Goal: Task Accomplishment & Management: Manage account settings

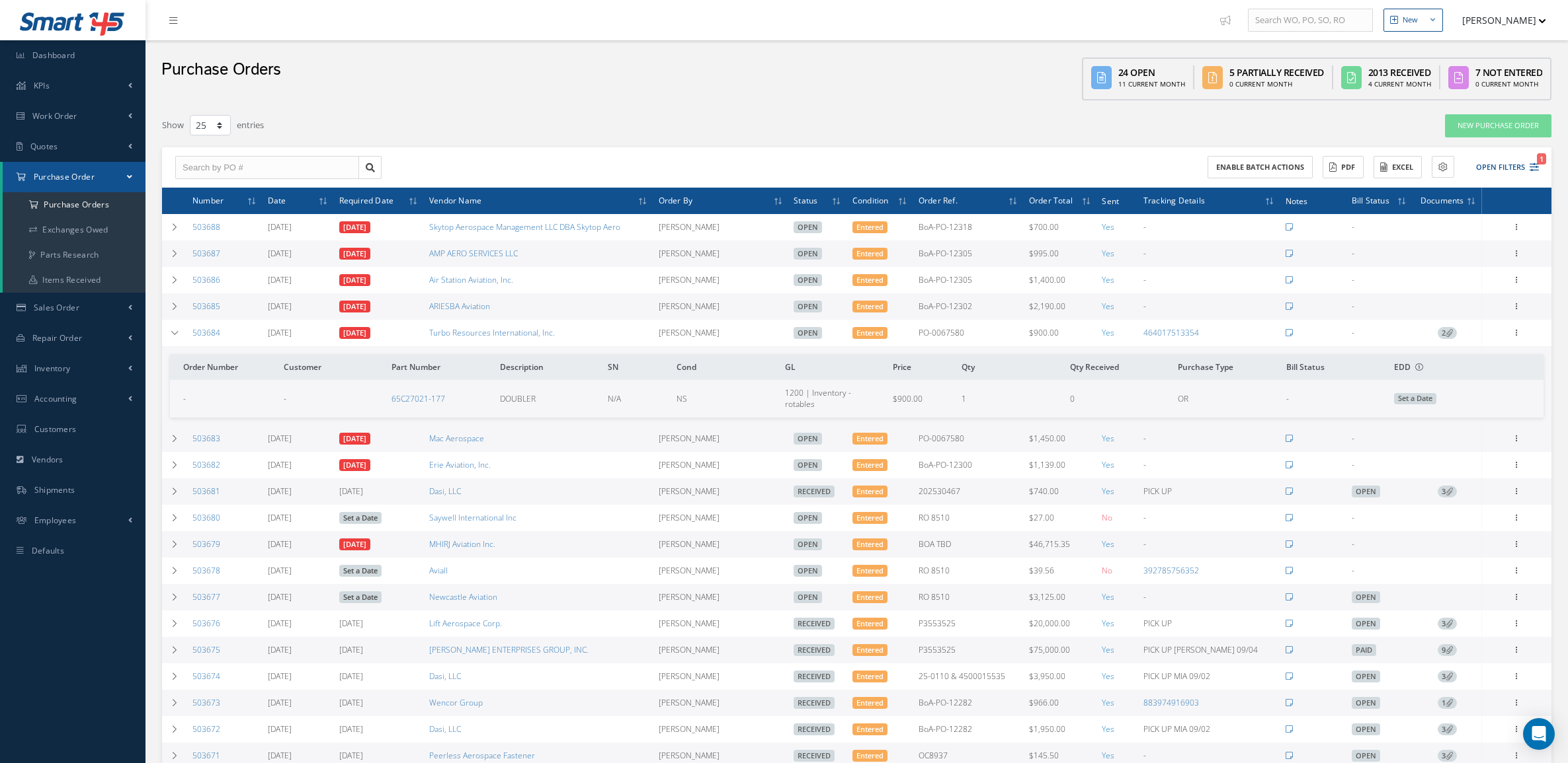
select select "25"
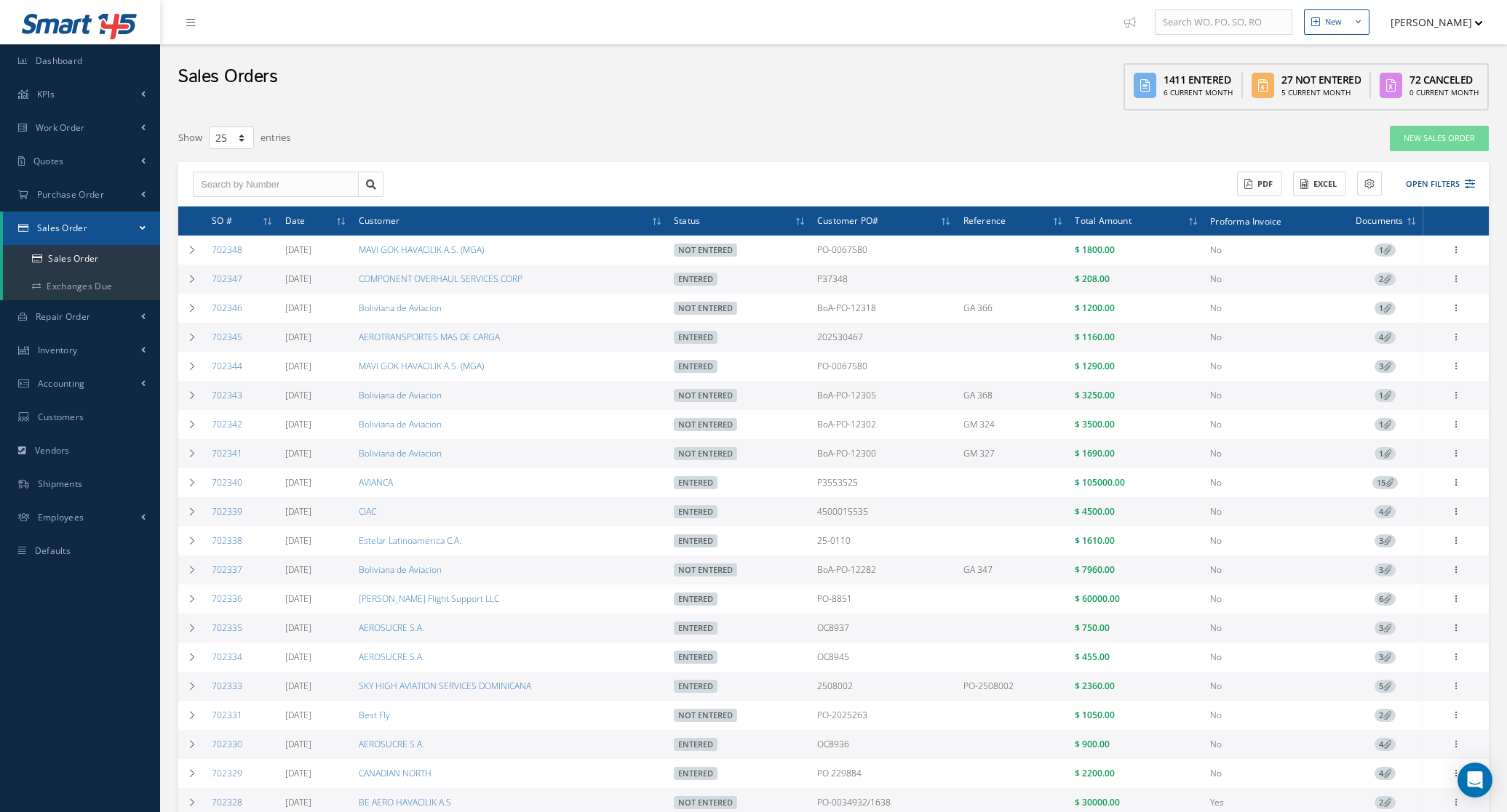
select select "25"
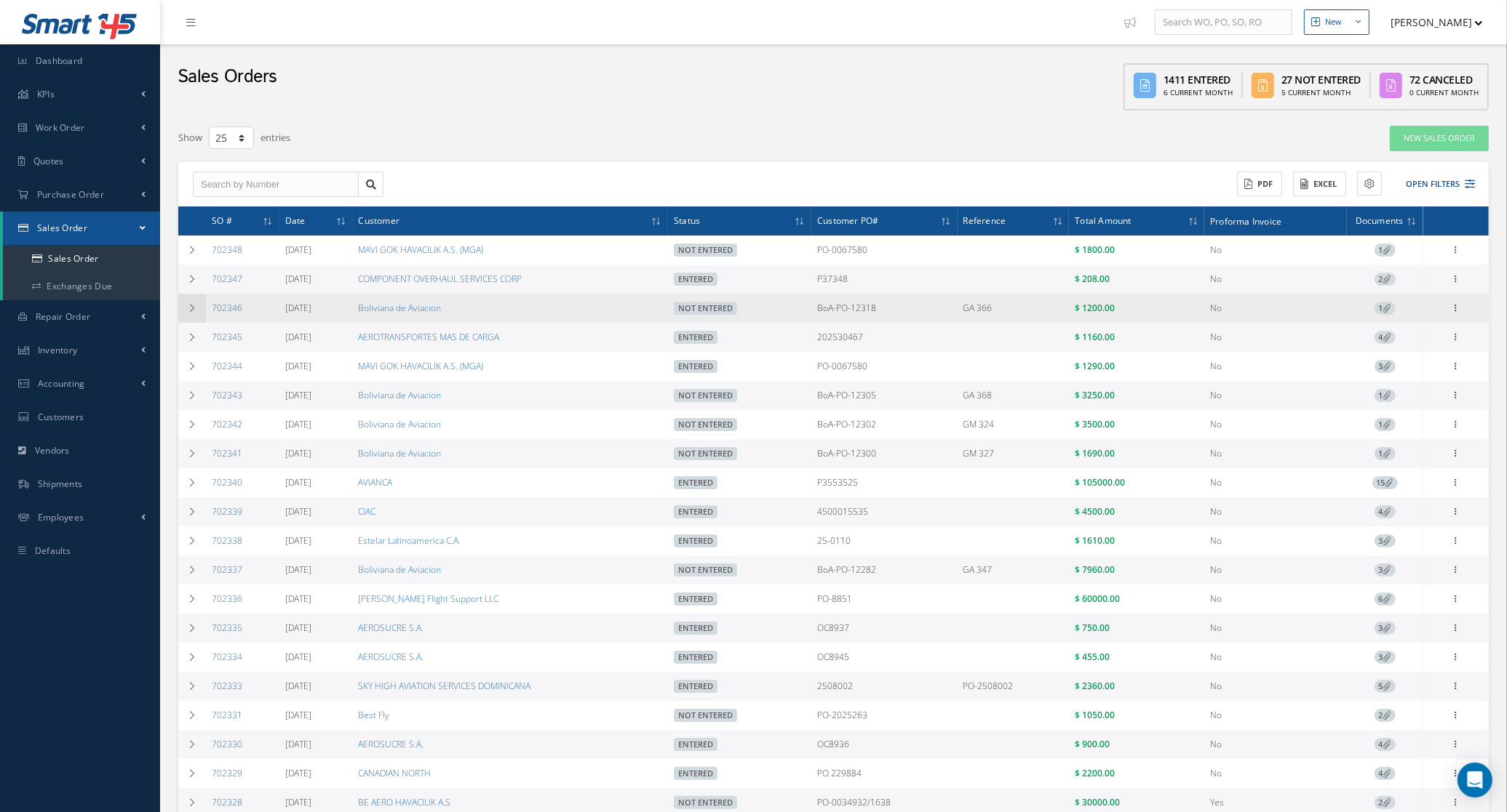
click at [196, 309] on icon at bounding box center [192, 308] width 11 height 9
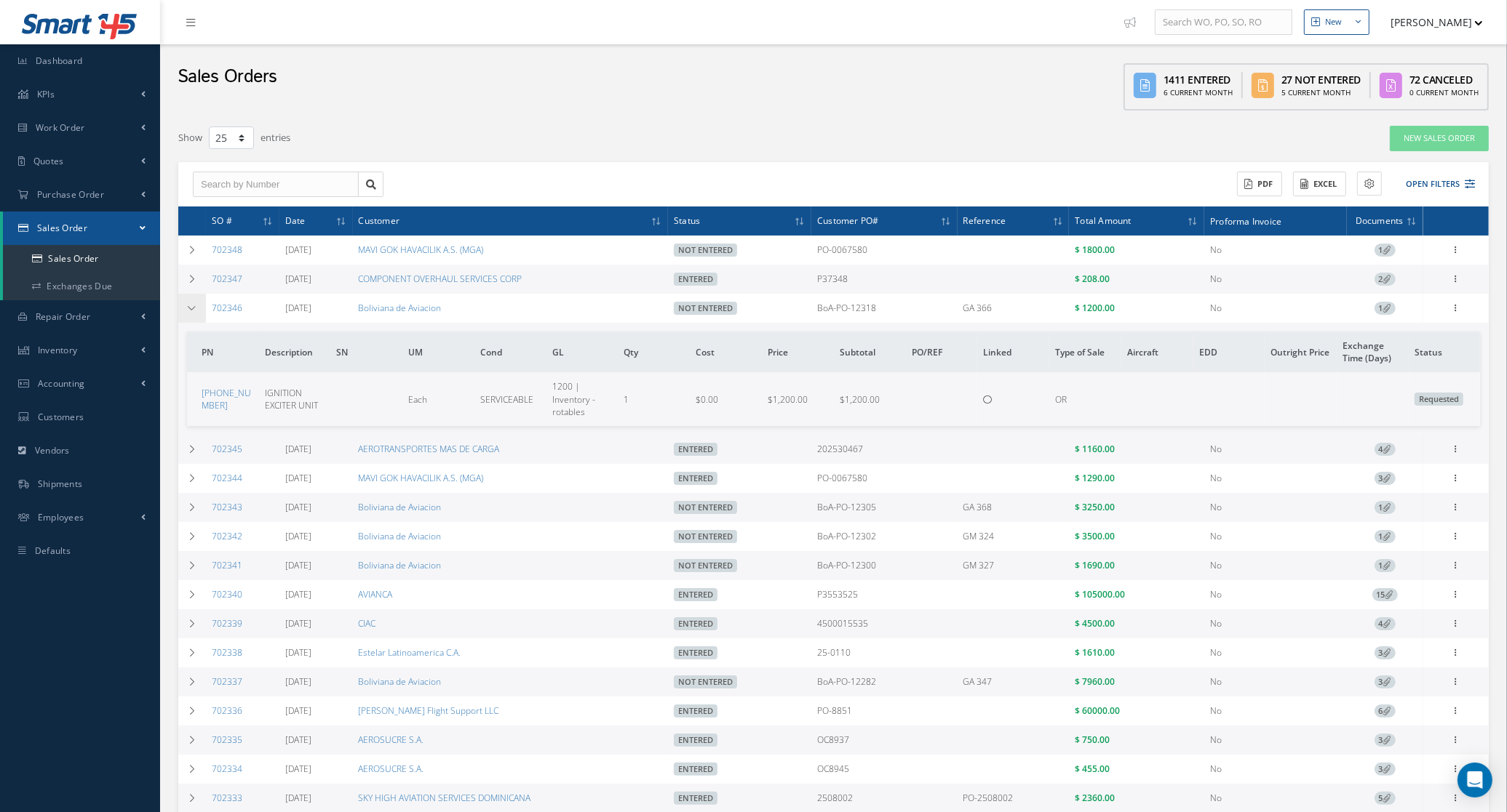
click at [196, 309] on icon at bounding box center [192, 308] width 11 height 9
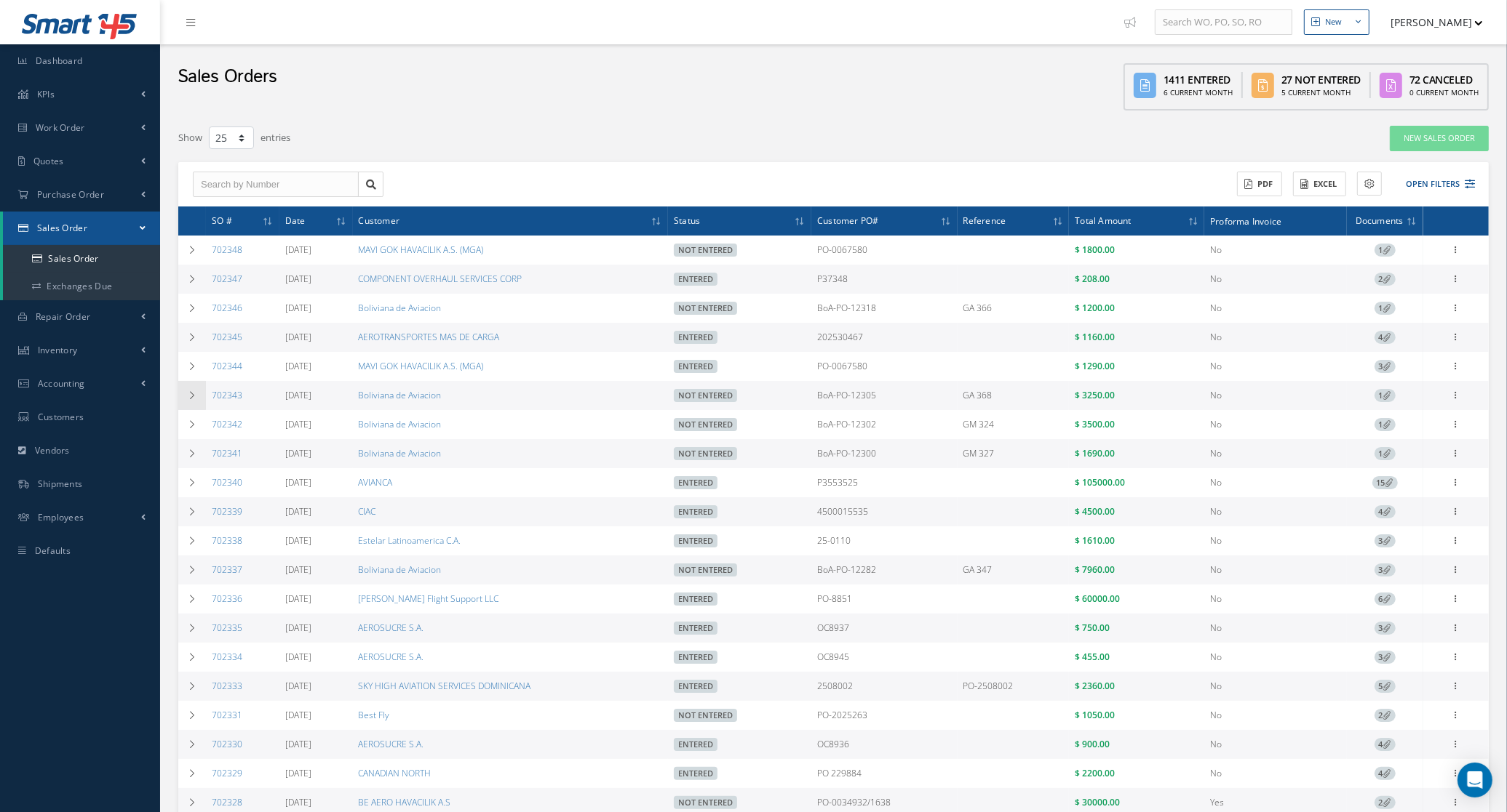
click at [196, 392] on td at bounding box center [192, 395] width 28 height 29
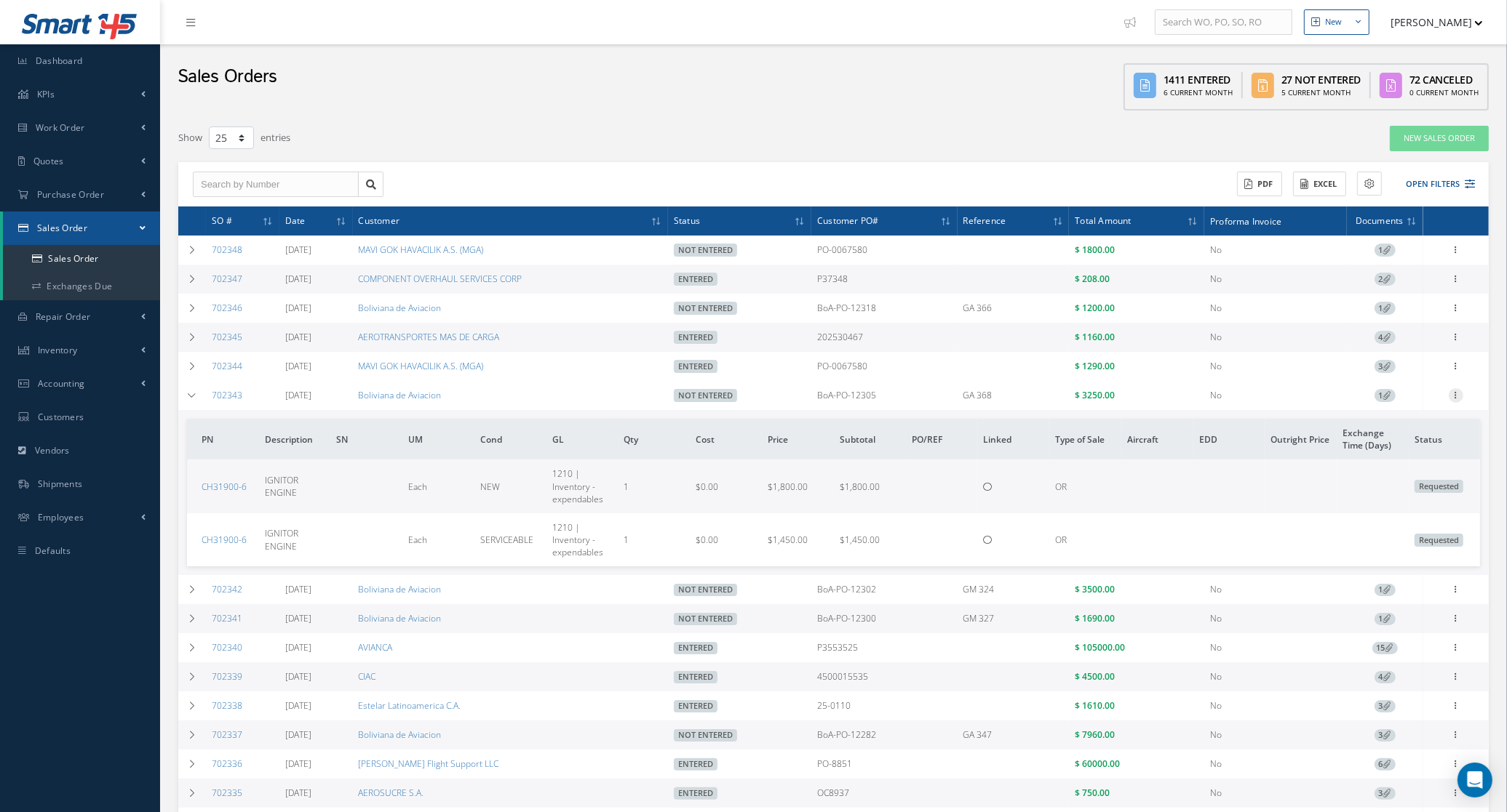
click at [1459, 403] on div at bounding box center [1455, 395] width 14 height 14
click at [1412, 426] on link "Edit" at bounding box center [1389, 424] width 115 height 19
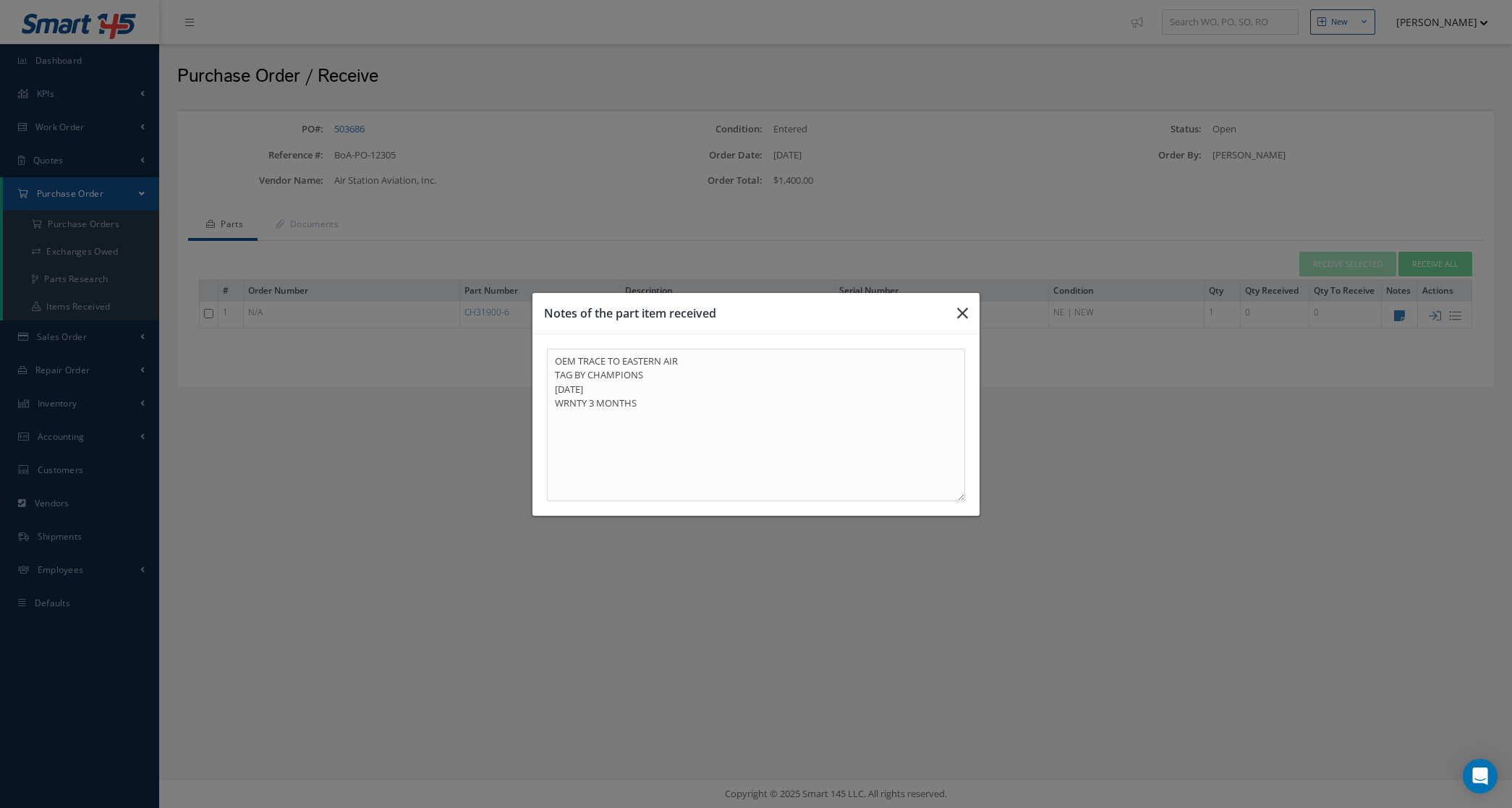
click at [957, 311] on icon "button" at bounding box center [962, 313] width 11 height 17
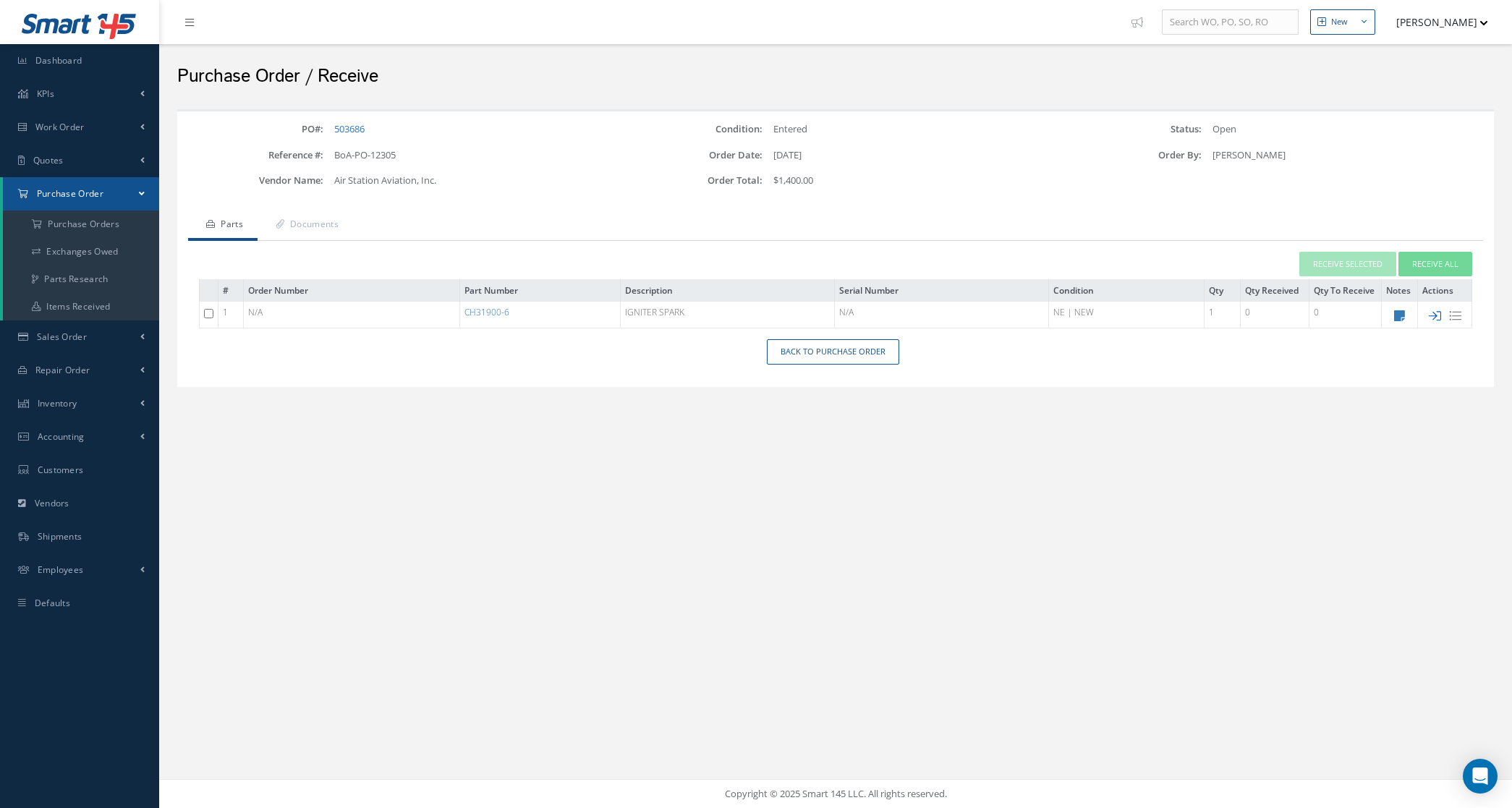
click at [1438, 313] on icon at bounding box center [1434, 316] width 12 height 12
type input "[DATE]"
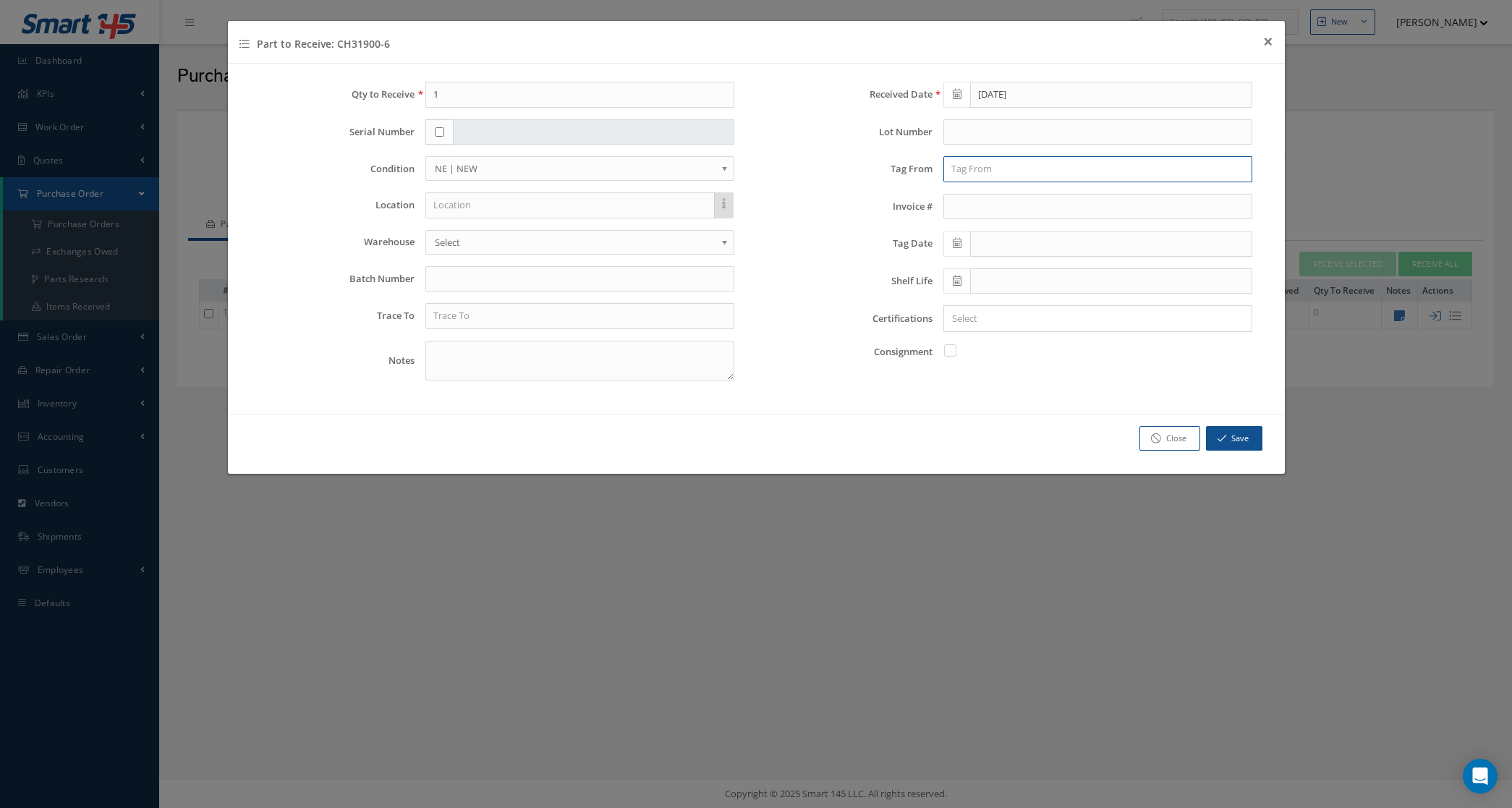
click at [959, 170] on input "text" at bounding box center [1098, 168] width 309 height 26
click at [988, 187] on div "CHAMPION AEROSPACE LLC" at bounding box center [1098, 195] width 307 height 26
type input "CHAMPION AEROSPACE LLC"
click at [949, 246] on span at bounding box center [957, 243] width 27 height 26
click at [1025, 268] on th "September 2025" at bounding box center [1018, 270] width 108 height 22
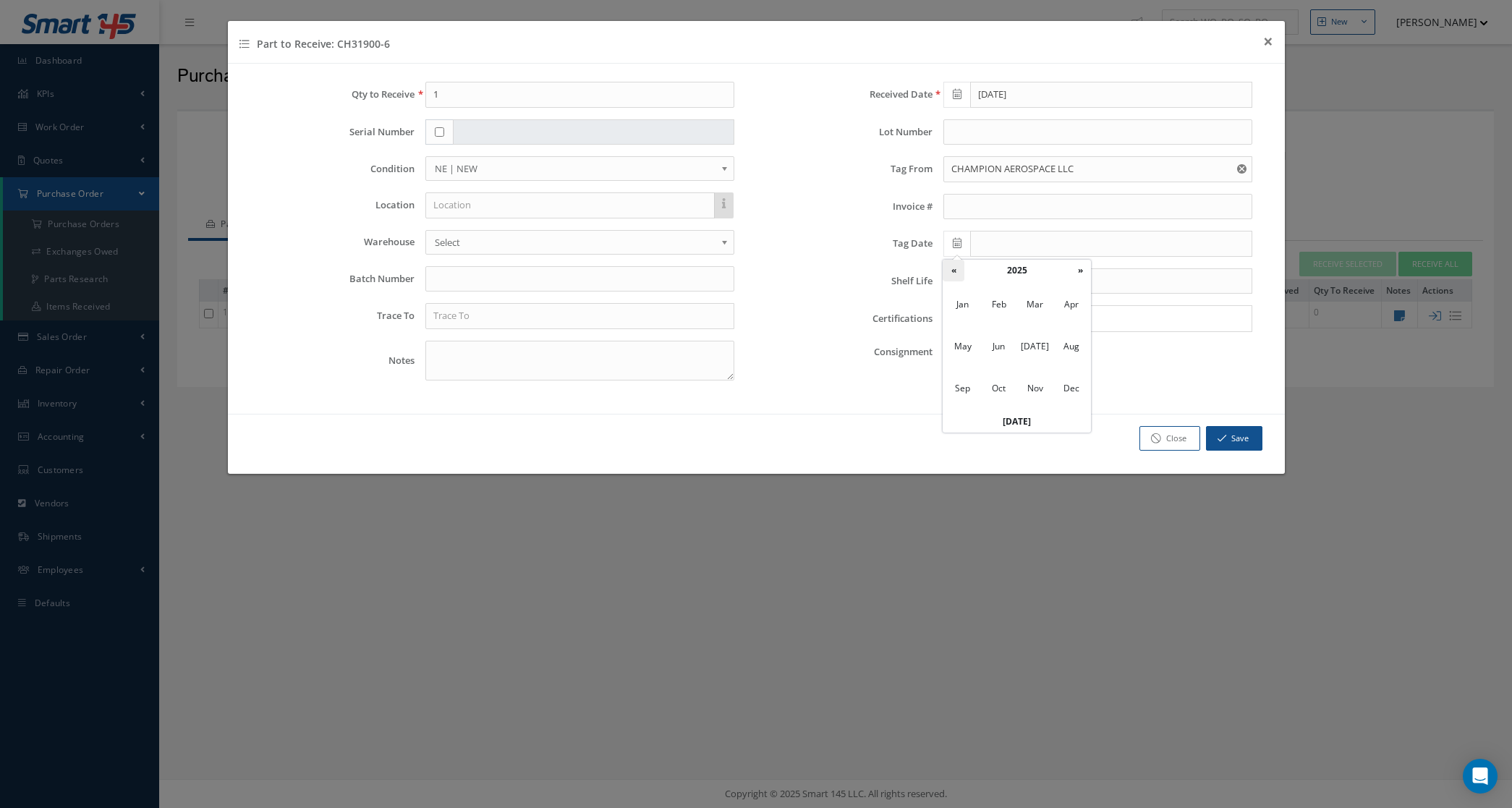
click at [959, 268] on th "«" at bounding box center [953, 270] width 22 height 22
click at [957, 268] on th "«" at bounding box center [953, 270] width 22 height 22
click at [957, 266] on th "«" at bounding box center [953, 270] width 22 height 22
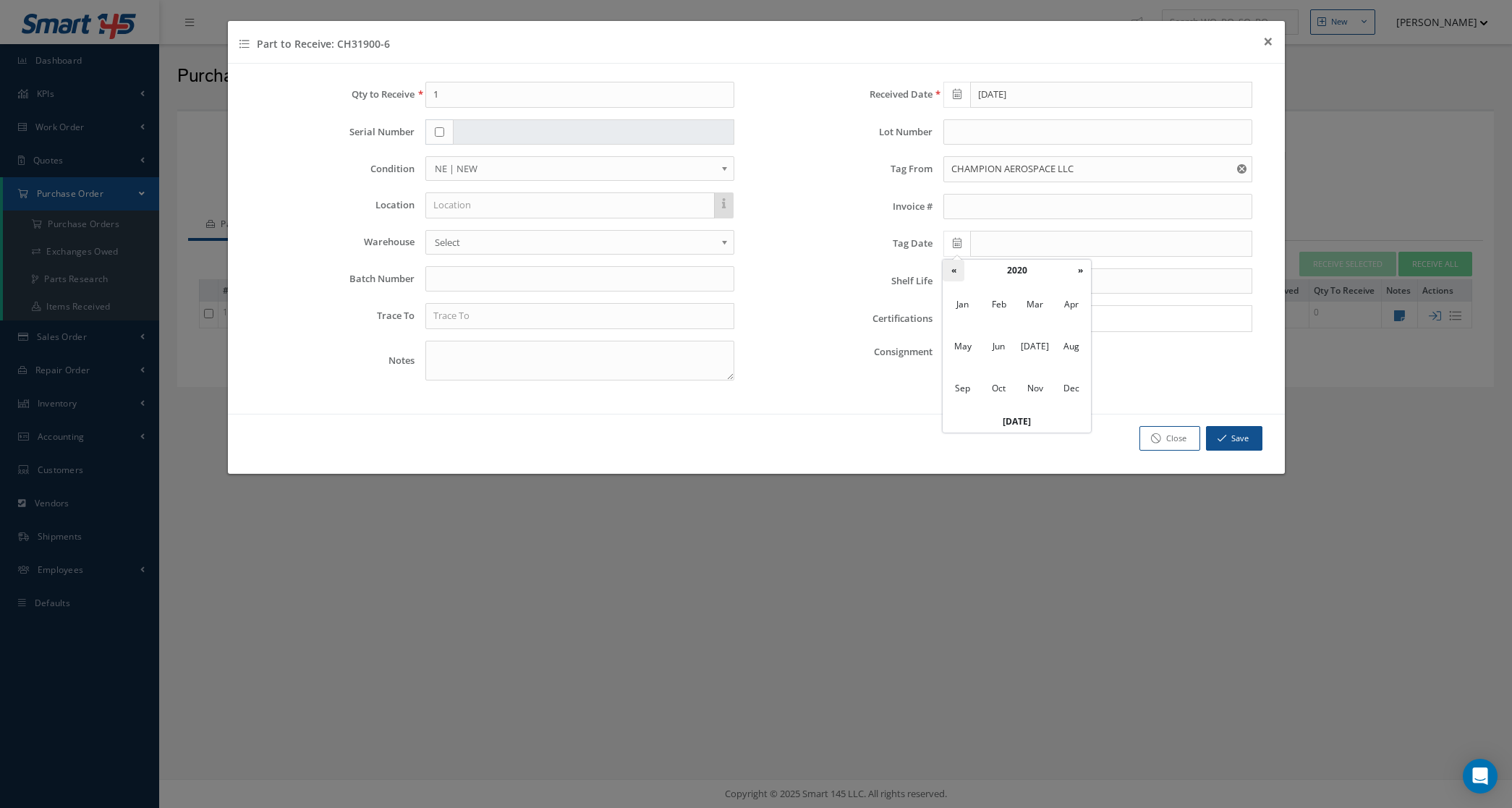
click at [957, 266] on th "«" at bounding box center [953, 270] width 22 height 22
click at [1084, 272] on th "»" at bounding box center [1079, 270] width 22 height 22
click at [1036, 346] on span "Jul" at bounding box center [1034, 347] width 33 height 39
click at [1060, 354] on td "19" at bounding box center [1062, 357] width 22 height 22
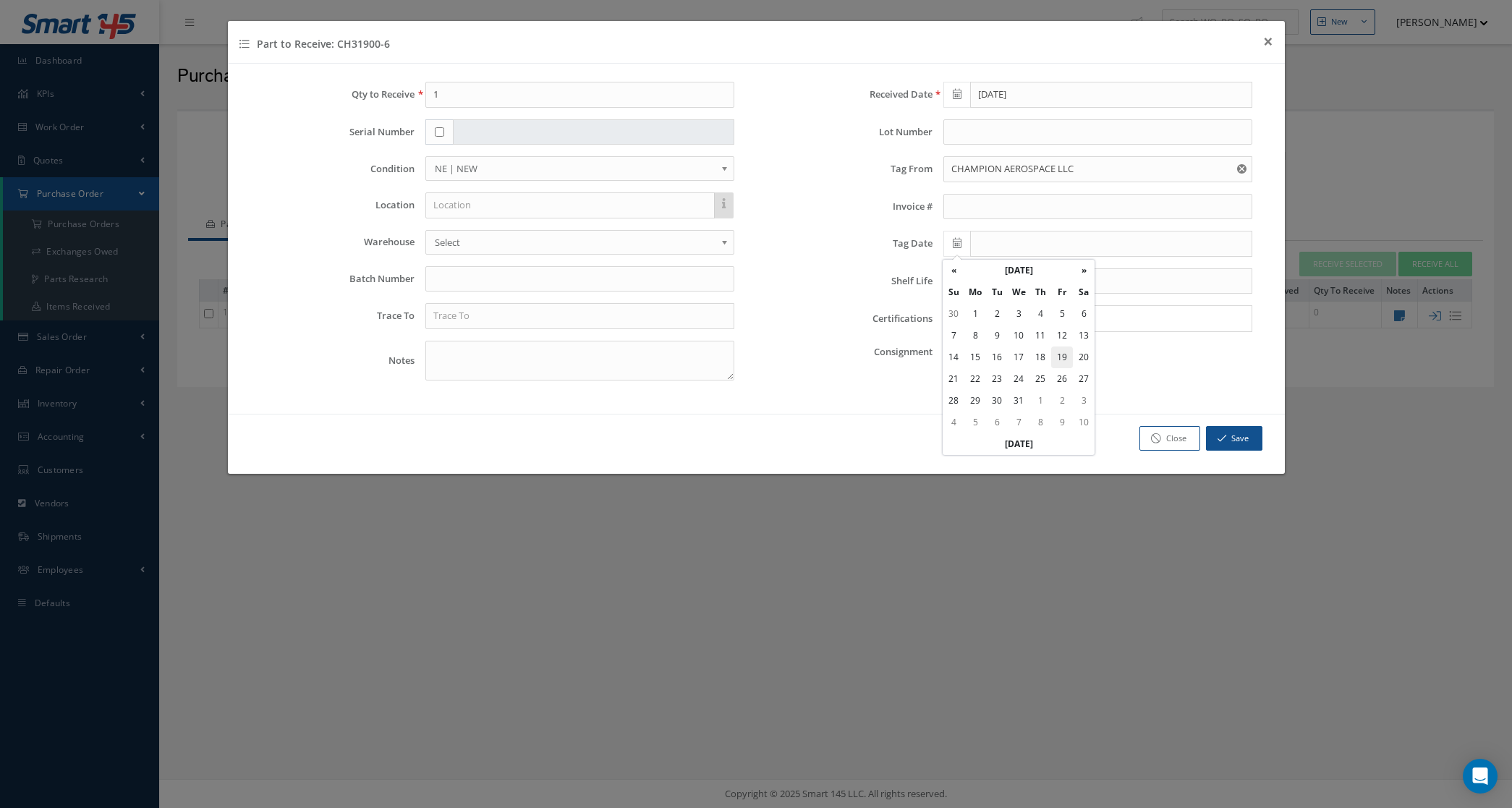
type input "07/19/2019"
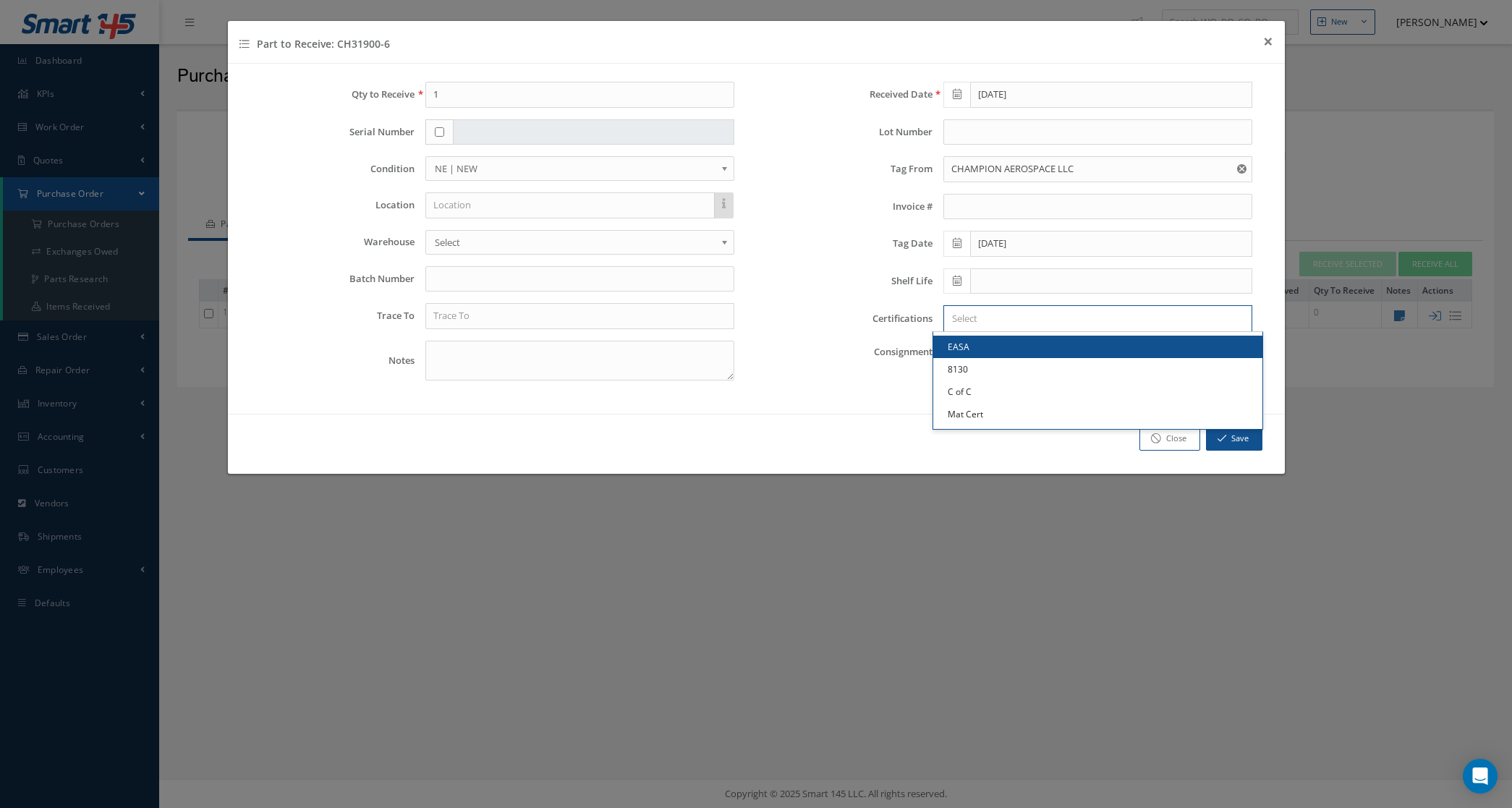
click at [1014, 320] on input "Search for option" at bounding box center [1094, 319] width 298 height 15
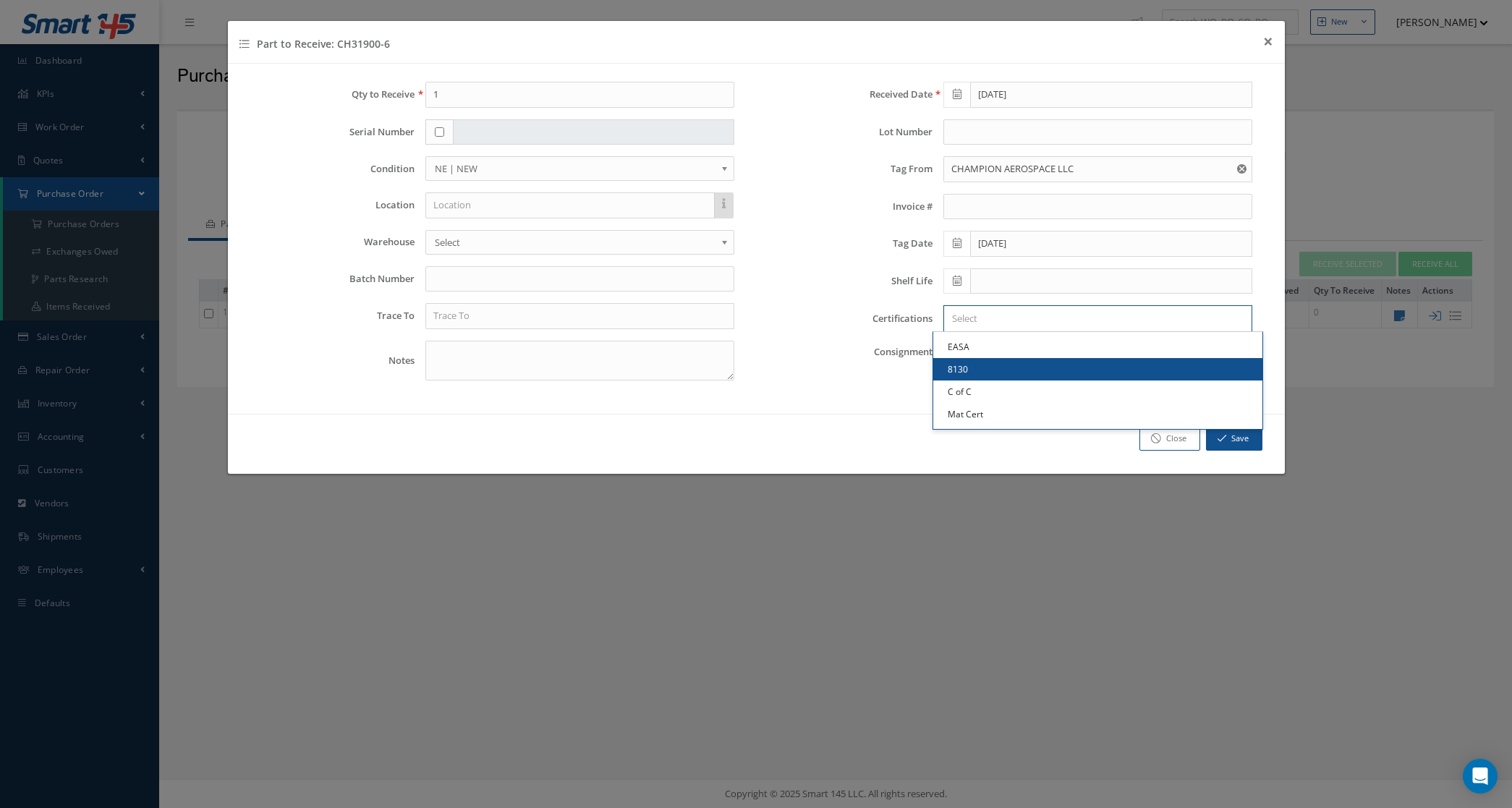
click at [1012, 370] on link "8130" at bounding box center [1098, 369] width 329 height 22
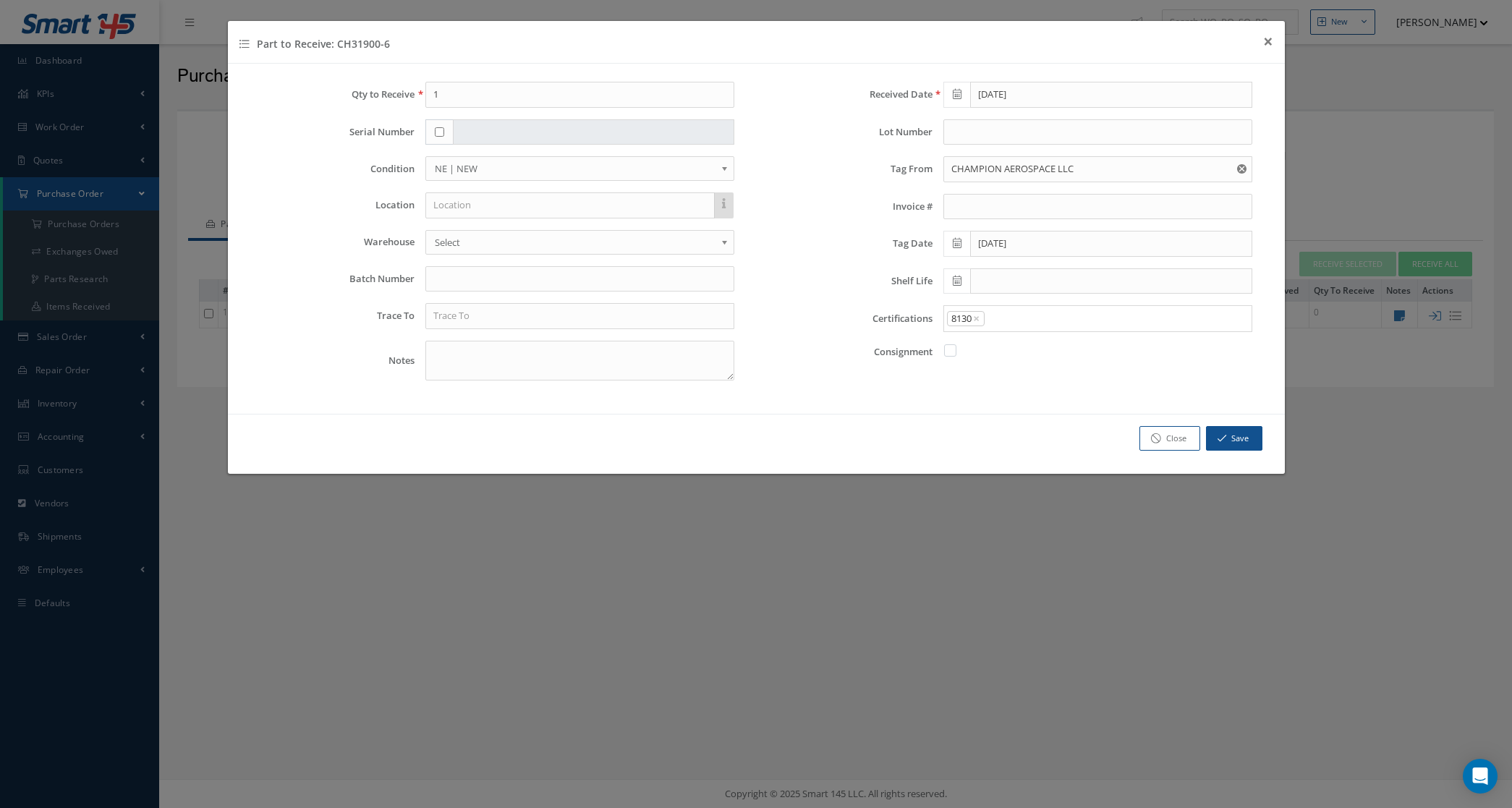
click at [1012, 322] on input "Search for option" at bounding box center [1114, 319] width 256 height 15
click at [1006, 394] on link "C of C" at bounding box center [1098, 392] width 329 height 22
click at [1057, 317] on input "Search for option" at bounding box center [1138, 319] width 212 height 15
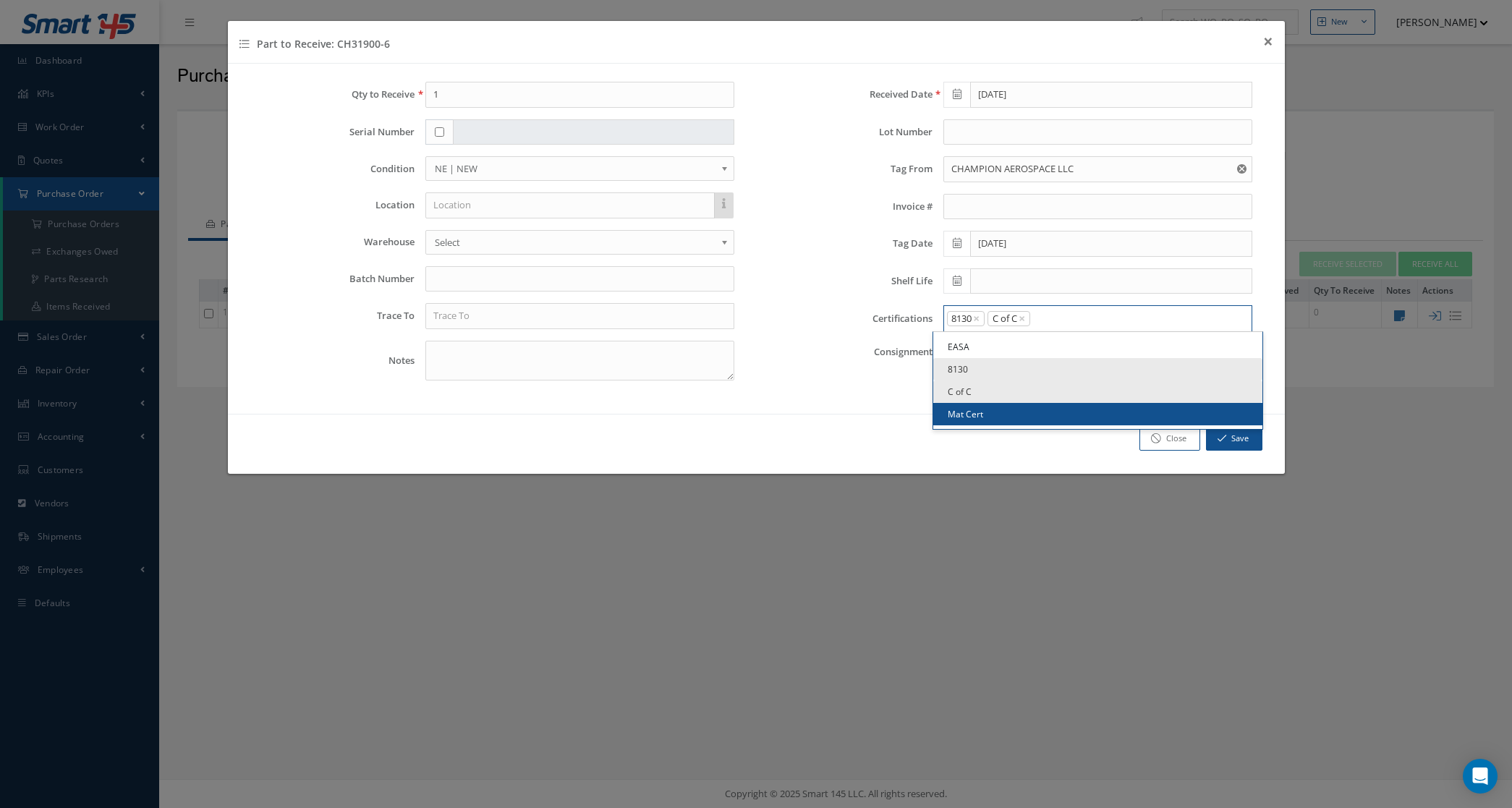
click at [1033, 408] on link "Mat Cert" at bounding box center [1098, 414] width 329 height 22
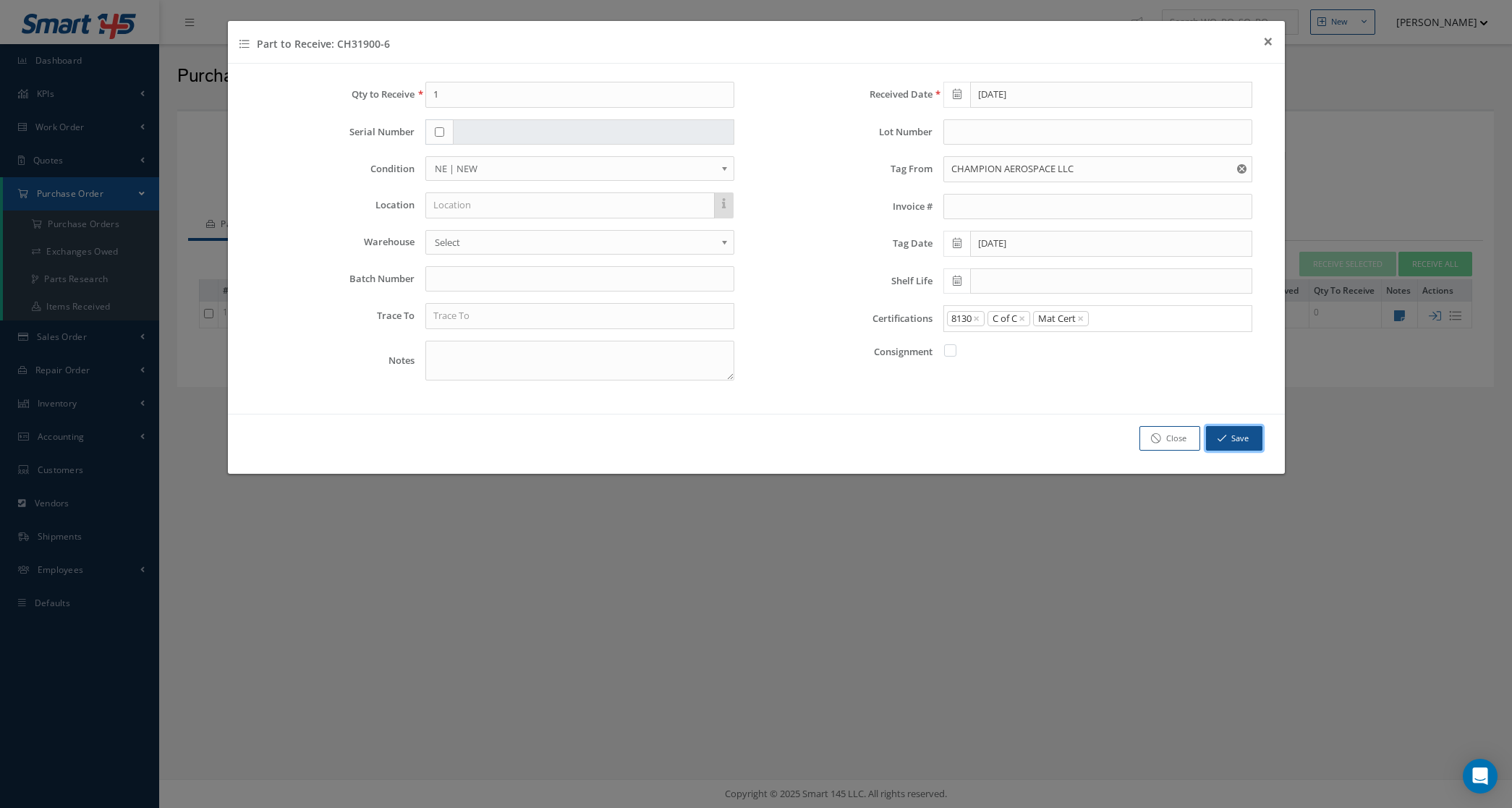
click at [1225, 443] on icon "button" at bounding box center [1221, 438] width 9 height 11
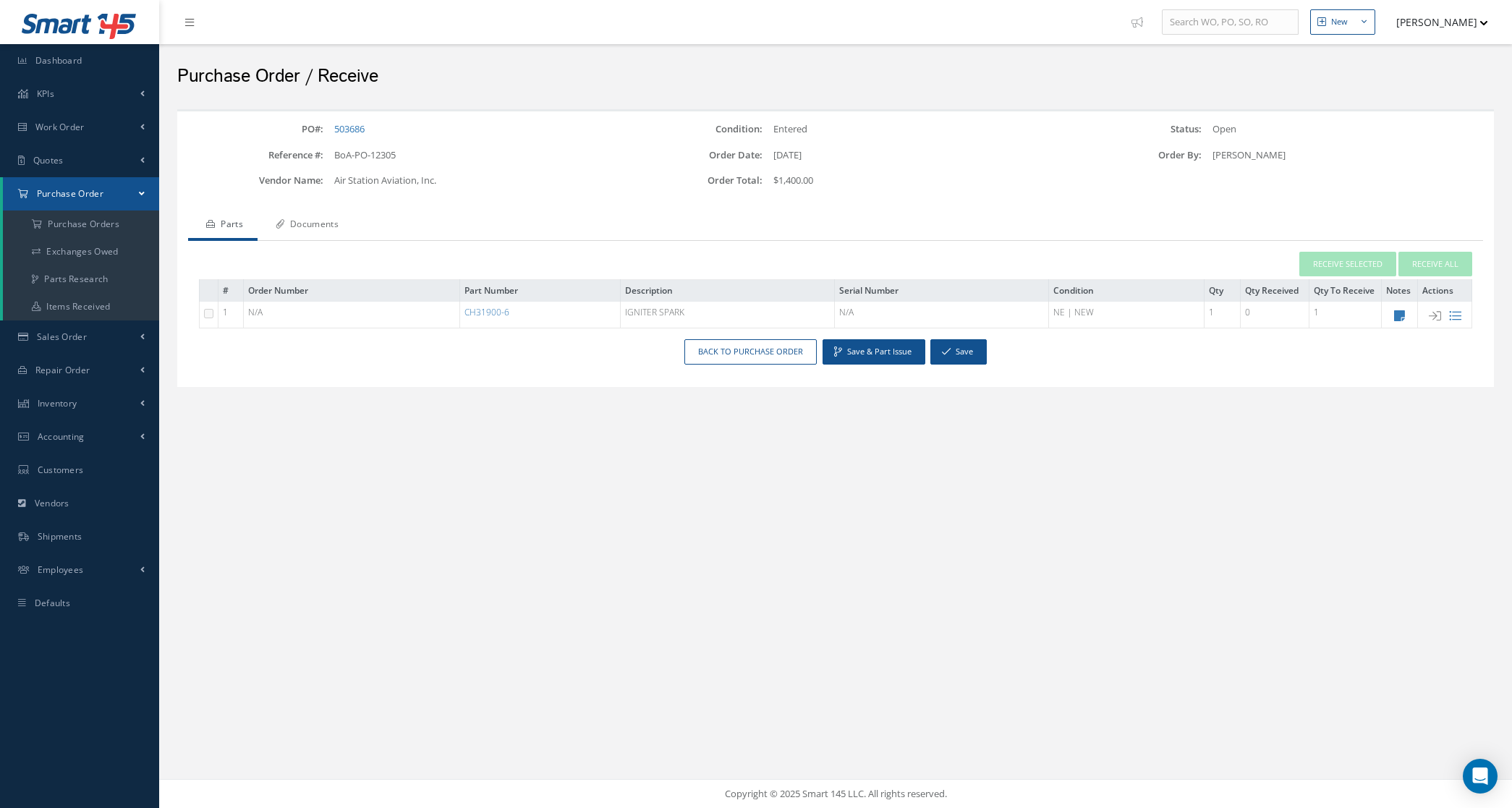
click at [301, 228] on link "Documents" at bounding box center [305, 226] width 96 height 31
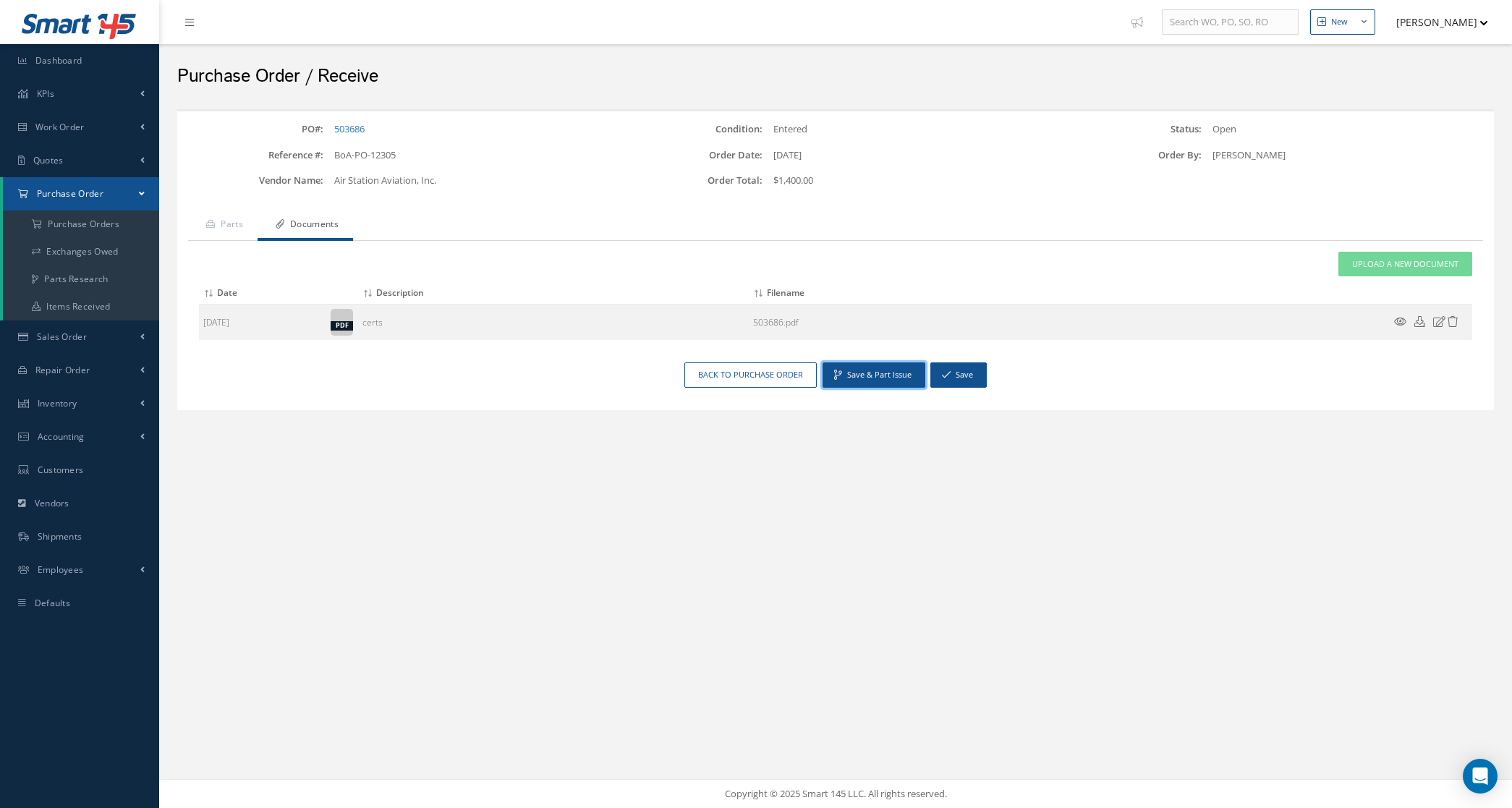
click at [863, 373] on button "Save & Part Issue" at bounding box center [874, 375] width 102 height 25
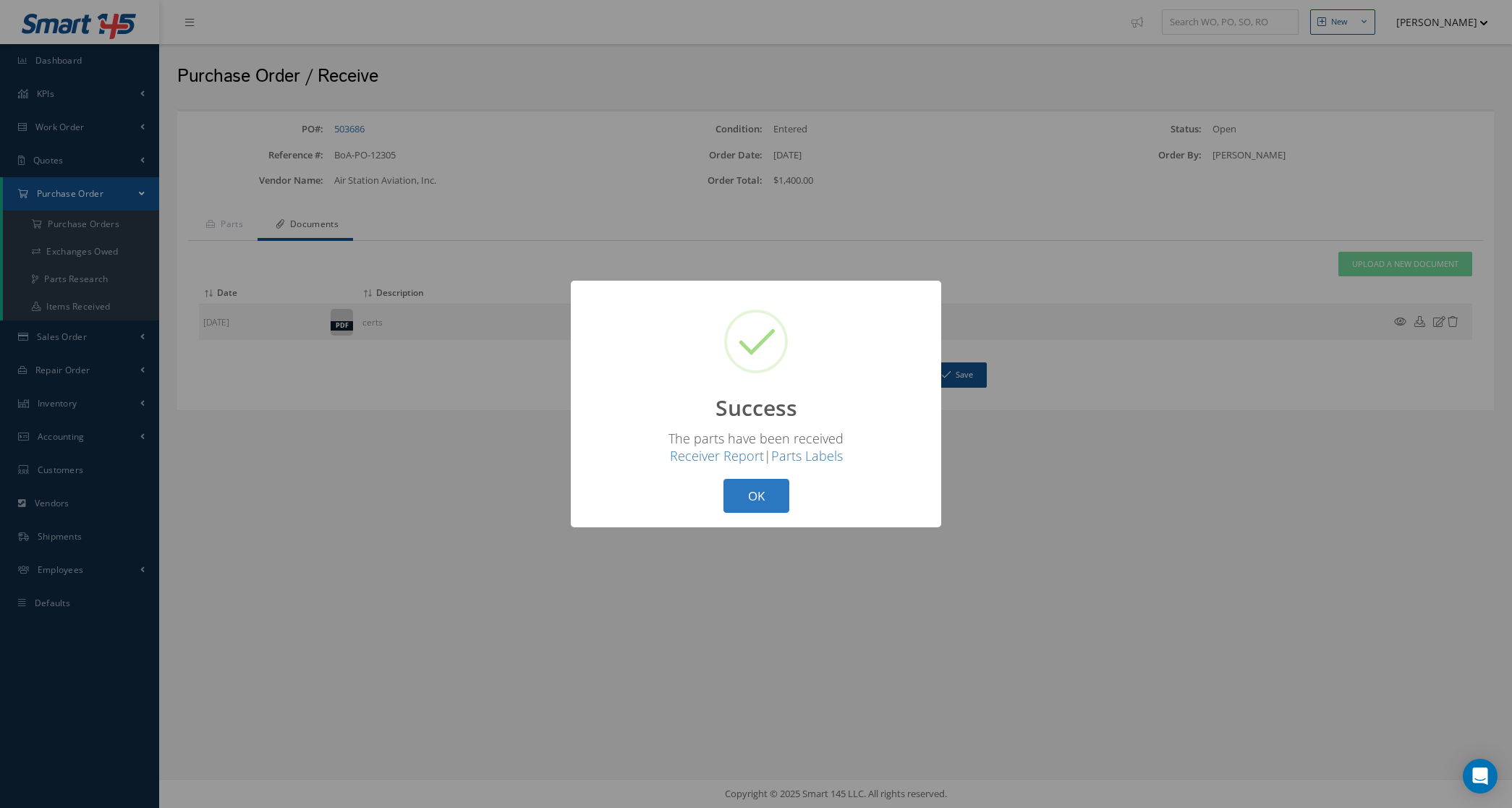
click at [742, 504] on button "OK" at bounding box center [756, 496] width 66 height 34
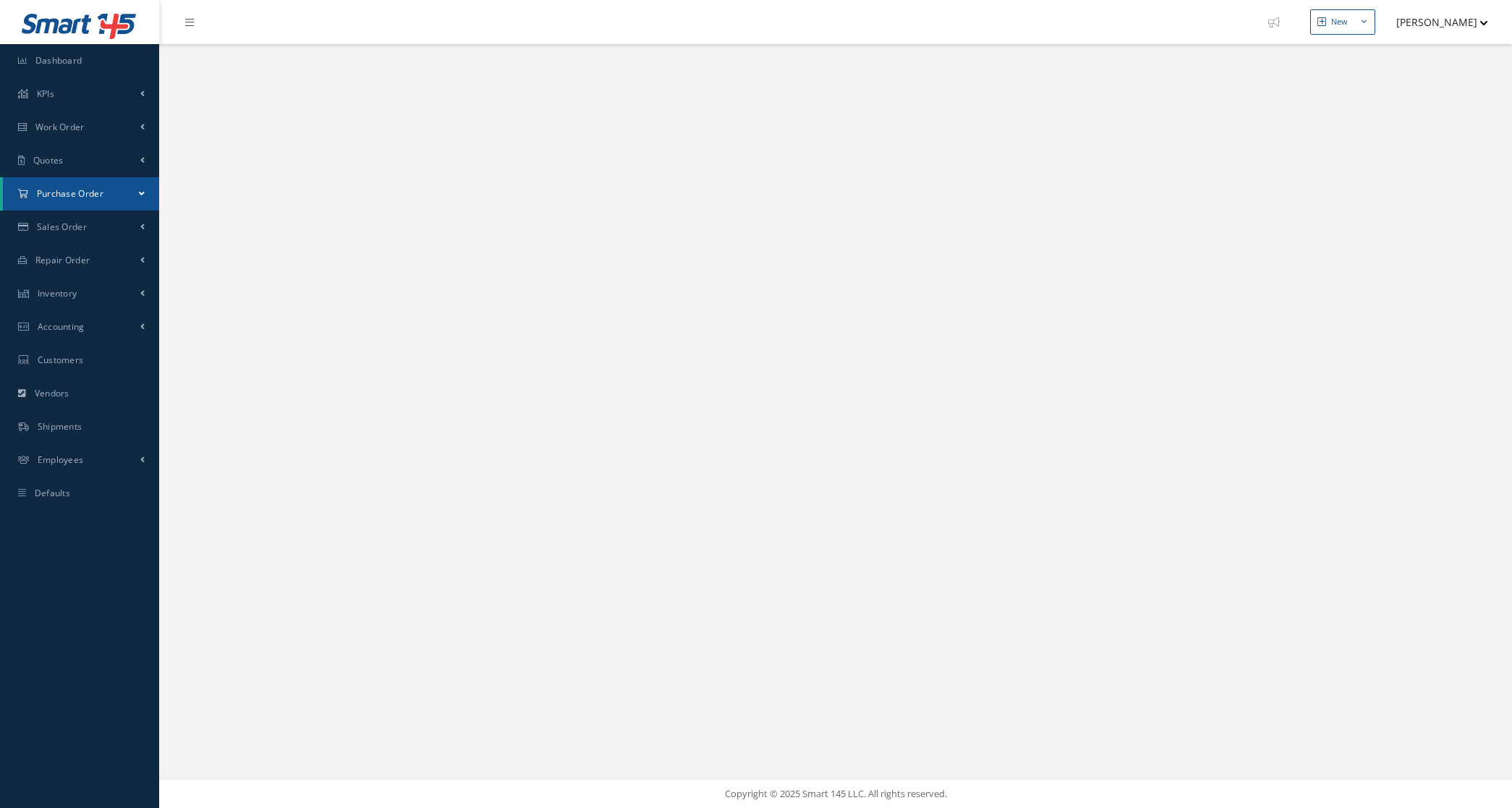
select select "25"
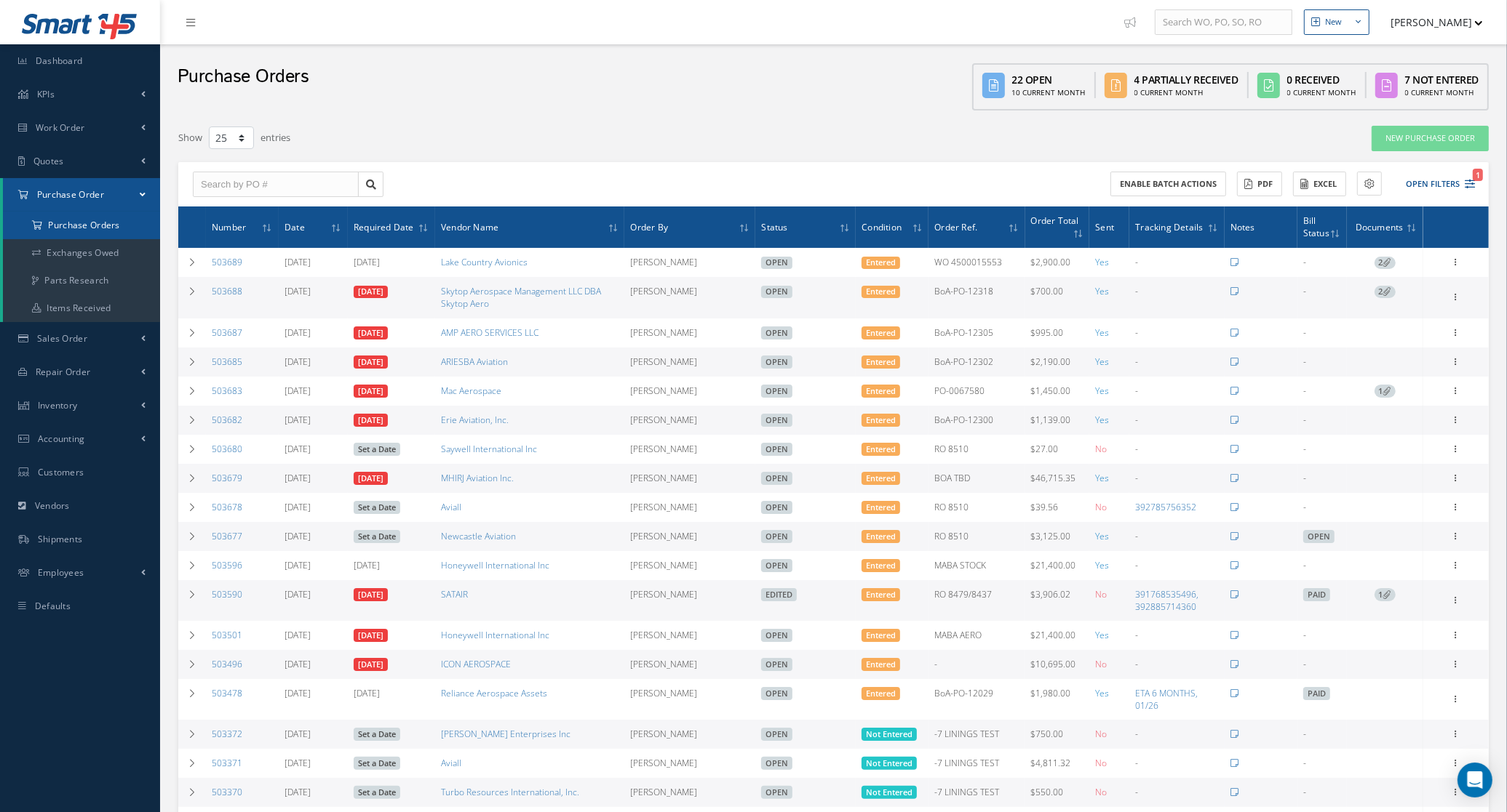
click at [99, 223] on a=1&status_id=2&status_id=3&status_id=5&collapsedFilters"] "Purchase Orders" at bounding box center [81, 225] width 157 height 28
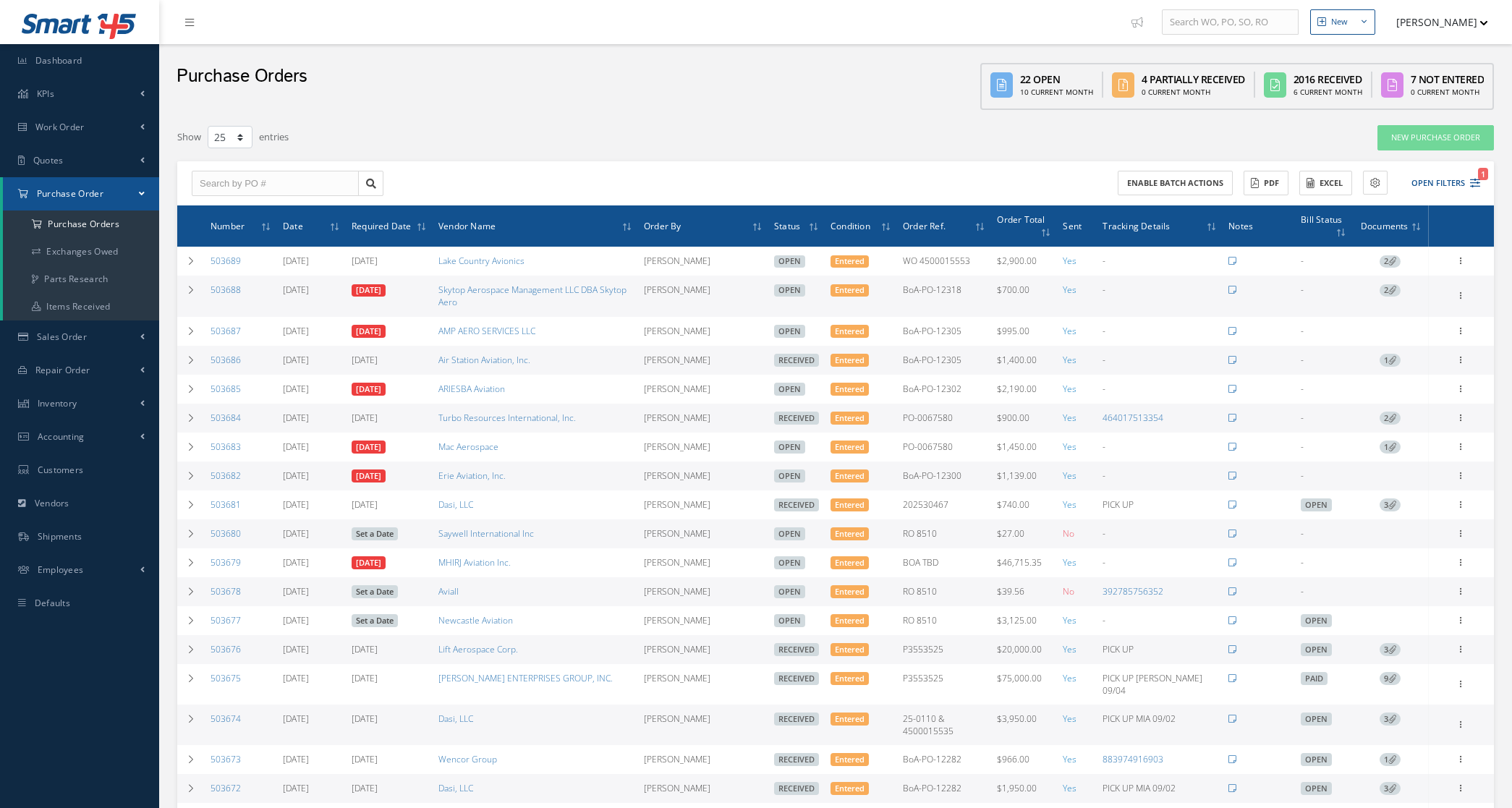
select select "25"
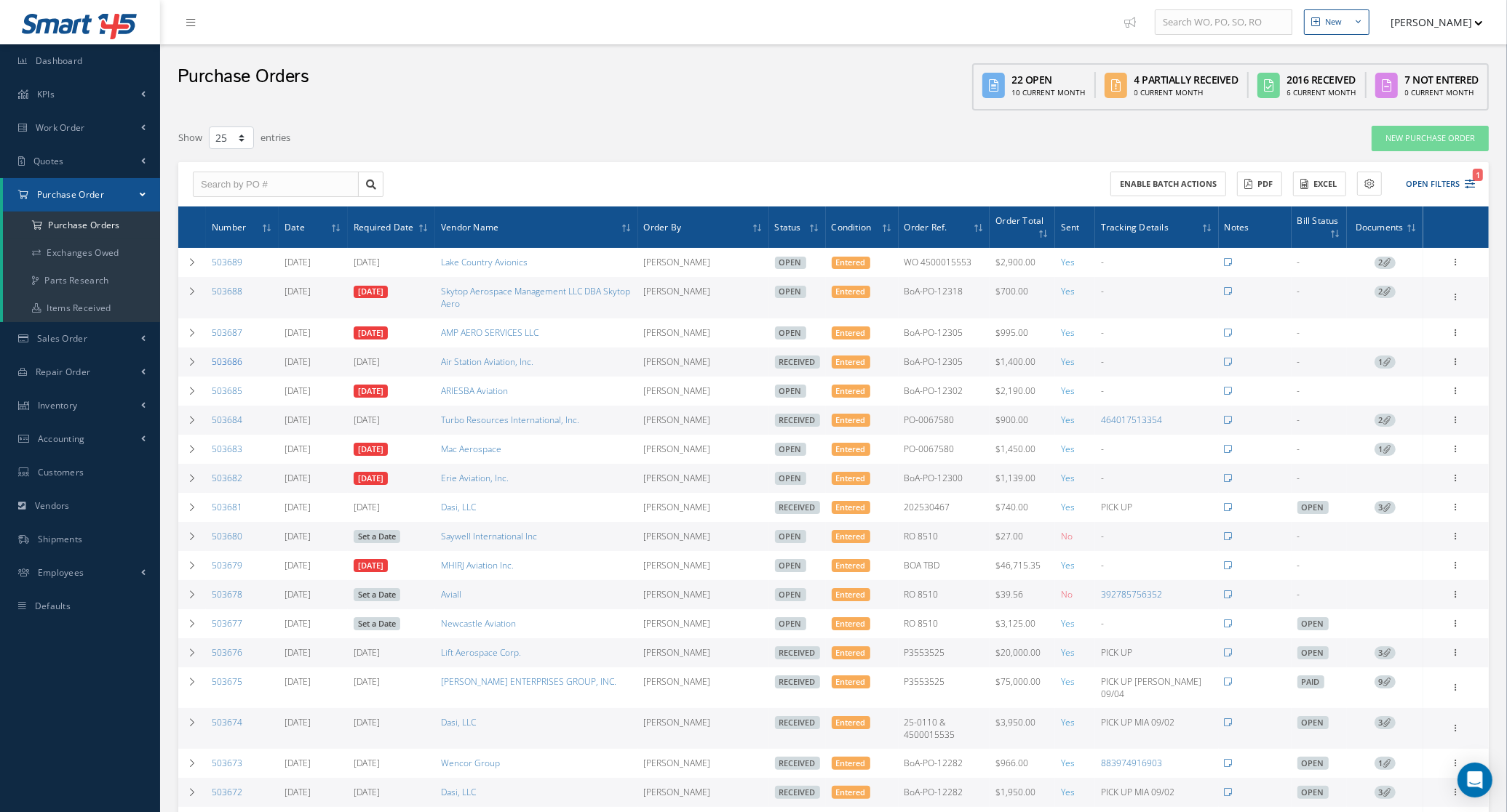
click at [218, 364] on link "503686" at bounding box center [227, 362] width 31 height 13
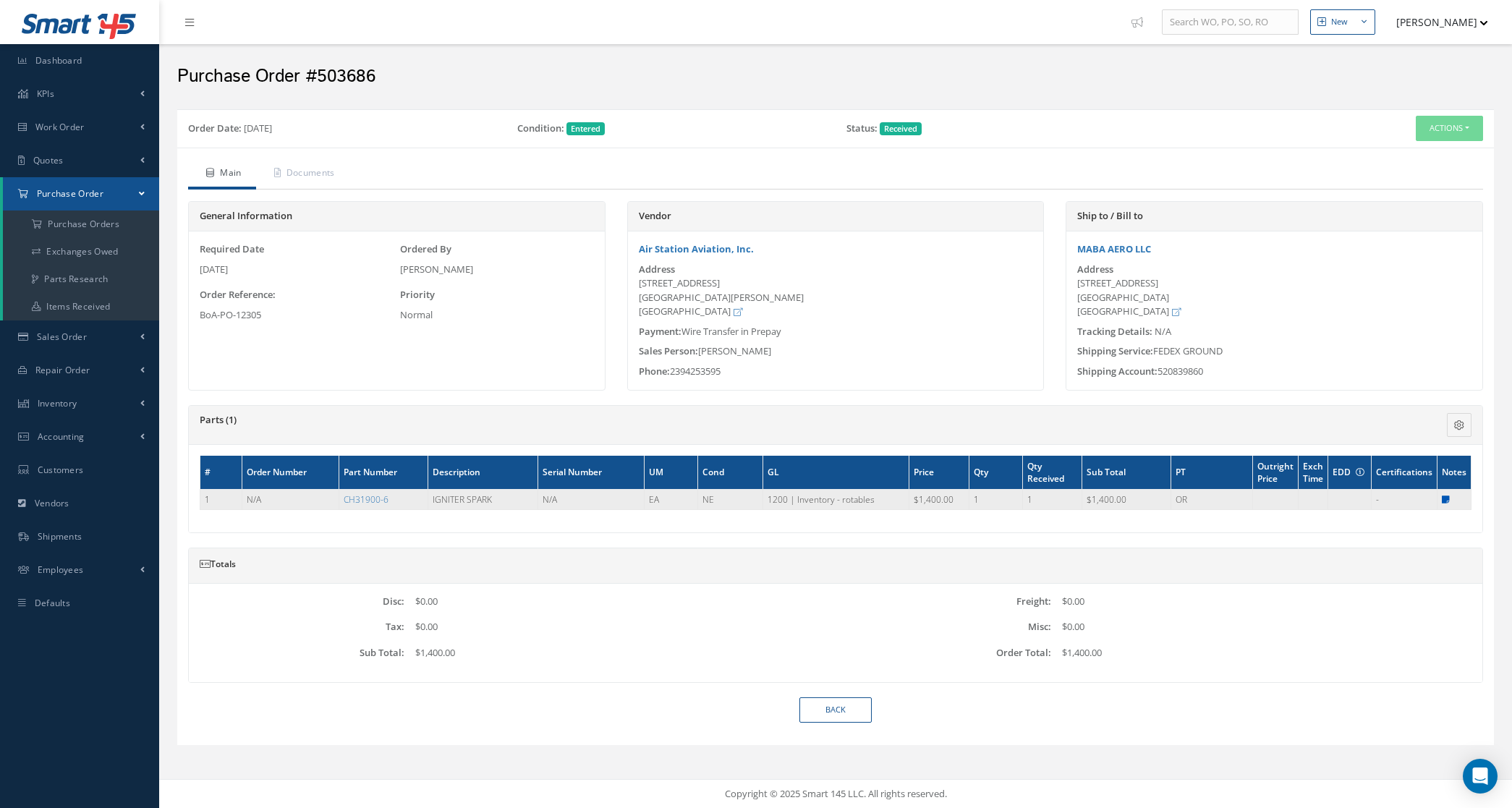
click at [1442, 500] on icon at bounding box center [1446, 500] width 8 height 9
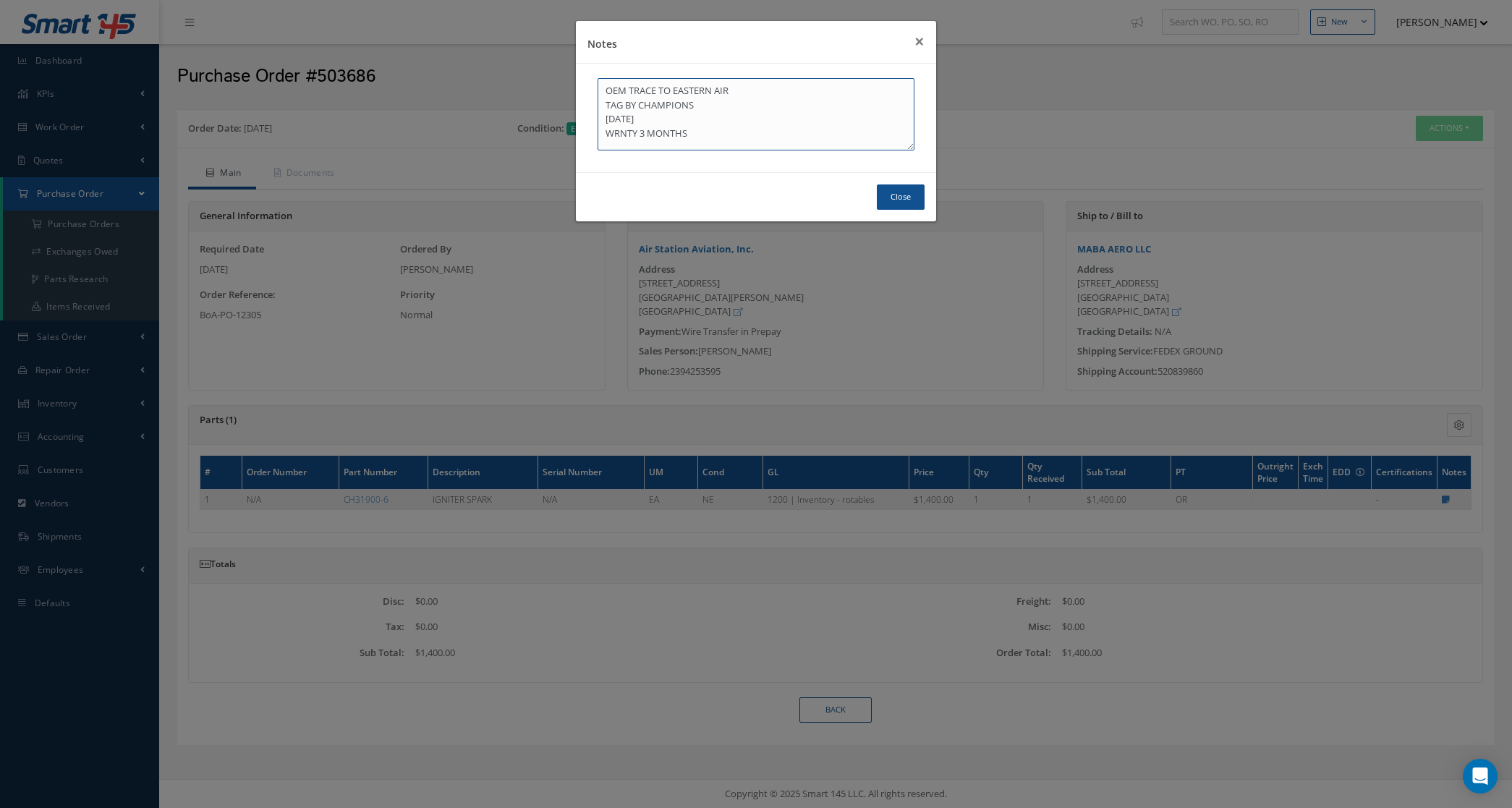
drag, startPoint x: 743, startPoint y: 83, endPoint x: 628, endPoint y: 84, distance: 115.0
click at [628, 84] on textarea "OEM TRACE TO EASTERN AIR TAG BY CHAMPIONS [DATE] WRNTY 3 MONTHS" at bounding box center [755, 115] width 317 height 73
drag, startPoint x: 892, startPoint y: 189, endPoint x: 820, endPoint y: 189, distance: 72.0
click at [892, 189] on button "Close" at bounding box center [901, 197] width 48 height 25
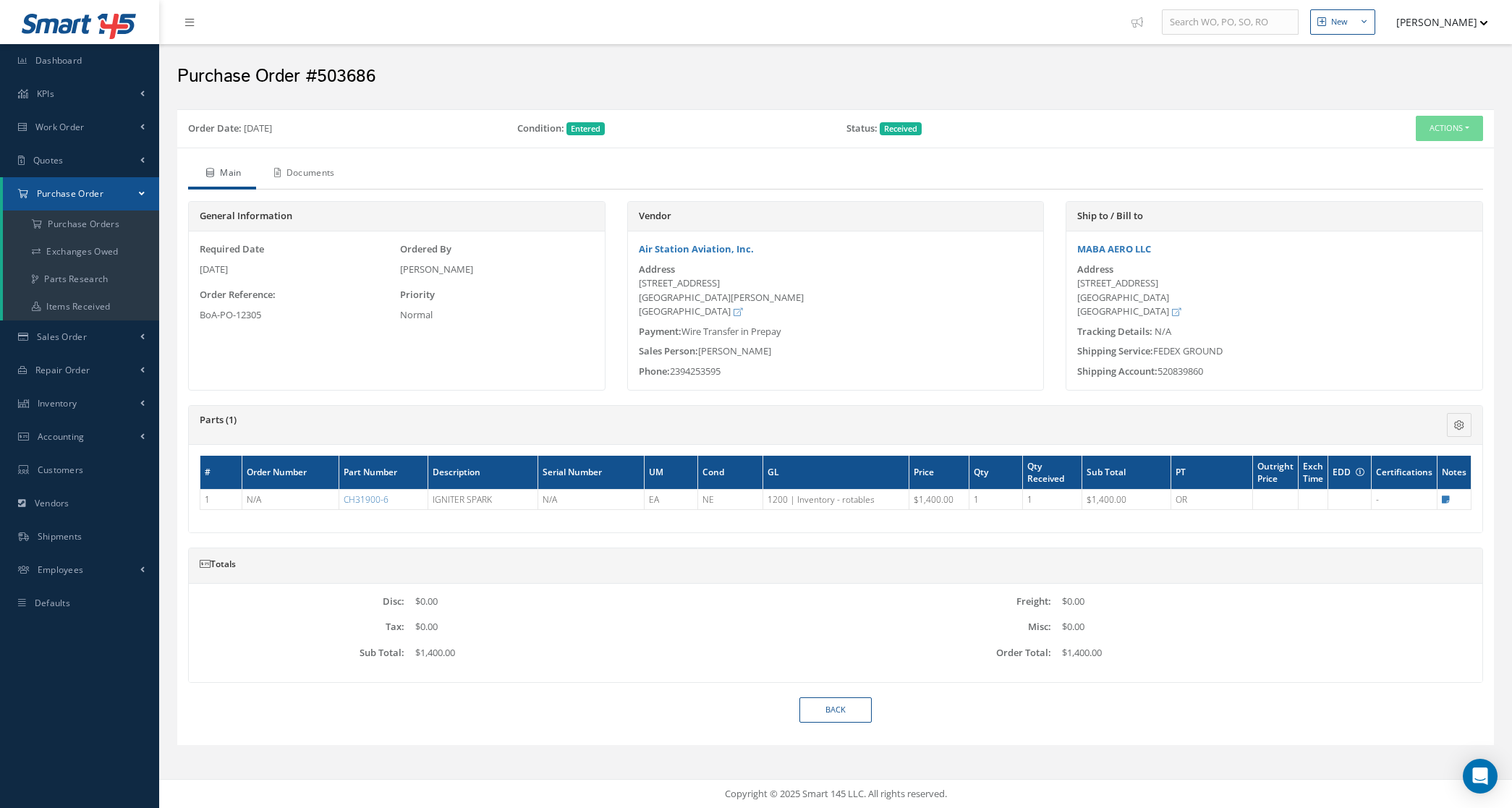
drag, startPoint x: 329, startPoint y: 170, endPoint x: 345, endPoint y: 165, distance: 16.8
click at [329, 170] on link "Documents" at bounding box center [303, 174] width 94 height 31
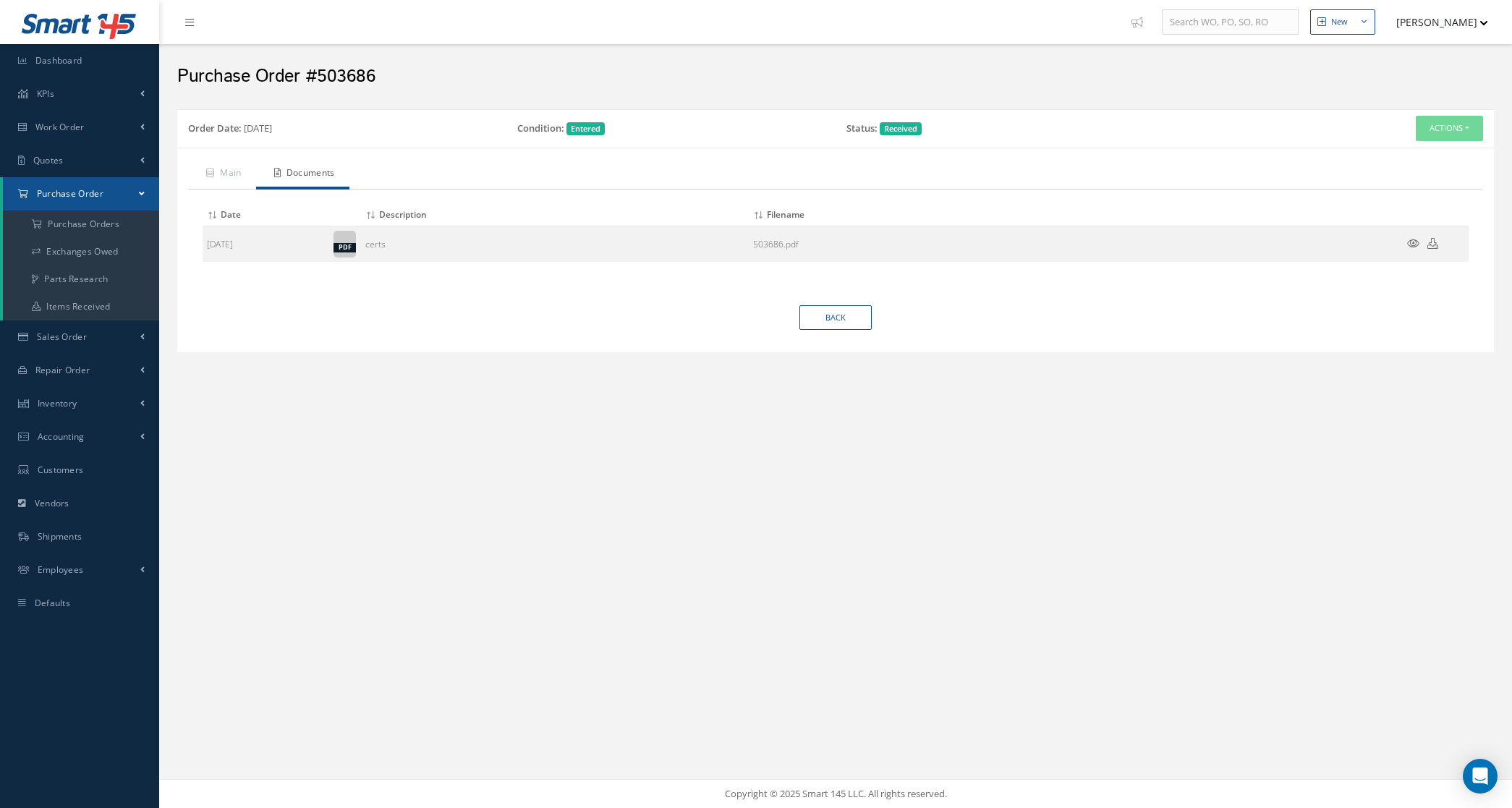
click at [1446, 148] on div "Main Documents General Information Required Date 09/04/2025 Ordered By Candy Au…" at bounding box center [835, 250] width 1317 height 206
click at [1436, 125] on button "Actions" at bounding box center [1450, 128] width 67 height 25
click at [1440, 229] on link "Documents" at bounding box center [1426, 232] width 116 height 19
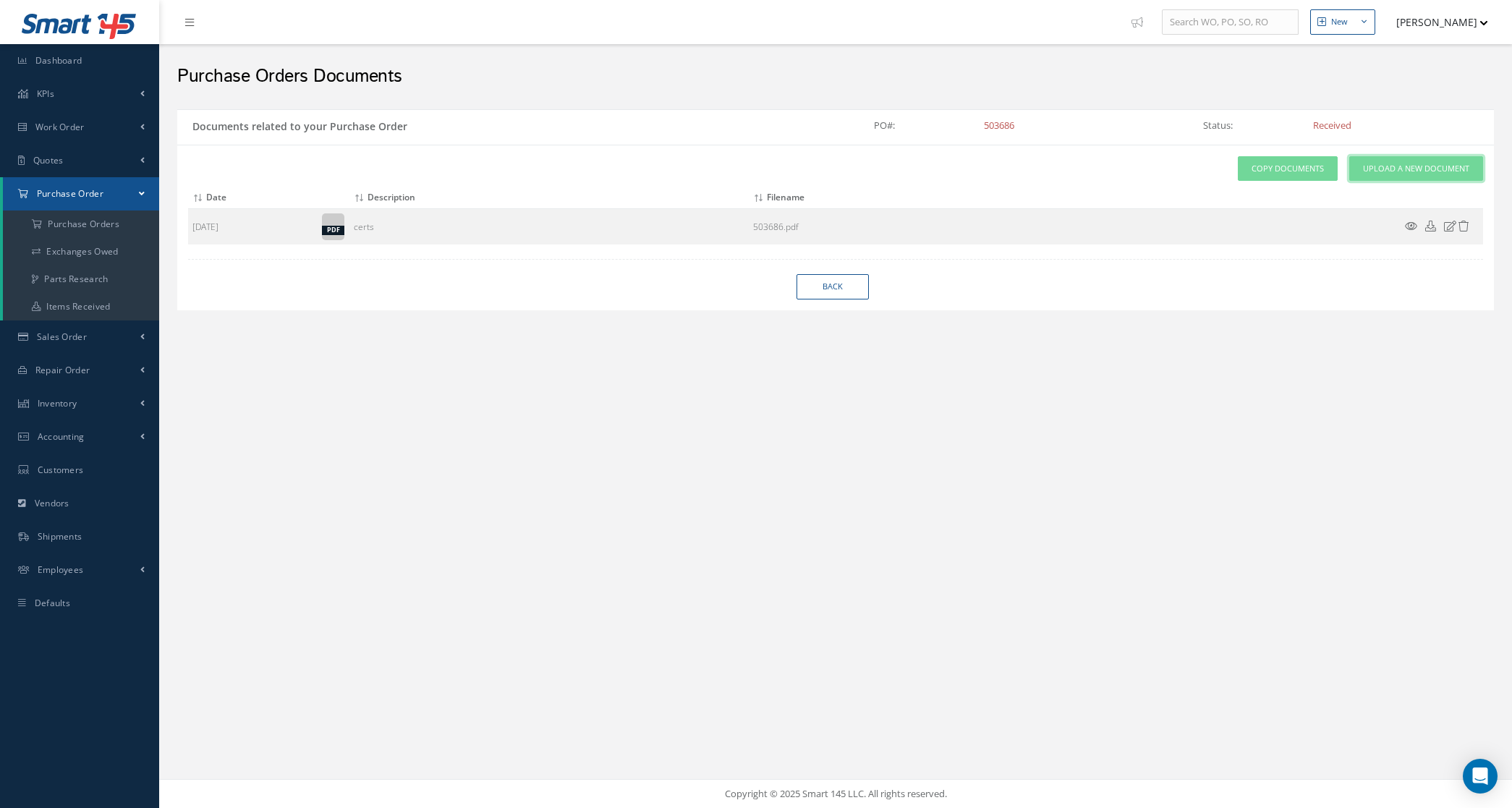
click at [1371, 165] on span "Upload a New Document" at bounding box center [1415, 168] width 106 height 12
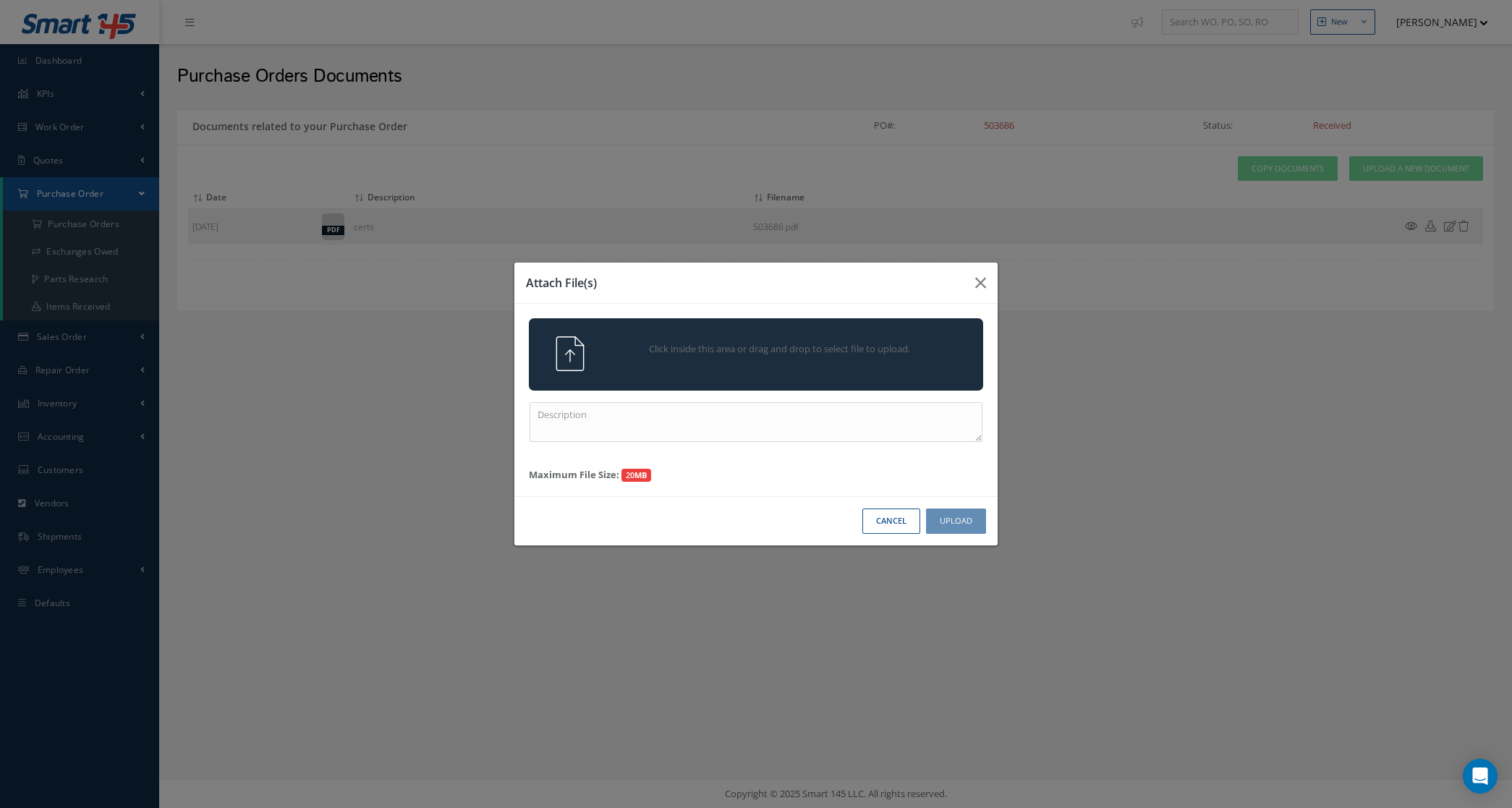
click at [808, 337] on div "Click inside this area or drag and drop to select file to upload." at bounding box center [775, 351] width 357 height 29
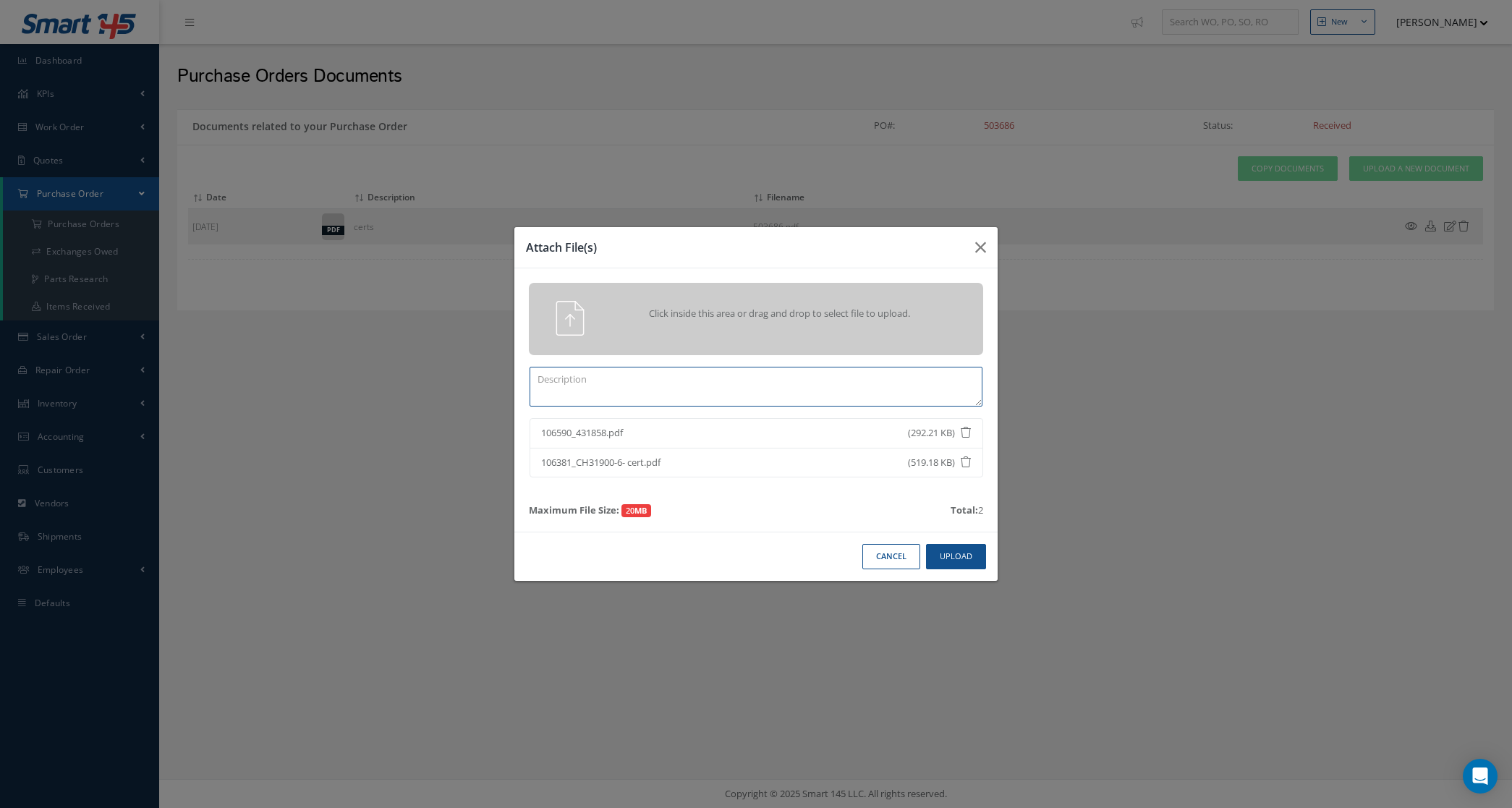
click at [771, 385] on textarea at bounding box center [755, 387] width 453 height 40
type textarea "certs"
click at [967, 559] on button "Upload" at bounding box center [956, 557] width 60 height 25
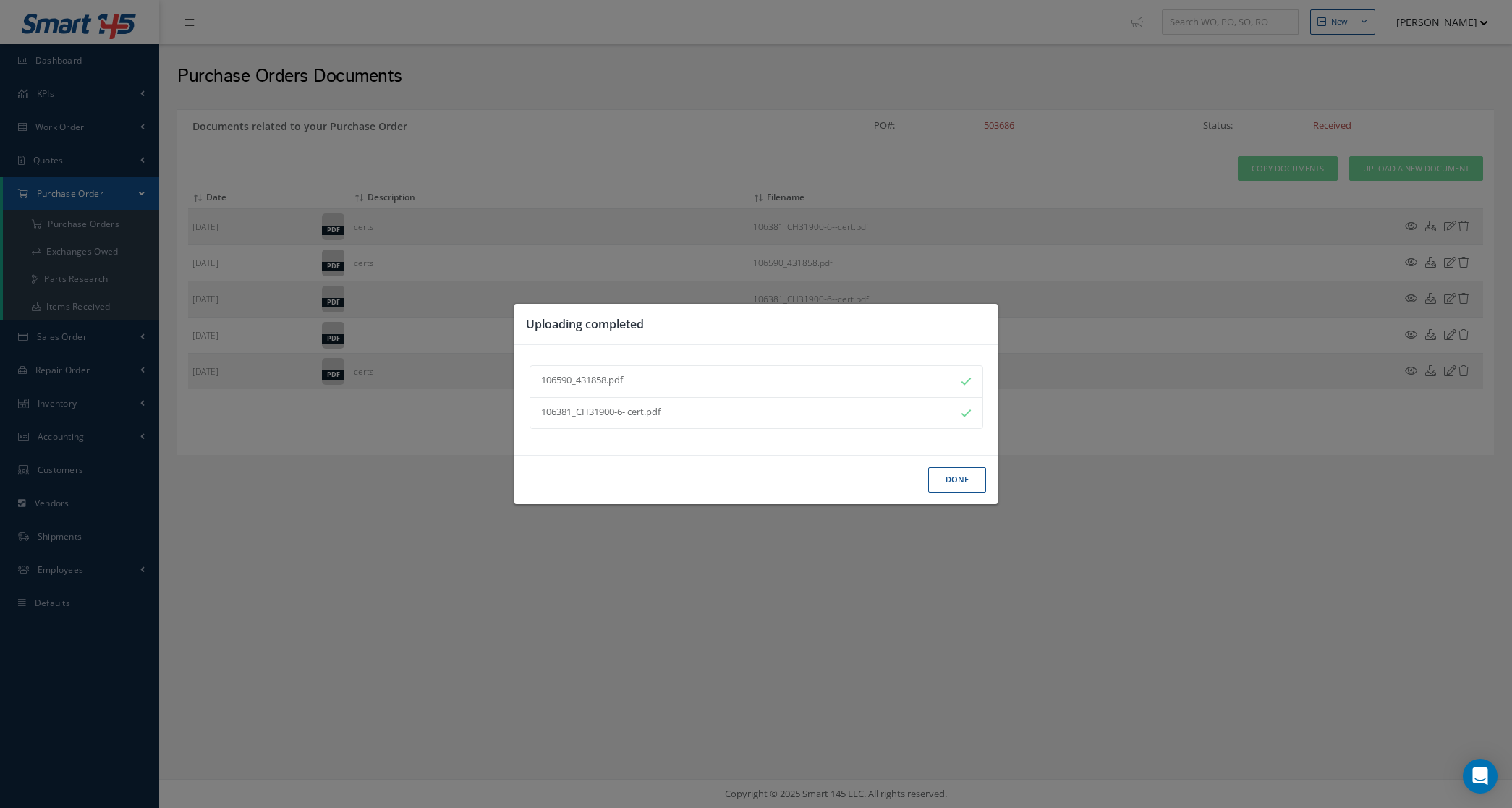
click at [946, 473] on button "Done" at bounding box center [957, 480] width 57 height 25
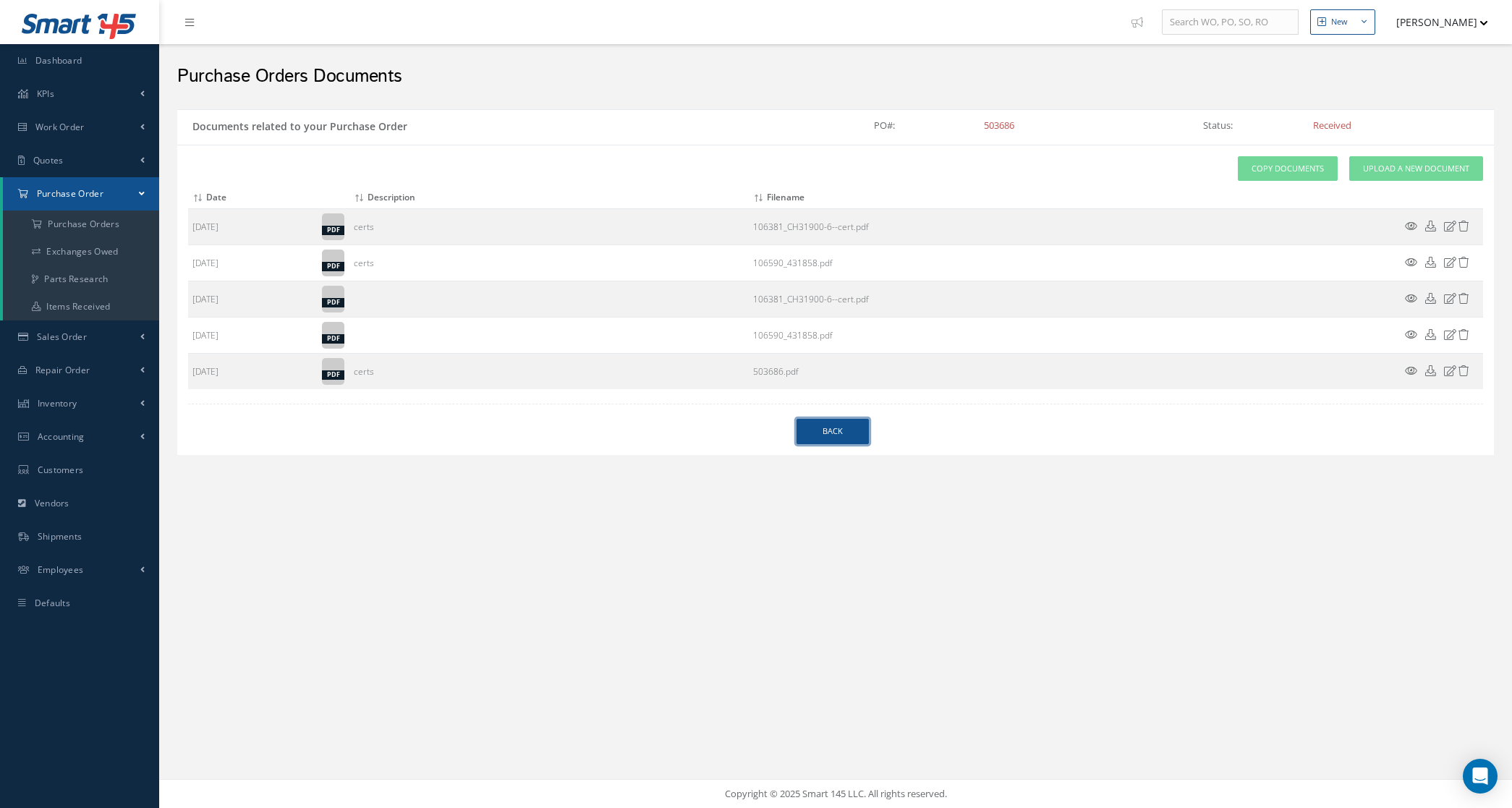
click at [834, 431] on link "Back" at bounding box center [833, 432] width 73 height 25
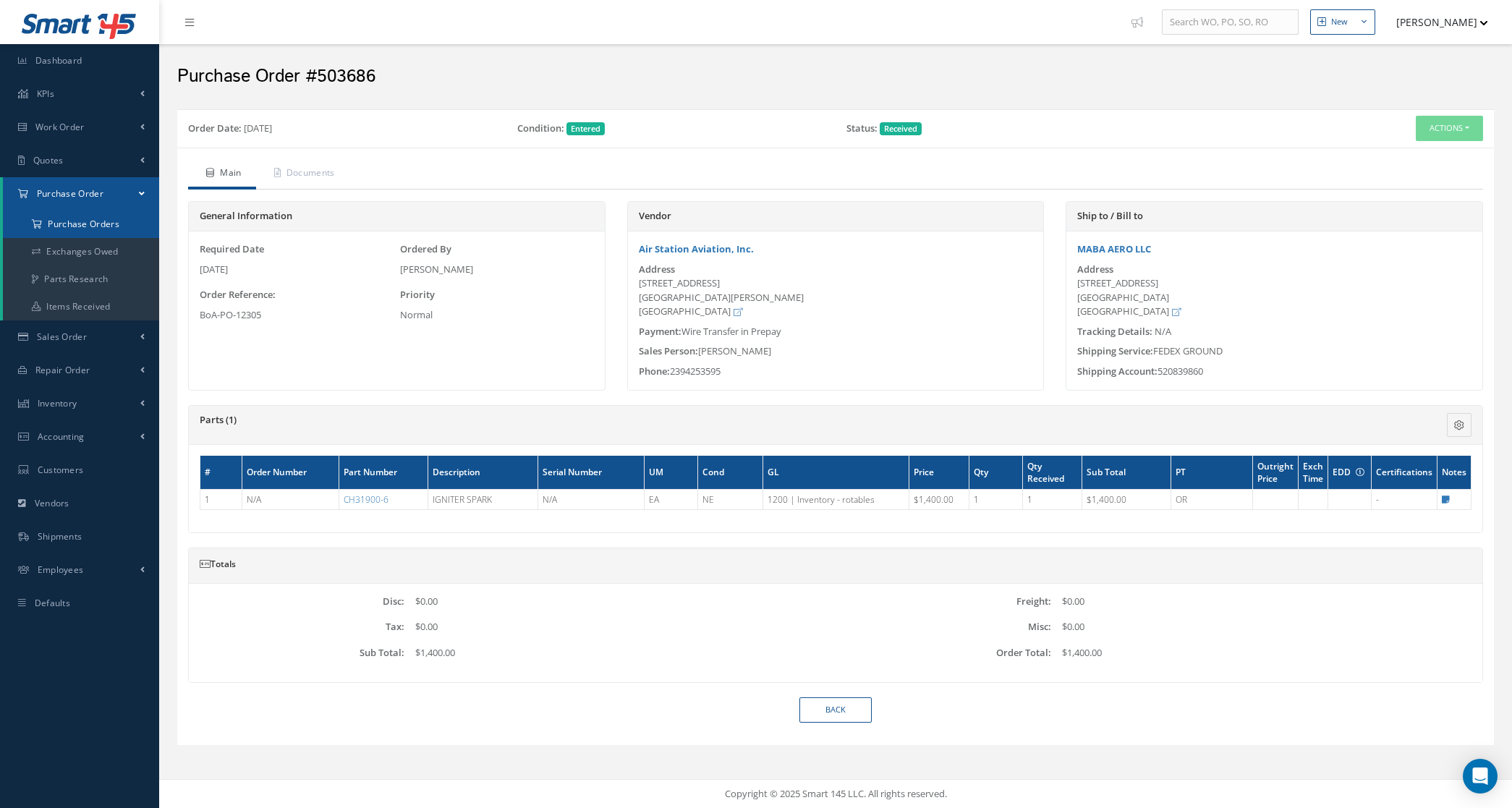
click at [84, 215] on a=1&status_id=2&status_id=3&status_id=5&collapsedFilters"] "Purchase Orders" at bounding box center [80, 224] width 156 height 28
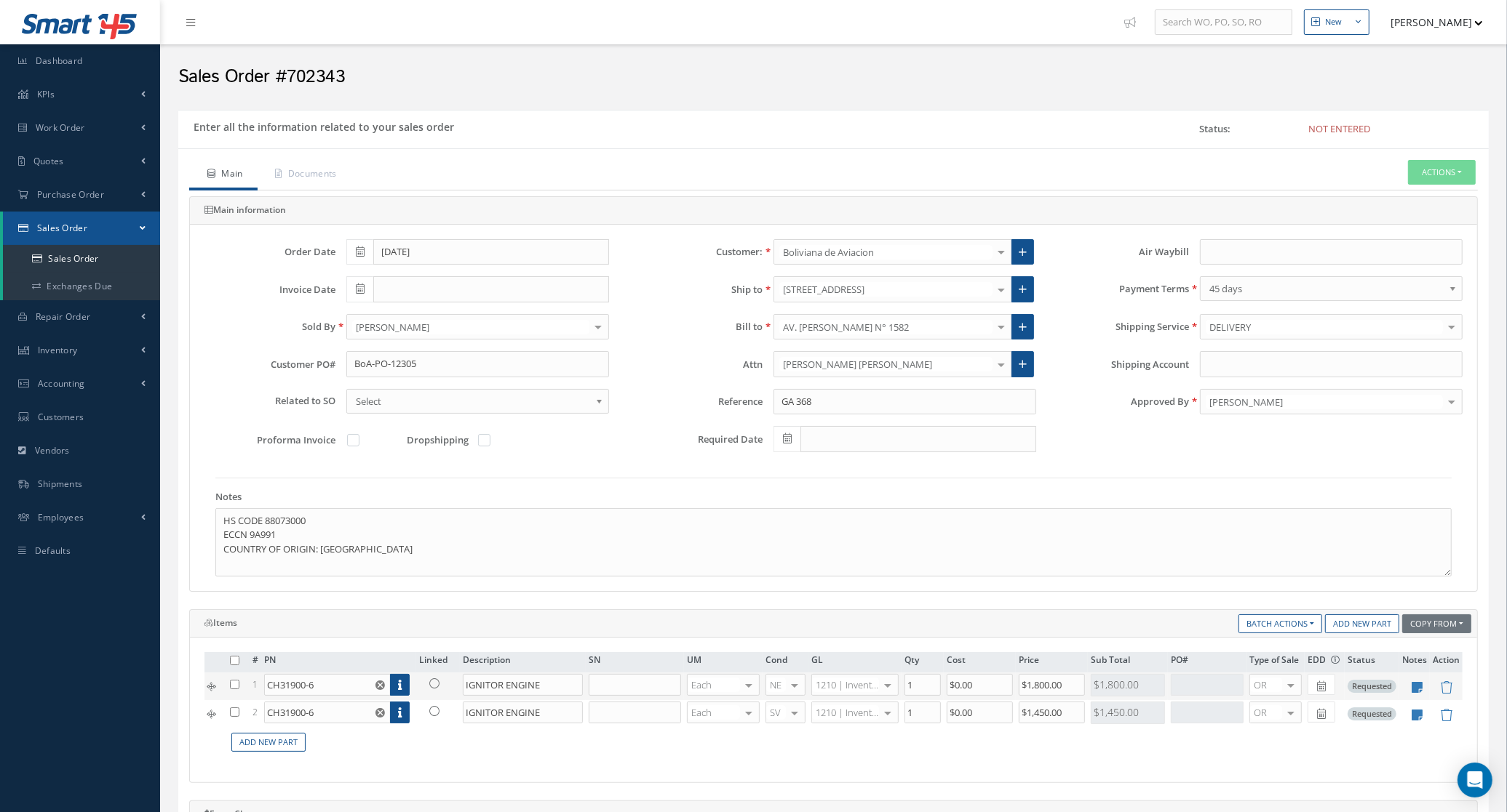
click at [437, 684] on icon at bounding box center [434, 683] width 11 height 11
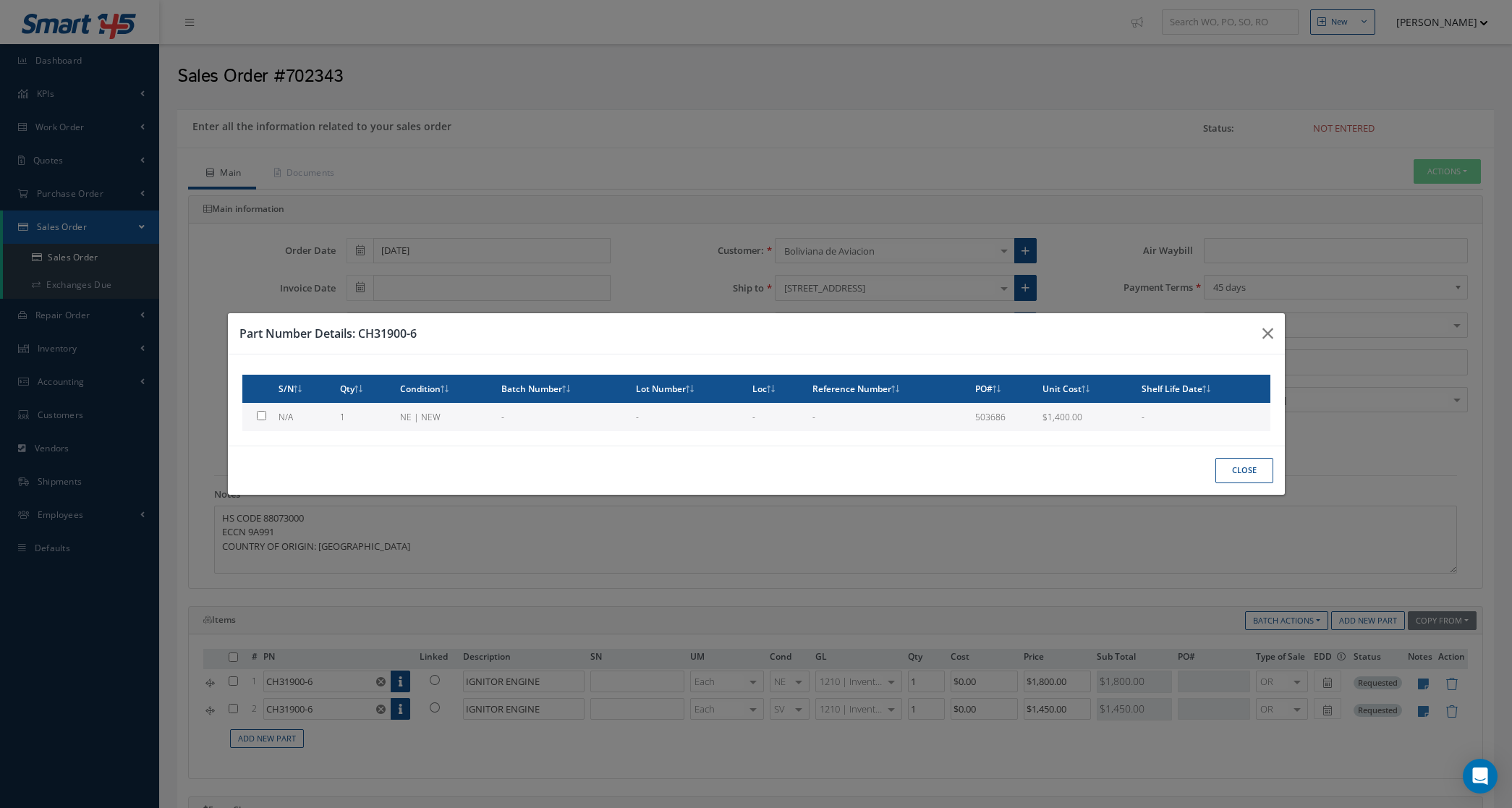
click at [414, 424] on td "NE | NEW" at bounding box center [445, 416] width 102 height 28
type input "$1,400"
checkbox input "true"
click at [1227, 467] on button "Close" at bounding box center [1244, 471] width 57 height 25
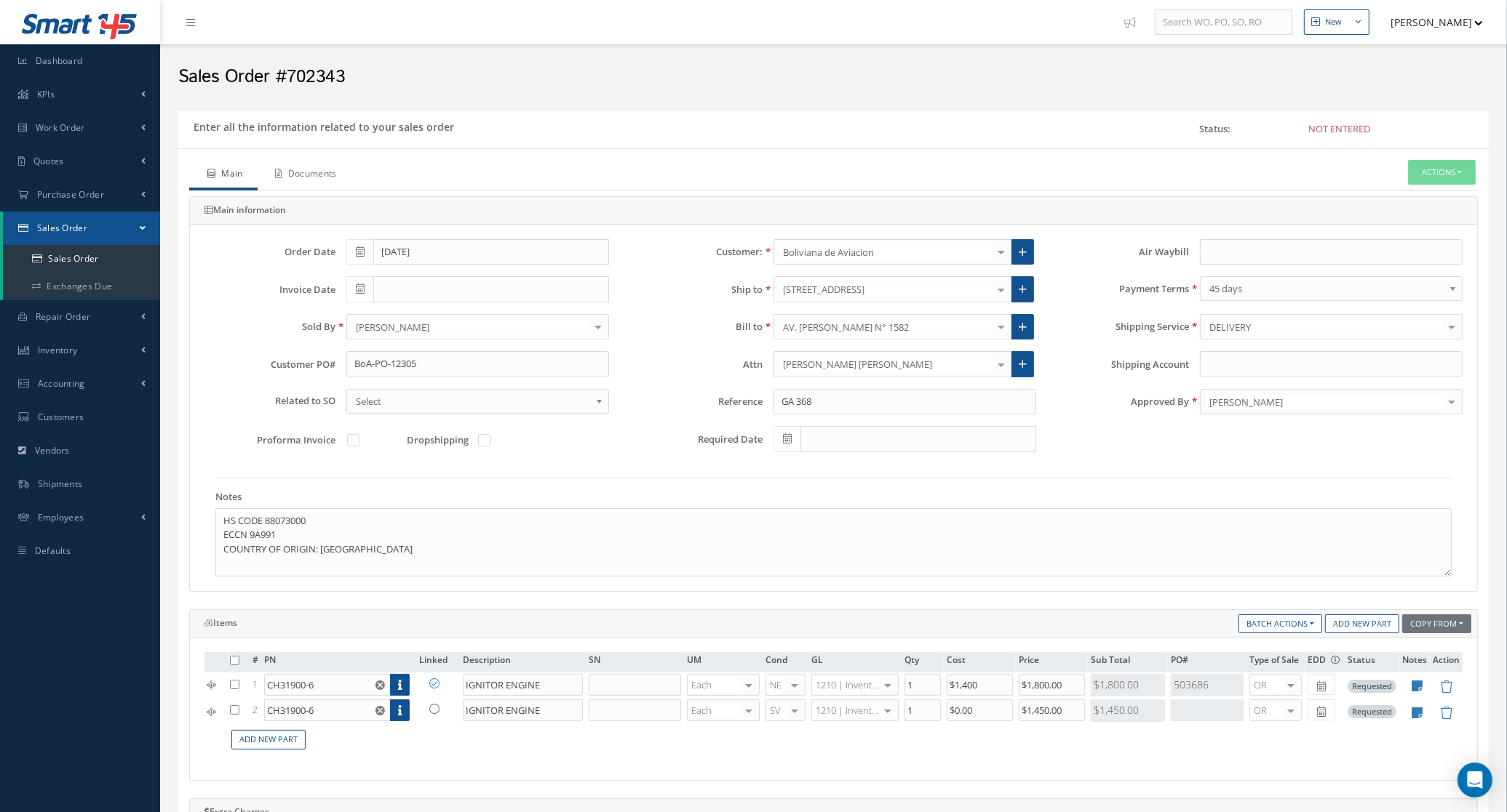
click at [322, 173] on link "Documents" at bounding box center [305, 175] width 94 height 31
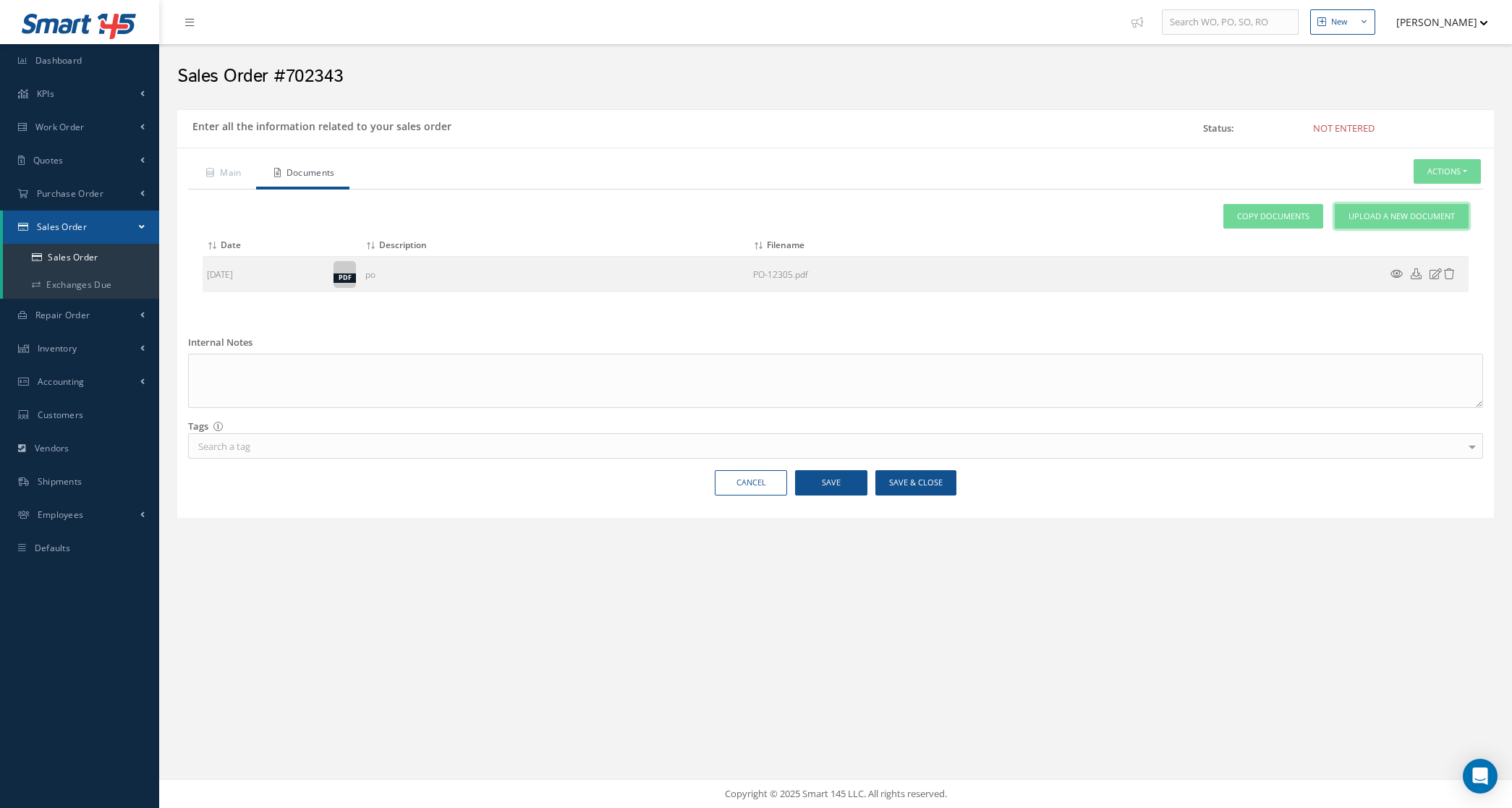
click at [1353, 225] on link "Upload a New Document" at bounding box center [1402, 216] width 134 height 25
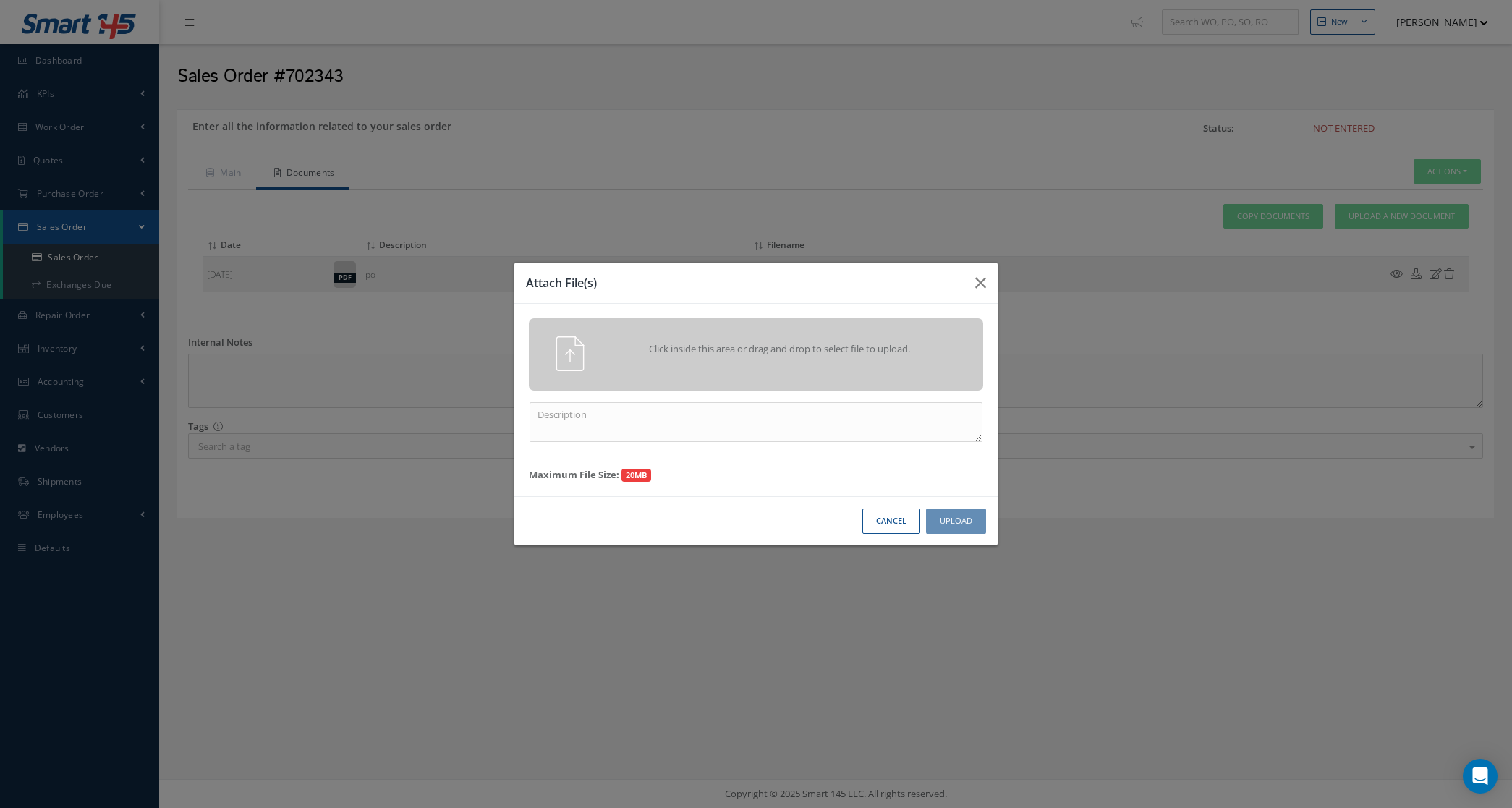
click at [718, 354] on span "Click inside this area or drag and drop to select file to upload." at bounding box center [779, 349] width 328 height 14
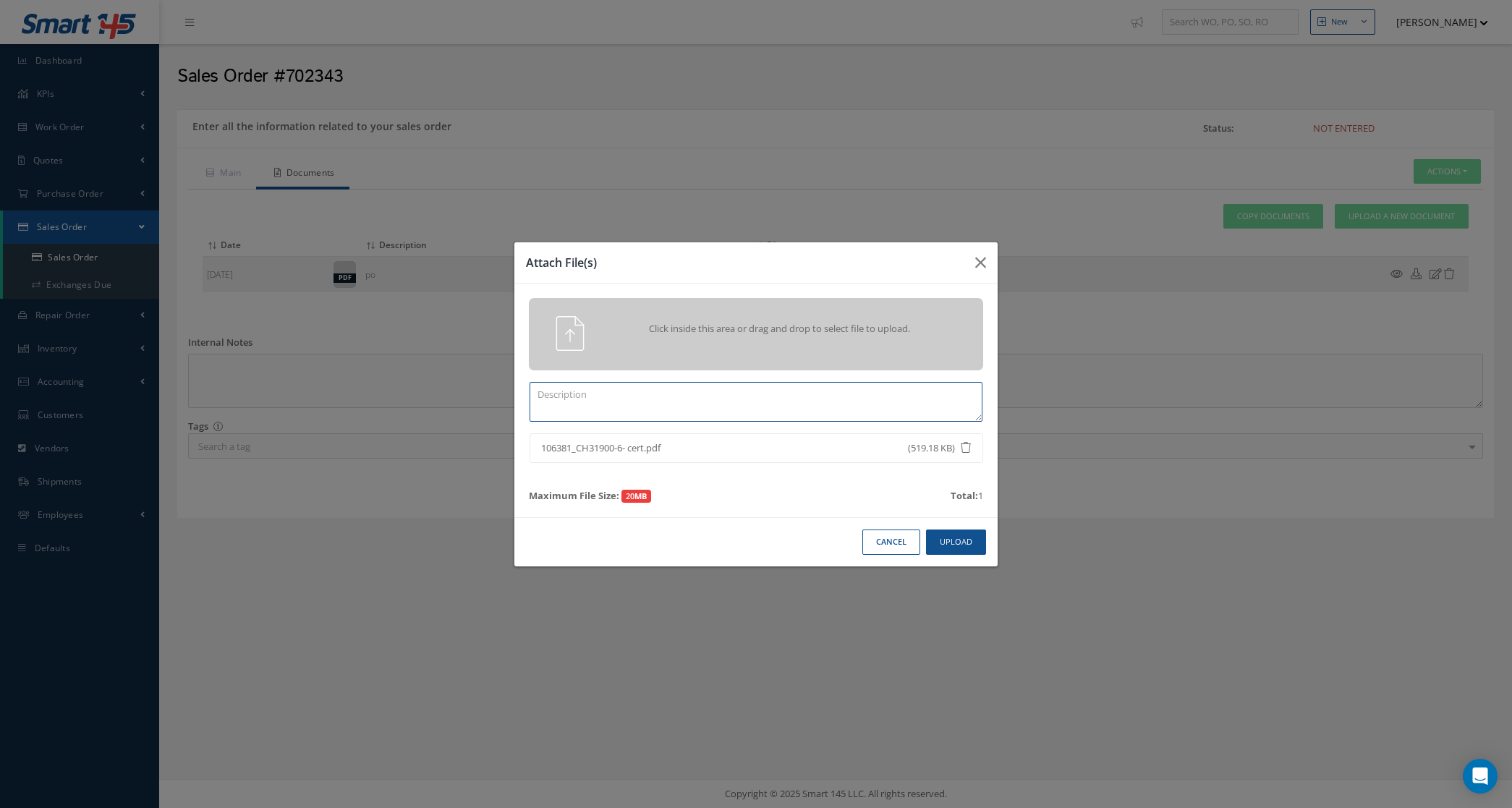
click at [750, 407] on textarea at bounding box center [755, 402] width 453 height 40
click at [970, 534] on button "Upload" at bounding box center [956, 542] width 60 height 25
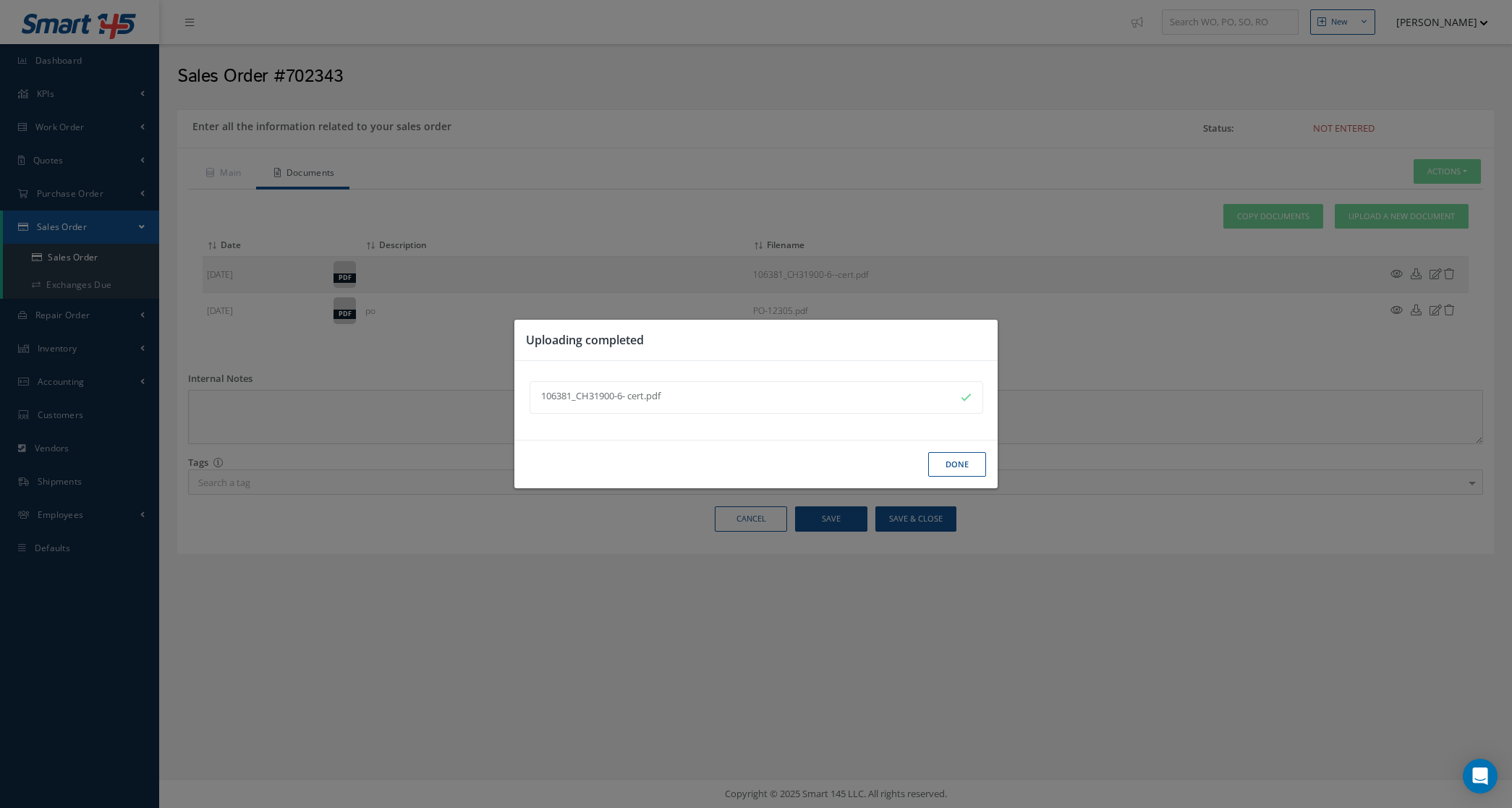
click at [946, 465] on button "Done" at bounding box center [957, 465] width 57 height 25
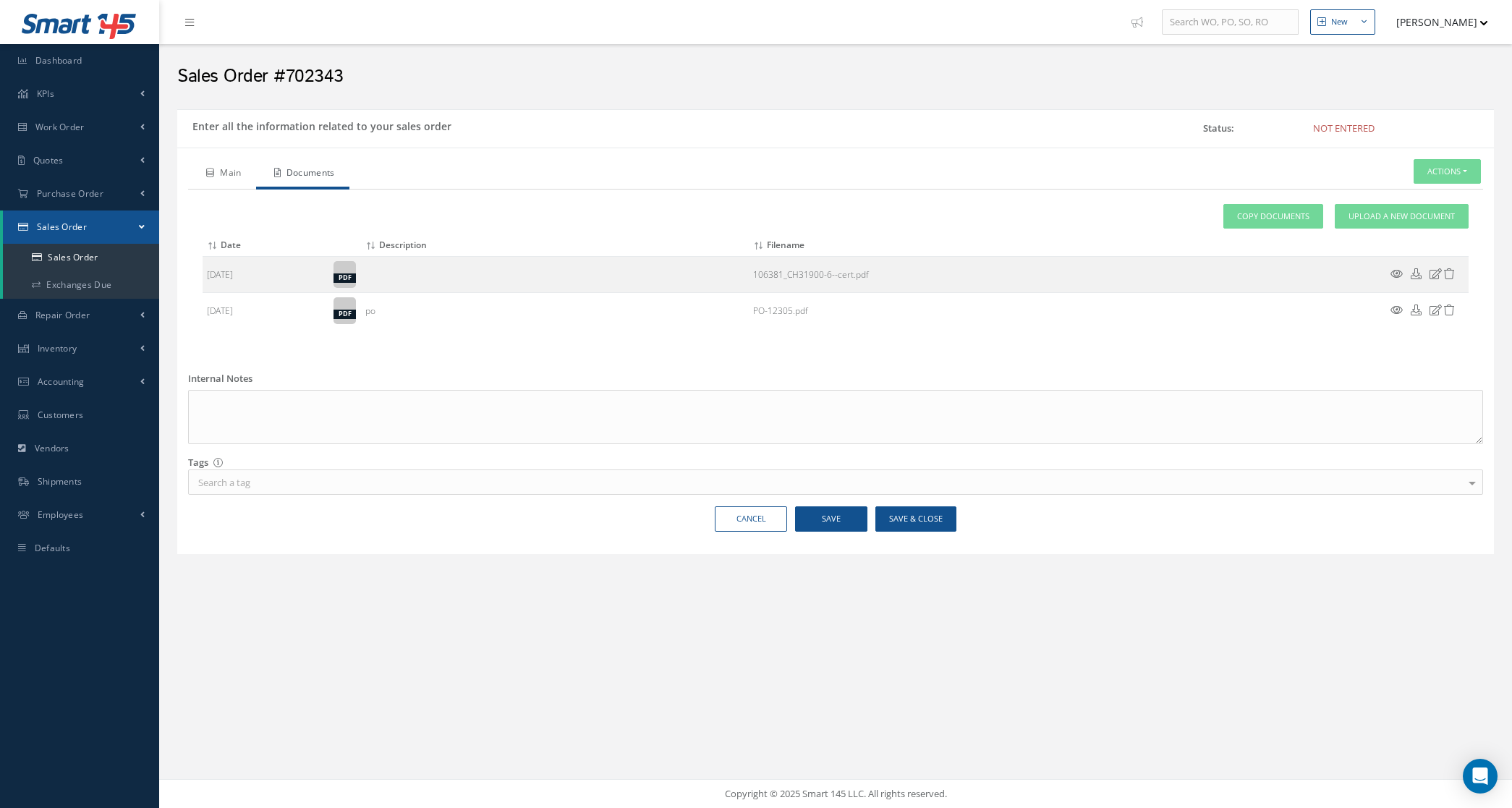
click at [200, 183] on link "Main" at bounding box center [222, 174] width 68 height 31
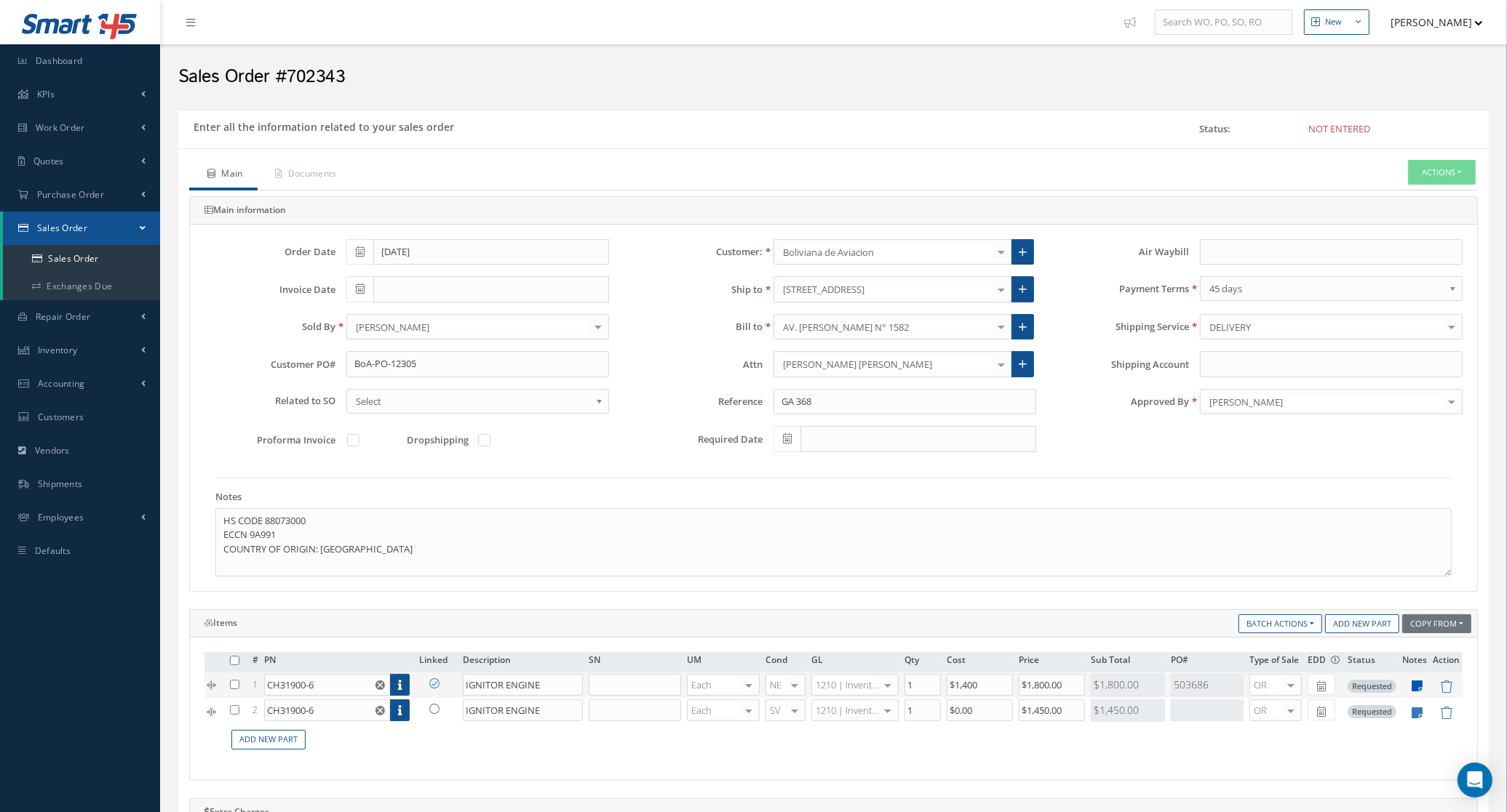
click at [1419, 692] on icon at bounding box center [1417, 686] width 11 height 13
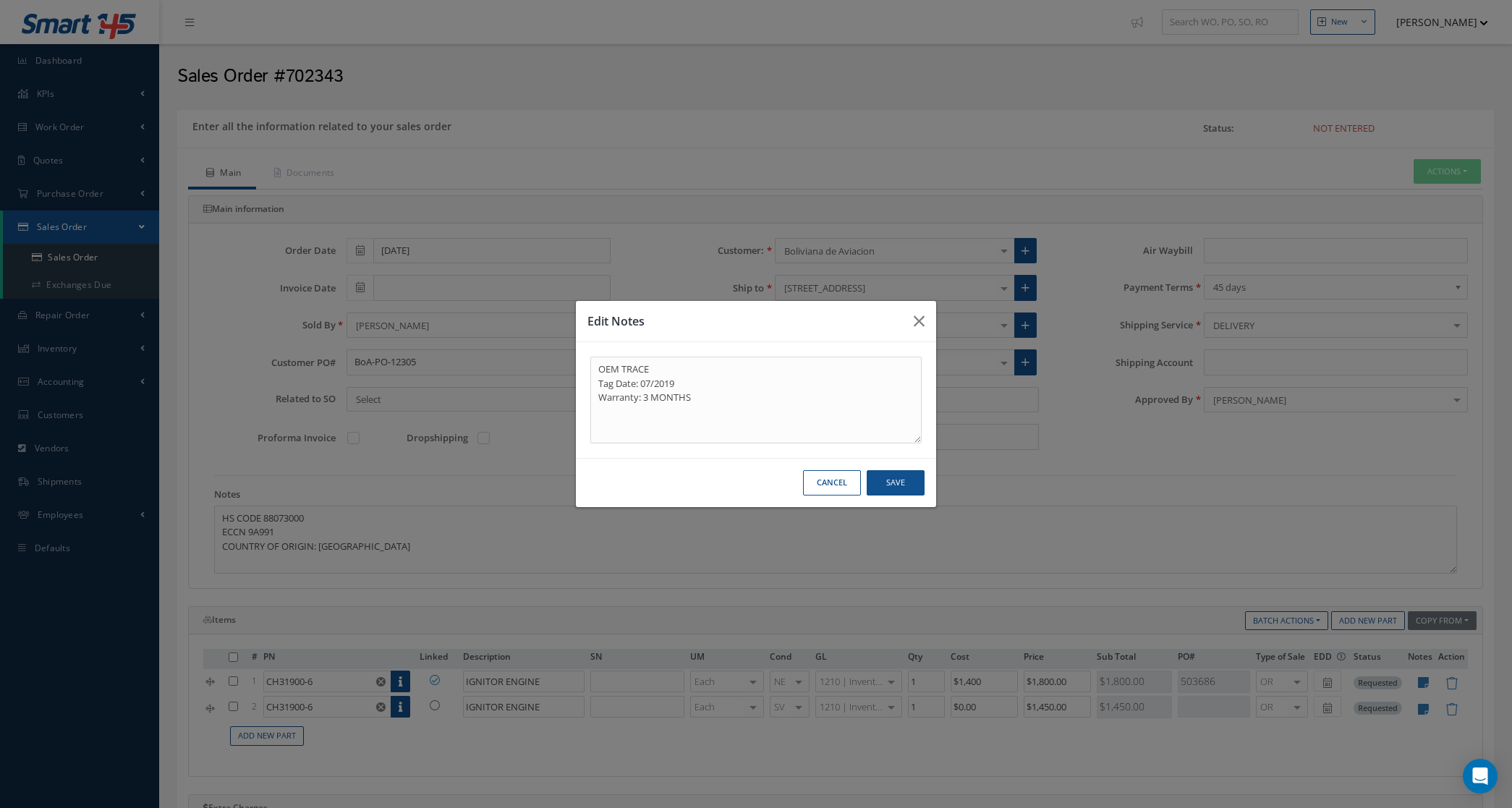
click at [841, 488] on button "Cancel" at bounding box center [832, 483] width 57 height 25
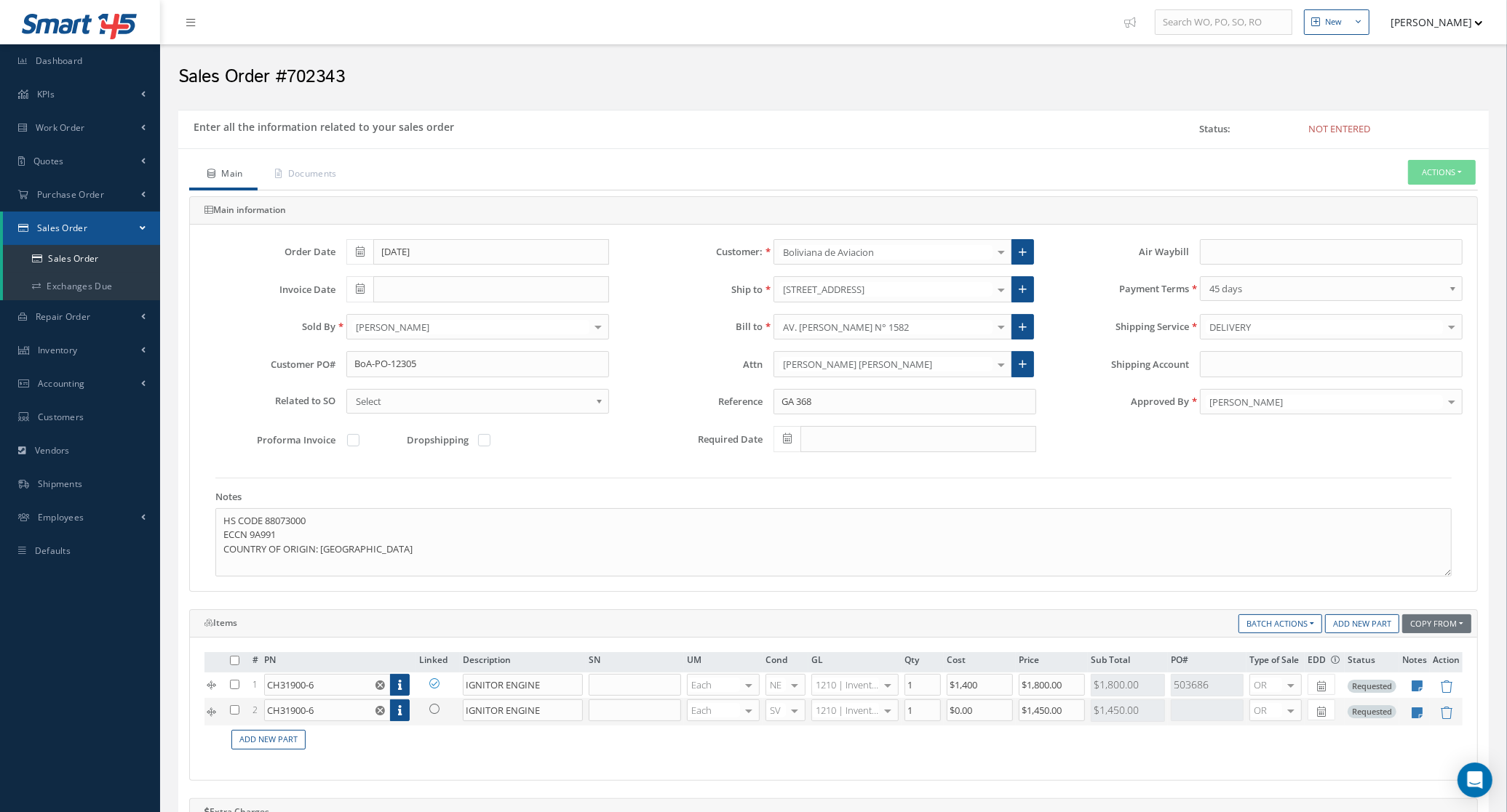
click at [1423, 720] on td at bounding box center [1415, 712] width 31 height 28
click at [1416, 711] on icon at bounding box center [1417, 713] width 11 height 13
type textarea "Tag Date: 07/2025 Tag Type: FAA 8130-3, Dual Release Warranty: 6 MONTHS"
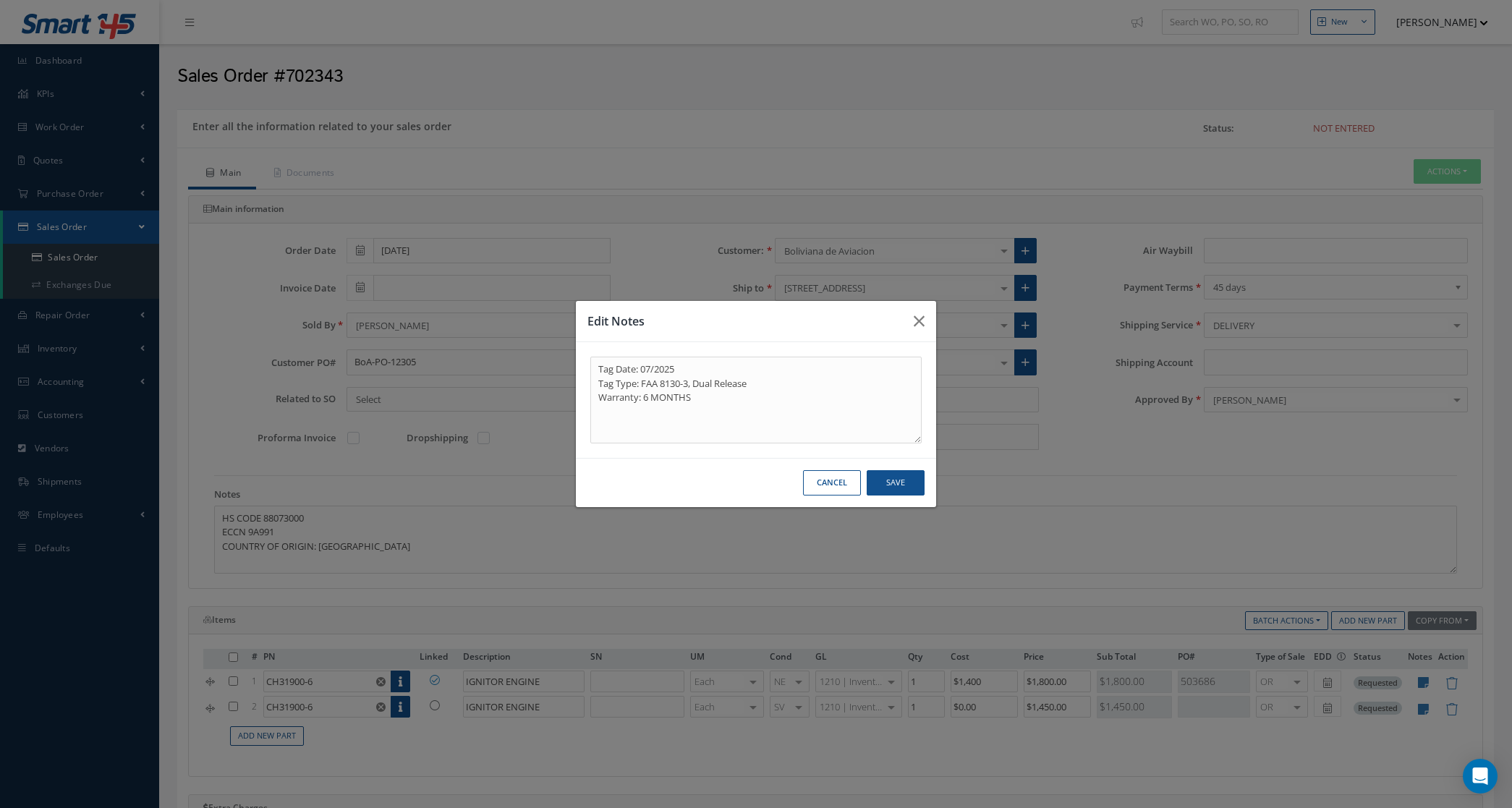
click at [819, 483] on button "Cancel" at bounding box center [832, 483] width 57 height 25
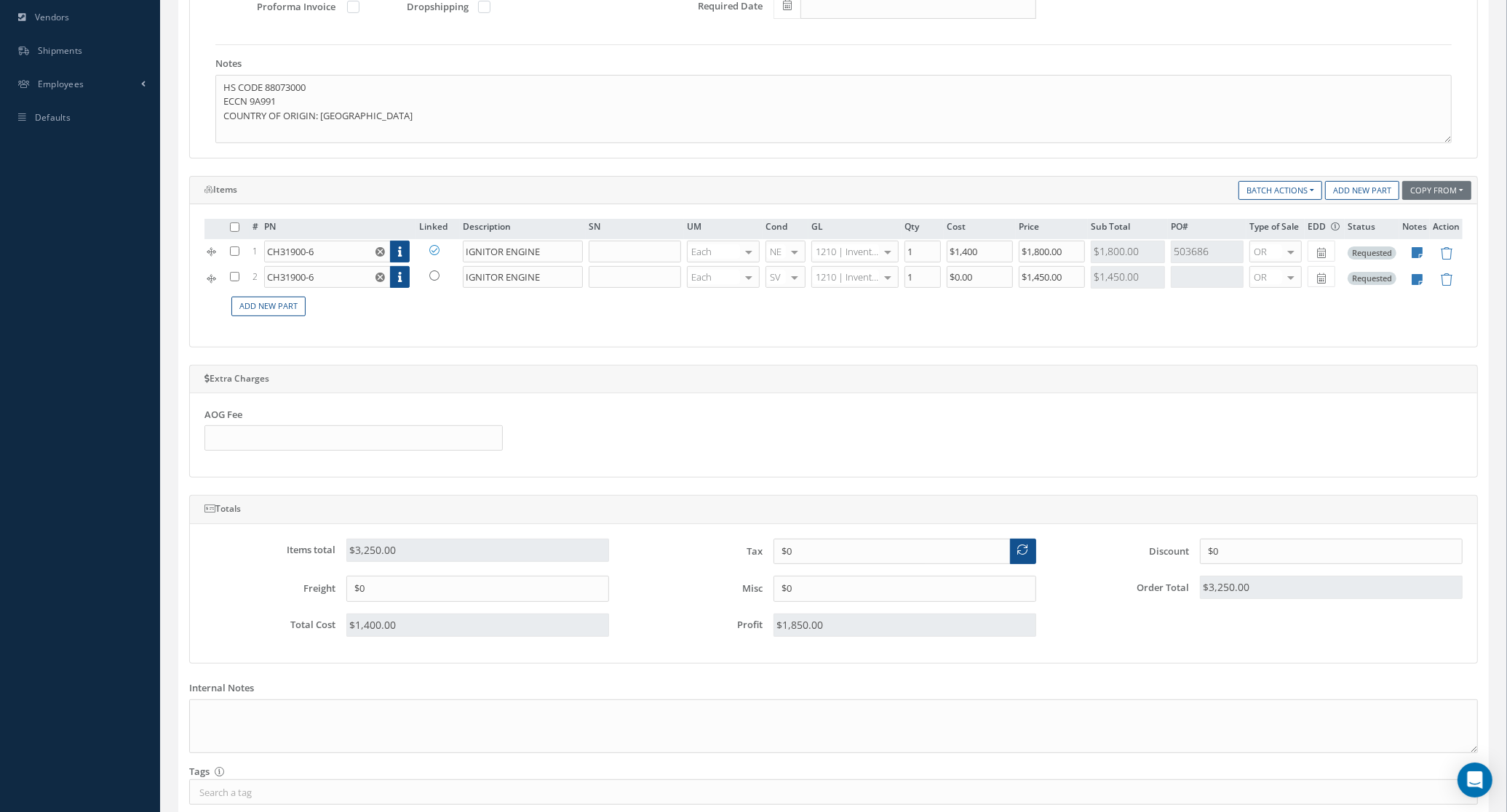
scroll to position [539, 0]
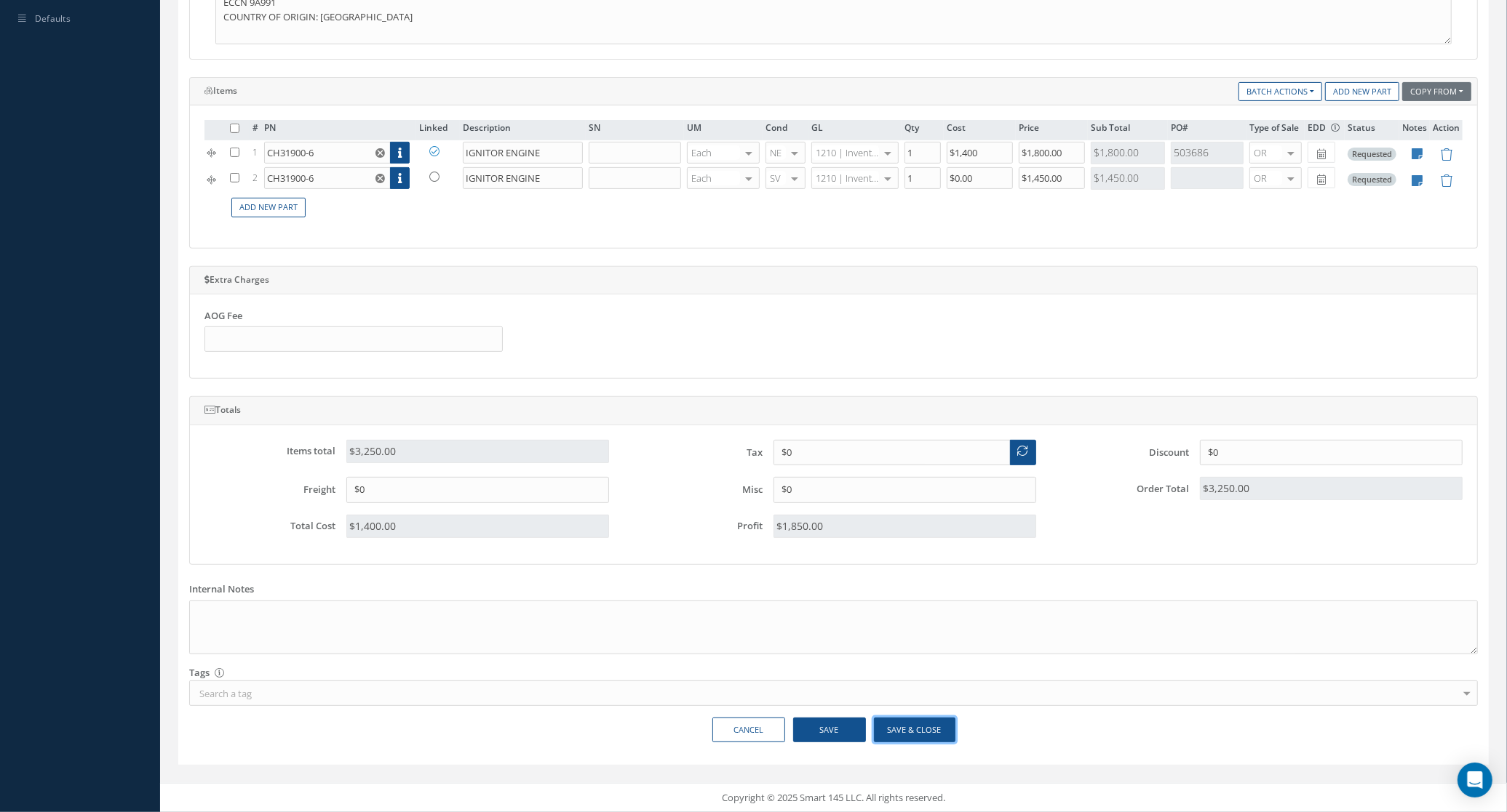
click at [903, 729] on button "Save & Close" at bounding box center [914, 730] width 82 height 25
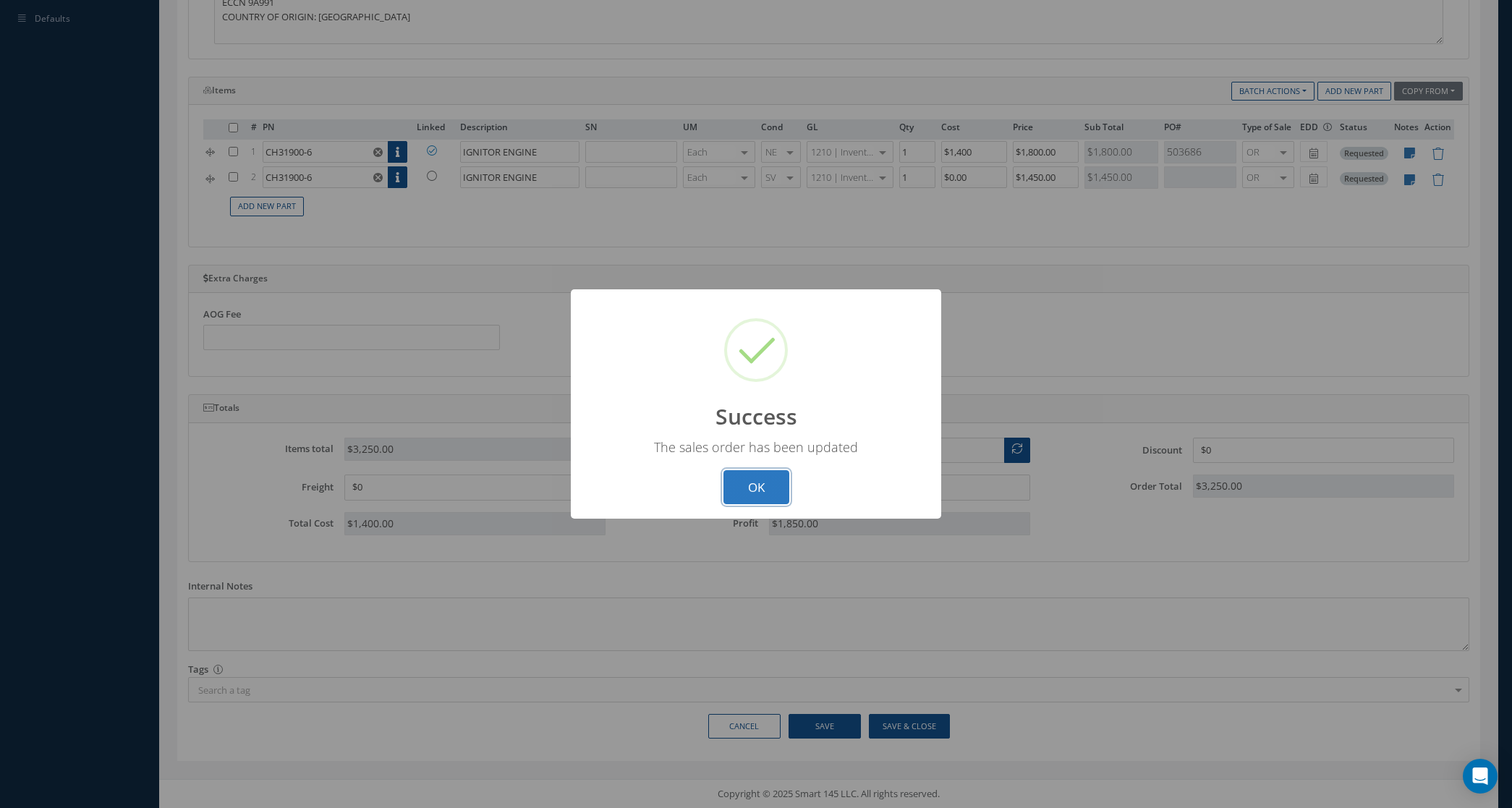
click at [754, 485] on button "OK" at bounding box center [756, 487] width 66 height 34
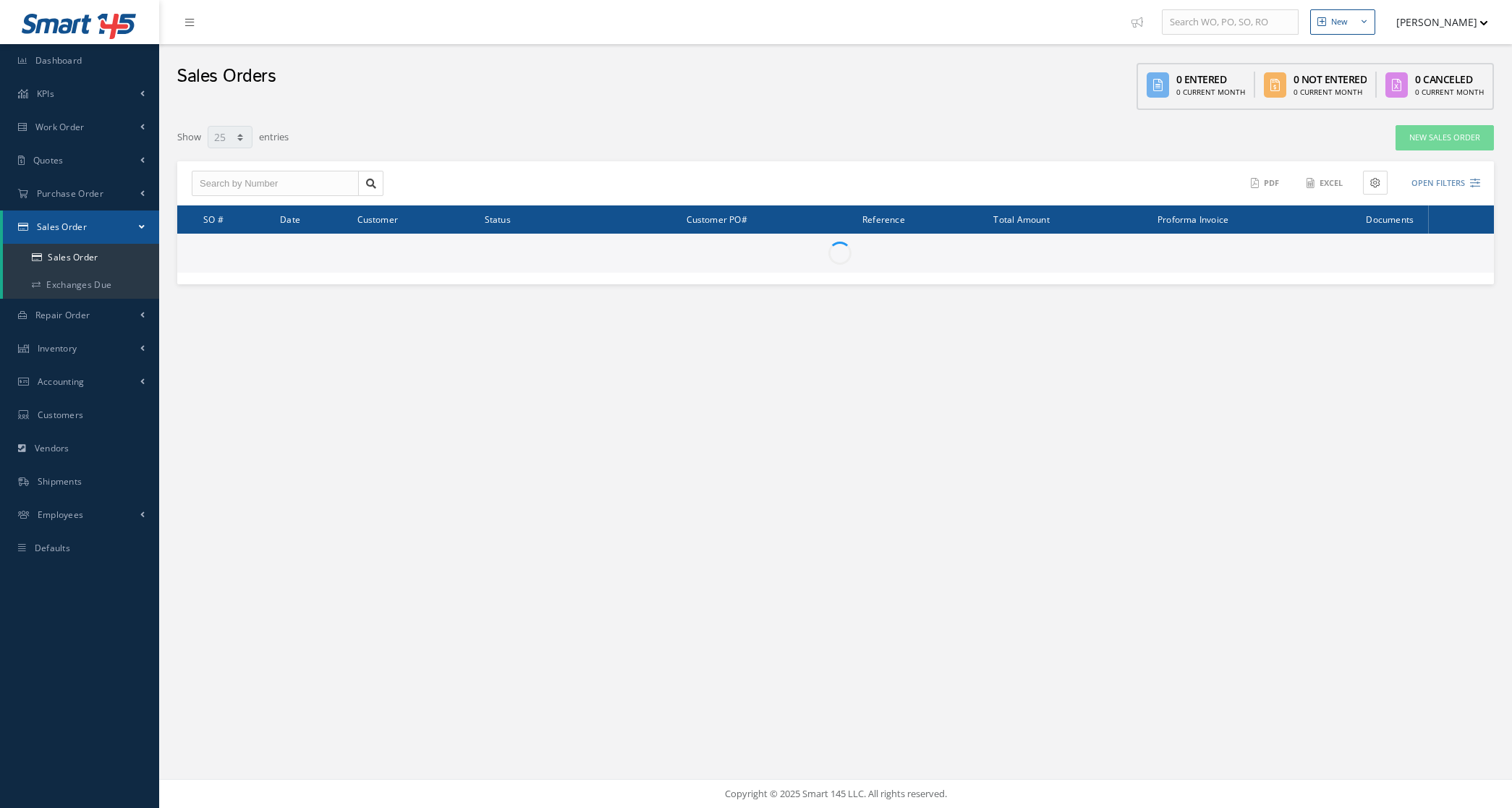
select select "25"
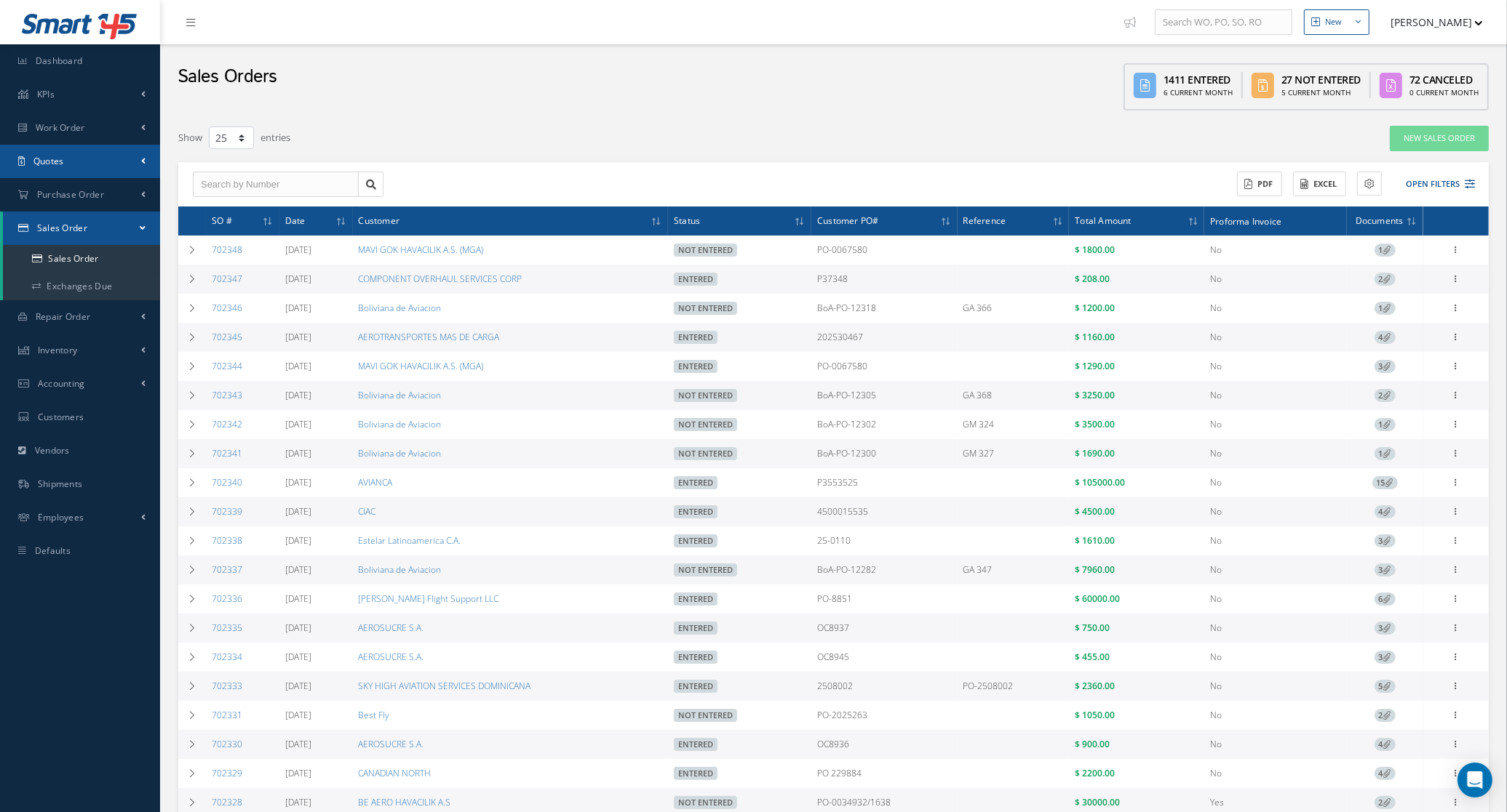
click at [55, 151] on link "Quotes" at bounding box center [80, 161] width 160 height 34
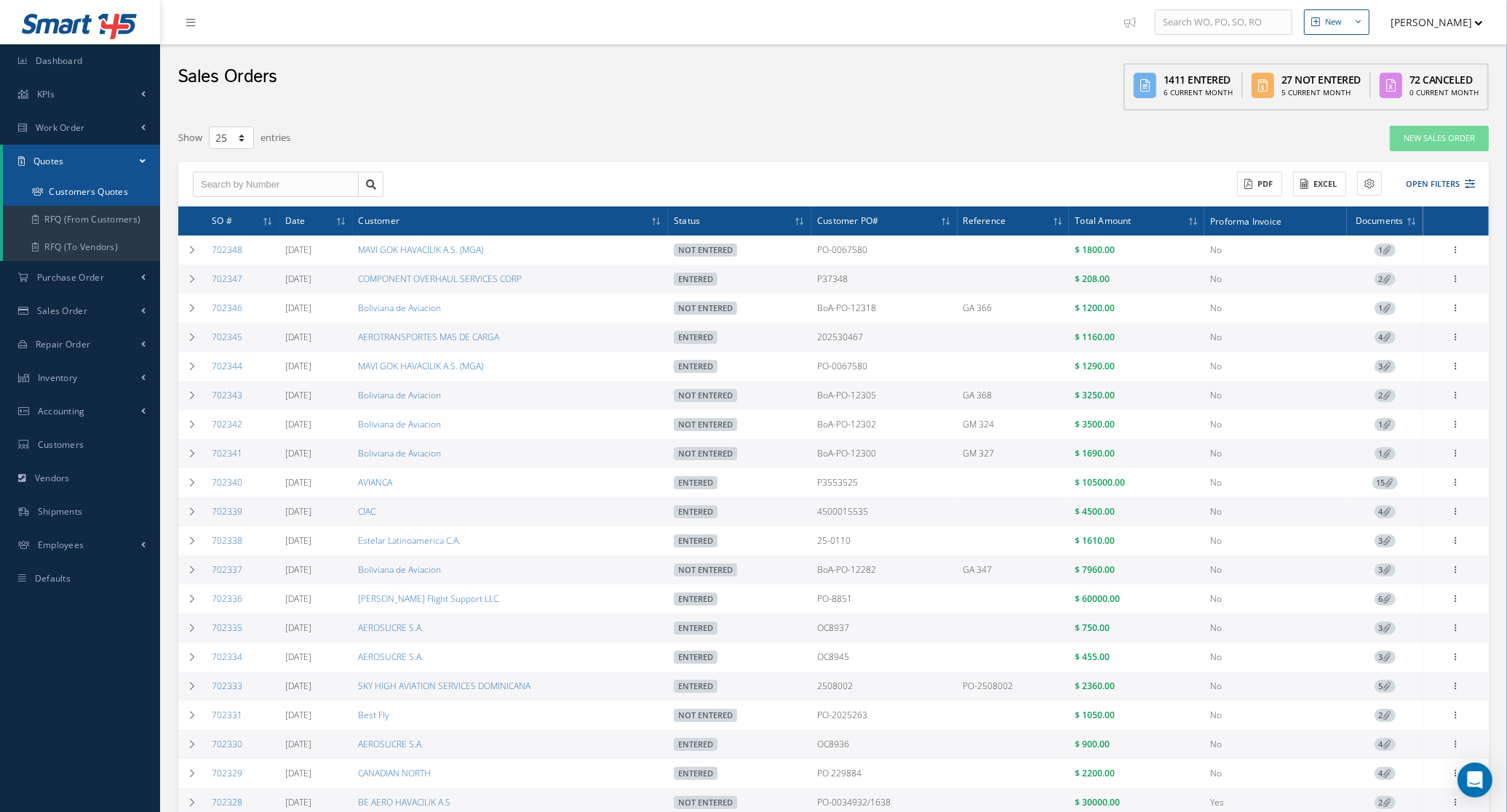
click at [71, 186] on link "Customers Quotes" at bounding box center [81, 191] width 157 height 28
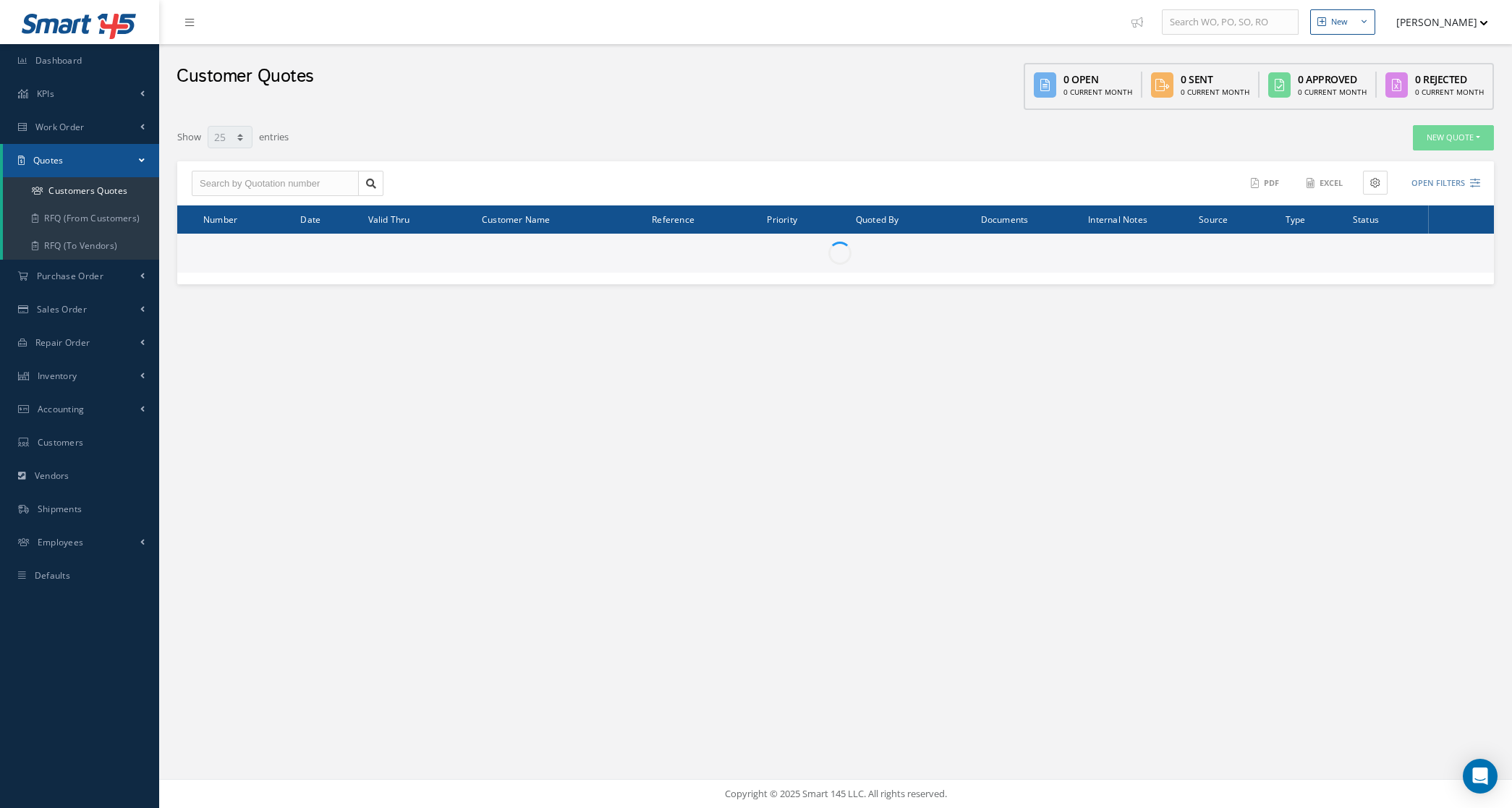
select select "25"
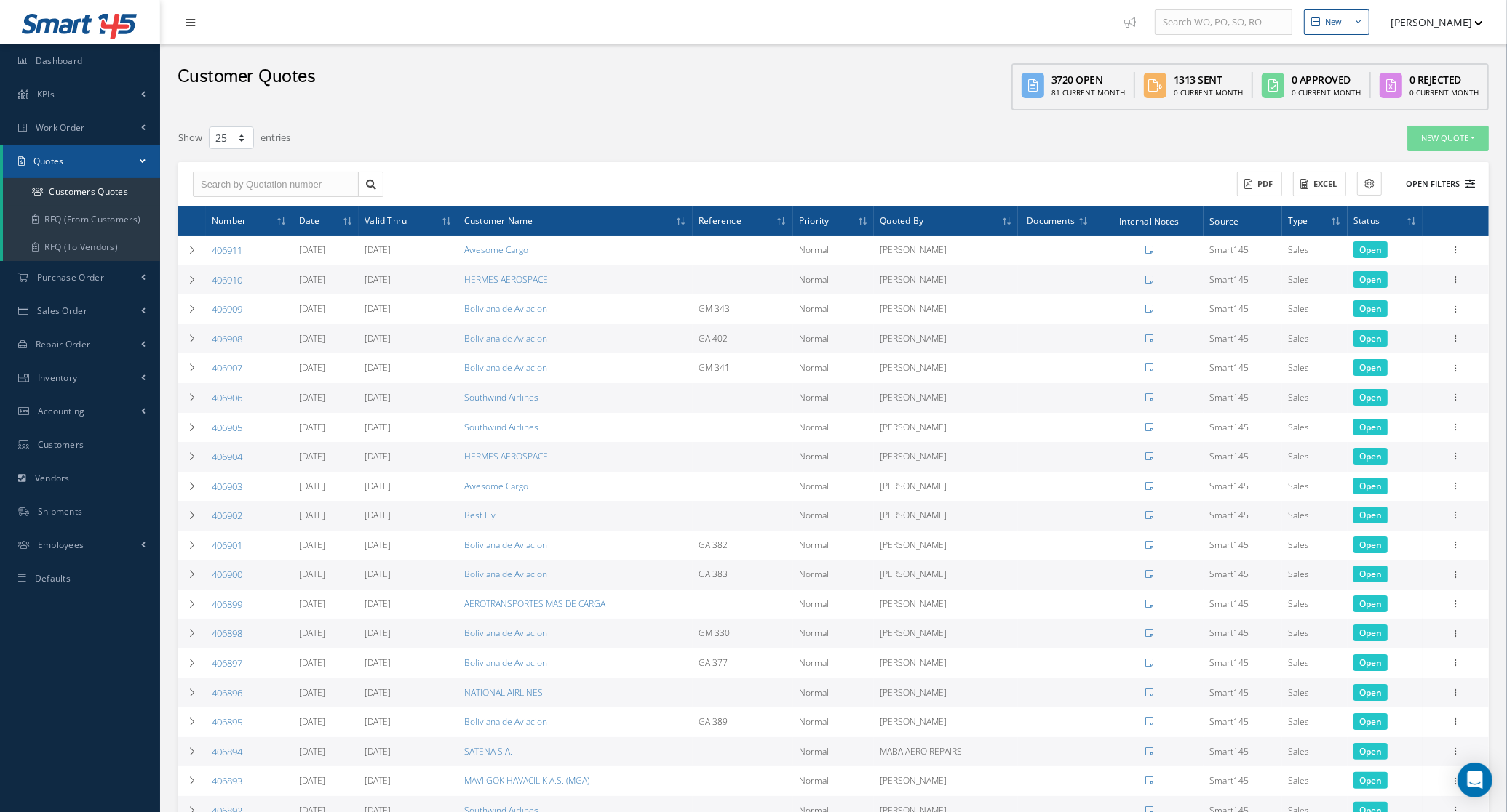
click at [1442, 187] on button "Open Filters" at bounding box center [1433, 184] width 82 height 24
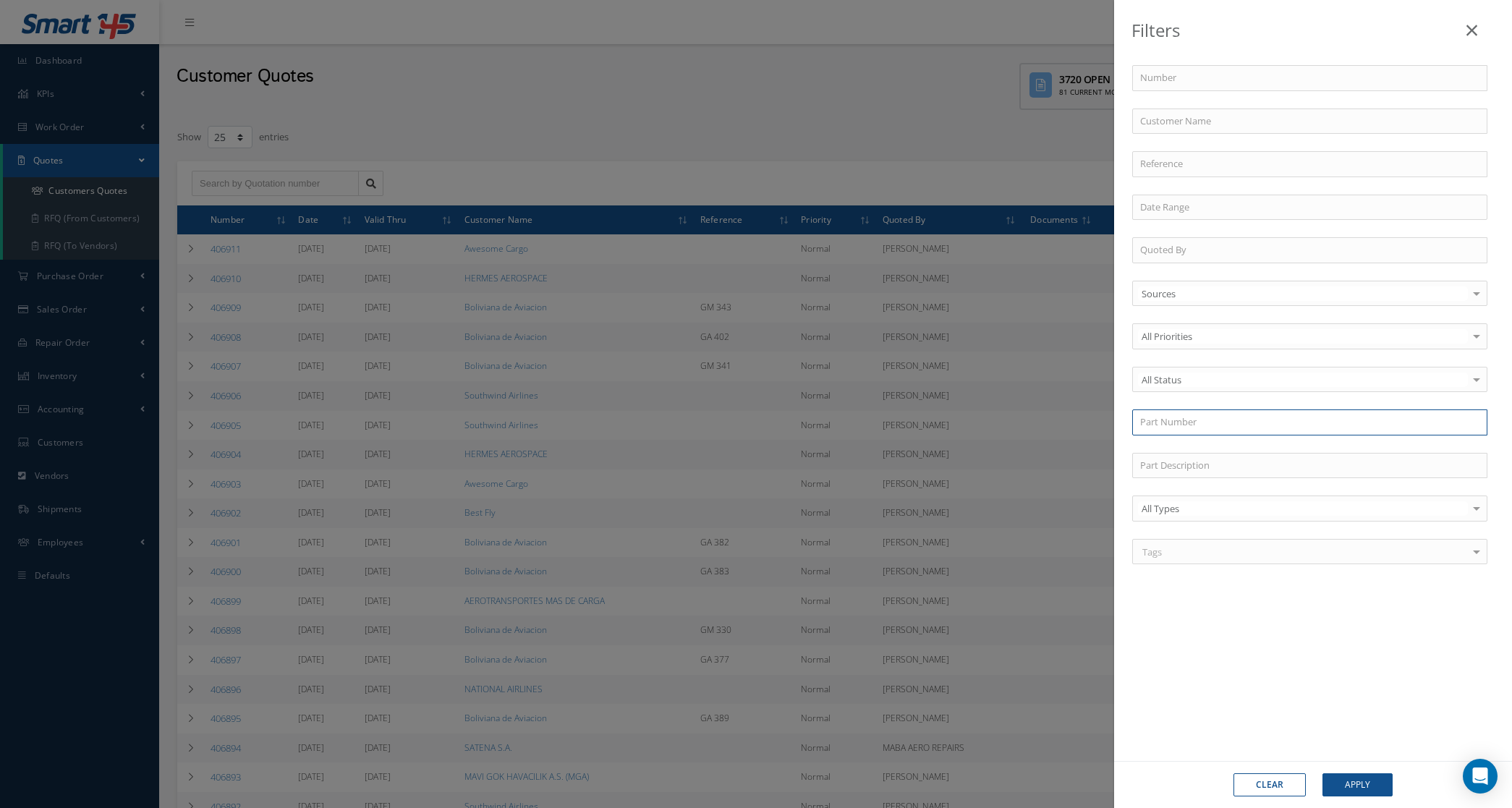
click at [1182, 422] on input "text" at bounding box center [1309, 422] width 355 height 26
type input "011-"
click at [913, 123] on div "Filters Number Customer Name Reference Quoted By Sources Sources Smart145 Rotab…" at bounding box center [756, 404] width 1512 height 808
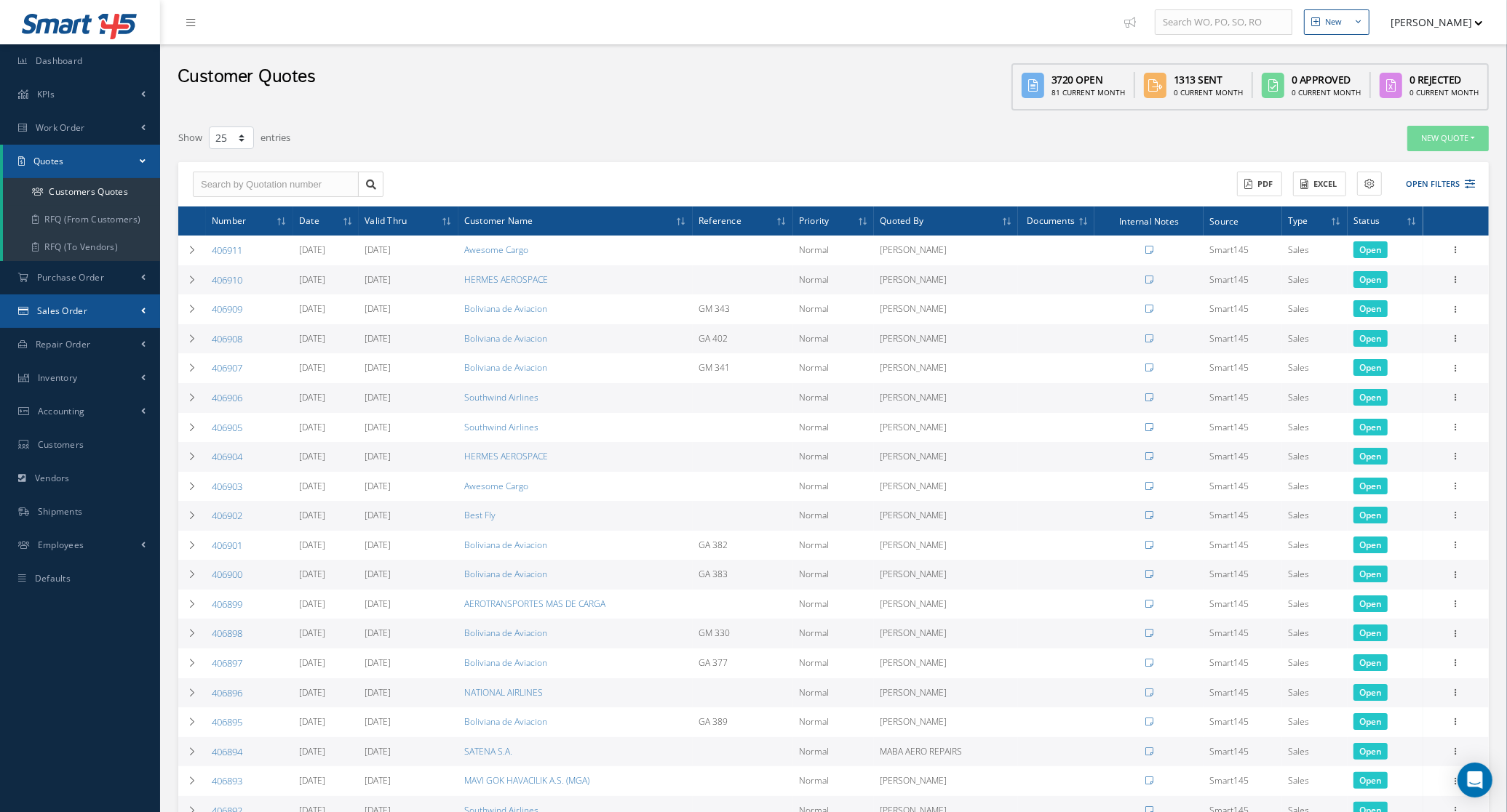
click at [82, 309] on span "Sales Order" at bounding box center [63, 311] width 50 height 13
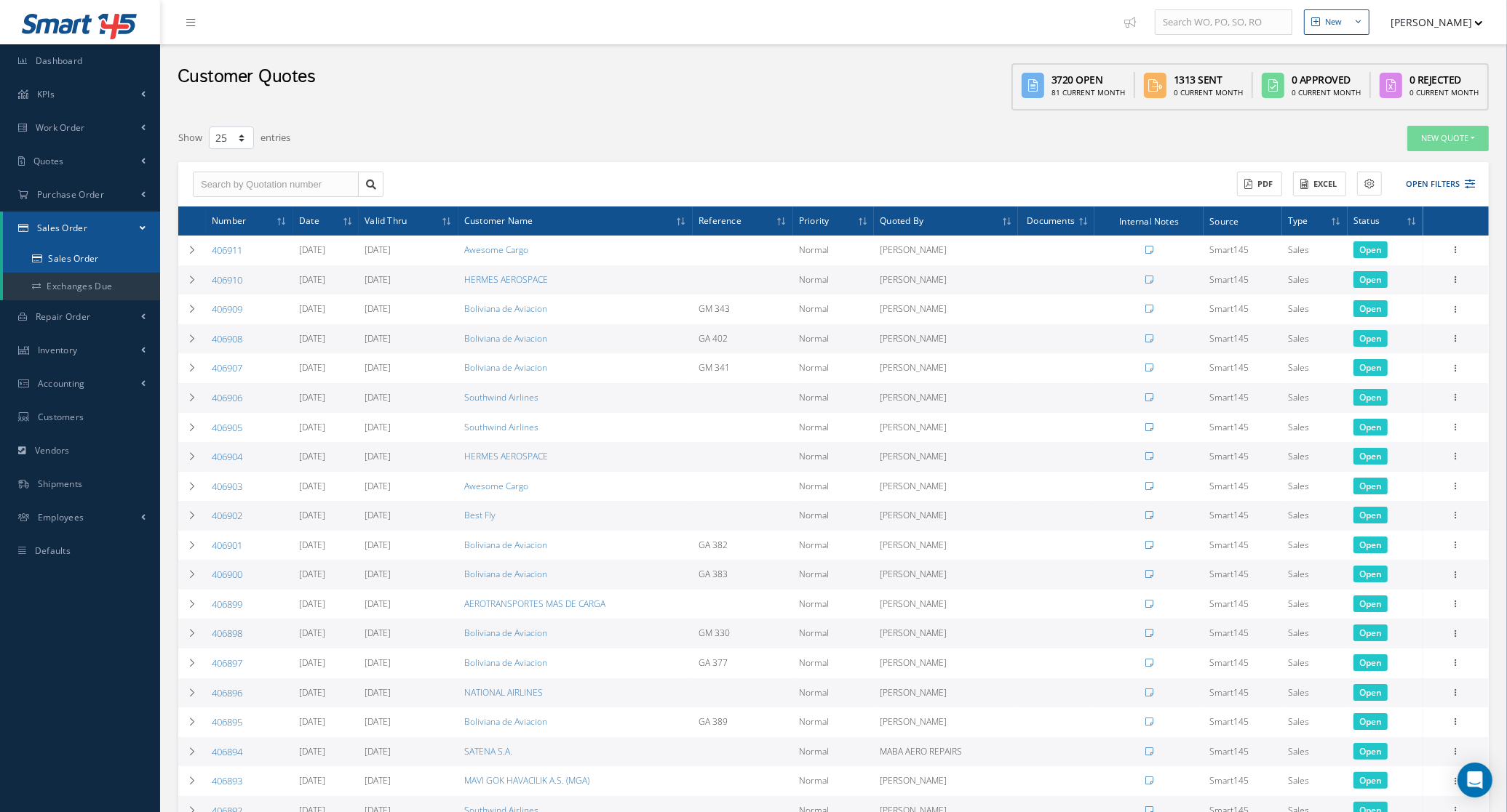
click at [102, 252] on link "Sales Order" at bounding box center [81, 259] width 157 height 28
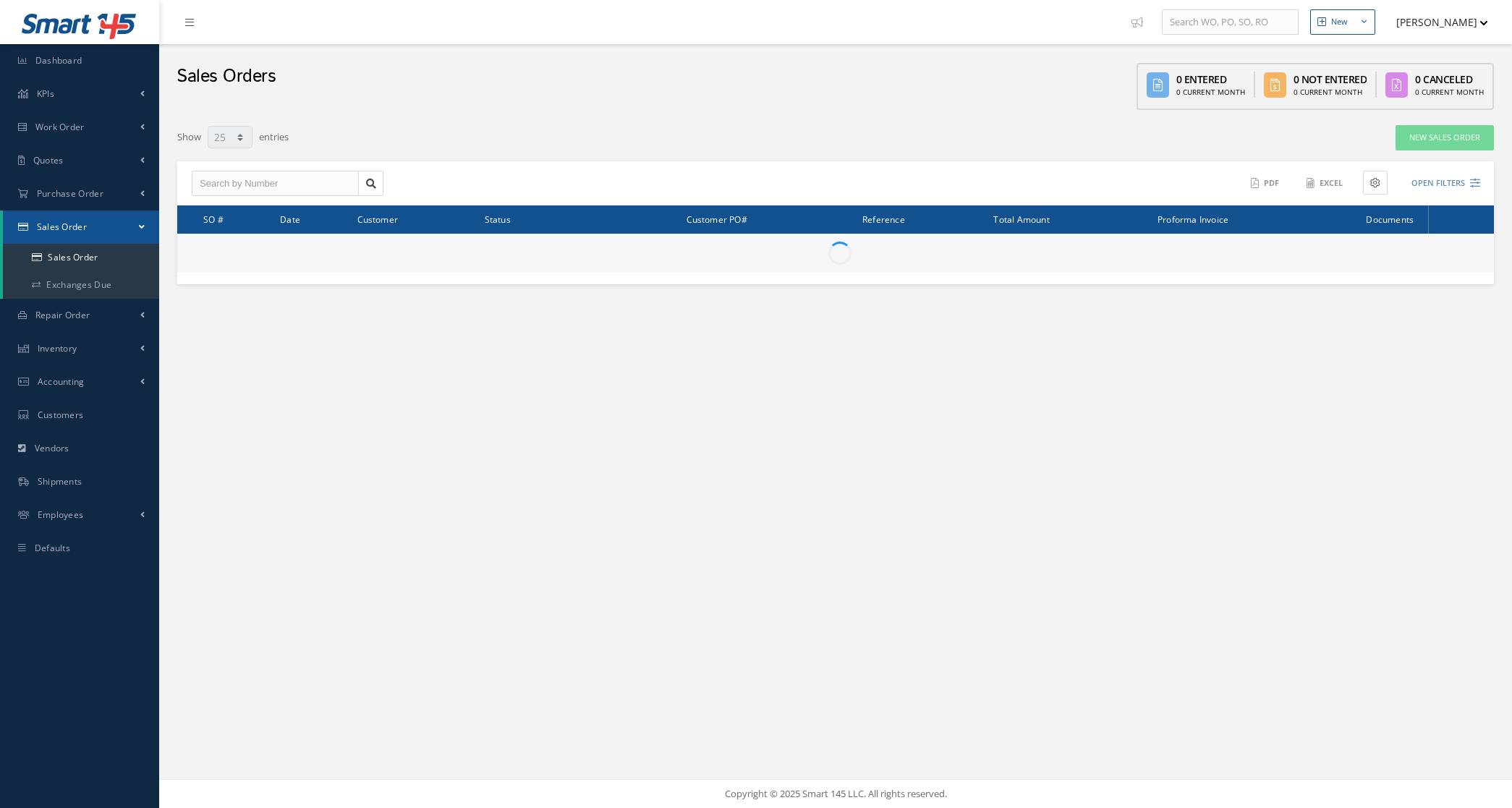
select select "25"
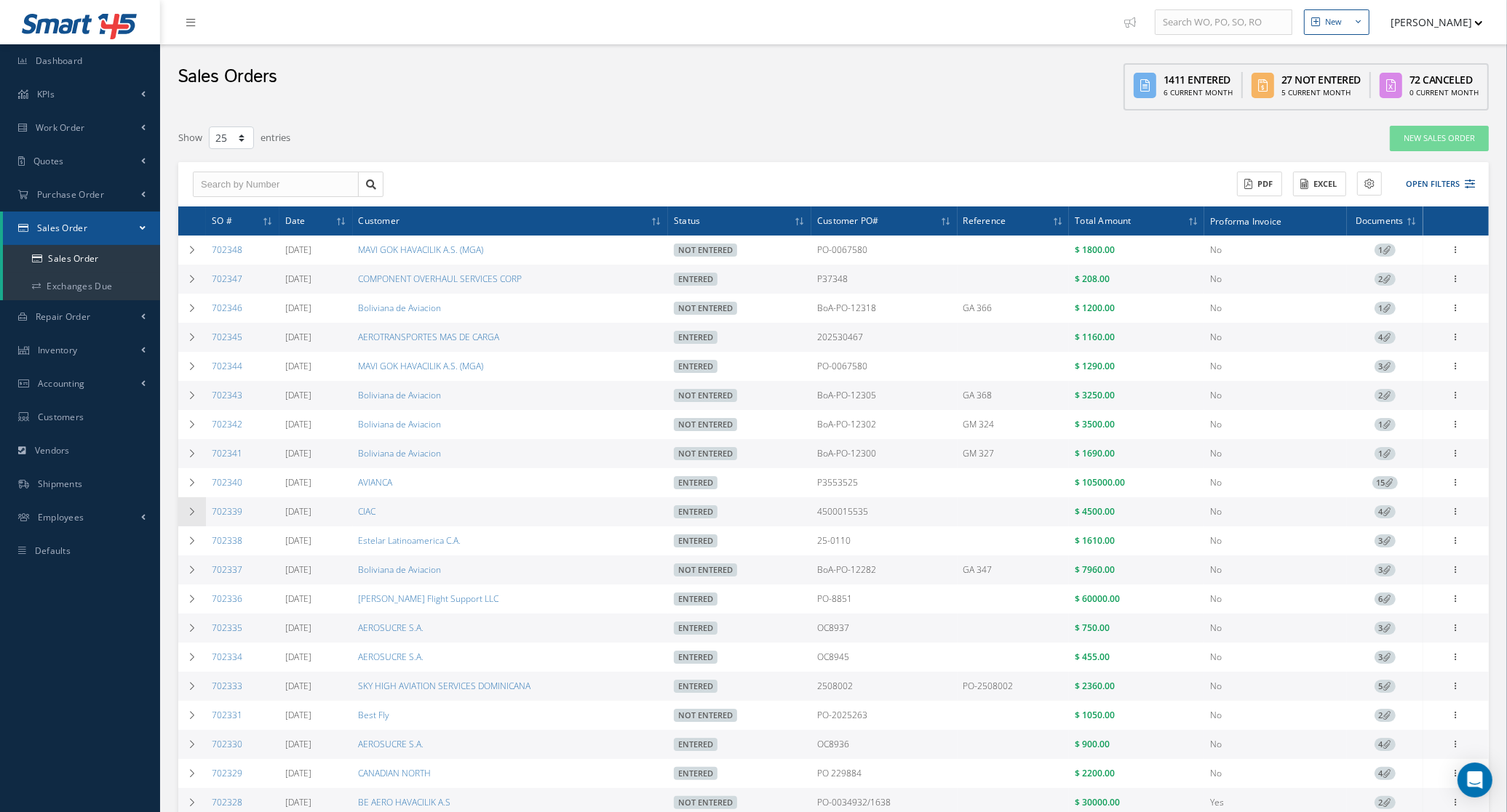
click at [192, 523] on td at bounding box center [192, 512] width 28 height 29
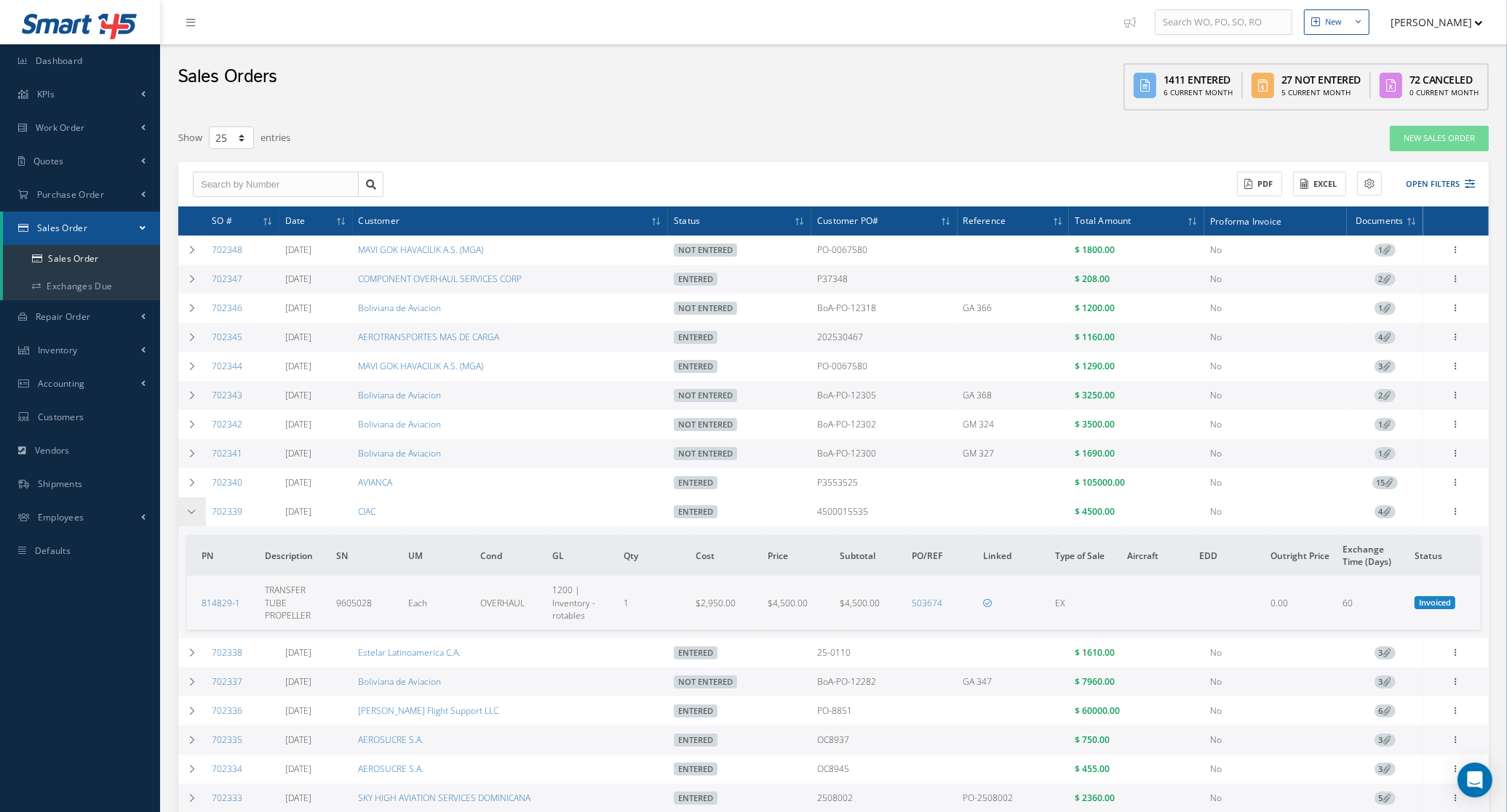
click at [192, 523] on td at bounding box center [192, 512] width 28 height 29
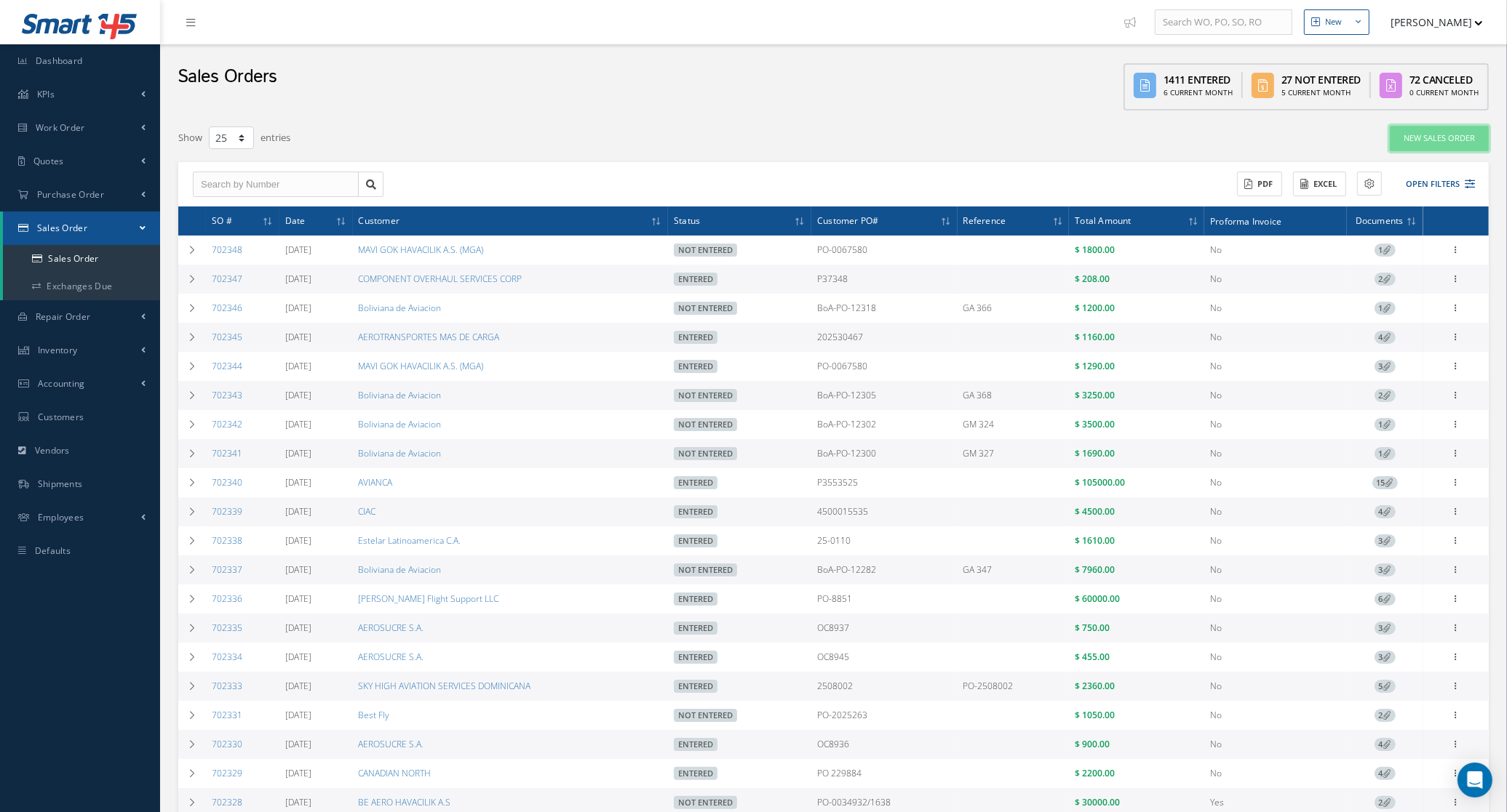
click at [1395, 147] on link "New Sales Order" at bounding box center [1439, 139] width 99 height 25
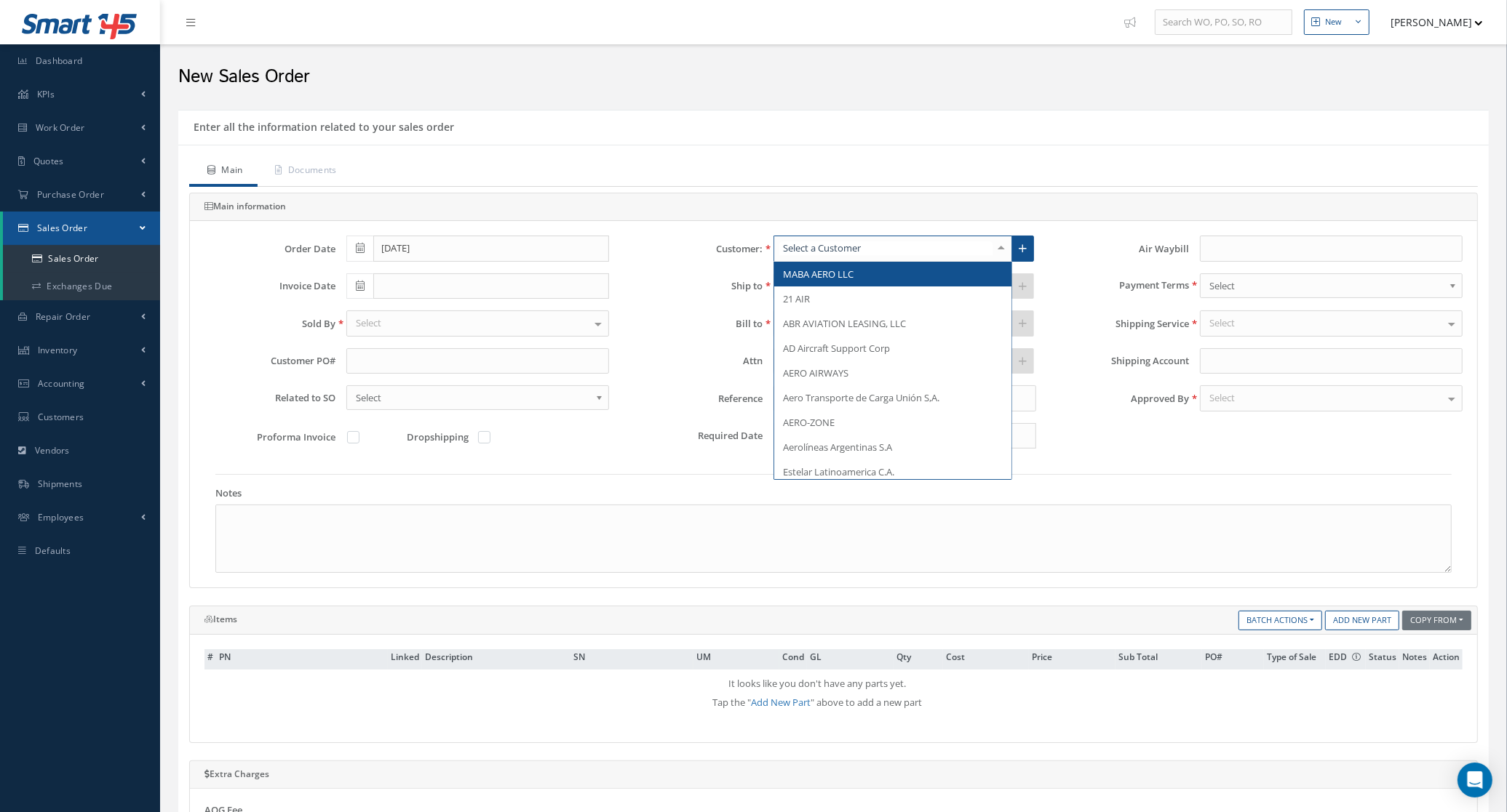
click at [911, 249] on div at bounding box center [893, 248] width 239 height 26
type input "ciac"
click at [890, 274] on span "CIAC" at bounding box center [892, 274] width 237 height 25
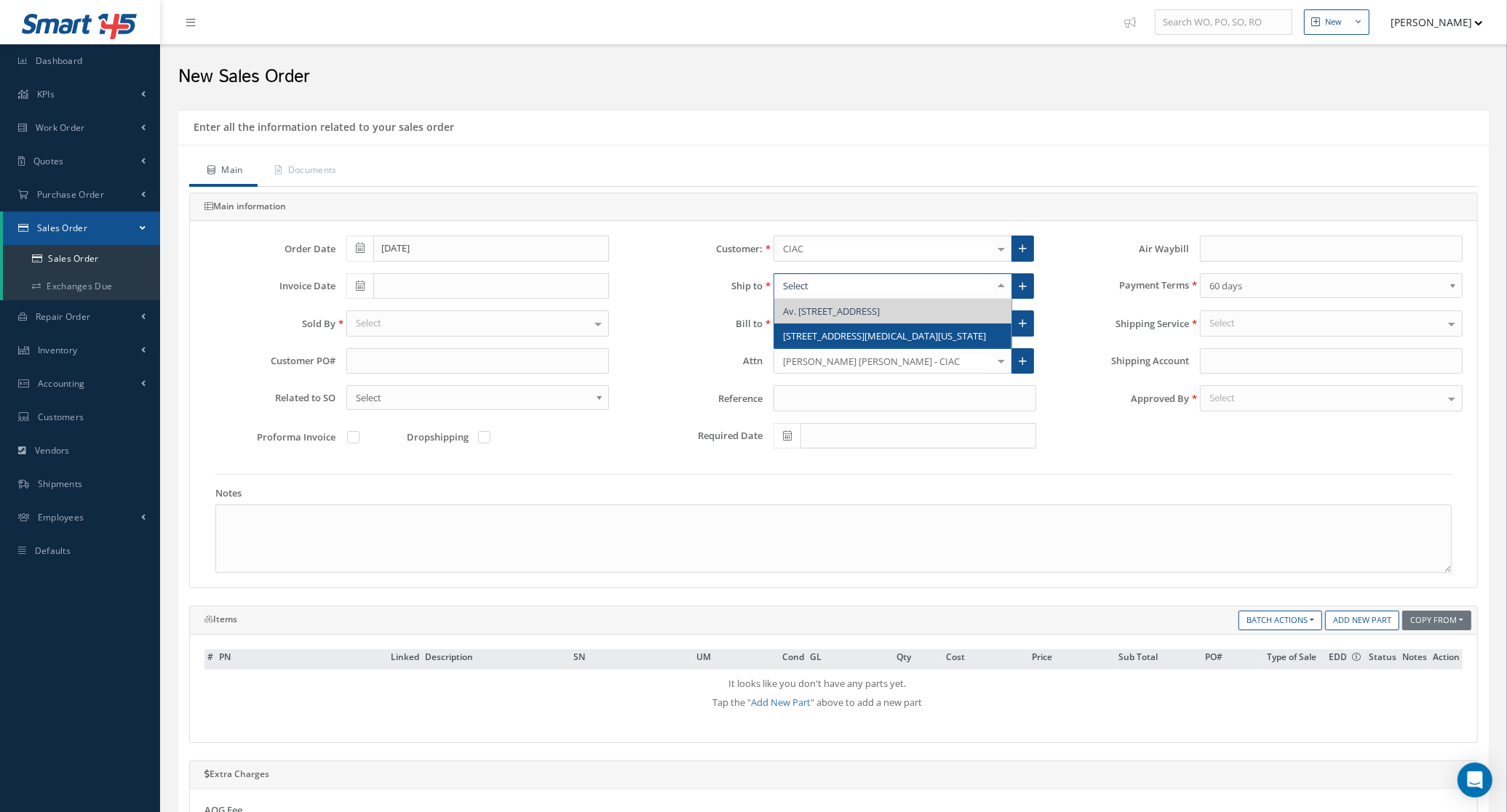
click at [866, 348] on span "1503 NW 82ND AVE, DORAL, FLORIDA 33126, United States" at bounding box center [892, 336] width 237 height 25
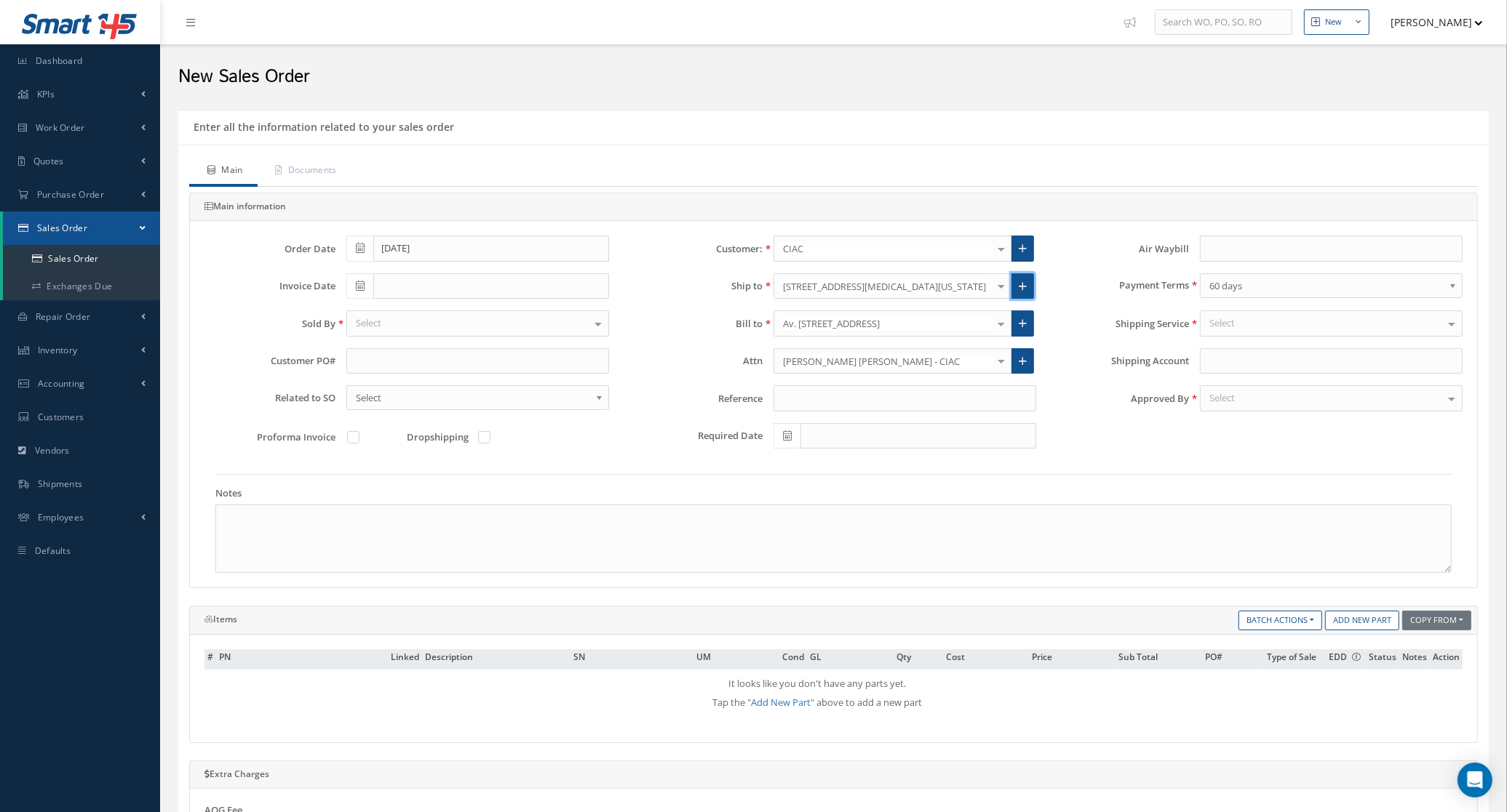
click at [1026, 276] on link at bounding box center [1022, 286] width 22 height 26
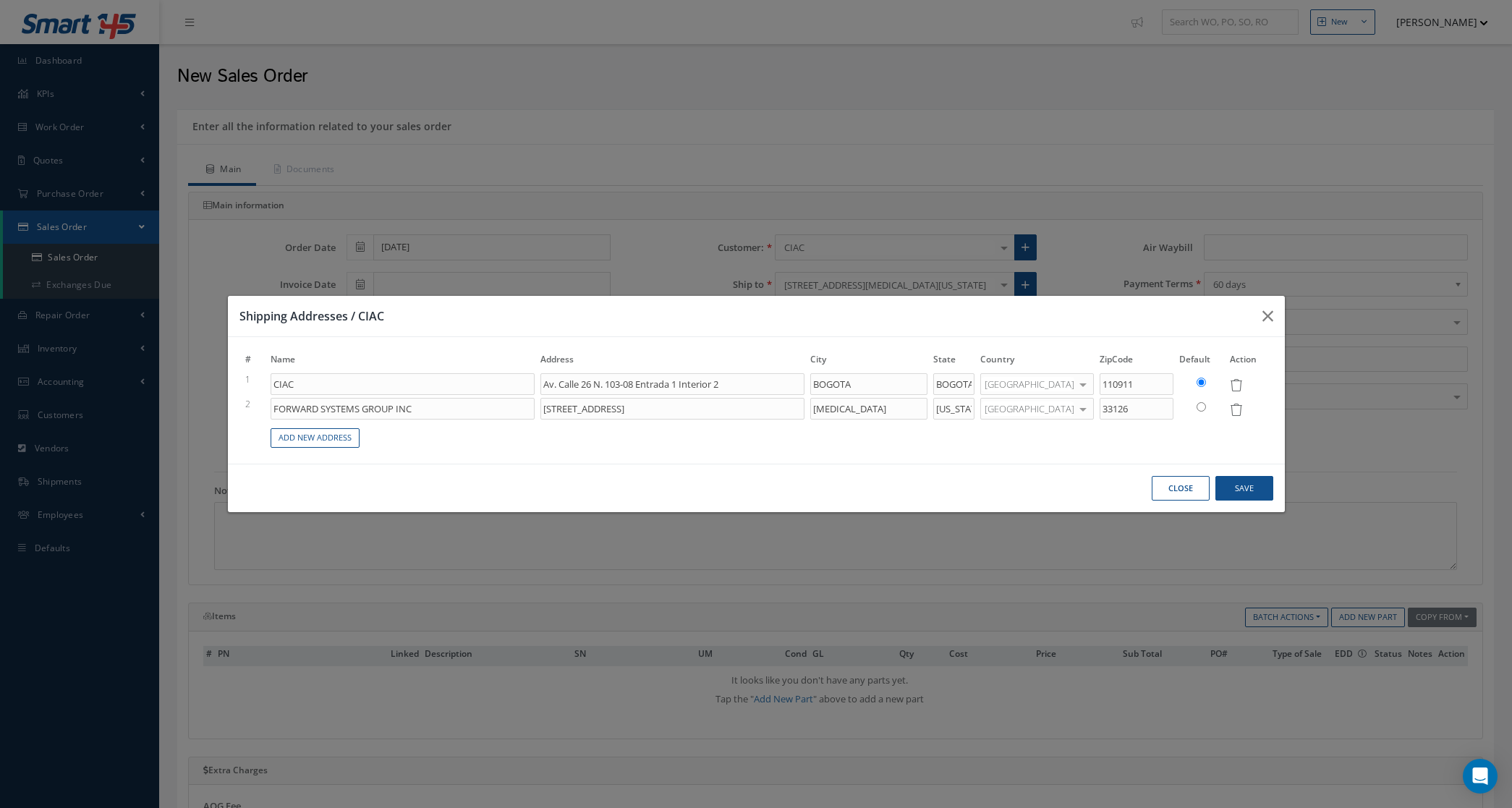
click at [1200, 407] on input "radio" at bounding box center [1201, 407] width 10 height 10
radio input "true"
click at [1246, 493] on button "Save" at bounding box center [1244, 488] width 57 height 25
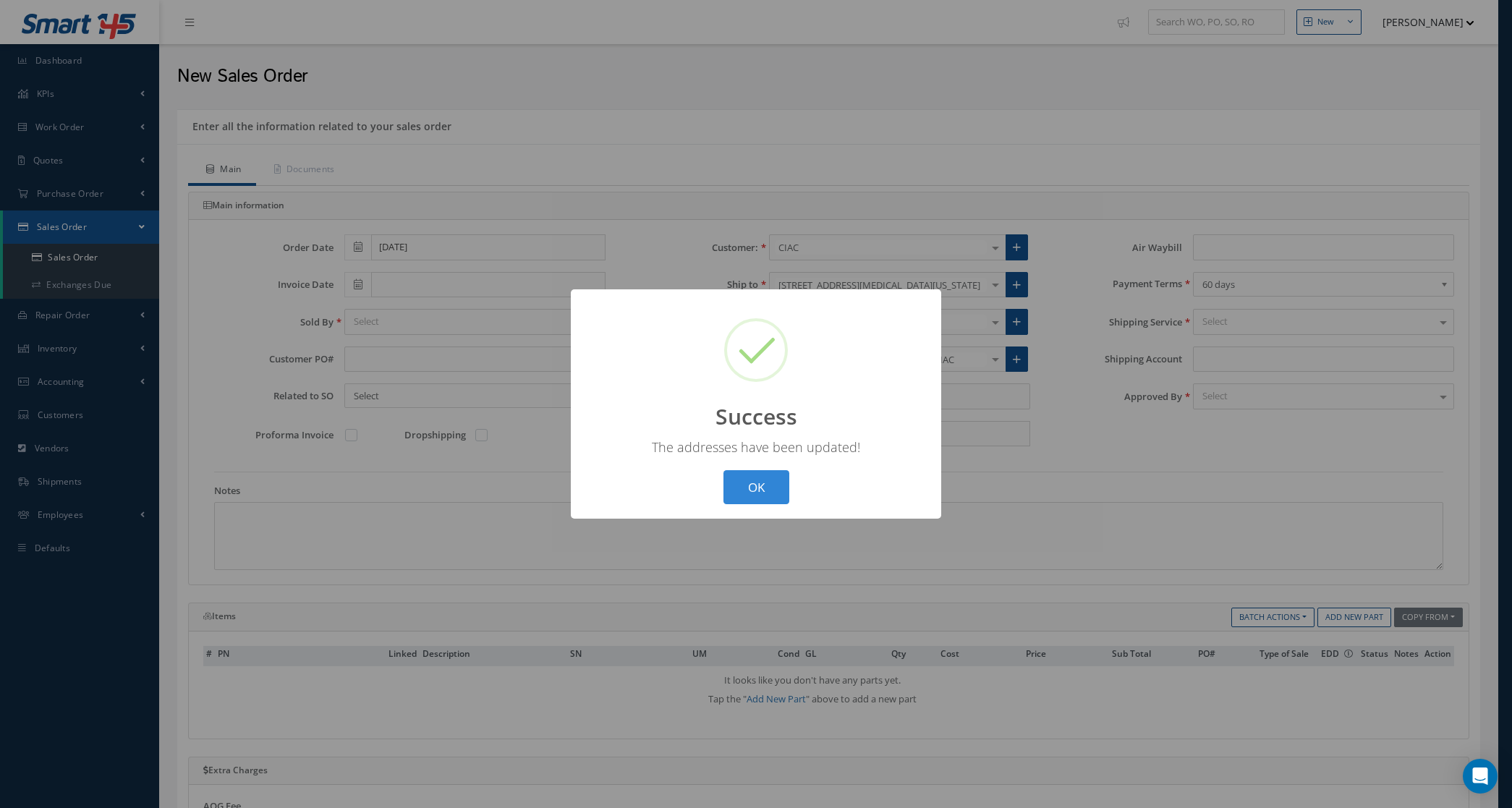
drag, startPoint x: 1104, startPoint y: 429, endPoint x: 1159, endPoint y: 372, distance: 79.2
click at [1104, 428] on div "? ! i Success × The addresses have been updated! OK Cancel" at bounding box center [756, 404] width 1512 height 808
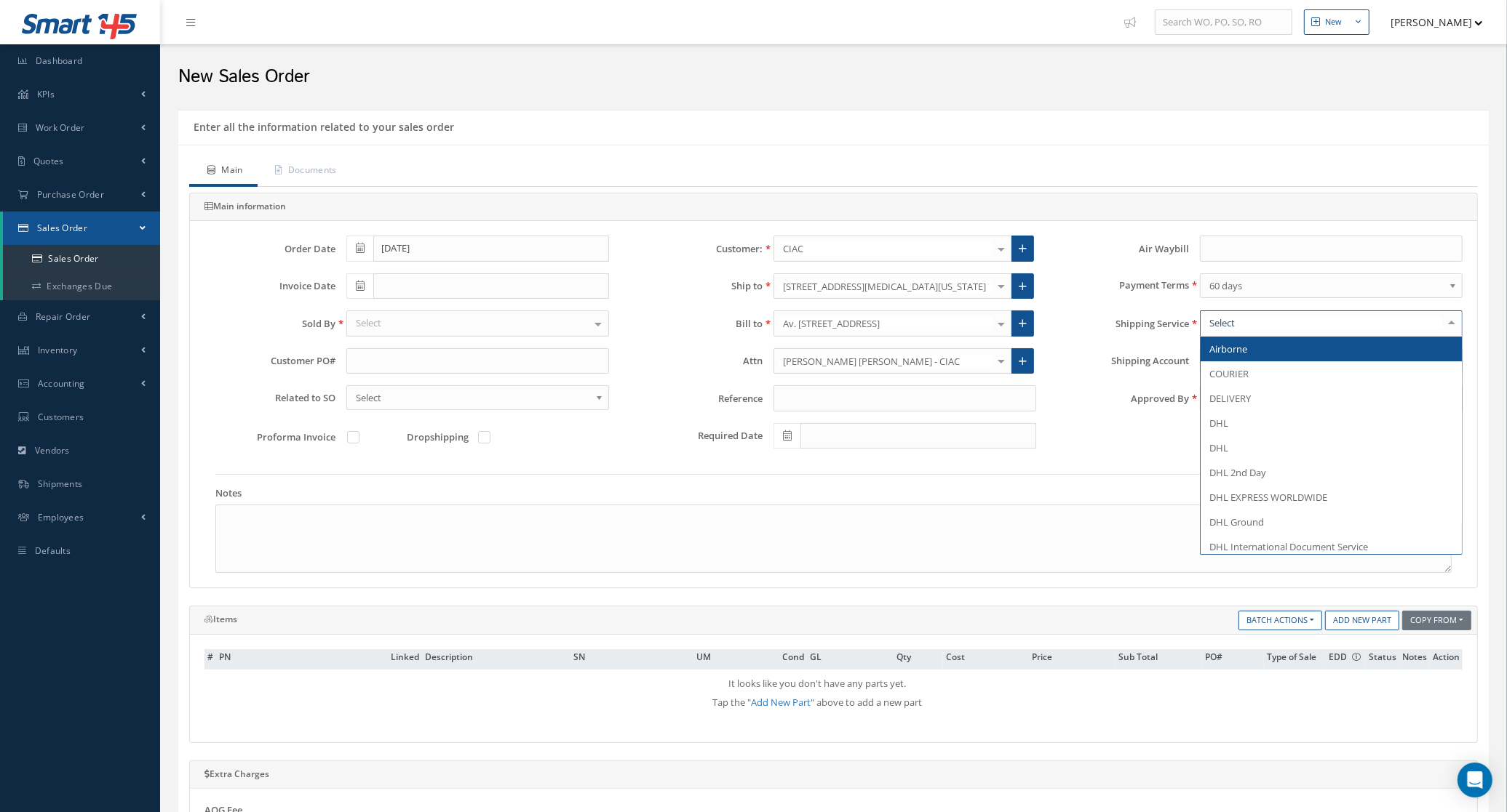
click at [1210, 337] on div at bounding box center [1331, 323] width 263 height 26
type input "del"
click at [1224, 357] on span "DELIVERY" at bounding box center [1330, 349] width 261 height 25
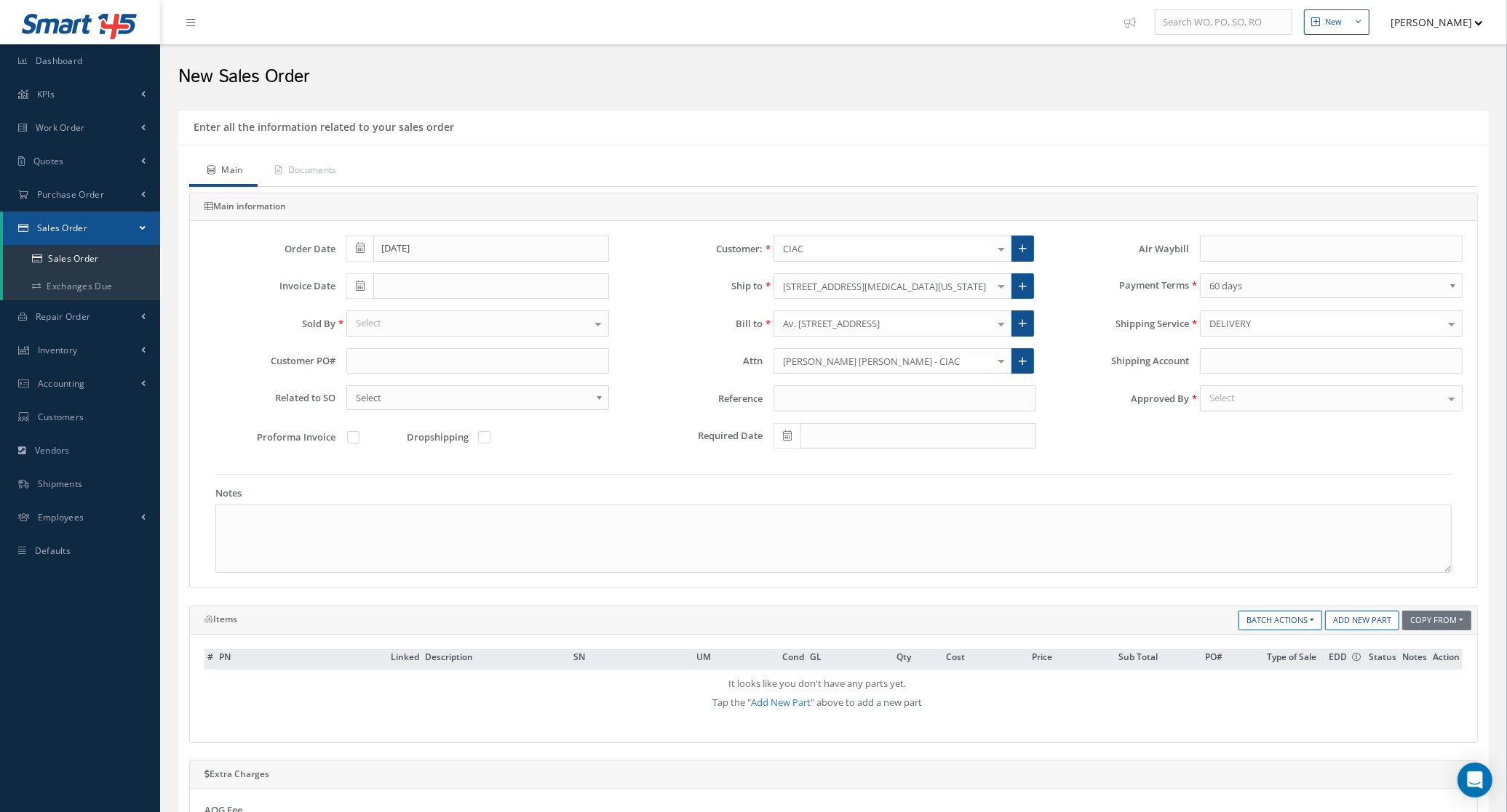
click at [456, 317] on div "Select" at bounding box center [477, 323] width 263 height 26
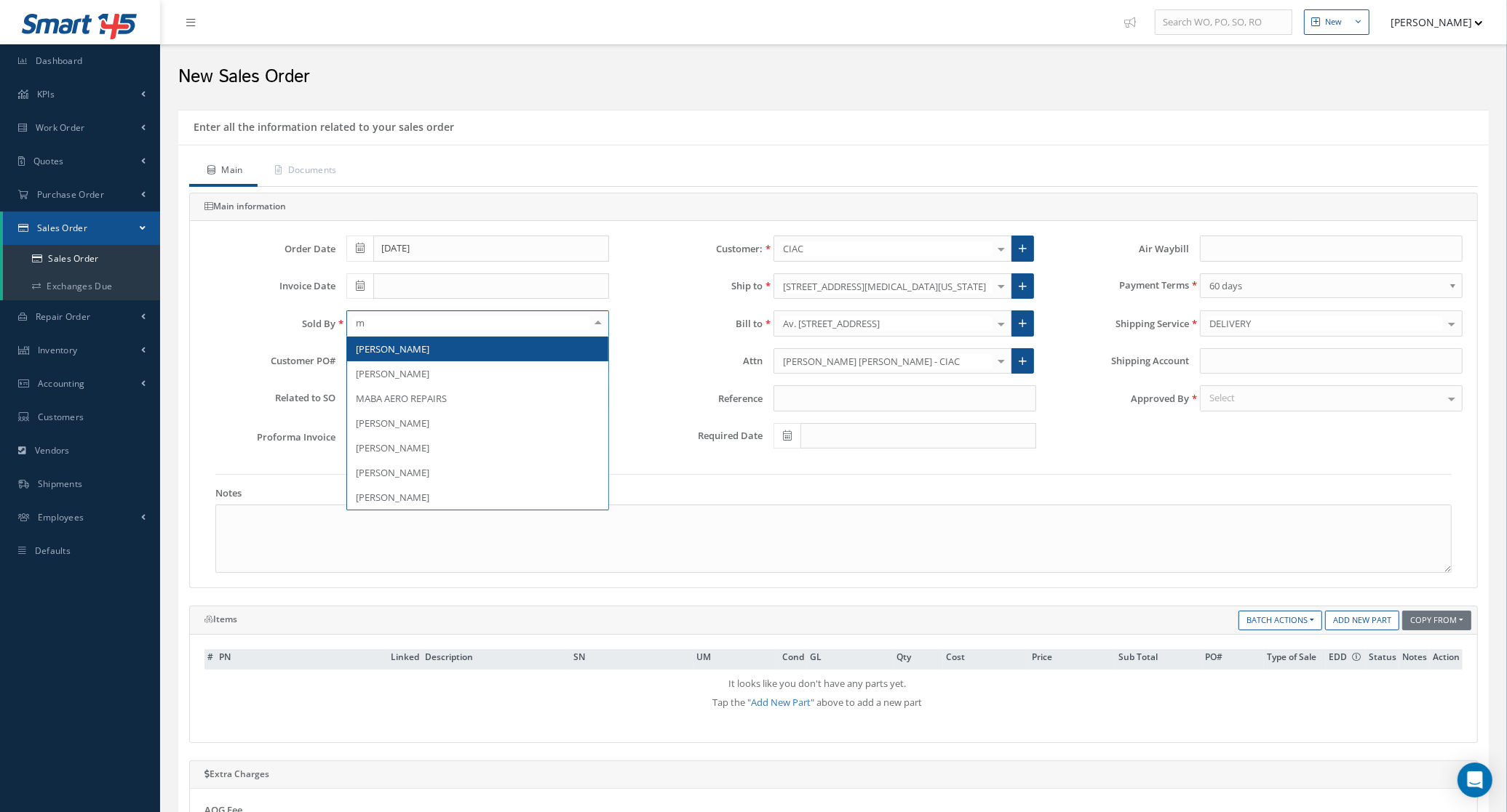
type input "ma"
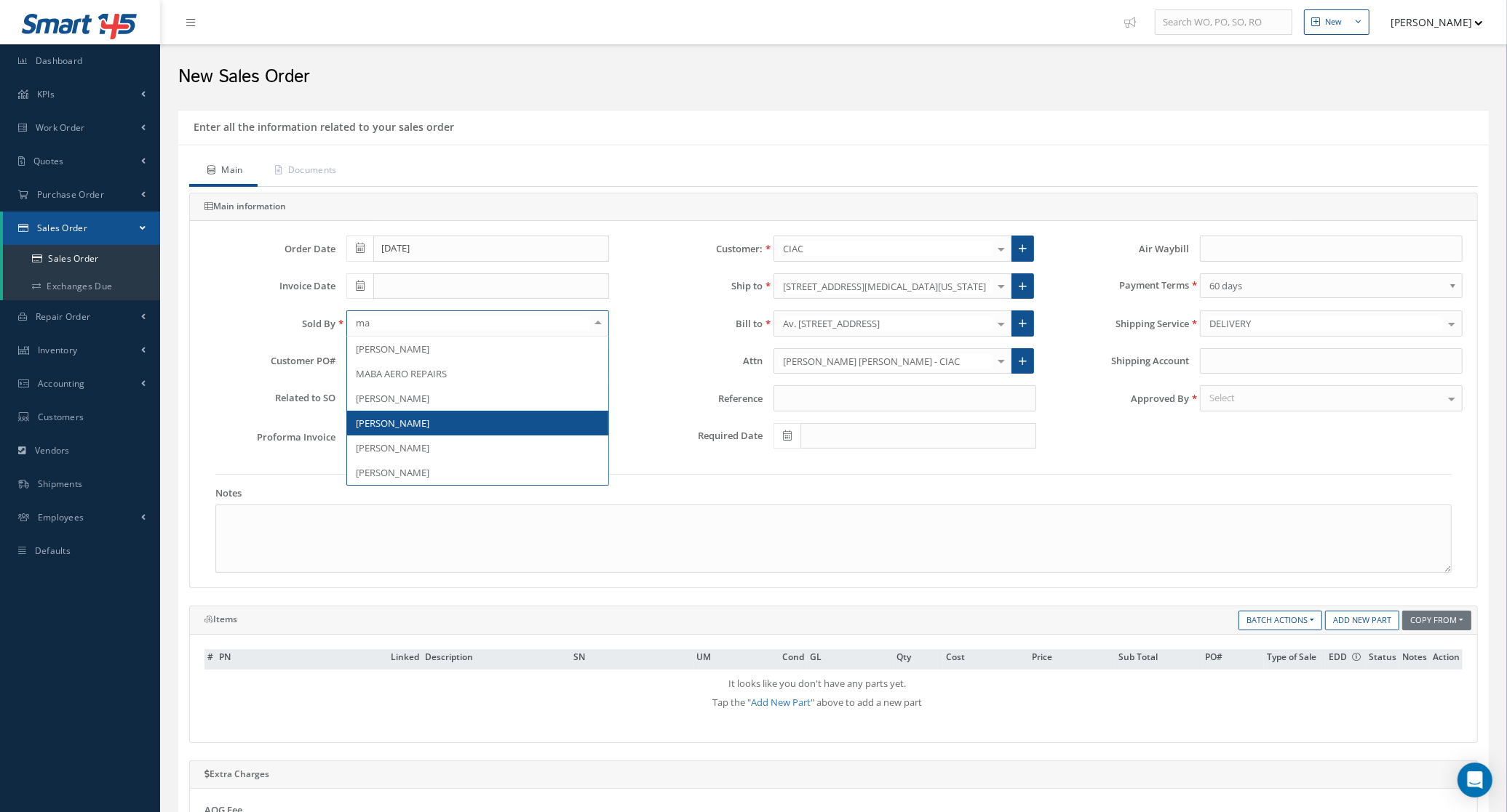
click at [440, 427] on span "[PERSON_NAME]" at bounding box center [477, 423] width 261 height 25
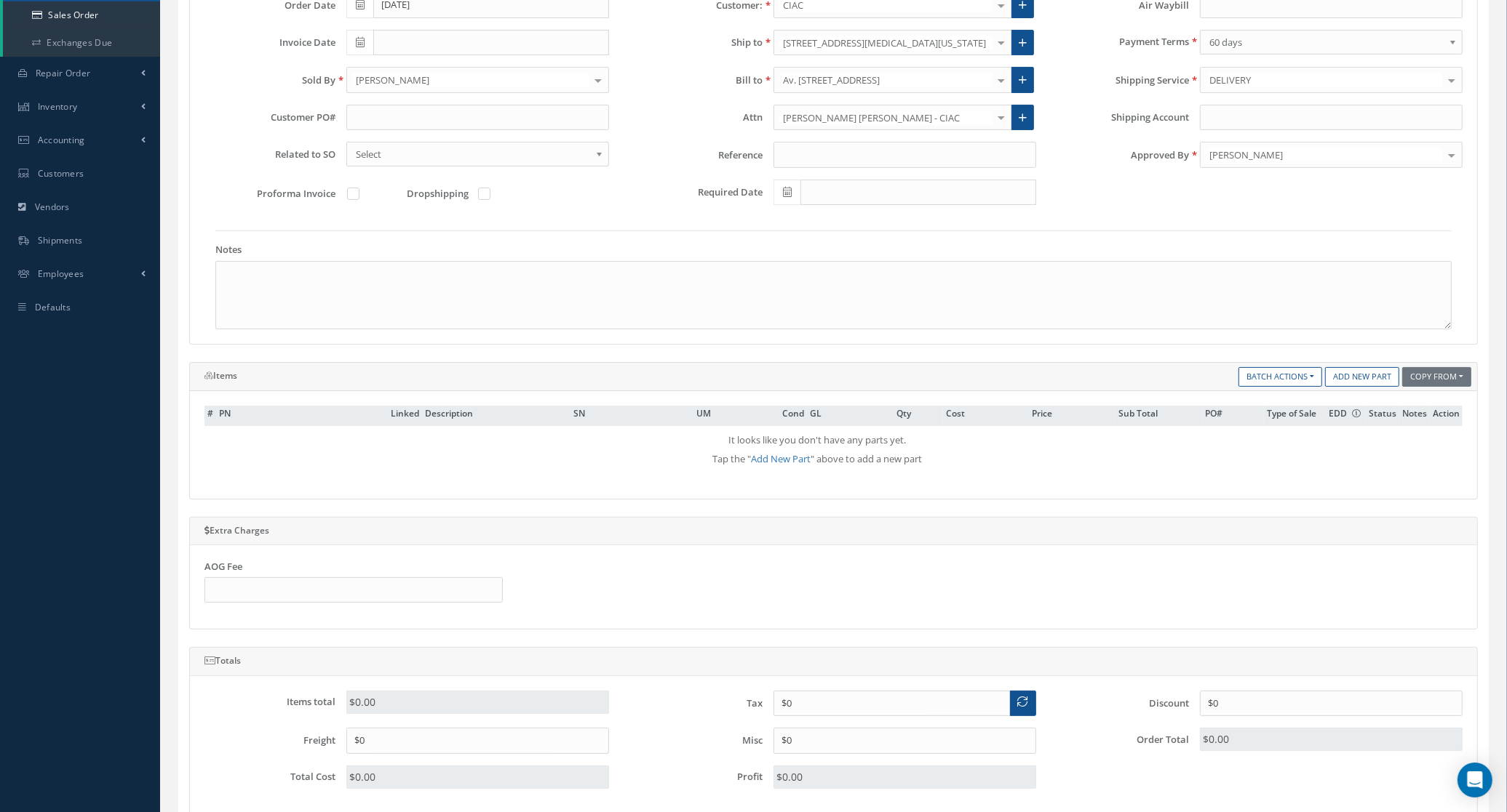
scroll to position [273, 0]
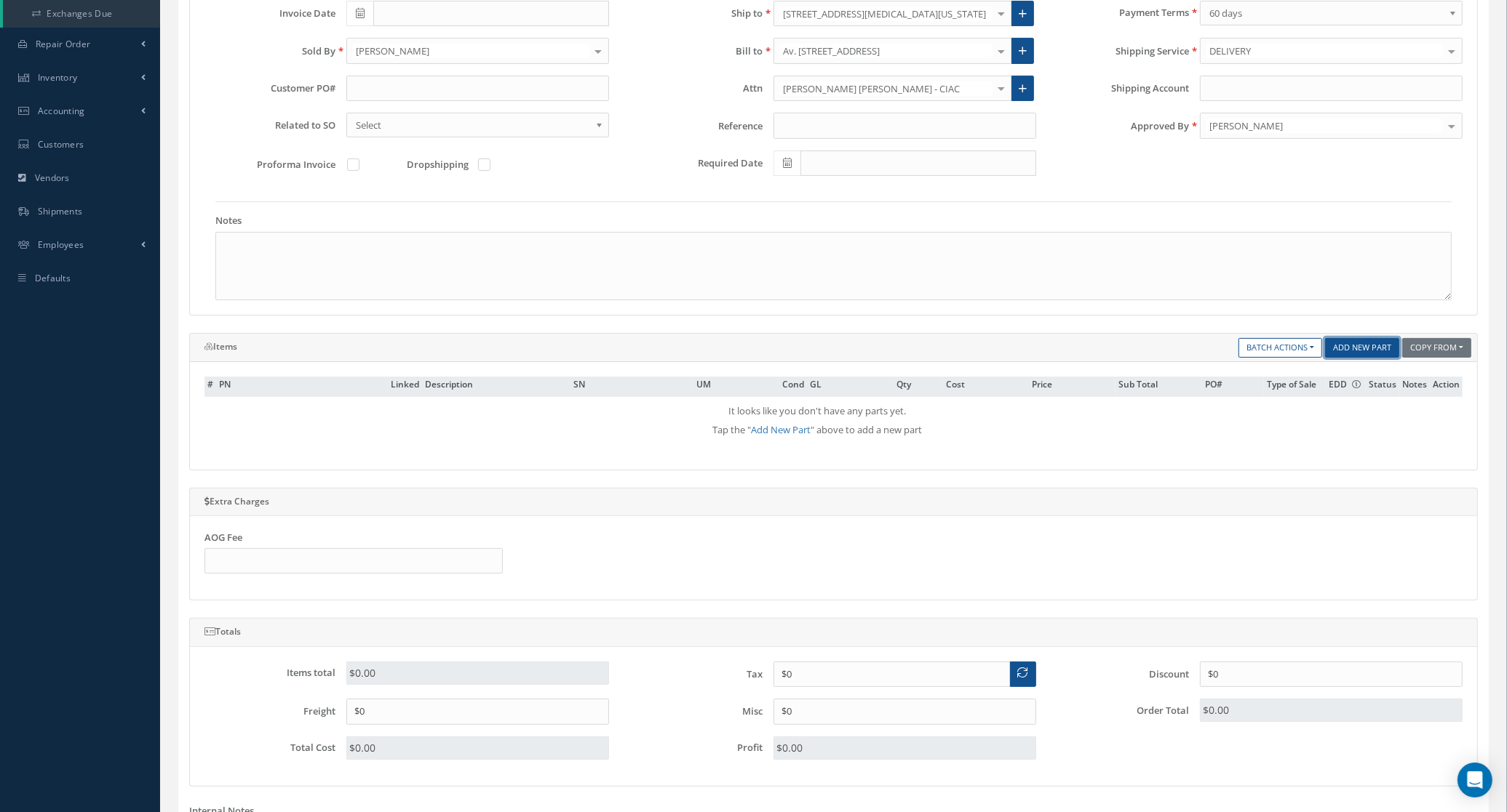
click at [1353, 353] on link "Add New Part" at bounding box center [1362, 348] width 74 height 19
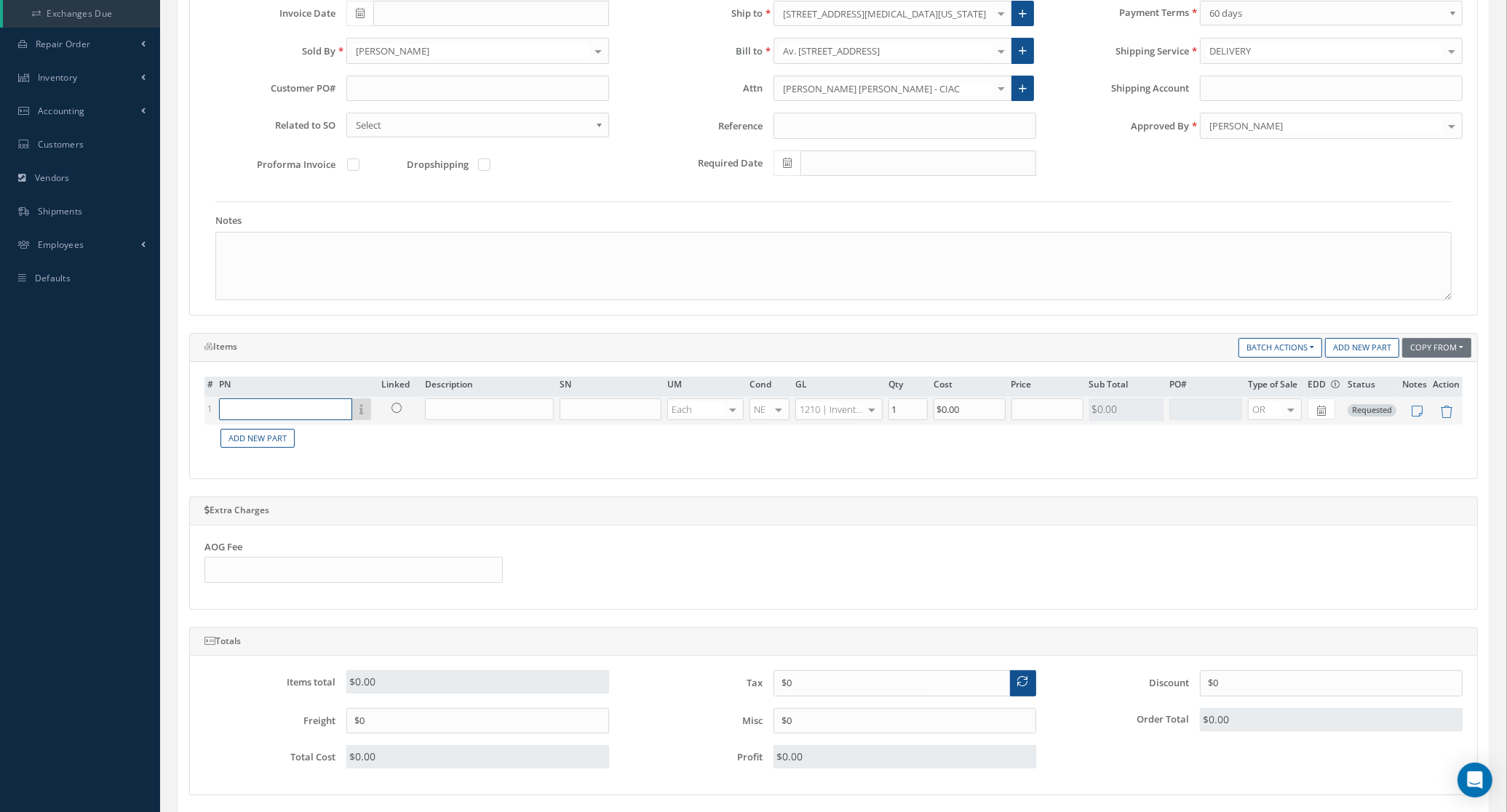
click at [299, 408] on input "text" at bounding box center [286, 409] width 133 height 22
paste input "[PHONE_NUMBER]"
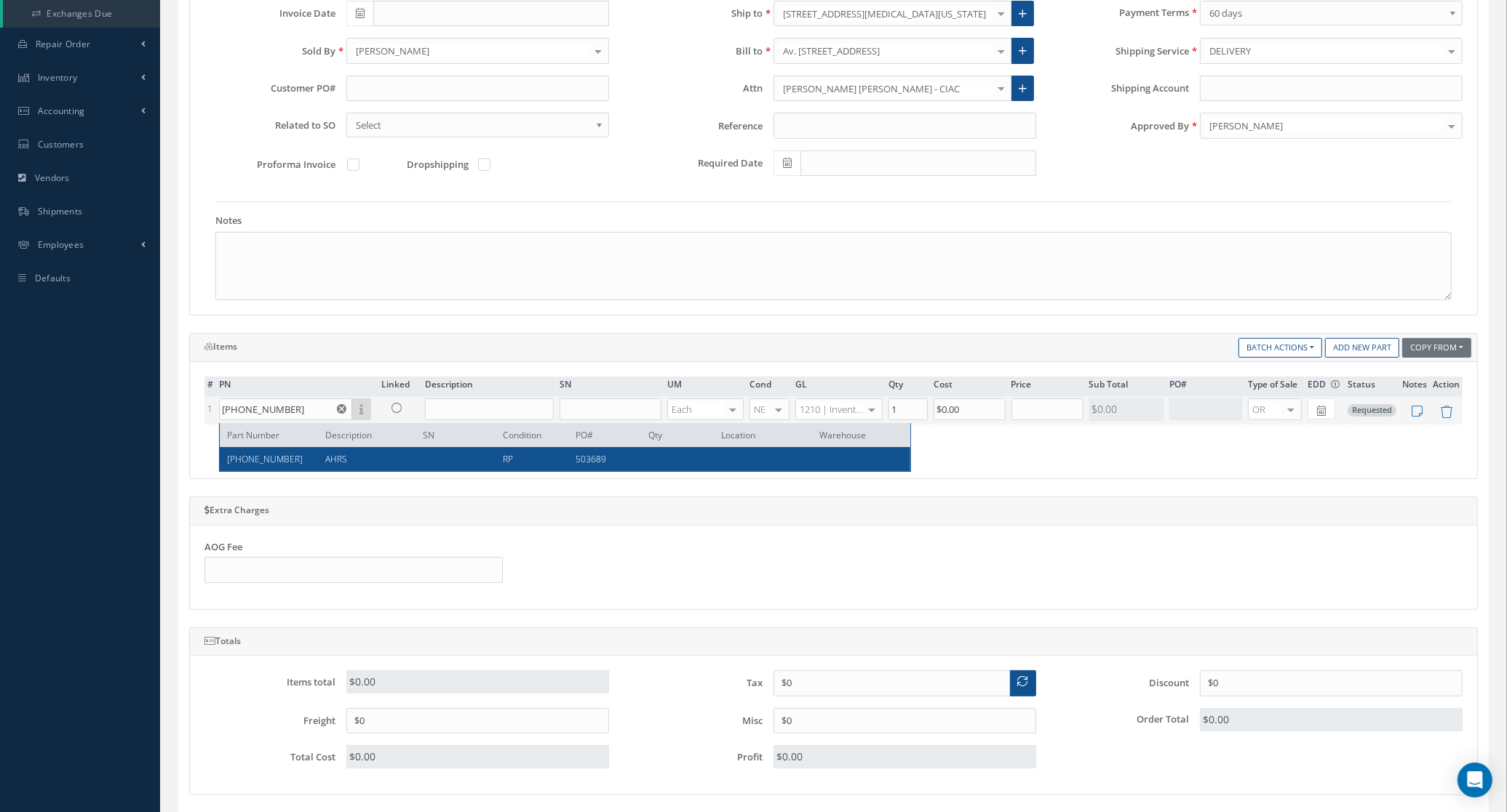
click at [328, 455] on span "AHRS" at bounding box center [336, 459] width 22 height 13
type input "011-00868-10"
type input "AHRS"
type input "$2,900"
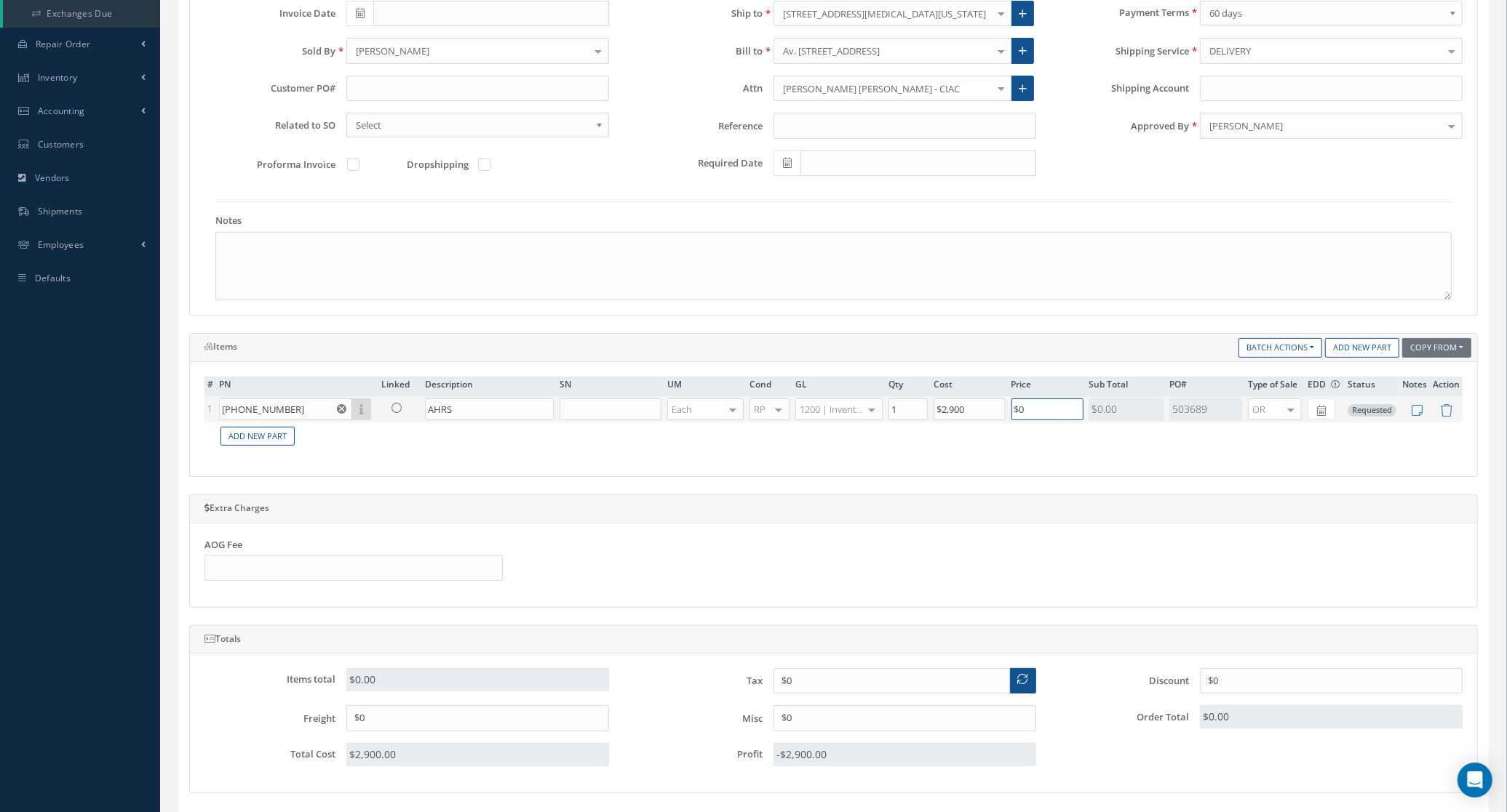
drag, startPoint x: 1038, startPoint y: 413, endPoint x: 867, endPoint y: 413, distance: 171.0
click at [867, 413] on tr "1 011-00868-10 Part Number Description SN Condition PO# Qty Location Warehouse …" at bounding box center [832, 410] width 1258 height 25
type input "$4,100"
click at [1290, 416] on div at bounding box center [1290, 410] width 20 height 21
click at [1278, 457] on span "EX" at bounding box center [1274, 461] width 52 height 25
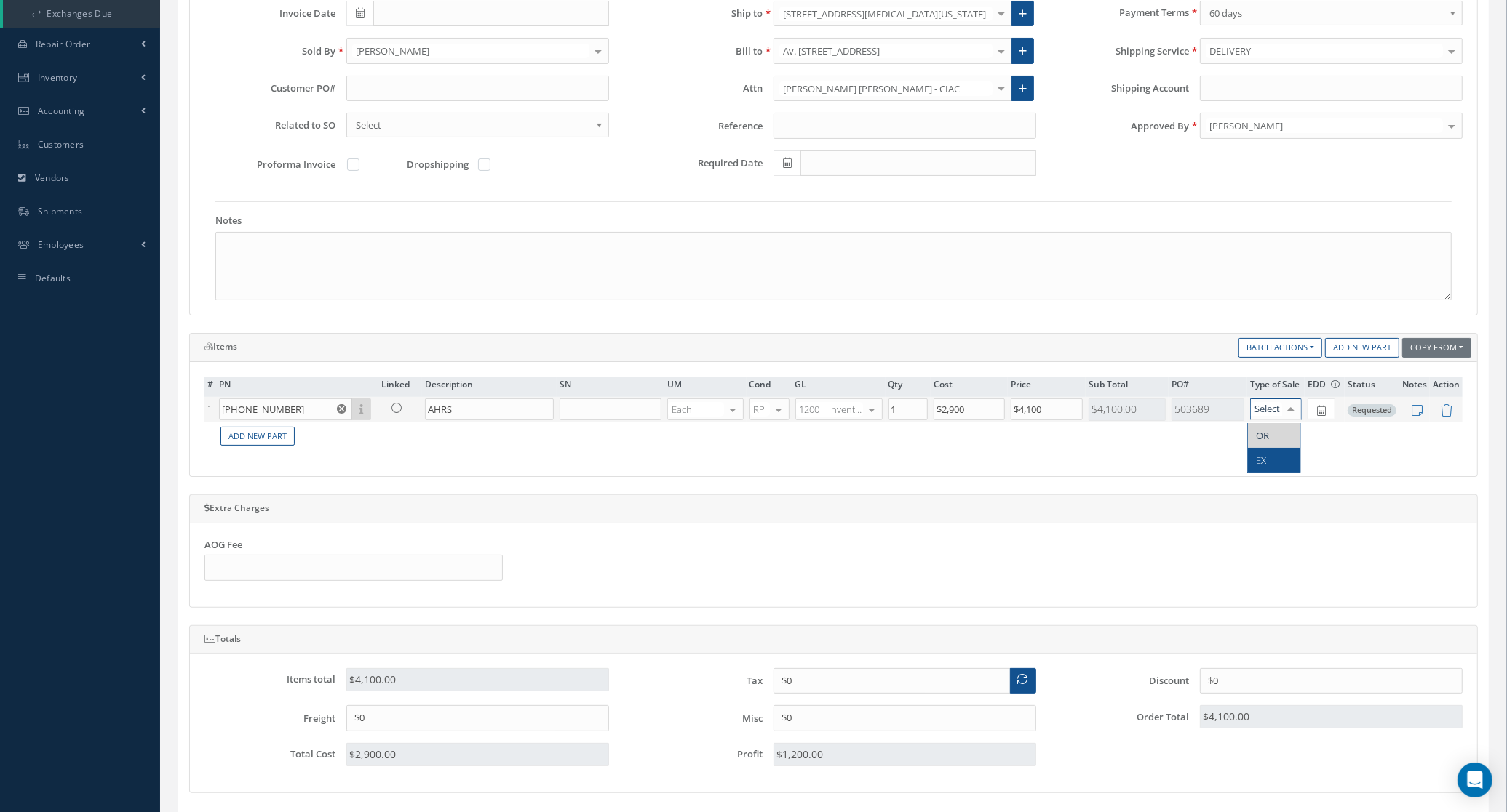
type input "$0"
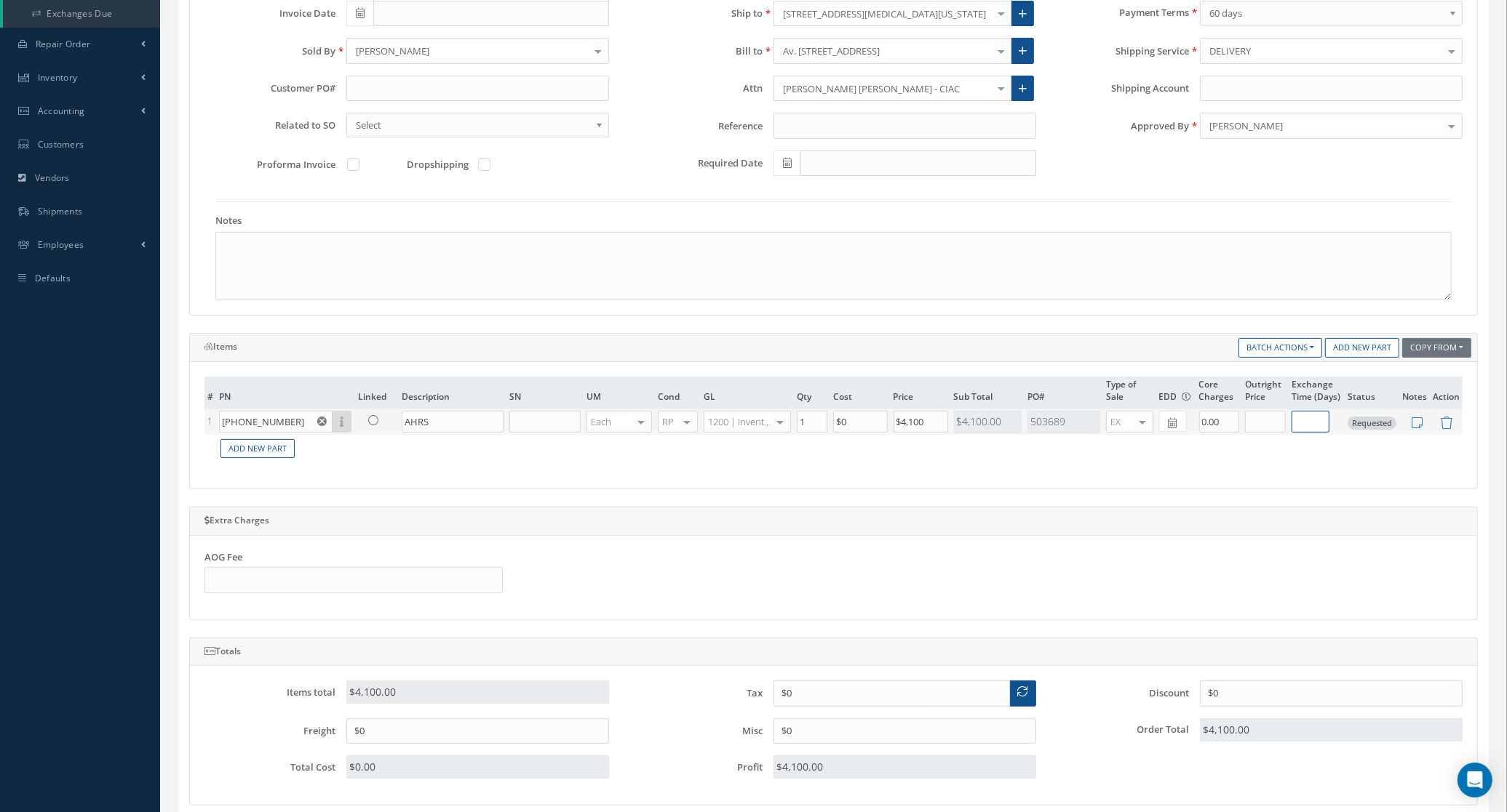
click at [1308, 423] on input "text" at bounding box center [1310, 421] width 38 height 22
type input "30"
click at [1260, 455] on td "Add New Part" at bounding box center [839, 448] width 1246 height 28
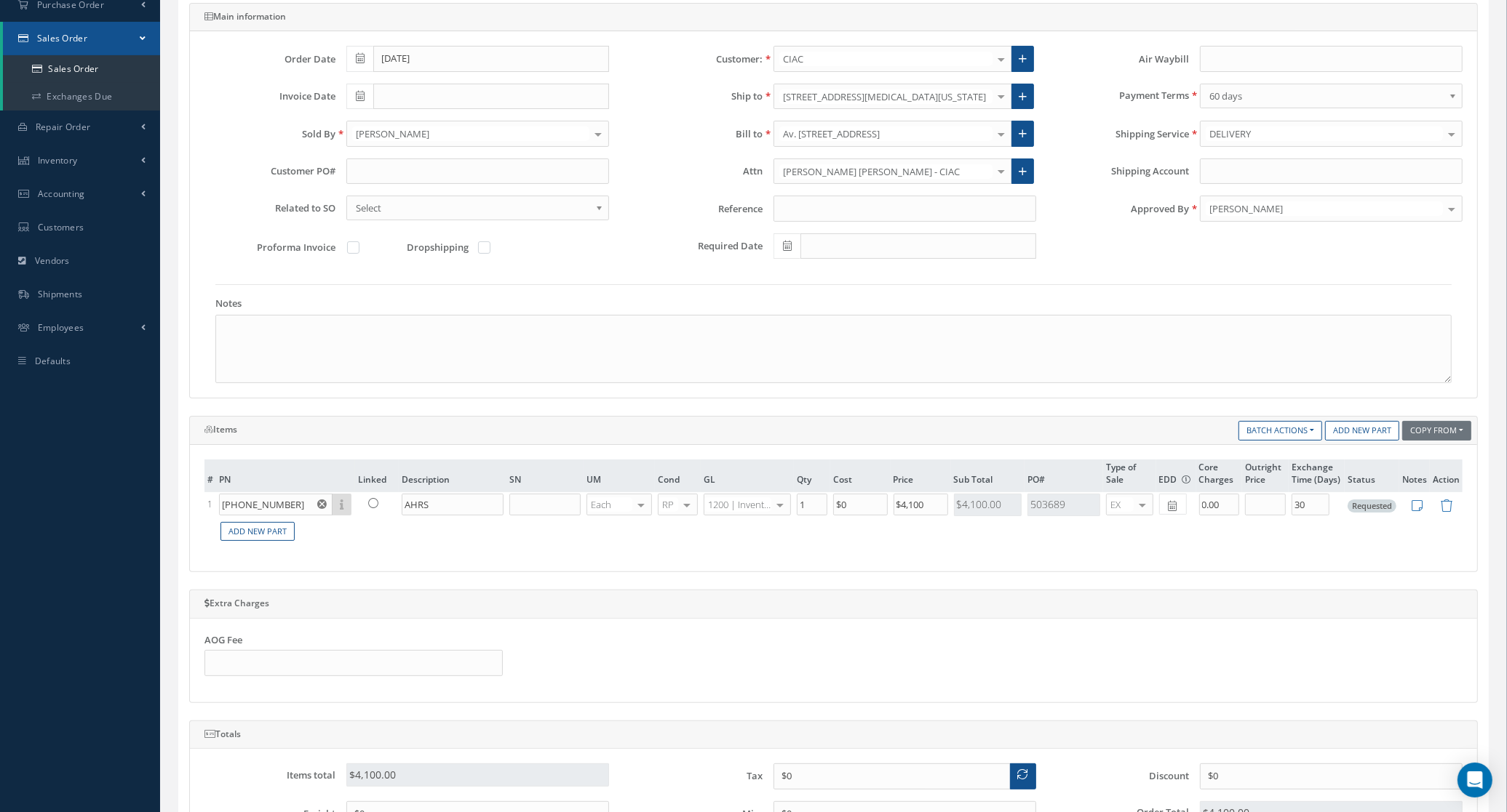
scroll to position [91, 0]
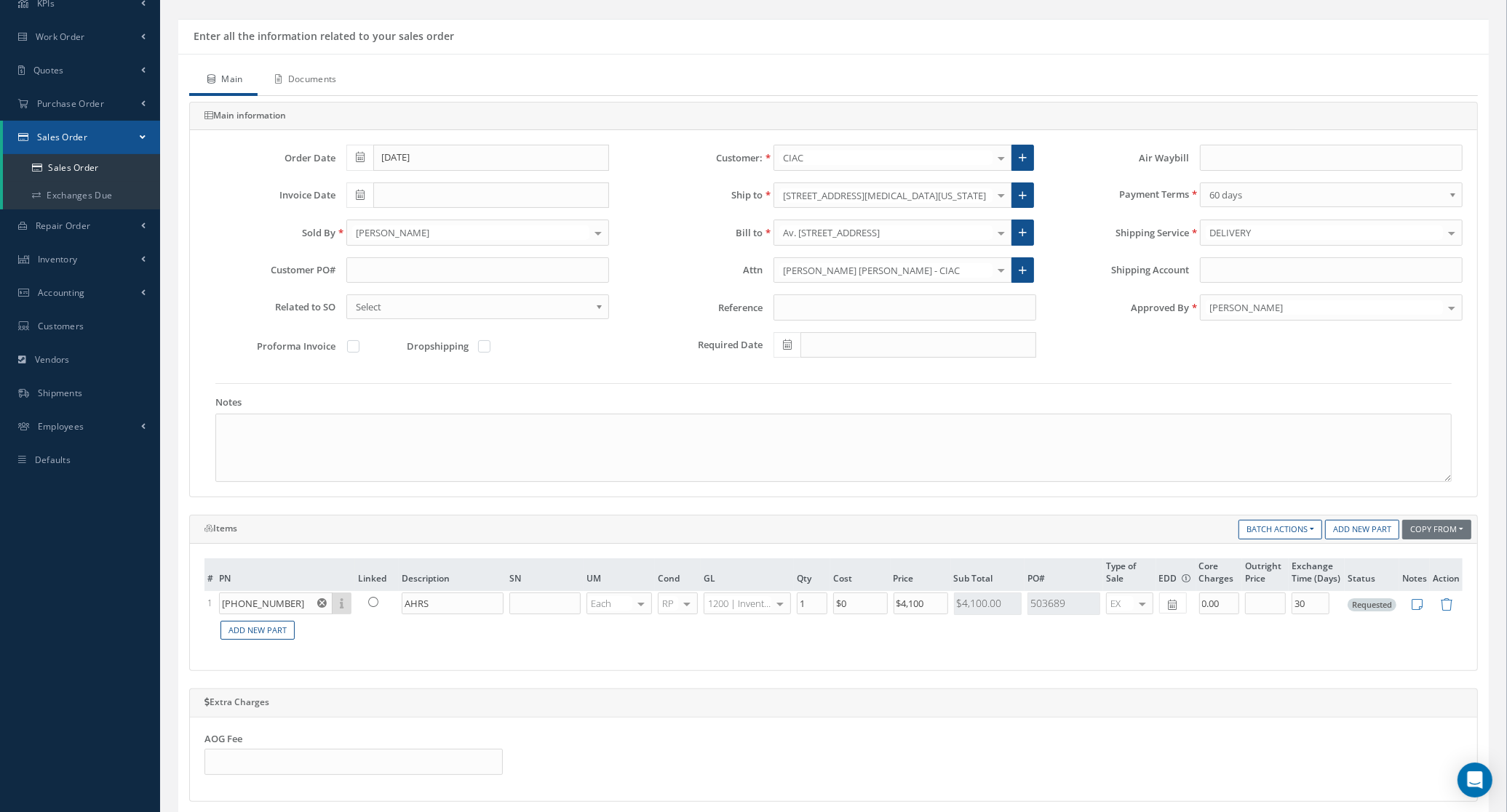
click at [304, 70] on link "Documents" at bounding box center [305, 81] width 94 height 31
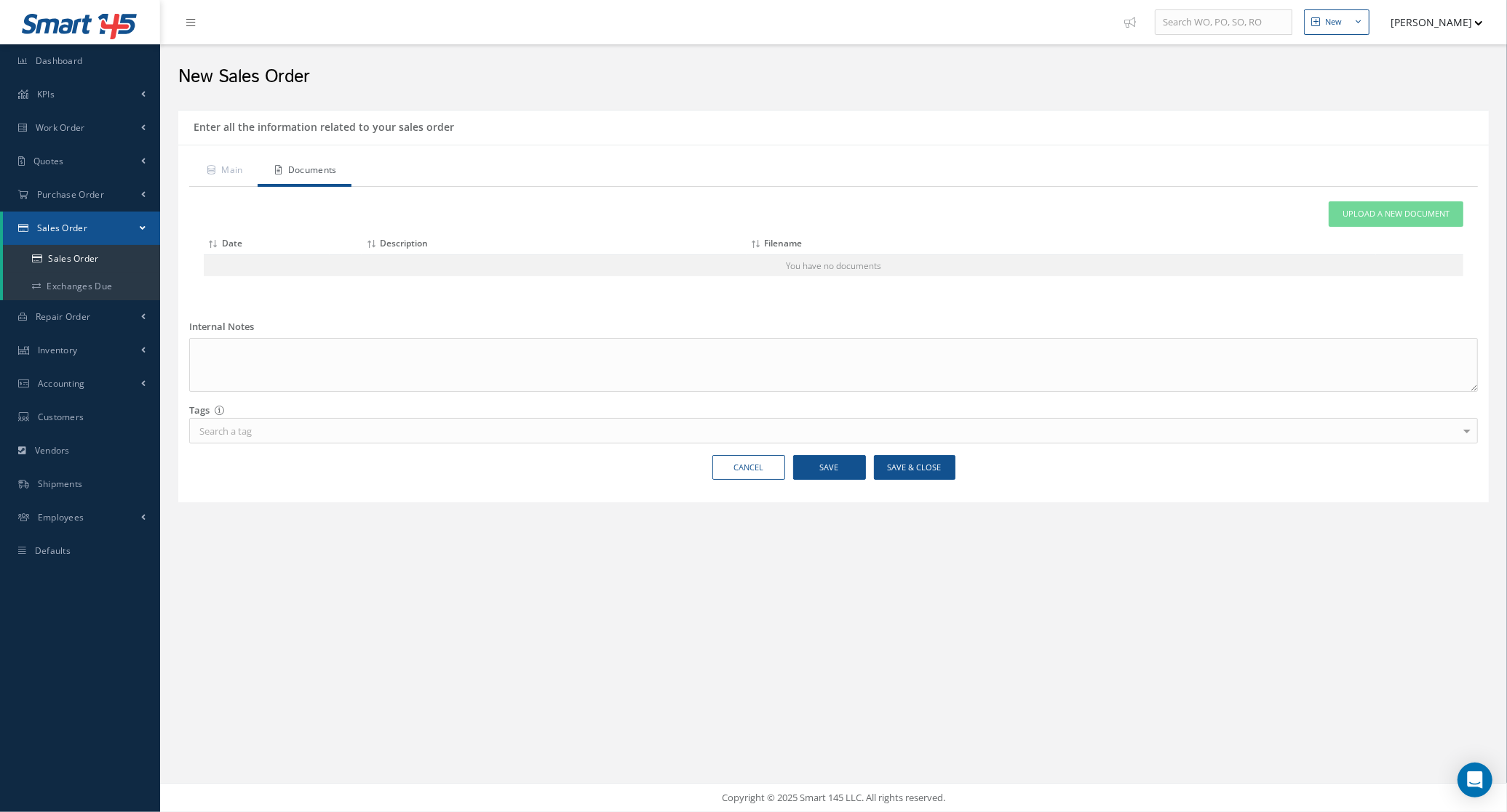
scroll to position [0, 0]
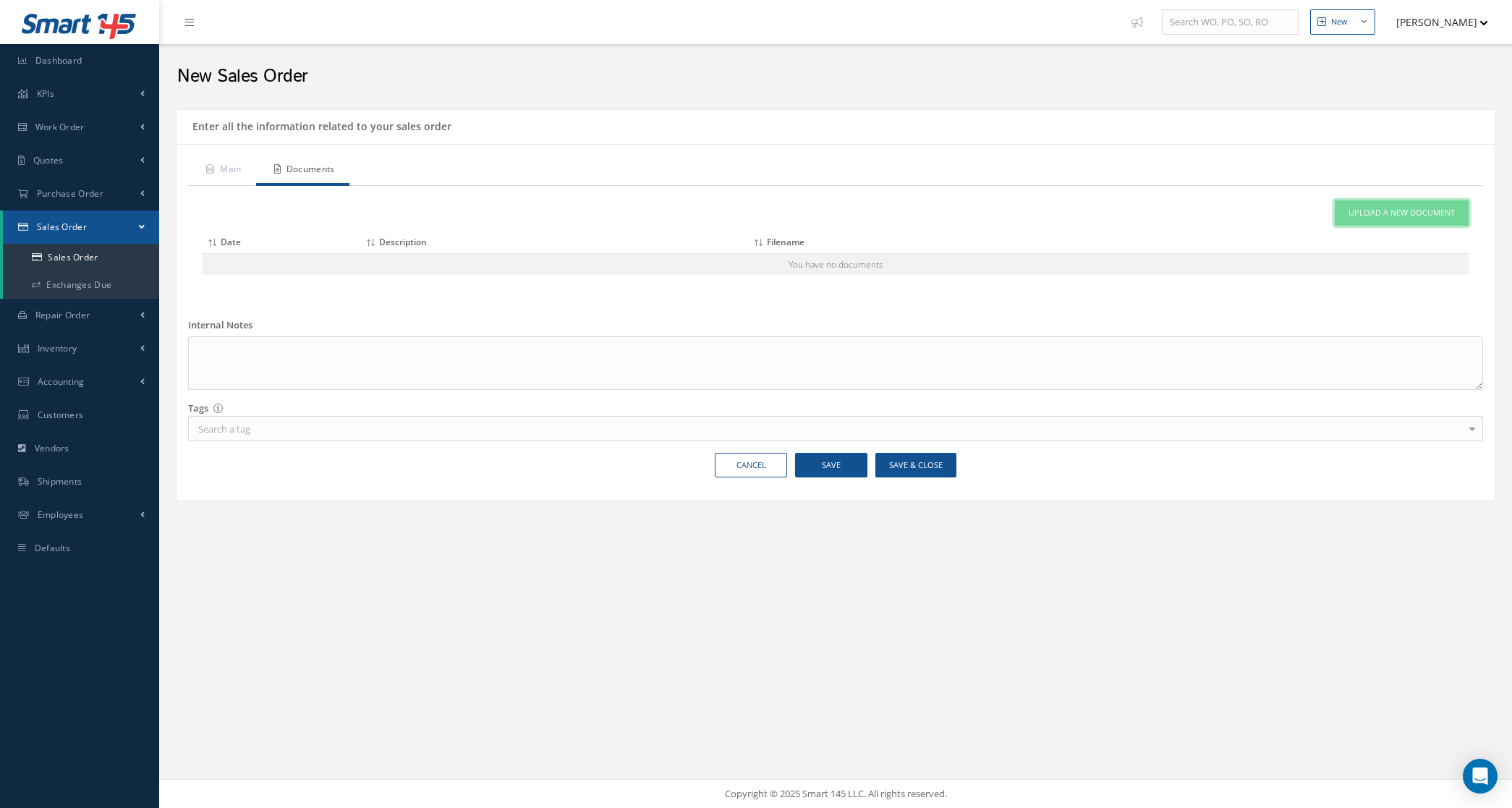
click at [1419, 223] on link "Upload a New Document" at bounding box center [1402, 213] width 134 height 25
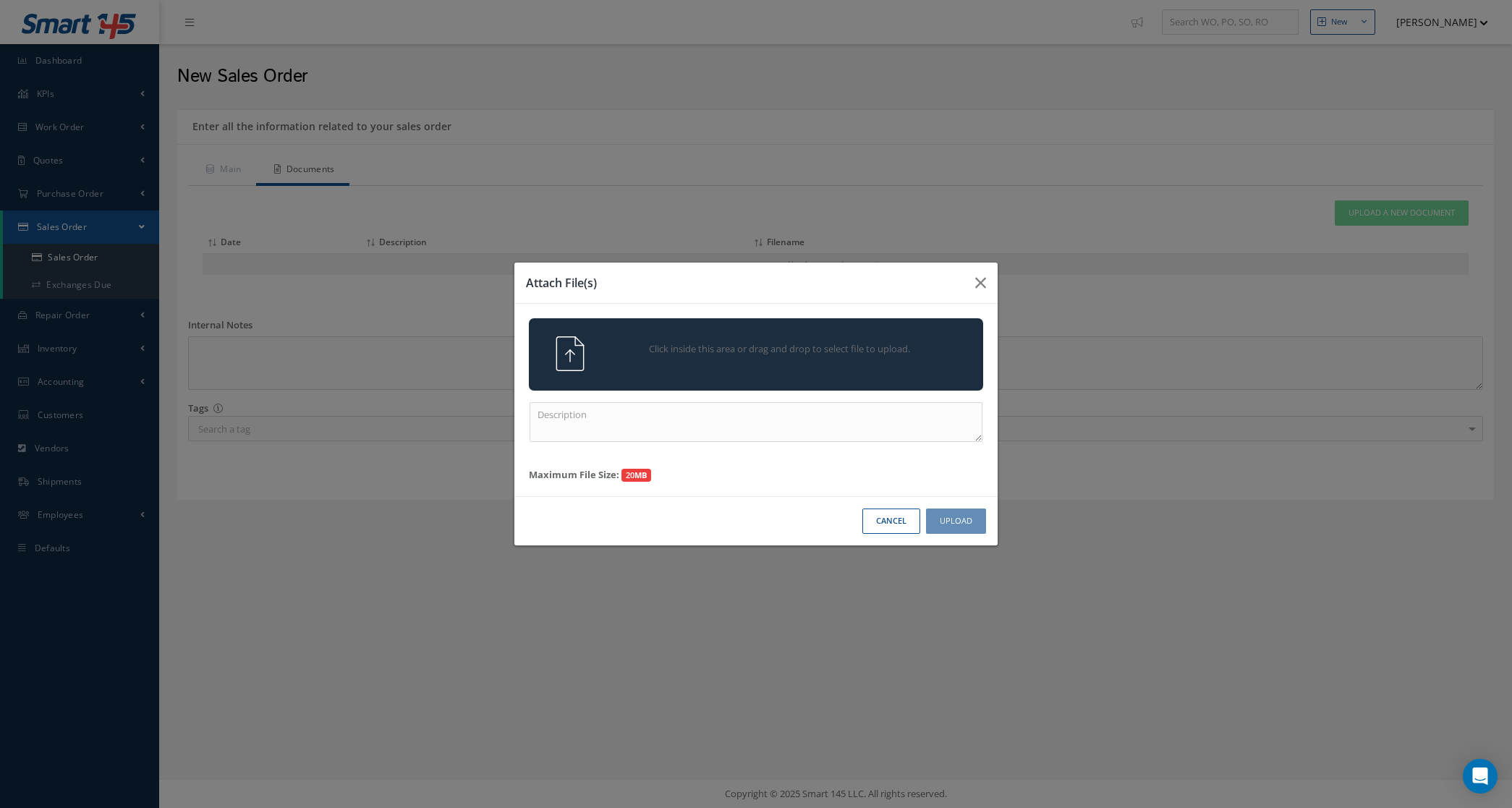
click at [918, 334] on div "Click inside this area or drag and drop to select file to upload." at bounding box center [756, 355] width 455 height 73
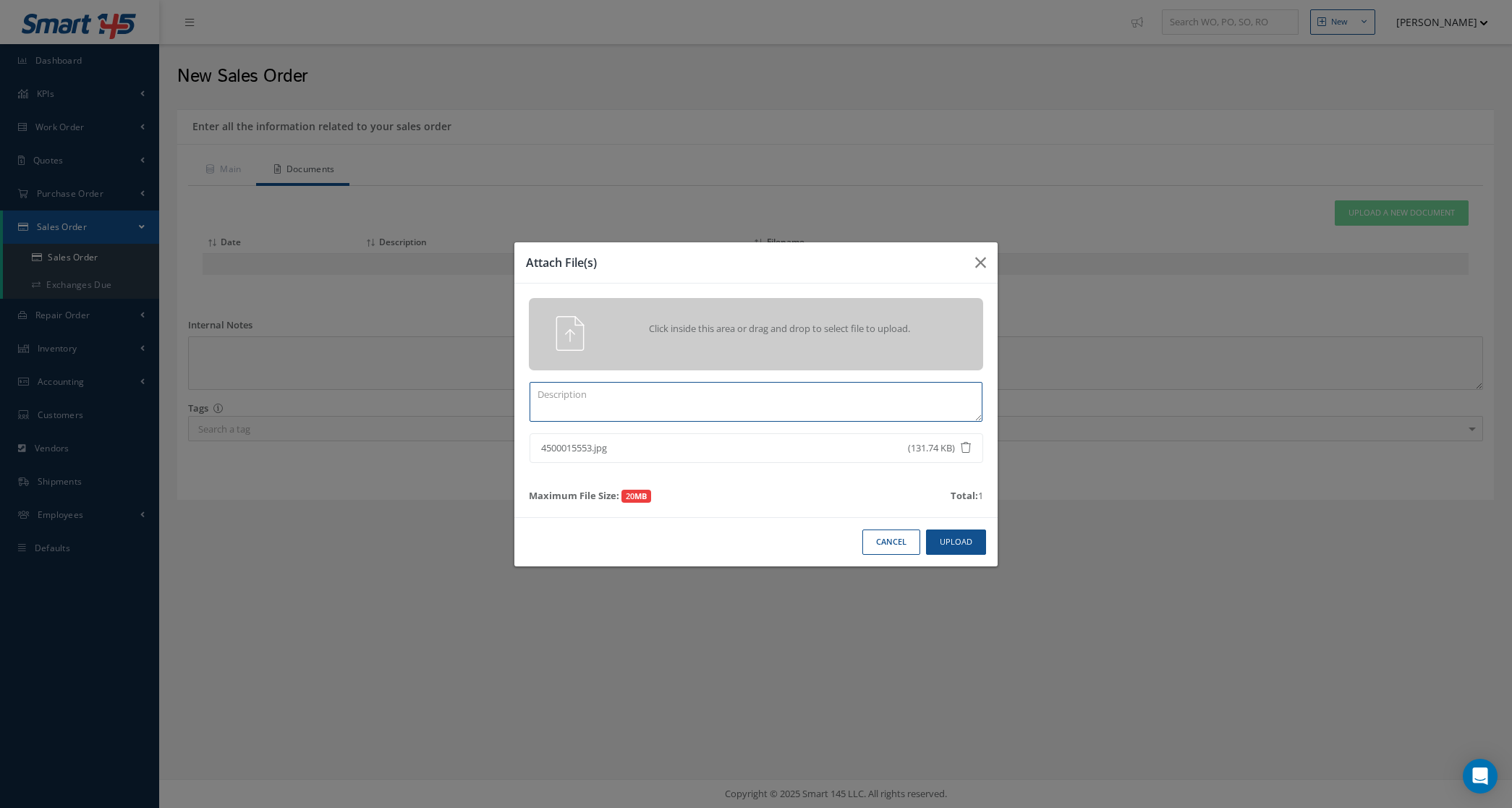
click at [870, 396] on textarea at bounding box center [755, 402] width 453 height 40
type textarea "po"
click at [949, 545] on button "Upload" at bounding box center [956, 542] width 60 height 25
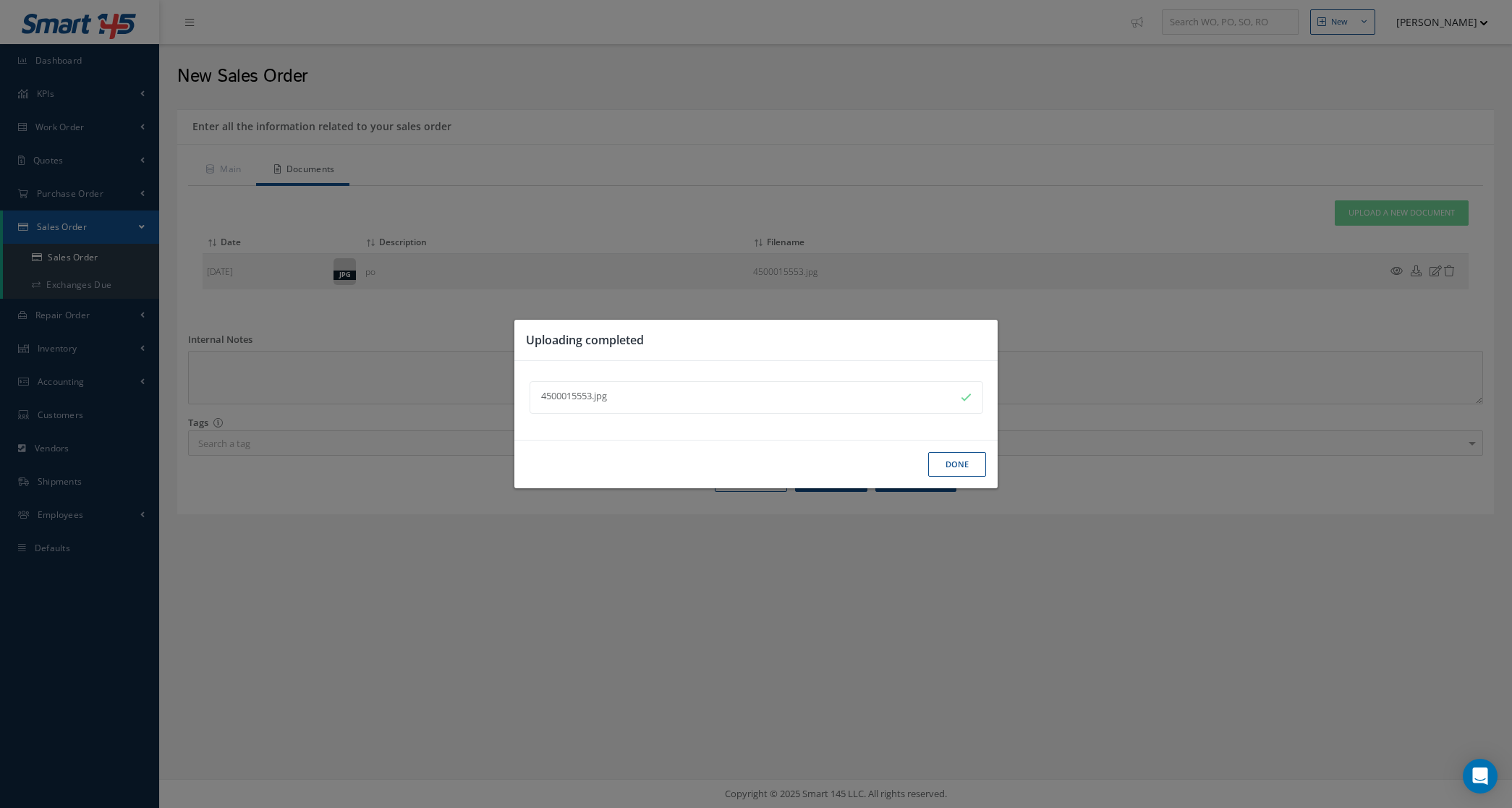
drag, startPoint x: 591, startPoint y: 396, endPoint x: 544, endPoint y: 396, distance: 47.0
click at [544, 396] on div "4500015553.jpg" at bounding box center [741, 396] width 398 height 14
copy div "450001555"
click at [955, 457] on button "Done" at bounding box center [957, 465] width 57 height 25
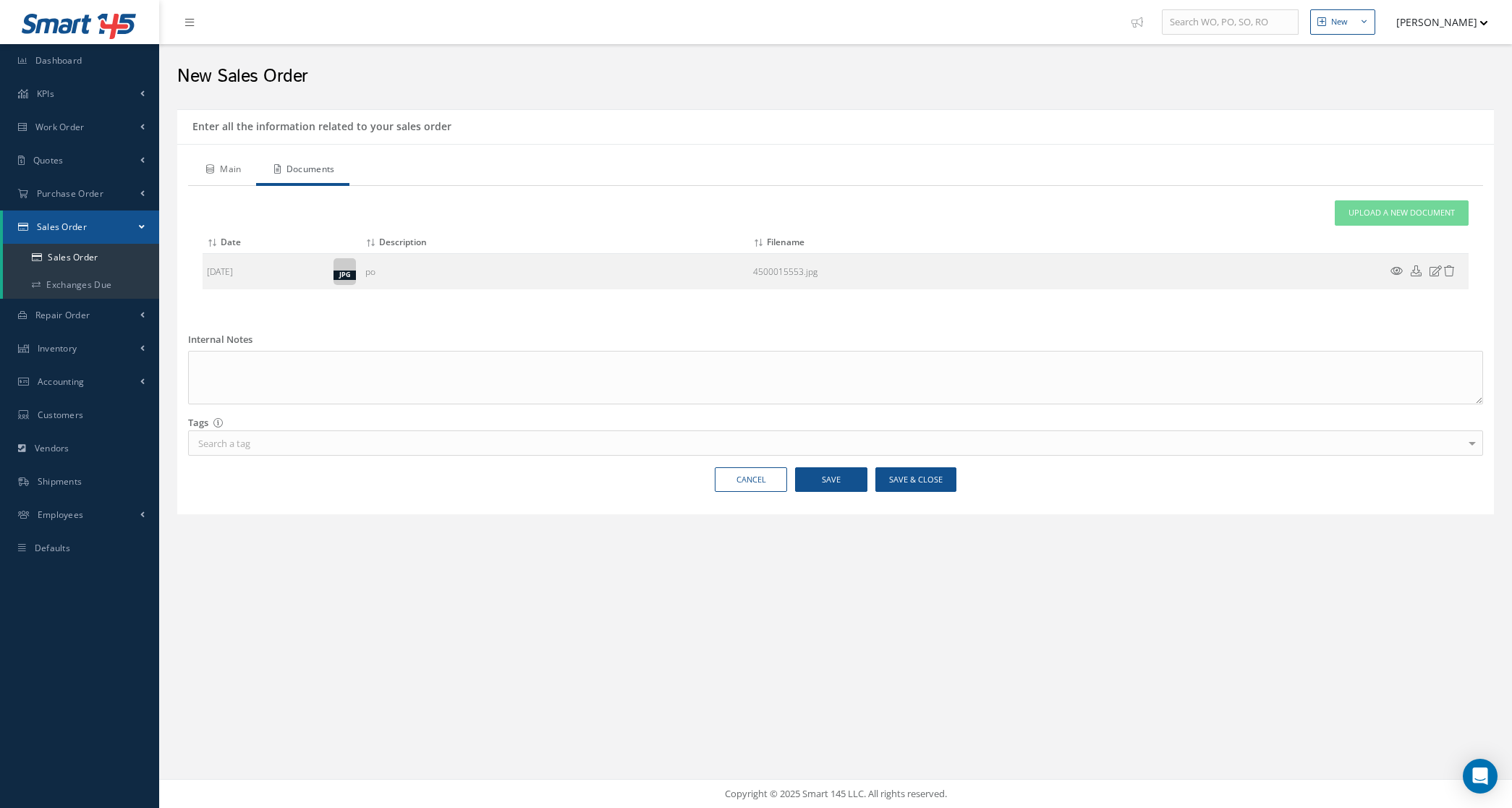
click at [221, 165] on link "Main" at bounding box center [222, 171] width 68 height 31
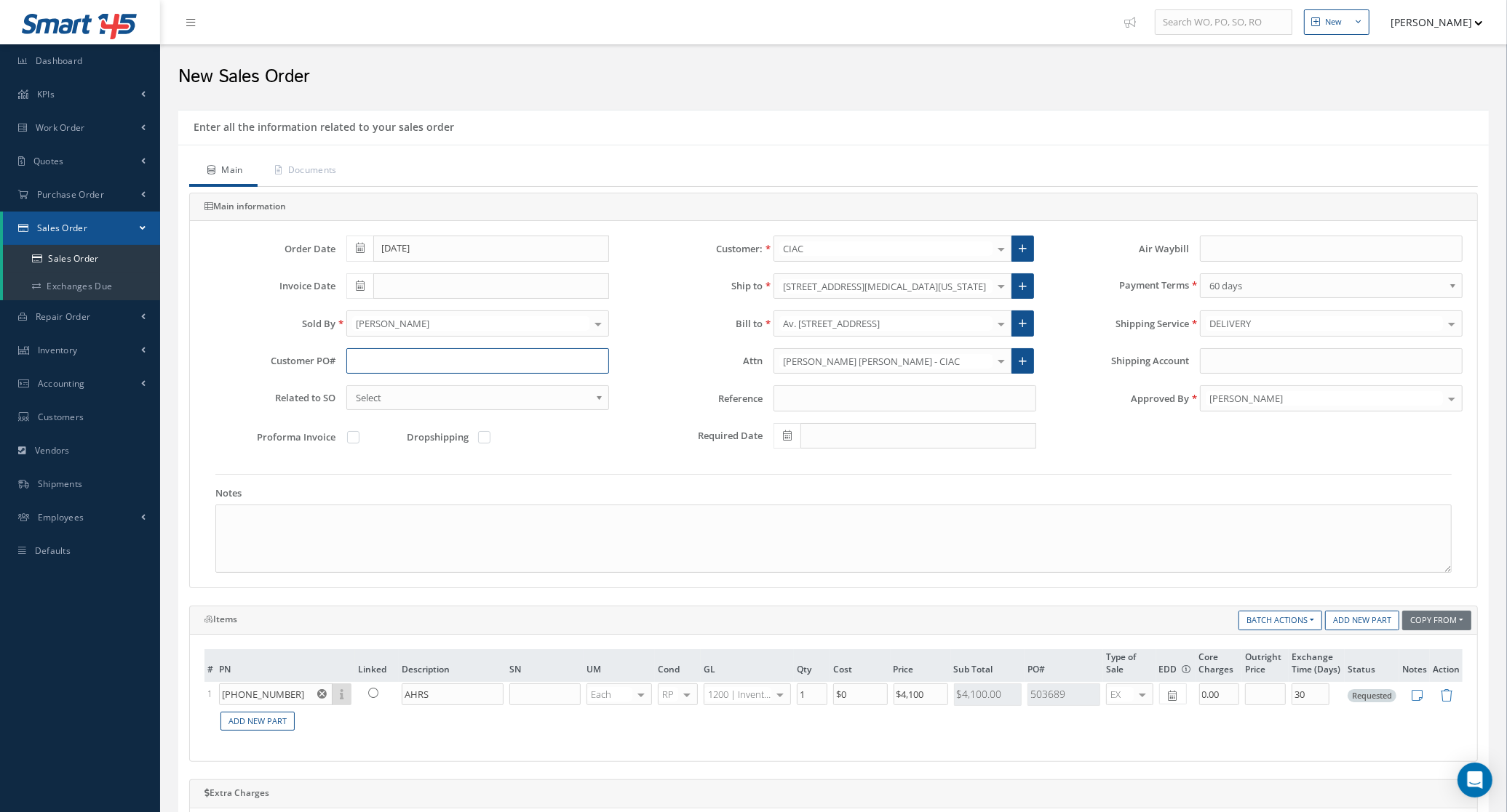
click at [457, 351] on input "text" at bounding box center [477, 361] width 263 height 26
paste input "450001555"
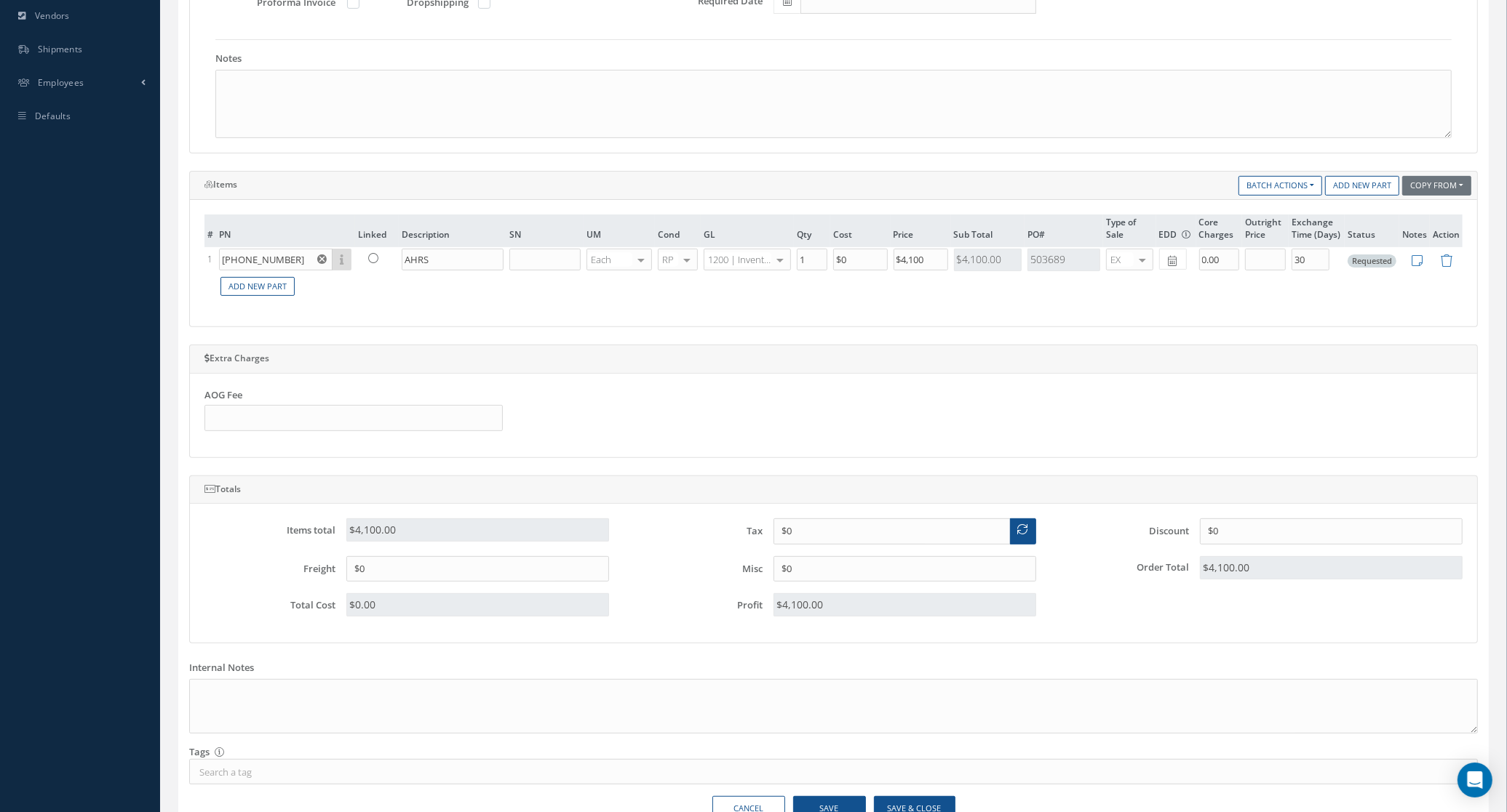
scroll to position [520, 0]
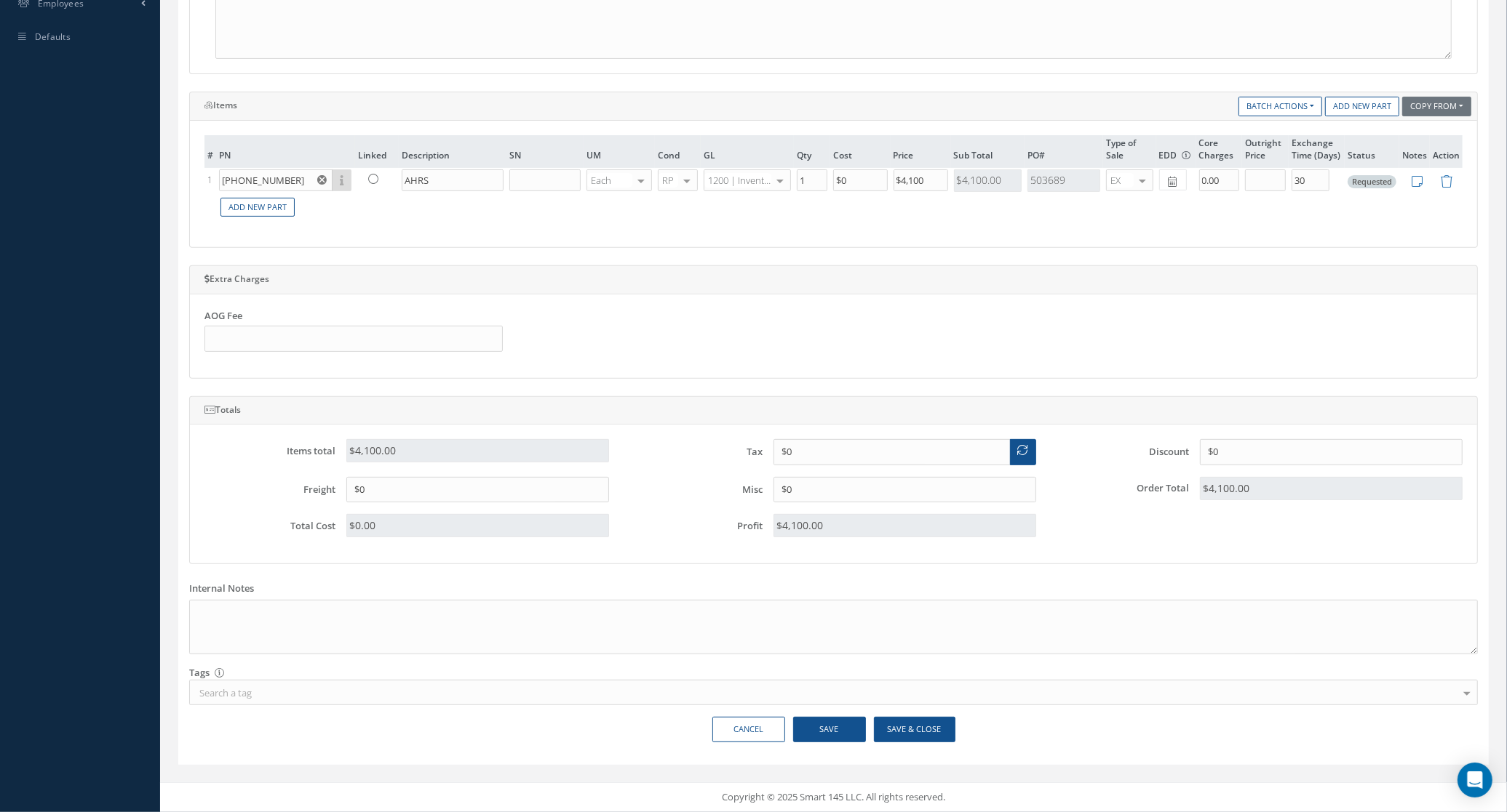
type input "4500015553"
click at [913, 728] on button "Save & Close" at bounding box center [914, 729] width 82 height 25
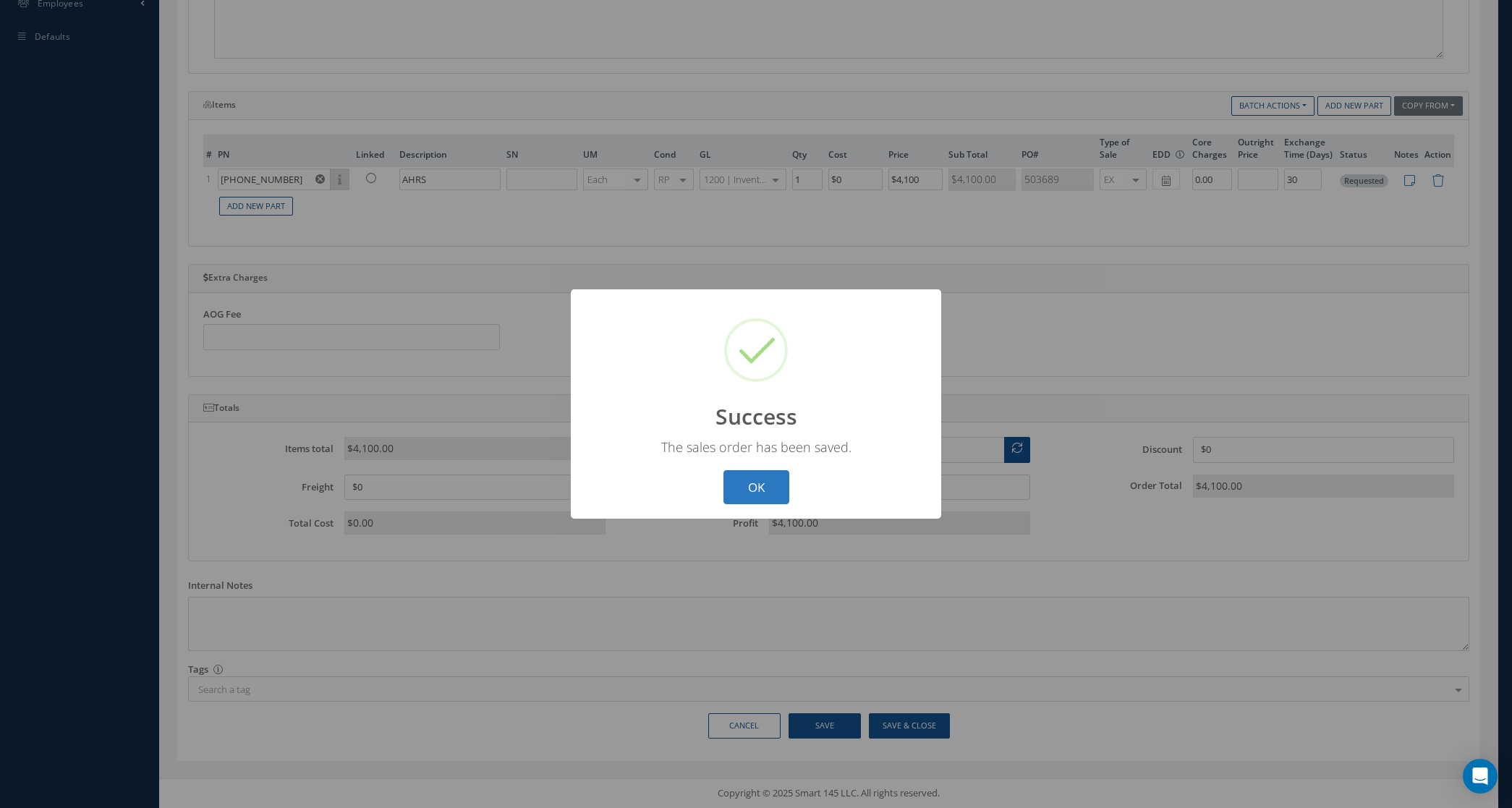
click at [756, 500] on button "OK" at bounding box center [756, 487] width 66 height 34
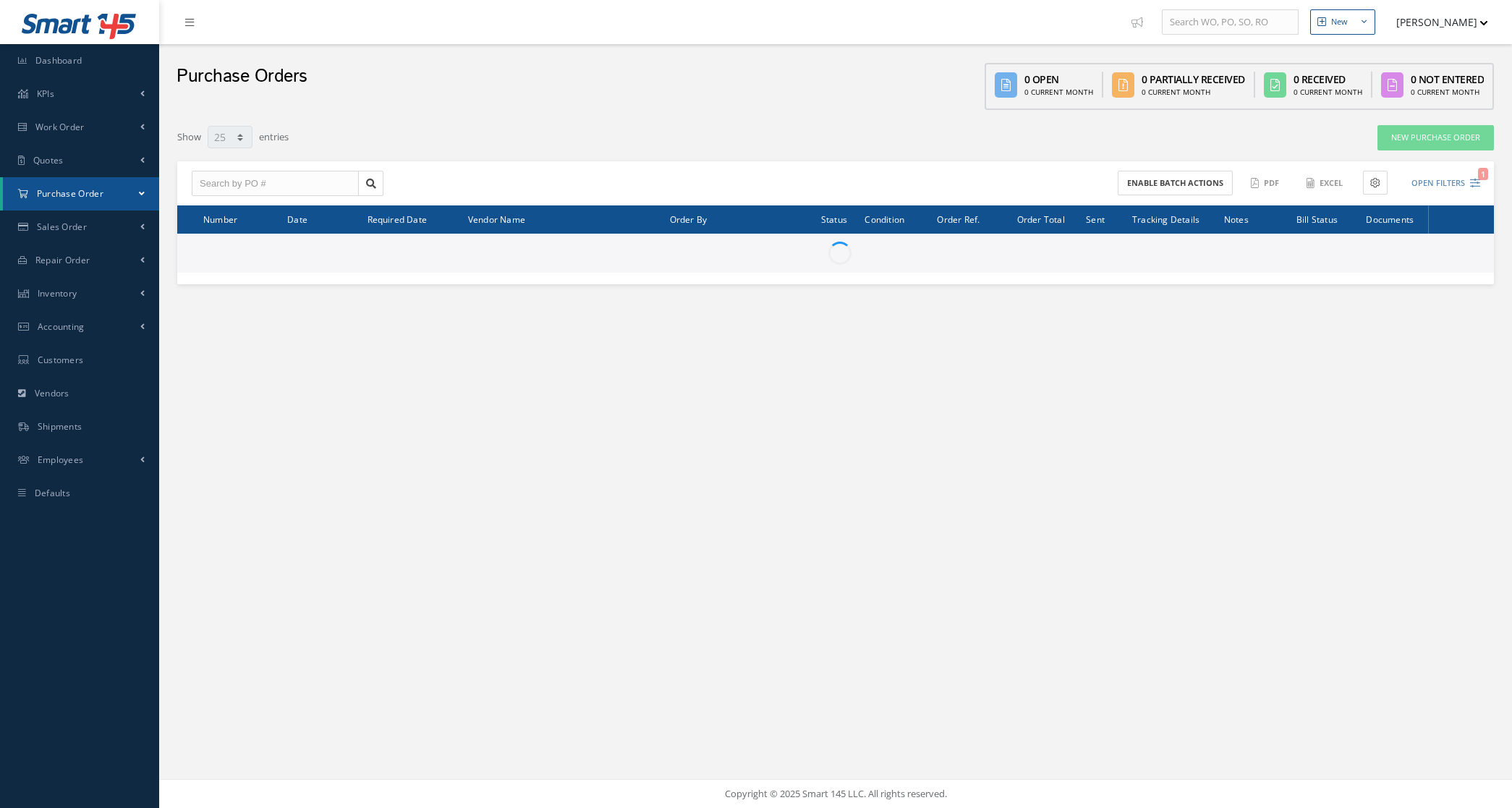
select select "25"
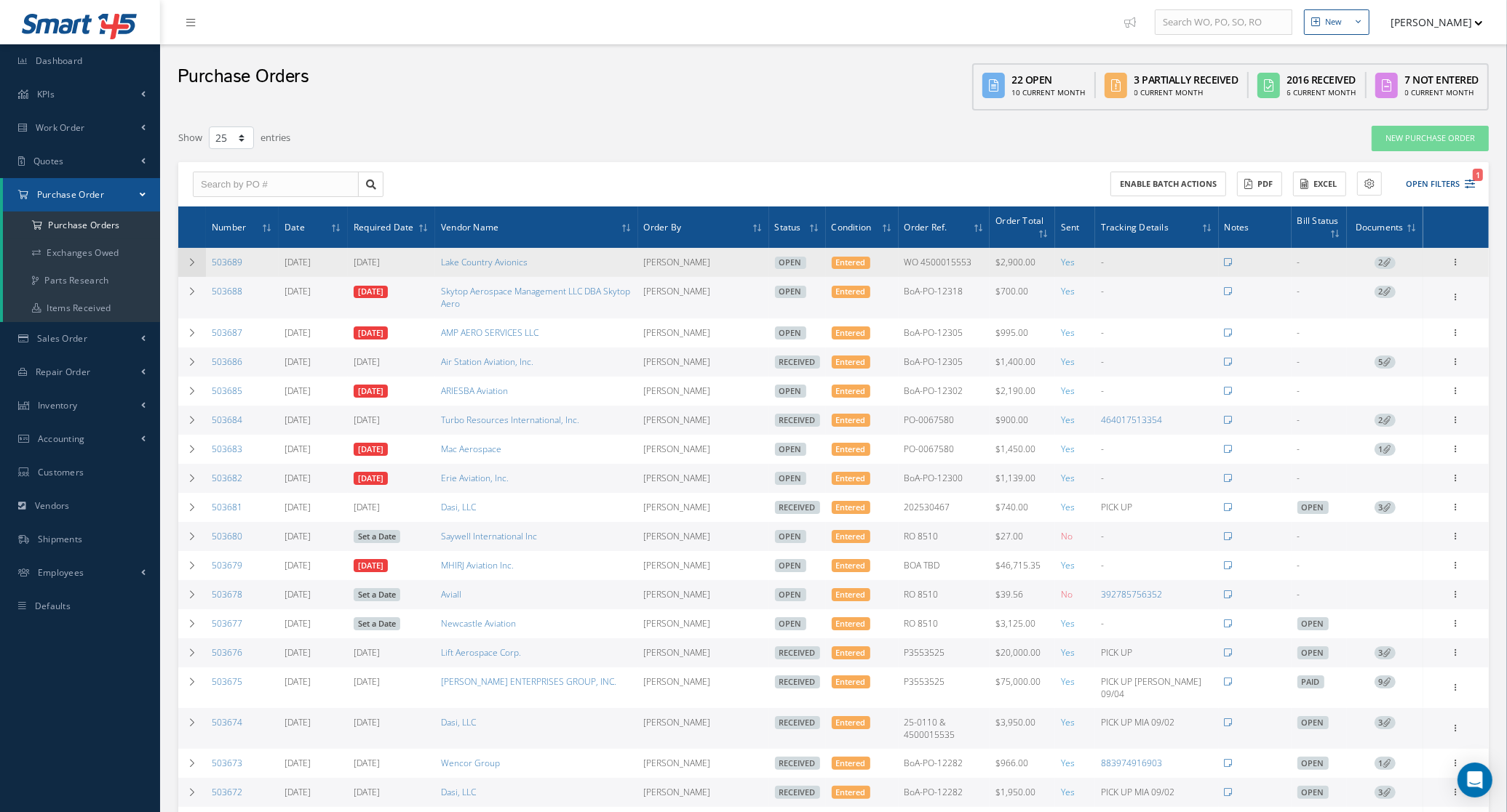
click at [193, 256] on td at bounding box center [192, 263] width 28 height 29
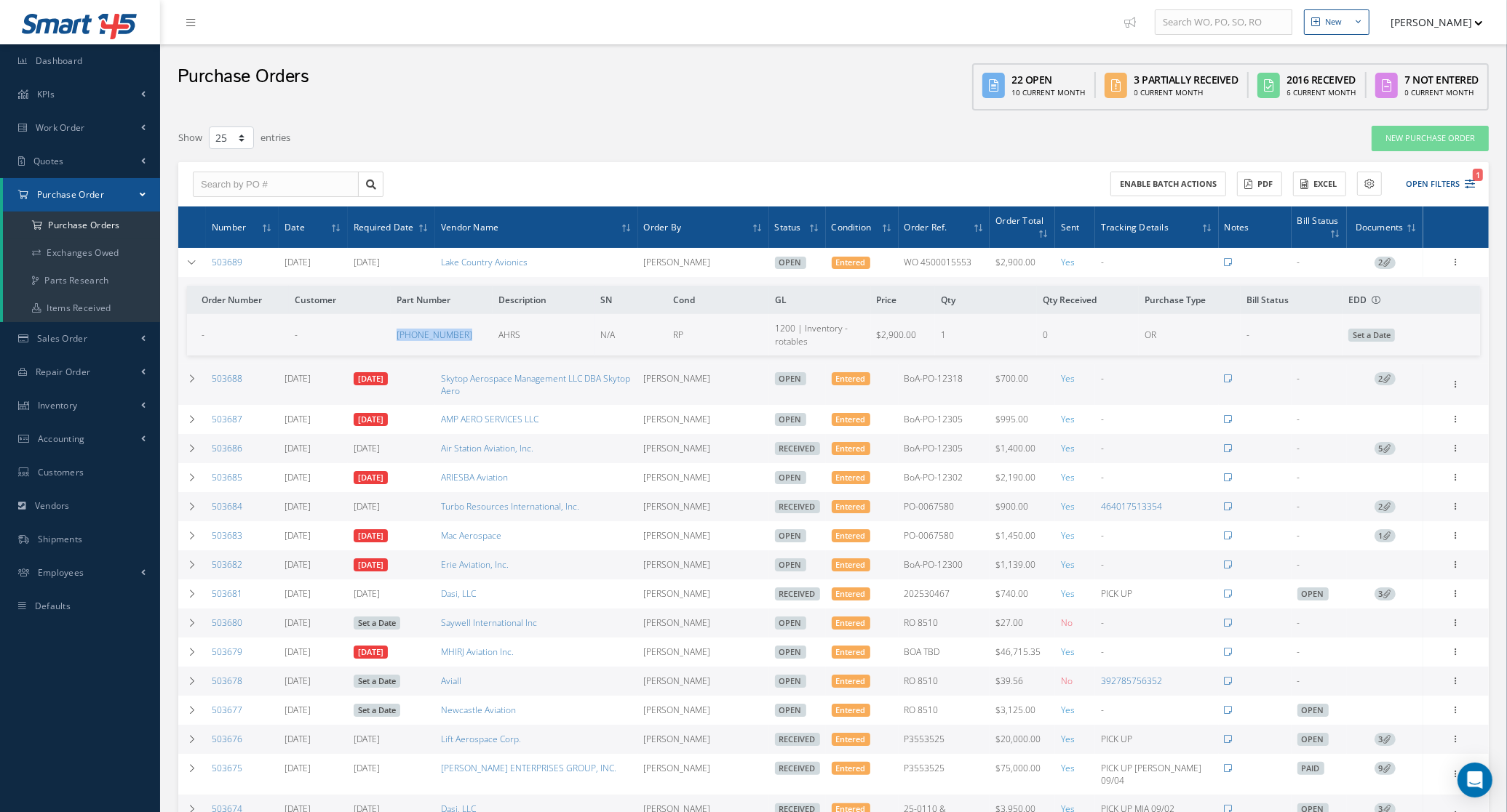
drag, startPoint x: 359, startPoint y: 318, endPoint x: 499, endPoint y: 318, distance: 140.0
click at [499, 318] on tr "- - [PHONE_NUMBER] AHRS N/A RP 1200 | Inventory - rotables $2,900.00 1 0 OR - S…" at bounding box center [832, 335] width 1292 height 40
copy tr "[PHONE_NUMBER]"
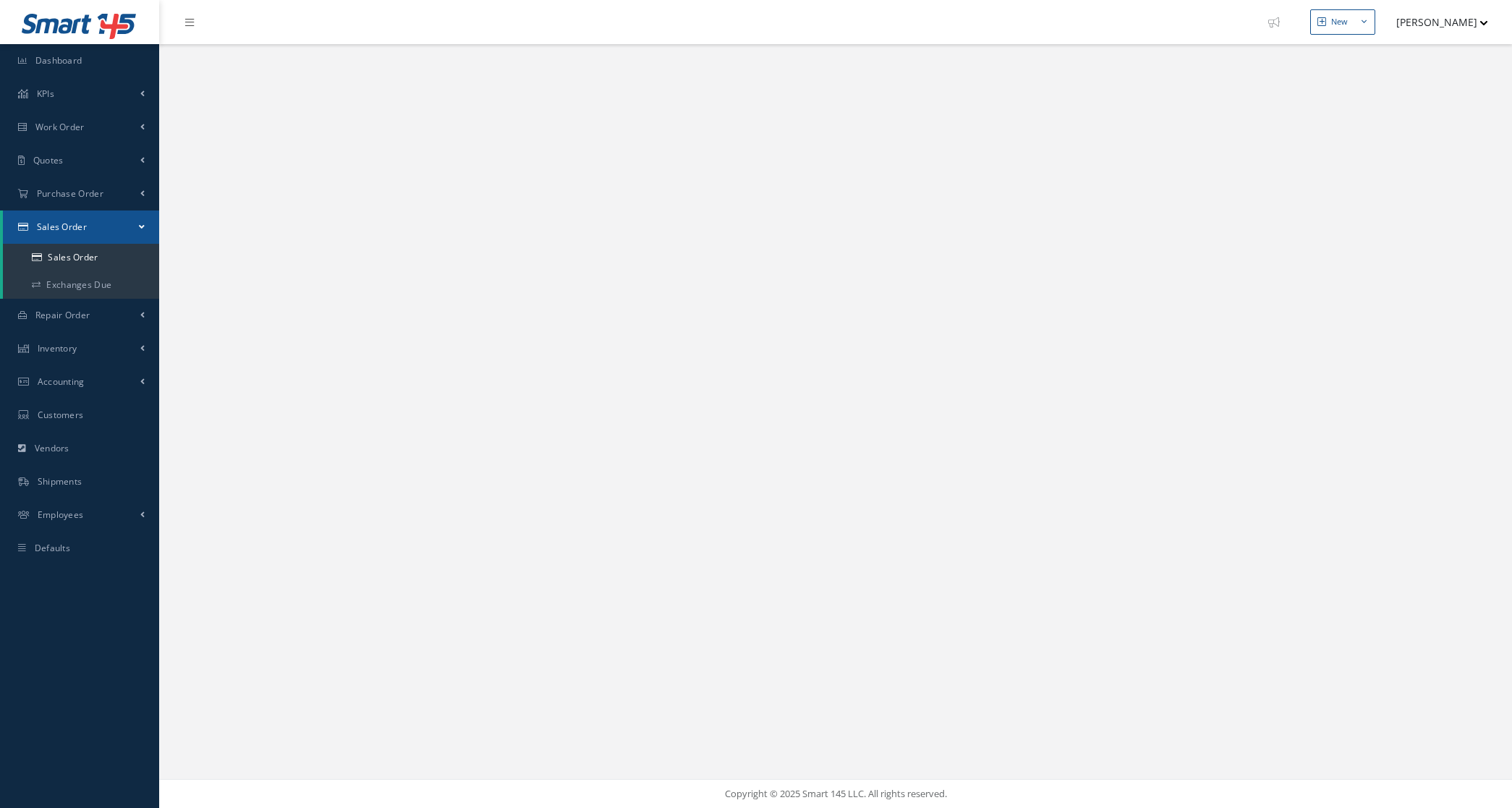
select select "25"
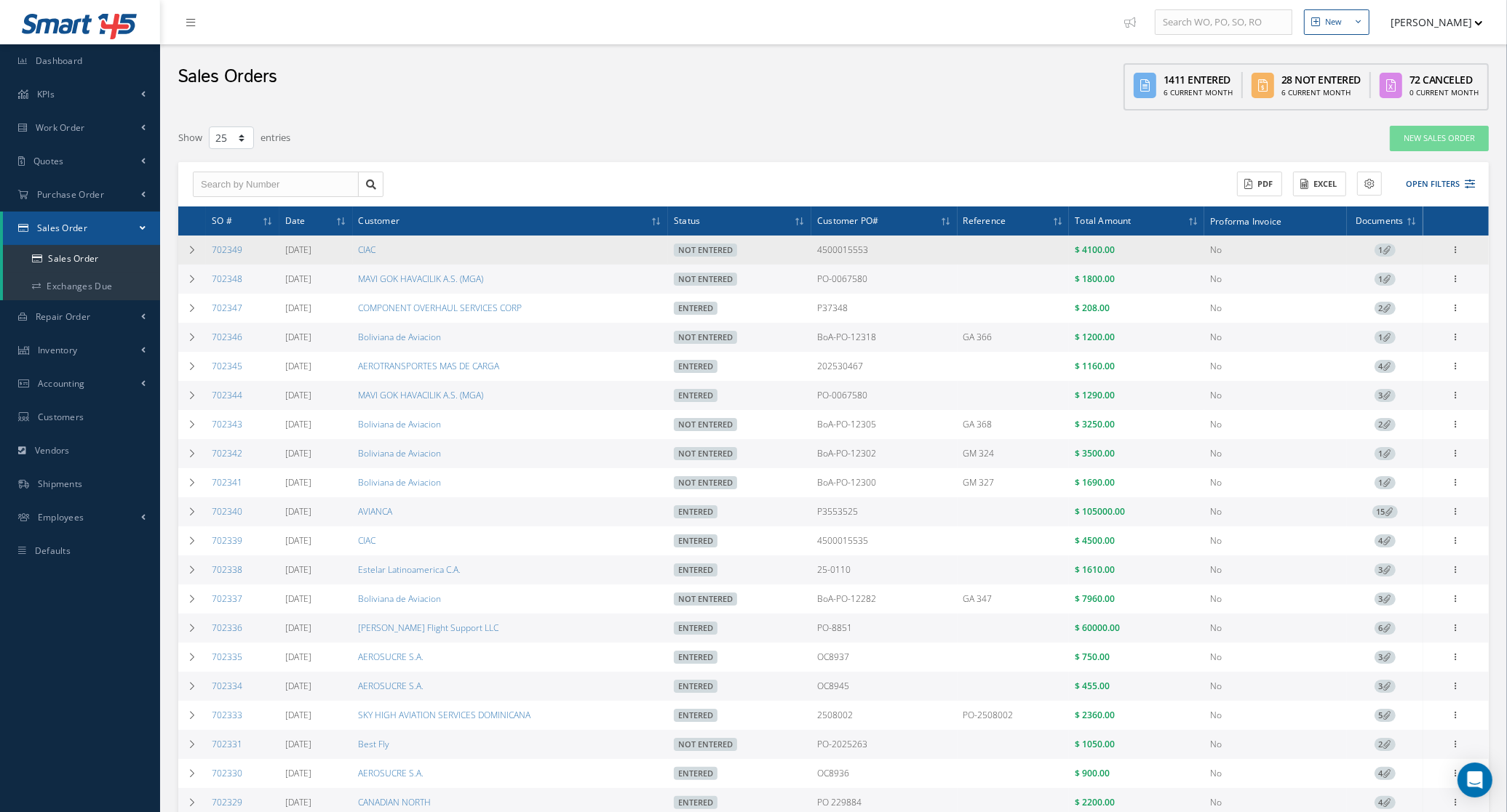
drag, startPoint x: 247, startPoint y: 247, endPoint x: 210, endPoint y: 247, distance: 37.0
click at [210, 247] on td "702349" at bounding box center [243, 250] width 73 height 29
copy link "702349"
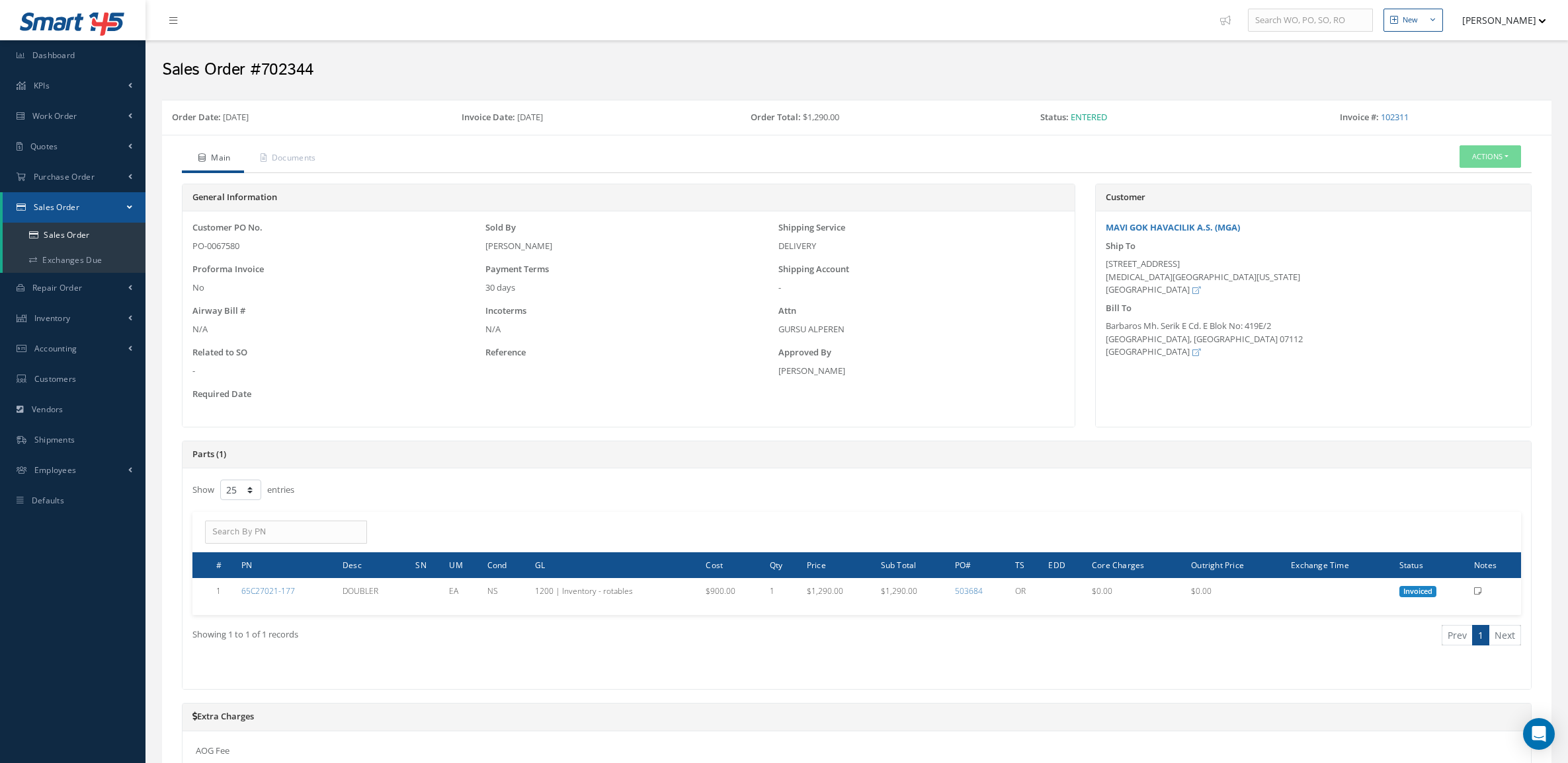
select select "25"
click at [41, 229] on link "Sales Order" at bounding box center [73, 235] width 143 height 25
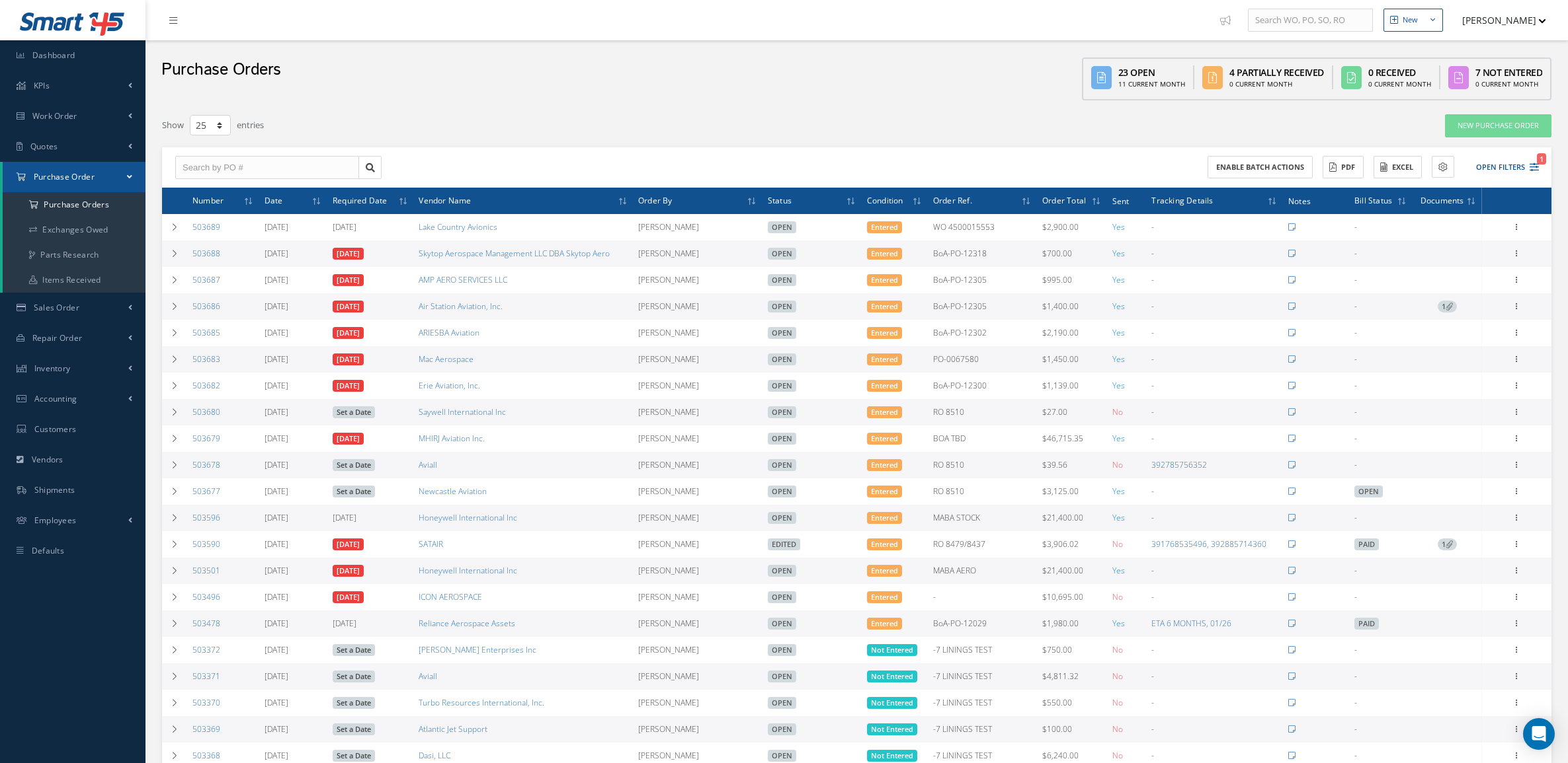
select select "25"
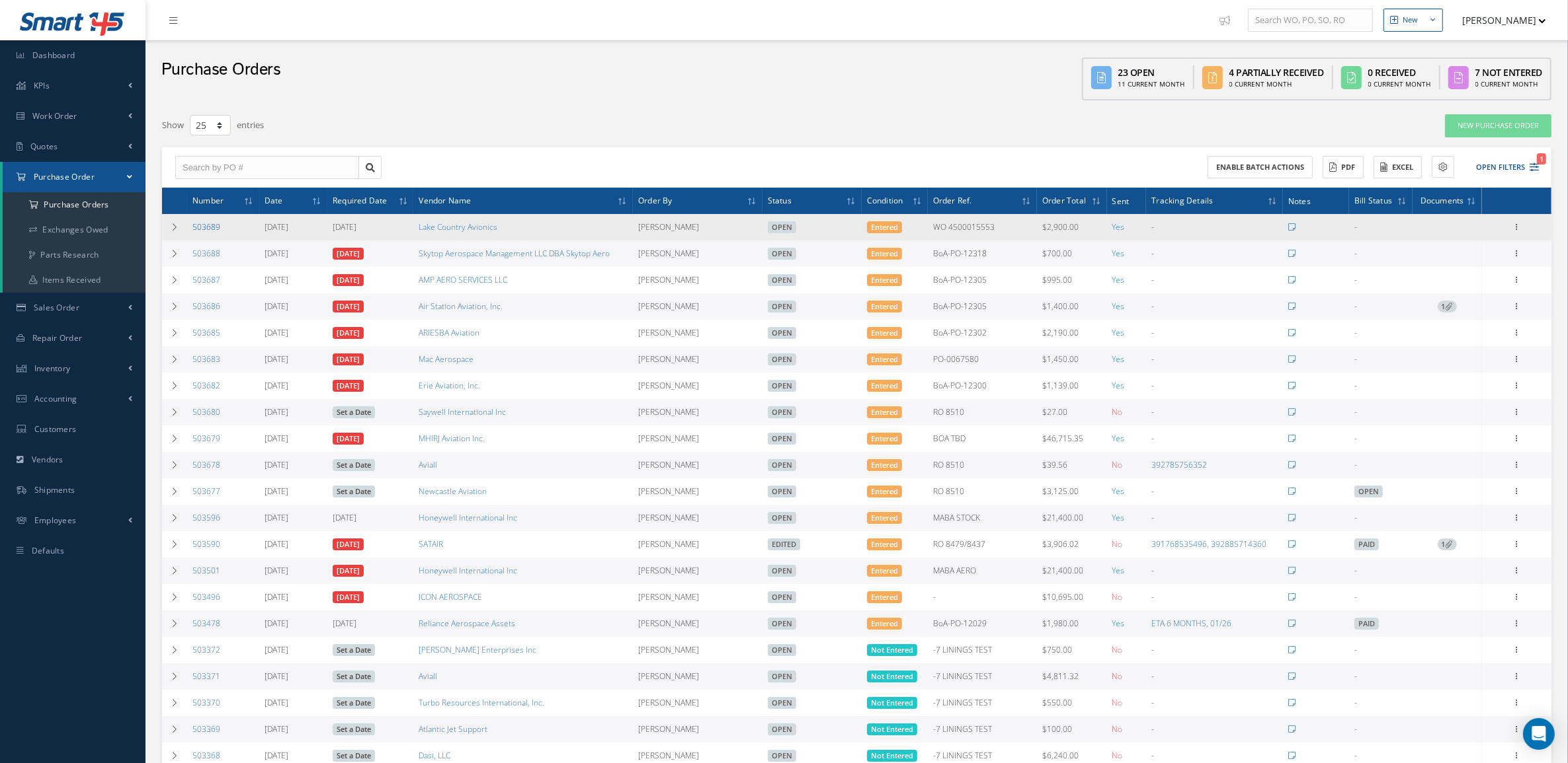
click at [197, 225] on link "503689" at bounding box center [206, 226] width 28 height 11
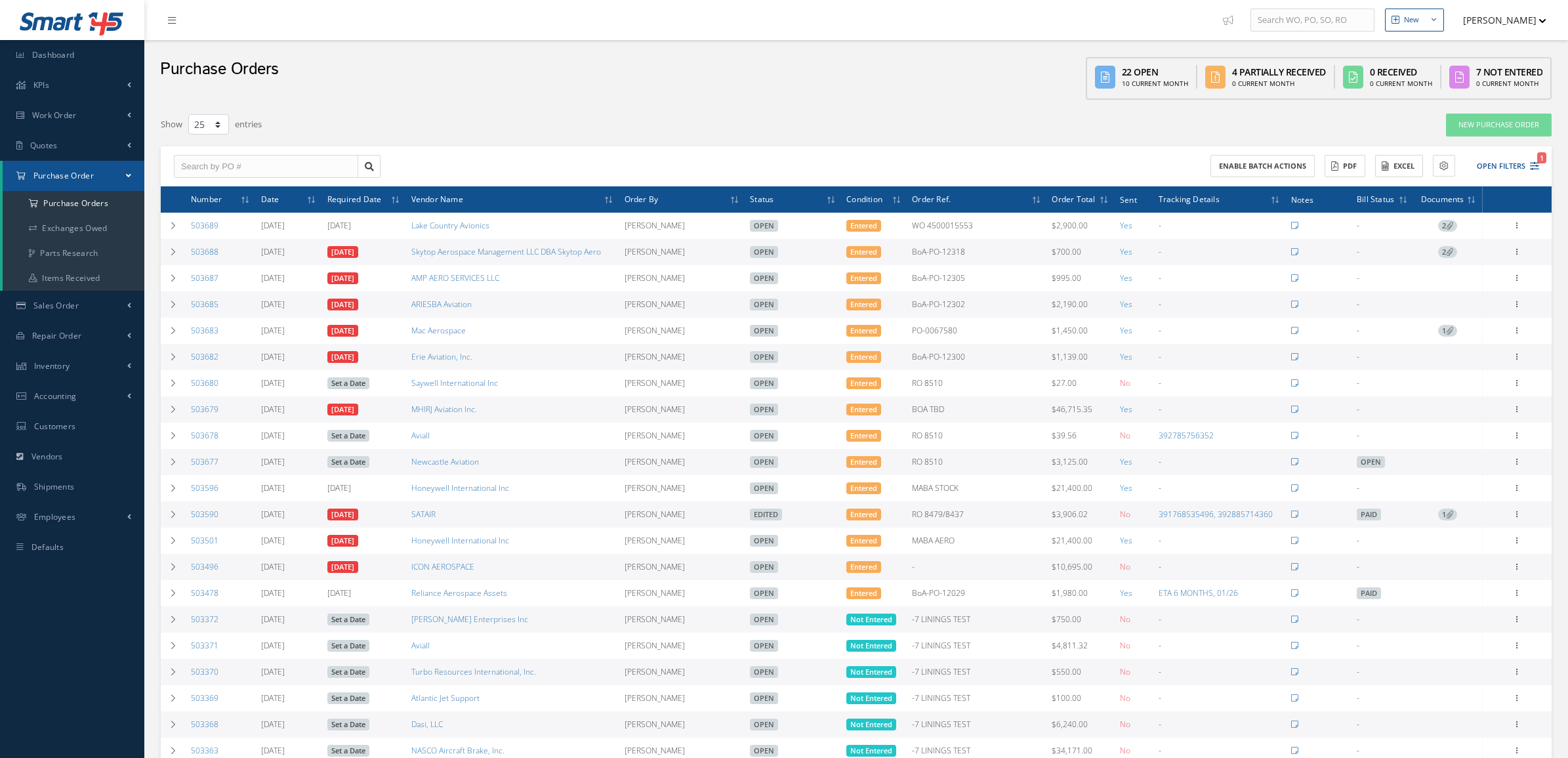
select select "25"
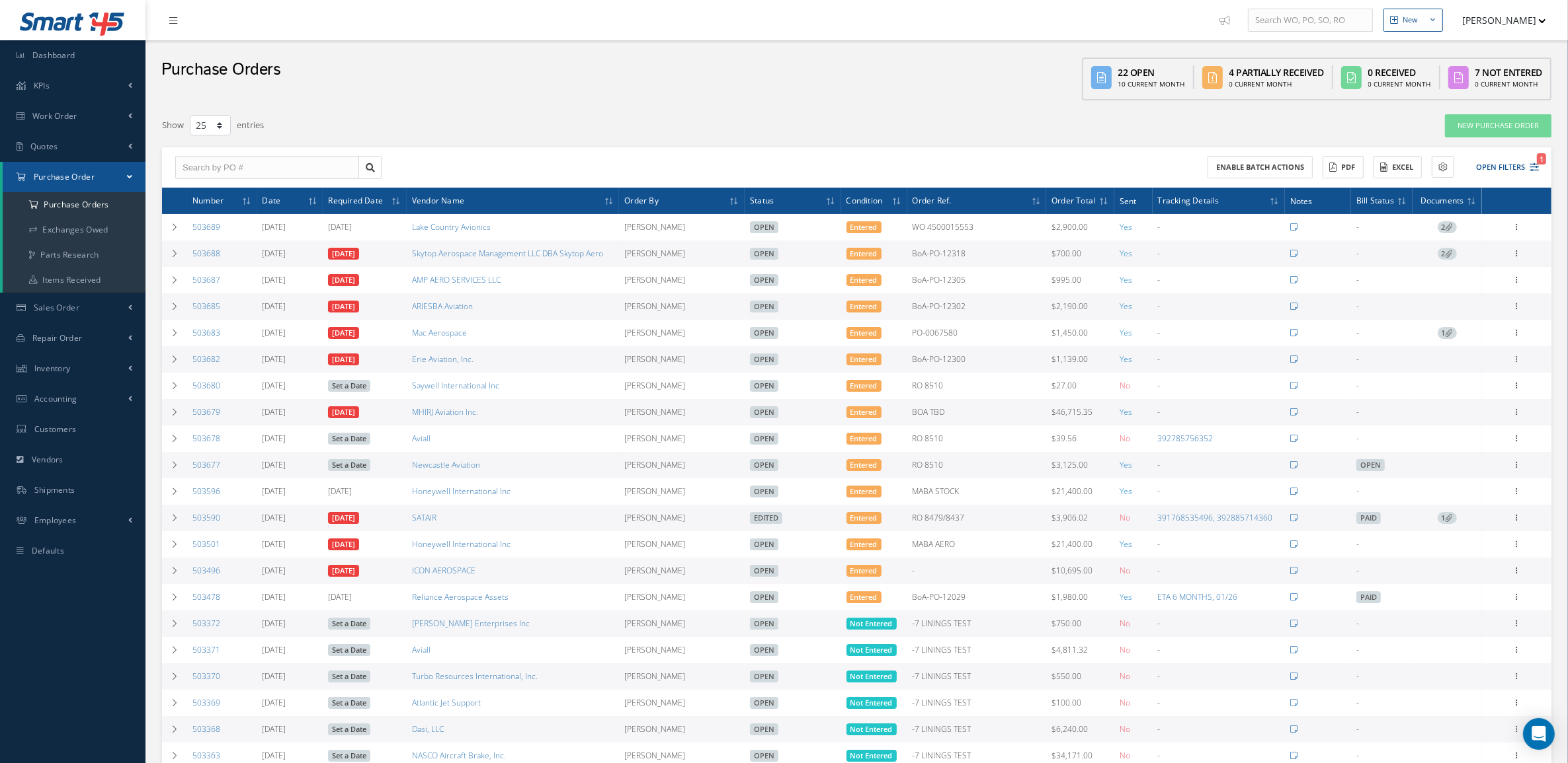
click at [210, 253] on link "503688" at bounding box center [206, 253] width 28 height 11
select select "25"
click at [1514, 252] on icon at bounding box center [1516, 253] width 13 height 10
click at [1461, 295] on link "Edit" at bounding box center [1455, 297] width 104 height 17
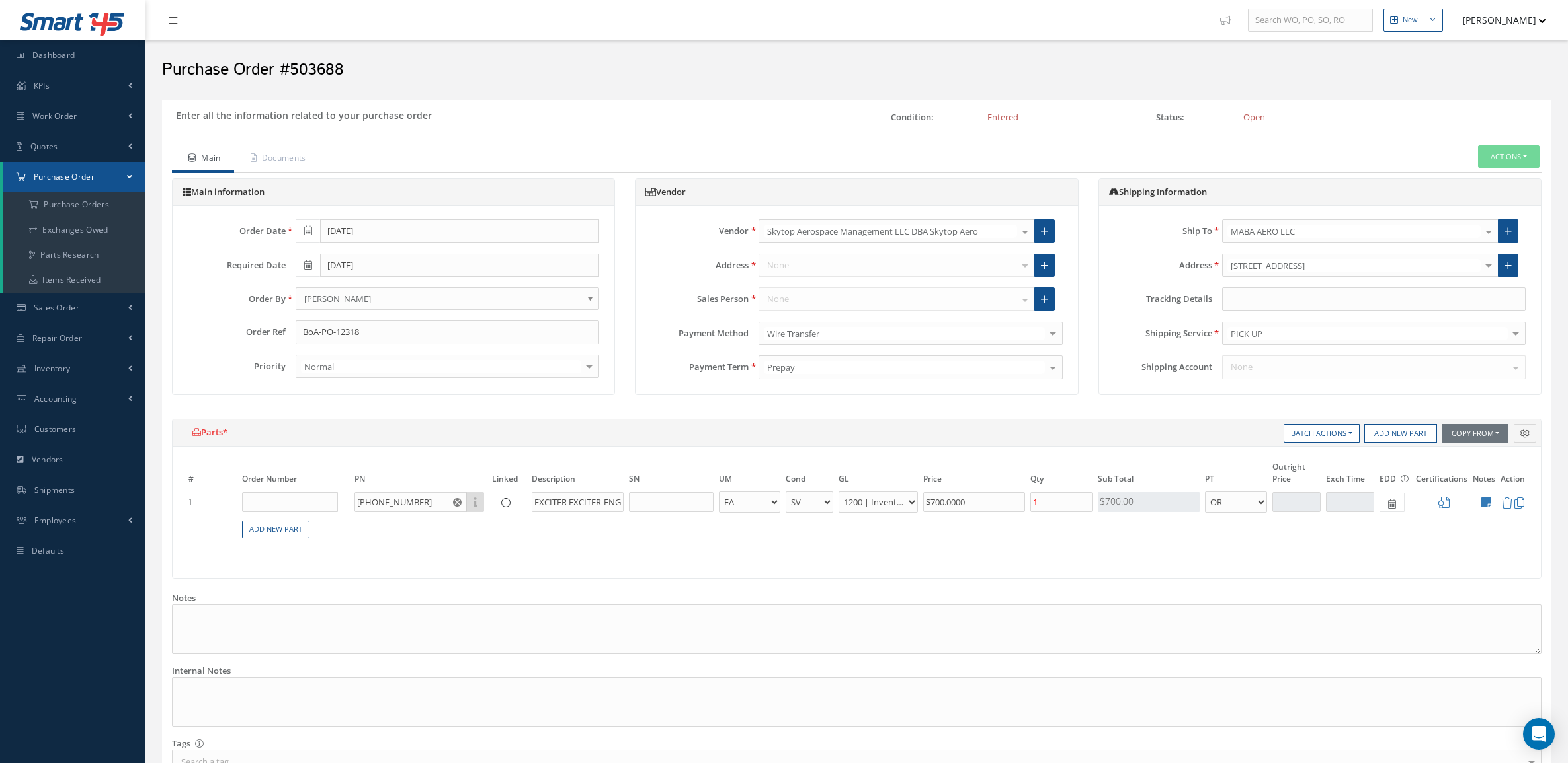
select select "2"
select select "6"
select select "1"
click at [1321, 305] on input "text" at bounding box center [1373, 299] width 303 height 24
type input "PICK"
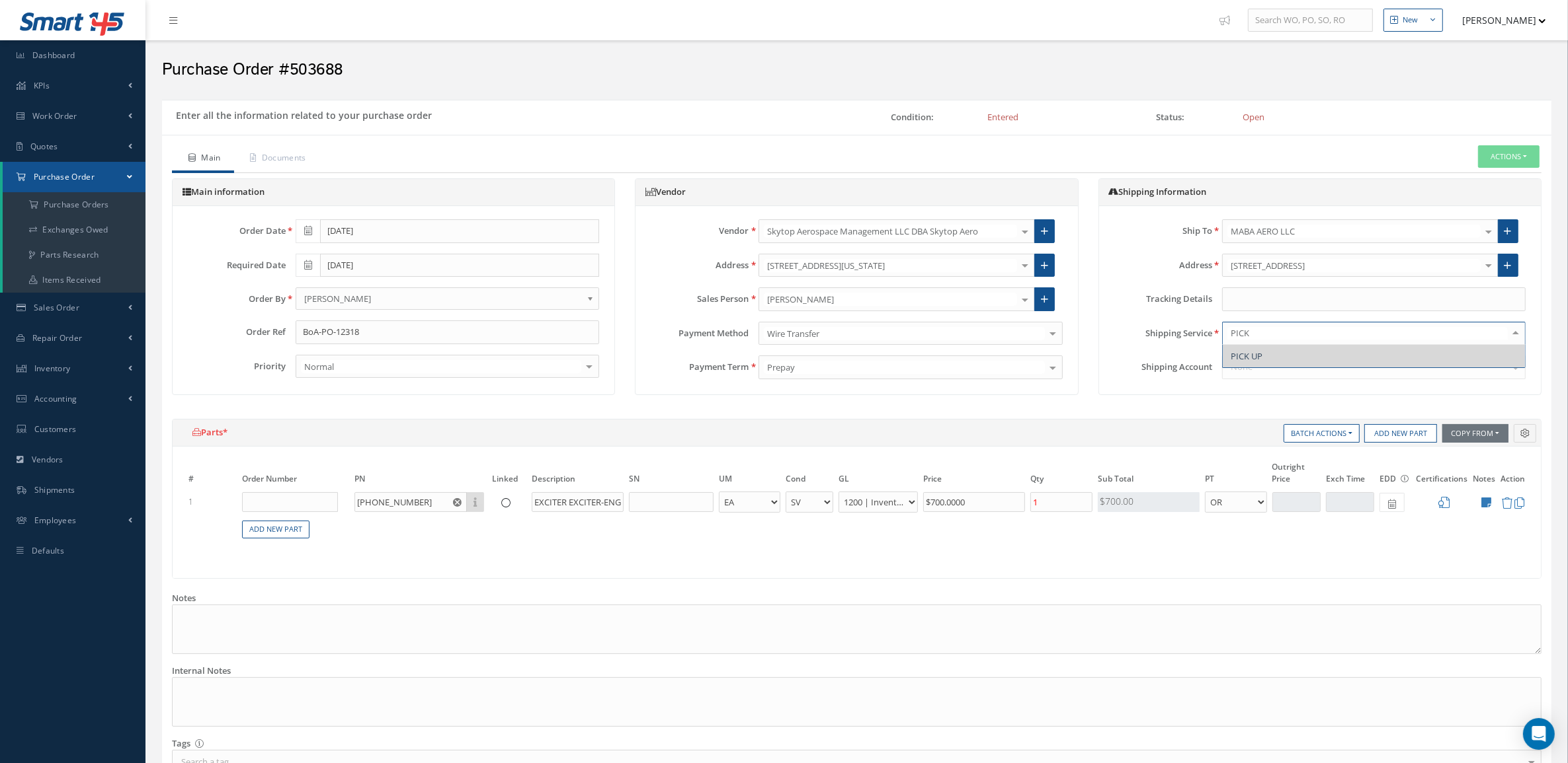
click at [1267, 367] on span "PICK UP" at bounding box center [1374, 357] width 303 height 23
click at [1258, 308] on input "text" at bounding box center [1373, 299] width 303 height 24
drag, startPoint x: 1283, startPoint y: 295, endPoint x: 1181, endPoint y: 296, distance: 102.0
click at [1181, 296] on div "Tracking Details PICK UP" at bounding box center [1320, 299] width 431 height 24
type input "PICK UP"
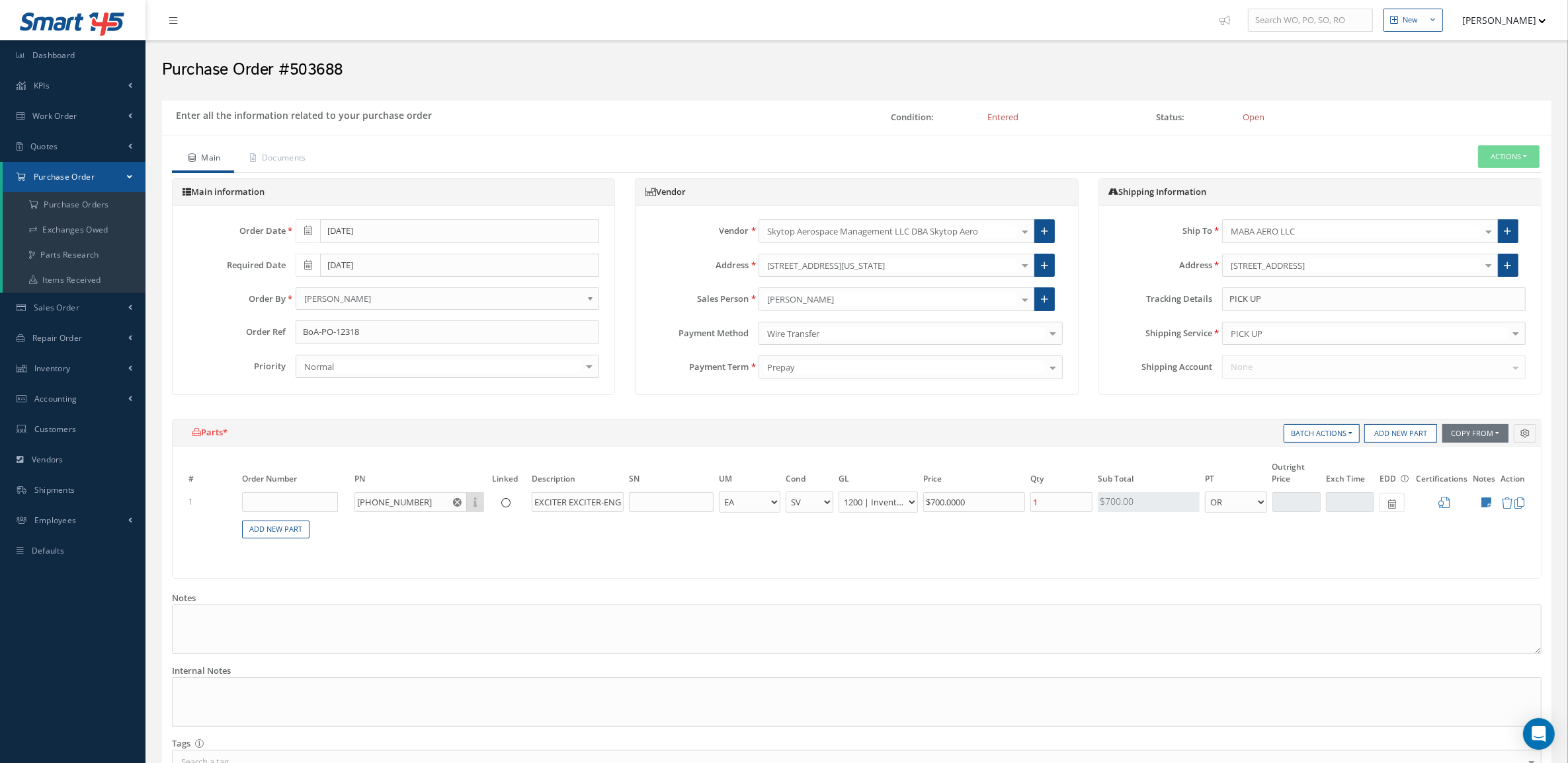
click at [1082, 562] on div "# Order Number PN Linked Description SN UM Cond GL Price Qty Qty Received Sub T…" at bounding box center [856, 512] width 1368 height 131
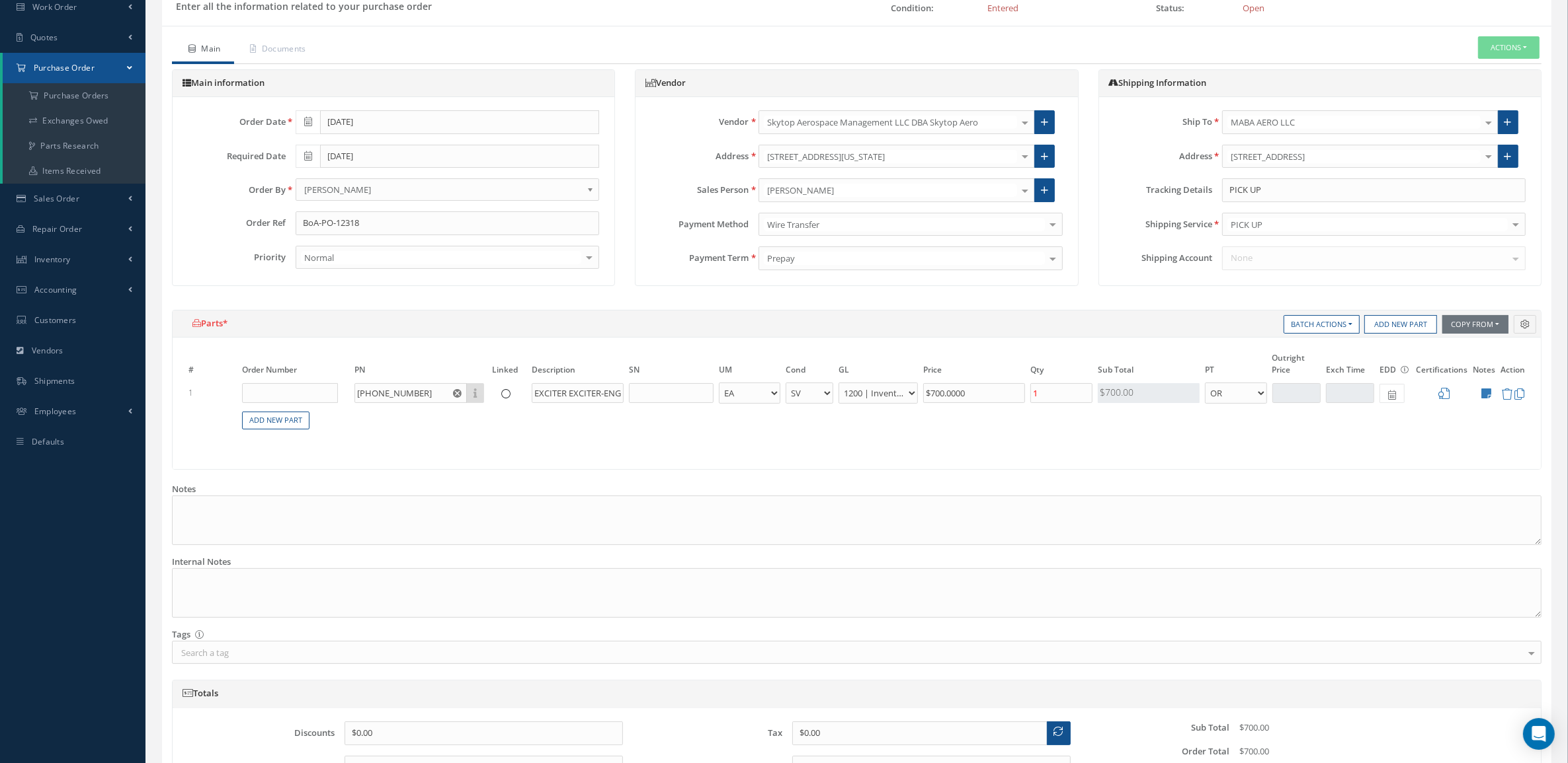
scroll to position [252, 0]
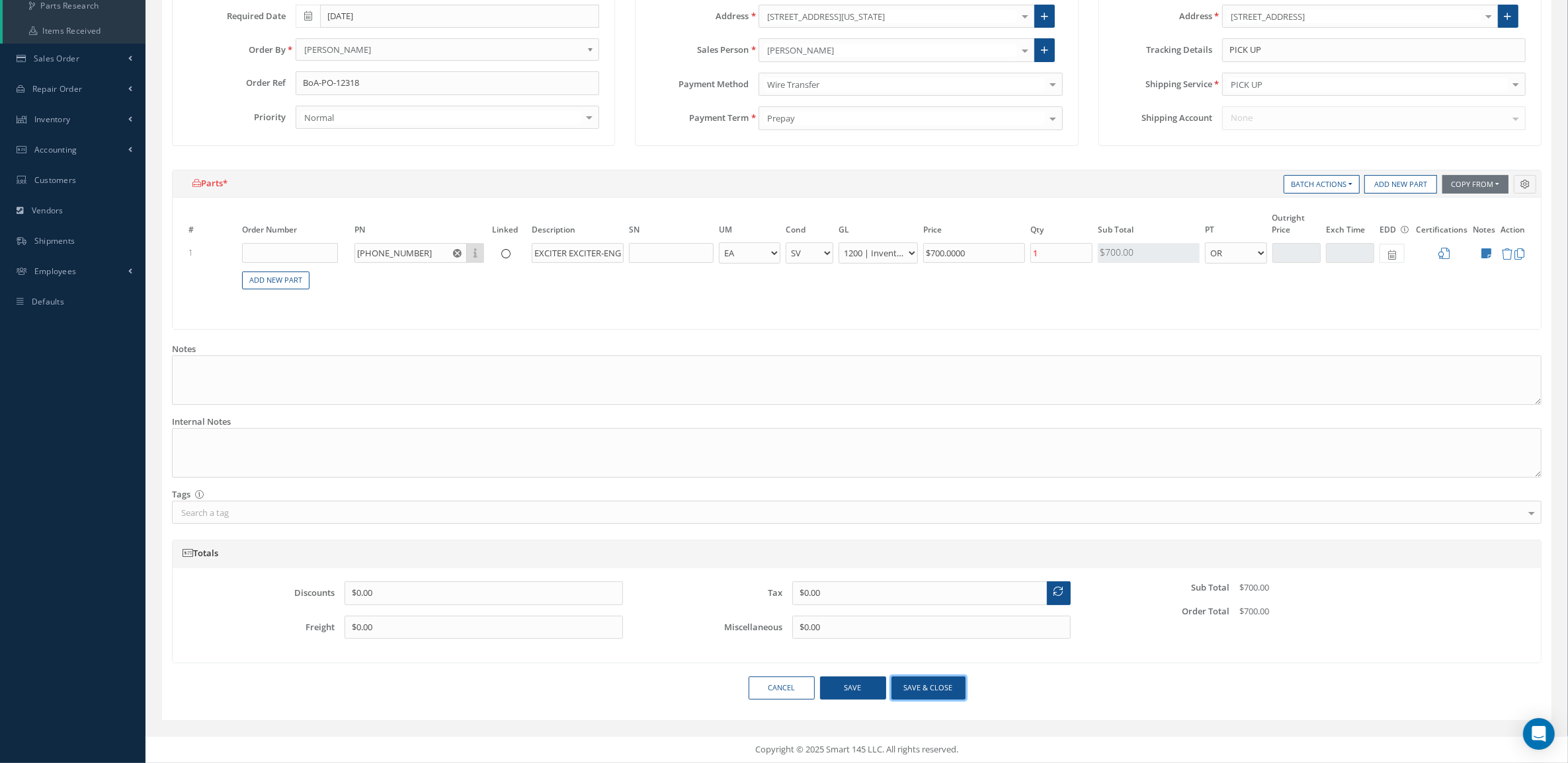
click at [947, 682] on button "Save & close" at bounding box center [928, 688] width 74 height 23
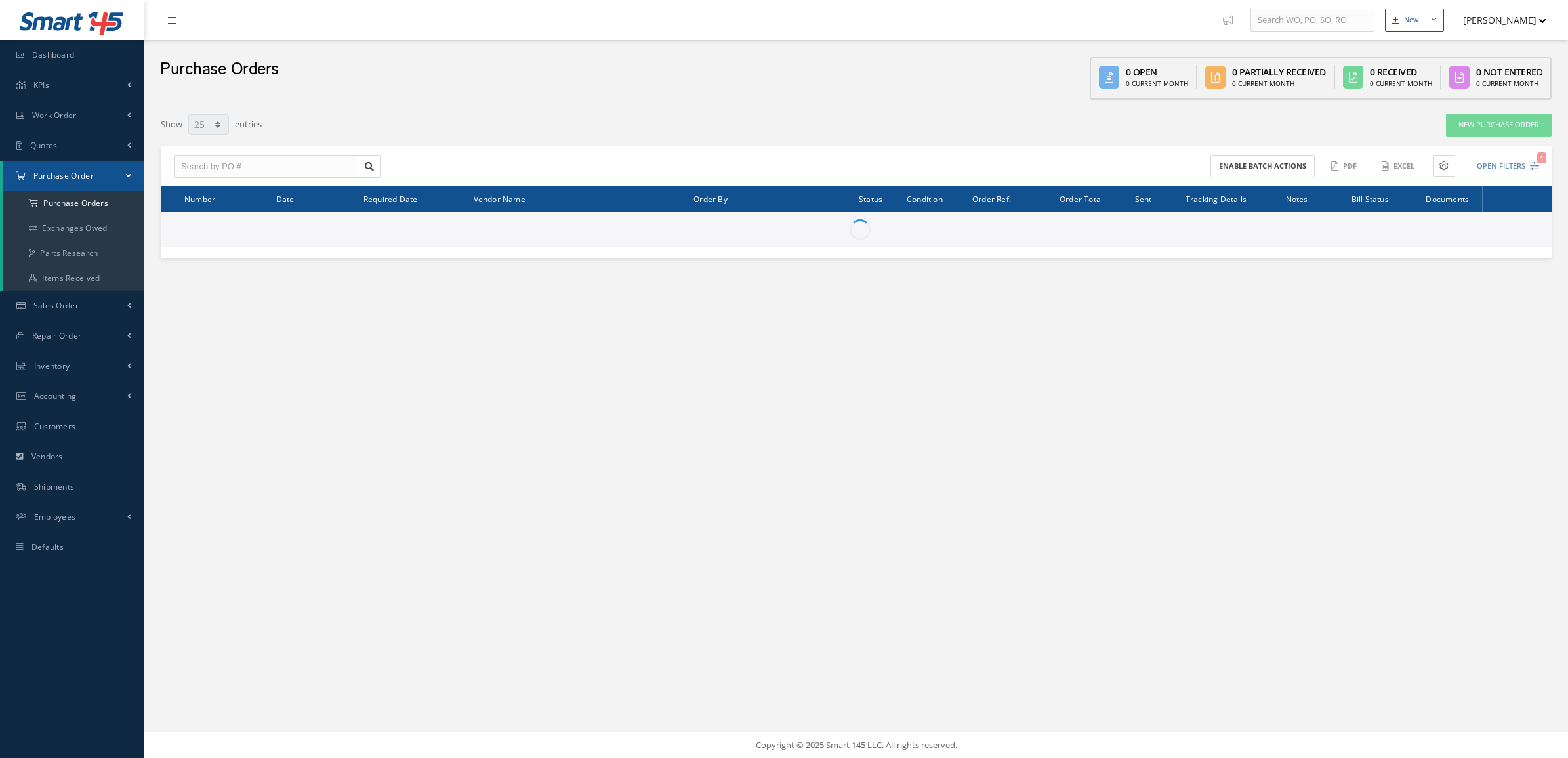
select select "25"
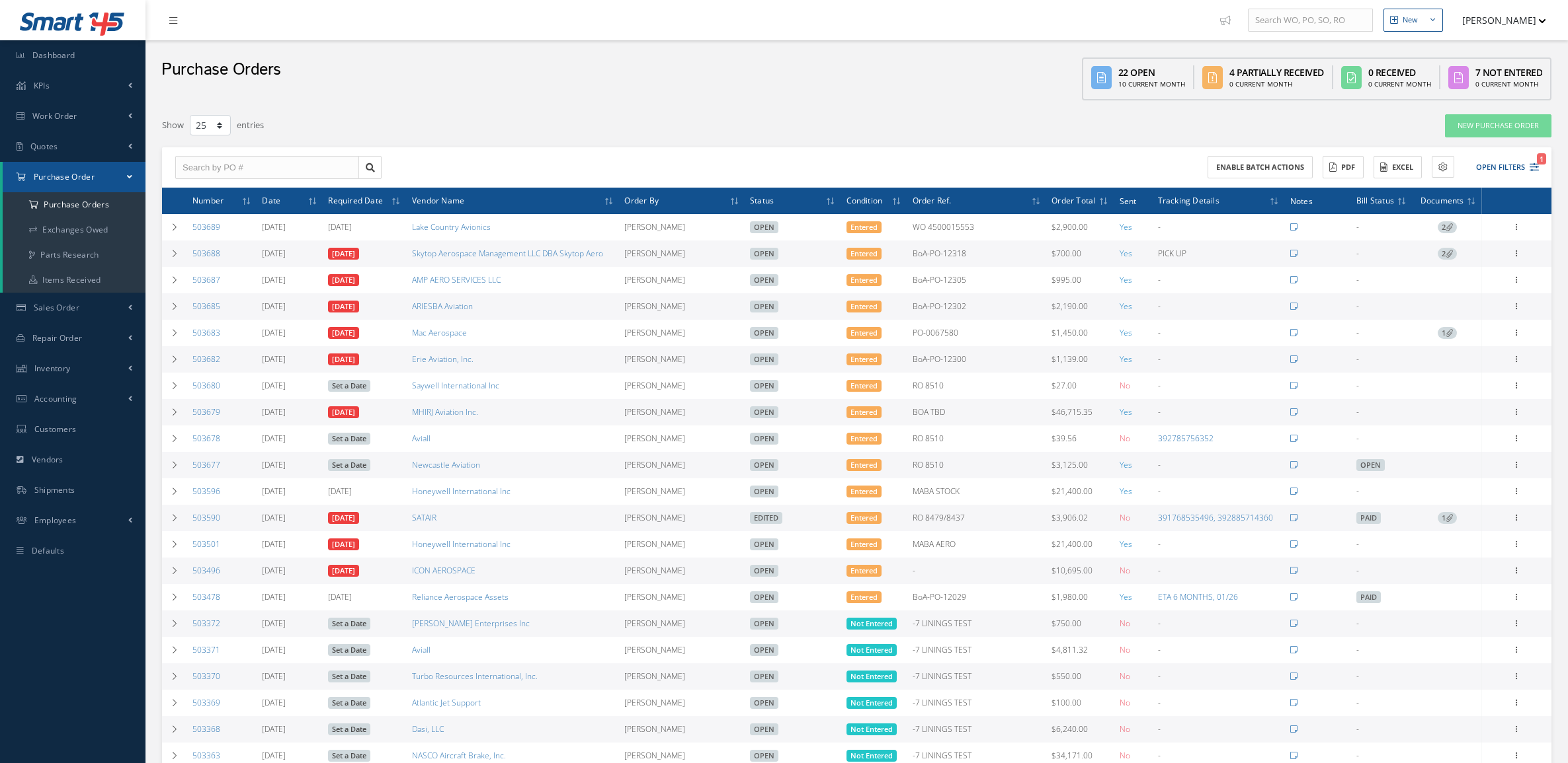
select select "25"
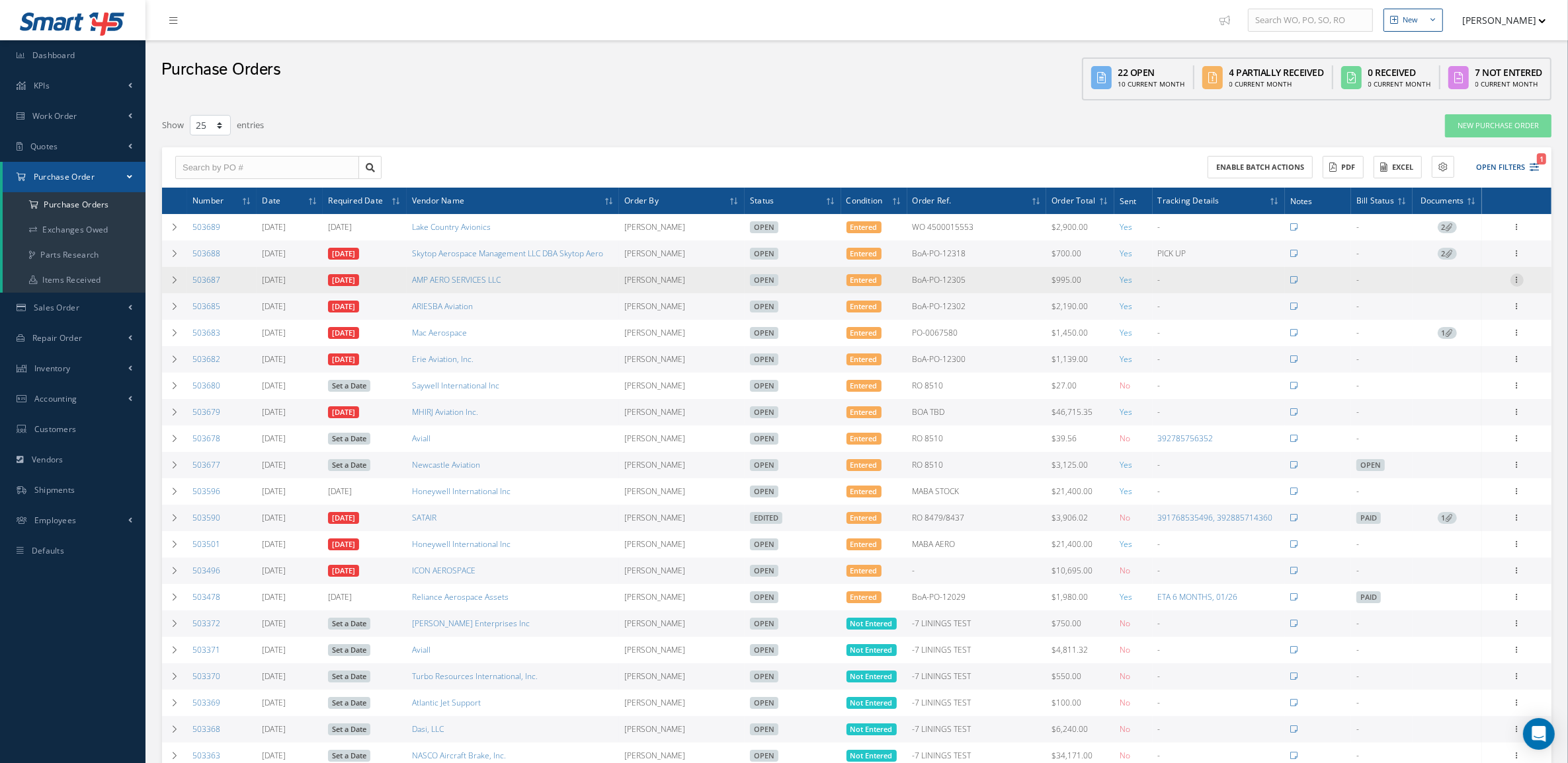
click at [1521, 281] on icon at bounding box center [1516, 279] width 13 height 10
click at [1461, 317] on link "Edit" at bounding box center [1455, 323] width 104 height 17
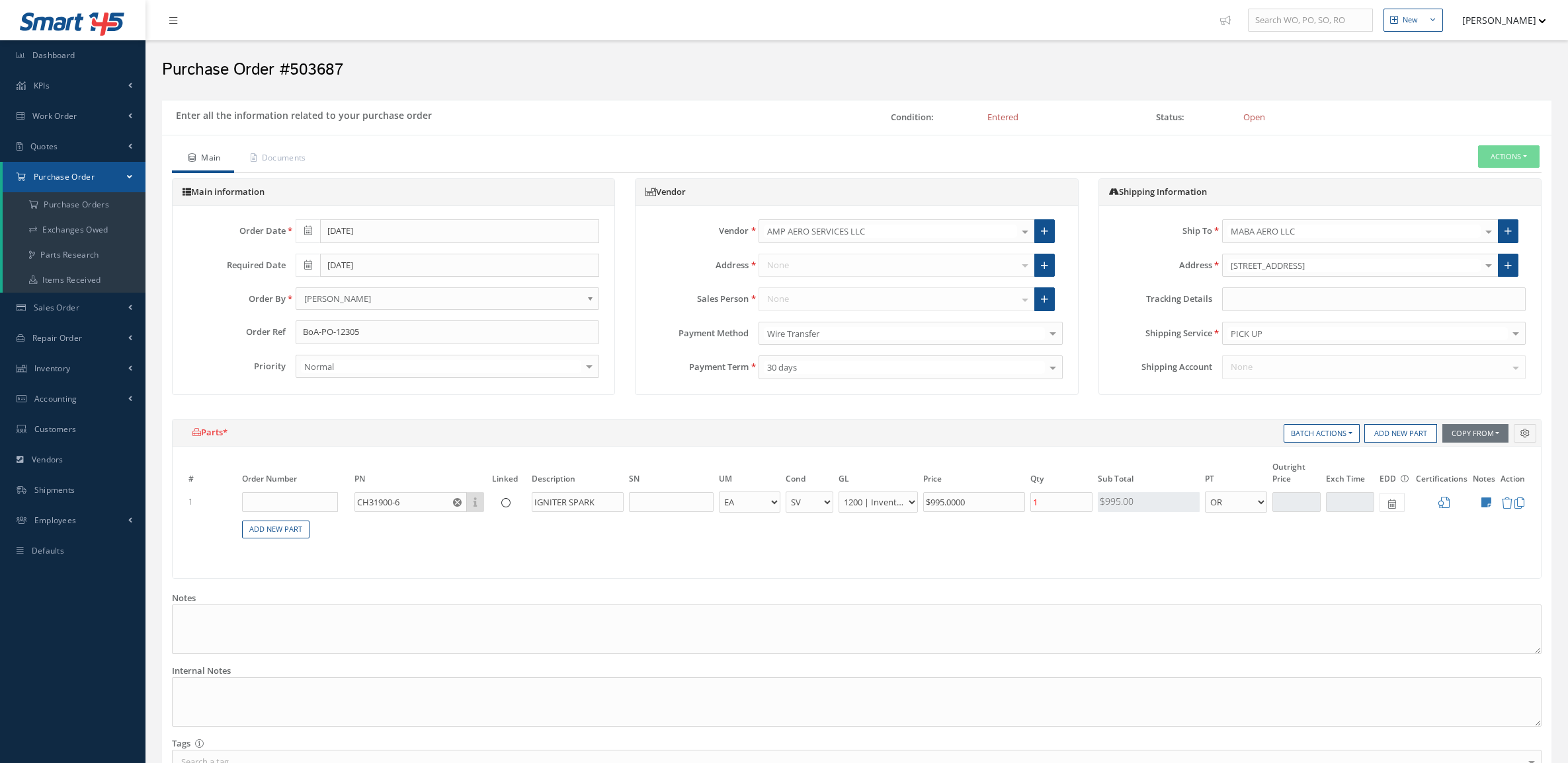
select select "2"
select select "6"
select select "1"
click at [1279, 298] on input "text" at bounding box center [1373, 299] width 303 height 24
paste input "PICK UP"
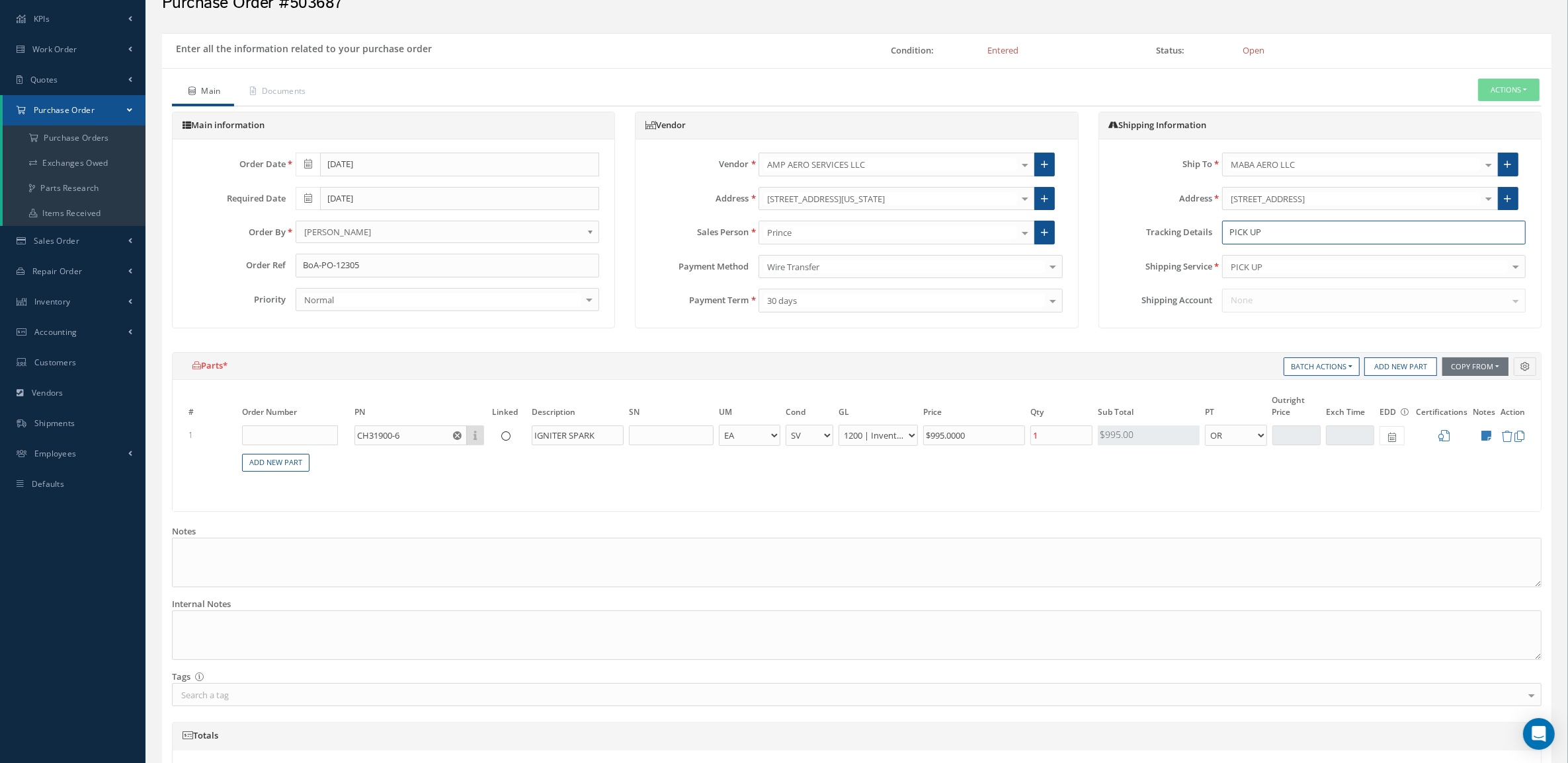
scroll to position [252, 0]
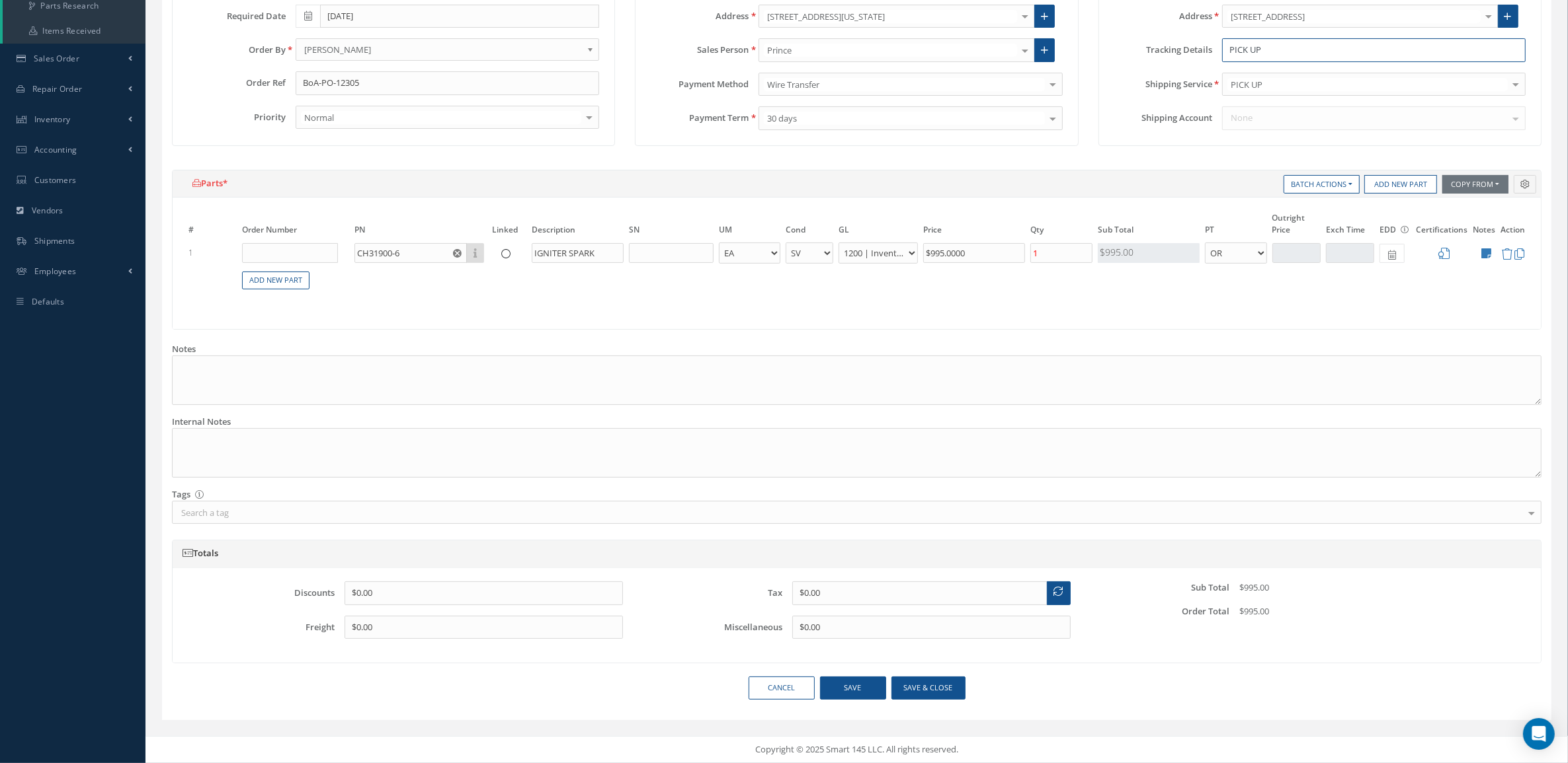
type input "PICK UP"
click at [932, 691] on button "Save & close" at bounding box center [928, 688] width 74 height 23
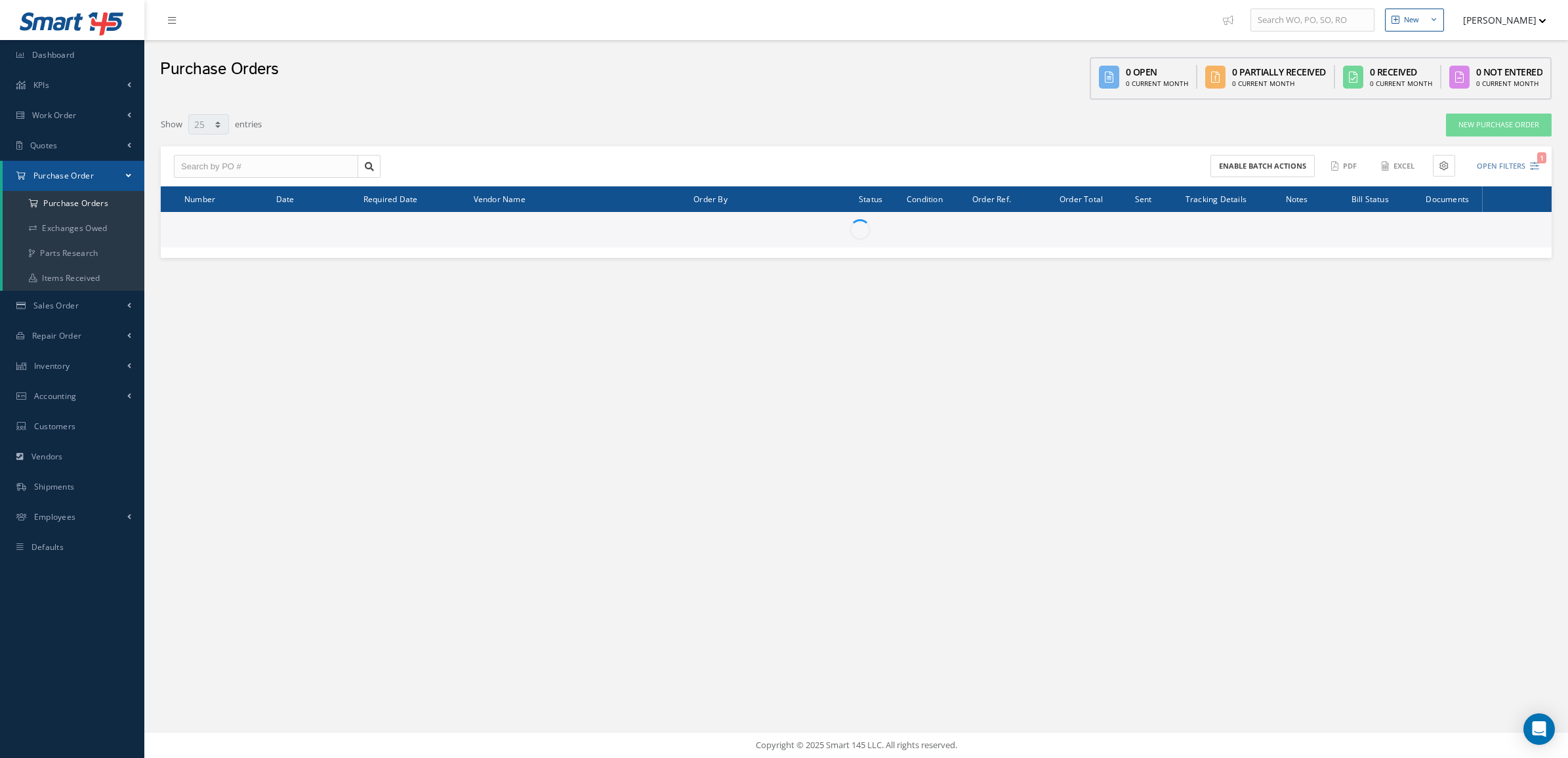
select select "25"
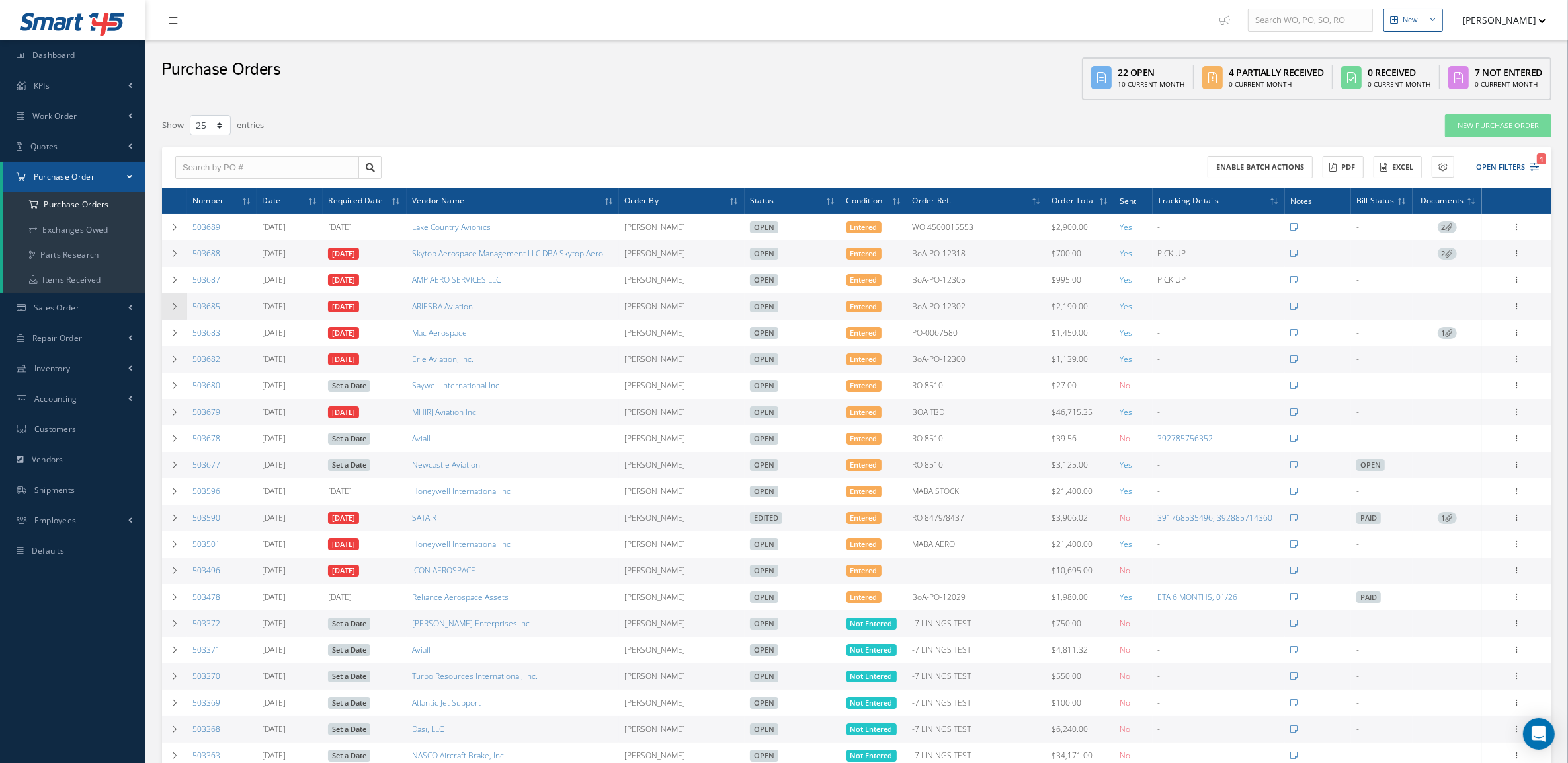
click at [179, 309] on td at bounding box center [174, 307] width 25 height 26
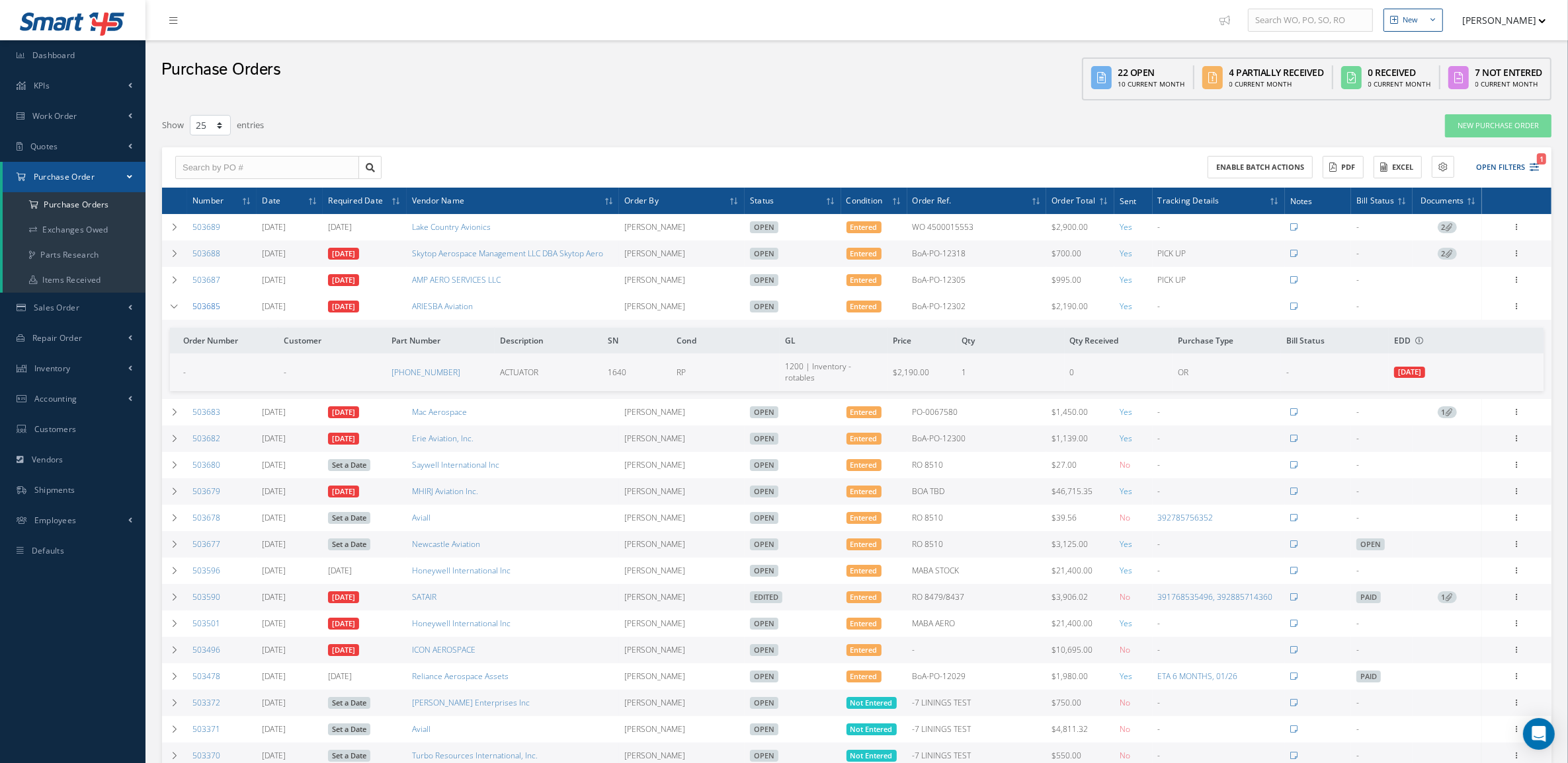
click at [192, 309] on link "503685" at bounding box center [206, 306] width 28 height 11
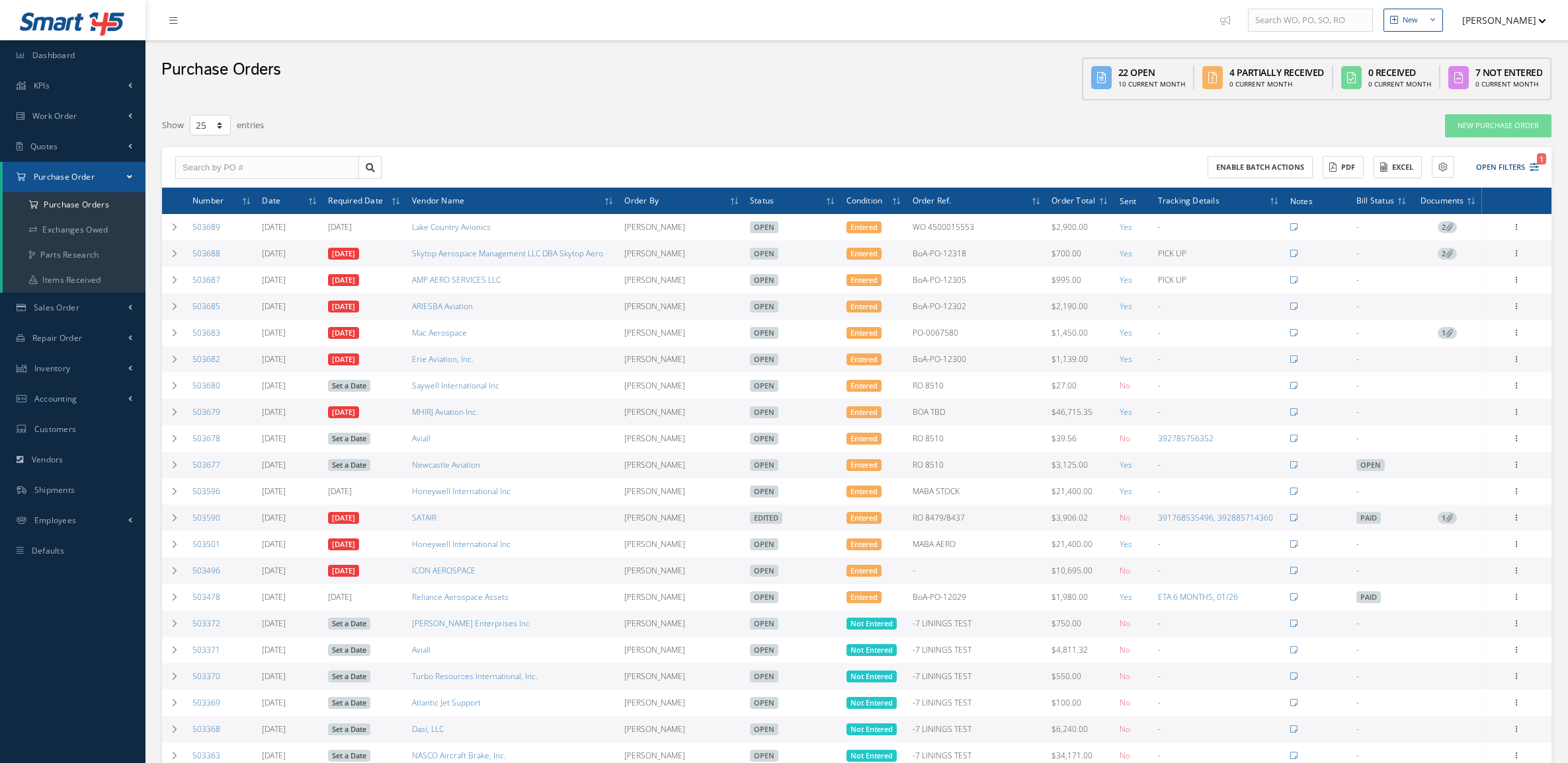
select select "25"
click at [1519, 310] on icon at bounding box center [1516, 305] width 13 height 10
click at [1462, 351] on link "Edit" at bounding box center [1455, 350] width 104 height 17
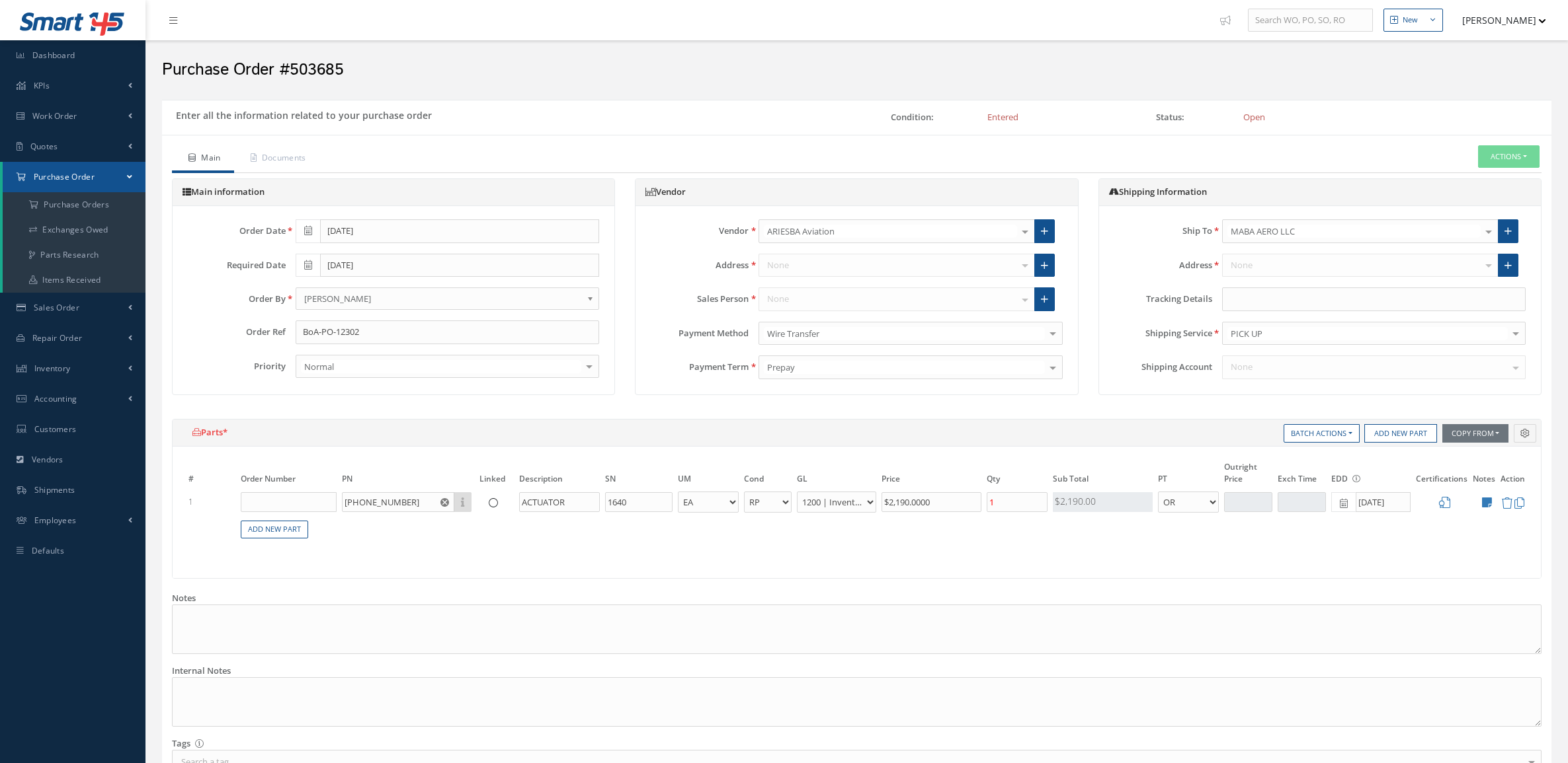
select select "3"
select select "6"
select select "1"
click at [1284, 297] on input "text" at bounding box center [1373, 299] width 303 height 24
paste input "PICK UP"
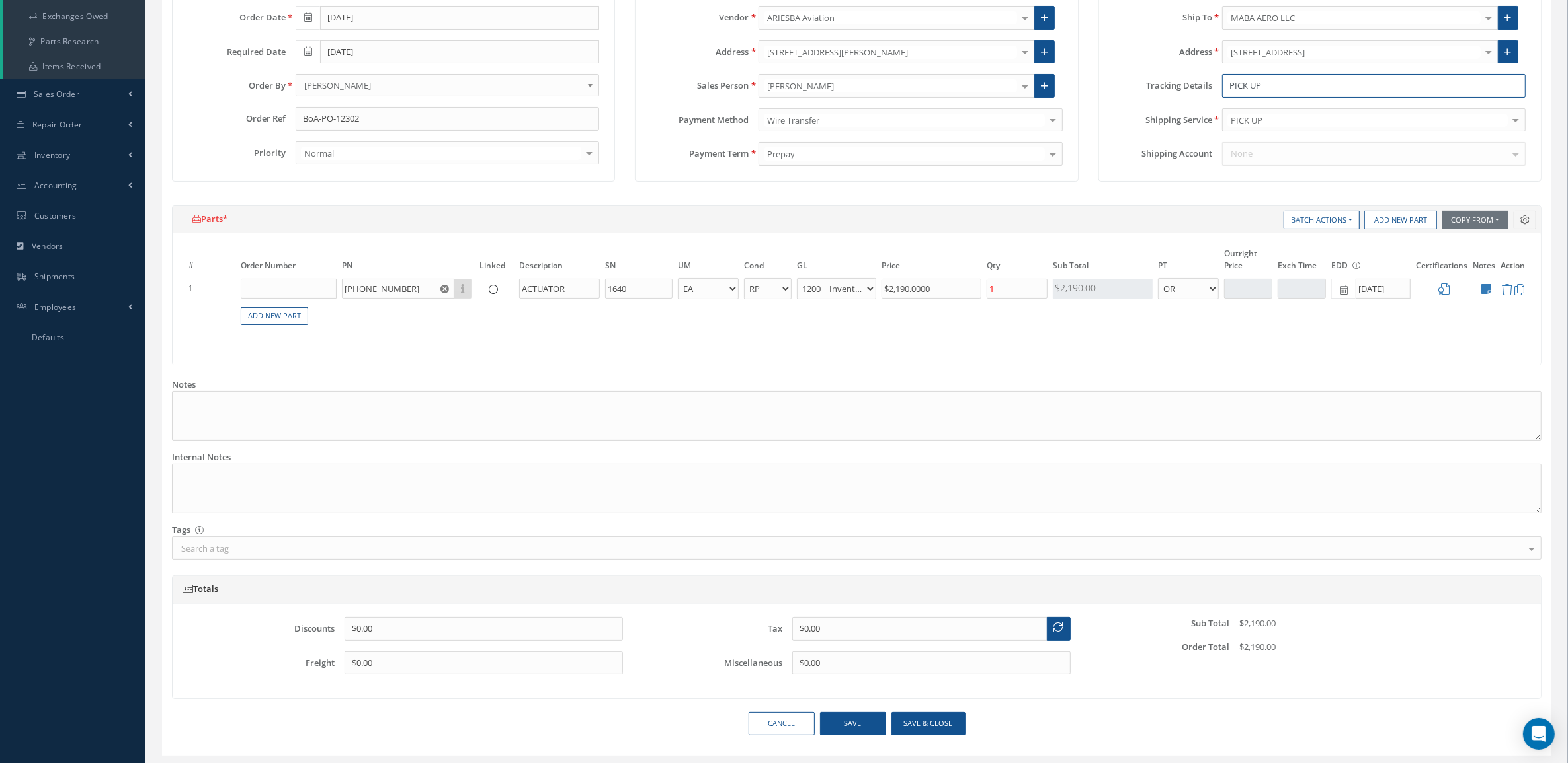
scroll to position [252, 0]
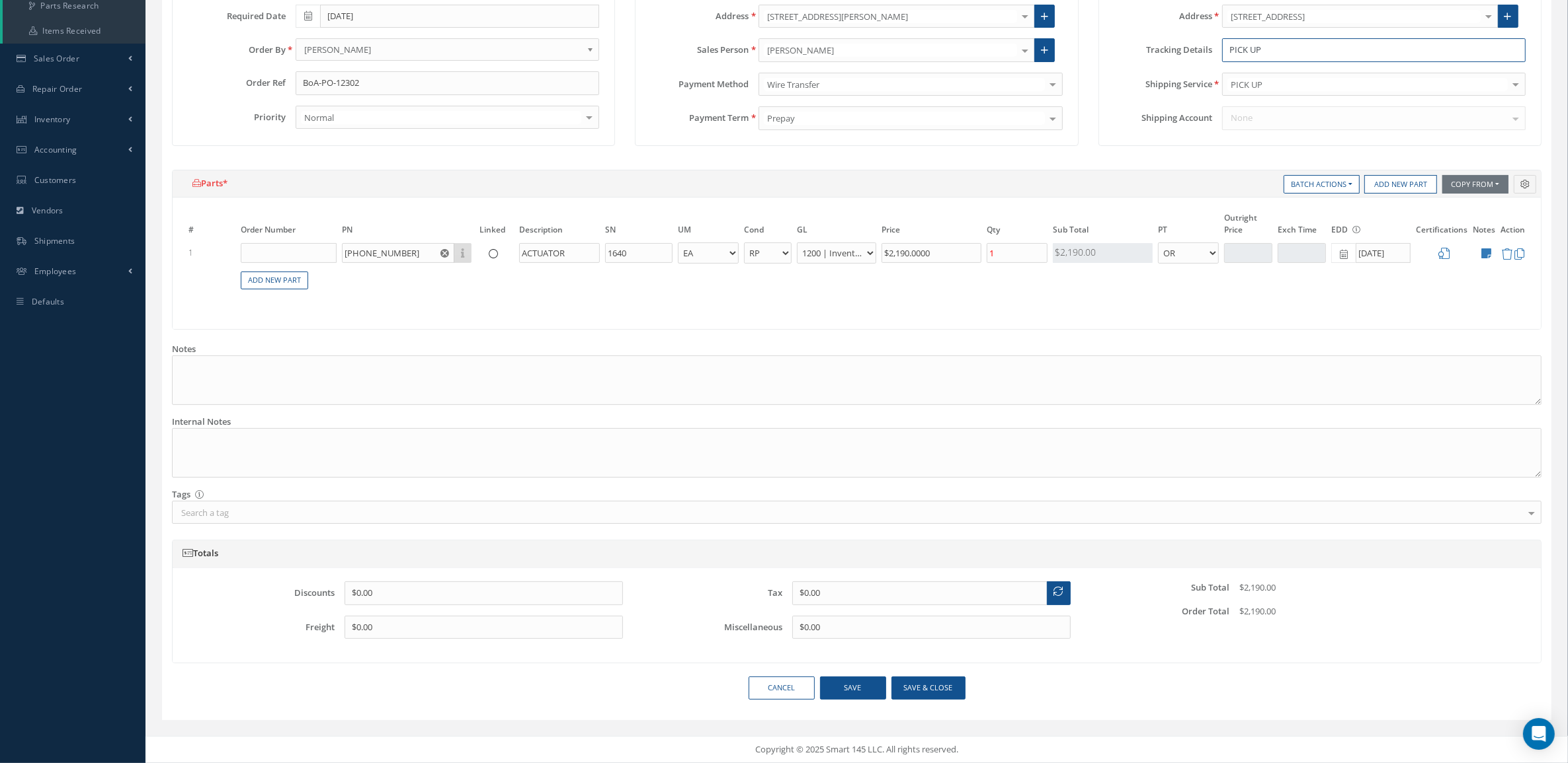
type input "PICK UP"
click at [909, 696] on button "Save & close" at bounding box center [928, 688] width 74 height 23
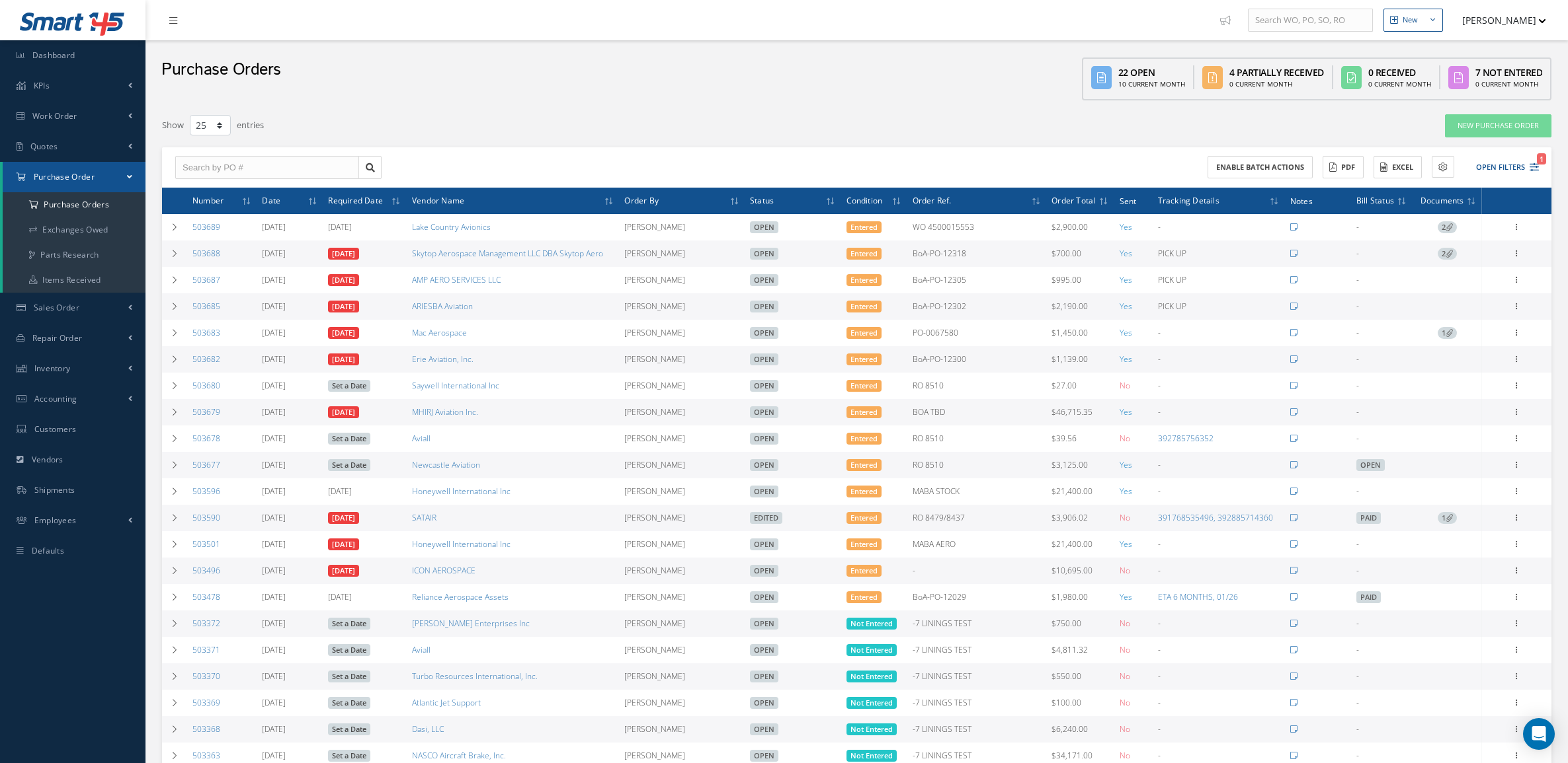
select select "25"
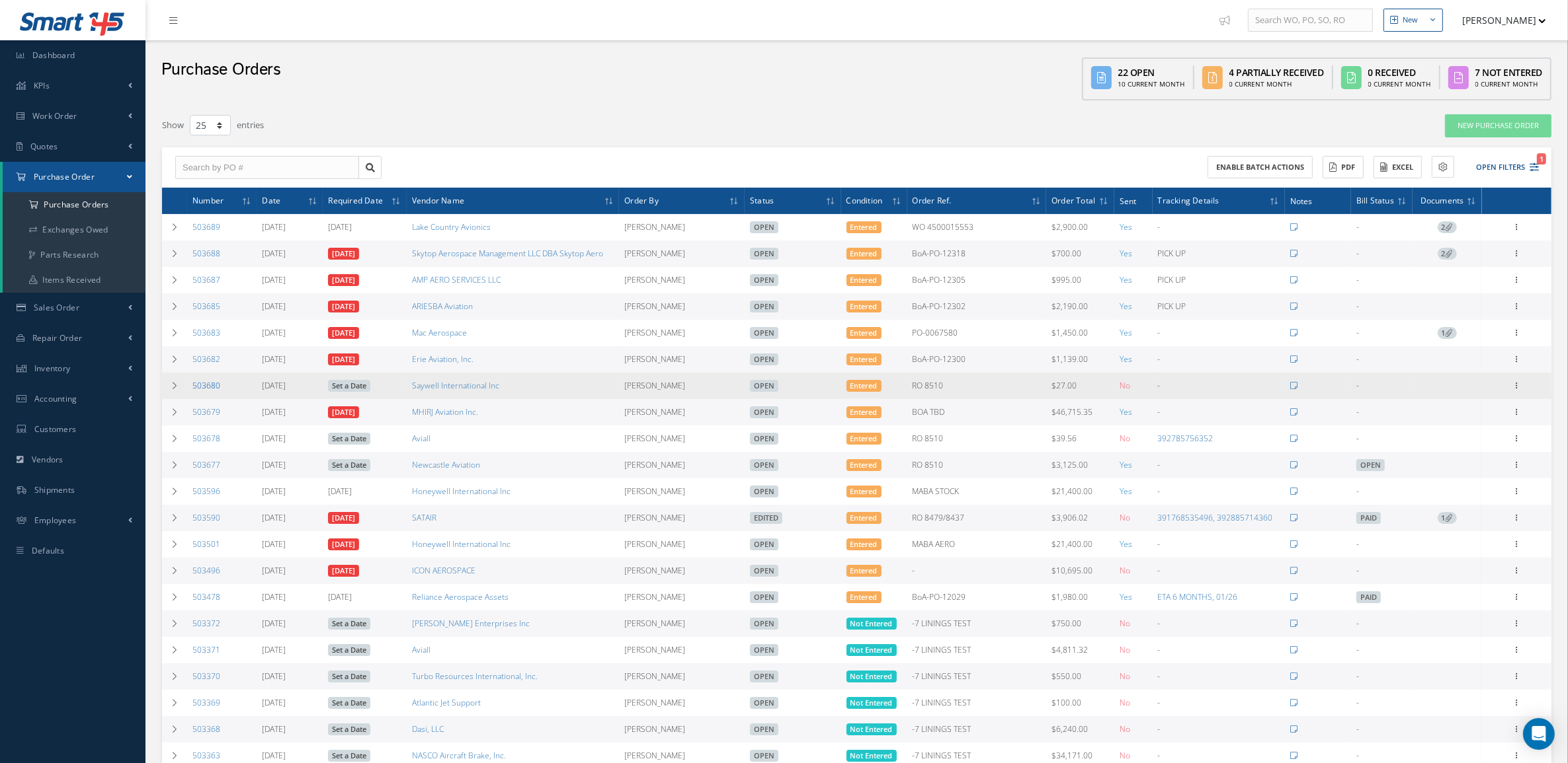
click at [206, 384] on link "503680" at bounding box center [206, 385] width 28 height 11
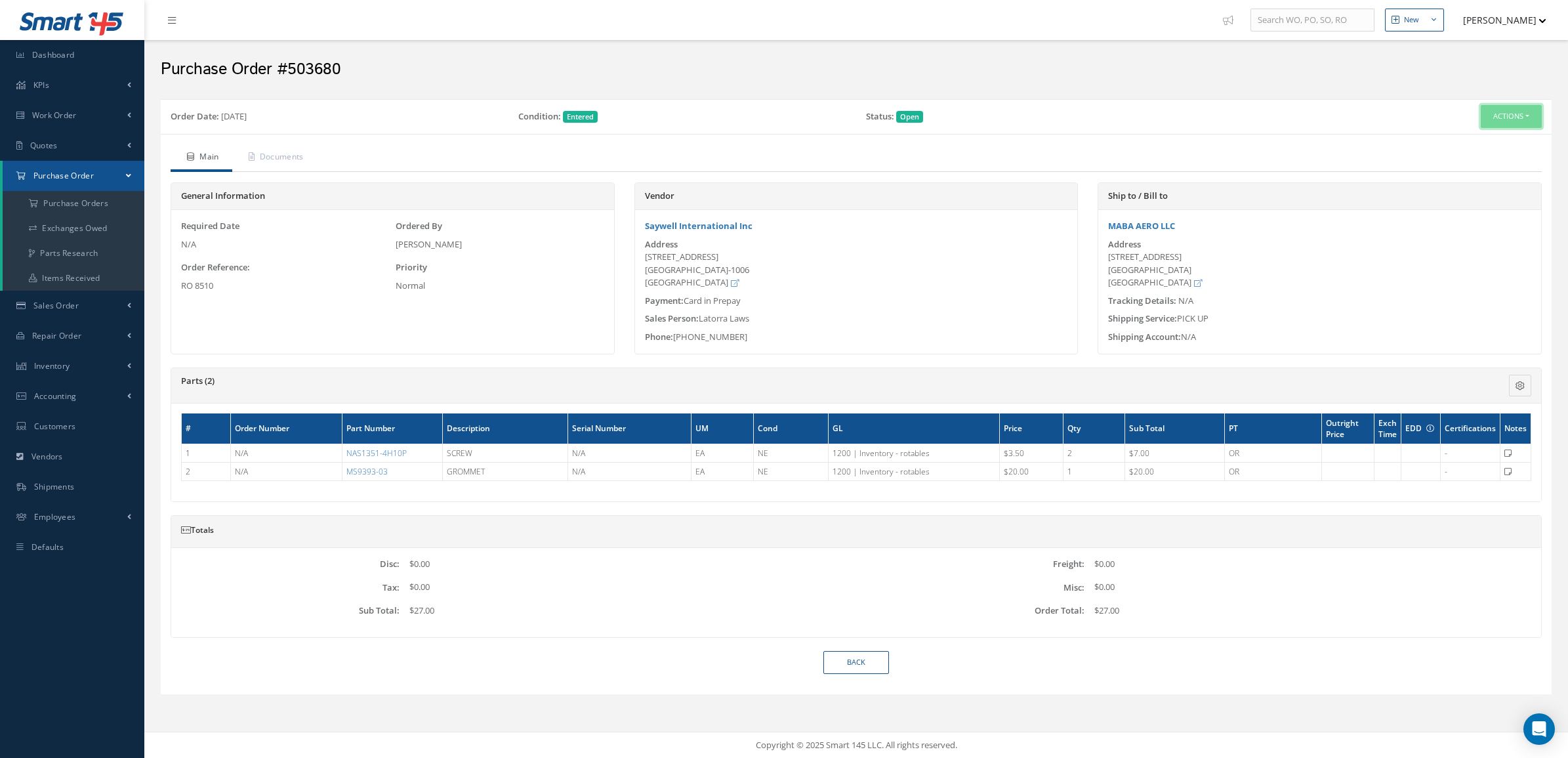
click at [1488, 120] on button "Actions" at bounding box center [1511, 116] width 61 height 23
drag, startPoint x: 1470, startPoint y: 140, endPoint x: 1467, endPoint y: 157, distance: 17.3
click at [1467, 157] on div "Receive Edit Send By Email Email History Documents Print-Outs Print Purchase Or…" at bounding box center [1489, 189] width 105 height 122
click at [1496, 116] on button "Actions" at bounding box center [1511, 116] width 61 height 23
click at [1486, 160] on link "Edit" at bounding box center [1489, 158] width 105 height 17
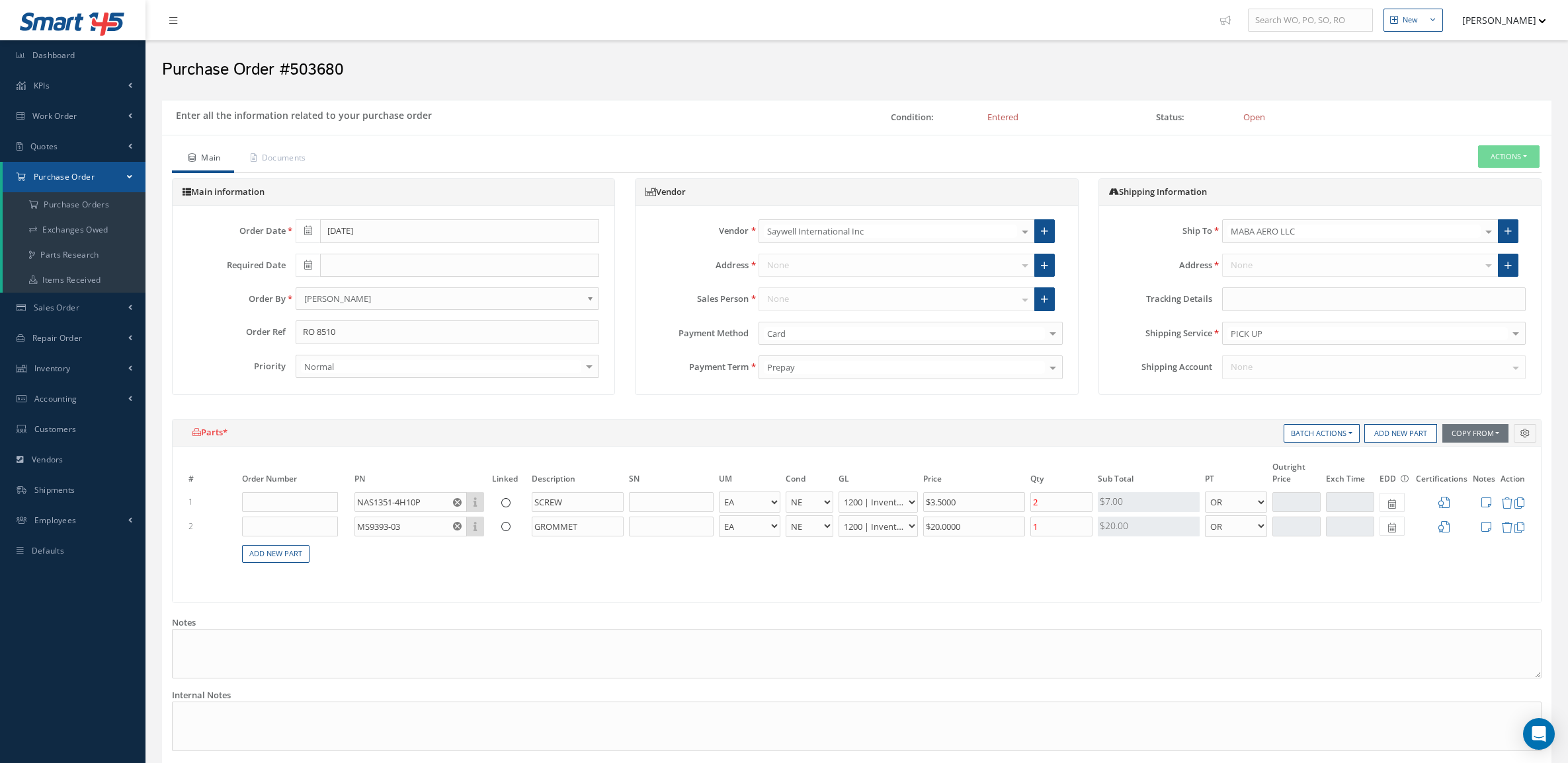
select select "5"
select select "6"
select select "1"
select select "5"
select select "6"
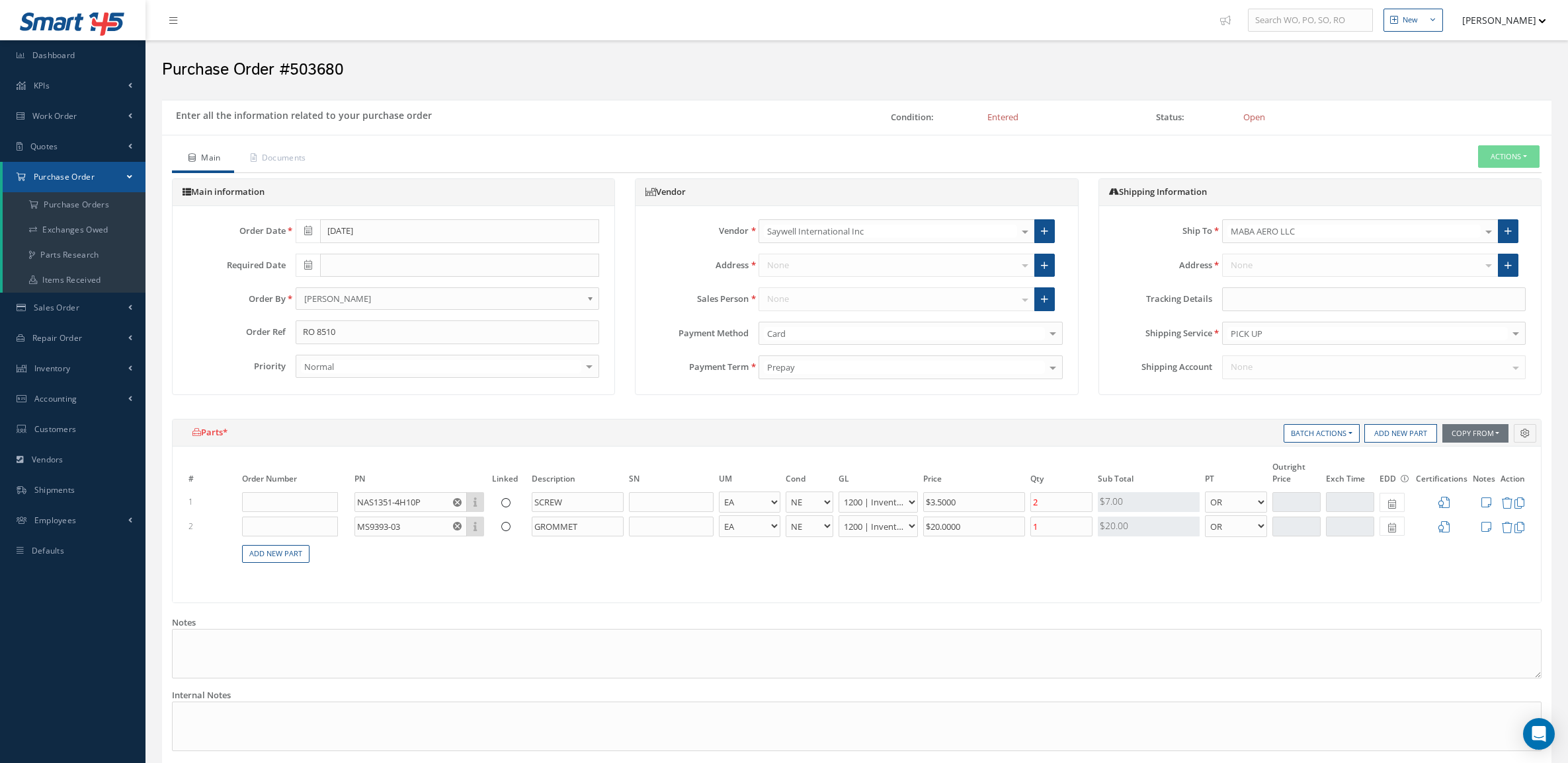
select select "1"
click at [1297, 298] on input "text" at bounding box center [1373, 299] width 303 height 24
paste input "PICK UP"
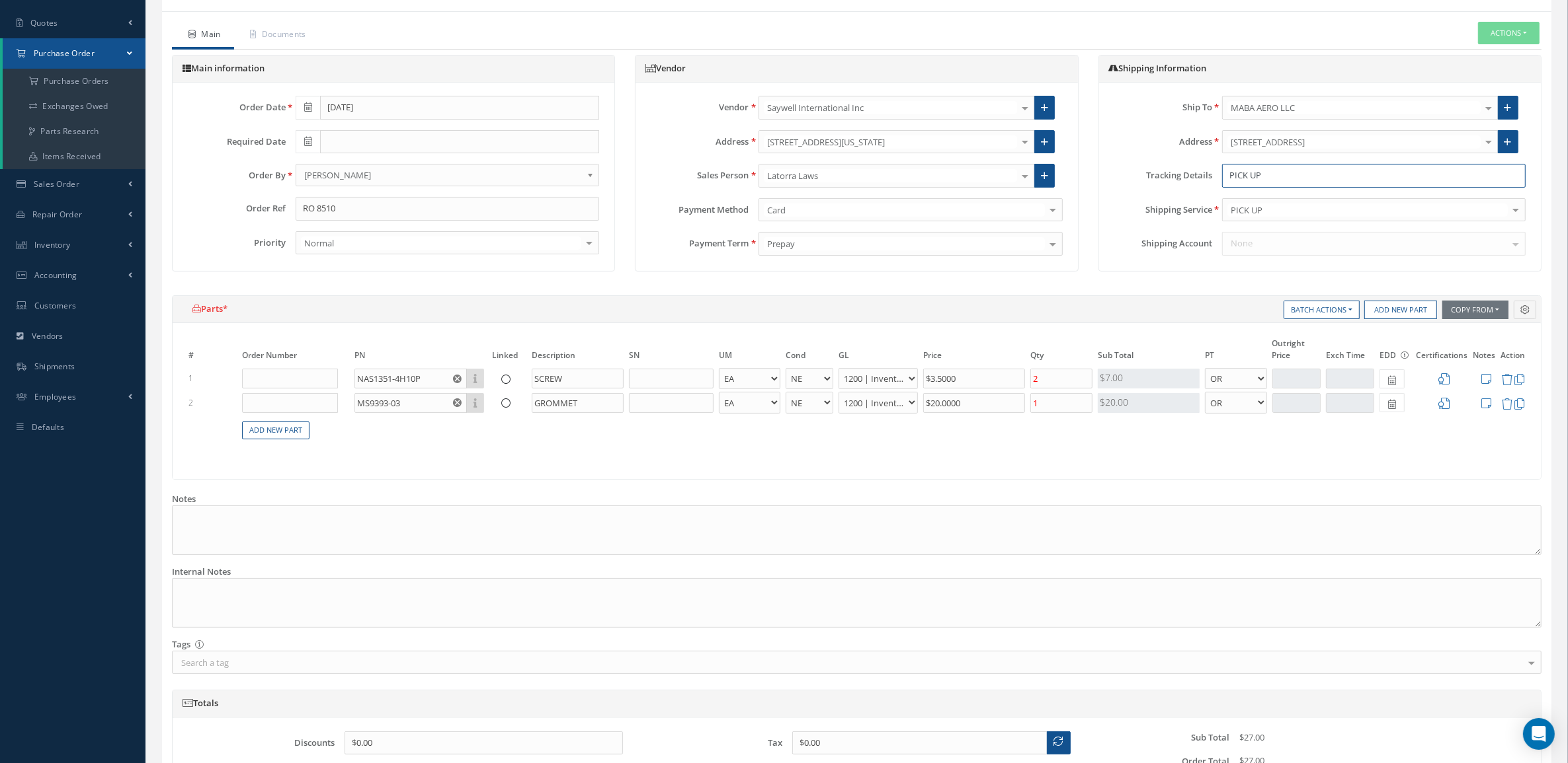
scroll to position [276, 0]
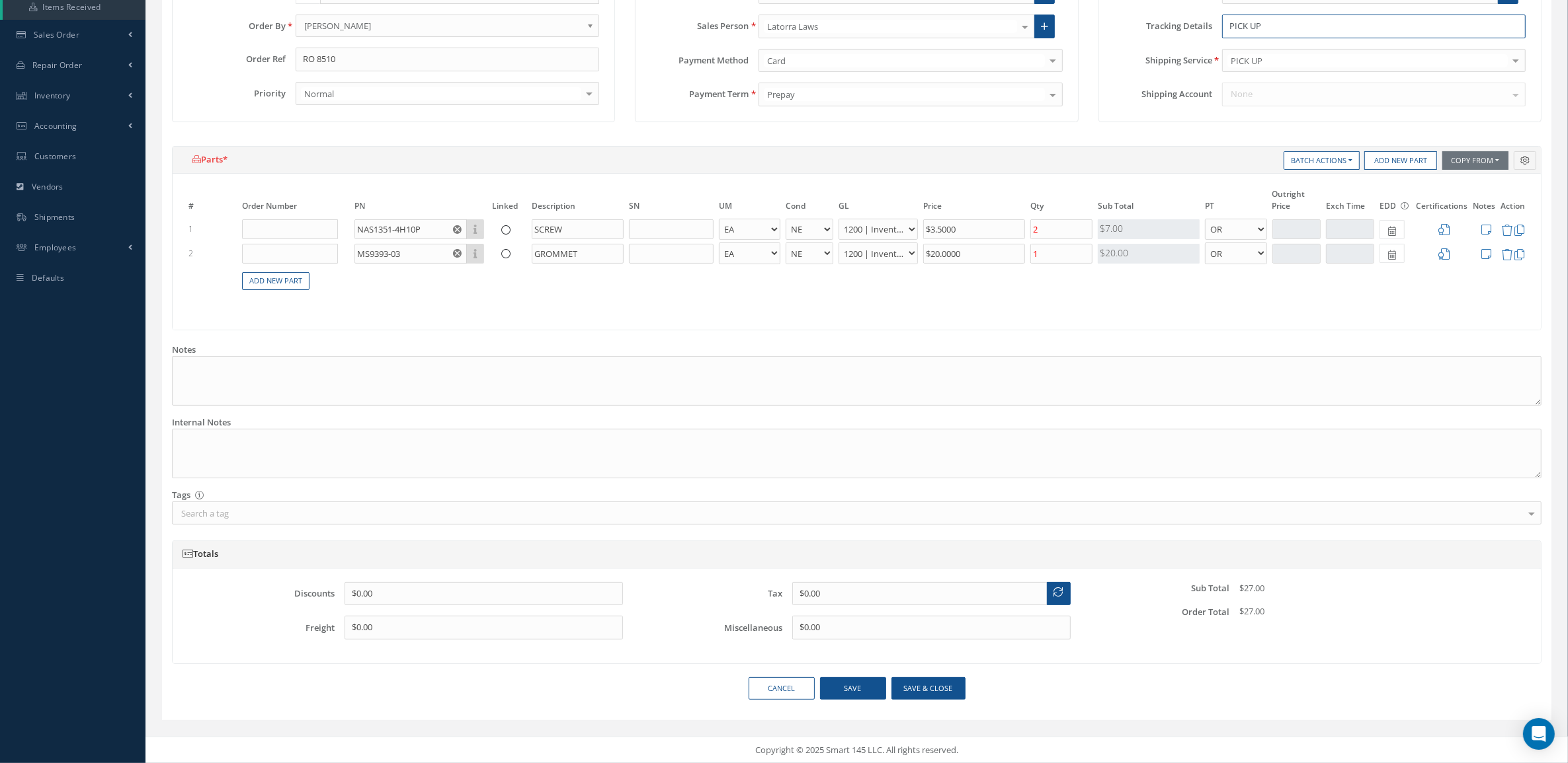
type input "PICK UP"
click at [920, 684] on button "Save & close" at bounding box center [928, 689] width 74 height 23
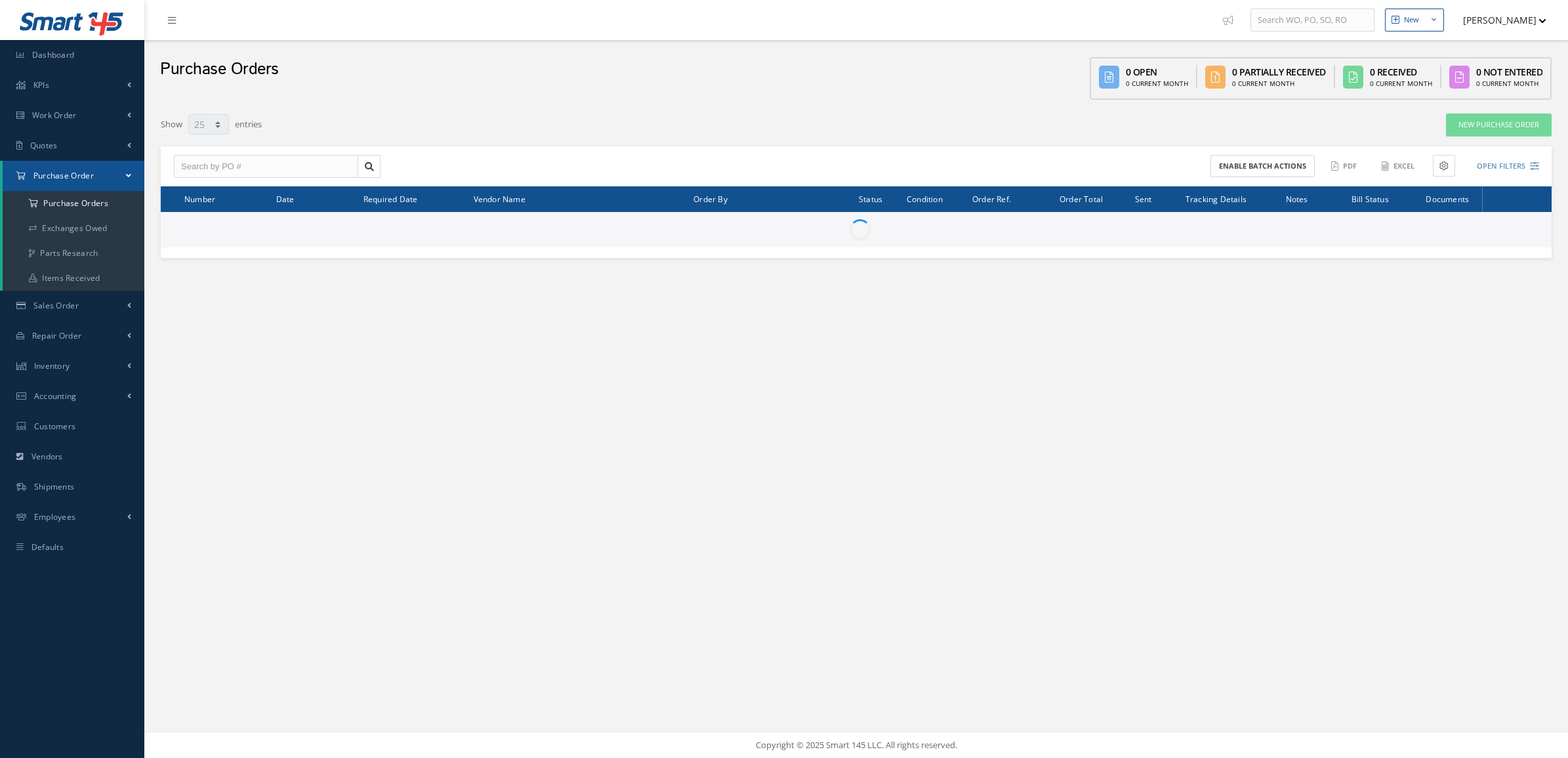
select select "25"
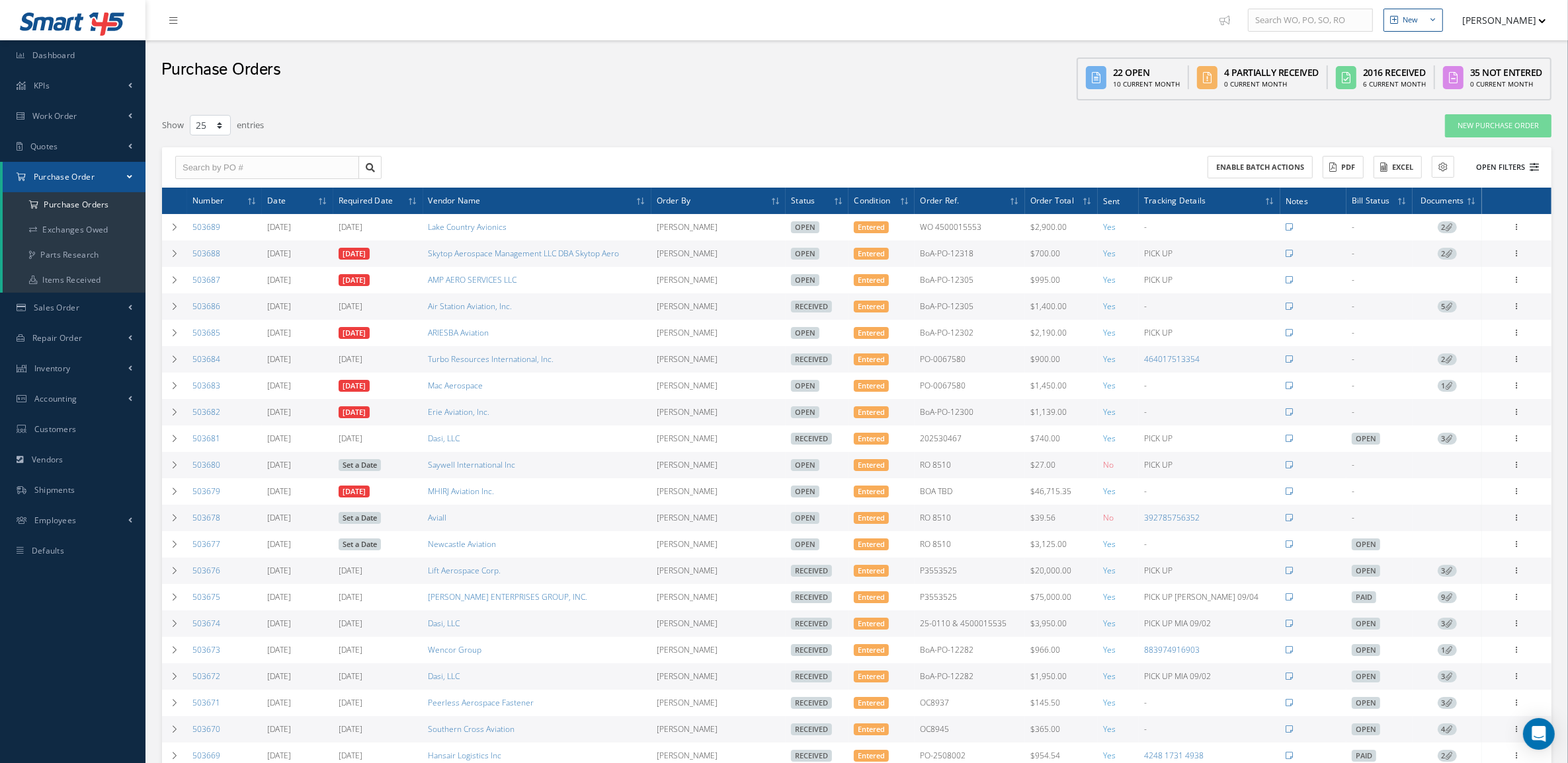
click at [1526, 162] on button "Open Filters" at bounding box center [1501, 167] width 74 height 22
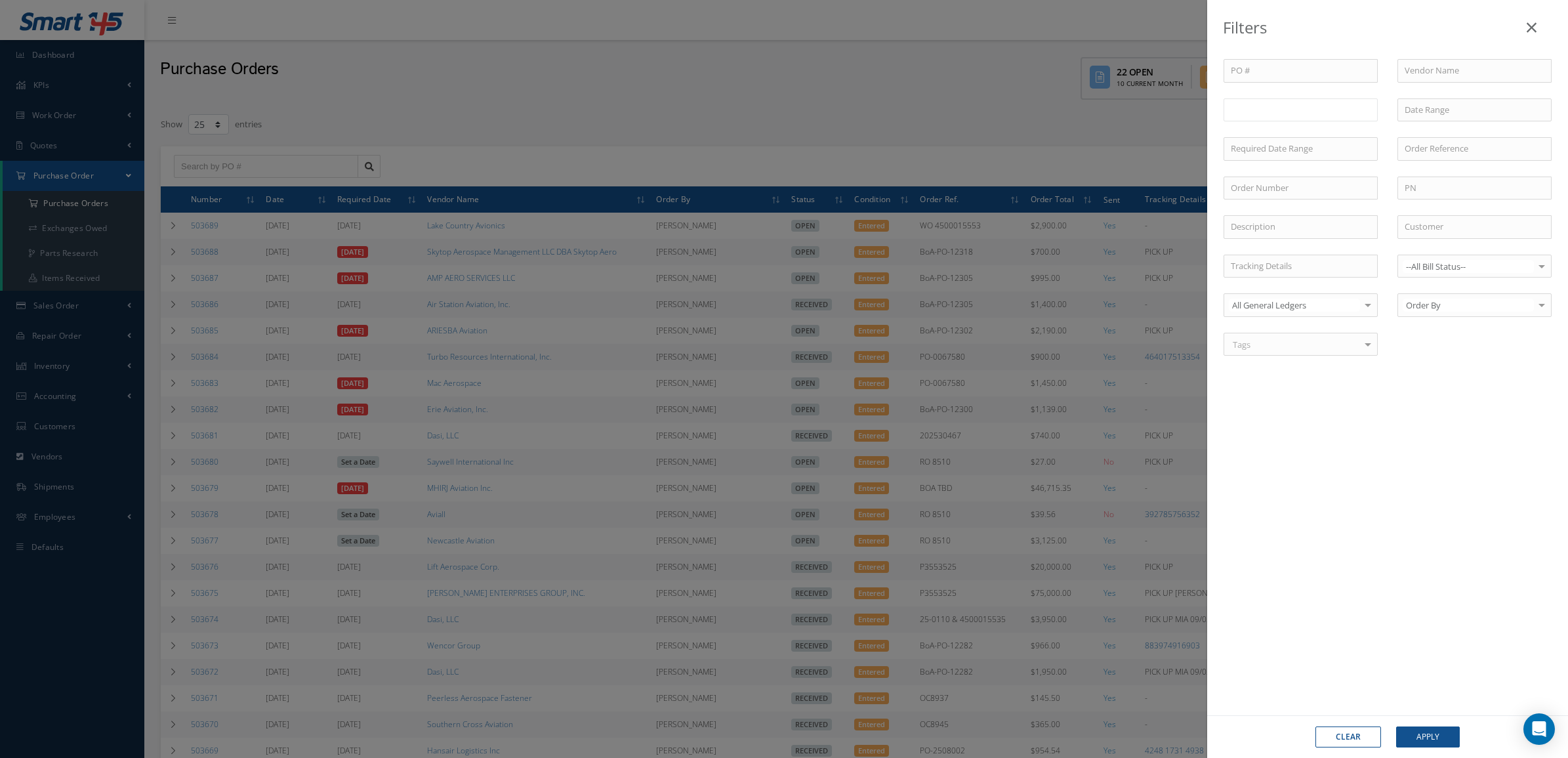
click at [1267, 109] on input "text" at bounding box center [1256, 109] width 52 height 16
click at [1291, 115] on li at bounding box center [1281, 109] width 25 height 17
click at [1355, 129] on ul "Open Partially/Received" at bounding box center [1301, 118] width 154 height 41
click at [1410, 730] on button "Apply" at bounding box center [1427, 737] width 63 height 21
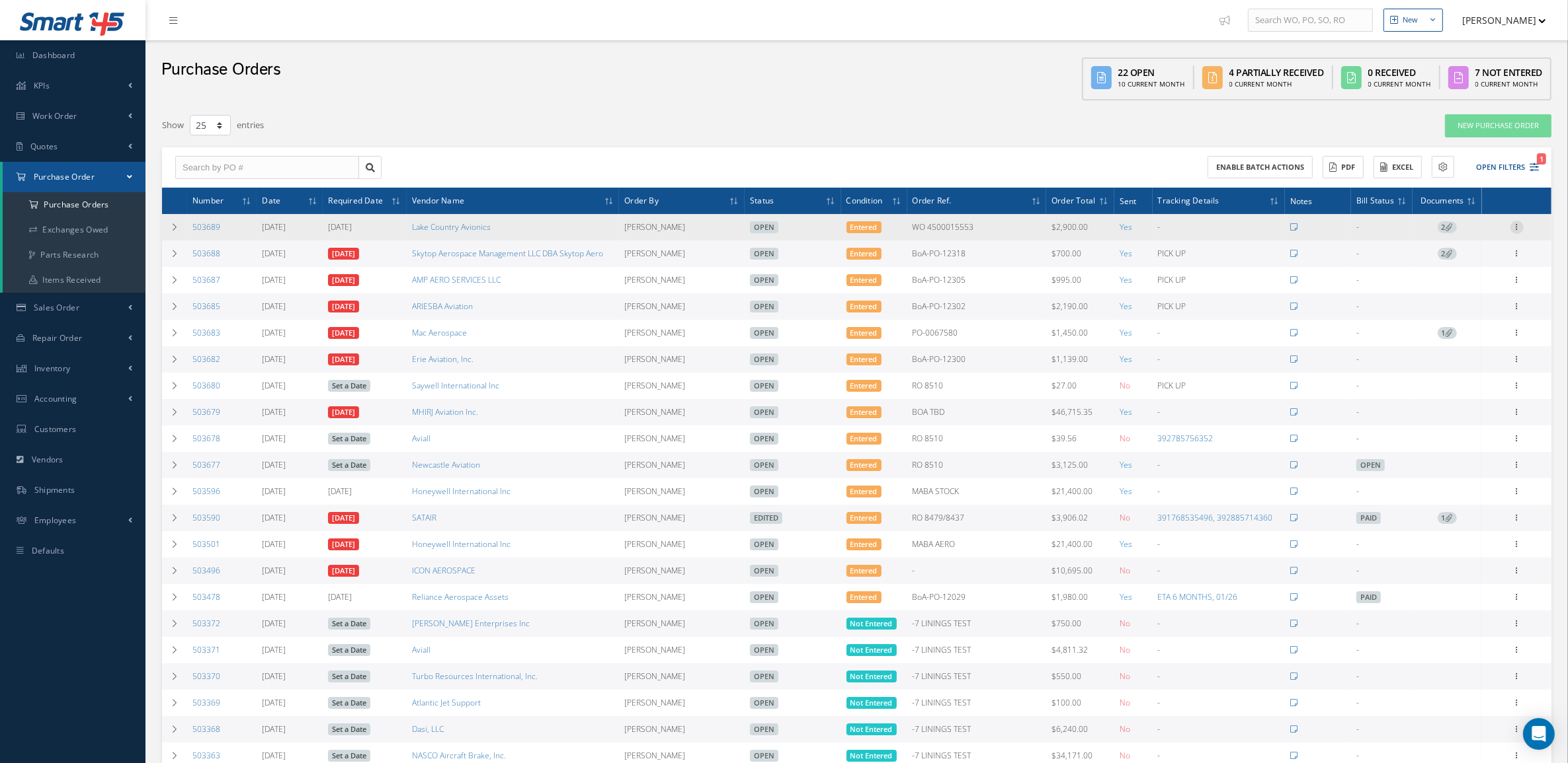
click at [1521, 226] on icon at bounding box center [1516, 226] width 13 height 10
drag, startPoint x: 1474, startPoint y: 254, endPoint x: 1453, endPoint y: 268, distance: 25.2
click at [1453, 268] on div "Receive Show Edit Create Bill Cancel Send By Email Email History Documents Prin…" at bounding box center [1455, 309] width 106 height 177
click at [1522, 226] on icon at bounding box center [1516, 226] width 13 height 10
click at [1473, 267] on link "Edit" at bounding box center [1455, 270] width 104 height 17
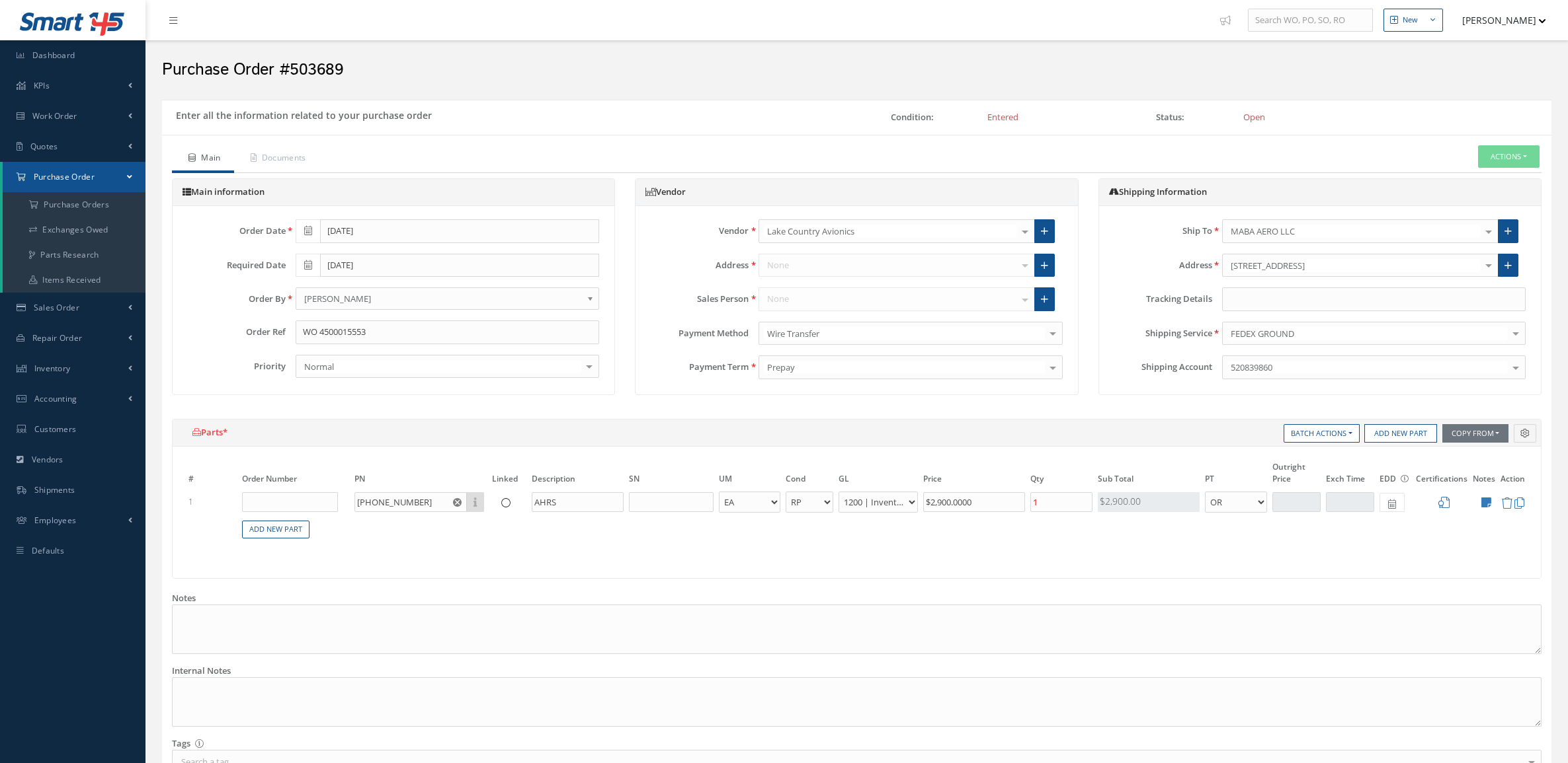
select select "3"
select select "6"
select select "1"
click at [1386, 293] on input "text" at bounding box center [1373, 299] width 303 height 24
paste input "461135062671"
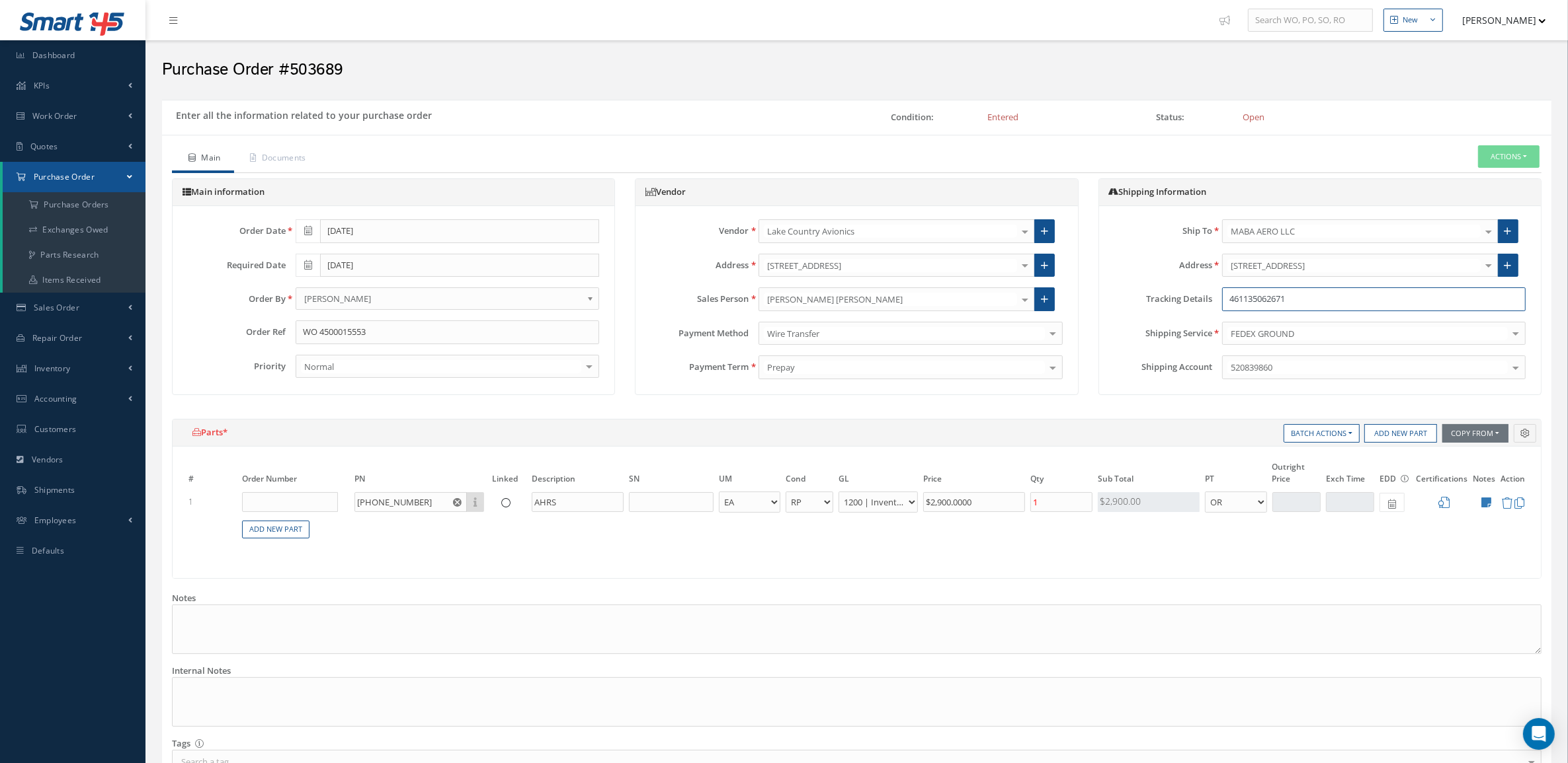
scroll to position [252, 0]
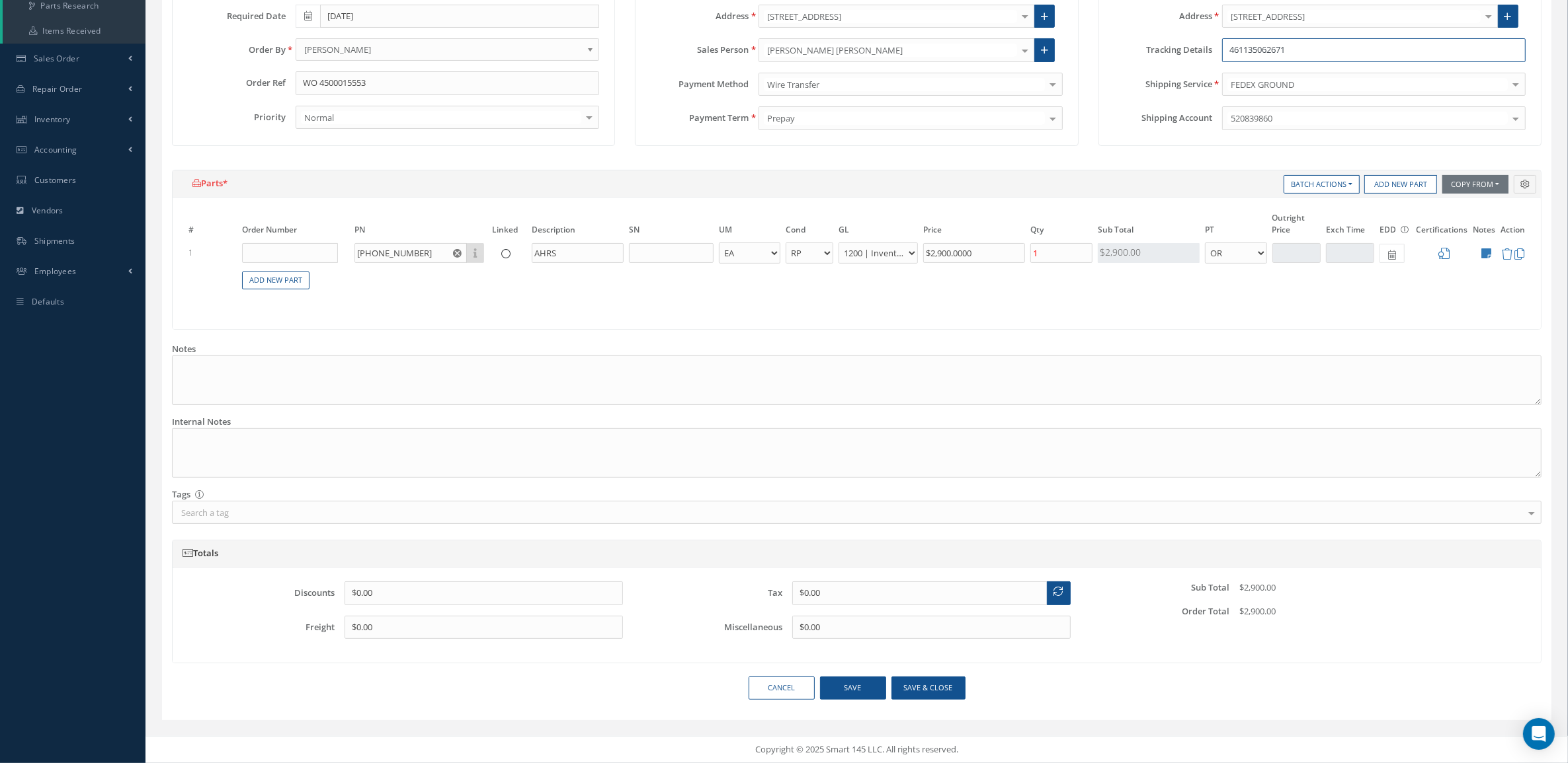
type input "461135062671"
click at [941, 678] on button "Save & close" at bounding box center [928, 688] width 74 height 23
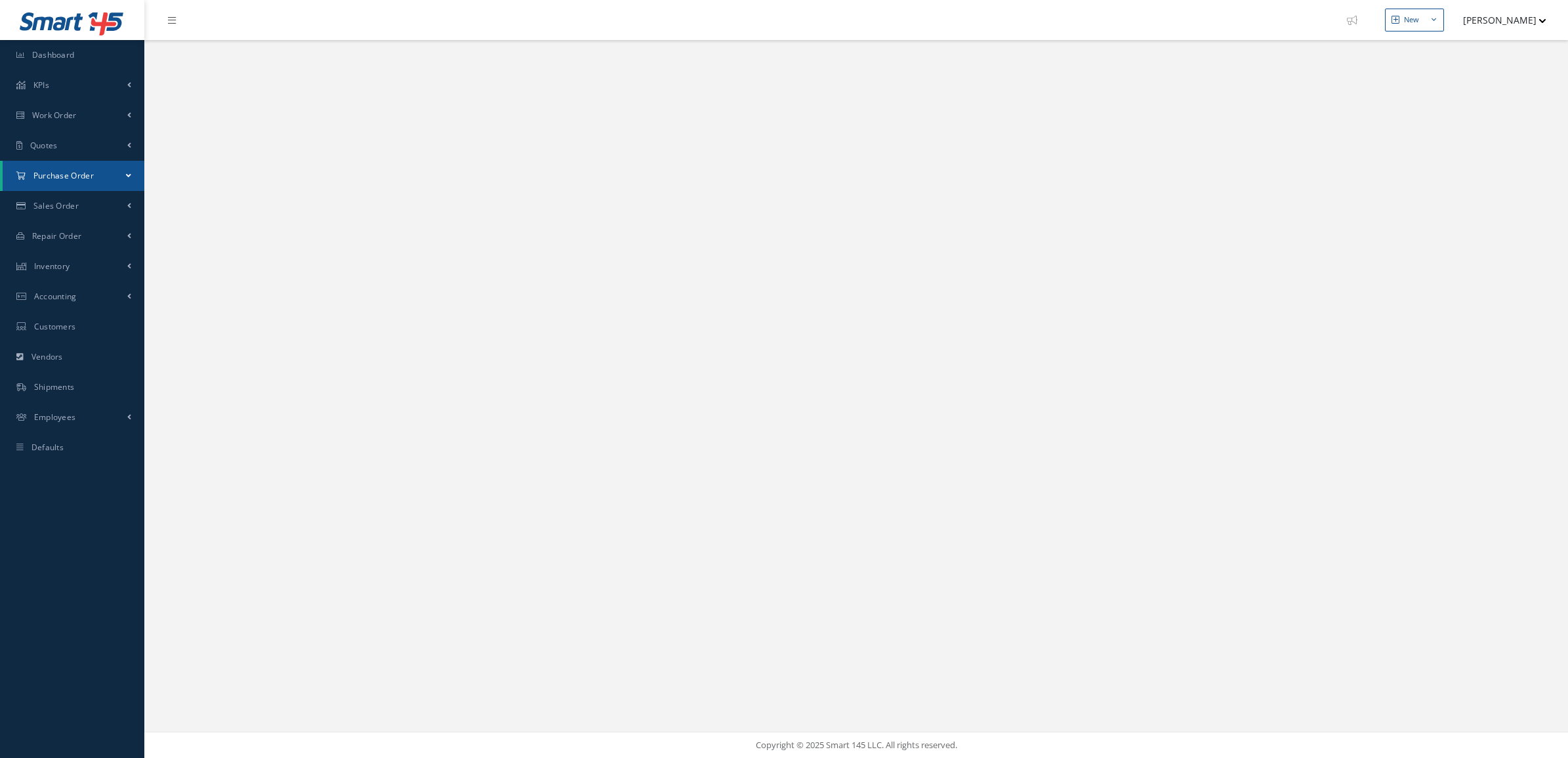
select select "25"
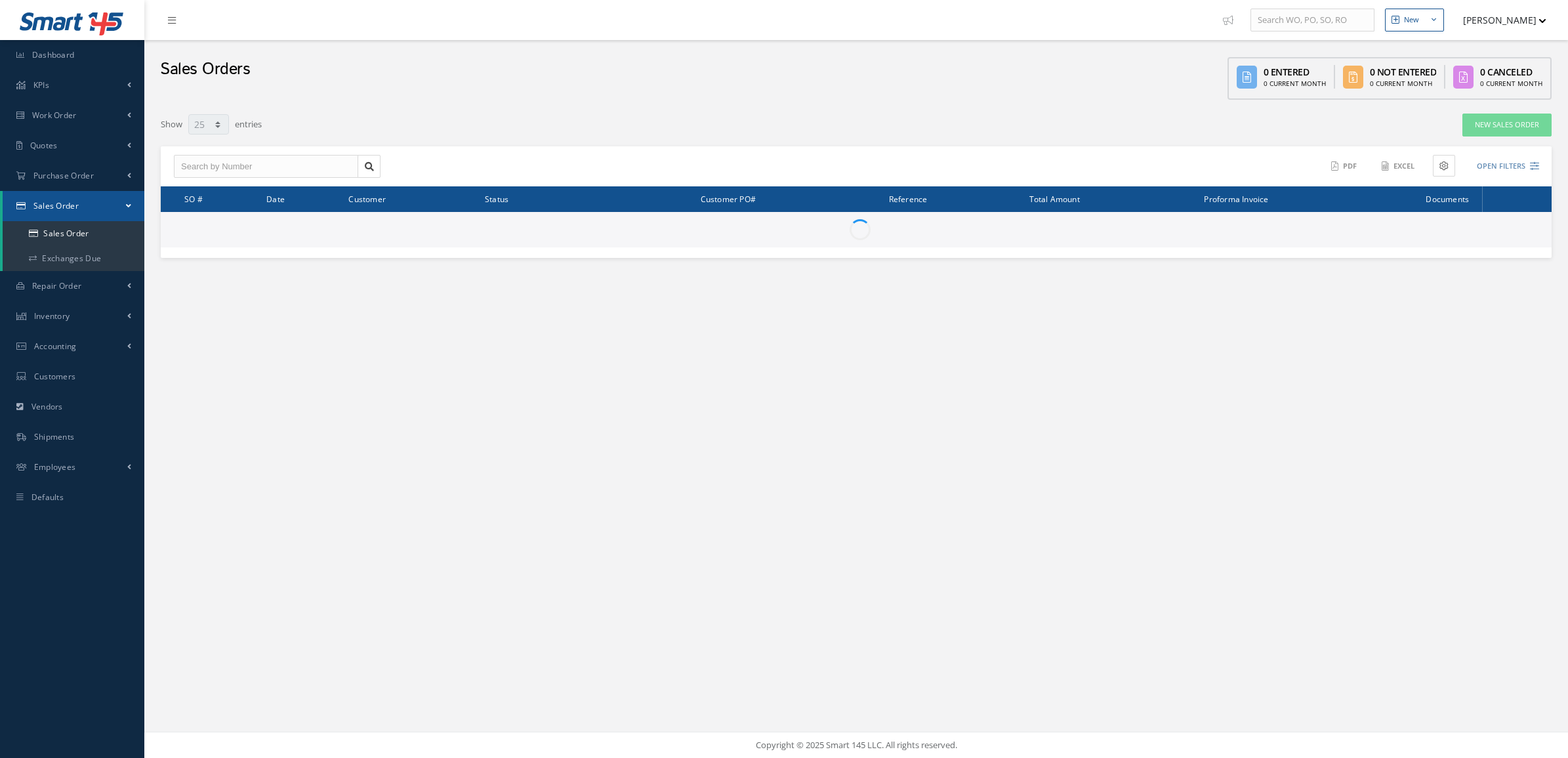
select select "25"
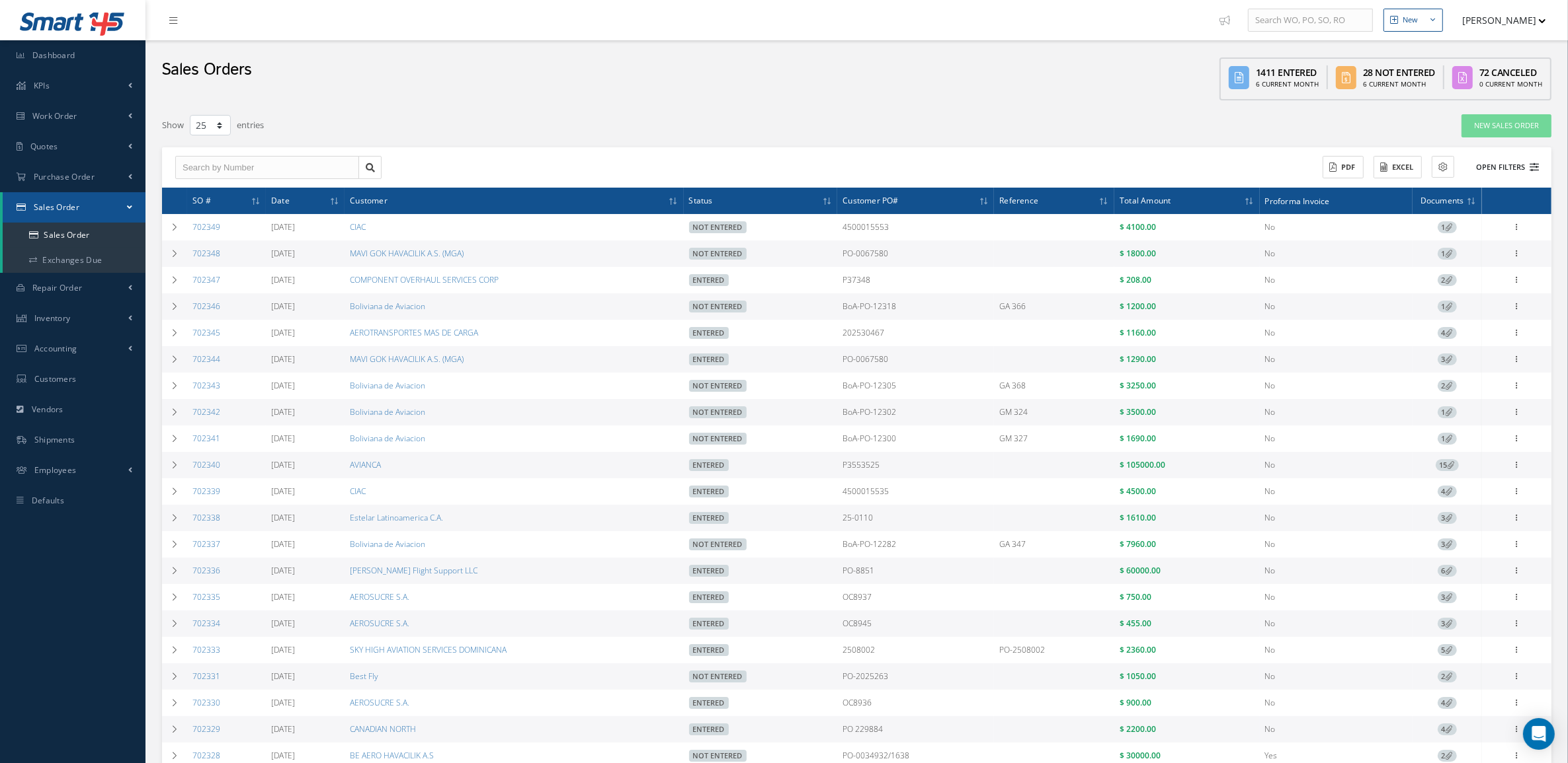
click at [1506, 165] on button "Open Filters" at bounding box center [1501, 167] width 74 height 22
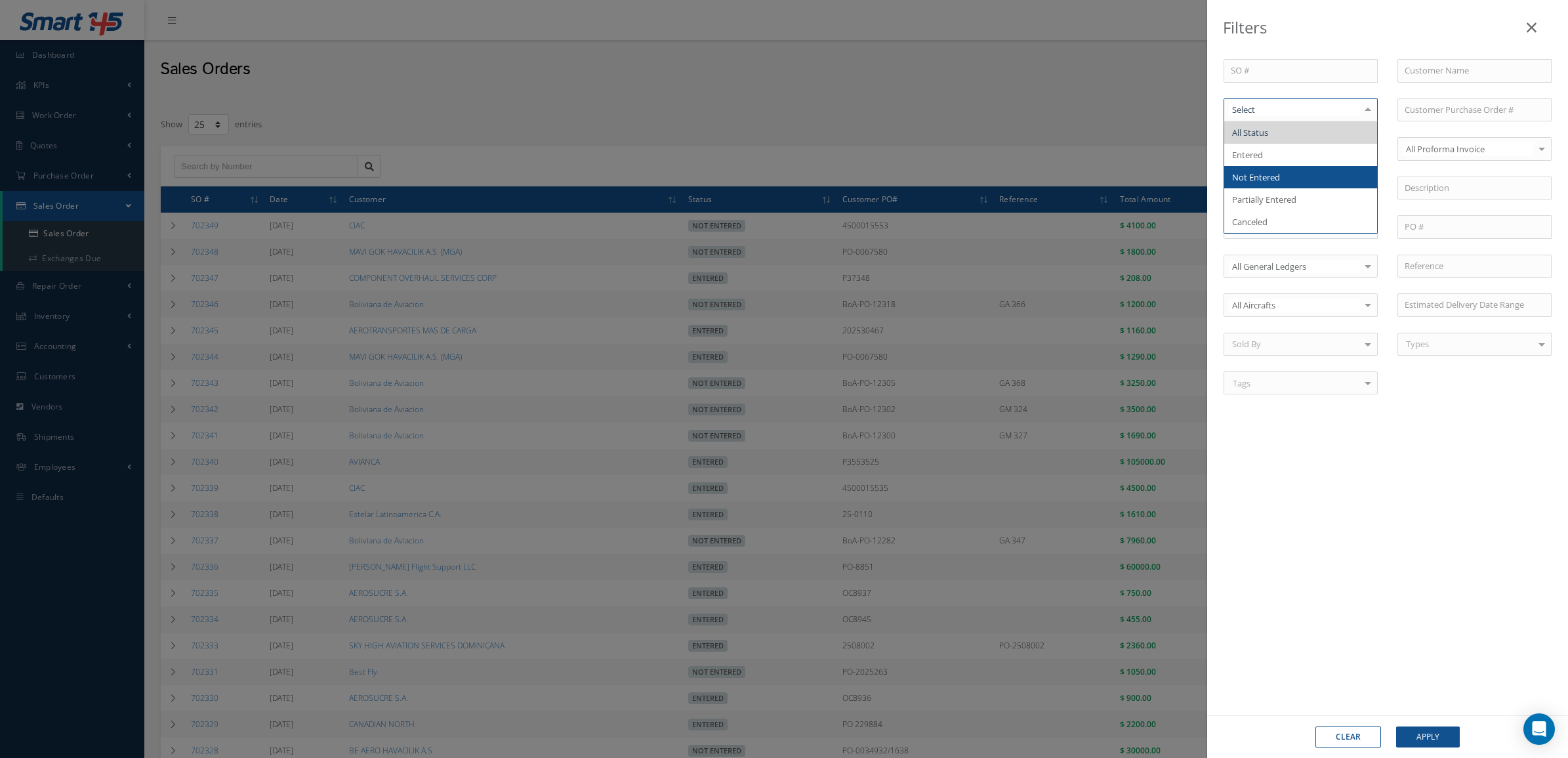
click at [1264, 175] on span "Not Entered" at bounding box center [1256, 177] width 48 height 12
click at [1434, 736] on button "Apply" at bounding box center [1427, 737] width 63 height 21
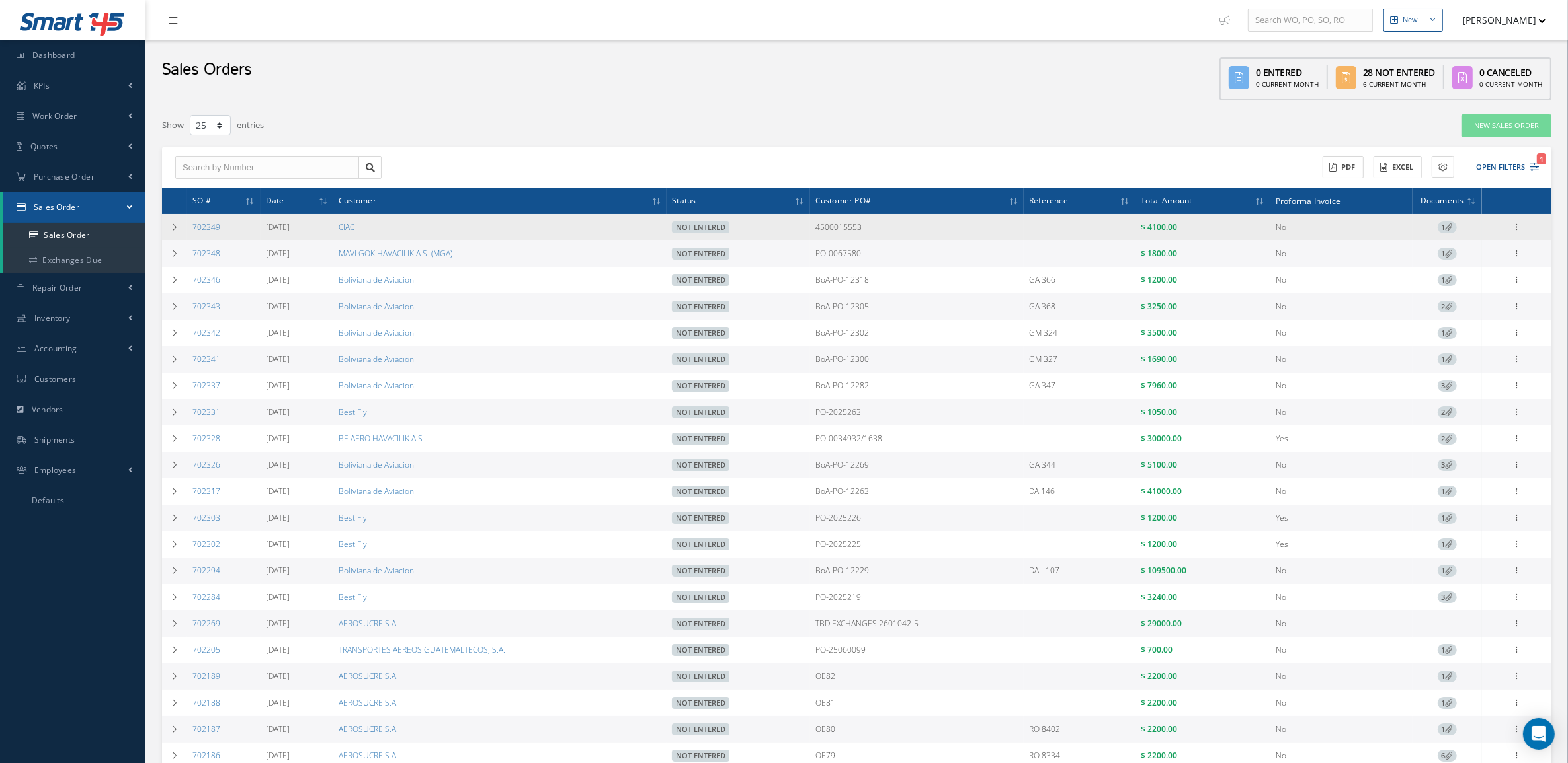
click at [1440, 225] on span "1" at bounding box center [1447, 227] width 19 height 12
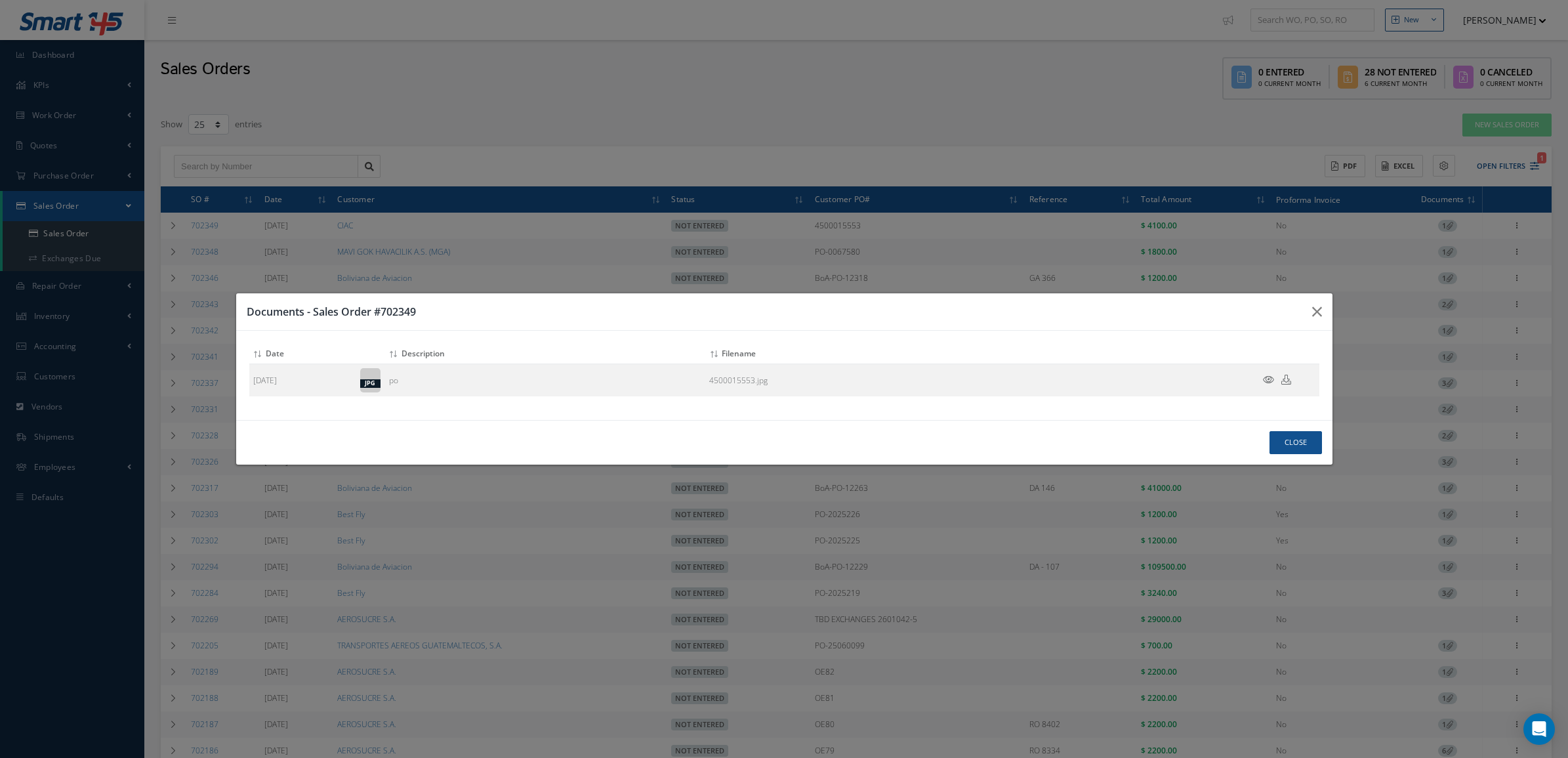
click at [1268, 375] on icon at bounding box center [1268, 379] width 11 height 10
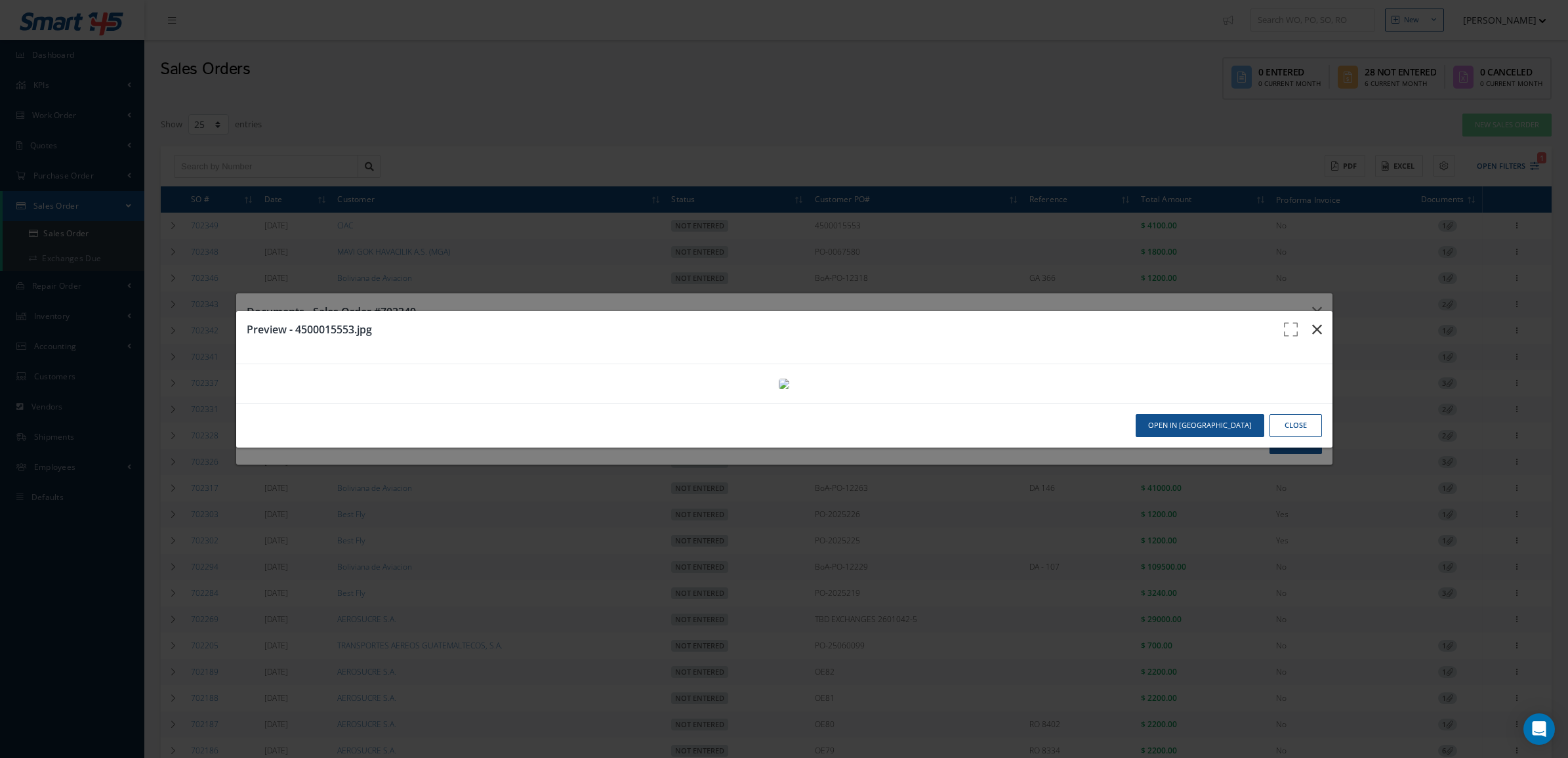
click at [1309, 311] on button "button" at bounding box center [1317, 329] width 31 height 36
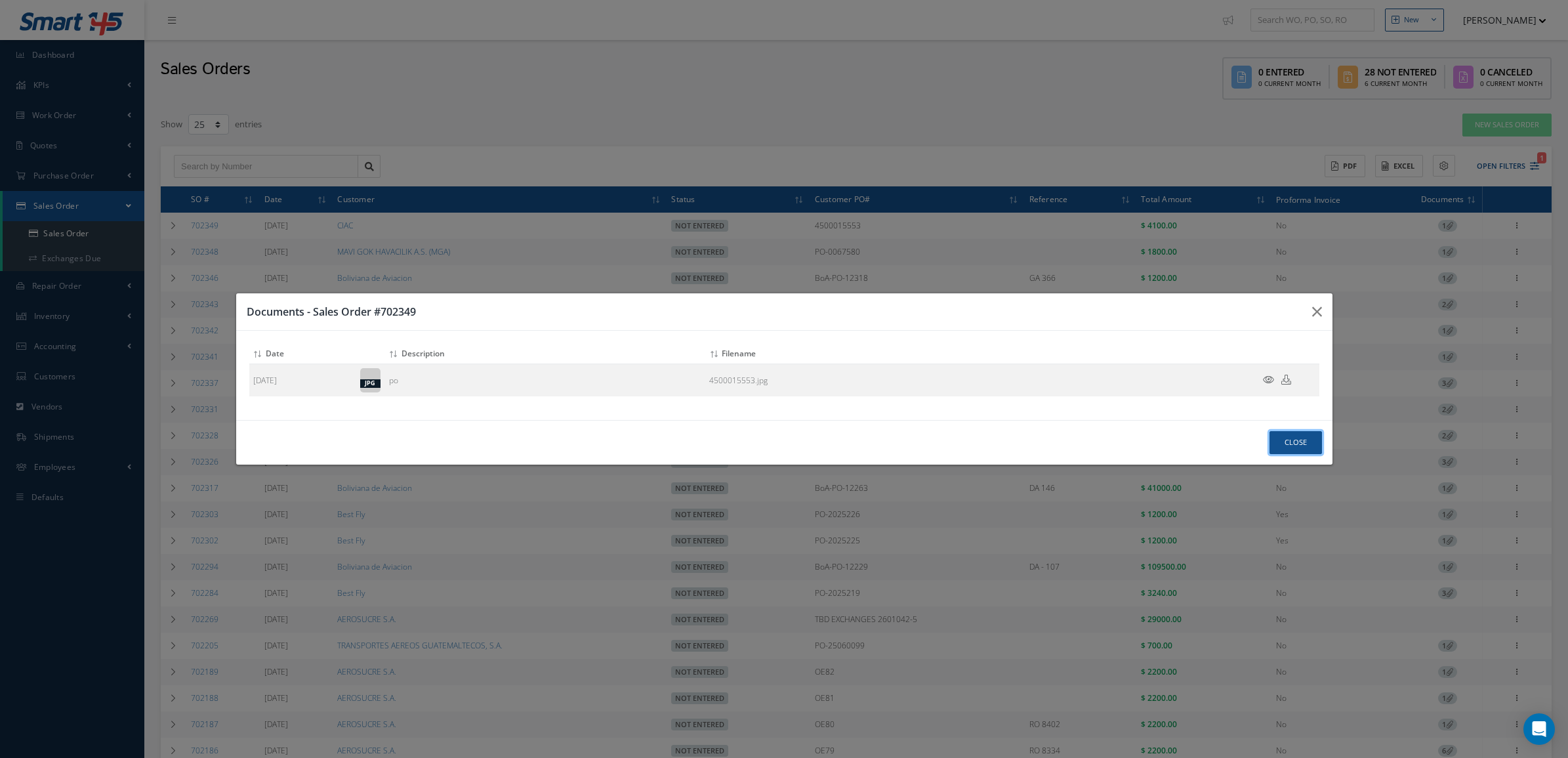
click at [1281, 443] on button "Close" at bounding box center [1296, 443] width 52 height 23
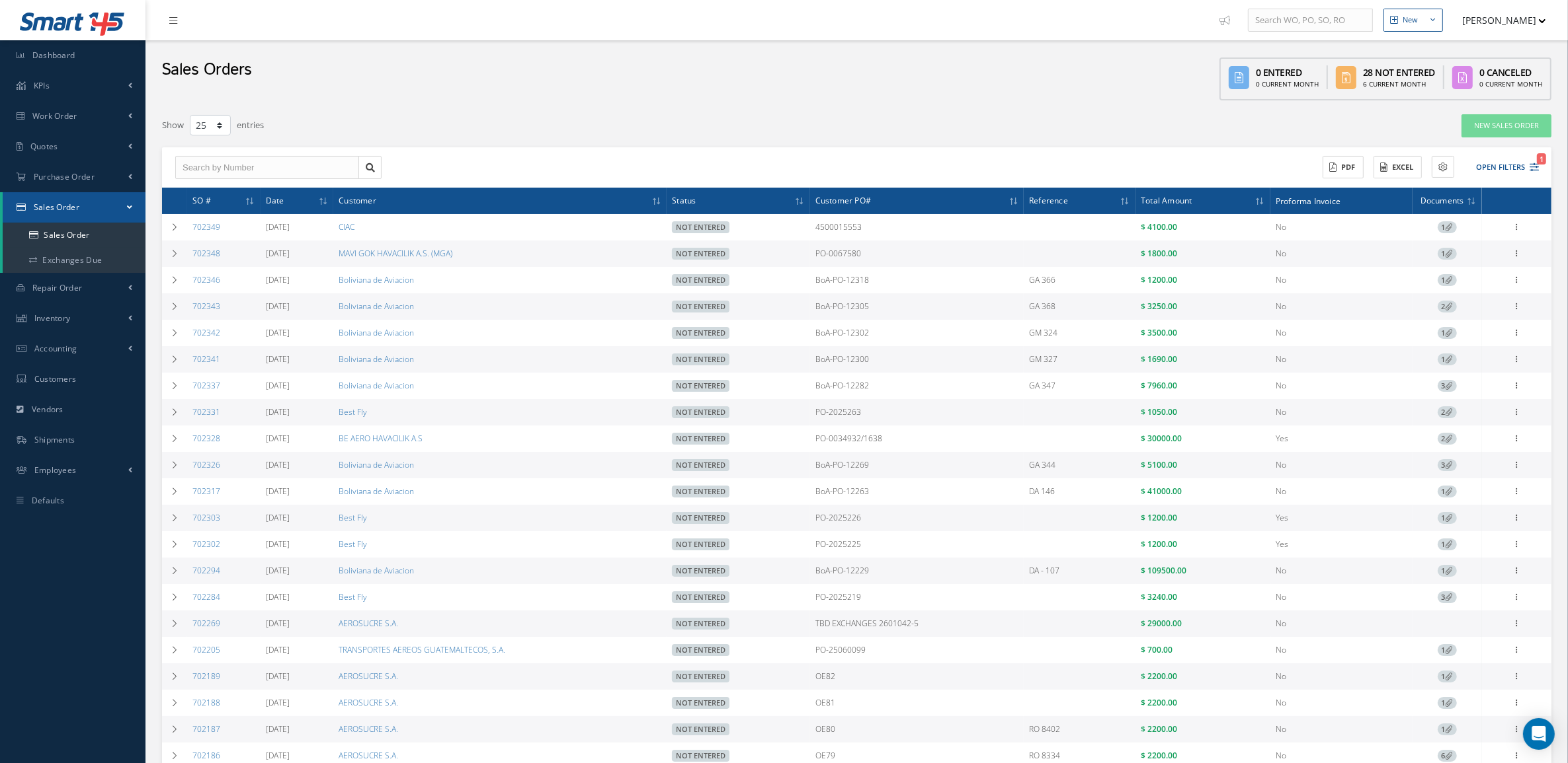
click at [1446, 259] on span "1" at bounding box center [1447, 254] width 19 height 12
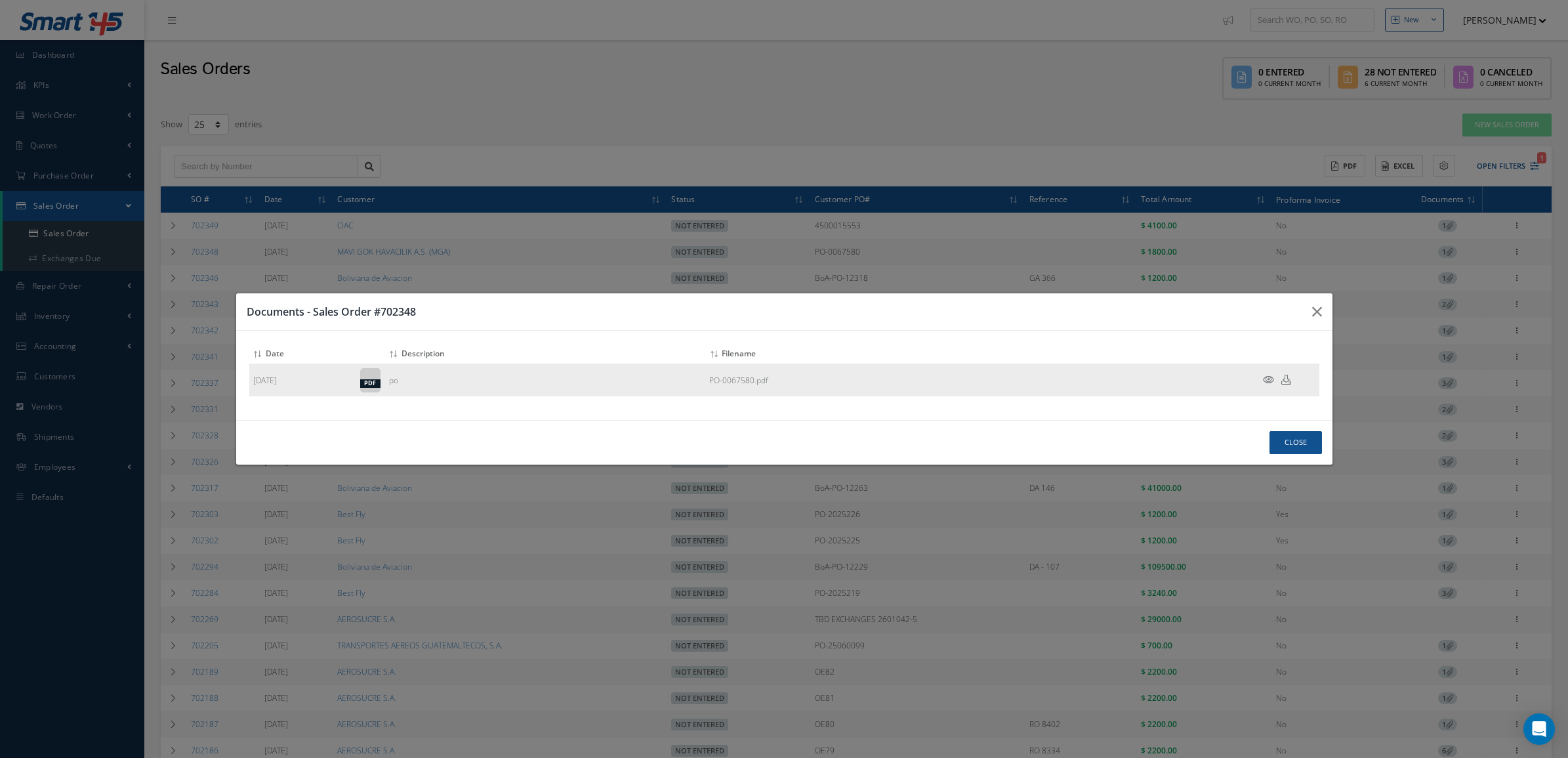
click at [1270, 378] on icon at bounding box center [1268, 379] width 11 height 10
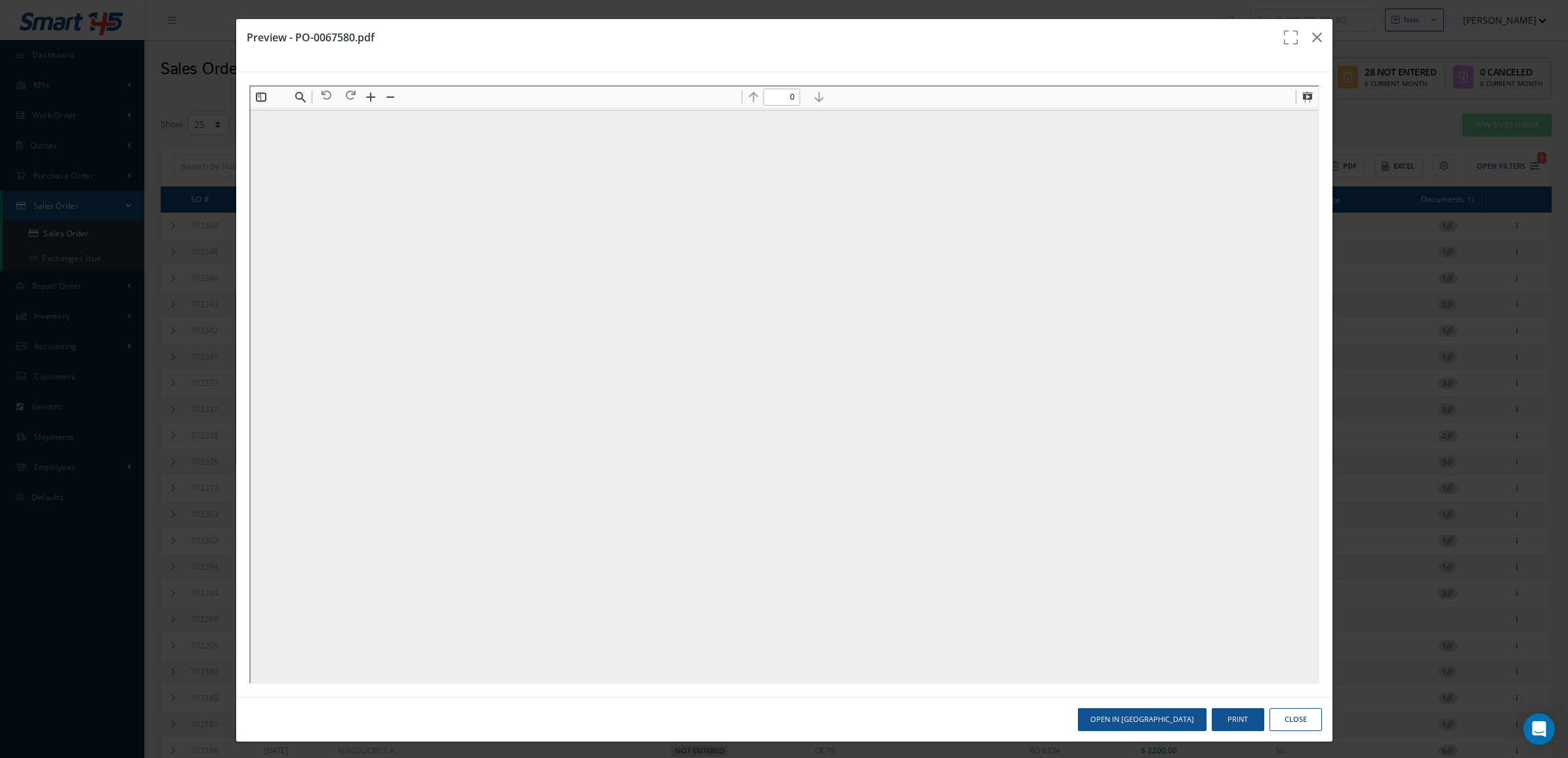
type input "1"
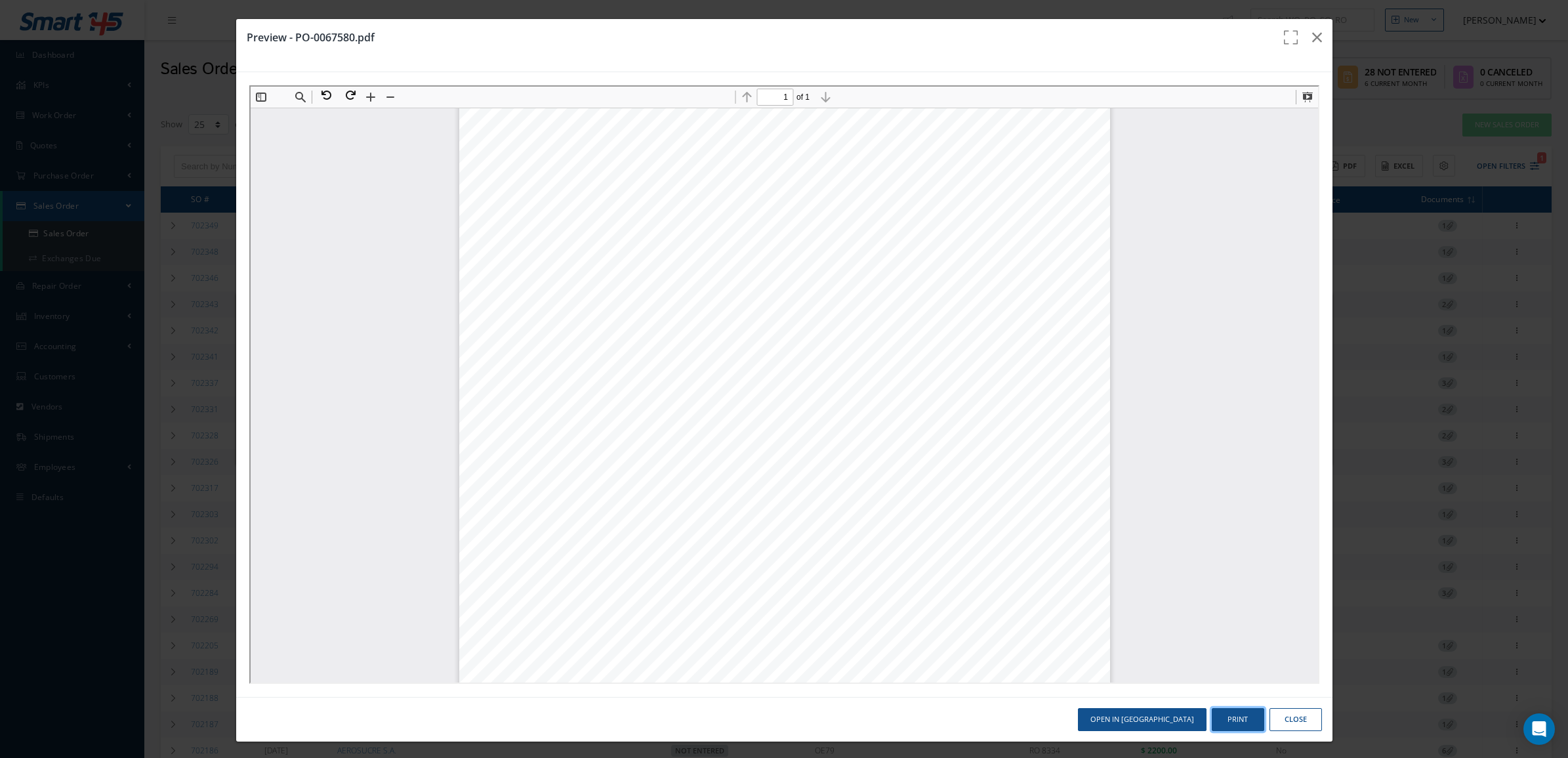
click at [1232, 717] on button "Print" at bounding box center [1237, 720] width 52 height 23
click at [1312, 36] on icon "button" at bounding box center [1316, 37] width 10 height 16
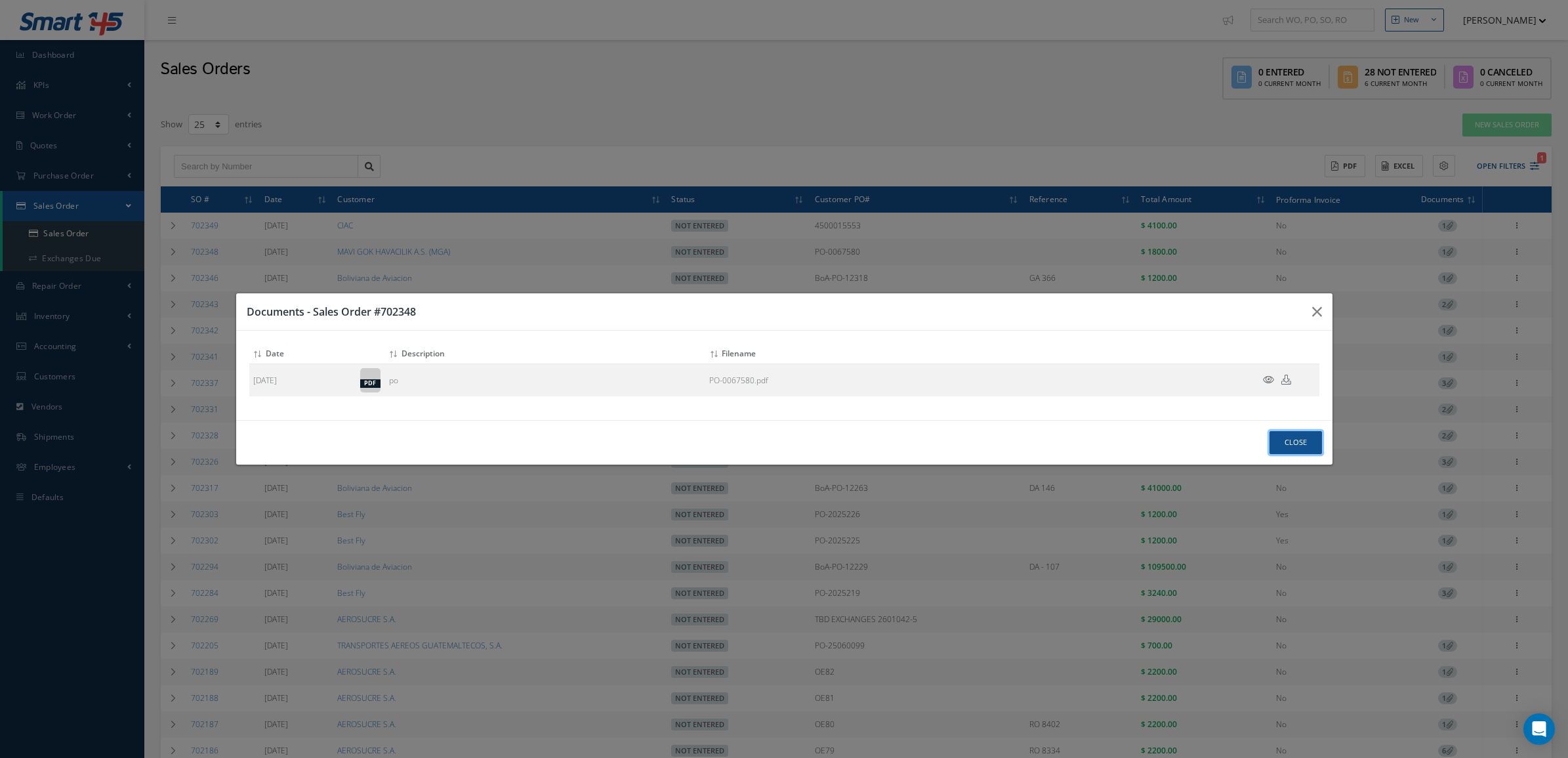
click at [1309, 444] on button "Close" at bounding box center [1296, 443] width 52 height 23
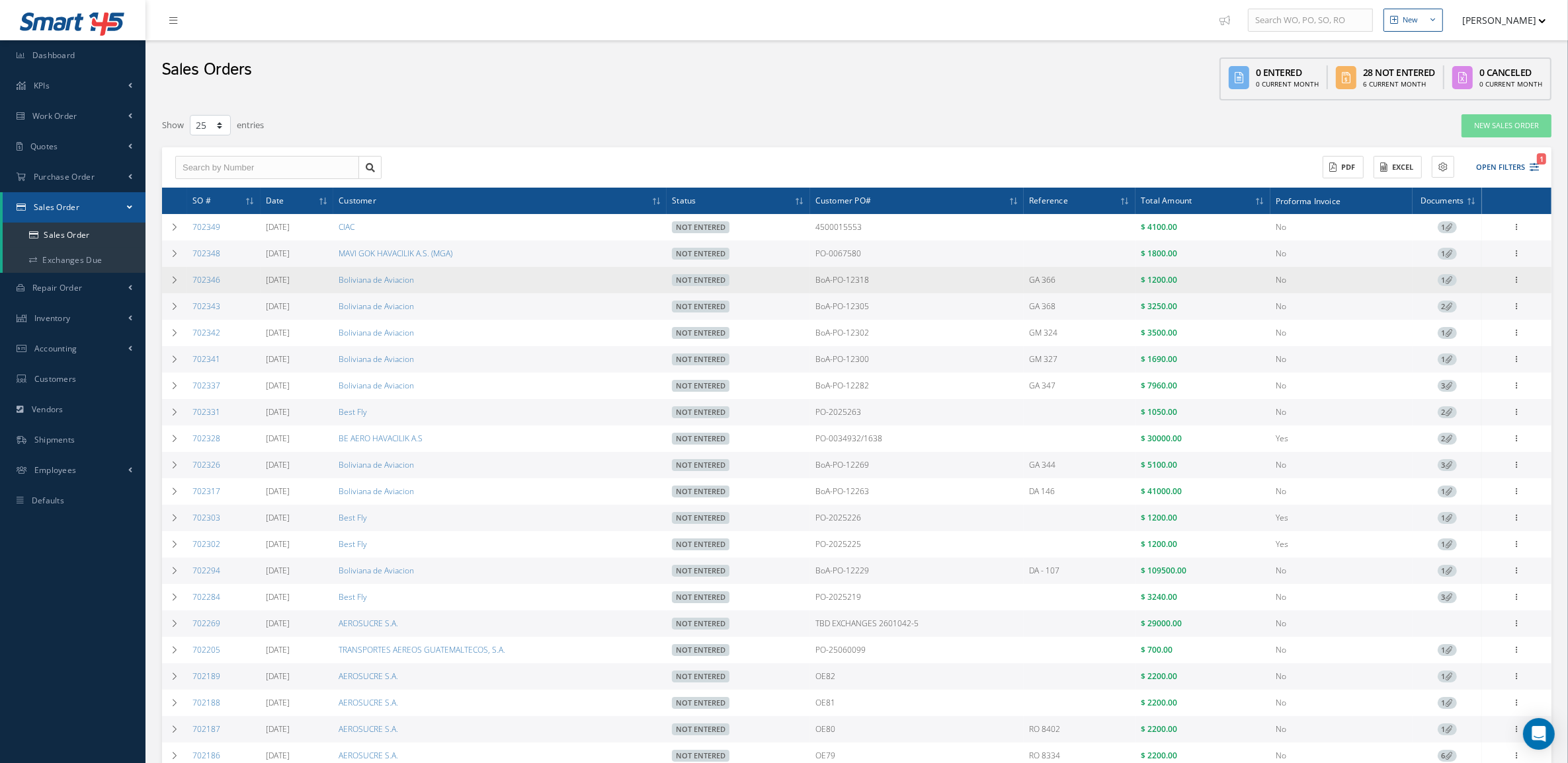
click at [1449, 278] on icon at bounding box center [1449, 280] width 7 height 7
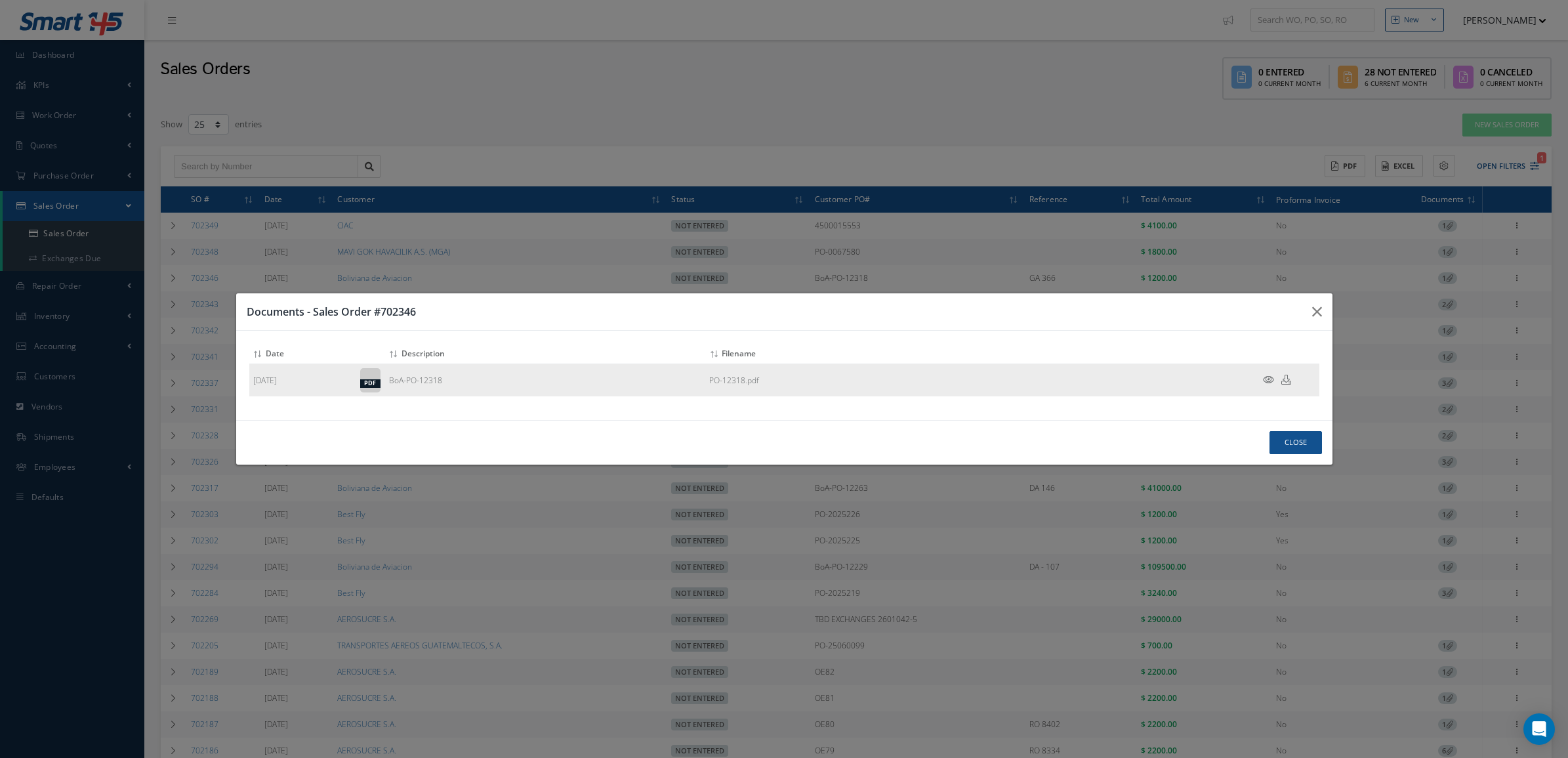
click at [1268, 379] on icon at bounding box center [1268, 379] width 11 height 10
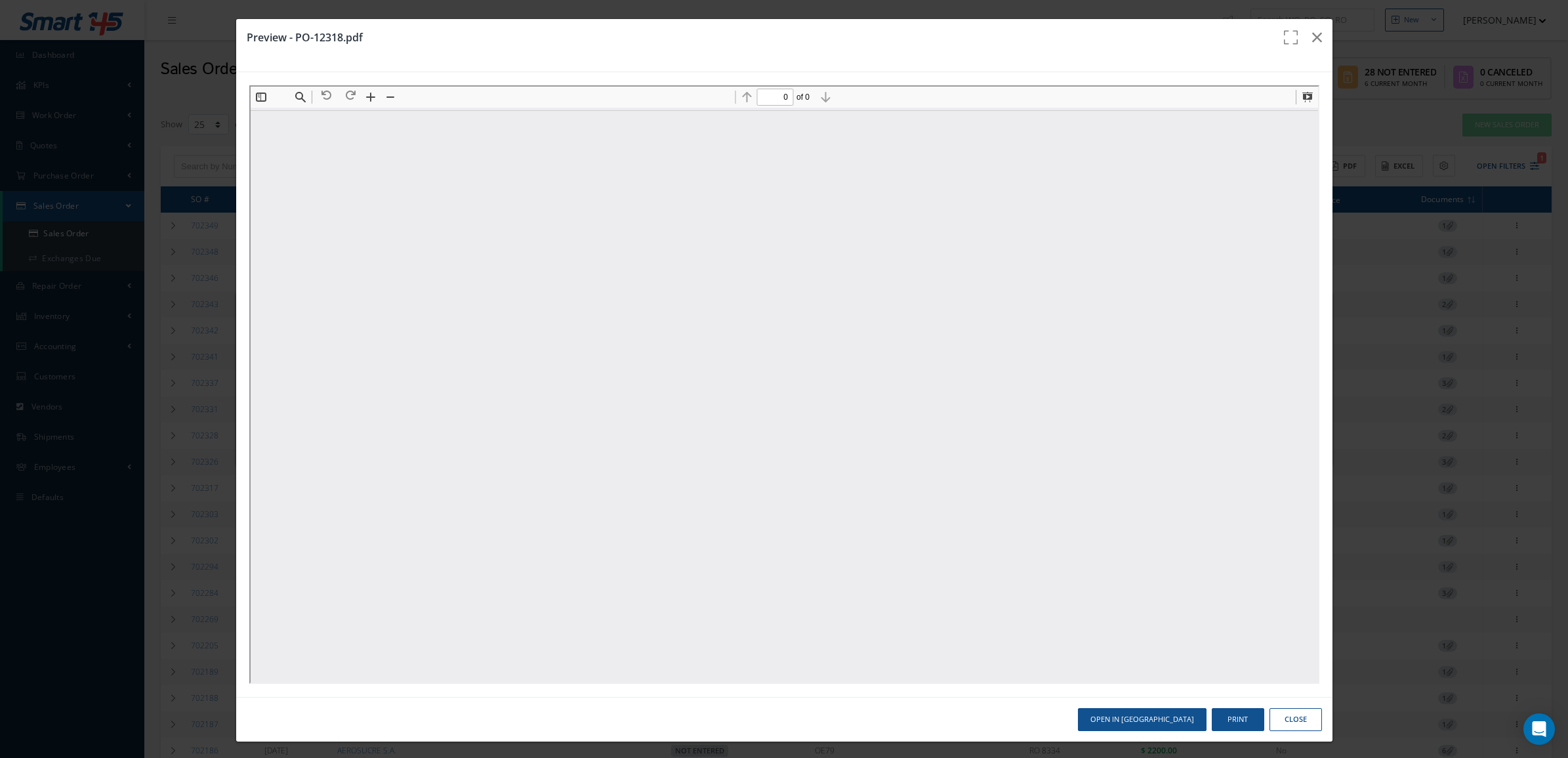
scroll to position [0, 0]
type input "1"
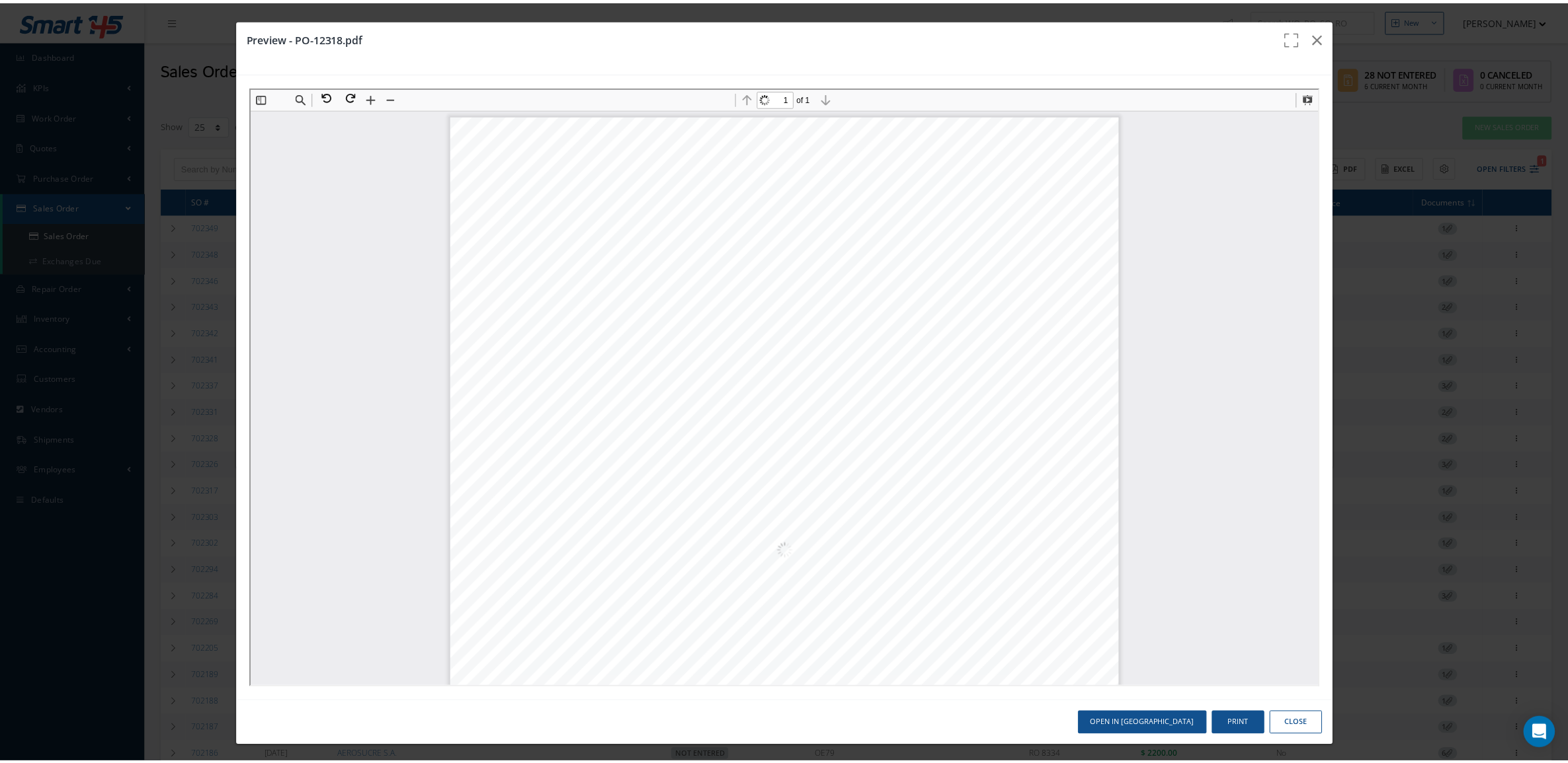
scroll to position [7, 0]
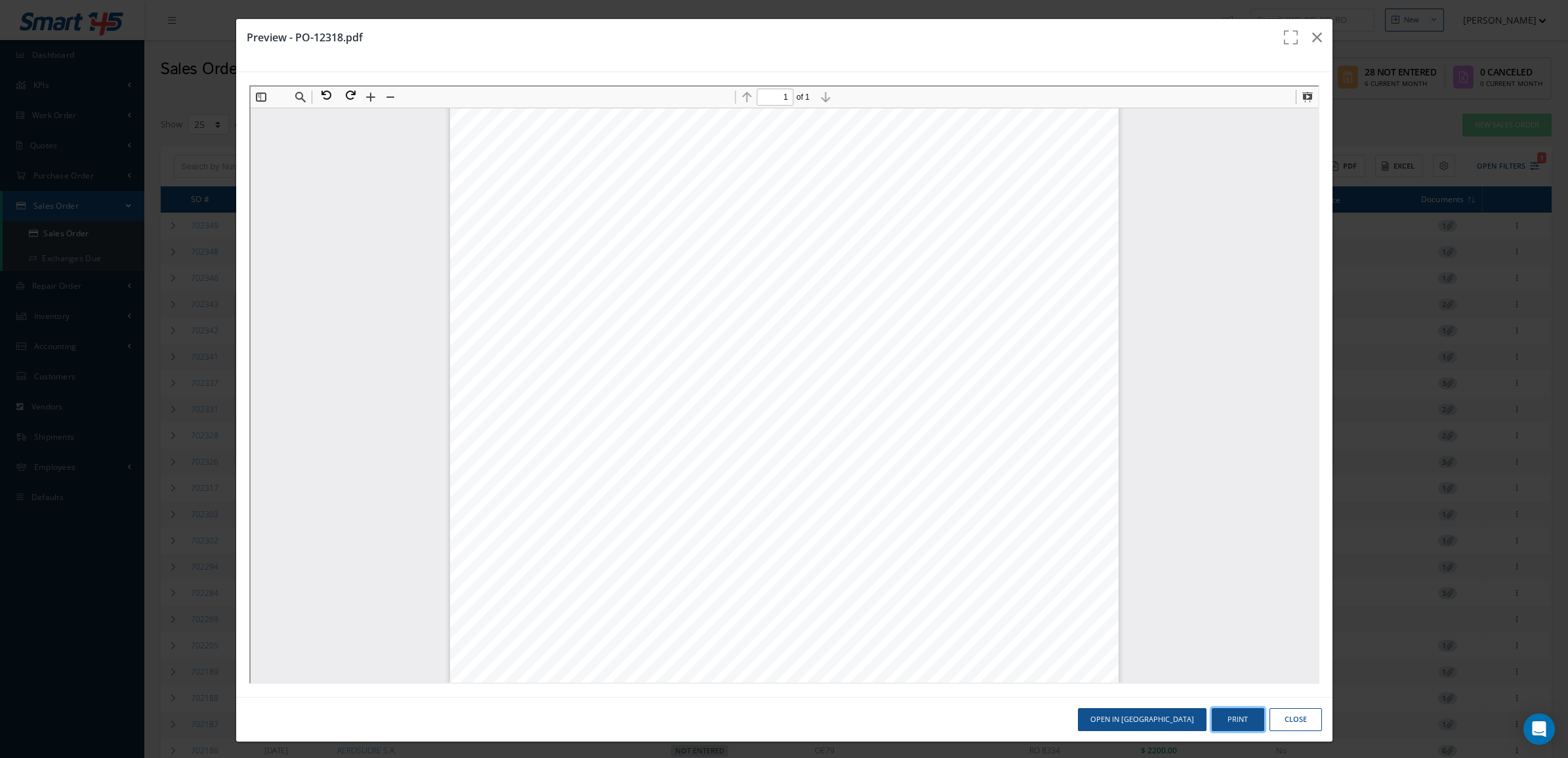
click at [1219, 719] on button "Print" at bounding box center [1237, 720] width 52 height 23
click at [1312, 33] on icon "button" at bounding box center [1316, 37] width 10 height 16
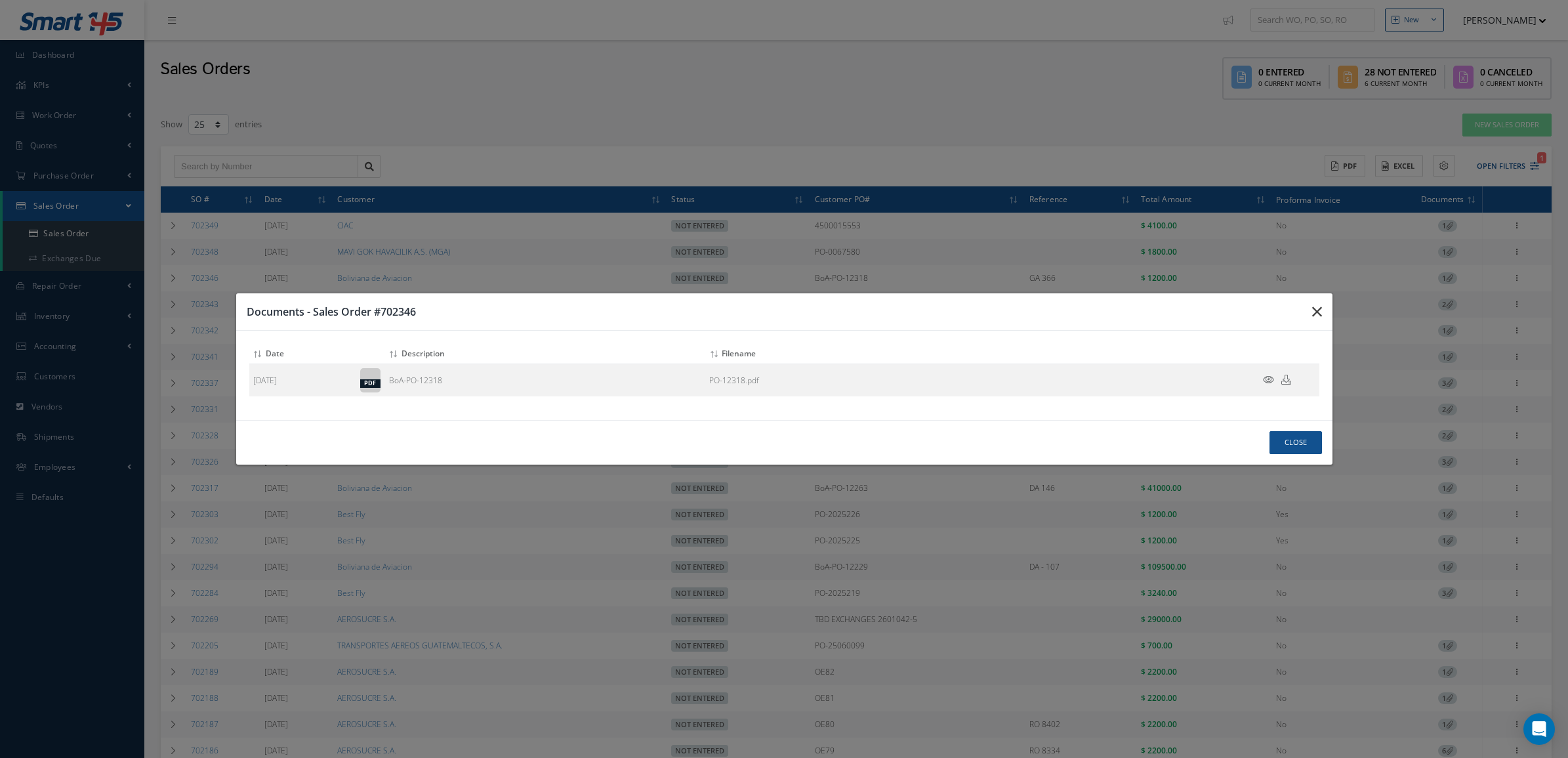
click at [1316, 311] on icon "button" at bounding box center [1316, 312] width 10 height 16
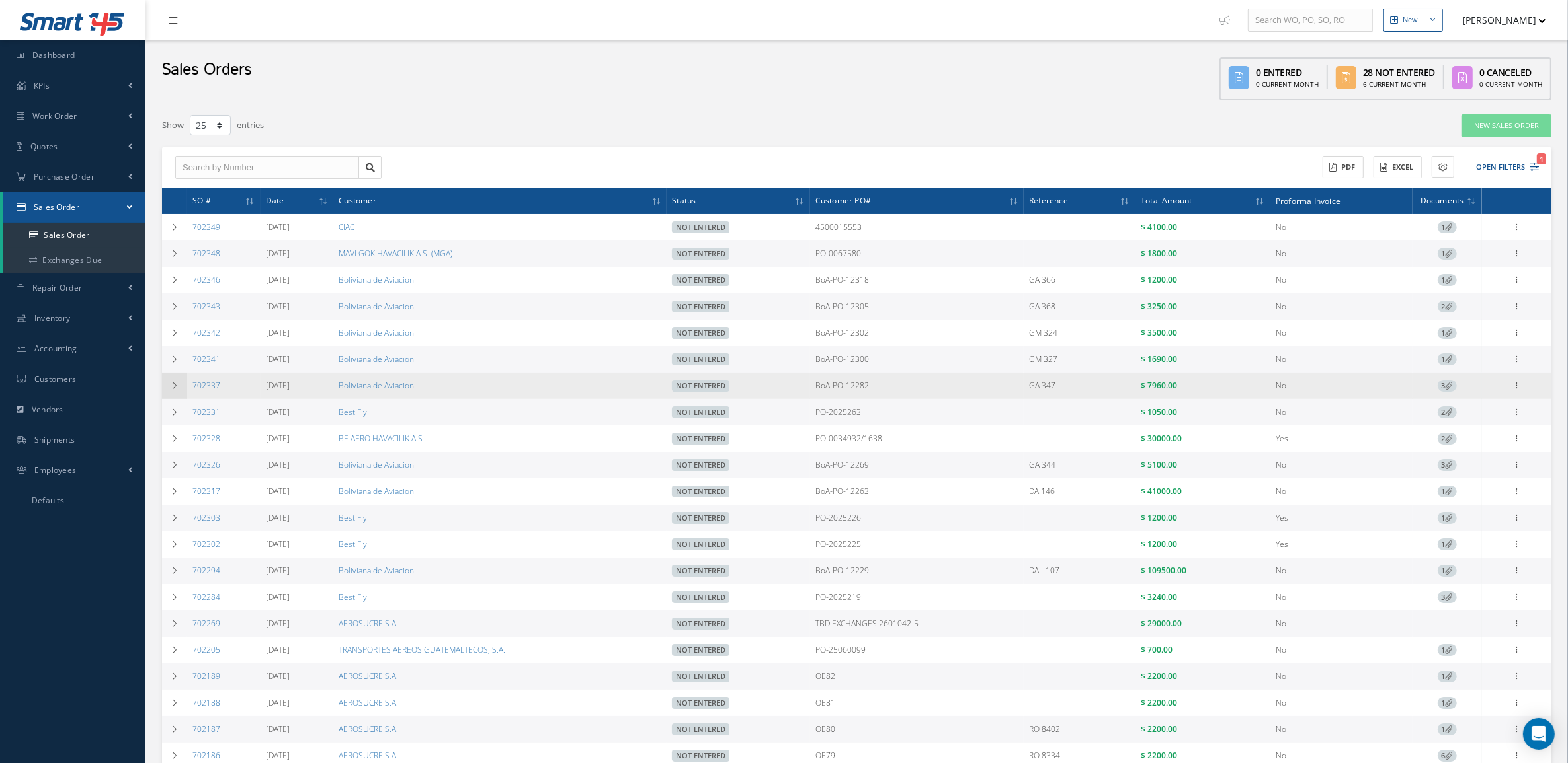
click at [166, 382] on td at bounding box center [174, 385] width 25 height 26
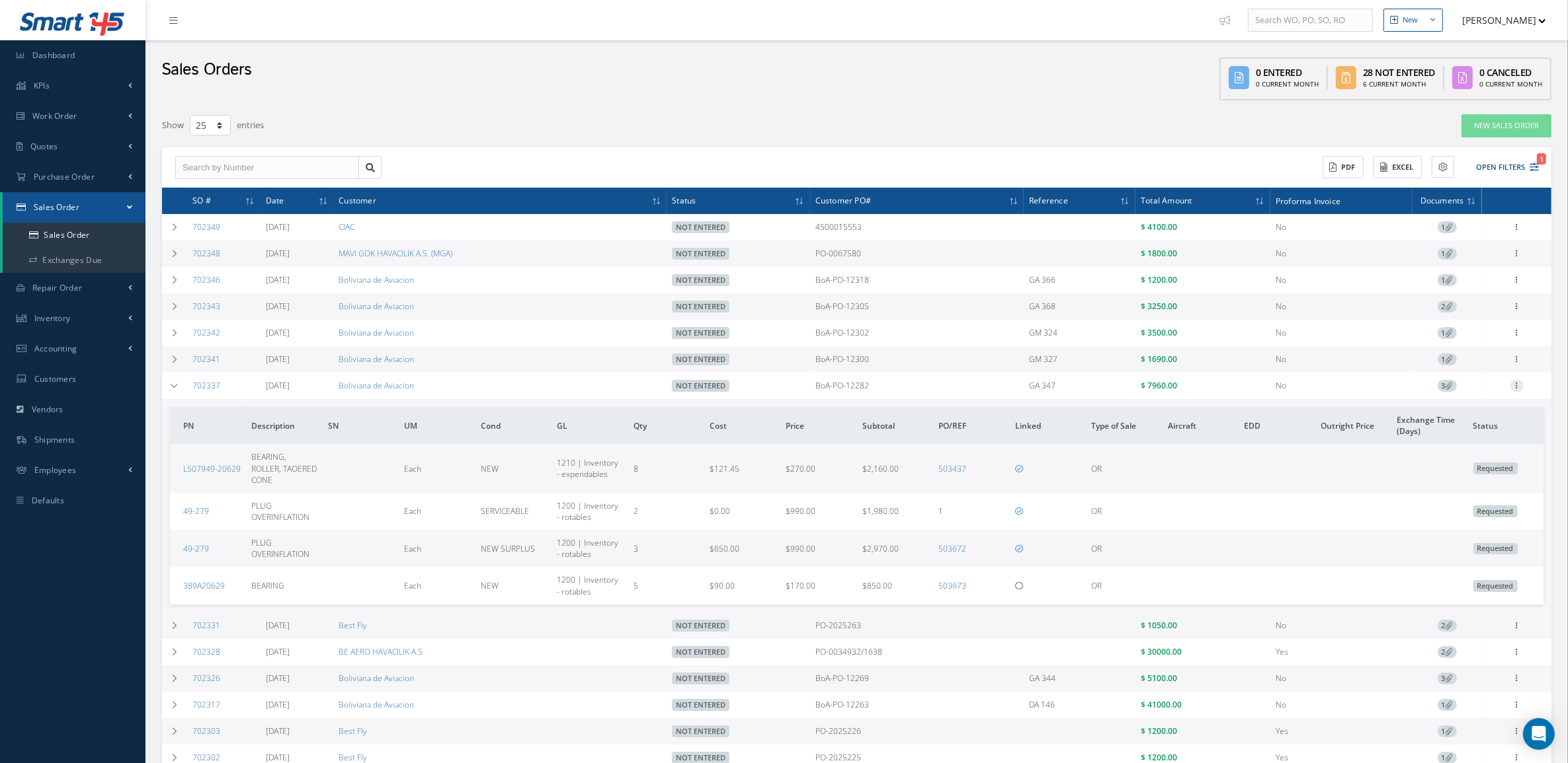
click at [1517, 388] on icon at bounding box center [1516, 385] width 13 height 10
click at [1473, 416] on link "Edit" at bounding box center [1455, 412] width 104 height 17
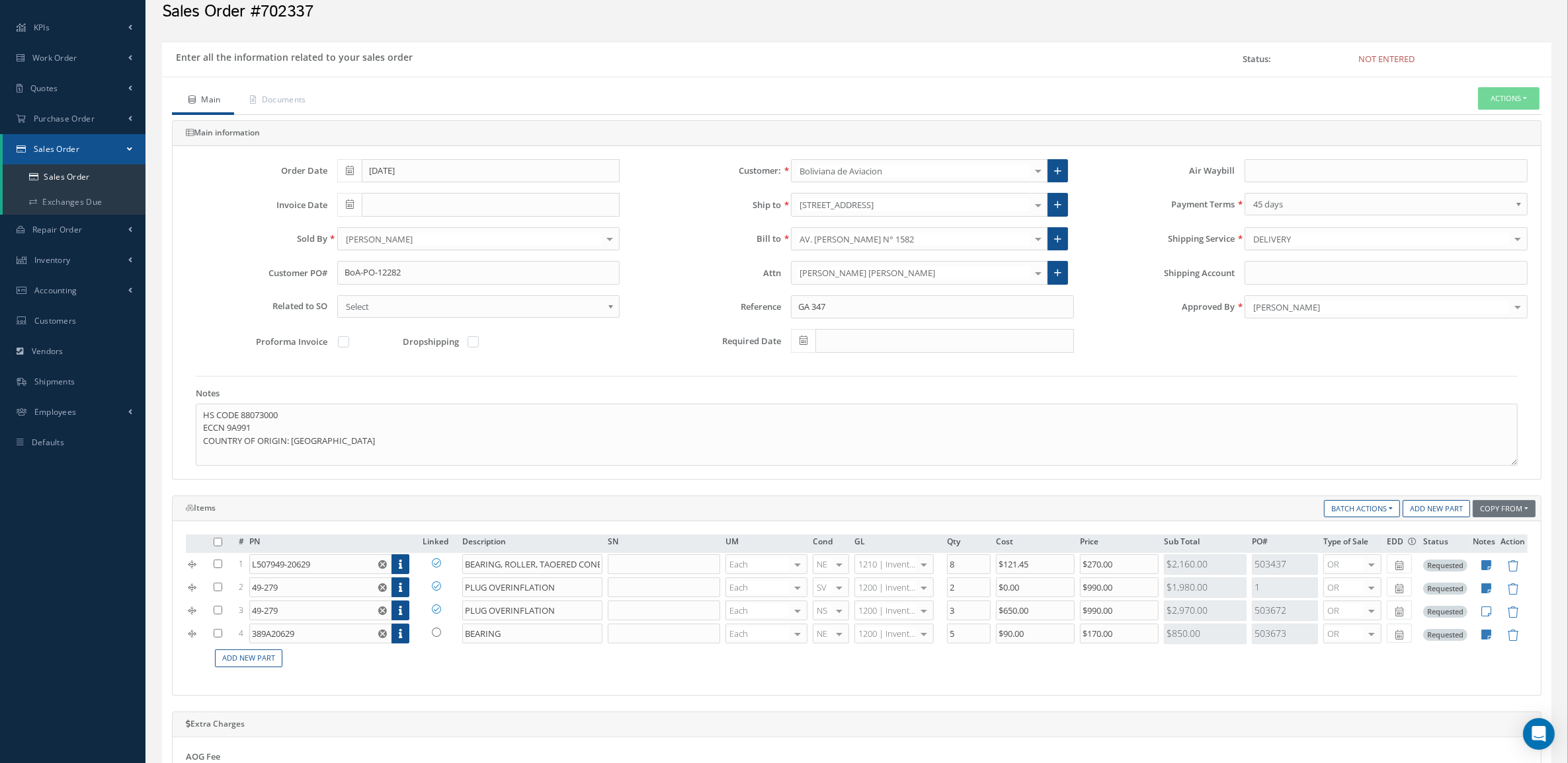
scroll to position [165, 0]
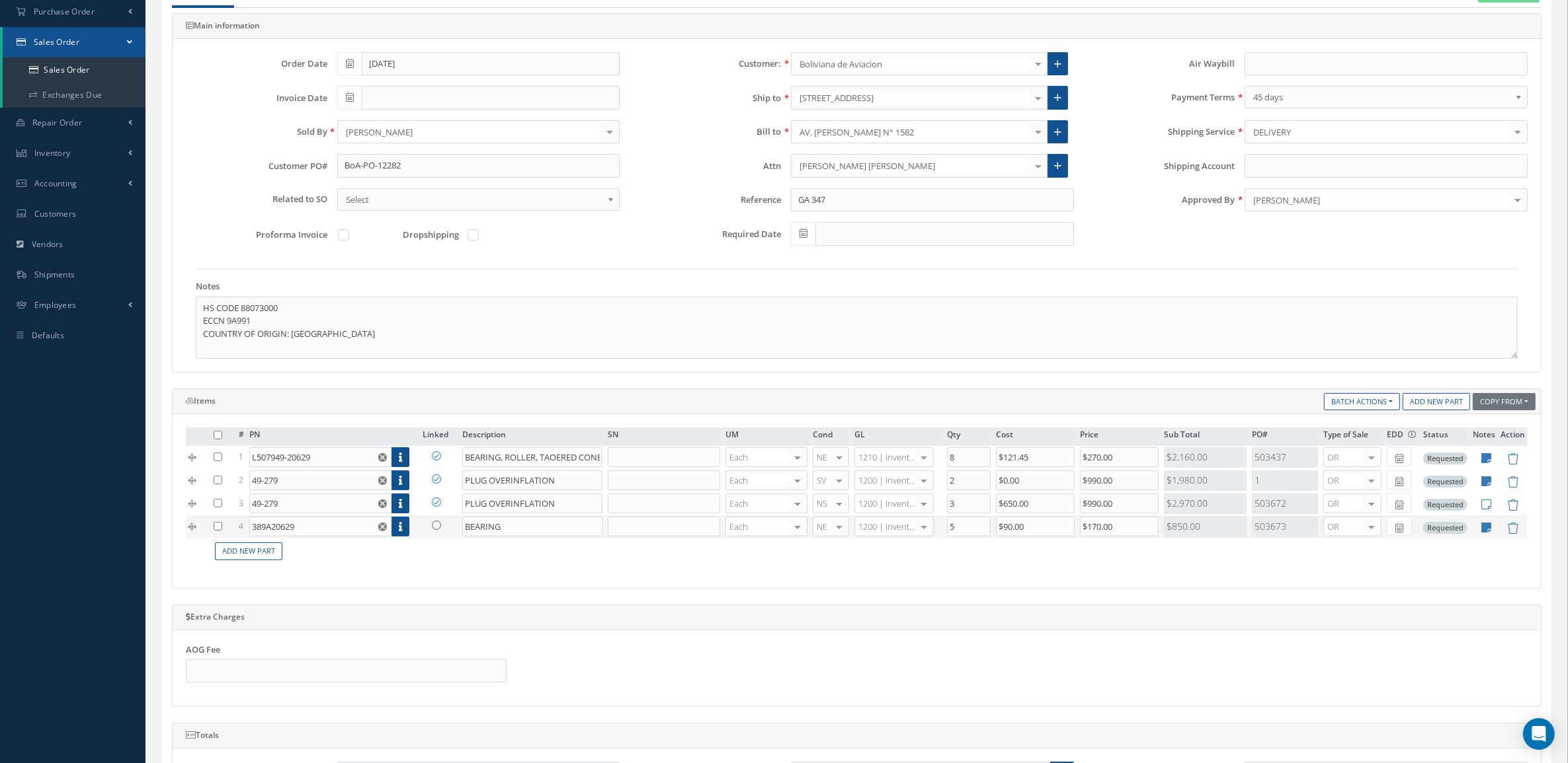
click at [435, 530] on icon at bounding box center [436, 525] width 10 height 10
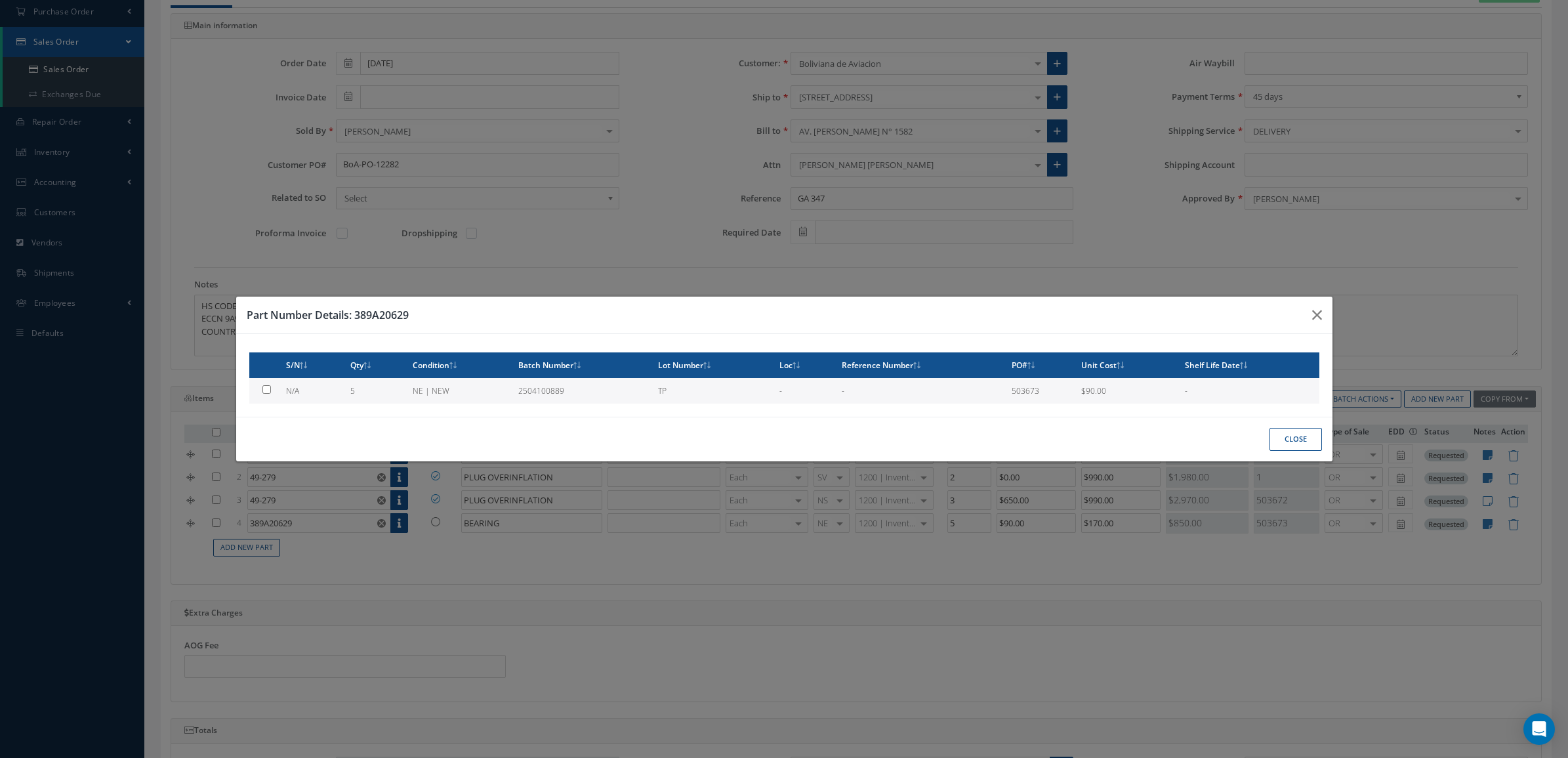
click at [399, 392] on td "5" at bounding box center [377, 390] width 62 height 25
type input "$90"
click at [1292, 437] on button "Close" at bounding box center [1296, 439] width 52 height 23
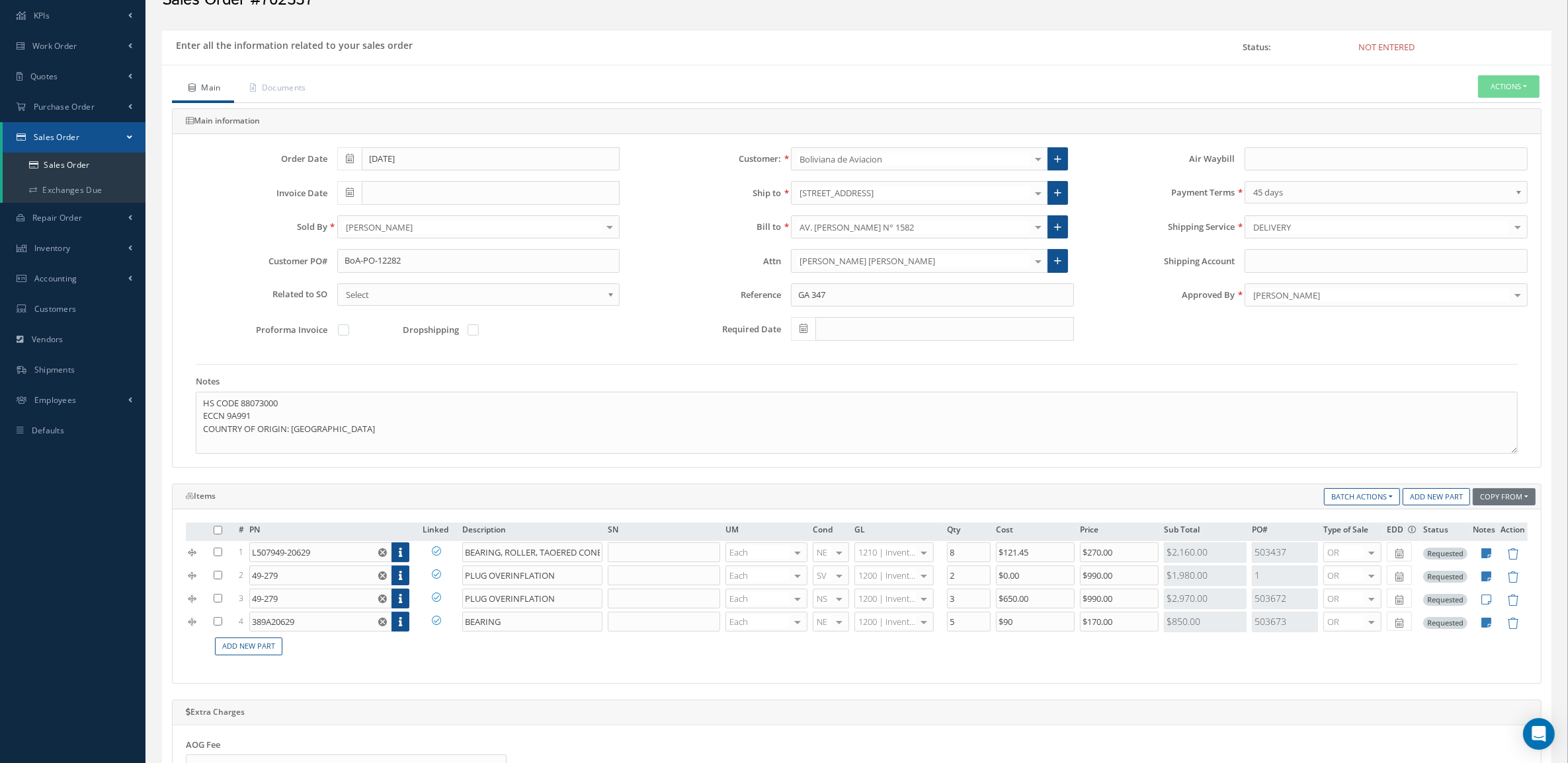
scroll to position [0, 0]
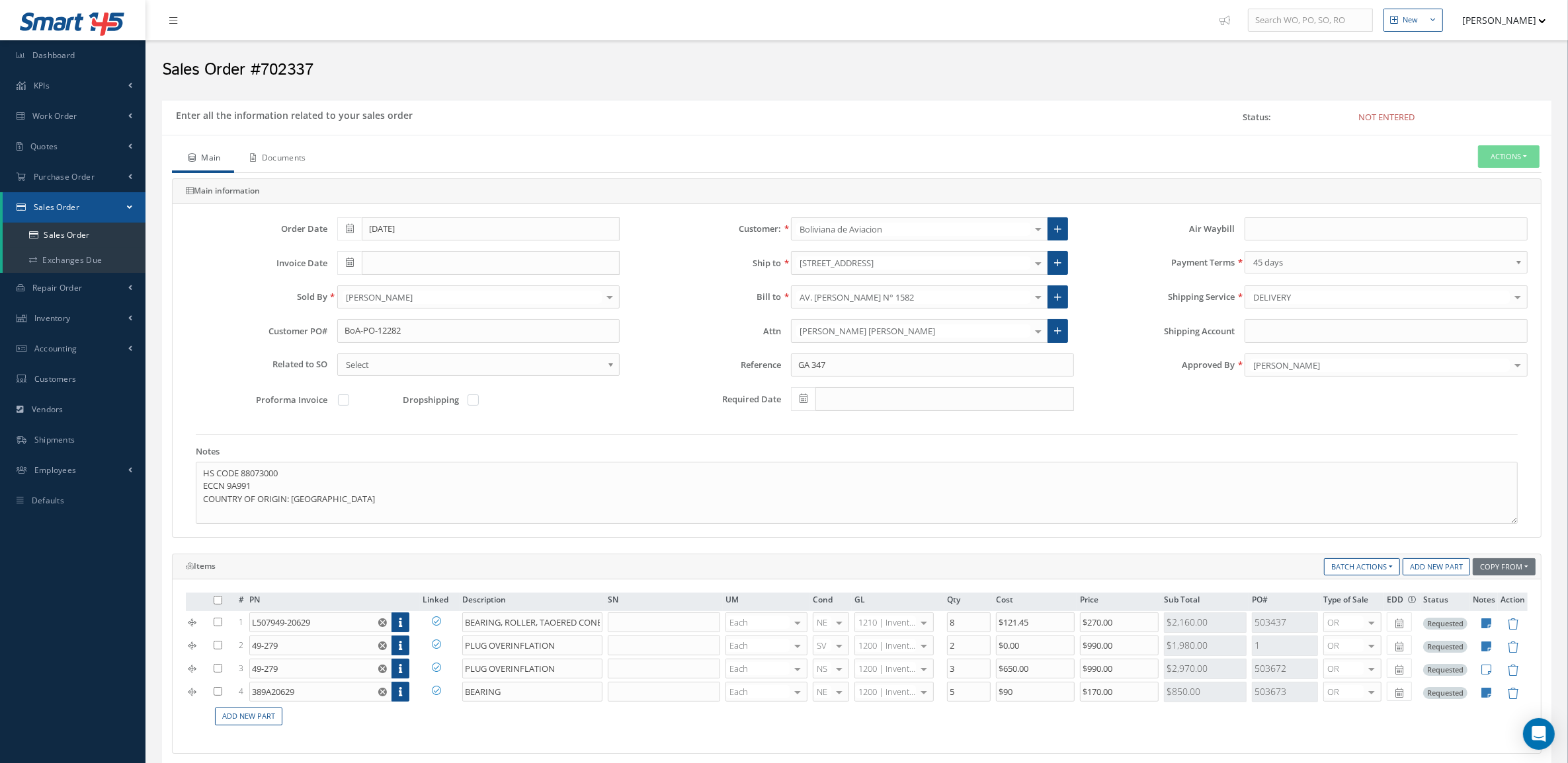
click at [306, 149] on link "Documents" at bounding box center [277, 159] width 86 height 28
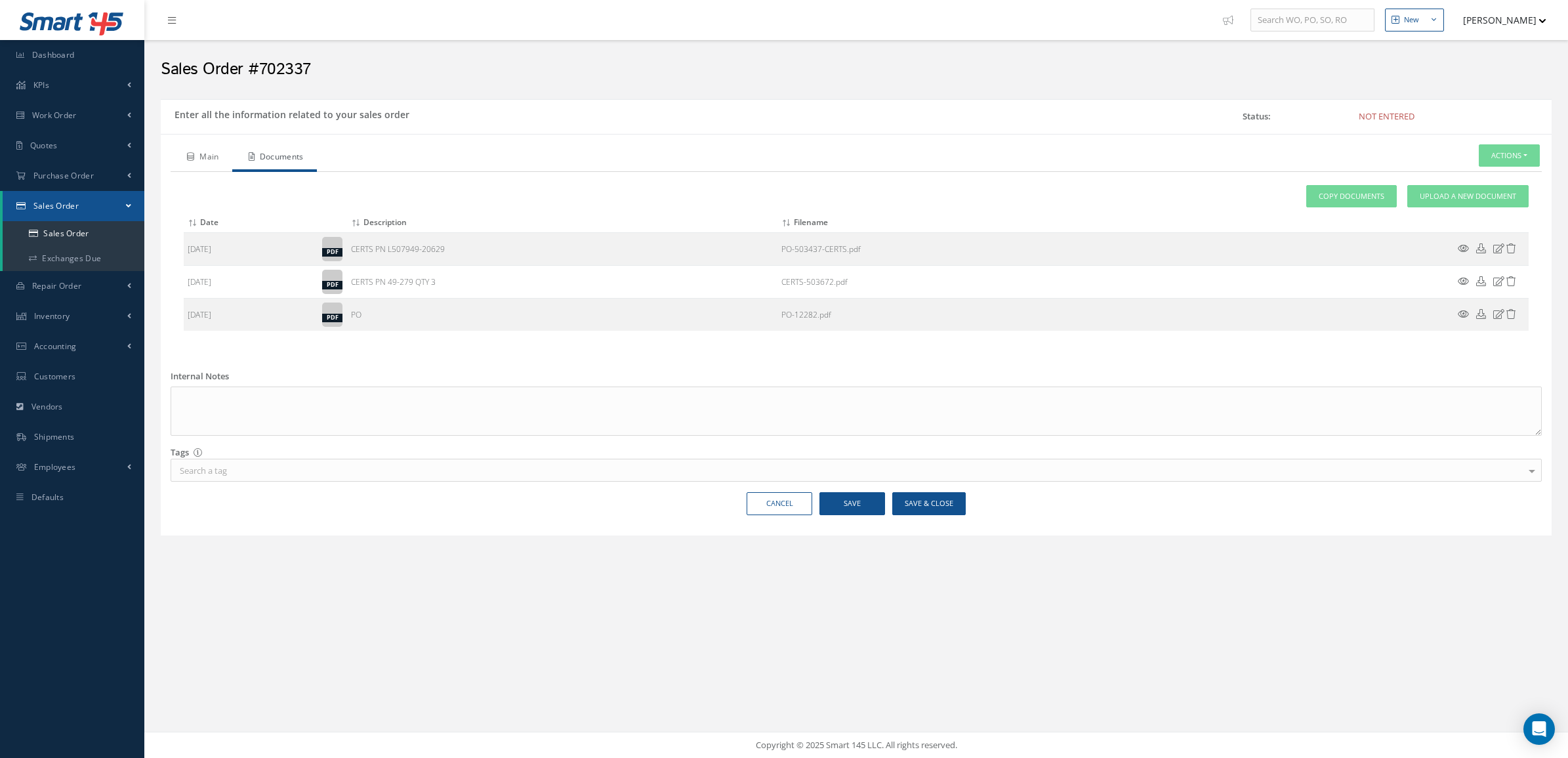
click at [224, 152] on link "Main" at bounding box center [201, 158] width 62 height 28
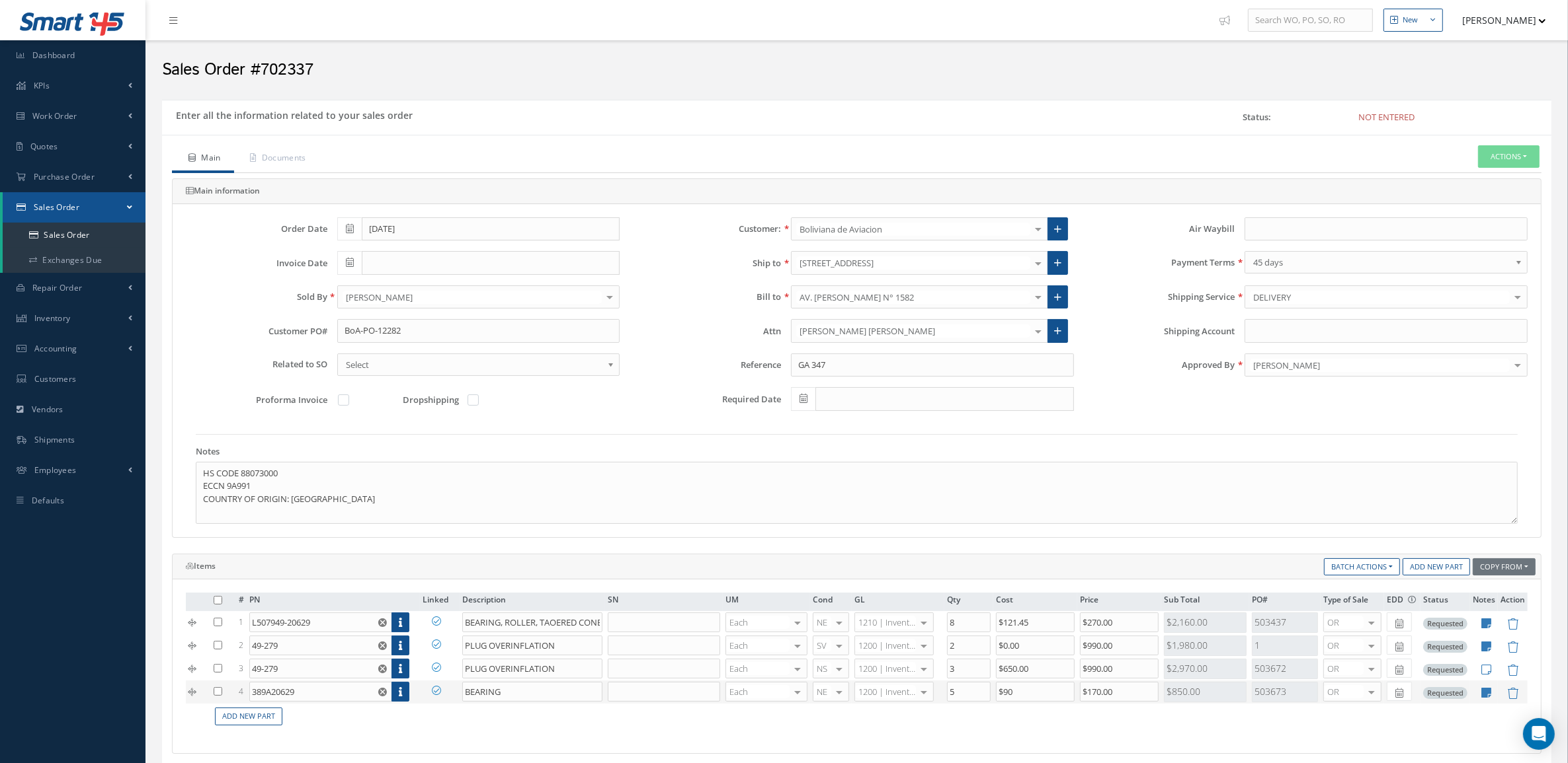
drag, startPoint x: 1291, startPoint y: 697, endPoint x: 1251, endPoint y: 705, distance: 40.8
click at [1251, 703] on div "503673" at bounding box center [1285, 691] width 66 height 20
copy div "503673"
click at [438, 624] on icon at bounding box center [436, 621] width 10 height 10
checkbox input "true"
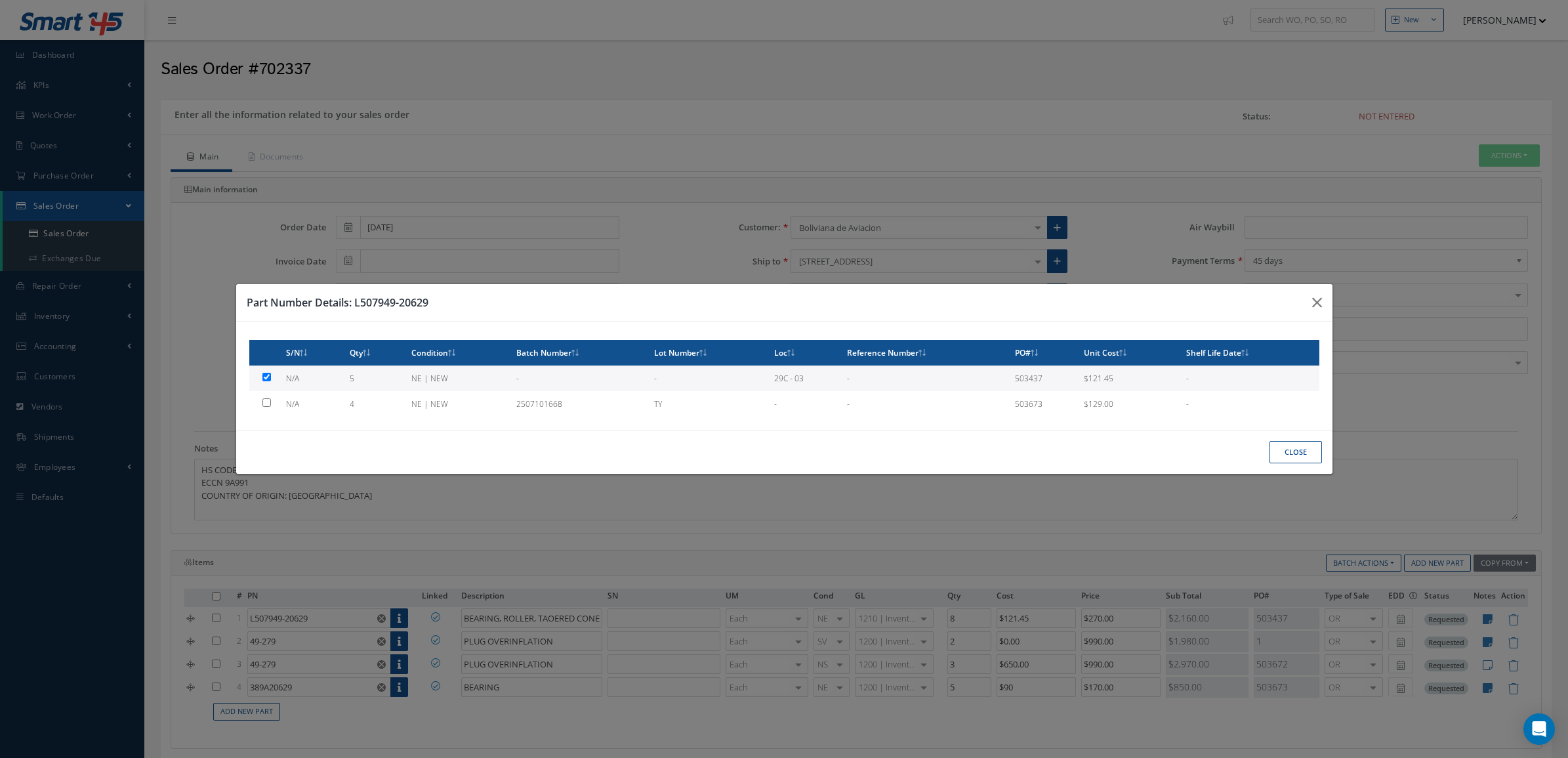
click at [1280, 453] on button "Close" at bounding box center [1296, 452] width 52 height 23
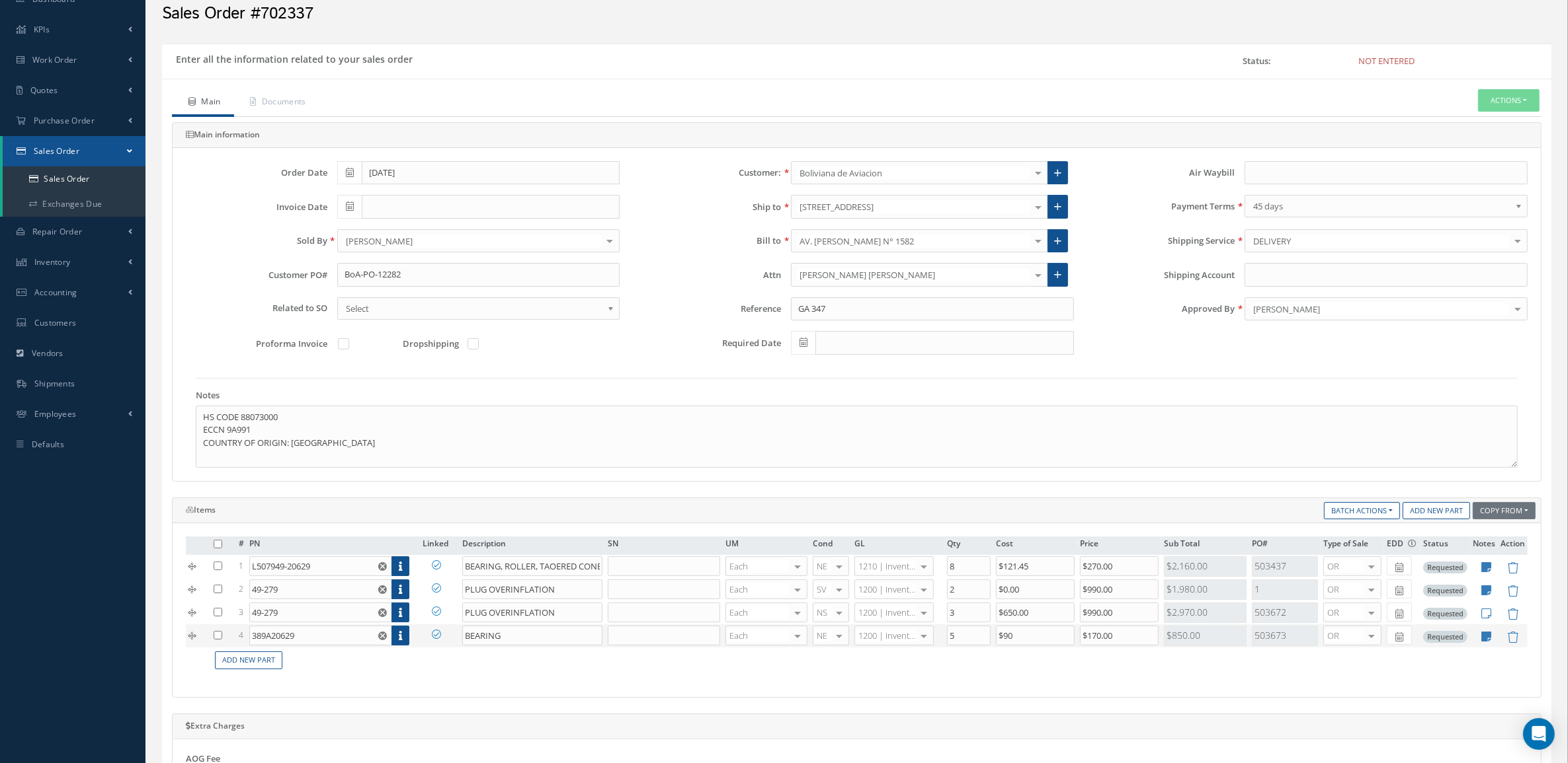
scroll to position [83, 0]
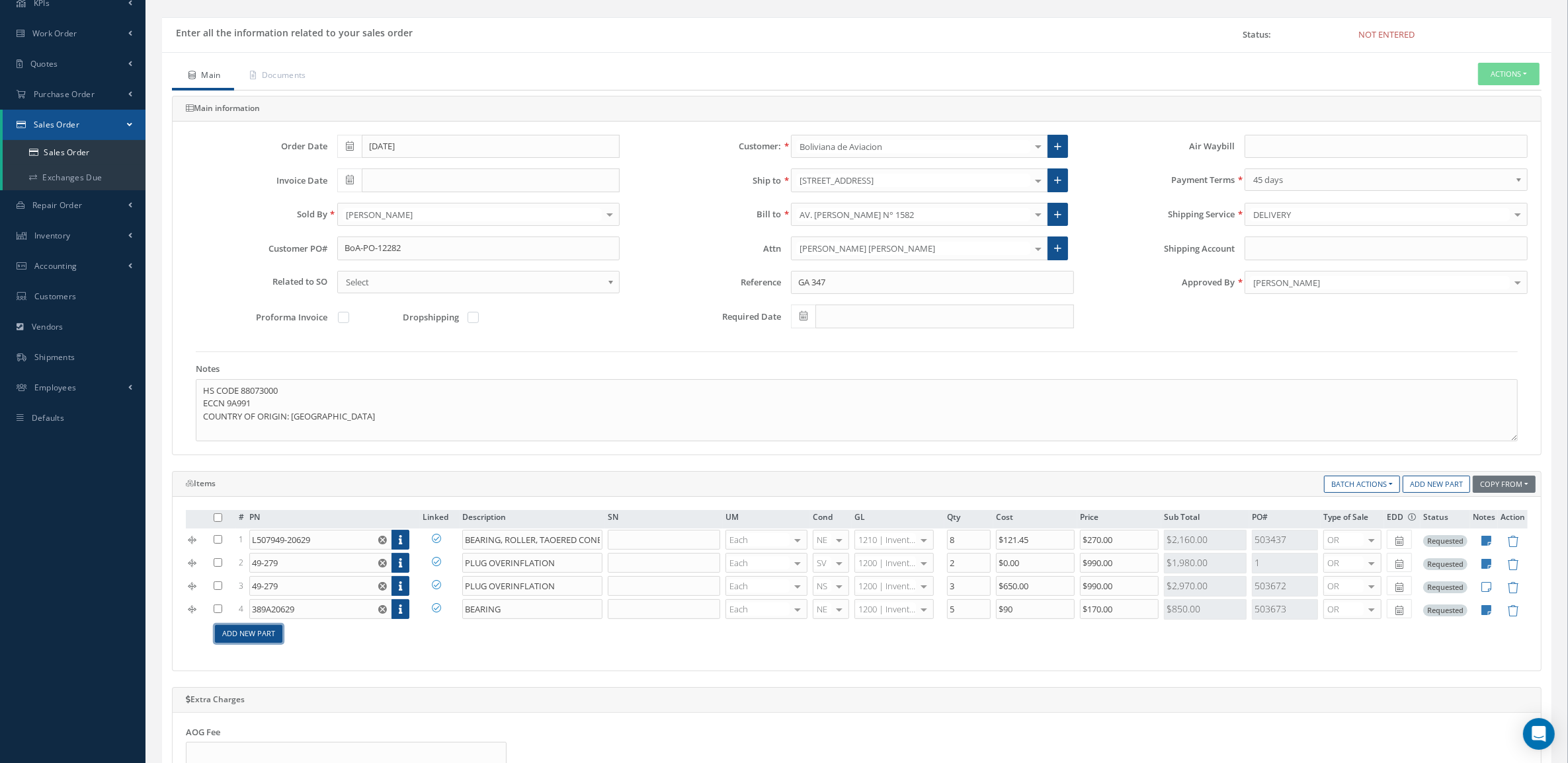
click at [265, 643] on link "Add New Part" at bounding box center [248, 634] width 67 height 17
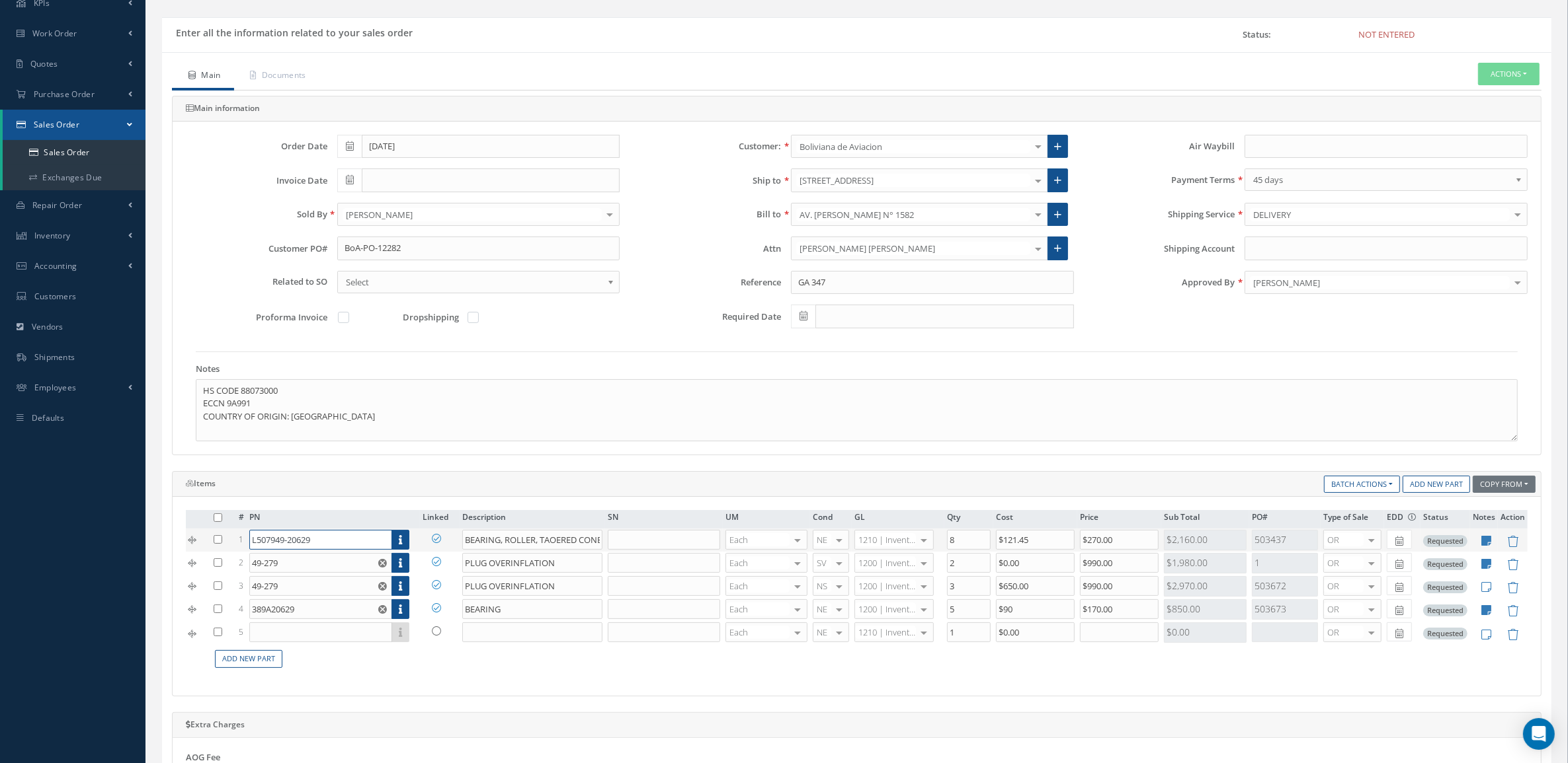
drag, startPoint x: 332, startPoint y: 536, endPoint x: 210, endPoint y: 540, distance: 122.1
click at [210, 540] on tr "1 L507949-20629 Part Number Description SN Condition PO# Qty Location Warehouse…" at bounding box center [856, 540] width 1342 height 23
click at [310, 638] on input "text" at bounding box center [320, 632] width 143 height 20
paste input "L507949-20629"
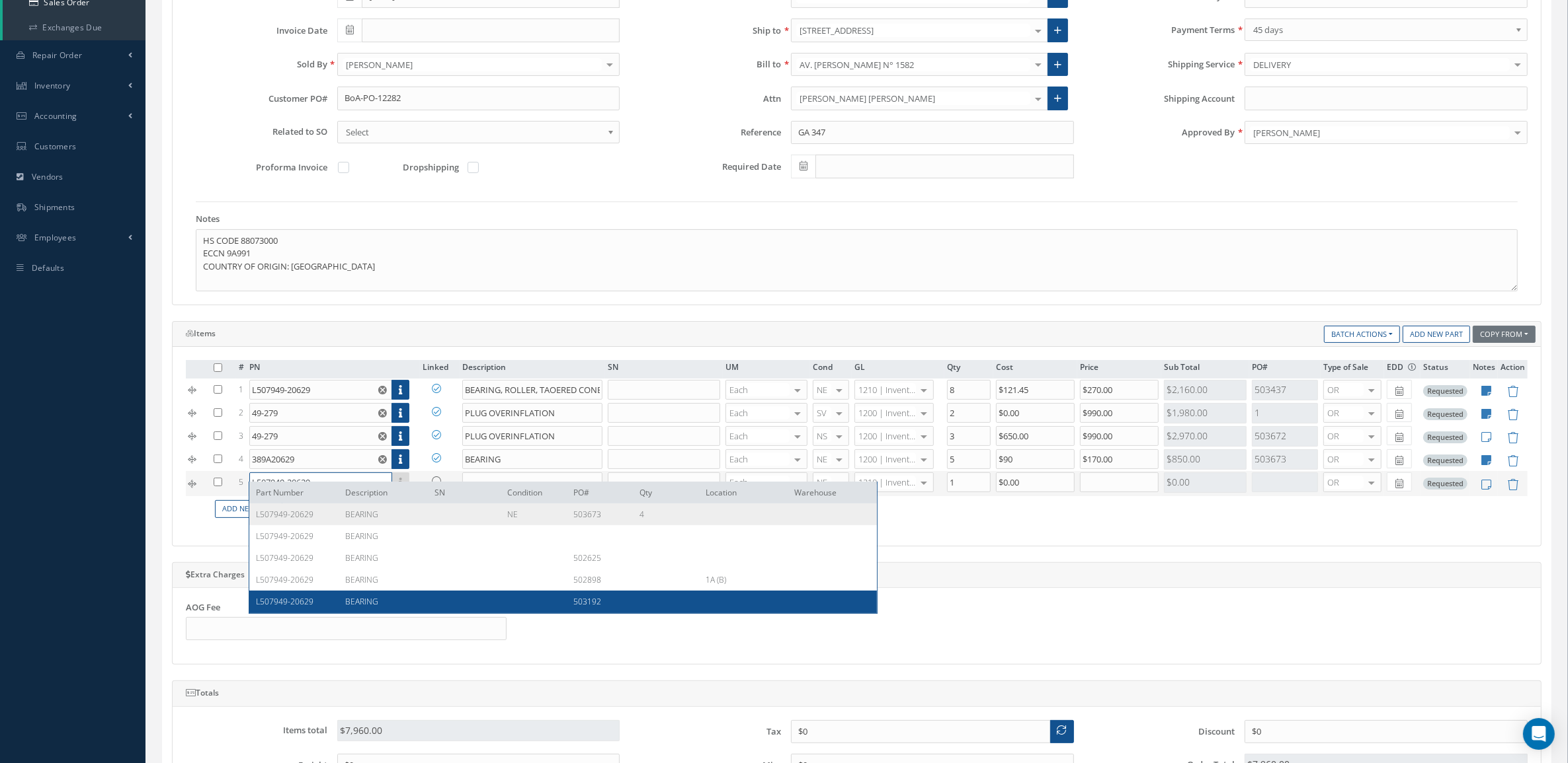
scroll to position [248, 0]
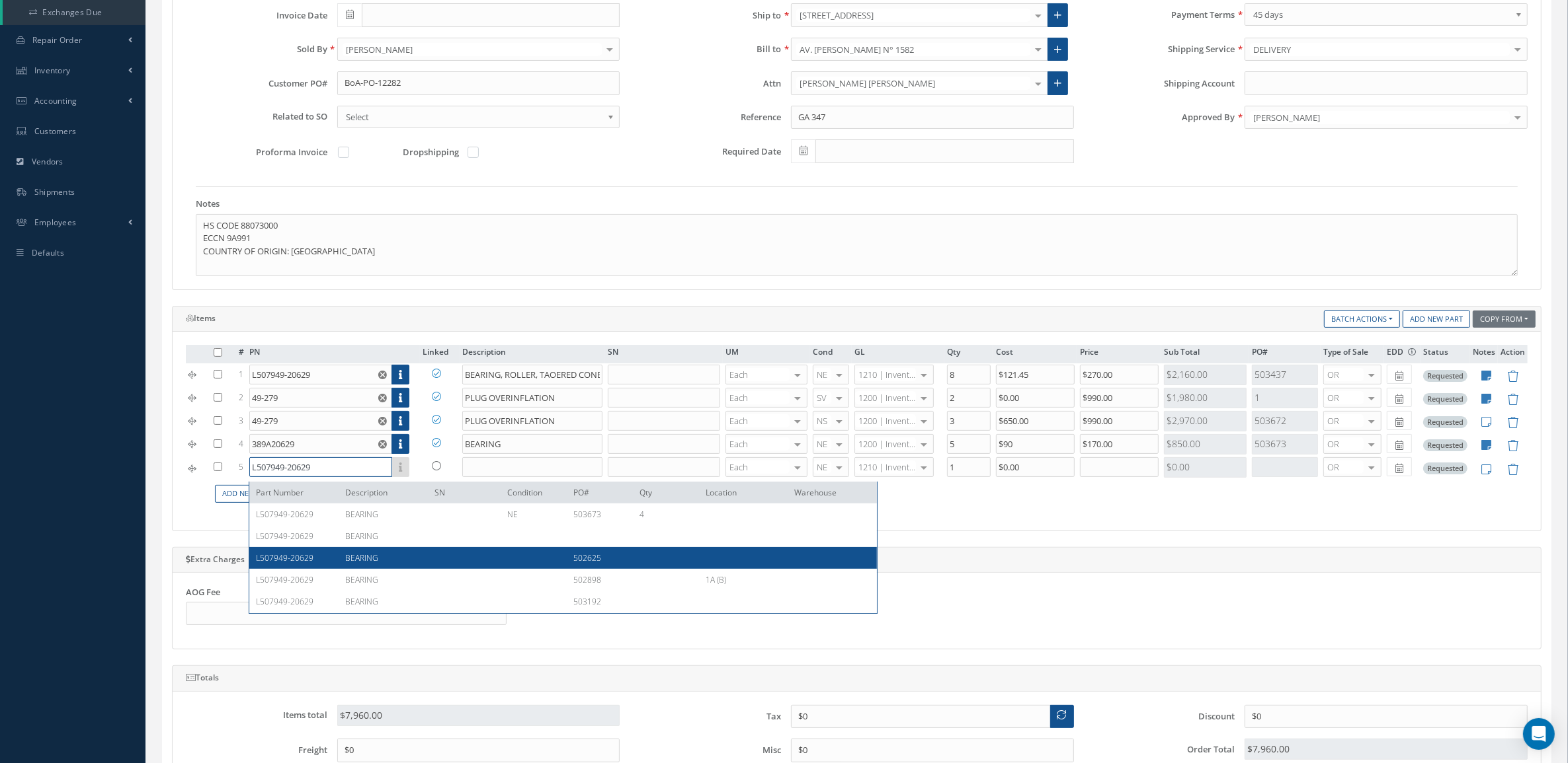
type input "L507949-20629"
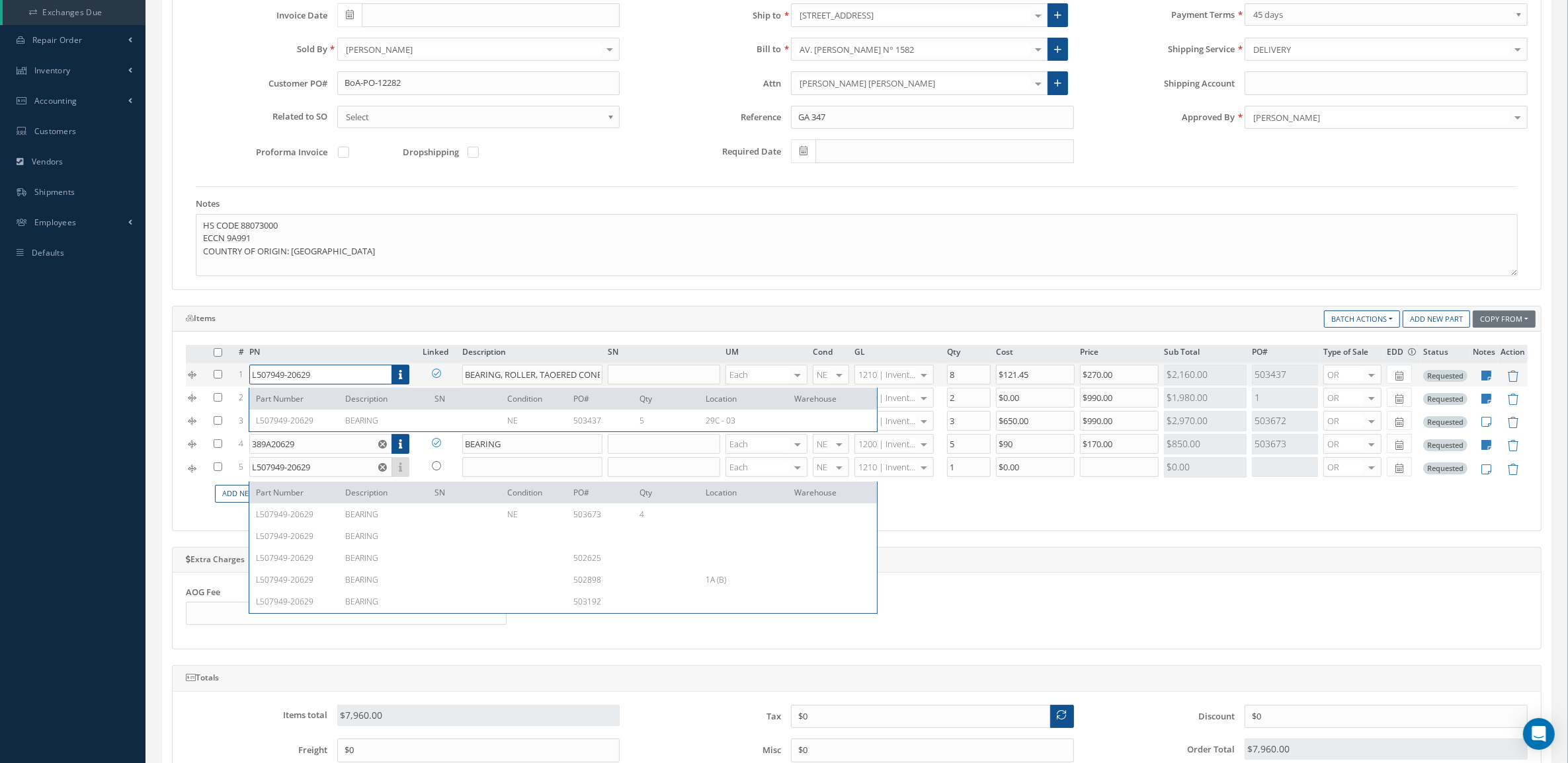
click at [355, 377] on input "L507949-20629" at bounding box center [320, 374] width 143 height 20
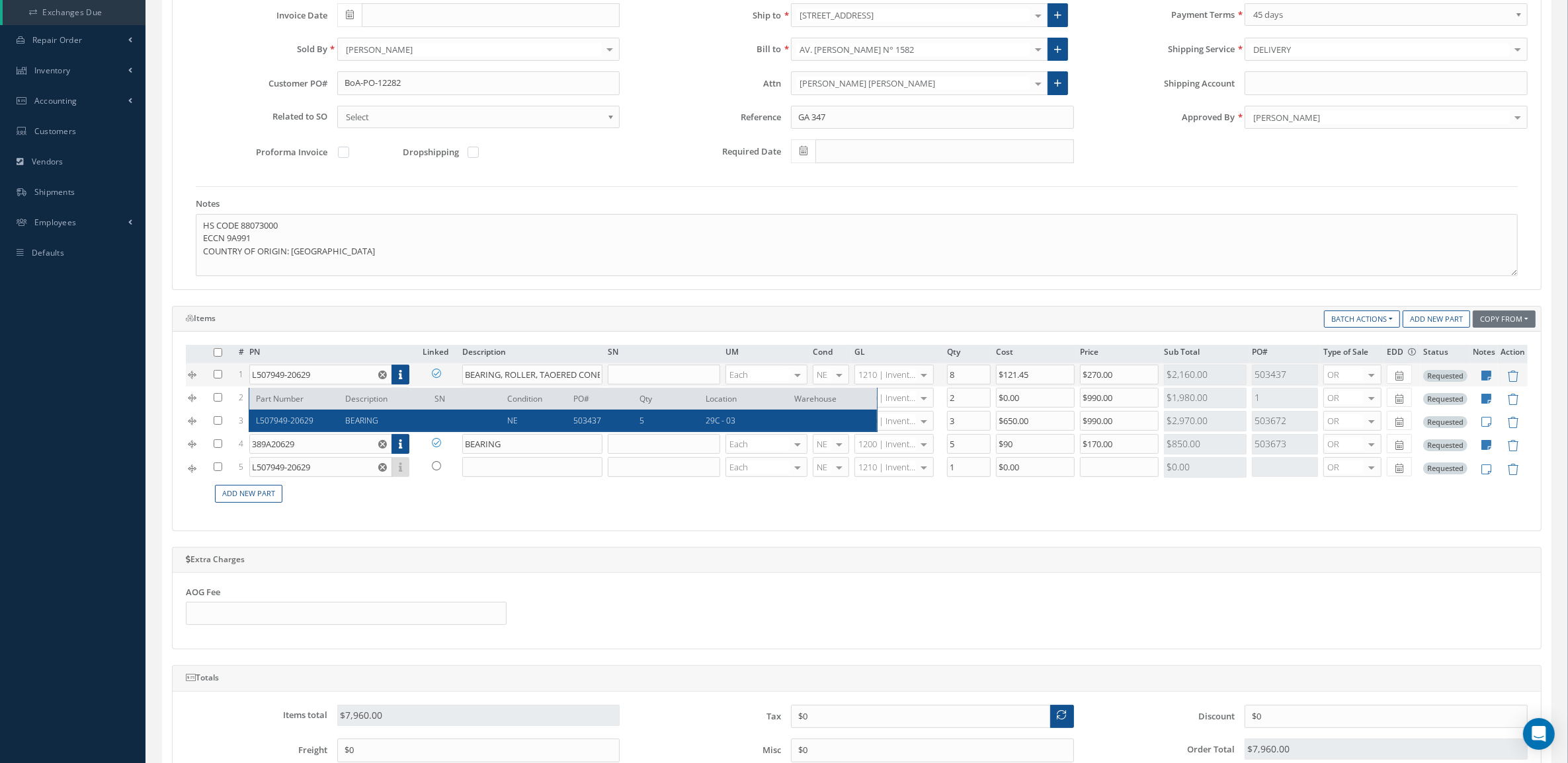
click at [443, 419] on div at bounding box center [460, 420] width 73 height 11
type input "BEARING"
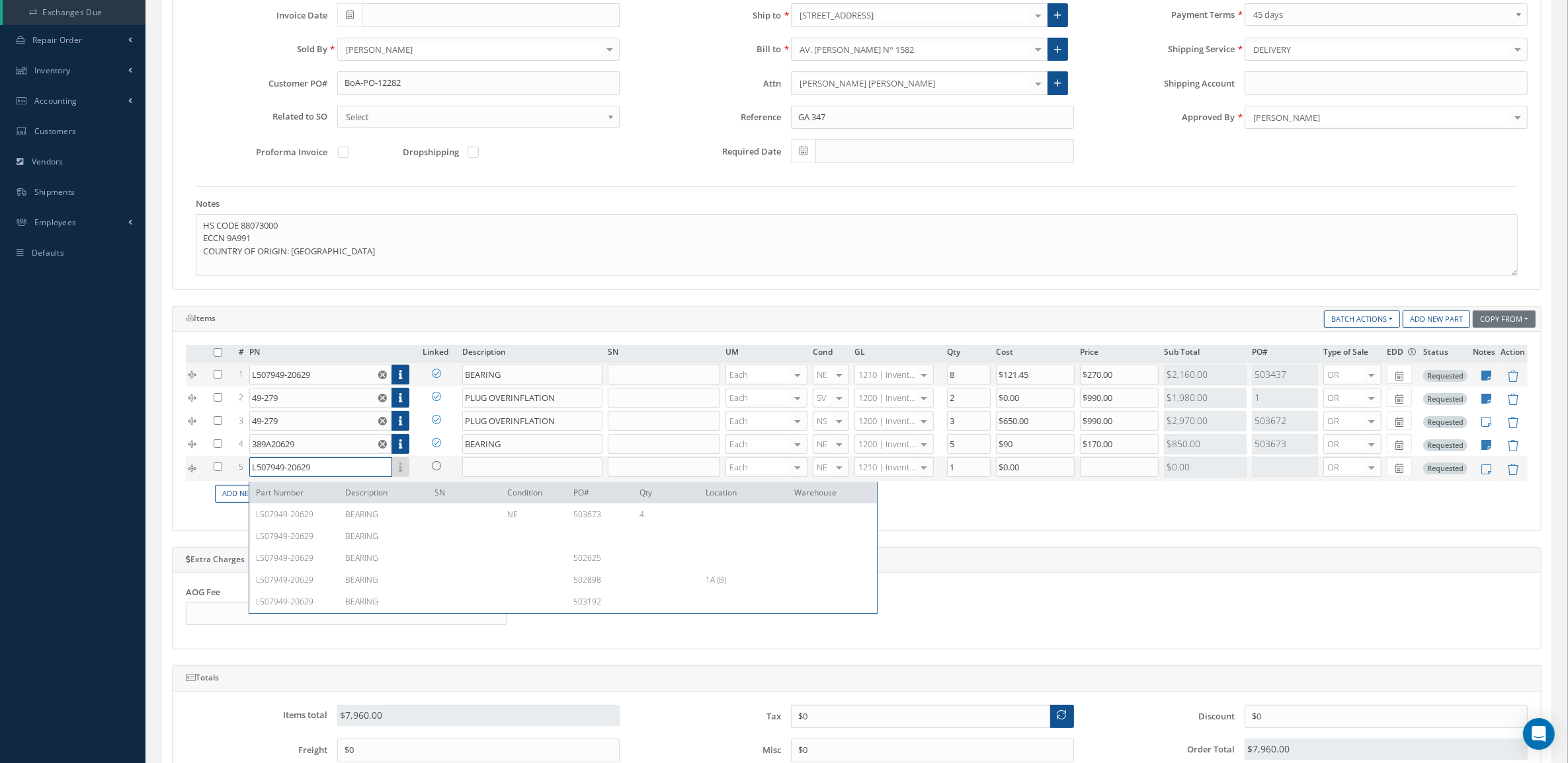
click at [367, 471] on input "L507949-20629" at bounding box center [320, 467] width 143 height 20
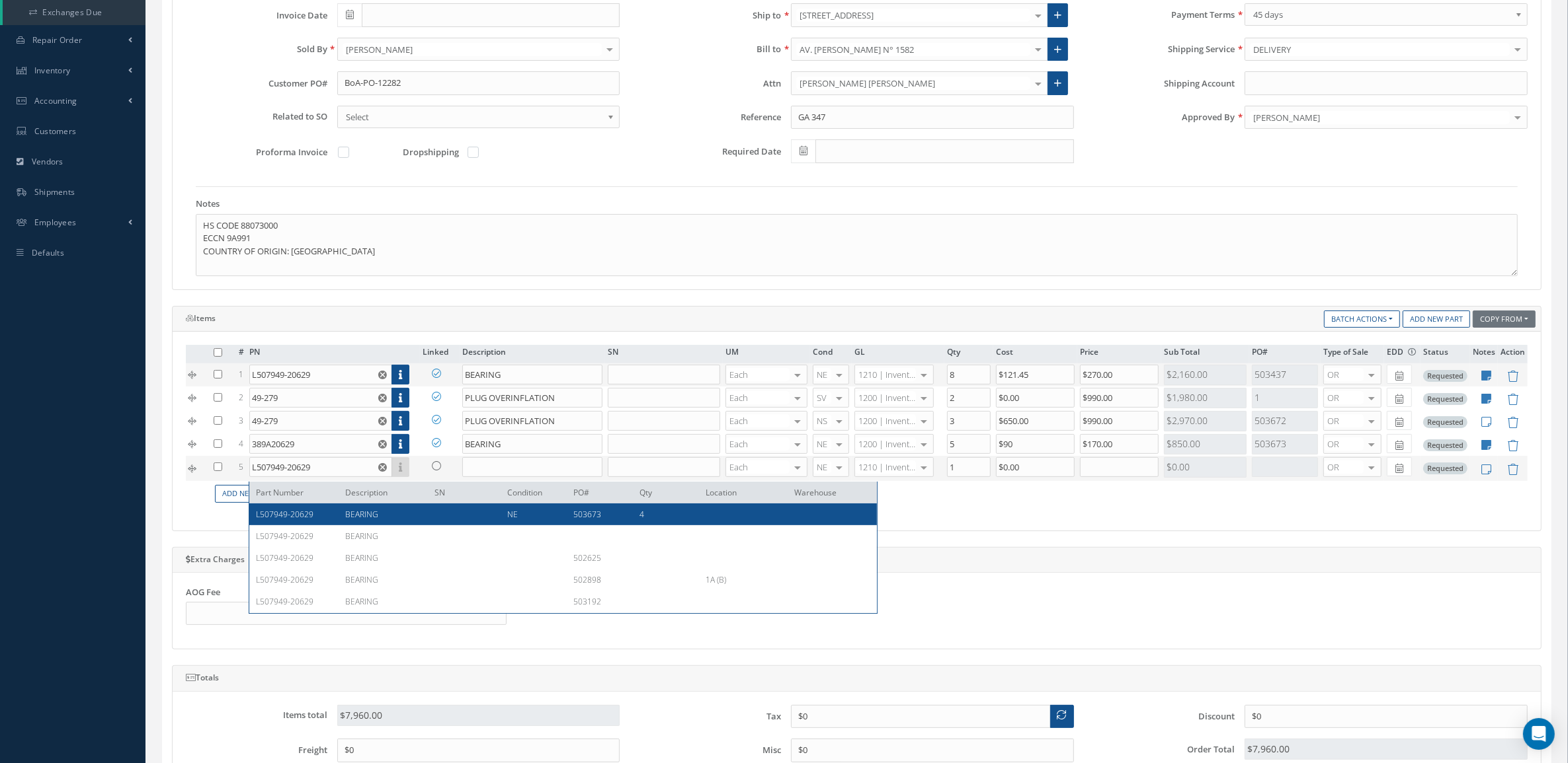
click at [378, 517] on div "BEARING" at bounding box center [380, 514] width 89 height 11
type input "BEARING"
type input "$129"
type input "$0"
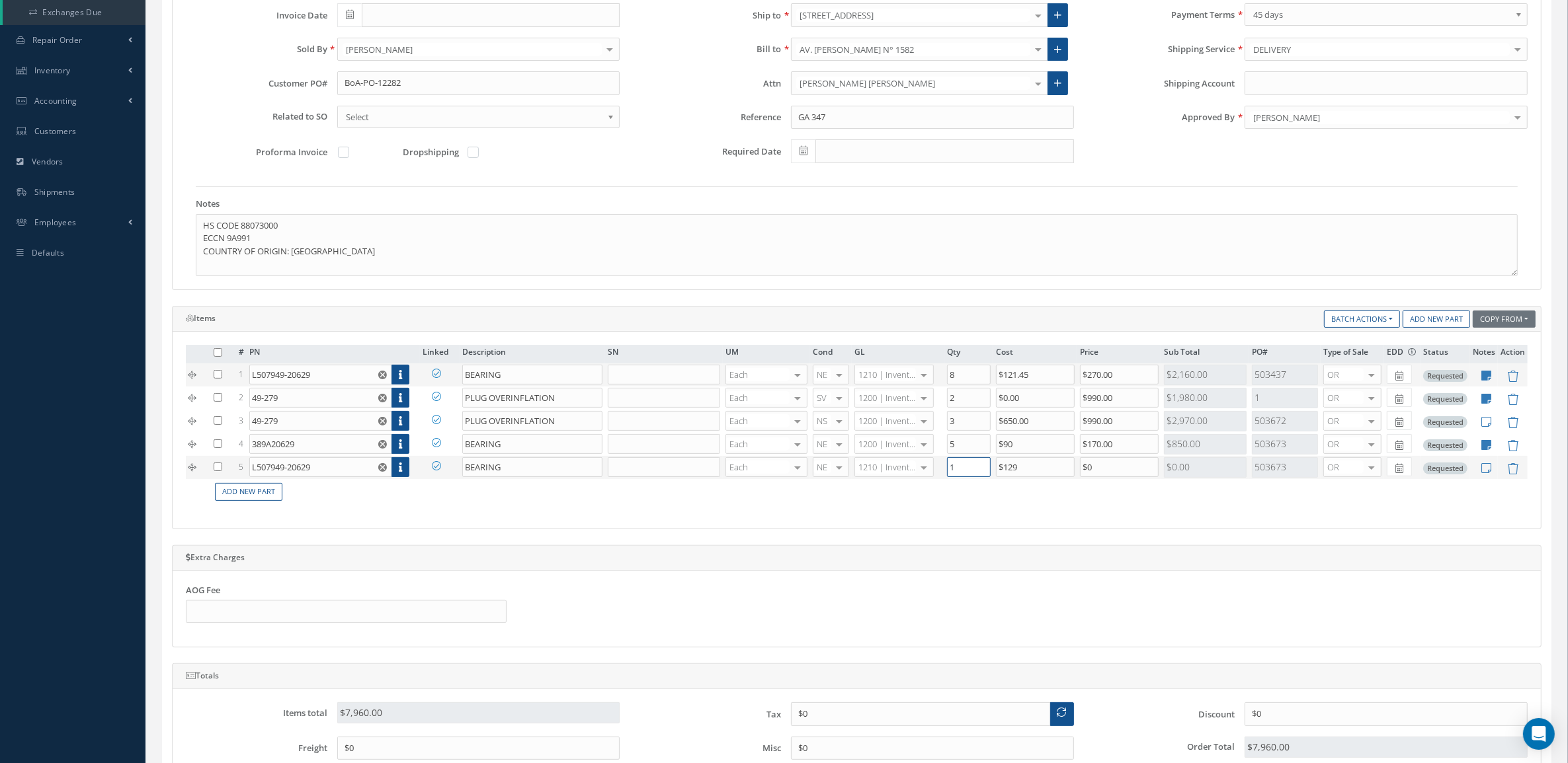
drag, startPoint x: 959, startPoint y: 466, endPoint x: 932, endPoint y: 467, distance: 27.0
click at [932, 467] on tr "5 L507949-20629 Part Number Description SN Condition PO# Qty Location Warehouse…" at bounding box center [856, 468] width 1342 height 23
type input "4"
drag, startPoint x: 969, startPoint y: 375, endPoint x: 916, endPoint y: 375, distance: 53.0
click at [916, 375] on tr "1 L507949-20629 Part Number Description SN Condition PO# Qty Location Warehouse…" at bounding box center [856, 375] width 1342 height 23
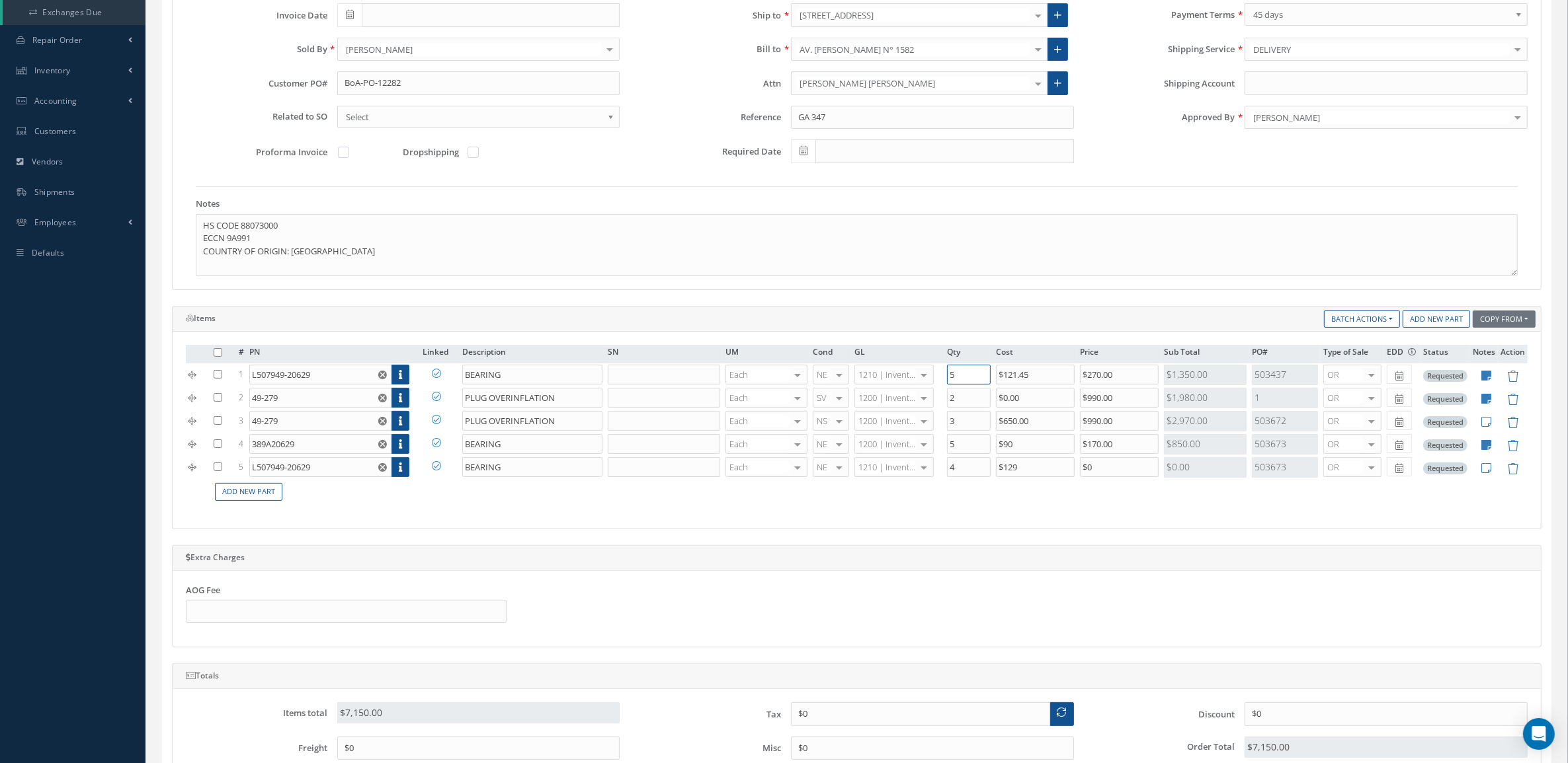
type input "5"
click at [927, 496] on td "Add New Part" at bounding box center [868, 491] width 1316 height 25
click at [357, 378] on input "L507949-20629" at bounding box center [320, 374] width 143 height 20
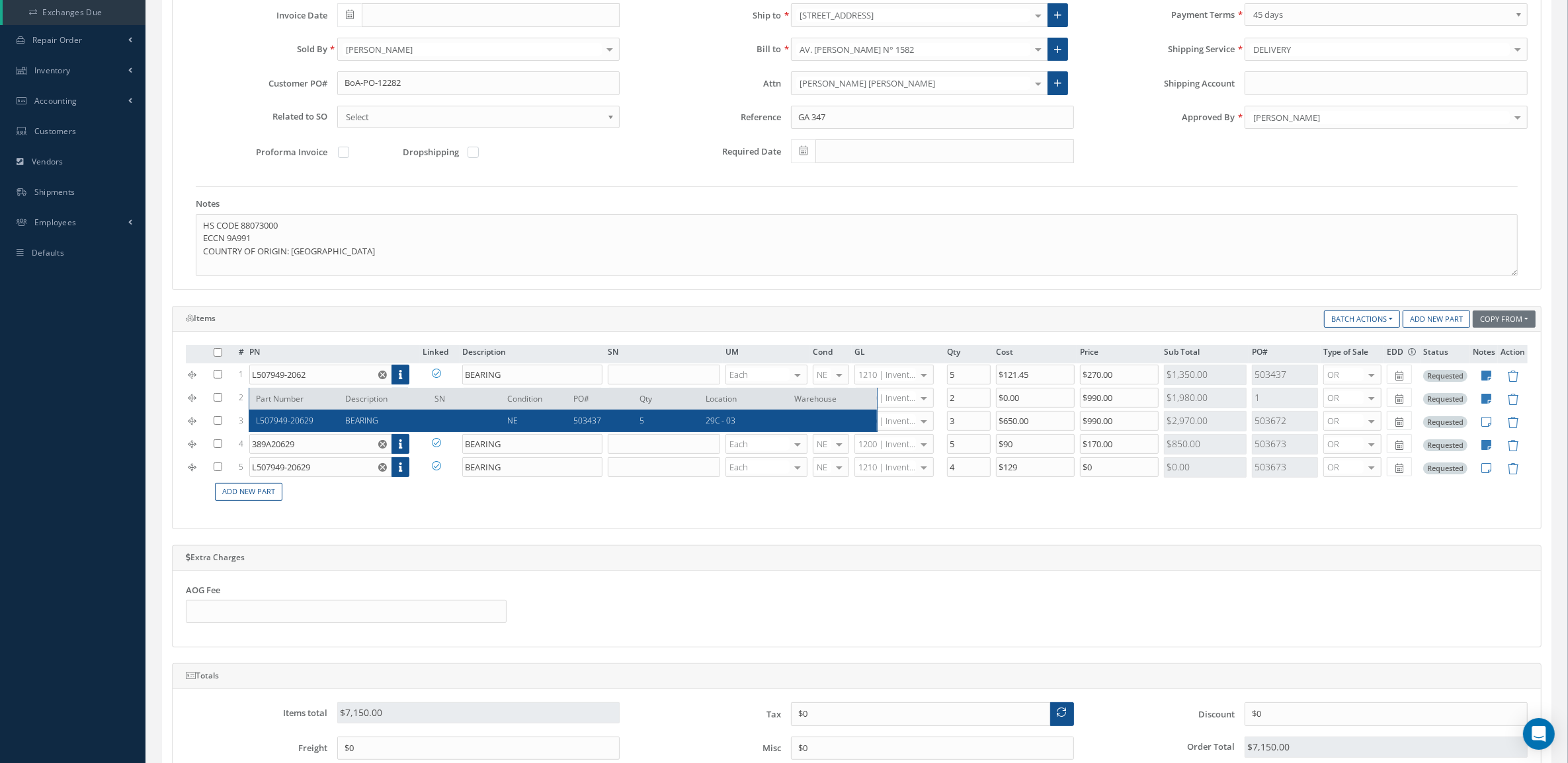
click at [370, 415] on span "BEARING" at bounding box center [362, 420] width 33 height 11
type input "L507949-20629"
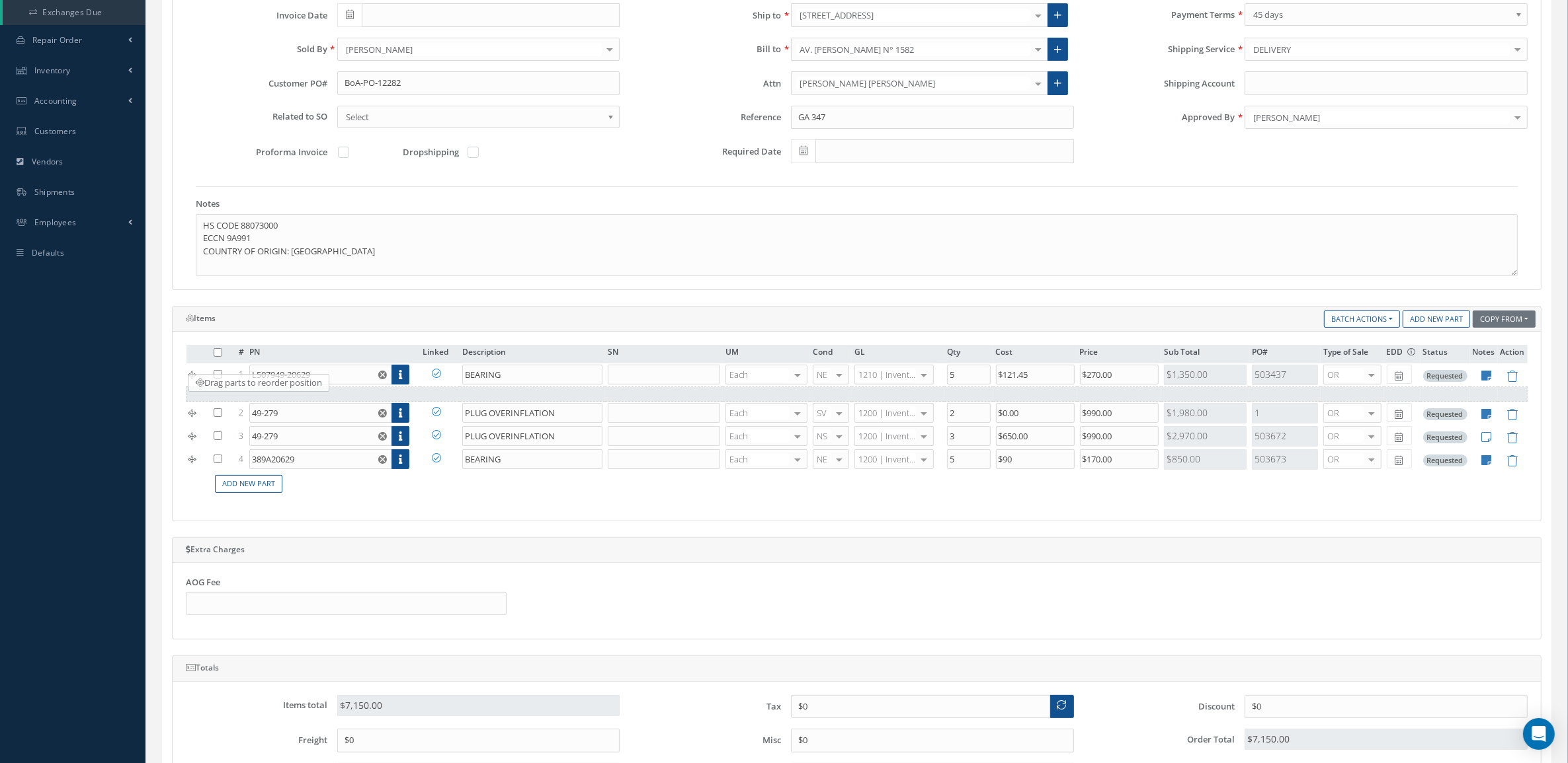
drag, startPoint x: 190, startPoint y: 470, endPoint x: 192, endPoint y: 386, distance: 84.0
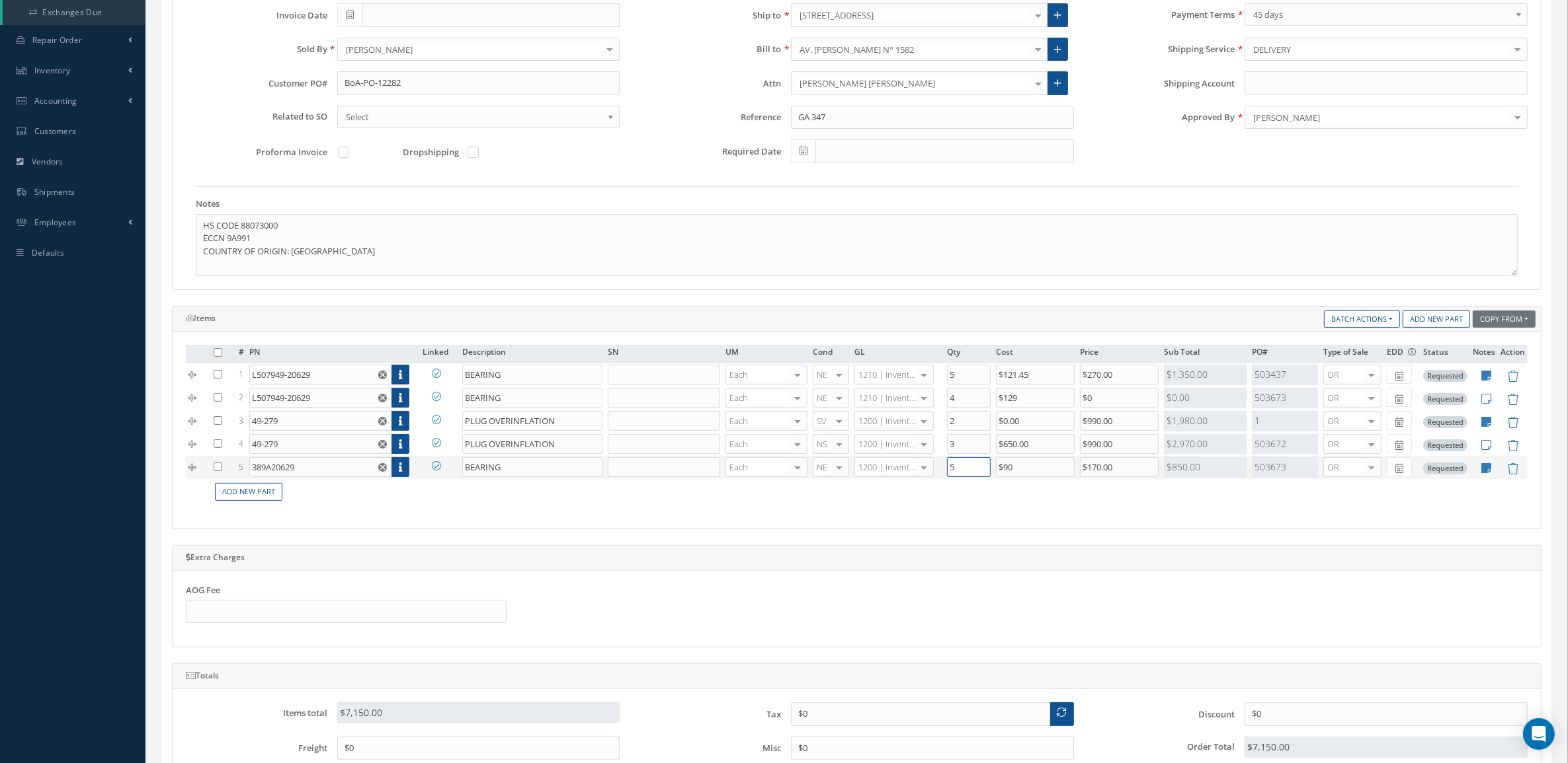
drag, startPoint x: 967, startPoint y: 471, endPoint x: 915, endPoint y: 471, distance: 52.0
click at [915, 471] on tr "5 389A20629 Part Number Description SN Condition PO# Qty Location Warehouse BEA…" at bounding box center [856, 468] width 1342 height 23
click at [809, 539] on div "Main information Order Date 08/29/2025 Customer: Boliviana de Aviacion MABA AER…" at bounding box center [857, 374] width 1369 height 886
drag, startPoint x: 966, startPoint y: 473, endPoint x: 891, endPoint y: 477, distance: 75.1
click at [891, 477] on tr "5 389A20629 Part Number Description SN Condition PO# Qty Location Warehouse BEA…" at bounding box center [856, 468] width 1342 height 23
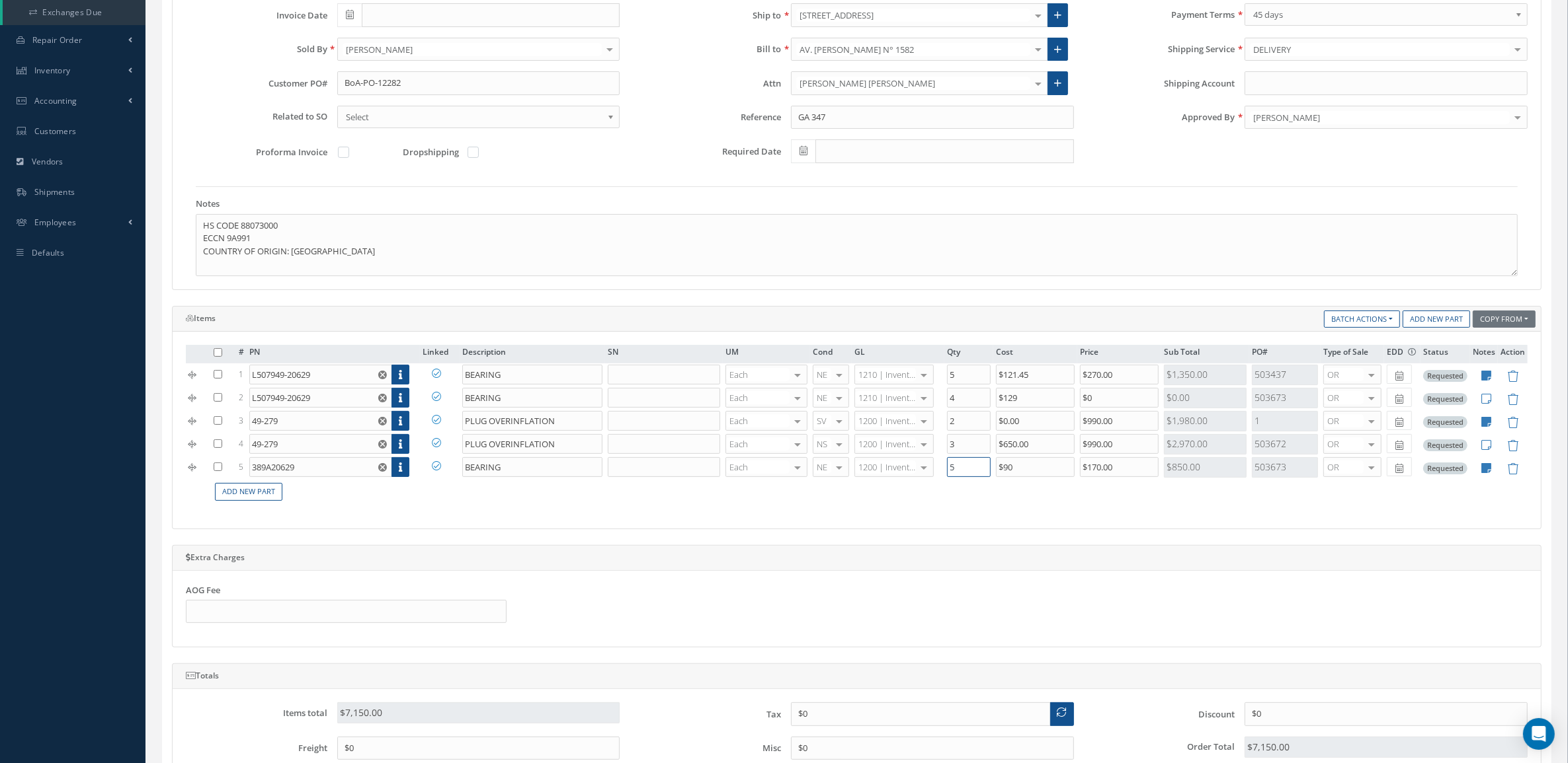
type input "5"
click at [848, 516] on div "# PN Linked Description SN UM Cond GL Qty Cost Price Sub Total PO# Type of Sale…" at bounding box center [856, 430] width 1342 height 170
drag, startPoint x: 974, startPoint y: 401, endPoint x: 926, endPoint y: 402, distance: 48.0
click at [926, 402] on tr "2 L507949-20629 Part Number Description SN Condition PO# Qty Location Warehouse…" at bounding box center [856, 398] width 1342 height 23
type input "4"
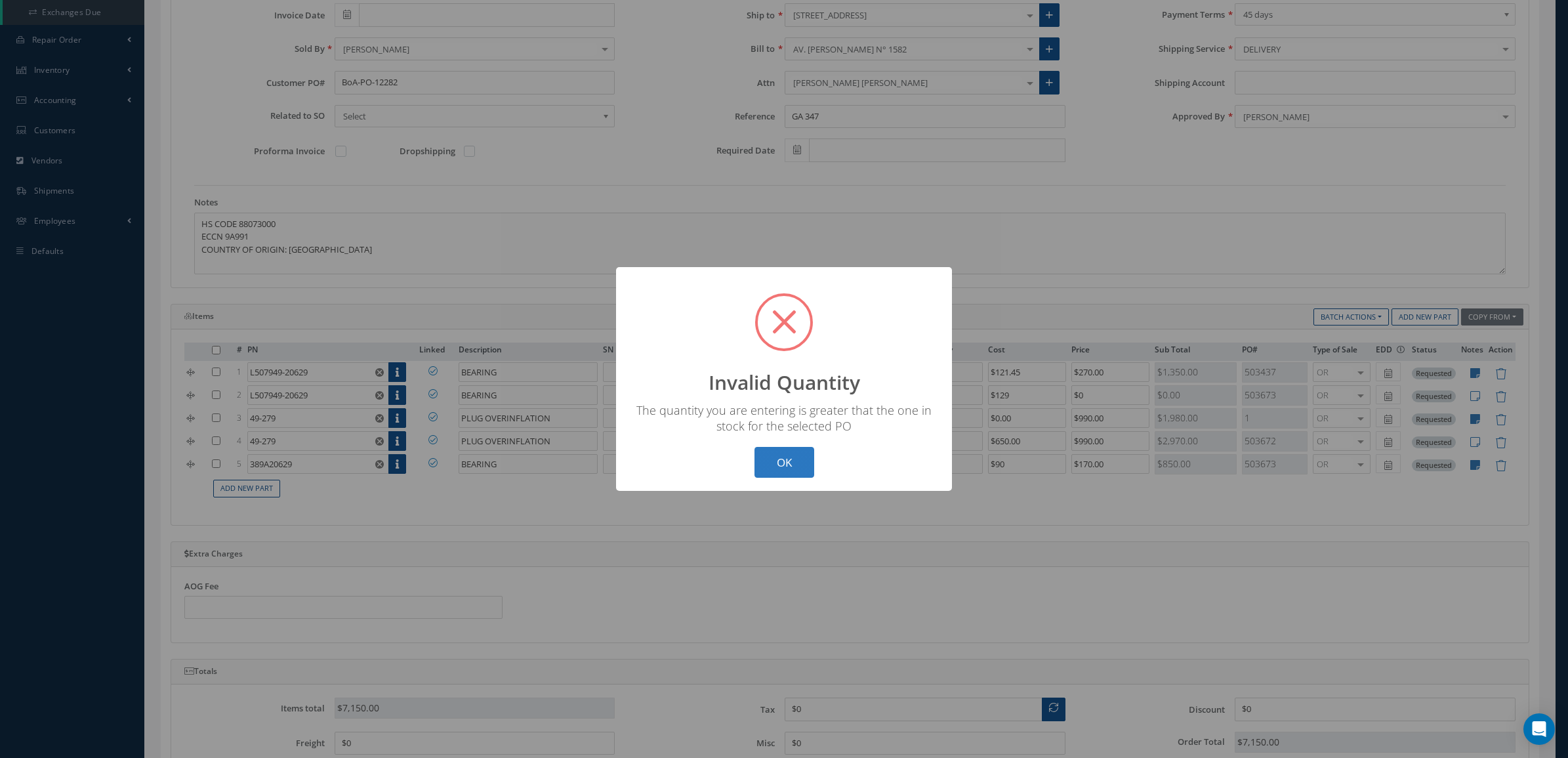
click at [805, 452] on button "OK" at bounding box center [784, 463] width 60 height 31
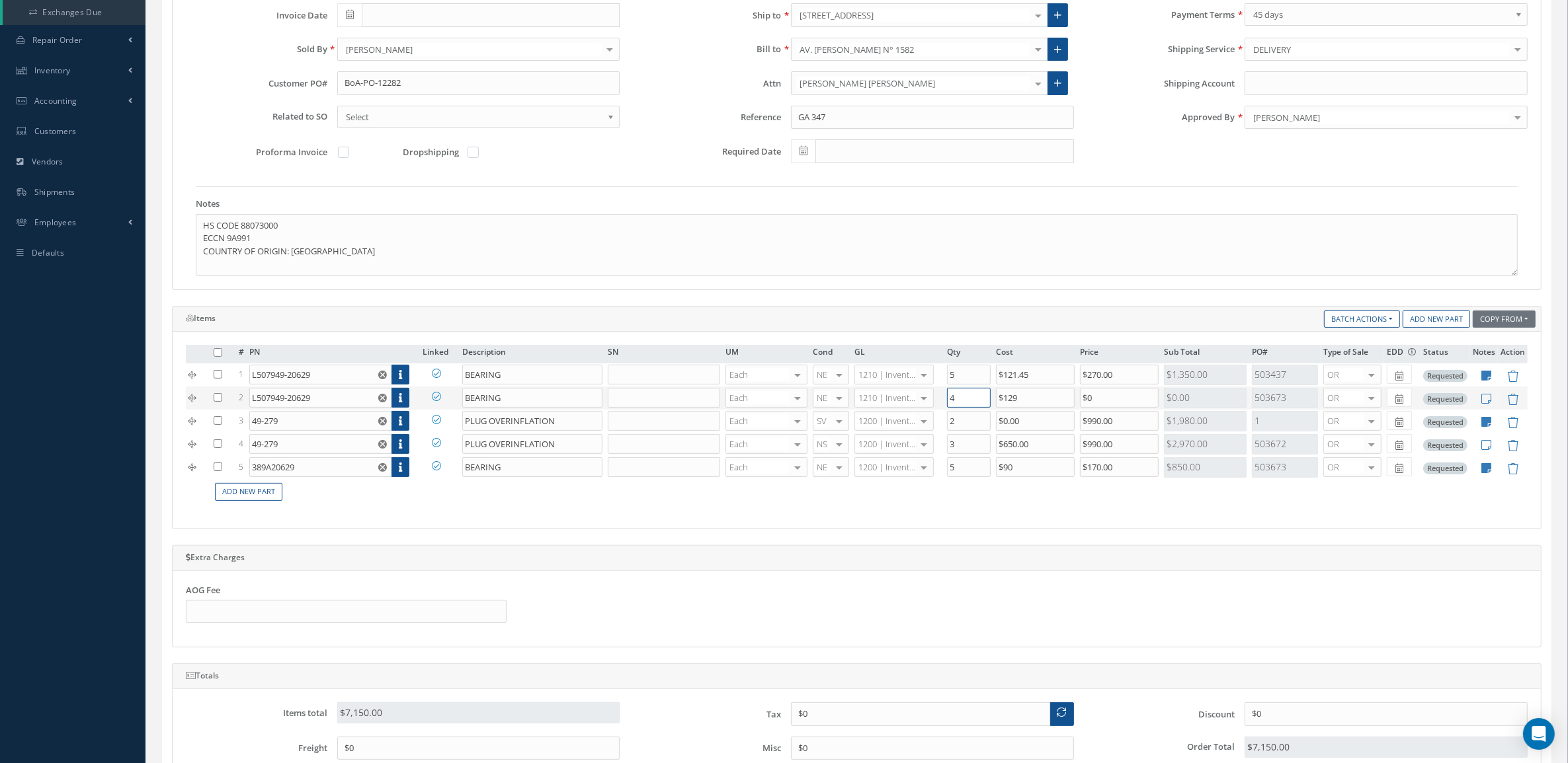
click at [976, 400] on input "4" at bounding box center [969, 398] width 44 height 20
click at [953, 378] on input "5" at bounding box center [969, 374] width 44 height 20
drag, startPoint x: 953, startPoint y: 378, endPoint x: 942, endPoint y: 375, distance: 11.4
click at [942, 375] on tr "1 L507949-20629 Part Number Description SN Condition PO# Qty Location Warehouse…" at bounding box center [856, 375] width 1342 height 23
click at [988, 519] on div "# PN Linked Description SN UM Cond GL Qty Cost Price Sub Total PO# Type of Sale…" at bounding box center [856, 430] width 1368 height 197
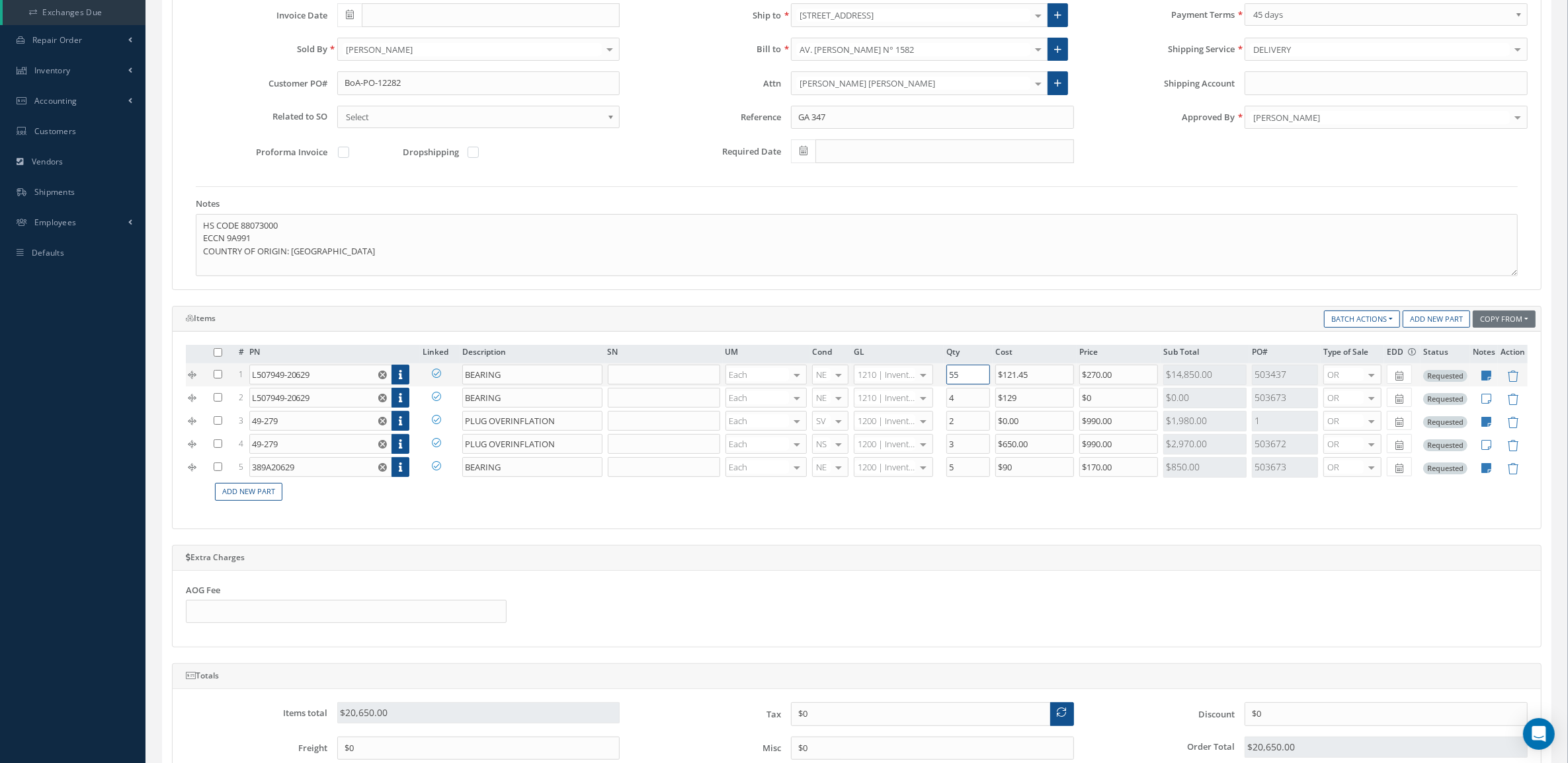
click at [963, 378] on input "55" at bounding box center [968, 374] width 44 height 20
type input "5"
click at [353, 378] on input "L507949-20629" at bounding box center [320, 374] width 143 height 20
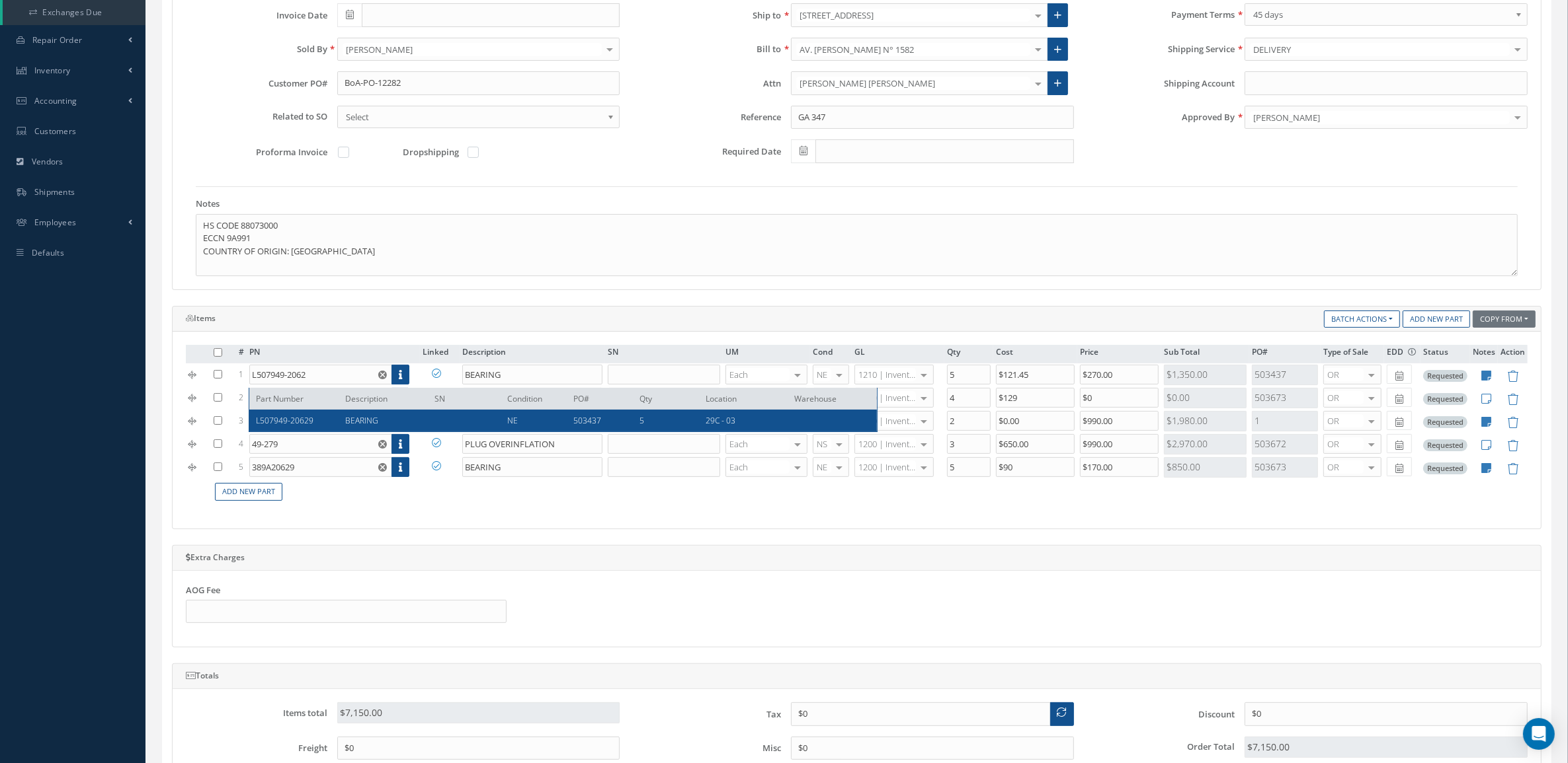
click at [369, 414] on tbody "1 L507949-2062 Part Number Description SN Condition PO# Qty Location Warehouse …" at bounding box center [856, 421] width 1342 height 115
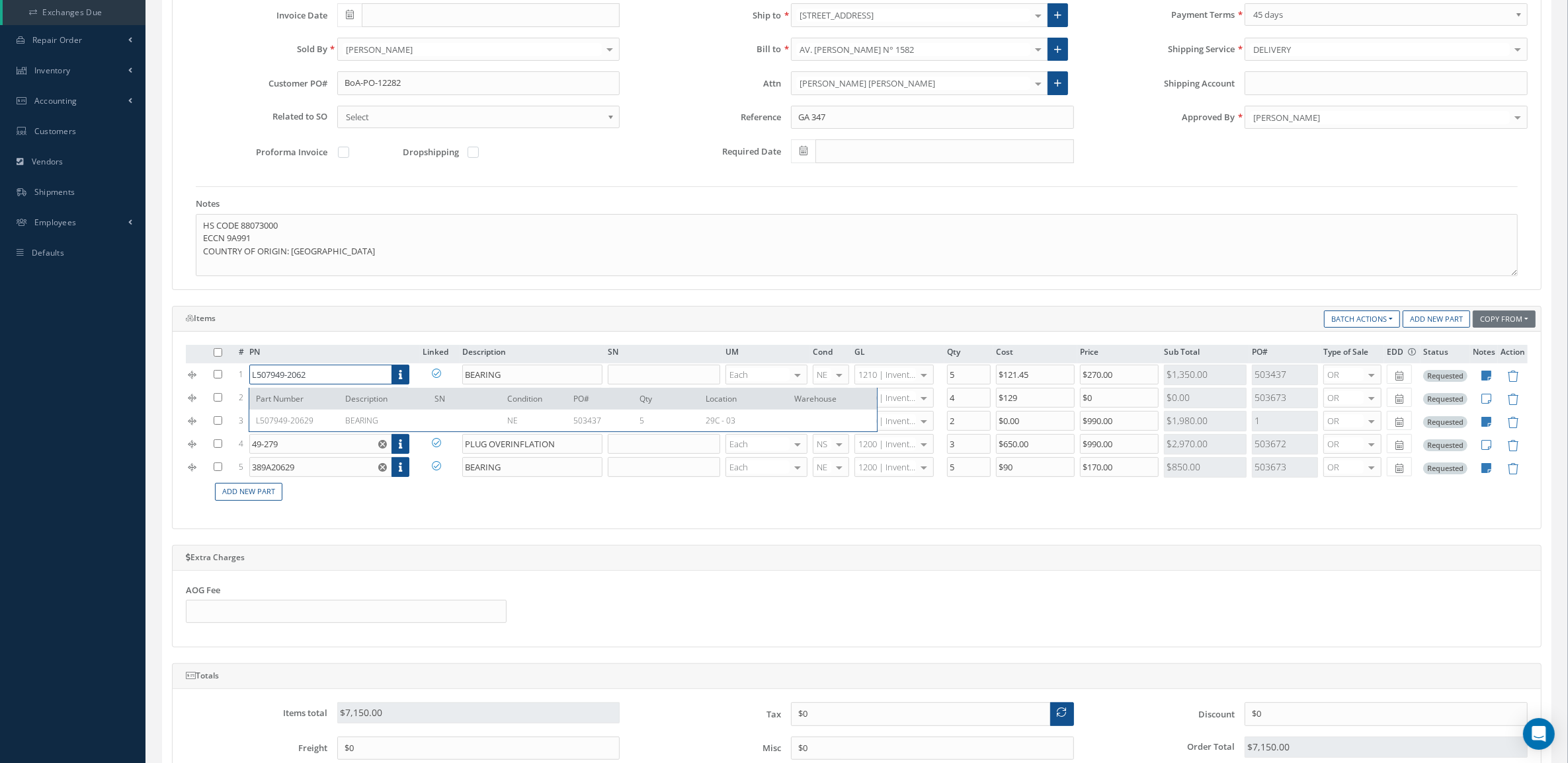
click at [334, 377] on input "L507949-2062" at bounding box center [320, 374] width 143 height 20
click at [344, 419] on tbody "1 L507949-2062 Part Number Description SN Condition PO# Qty Location Warehouse …" at bounding box center [856, 421] width 1342 height 115
click at [330, 383] on input "L507949-2062" at bounding box center [320, 374] width 143 height 20
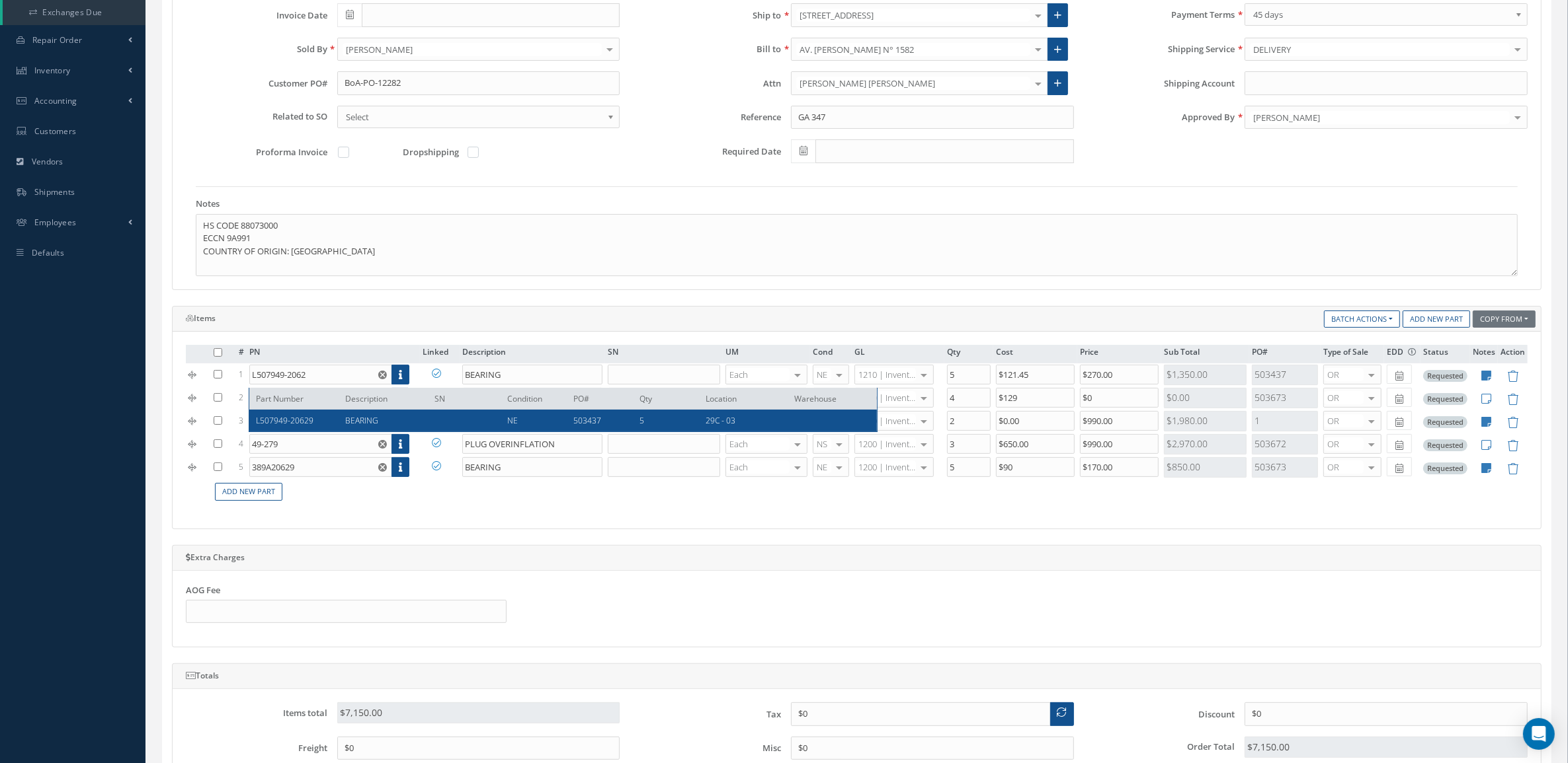
click at [302, 416] on span "L507949-20629" at bounding box center [285, 420] width 58 height 11
type input "L507949-20629"
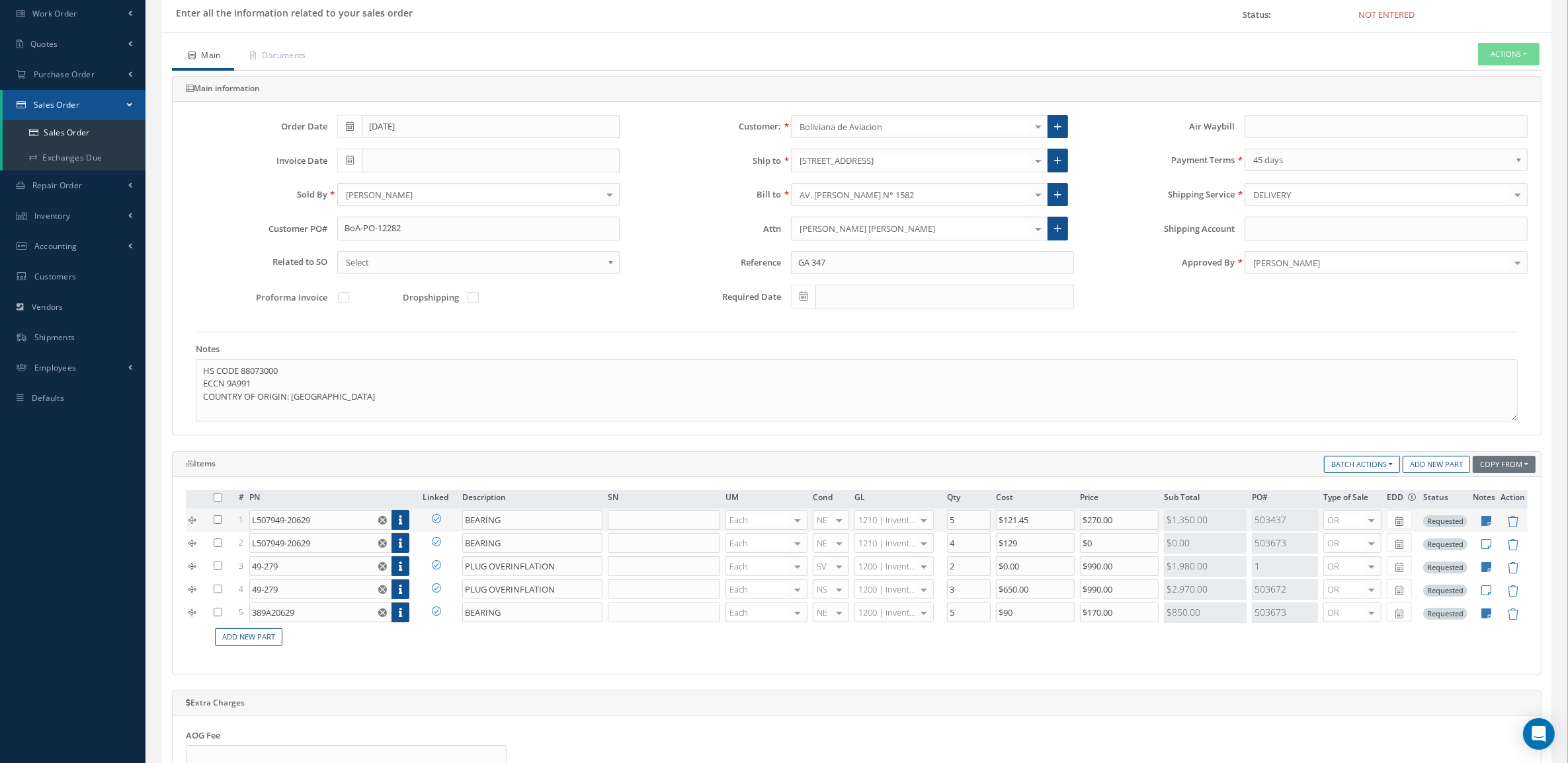
scroll to position [83, 0]
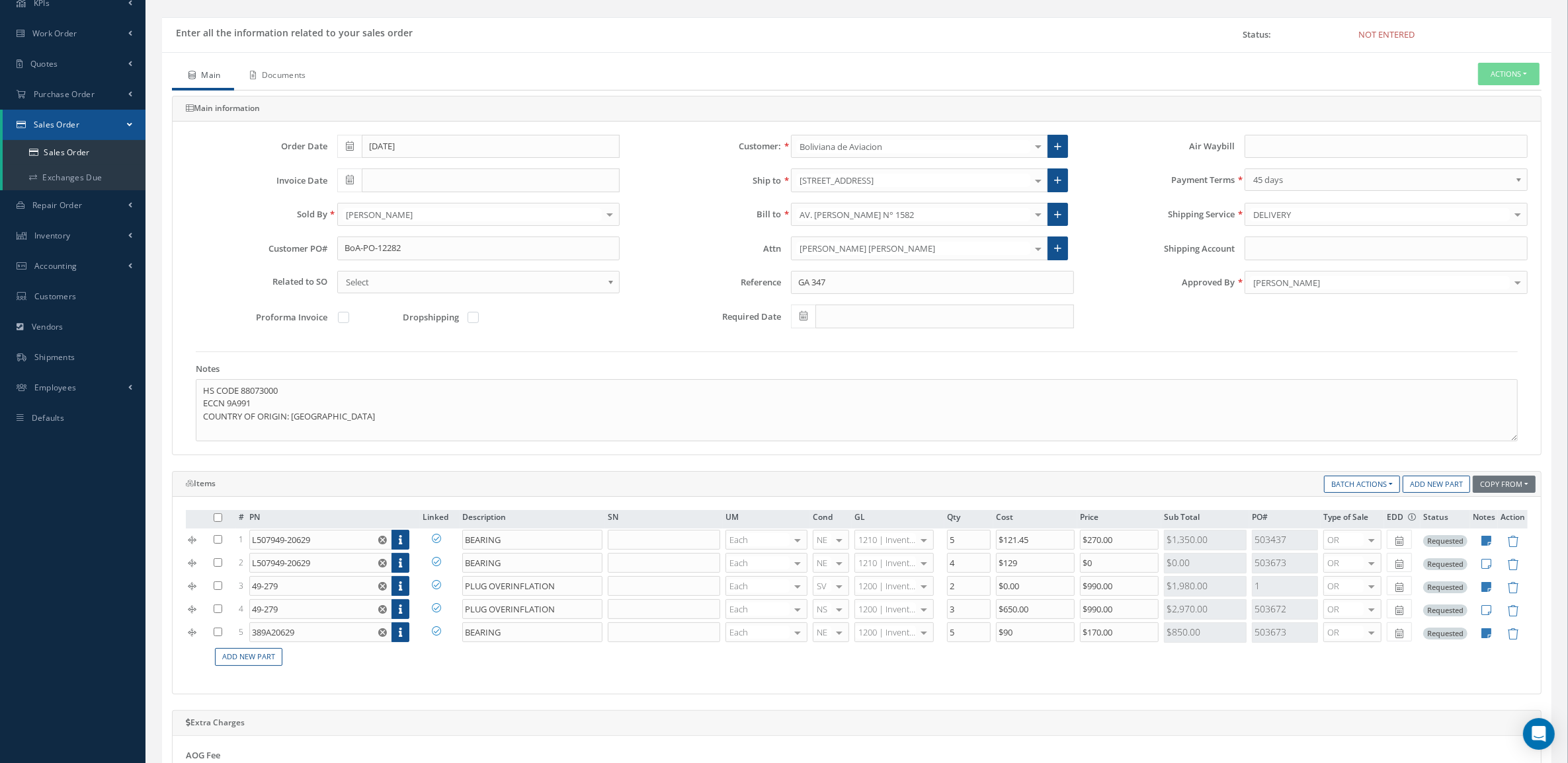
click at [296, 80] on link "Documents" at bounding box center [277, 77] width 86 height 28
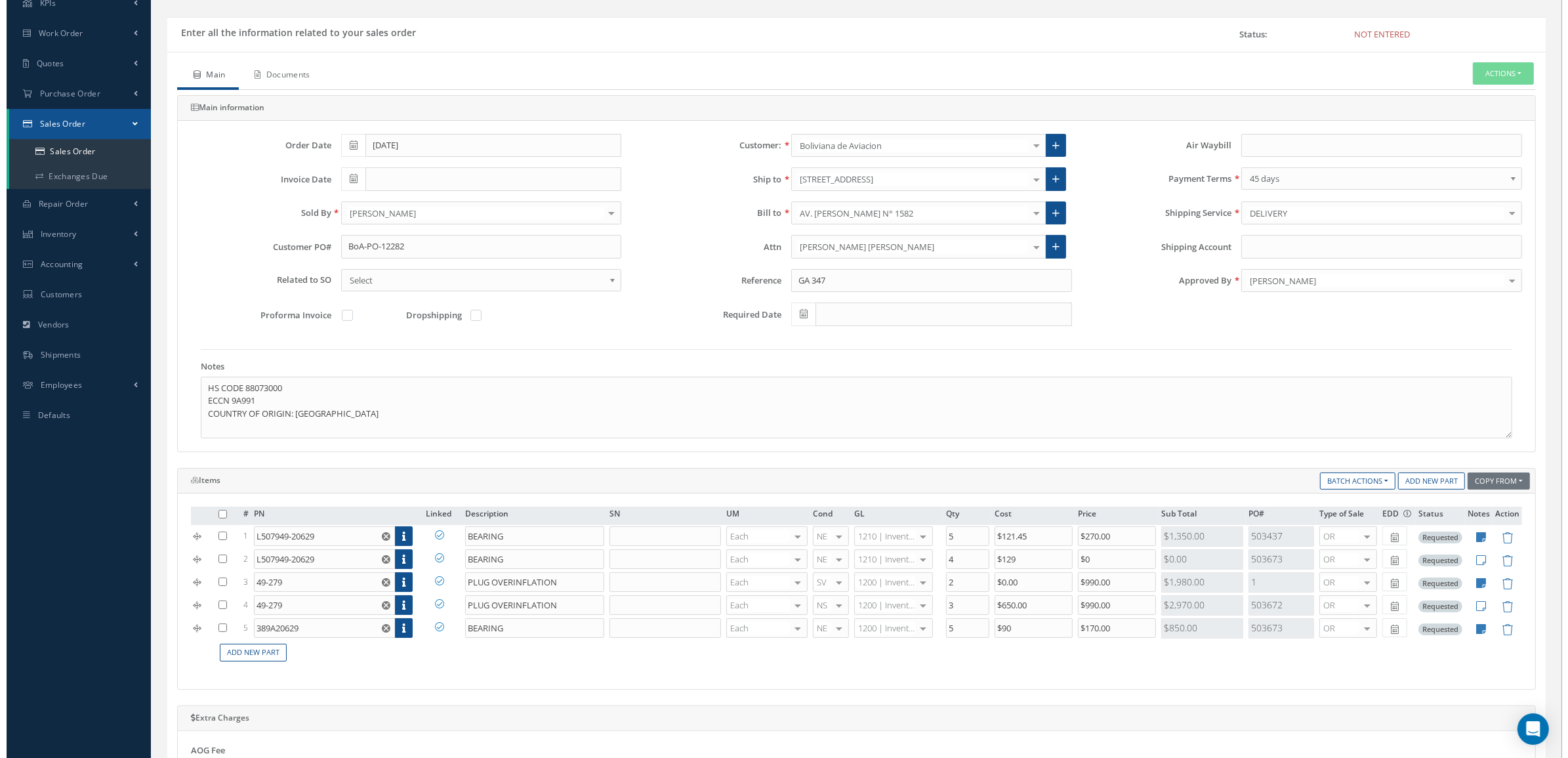
scroll to position [0, 0]
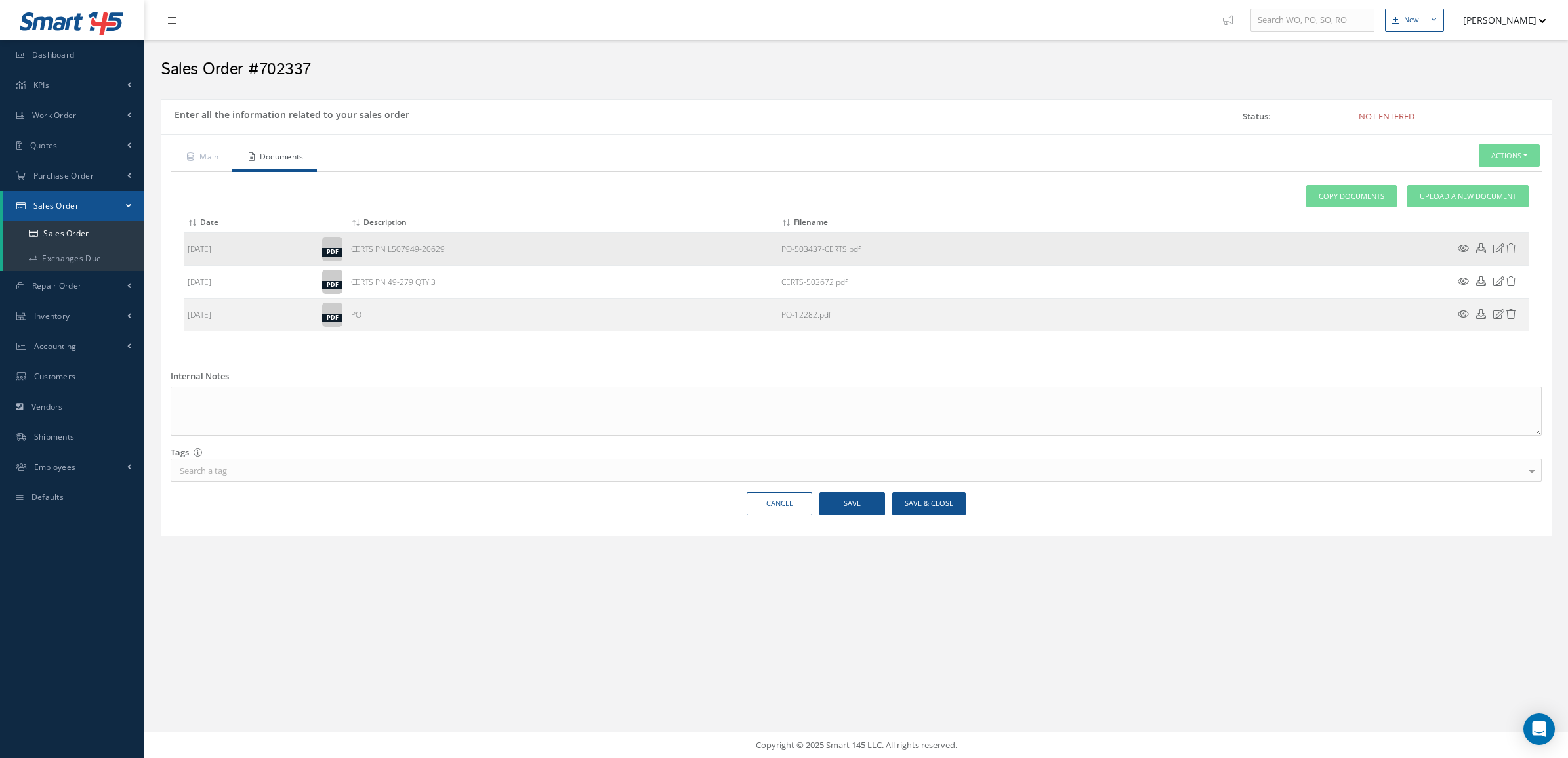
click at [1464, 247] on icon at bounding box center [1463, 247] width 11 height 10
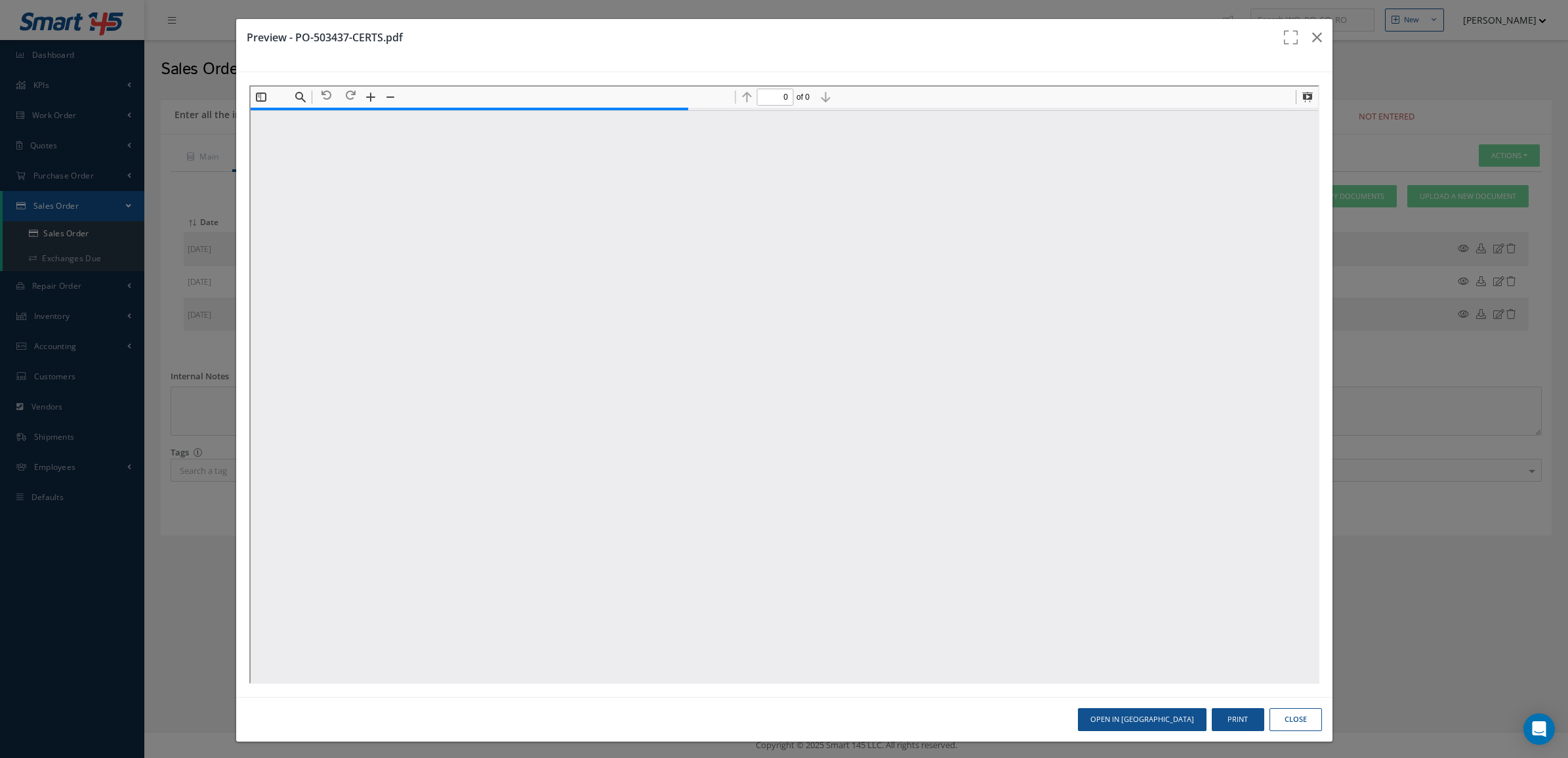
type input "1"
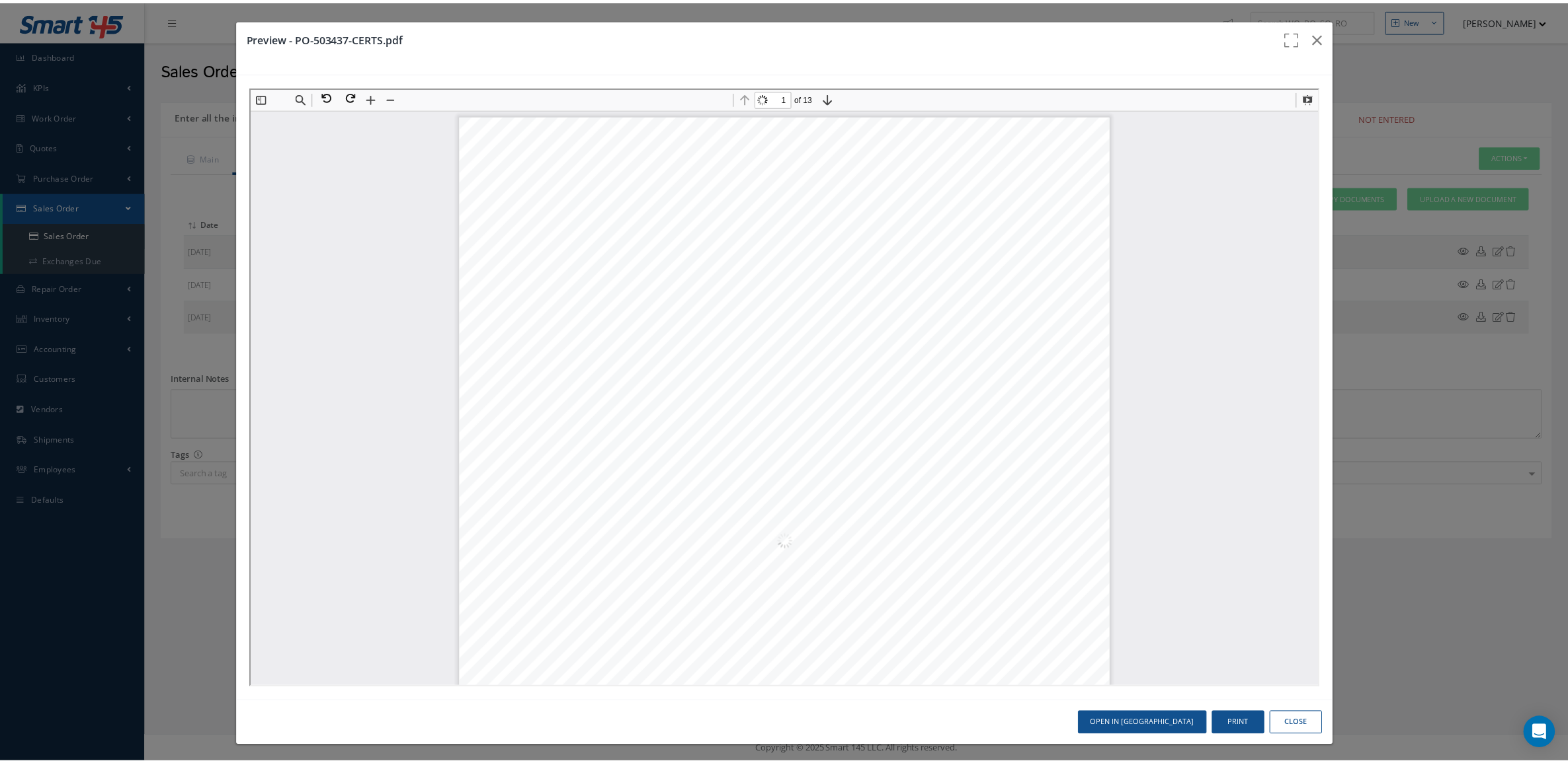
scroll to position [7, 0]
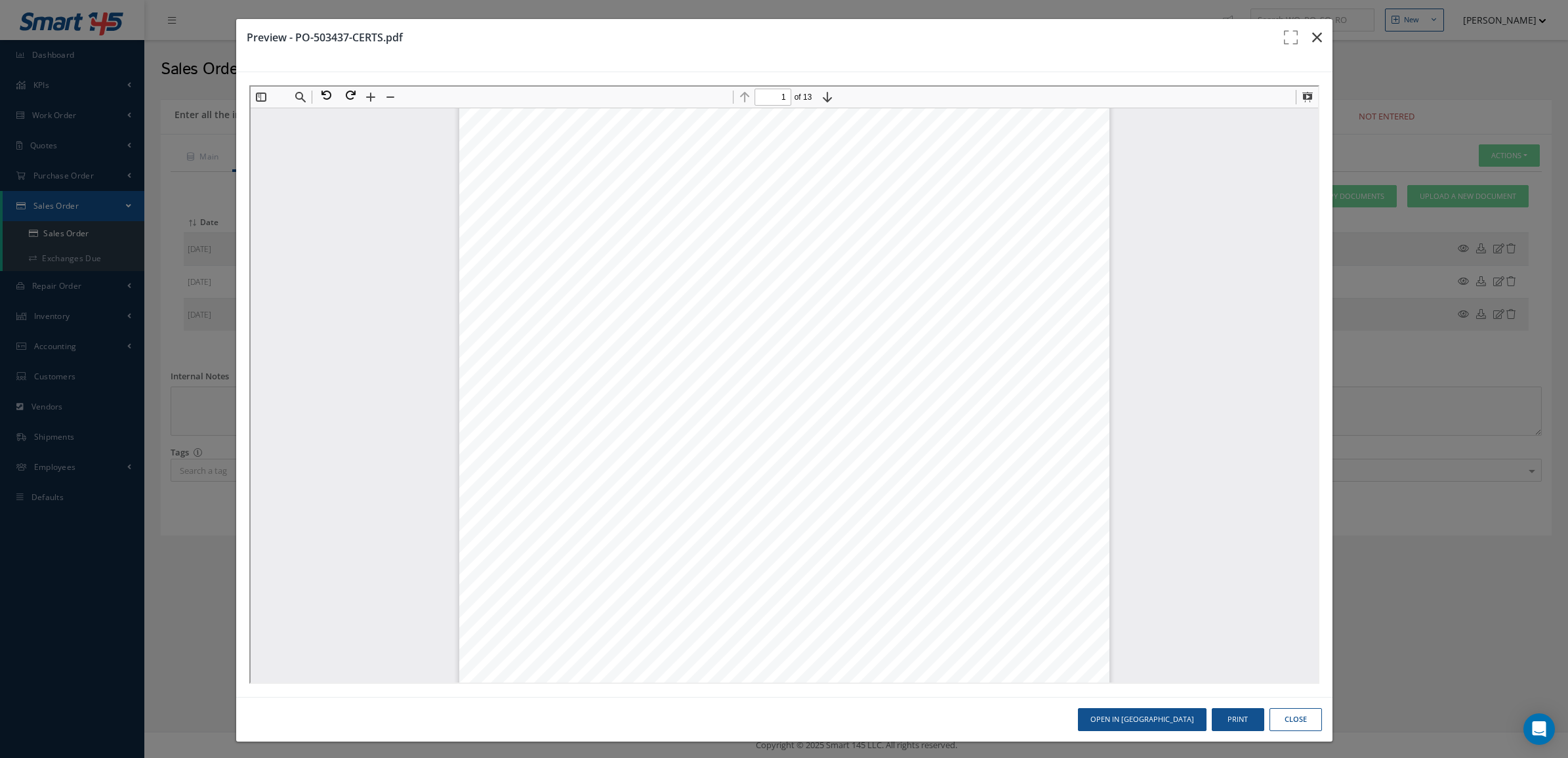
click at [1312, 40] on icon "button" at bounding box center [1316, 37] width 10 height 16
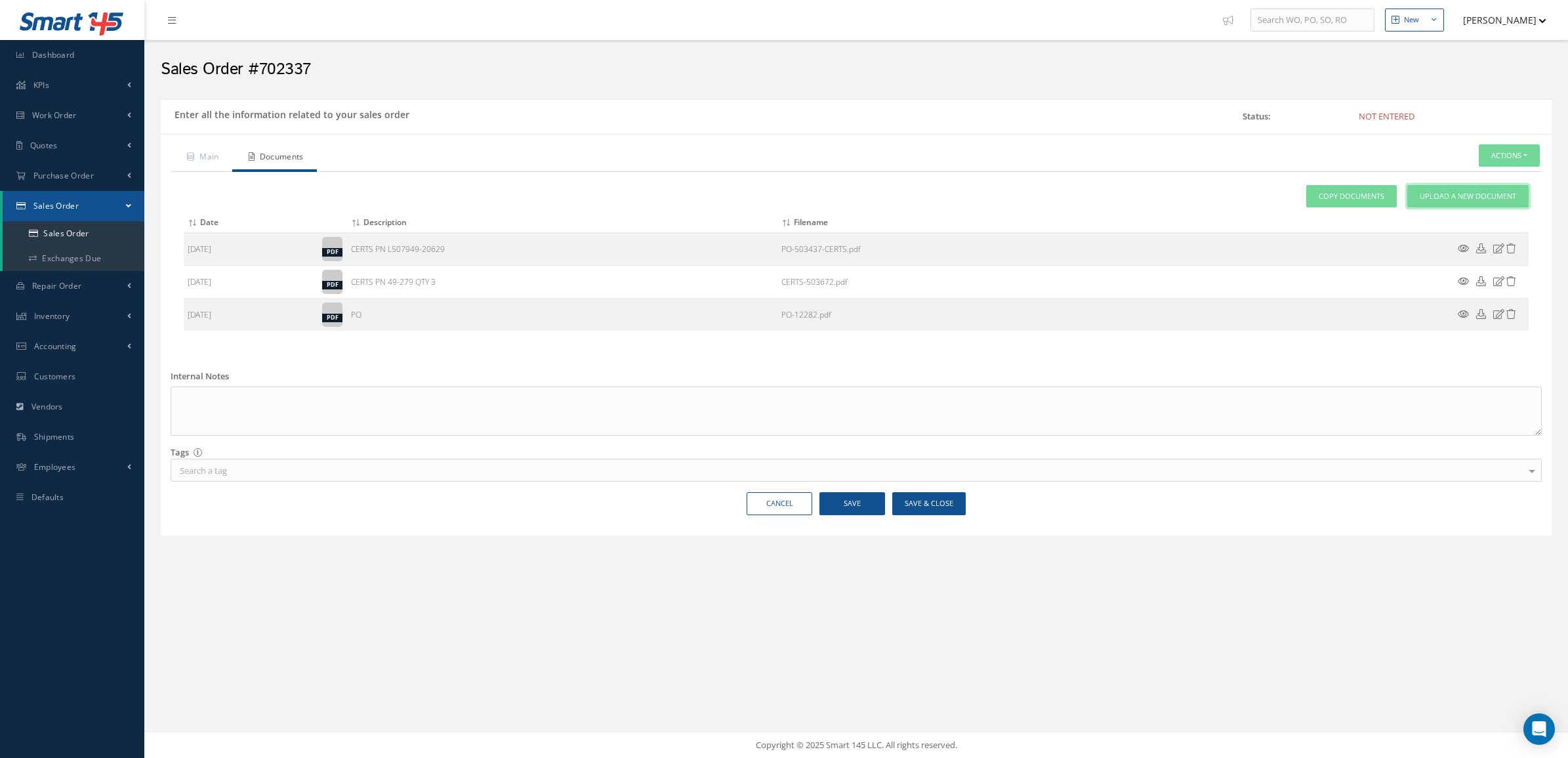
click at [1415, 197] on link "Upload a New Document" at bounding box center [1468, 196] width 121 height 23
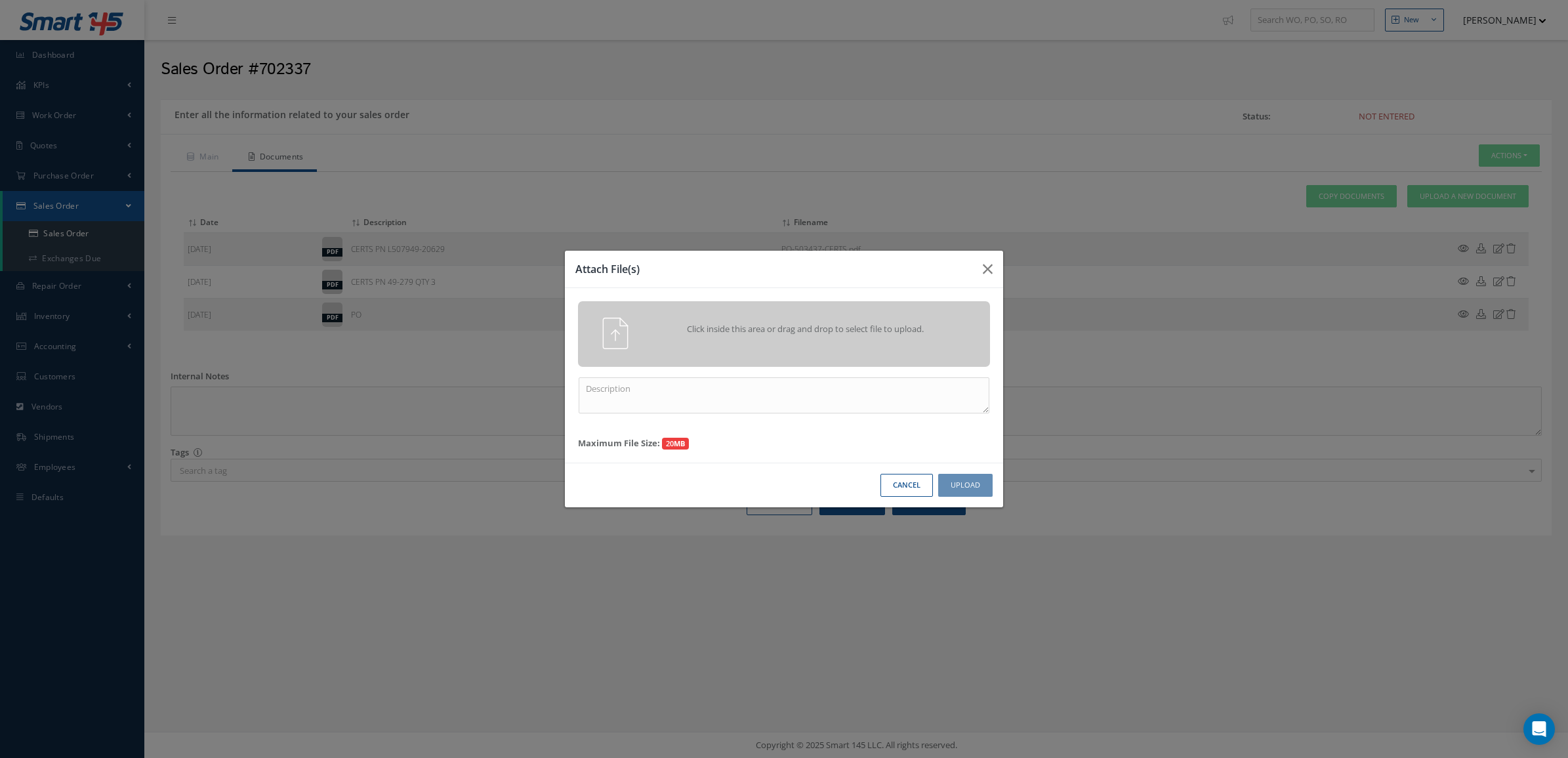
click at [718, 341] on div "Click inside this area or drag and drop to select file to upload." at bounding box center [802, 331] width 324 height 26
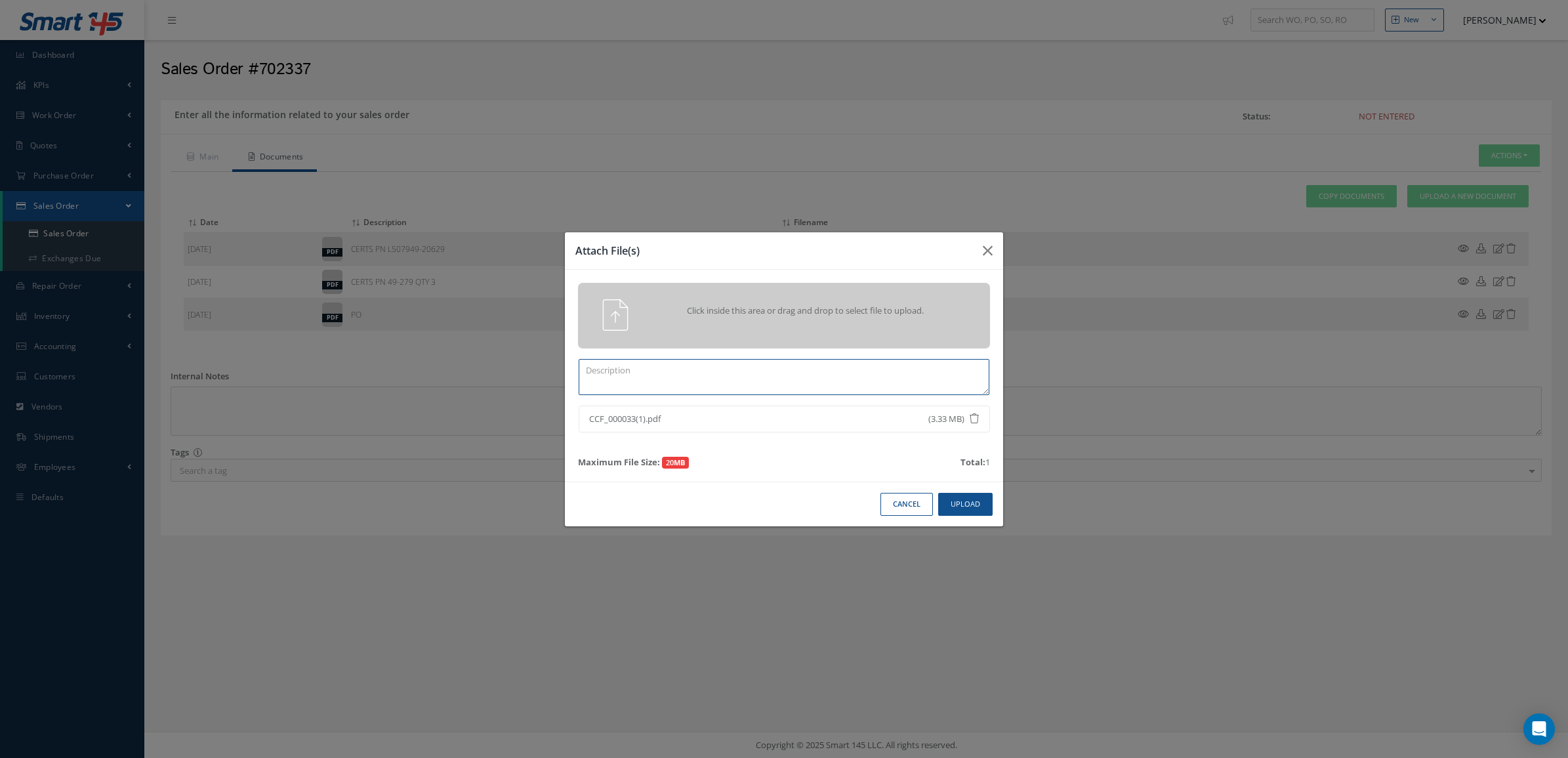
click at [766, 379] on textarea at bounding box center [784, 378] width 410 height 36
paste textarea "503673"
type textarea "certs 503673"
click at [959, 497] on button "Upload" at bounding box center [965, 504] width 55 height 23
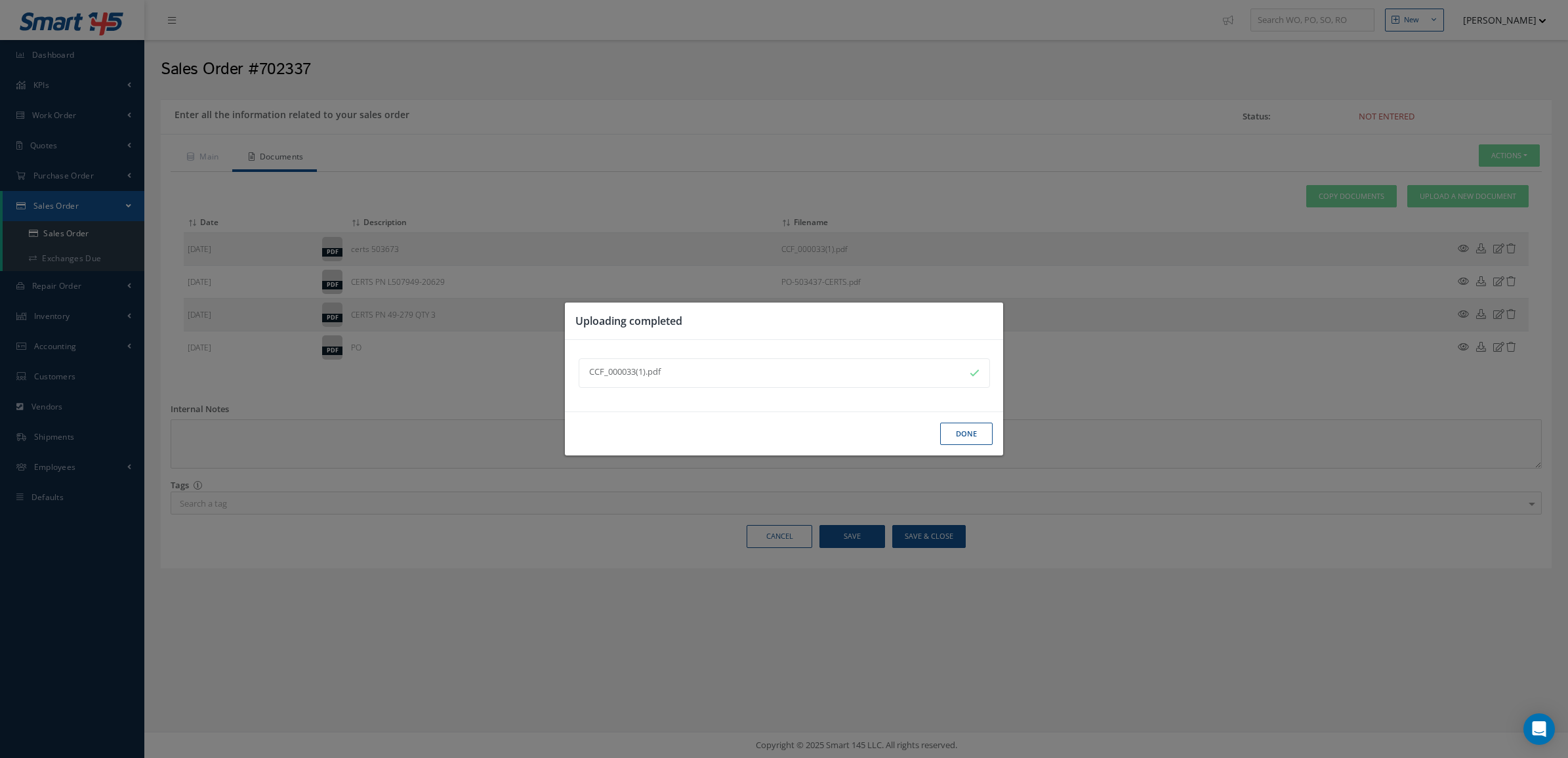
click at [959, 430] on button "Done" at bounding box center [966, 434] width 52 height 23
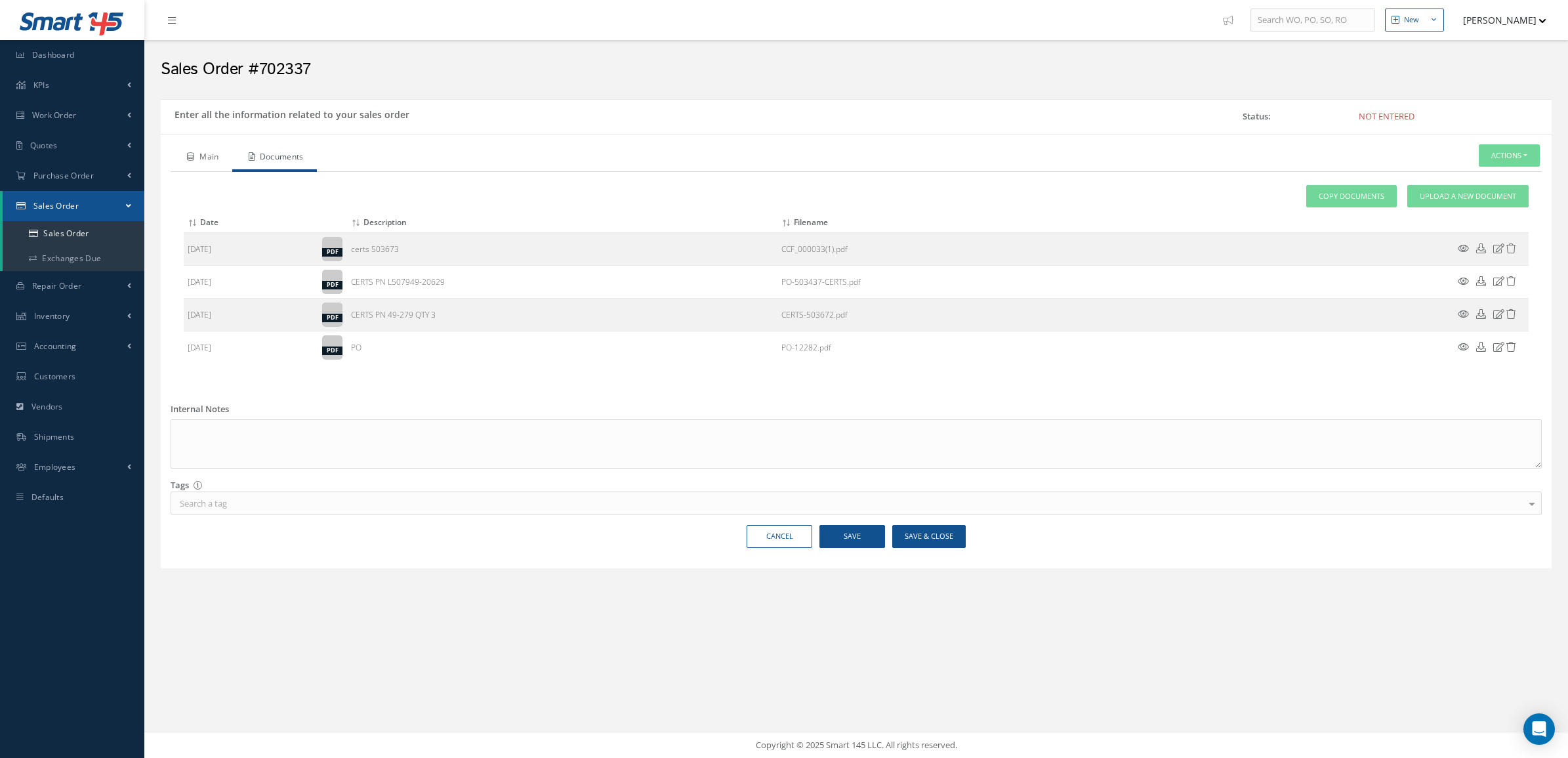
click at [187, 155] on icon at bounding box center [190, 156] width 7 height 8
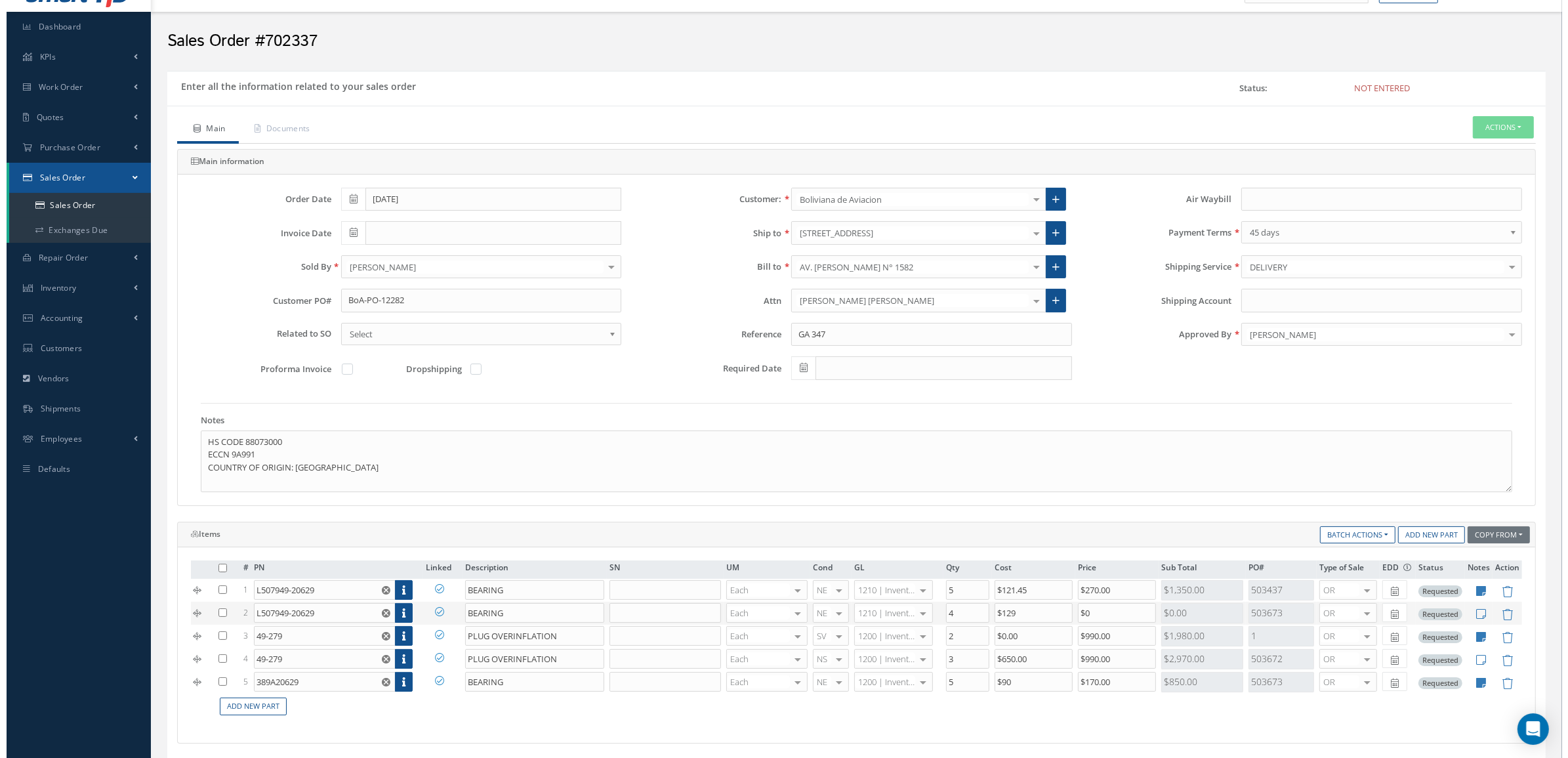
scroll to position [0, 0]
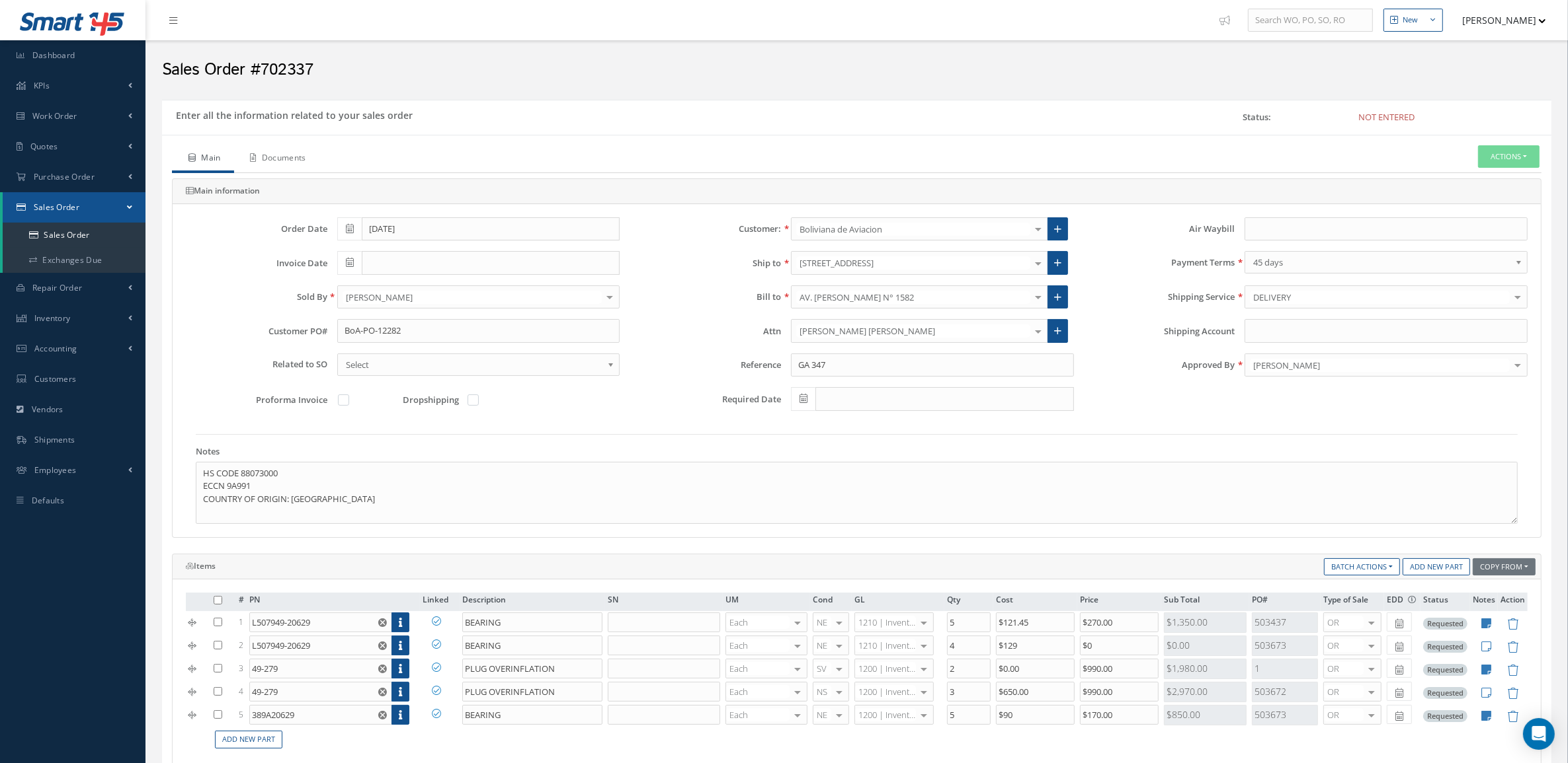
click at [302, 152] on link "Documents" at bounding box center [277, 159] width 86 height 28
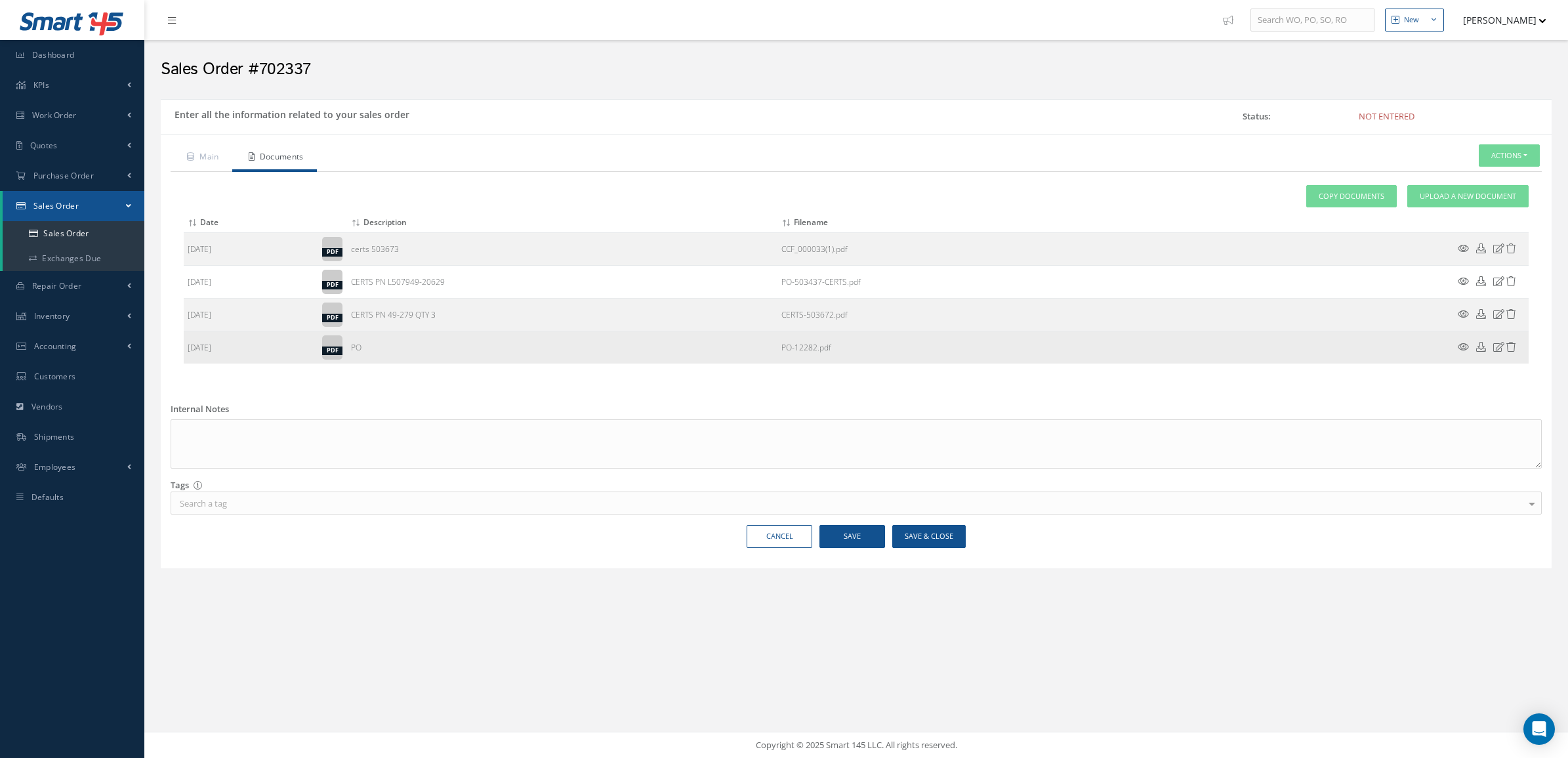
click at [1459, 346] on icon at bounding box center [1463, 346] width 11 height 10
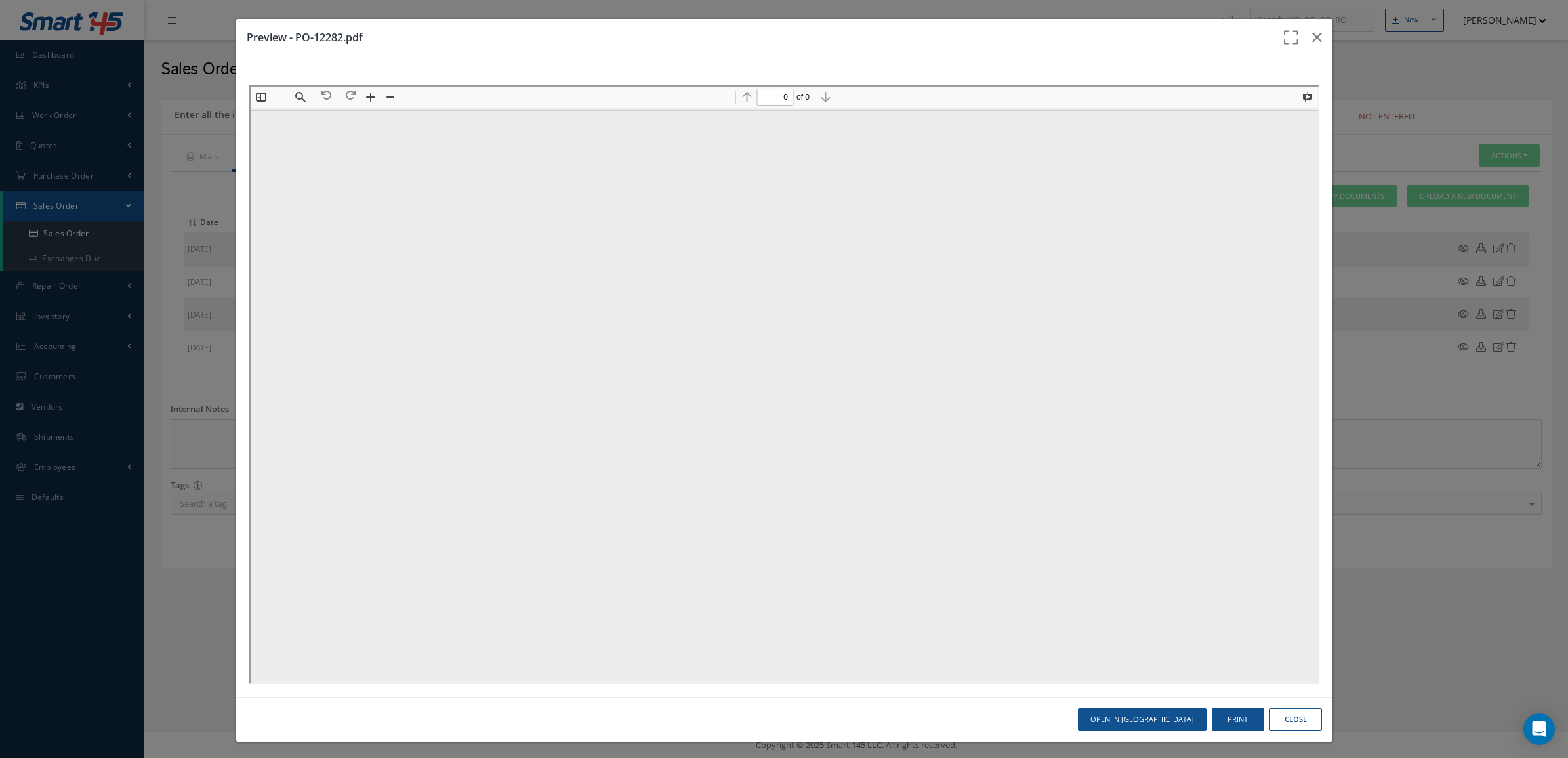
type input "1"
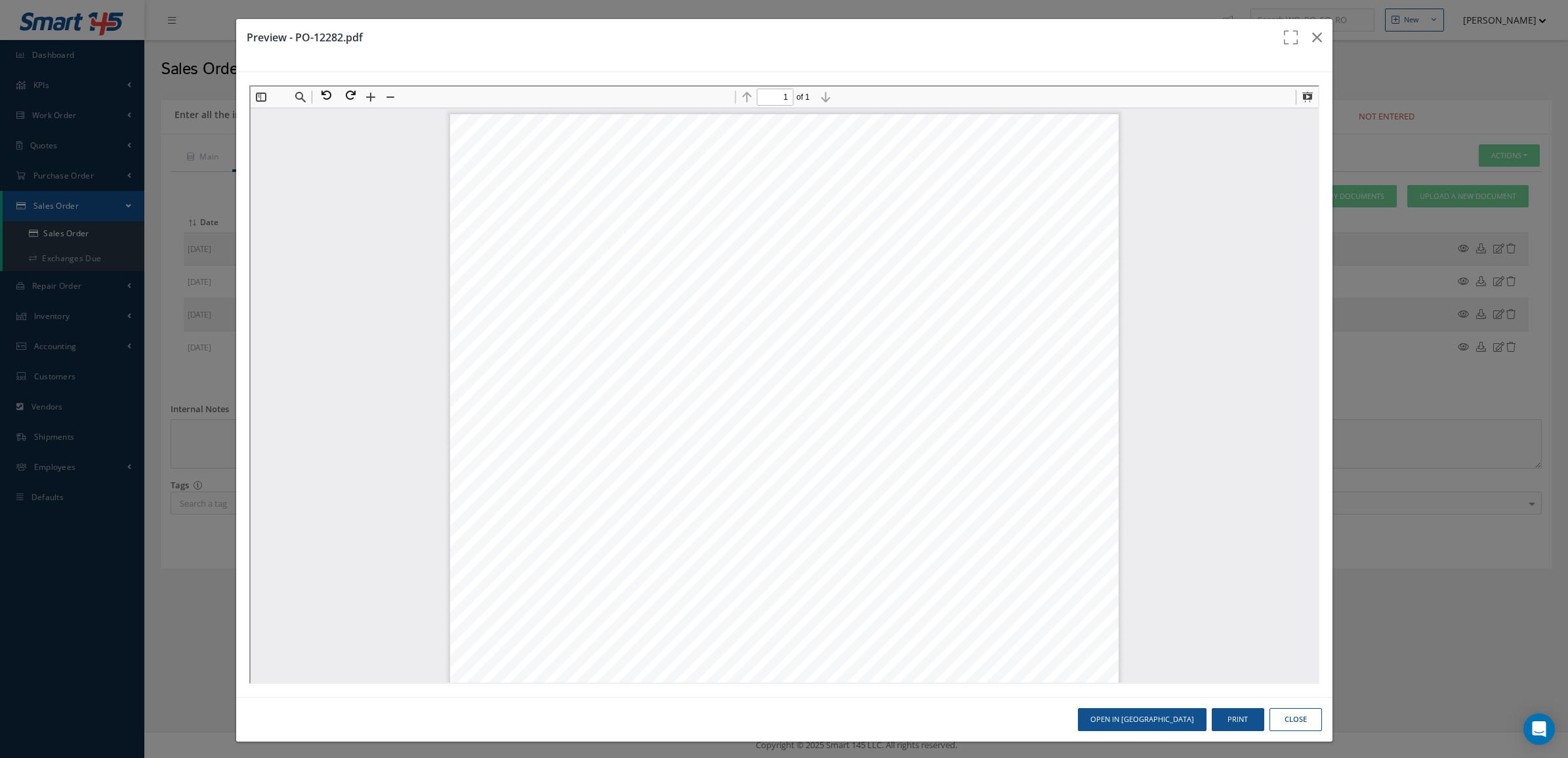
scroll to position [7, 0]
click at [1241, 720] on button "Print" at bounding box center [1237, 720] width 52 height 23
drag, startPoint x: 892, startPoint y: 205, endPoint x: 785, endPoint y: 211, distance: 107.2
click at [785, 211] on div "Priority: NORMAL Order Date: 27/8/2025 CHARGE Type: 27/8/2025 Date:Page:1/1 Pur…" at bounding box center [782, 538] width 668 height 866
click at [785, 209] on span "Purchase Order - BoA-PO-12282" at bounding box center [777, 209] width 238 height 17
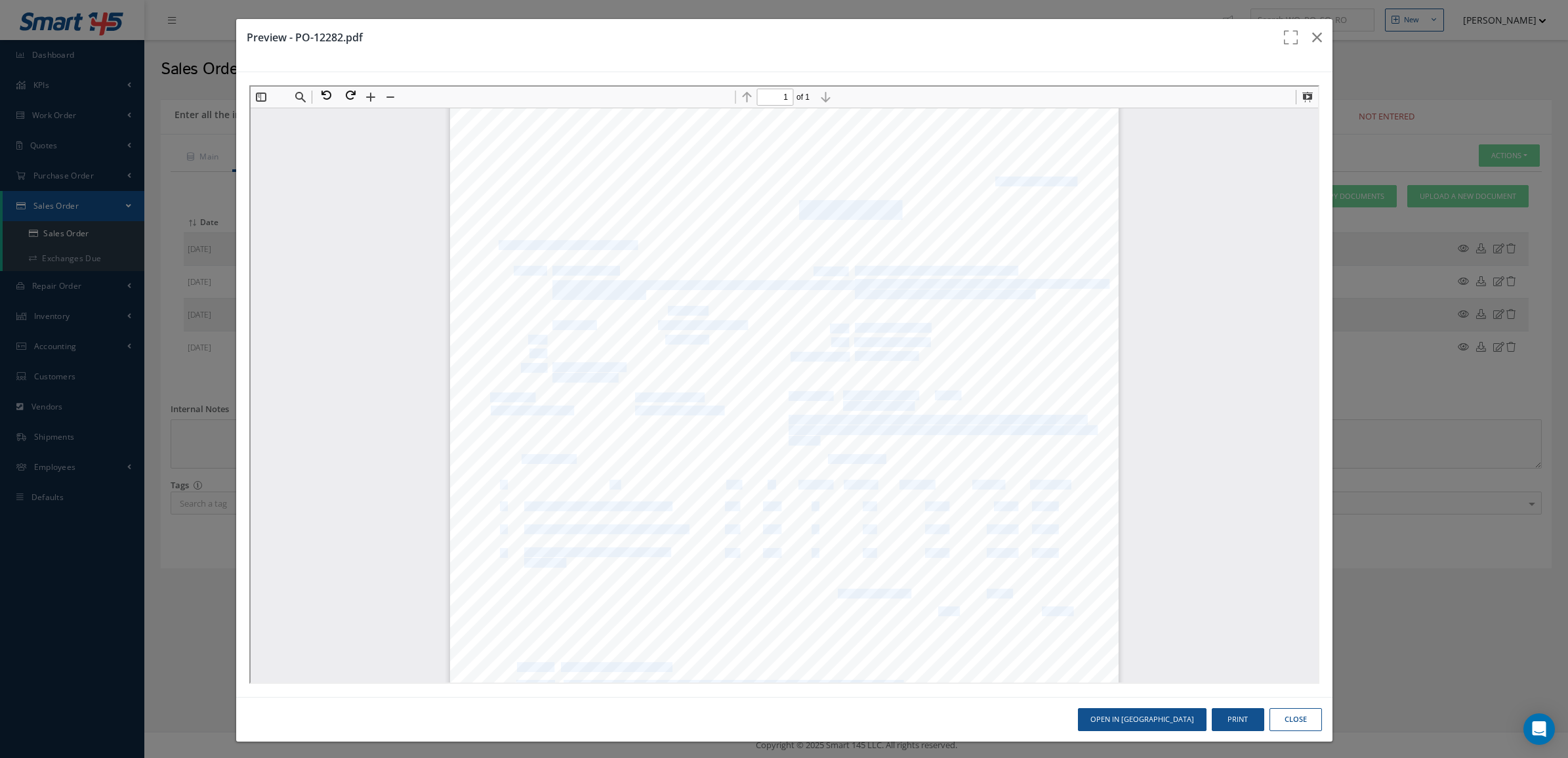
drag, startPoint x: 784, startPoint y: 206, endPoint x: 890, endPoint y: 210, distance: 106.1
click at [890, 210] on div "Priority: NORMAL Order Date: 27/8/2025 CHARGE Type: 27/8/2025 Date:Page:1/1 Pur…" at bounding box center [782, 538] width 668 height 866
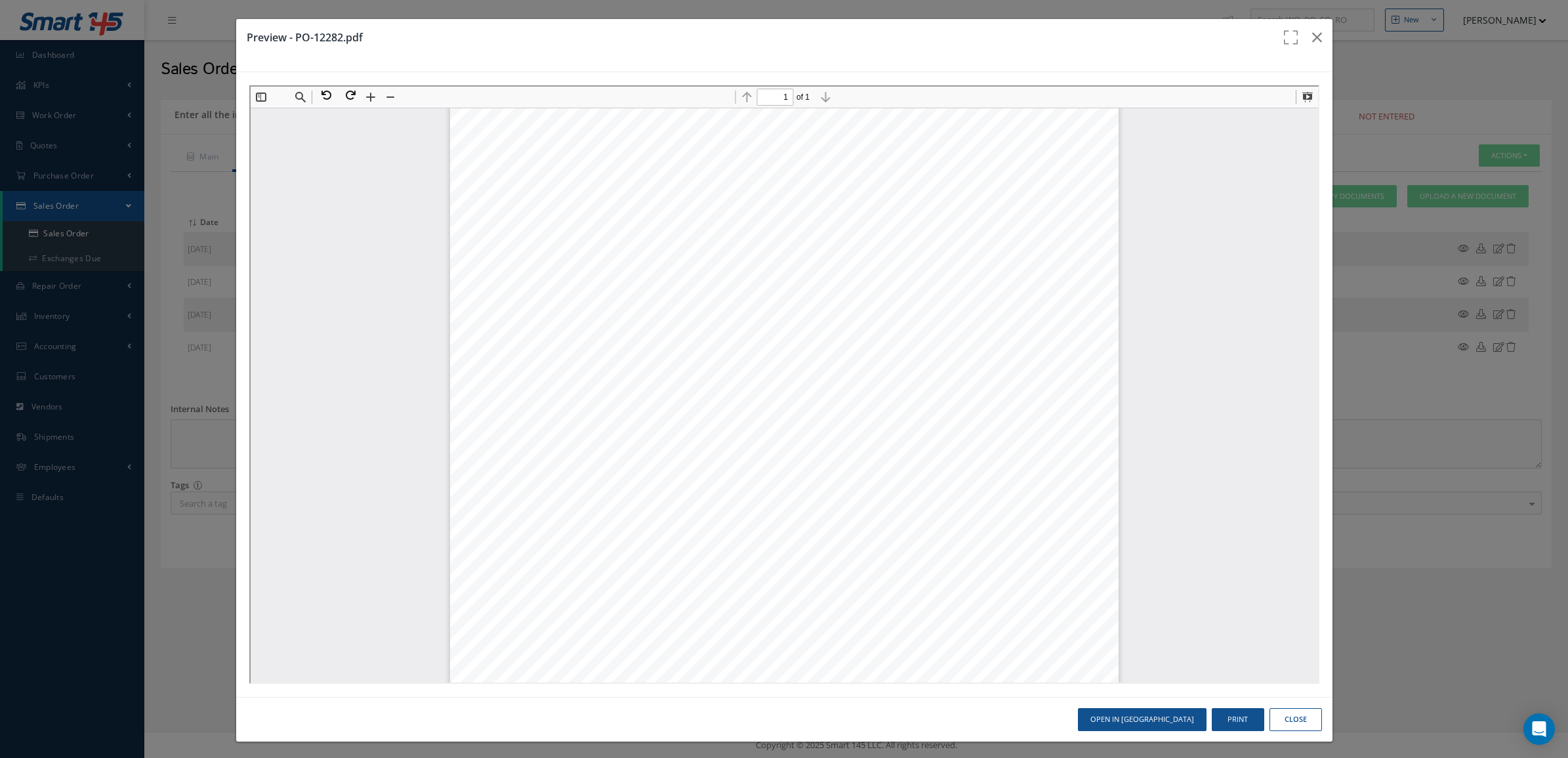
drag, startPoint x: 890, startPoint y: 210, endPoint x: 802, endPoint y: 188, distance: 90.7
click at [802, 188] on div "Priority: NORMAL Order Date: 27/8/2025 CHARGE Type: 27/8/2025 Date:Page:1/1 Pur…" at bounding box center [782, 538] width 668 height 866
drag, startPoint x: 784, startPoint y: 205, endPoint x: 882, endPoint y: 203, distance: 98.0
click at [882, 203] on span "Purchase Order - BoA-PO-12282" at bounding box center [777, 209] width 238 height 17
copy span "oA-PO-12282"
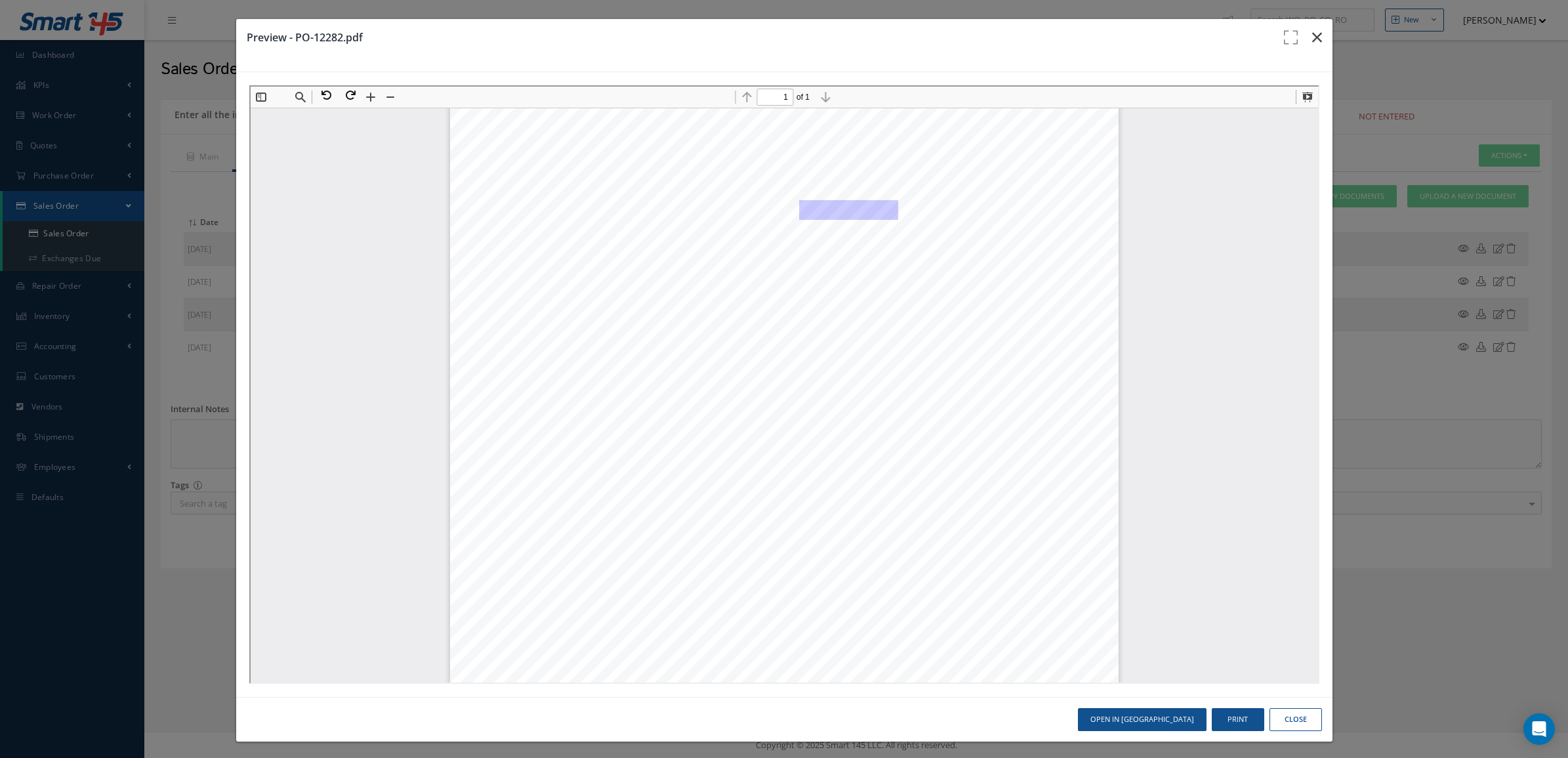
click at [1312, 39] on icon "button" at bounding box center [1316, 37] width 10 height 16
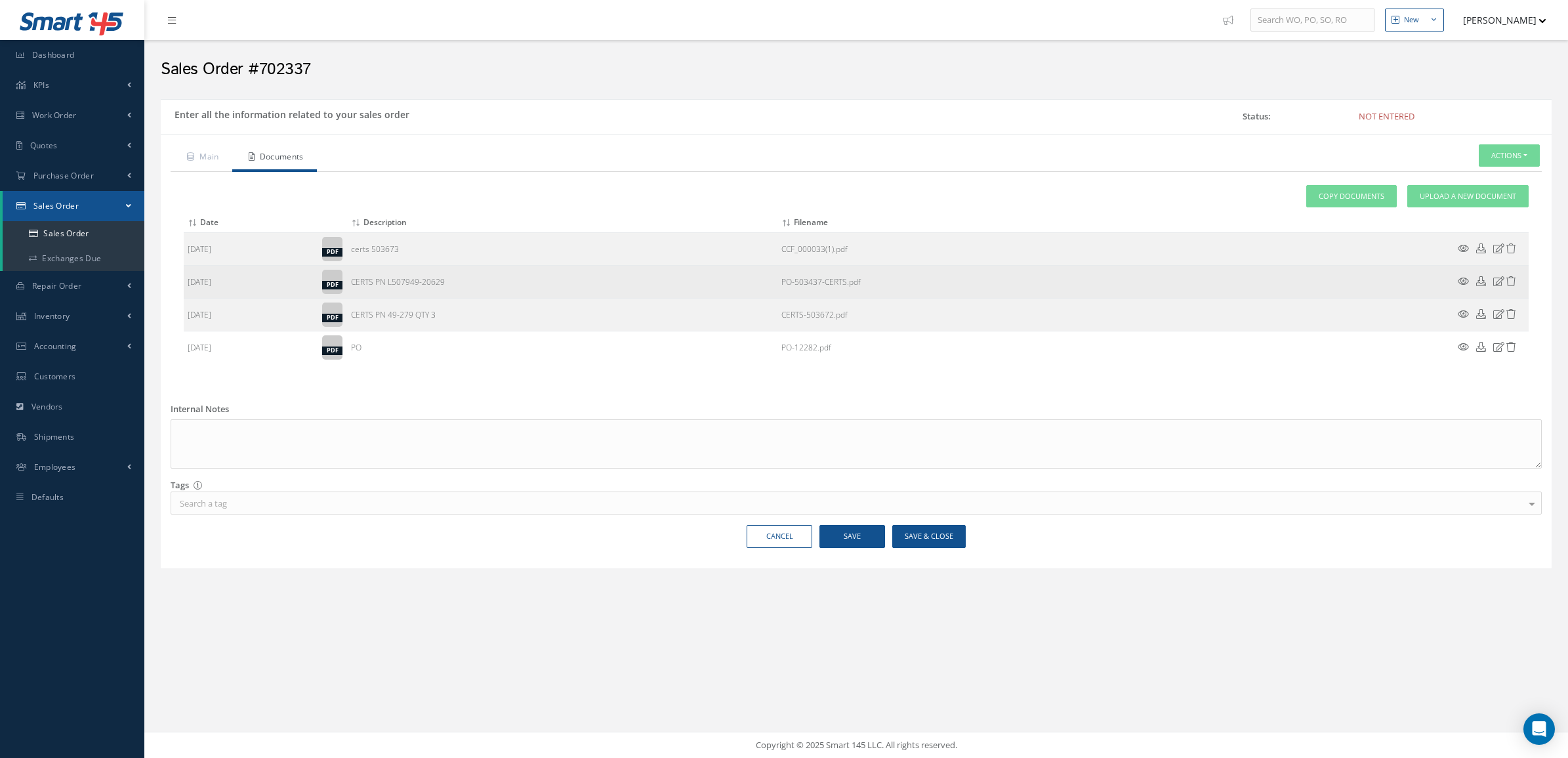
click at [1460, 281] on icon at bounding box center [1463, 280] width 11 height 10
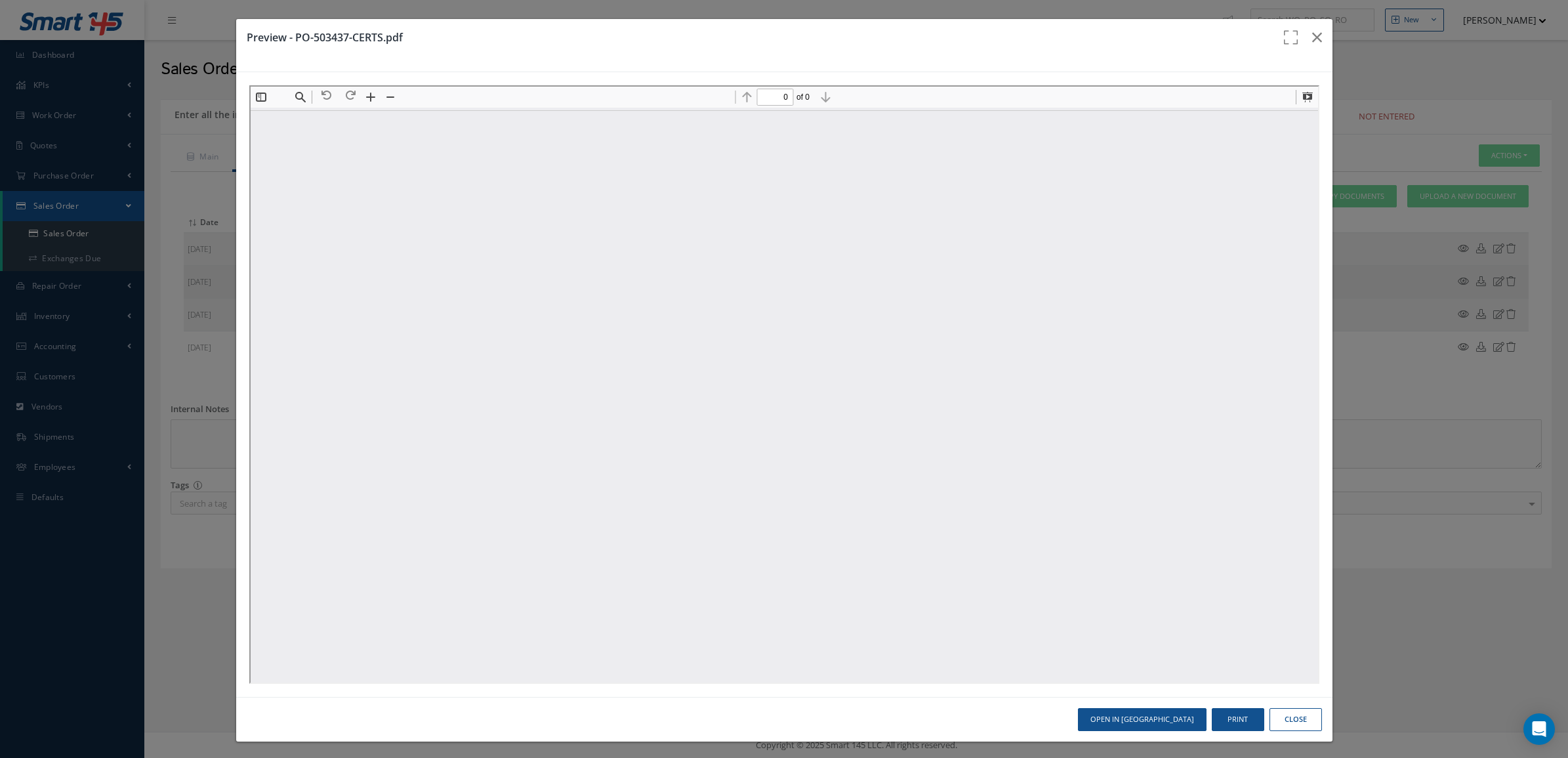
scroll to position [0, 0]
type input "1"
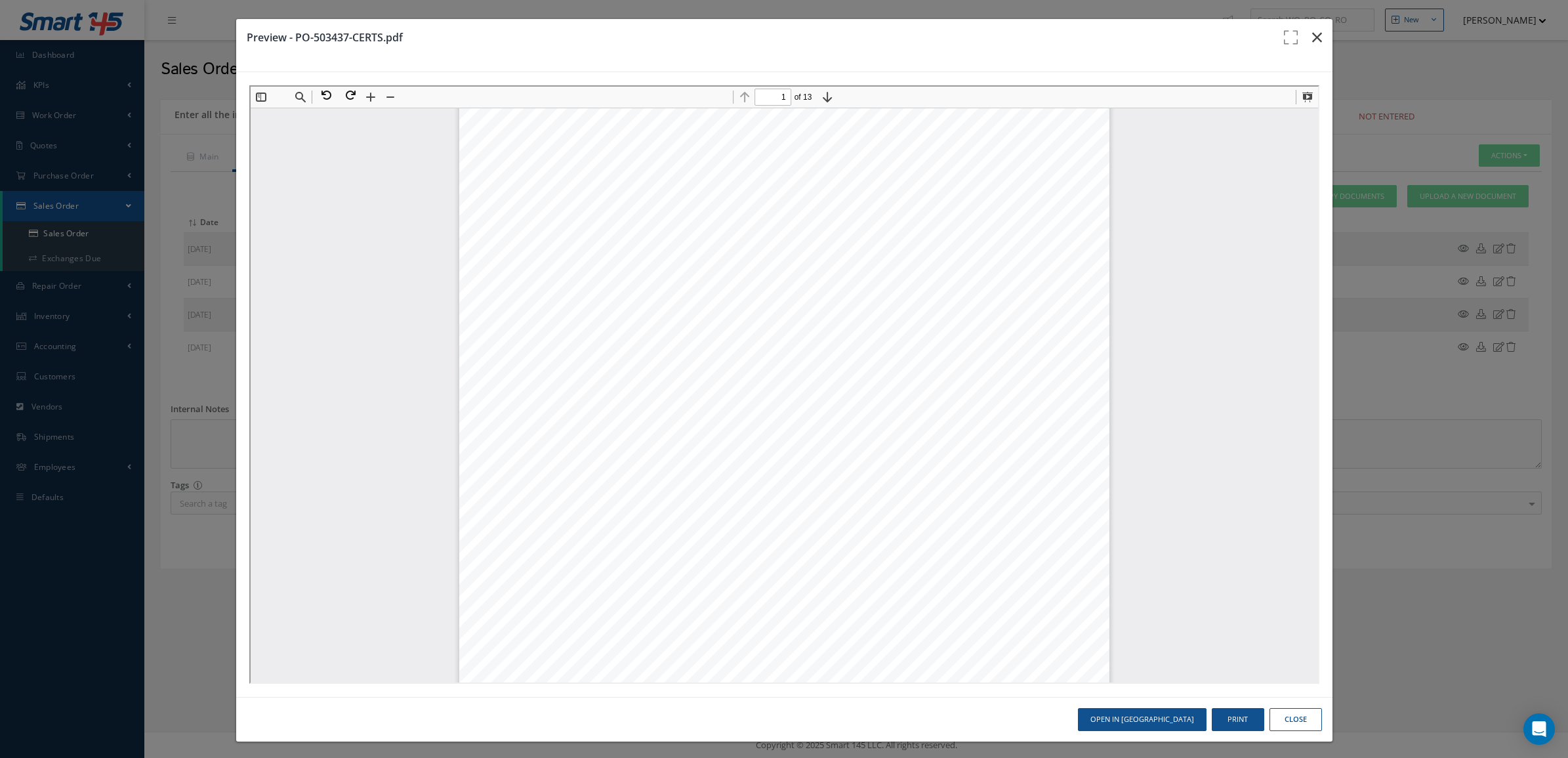
click at [1312, 38] on icon "button" at bounding box center [1316, 37] width 10 height 16
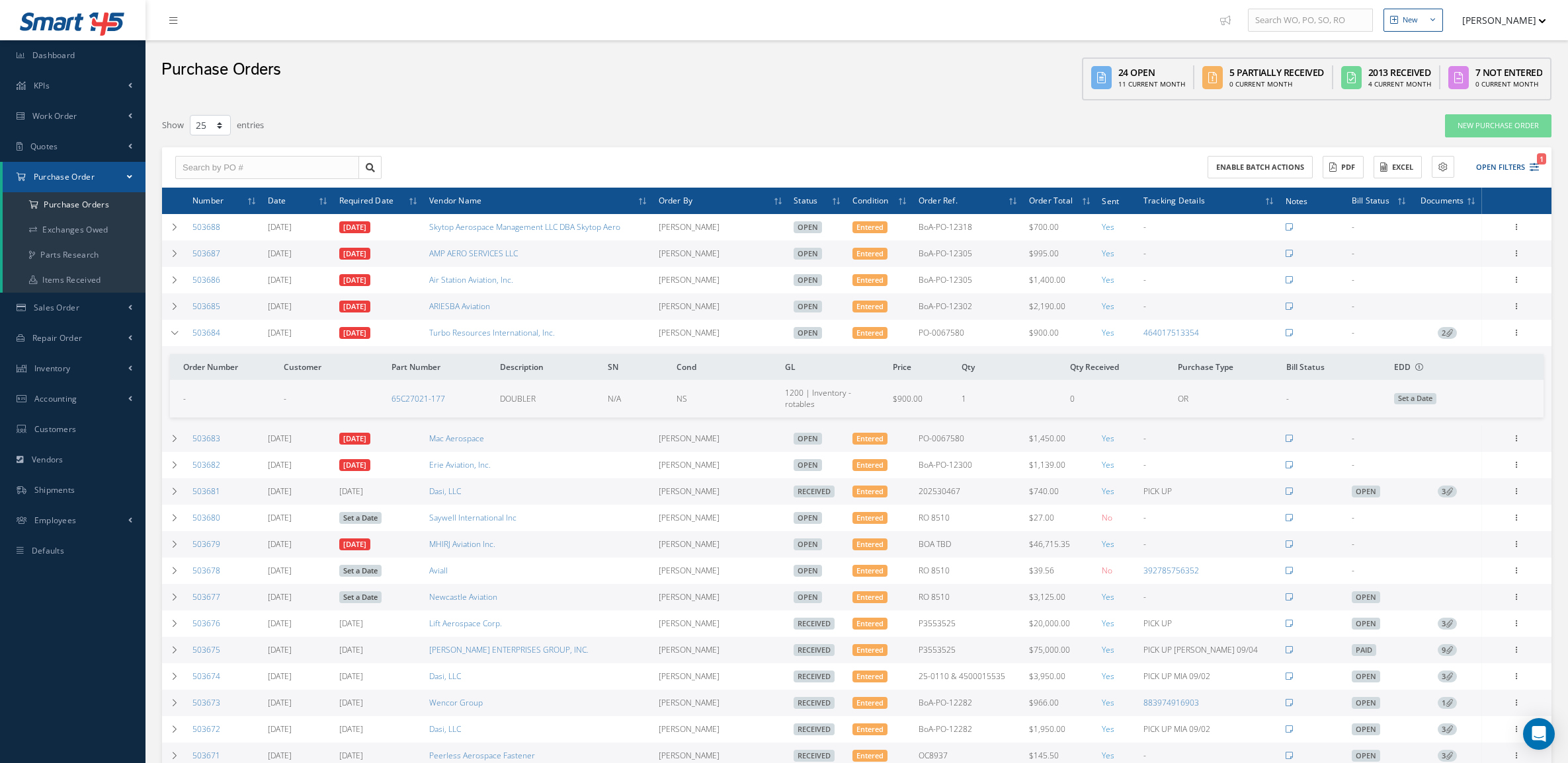
select select "25"
click at [331, 162] on input "text" at bounding box center [267, 167] width 184 height 24
paste input "503673"
type input "503673"
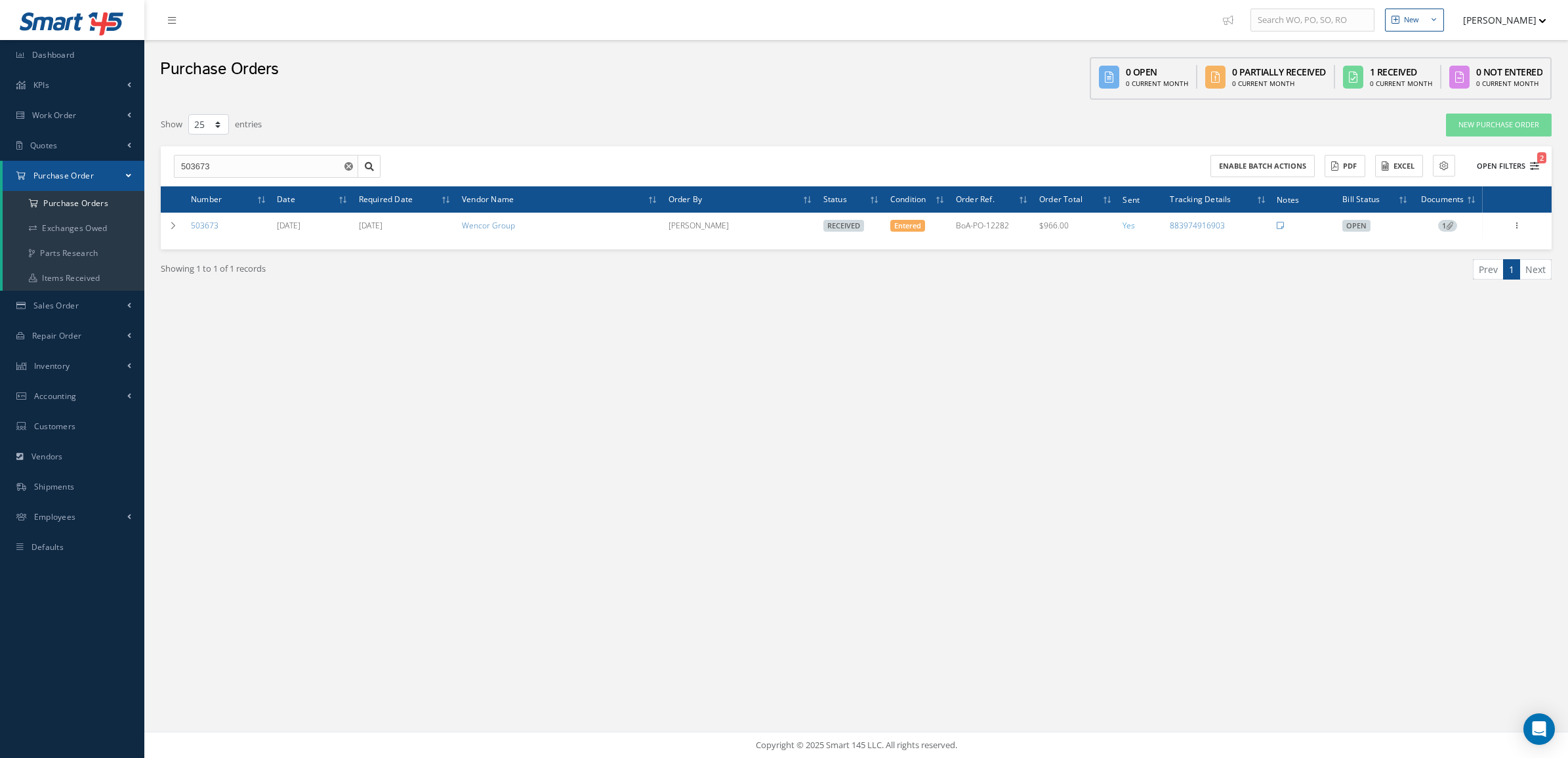
click at [1523, 160] on button "Open Filters 2" at bounding box center [1501, 166] width 74 height 22
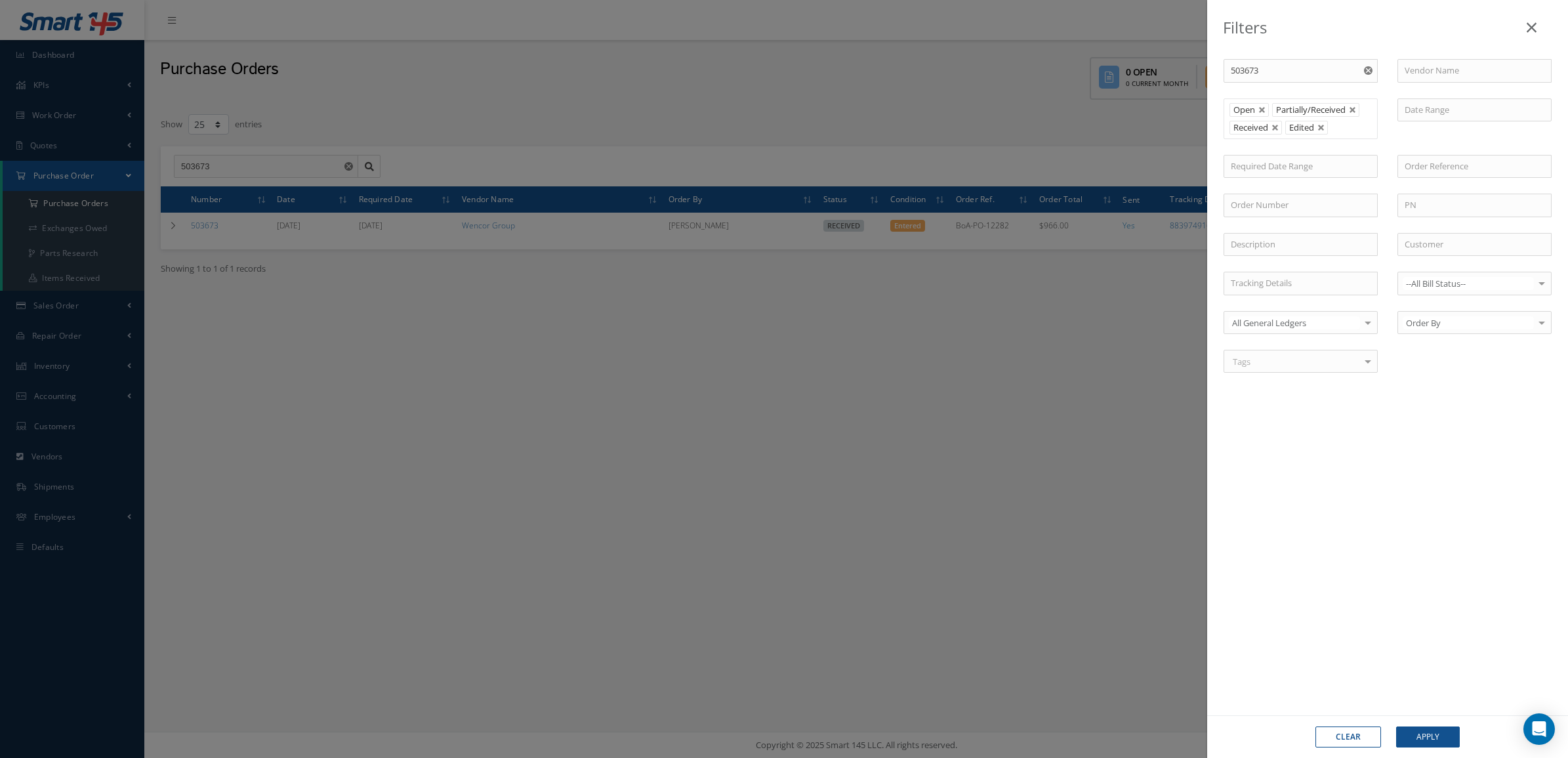
click at [746, 412] on div "Filters PO # 503673 Vendor Name Open Partially/Received Received Canceled Edite…" at bounding box center [784, 379] width 1568 height 758
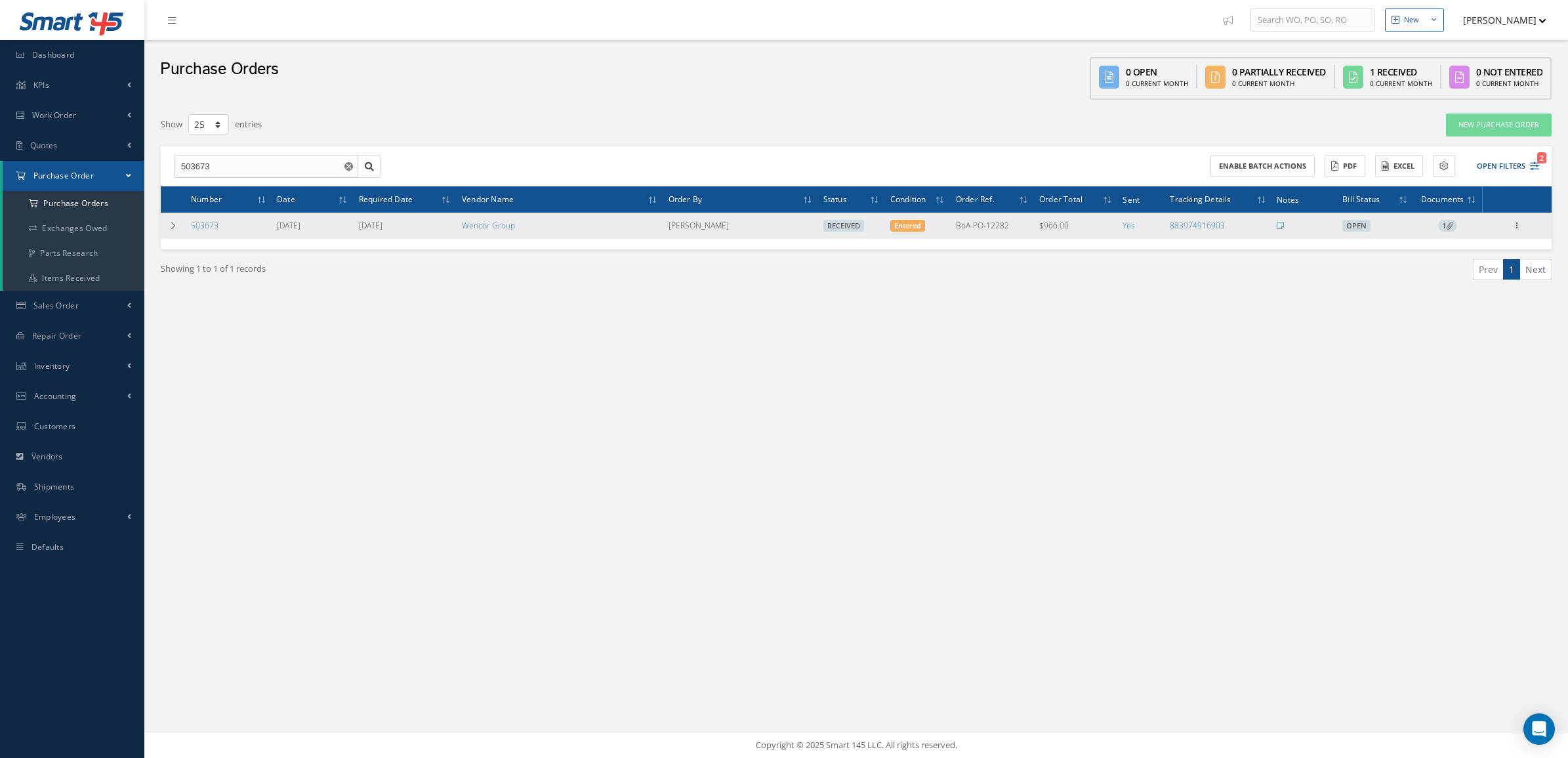
click at [1445, 227] on span "1" at bounding box center [1447, 226] width 19 height 12
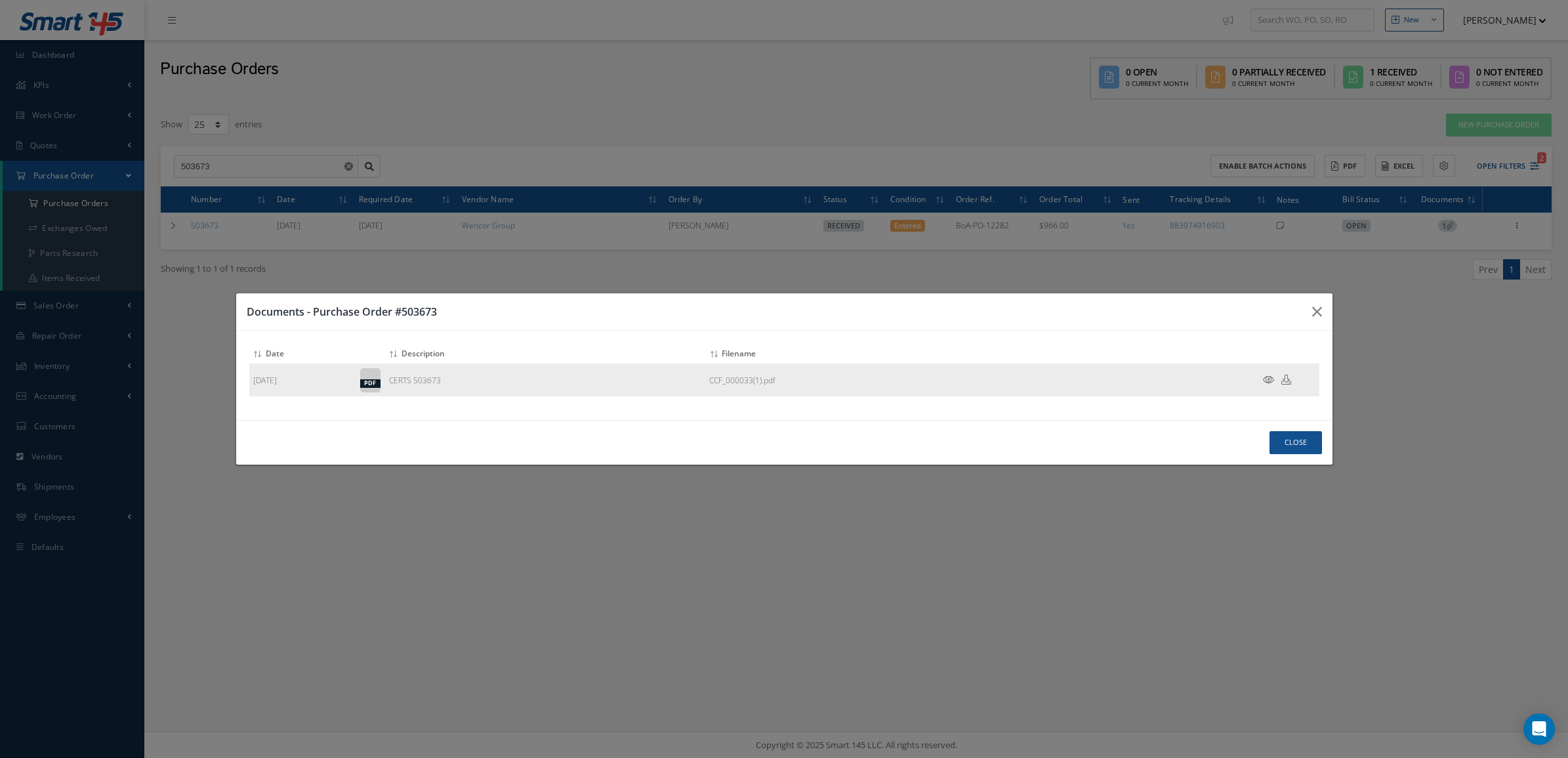
click at [1286, 382] on icon at bounding box center [1286, 379] width 10 height 10
click at [200, 282] on div "Documents - Purchase Order #503673 Attach File(s) Click inside this area or dra…" at bounding box center [784, 379] width 1568 height 758
click at [175, 224] on div "Documents - Purchase Order #503673 Attach File(s) Click inside this area or dra…" at bounding box center [784, 379] width 1568 height 758
click at [1284, 446] on button "Close" at bounding box center [1296, 443] width 52 height 23
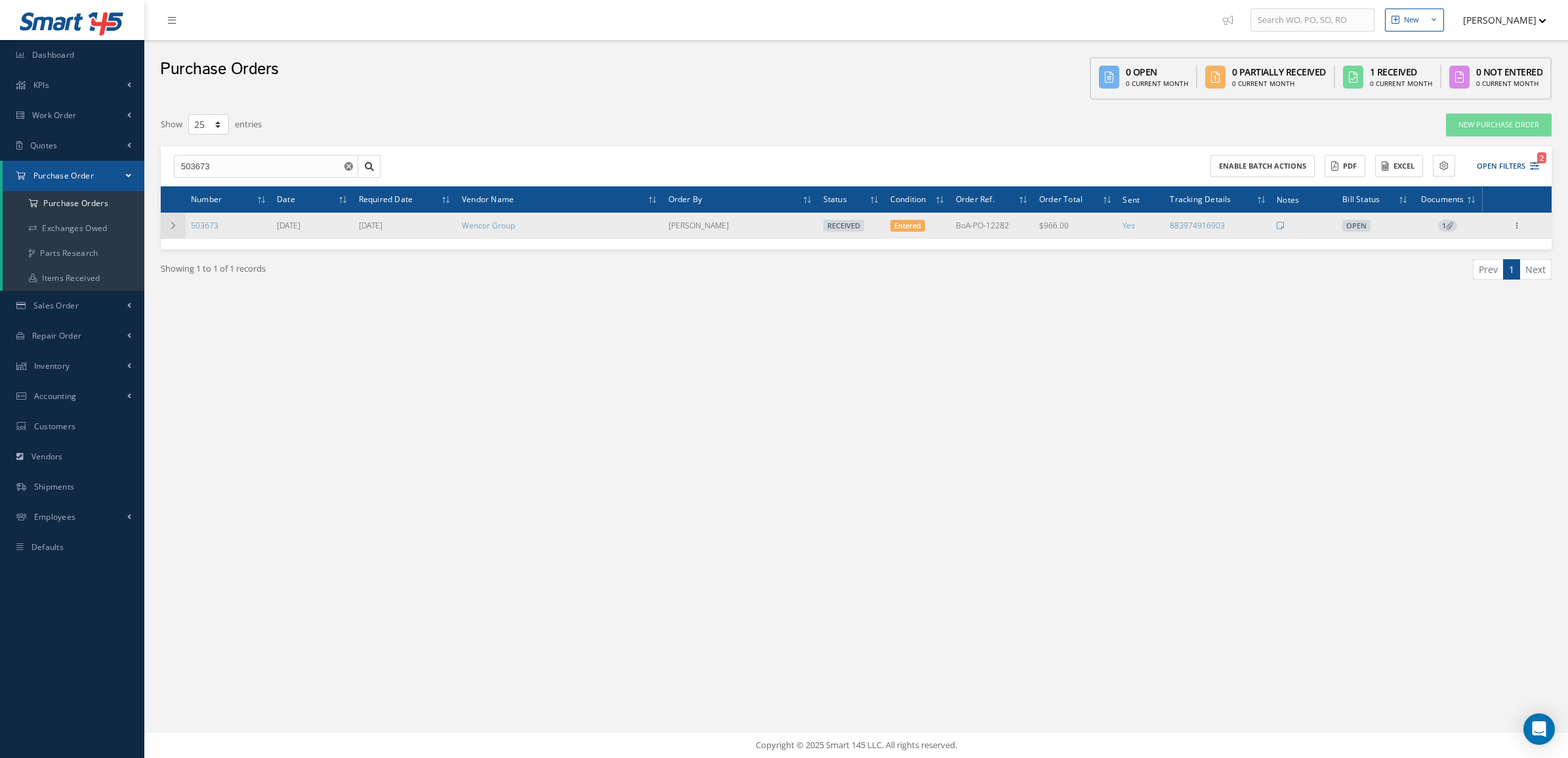
click at [166, 230] on td at bounding box center [173, 226] width 25 height 26
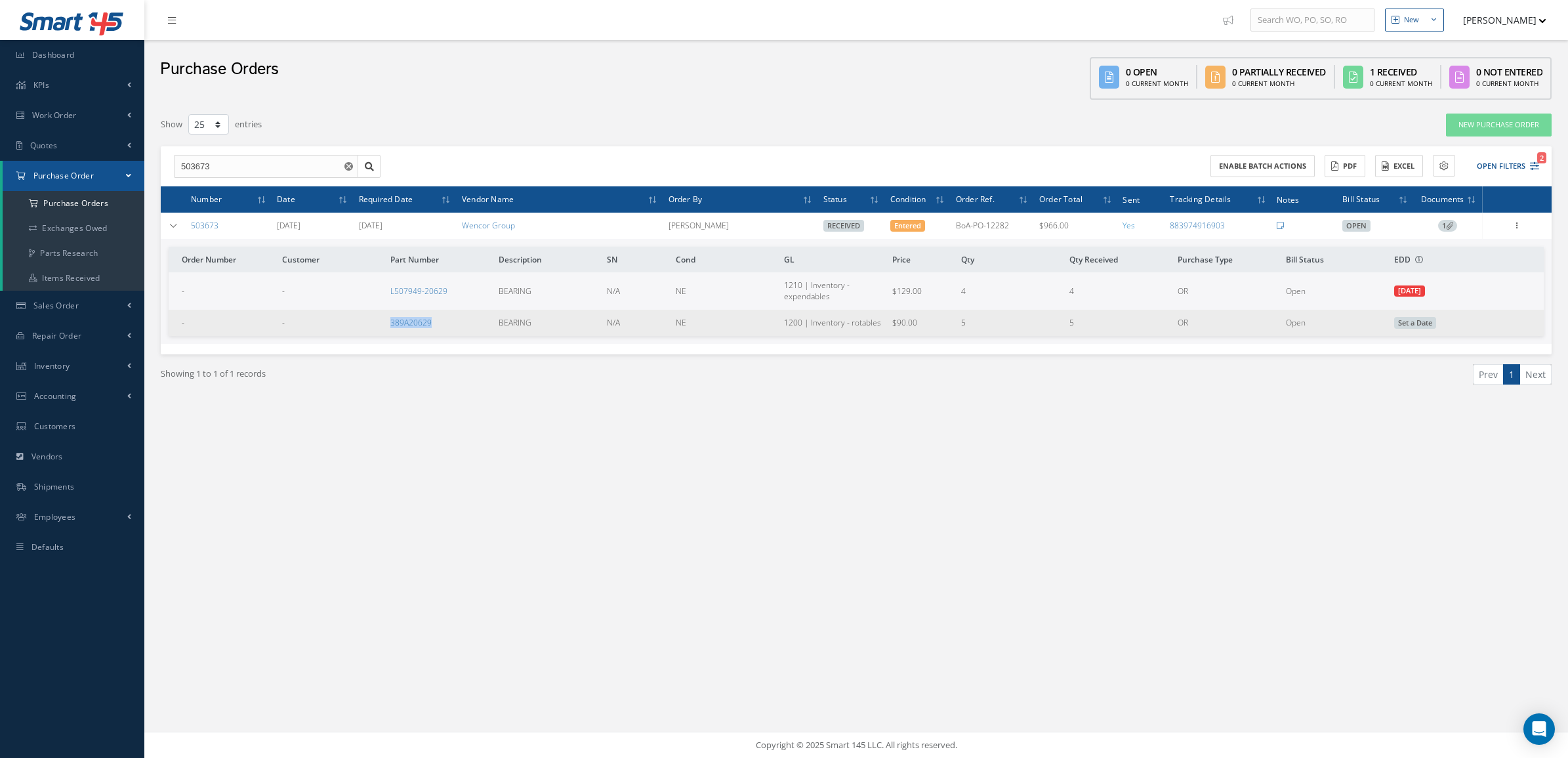
drag, startPoint x: 453, startPoint y: 321, endPoint x: 345, endPoint y: 320, distance: 108.0
click at [345, 320] on tr "- - 389A20629 BEARING N/A NE 1200 | Inventory - rotables $90.00 5 5 OR Open Set…" at bounding box center [856, 323] width 1375 height 26
copy tr "389A20629"
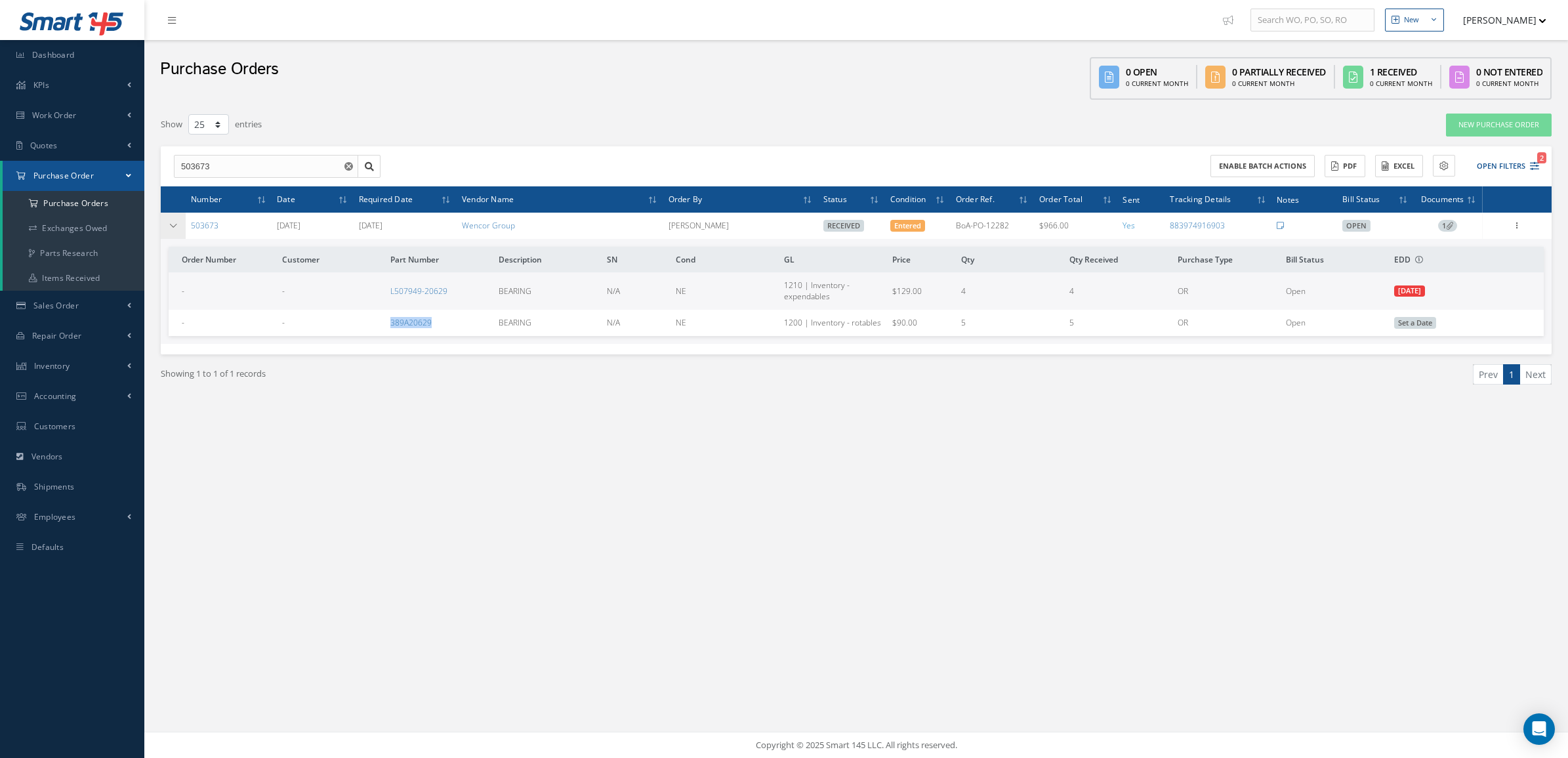
drag, startPoint x: 240, startPoint y: 221, endPoint x: 174, endPoint y: 234, distance: 67.3
click at [0, 0] on tr "503673 08/29/2025 08/29/2025 Wencor Group Candy Augustyniak Received Entered Bo…" at bounding box center [0, 0] width 0 height 0
copy tr "503673"
click at [1498, 161] on button "Open Filters 2" at bounding box center [1501, 166] width 74 height 22
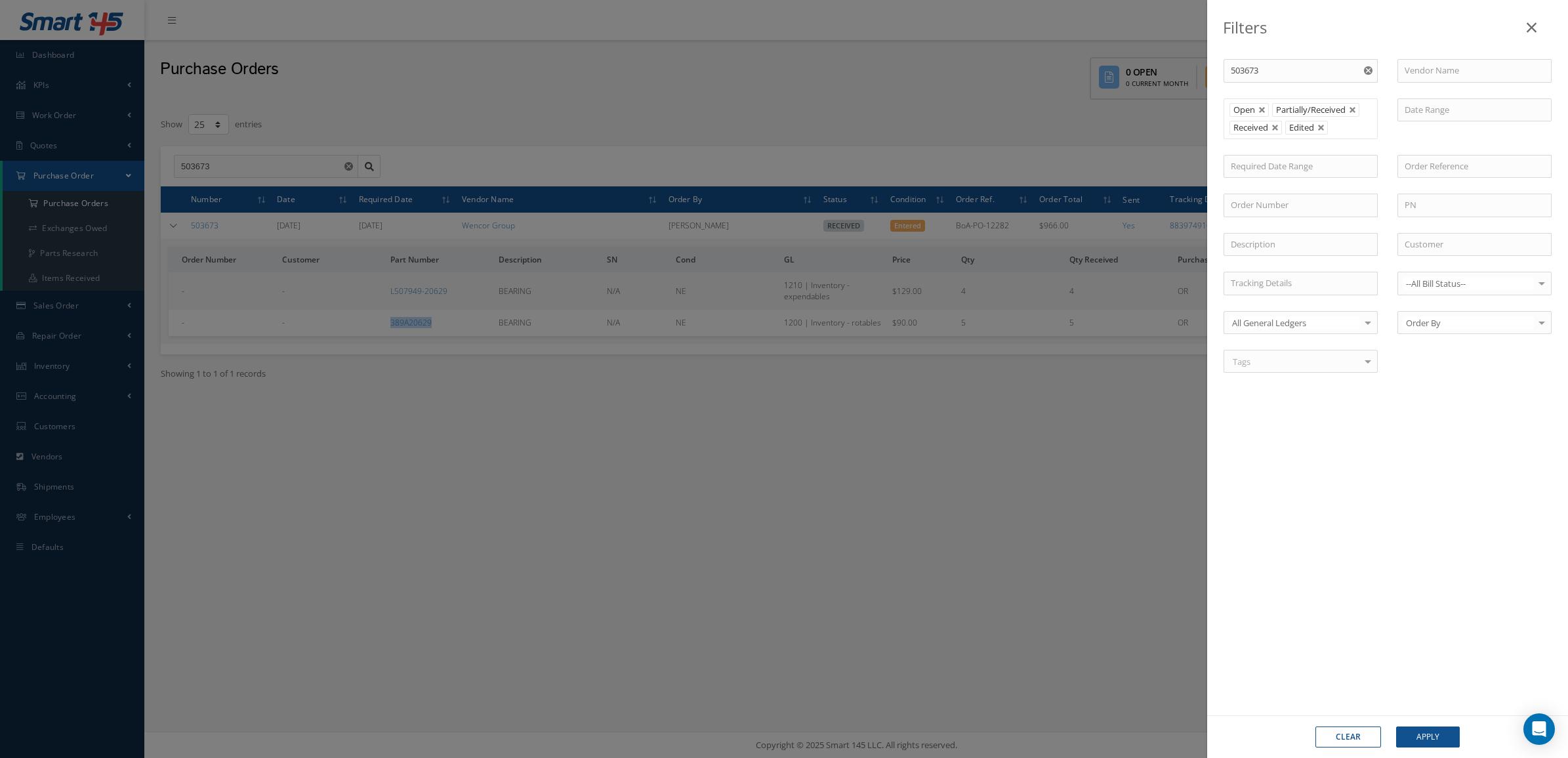
click at [1361, 747] on button "Clear" at bounding box center [1348, 737] width 66 height 21
type input "All Status"
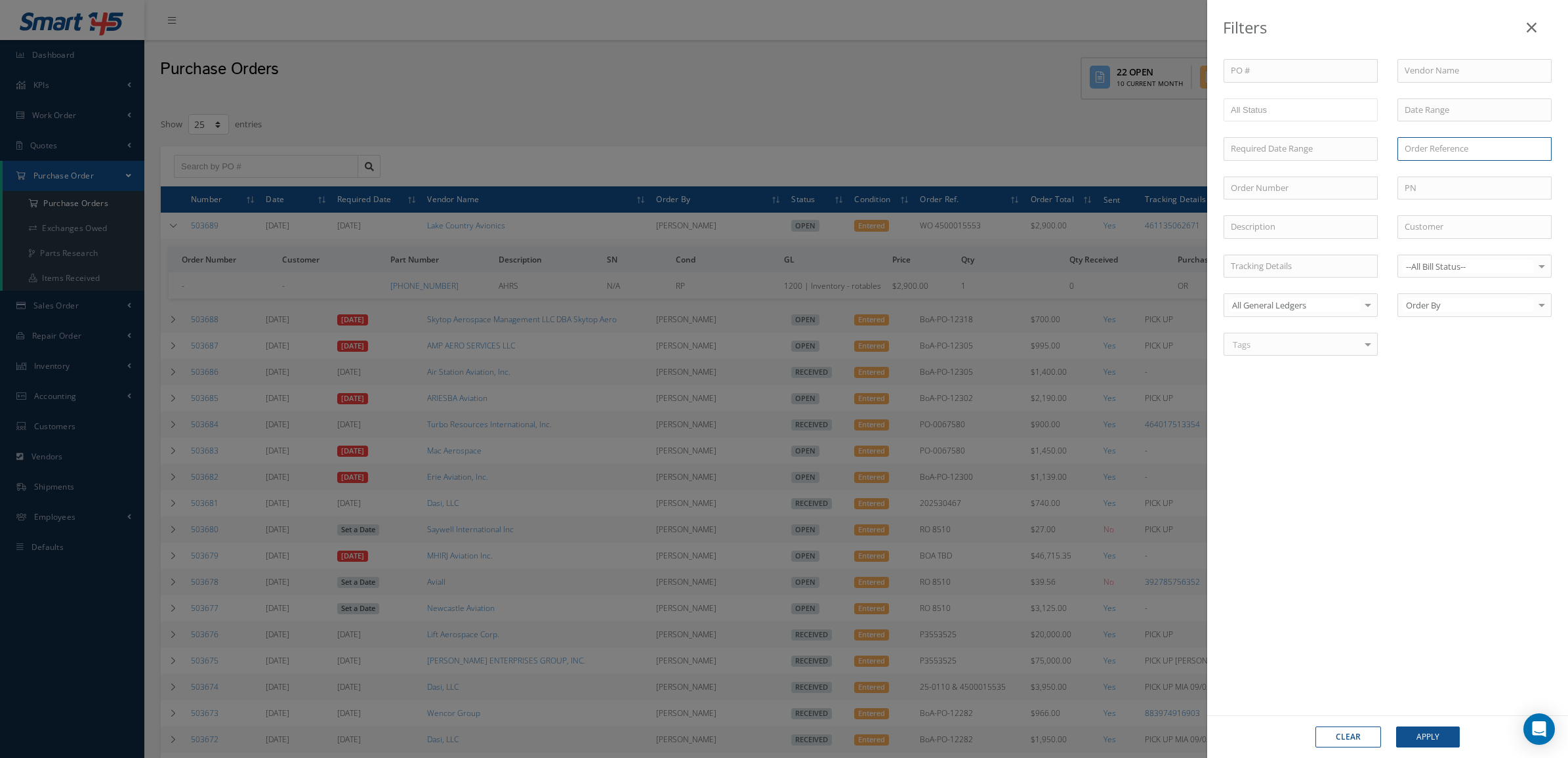
click at [1413, 145] on input "text" at bounding box center [1474, 148] width 154 height 23
paste input "oA-PO-12282"
click at [1402, 155] on input "oA-PO-12282" at bounding box center [1474, 148] width 154 height 23
click at [1487, 146] on input "boA-PO-12282" at bounding box center [1474, 148] width 154 height 23
click at [1479, 175] on div "BoA-PO-12282" at bounding box center [1474, 172] width 140 height 13
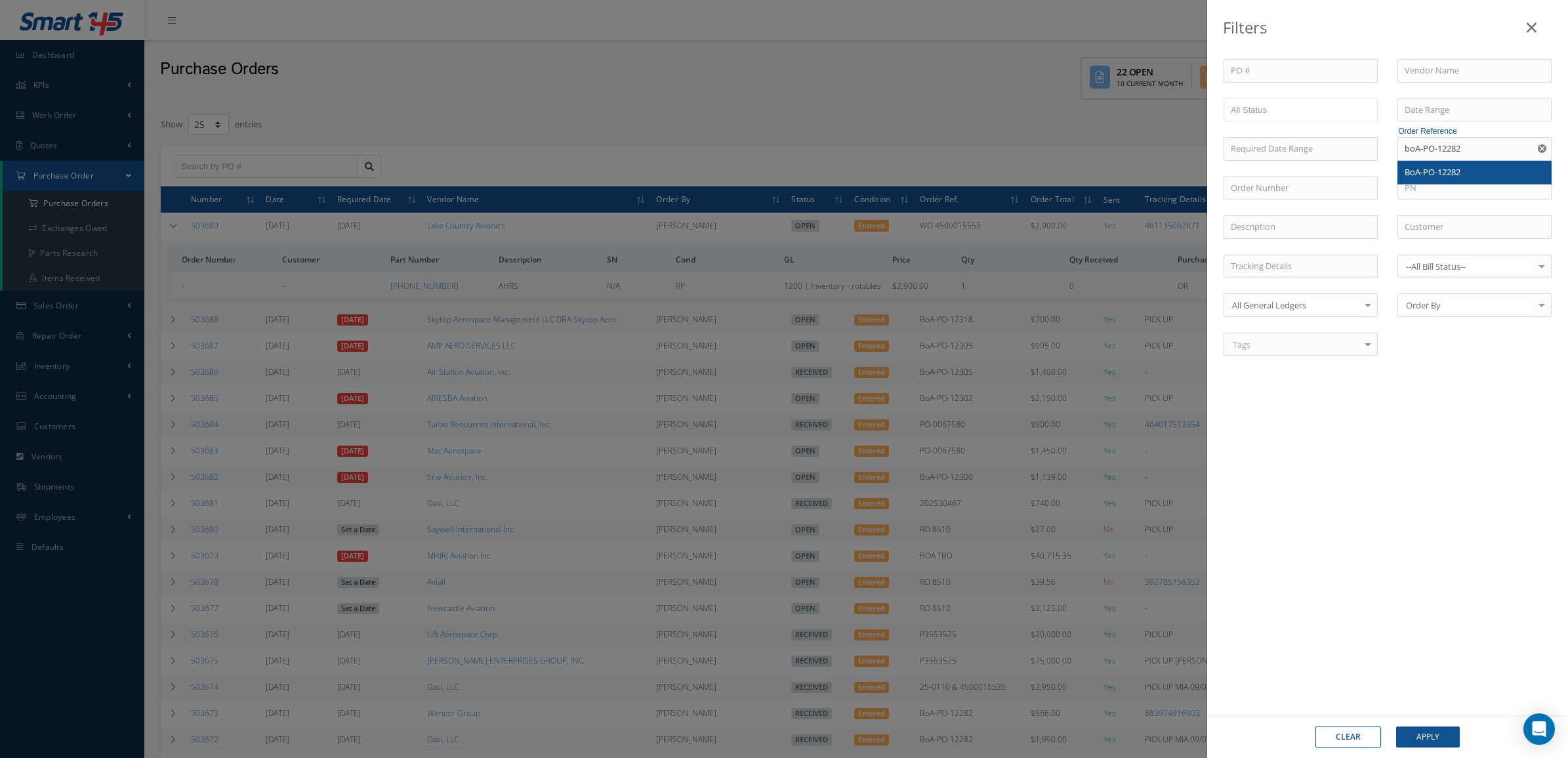
type input "BoA-PO-12282"
click at [1439, 736] on button "Apply" at bounding box center [1427, 737] width 63 height 21
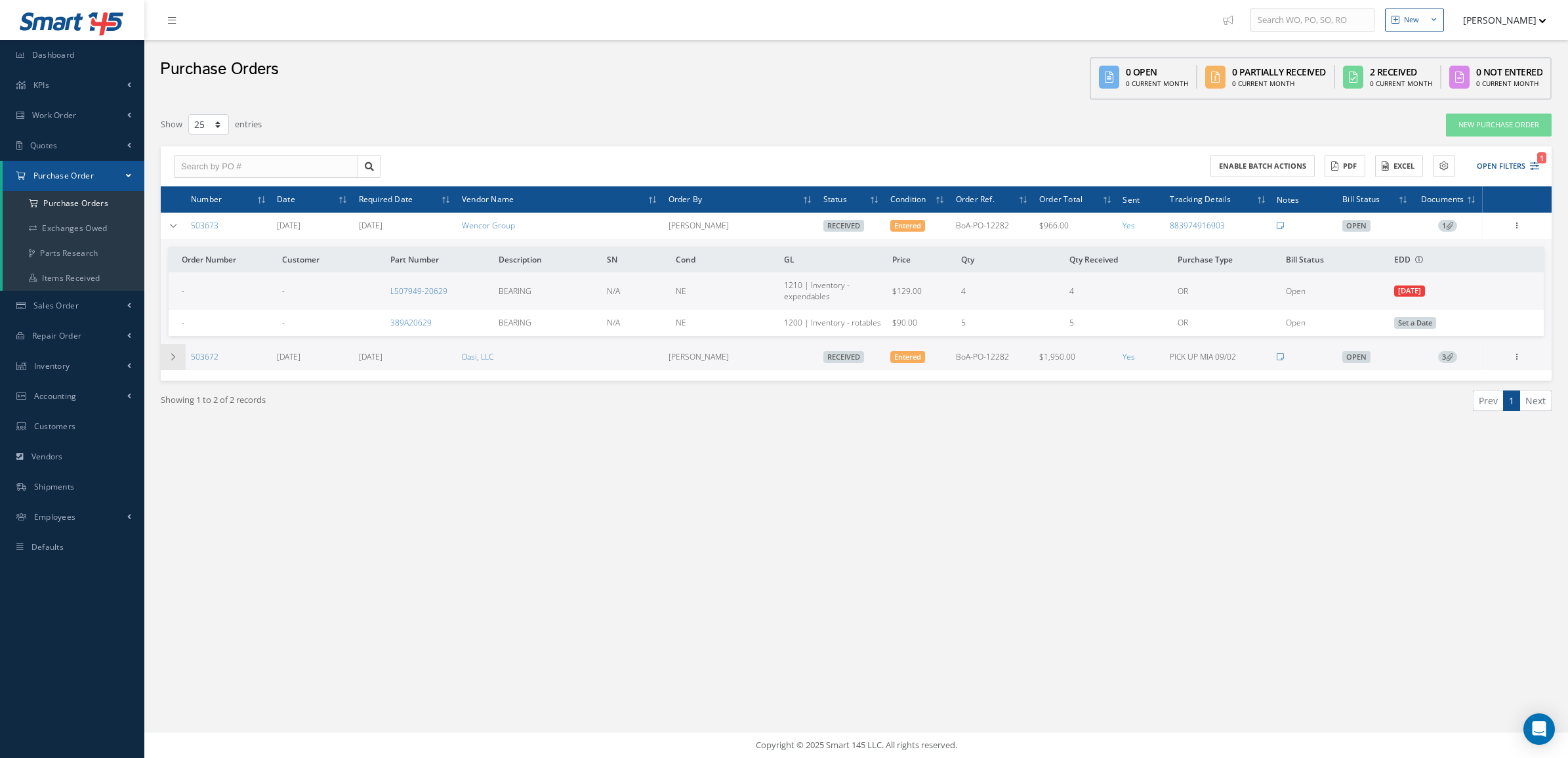
click at [176, 355] on icon at bounding box center [173, 357] width 10 height 8
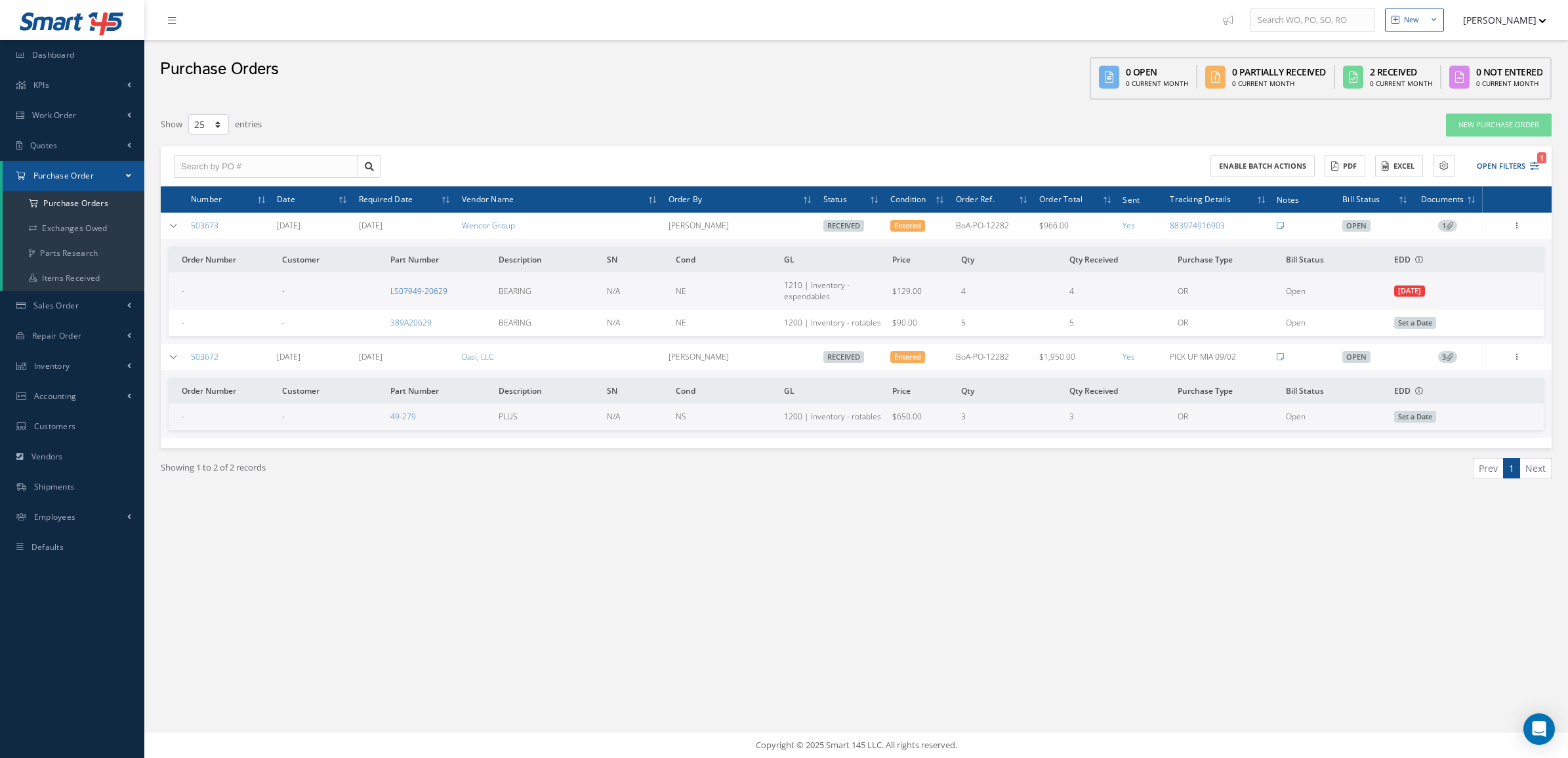
click at [423, 289] on link "L507949-20629" at bounding box center [419, 291] width 57 height 11
click at [272, 157] on input "text" at bounding box center [266, 166] width 184 height 23
paste input "503636"
type input "503636"
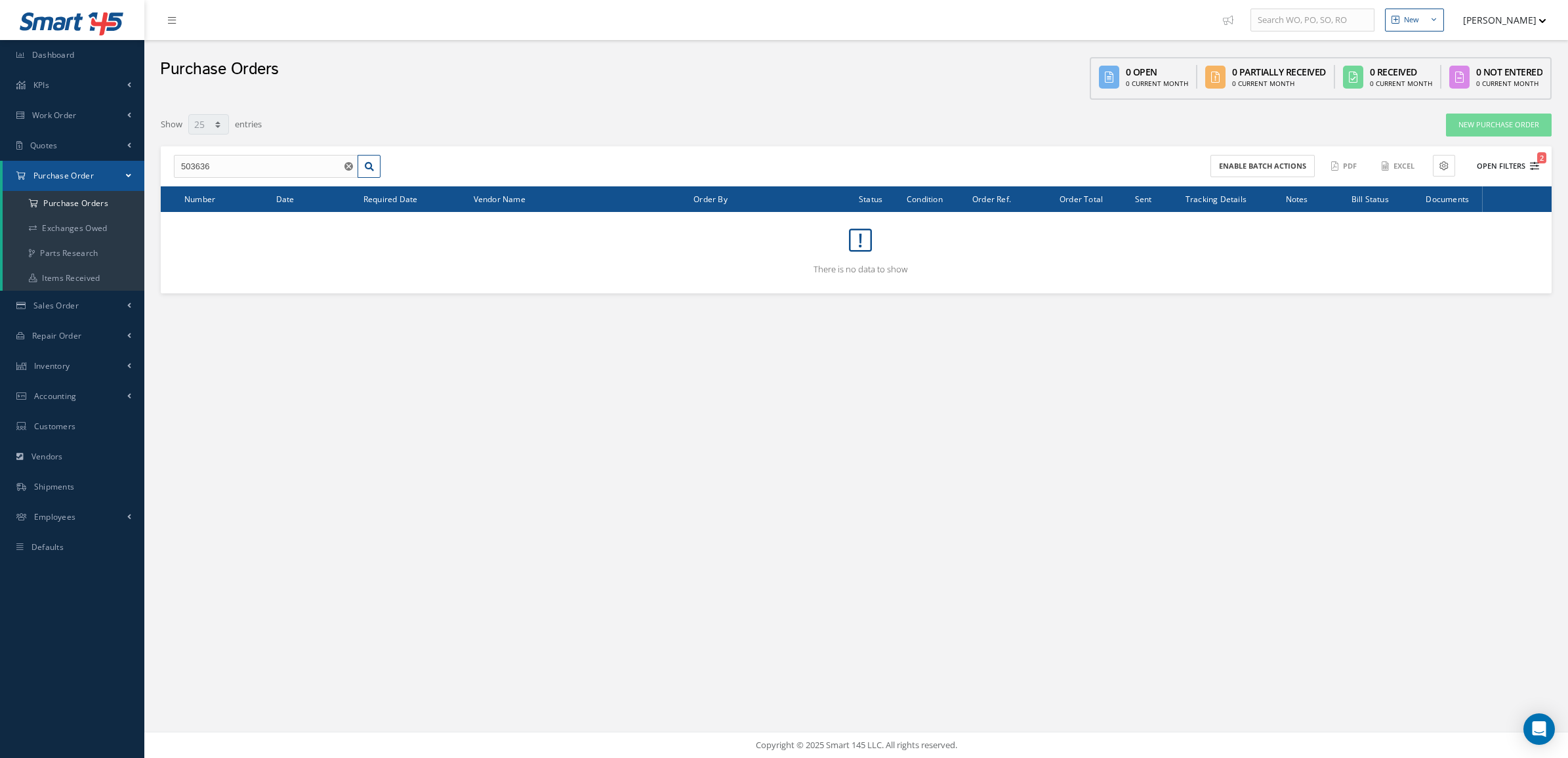
click at [1496, 155] on button "Open Filters 2" at bounding box center [1501, 166] width 74 height 22
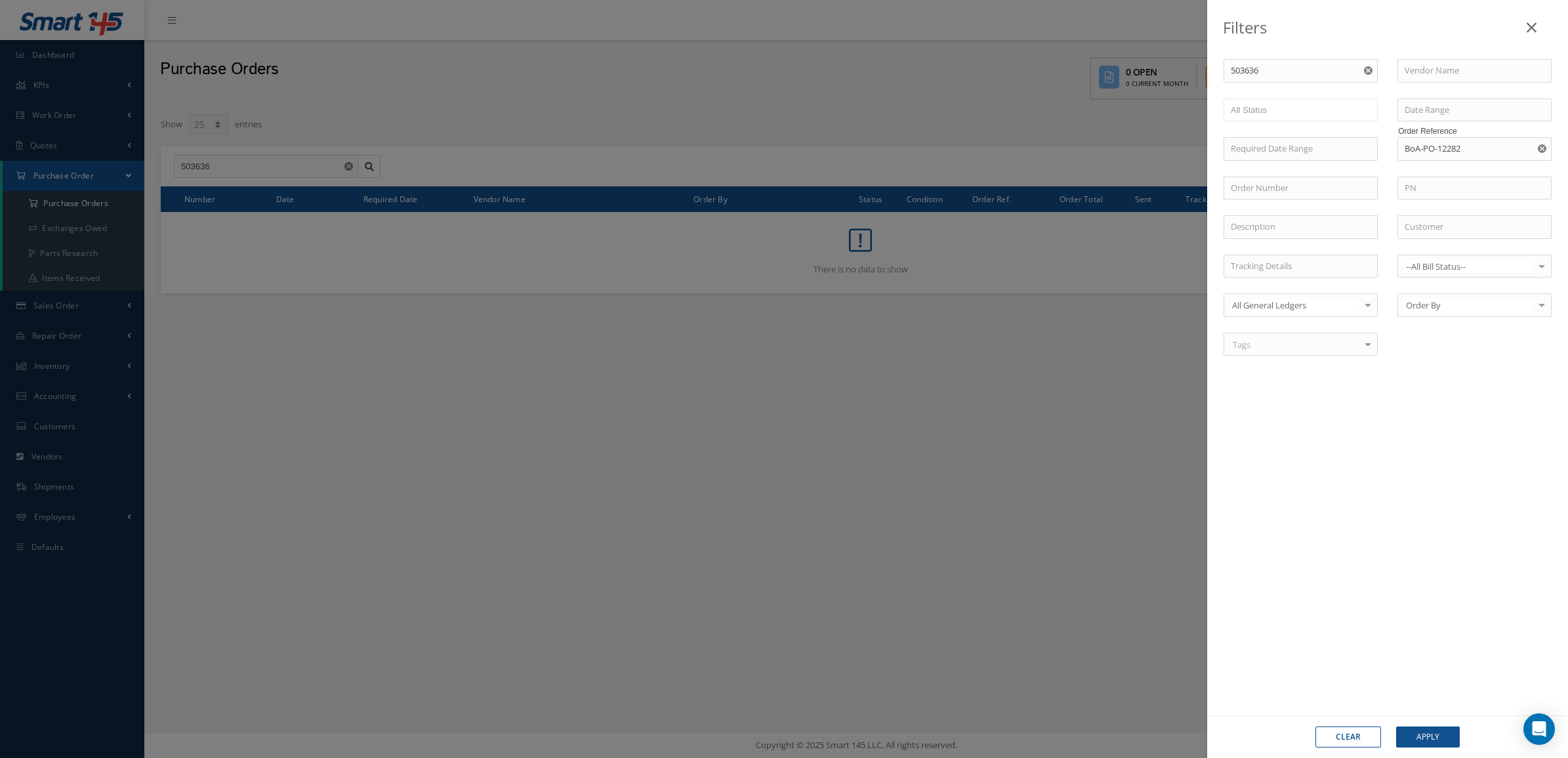
click at [1542, 153] on use "Reset" at bounding box center [1542, 148] width 9 height 9
click at [1413, 737] on button "Apply" at bounding box center [1427, 737] width 63 height 21
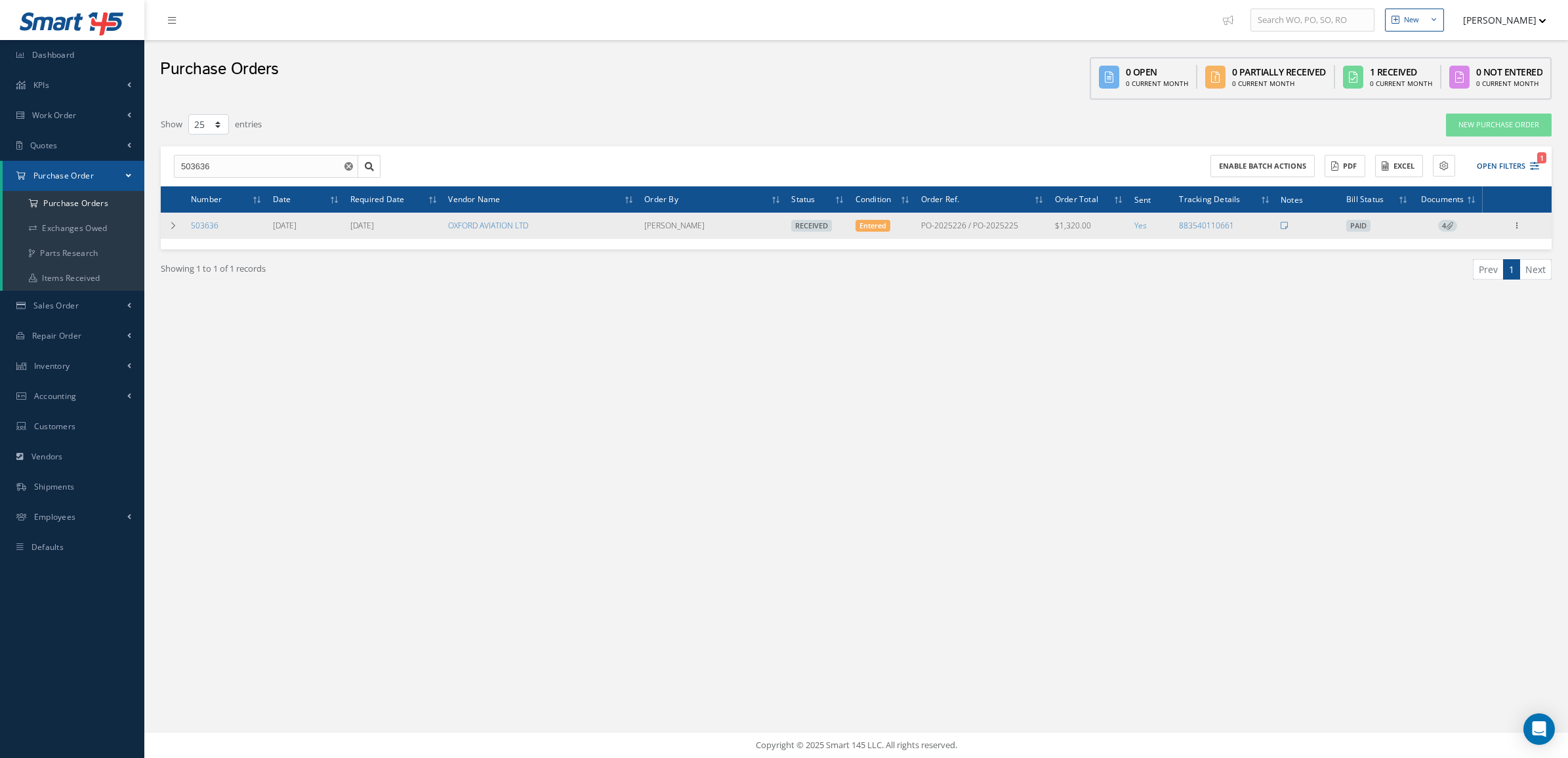
click at [1442, 222] on span "4" at bounding box center [1447, 226] width 19 height 12
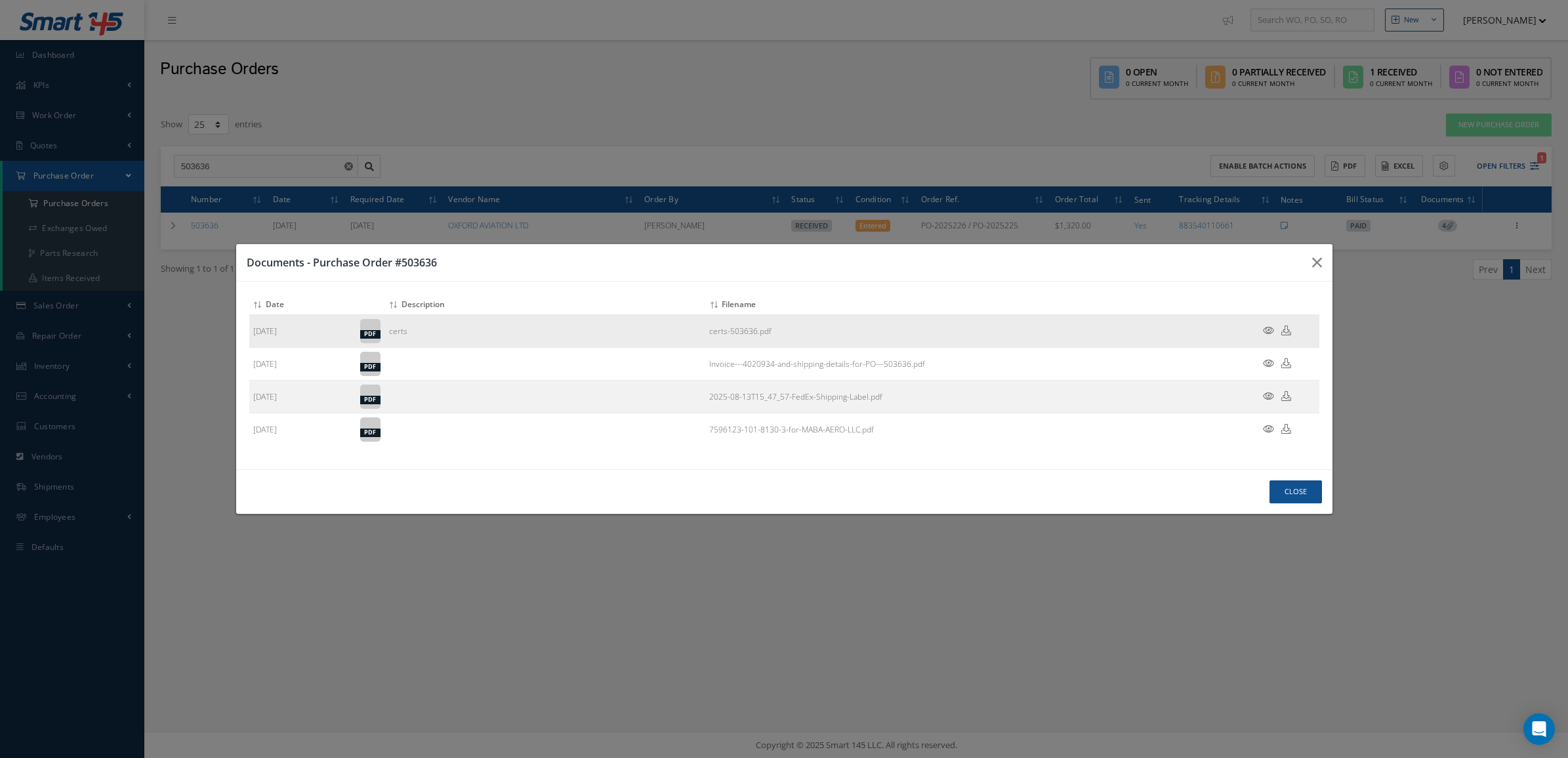
click at [1284, 330] on icon at bounding box center [1286, 330] width 10 height 10
click at [945, 481] on div "Close" at bounding box center [784, 491] width 1096 height 44
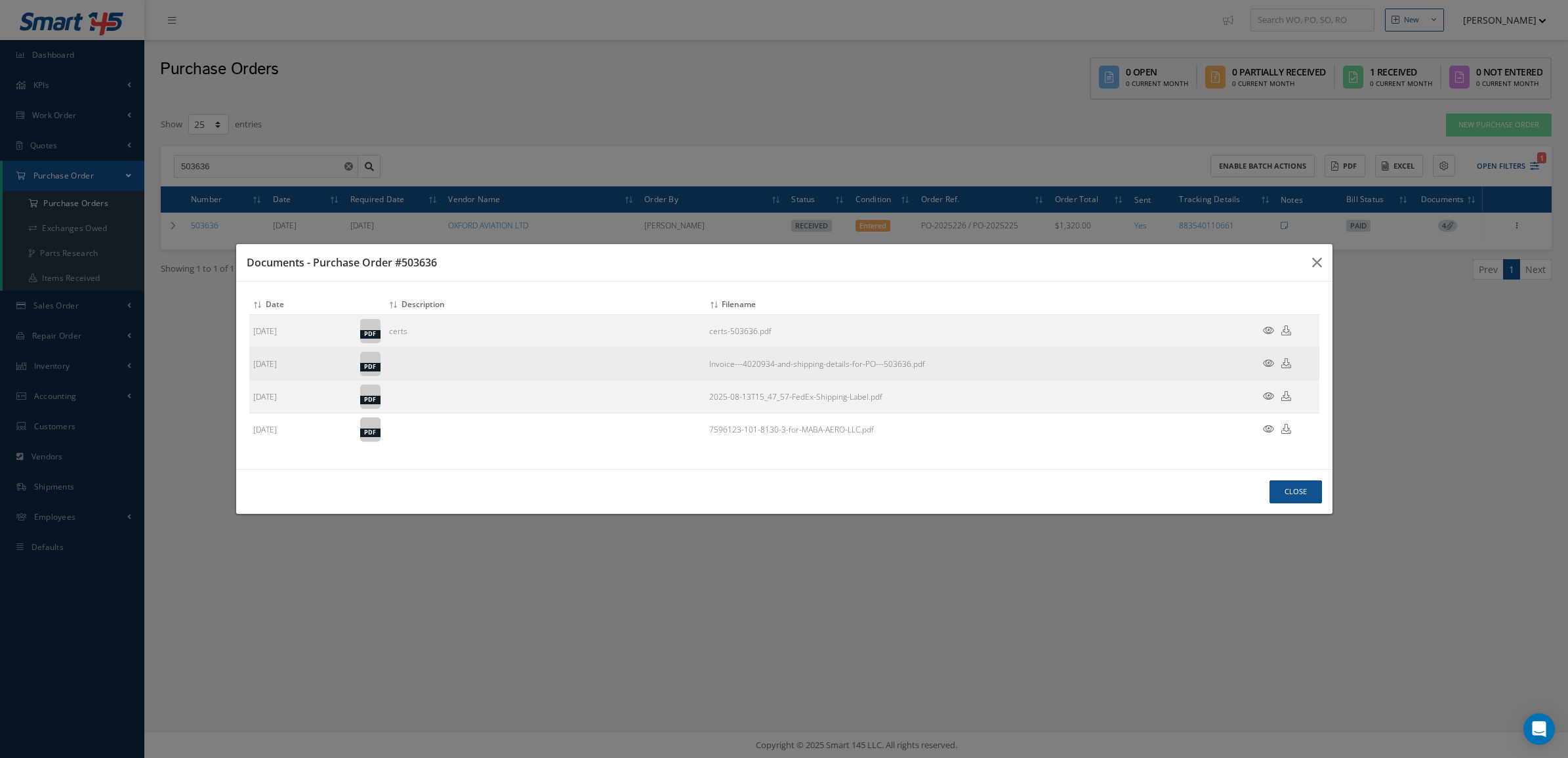
click at [1265, 362] on icon at bounding box center [1268, 363] width 11 height 10
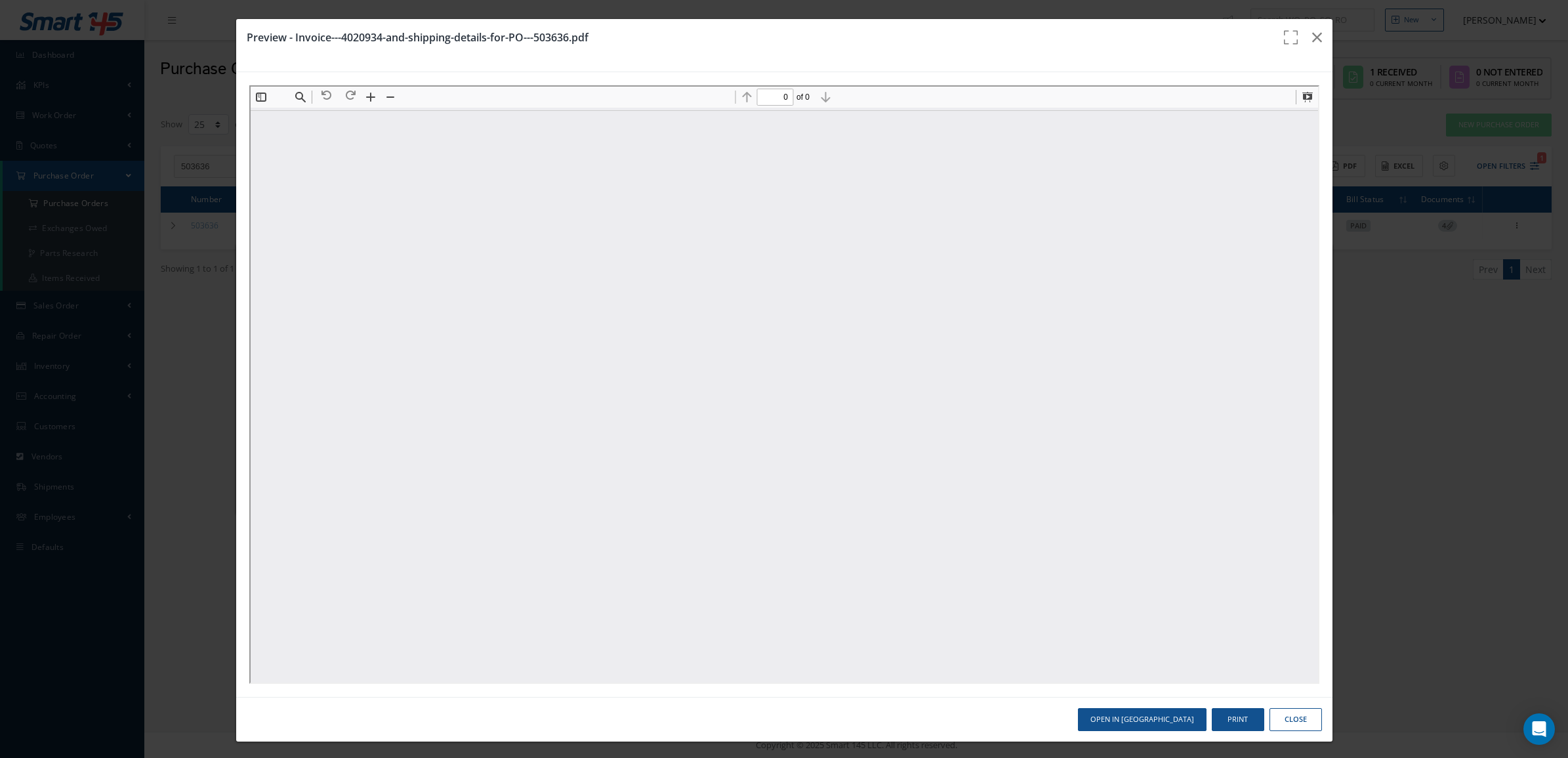
type input "1"
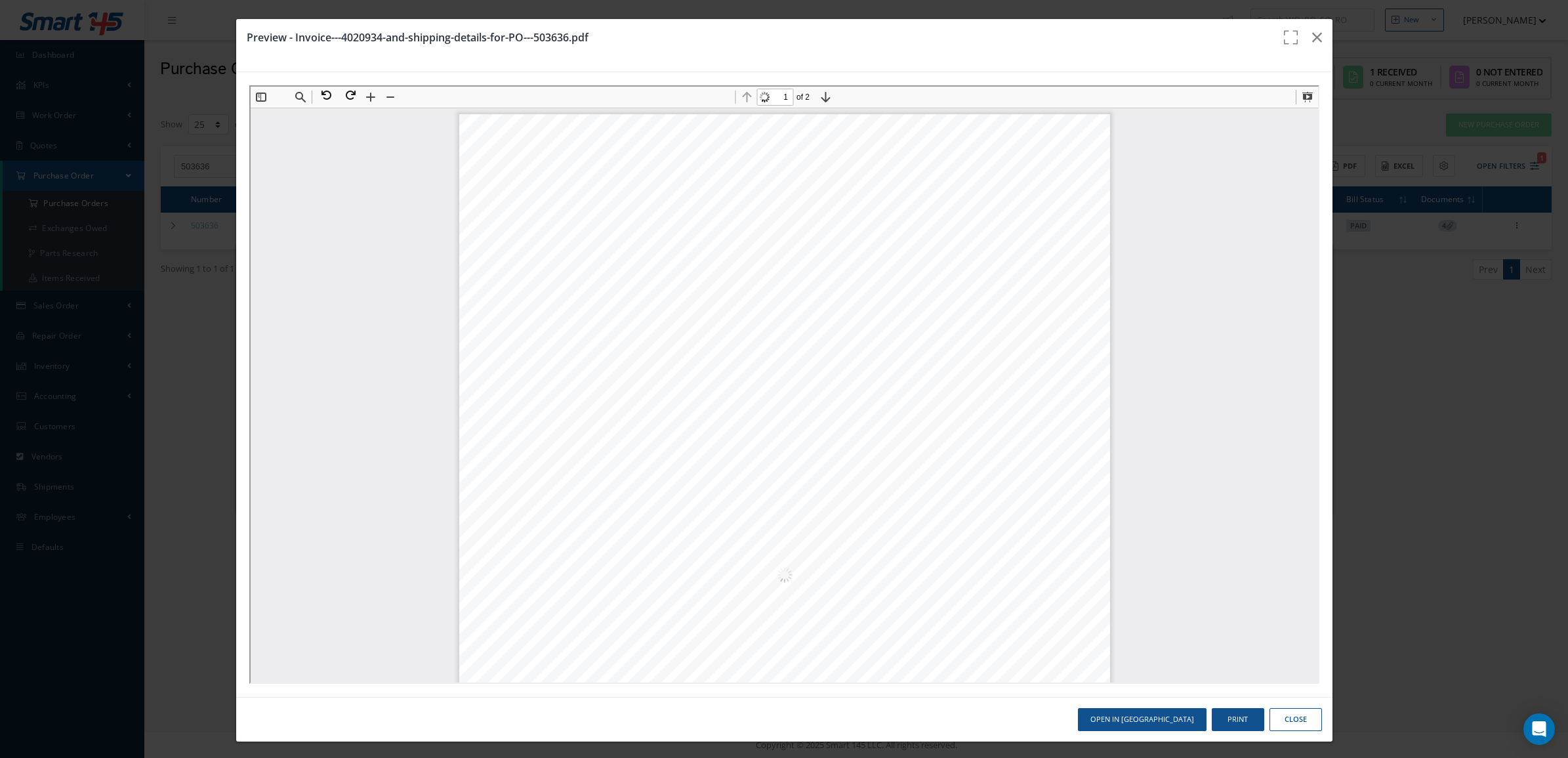
scroll to position [7, 0]
click at [1274, 703] on div "Open in New Tab Print Close" at bounding box center [784, 719] width 1096 height 44
click at [1270, 724] on button "Close" at bounding box center [1296, 720] width 52 height 23
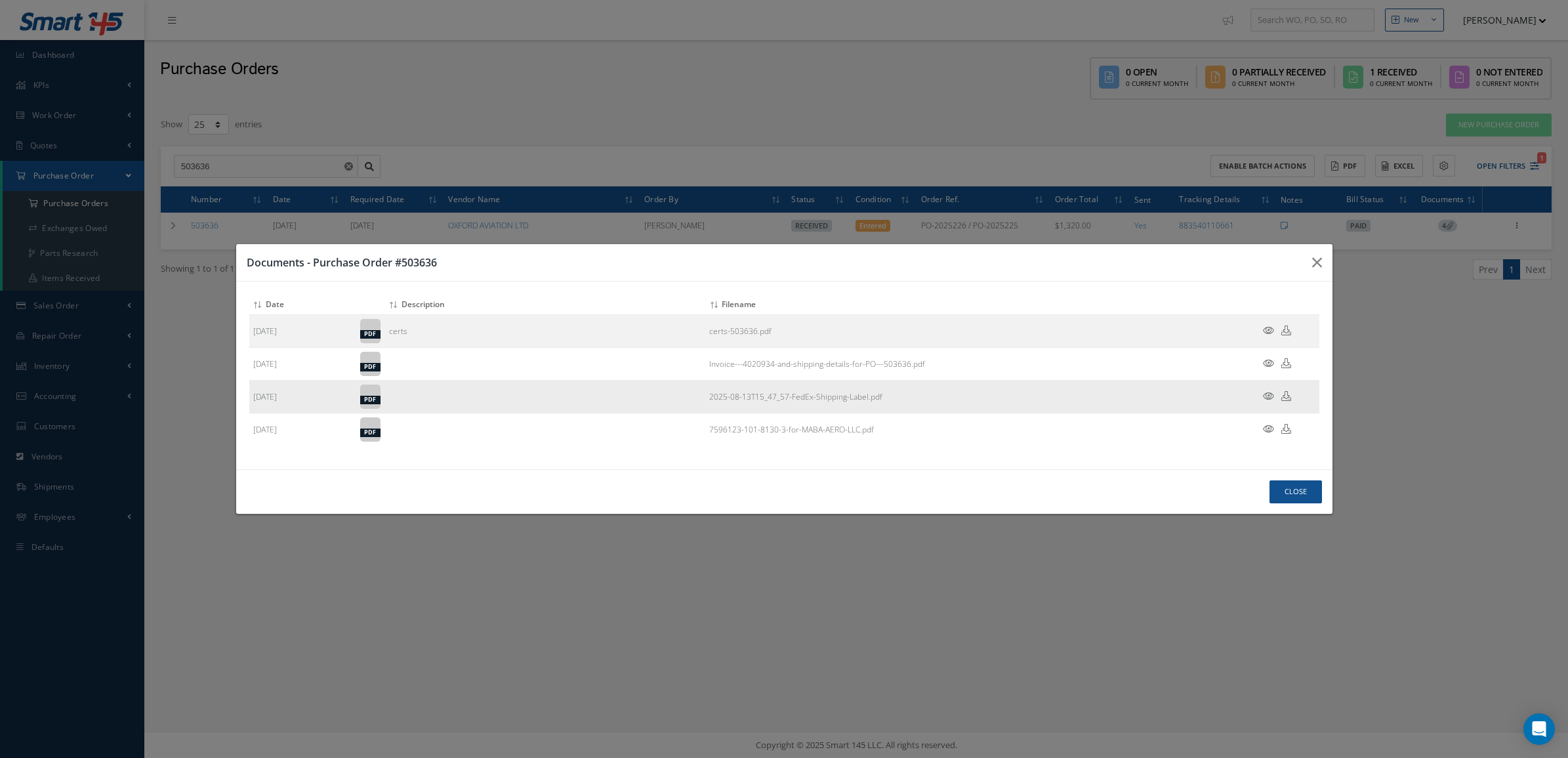
click at [1267, 395] on icon at bounding box center [1268, 396] width 11 height 10
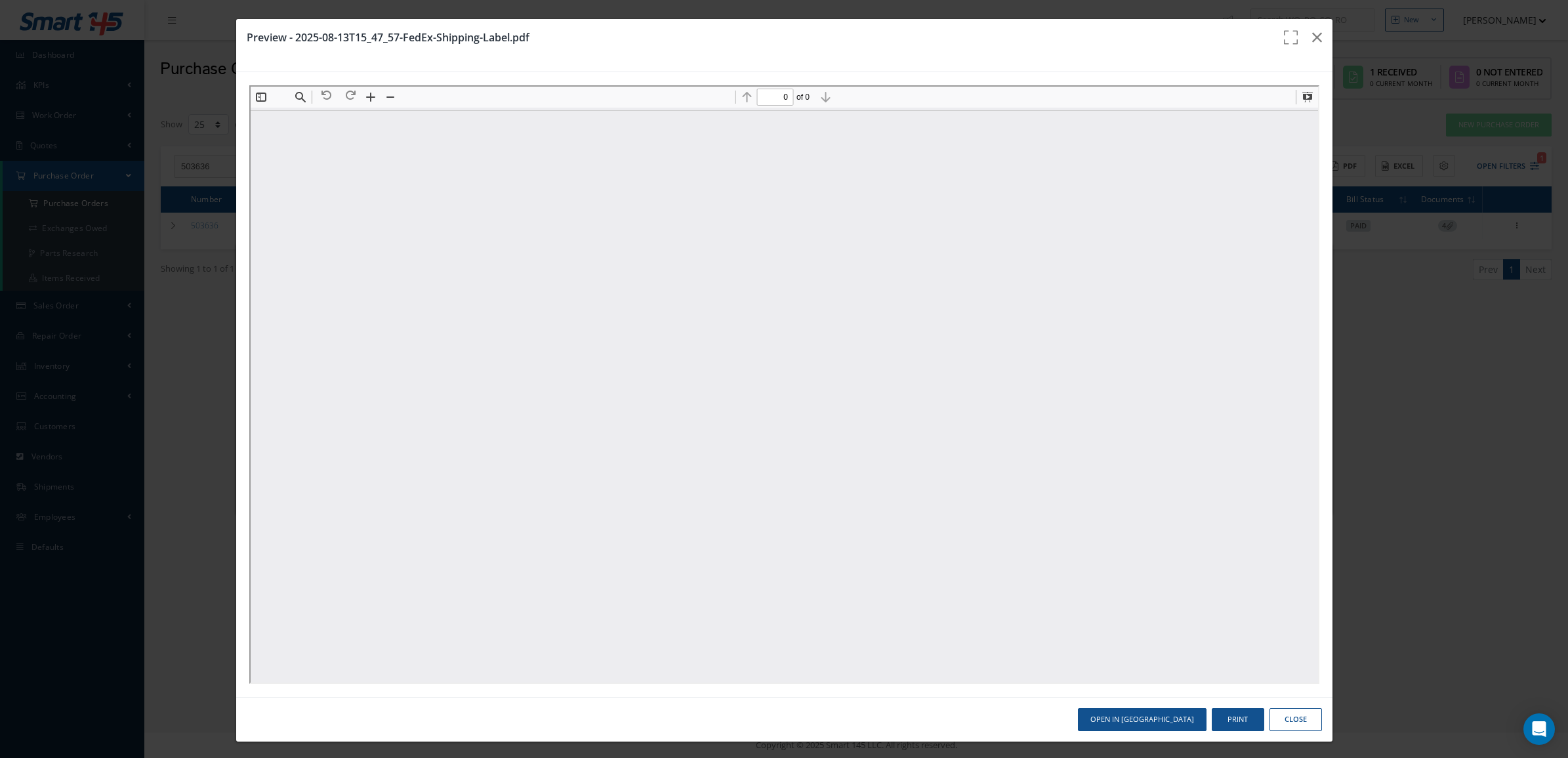
scroll to position [0, 0]
type input "1"
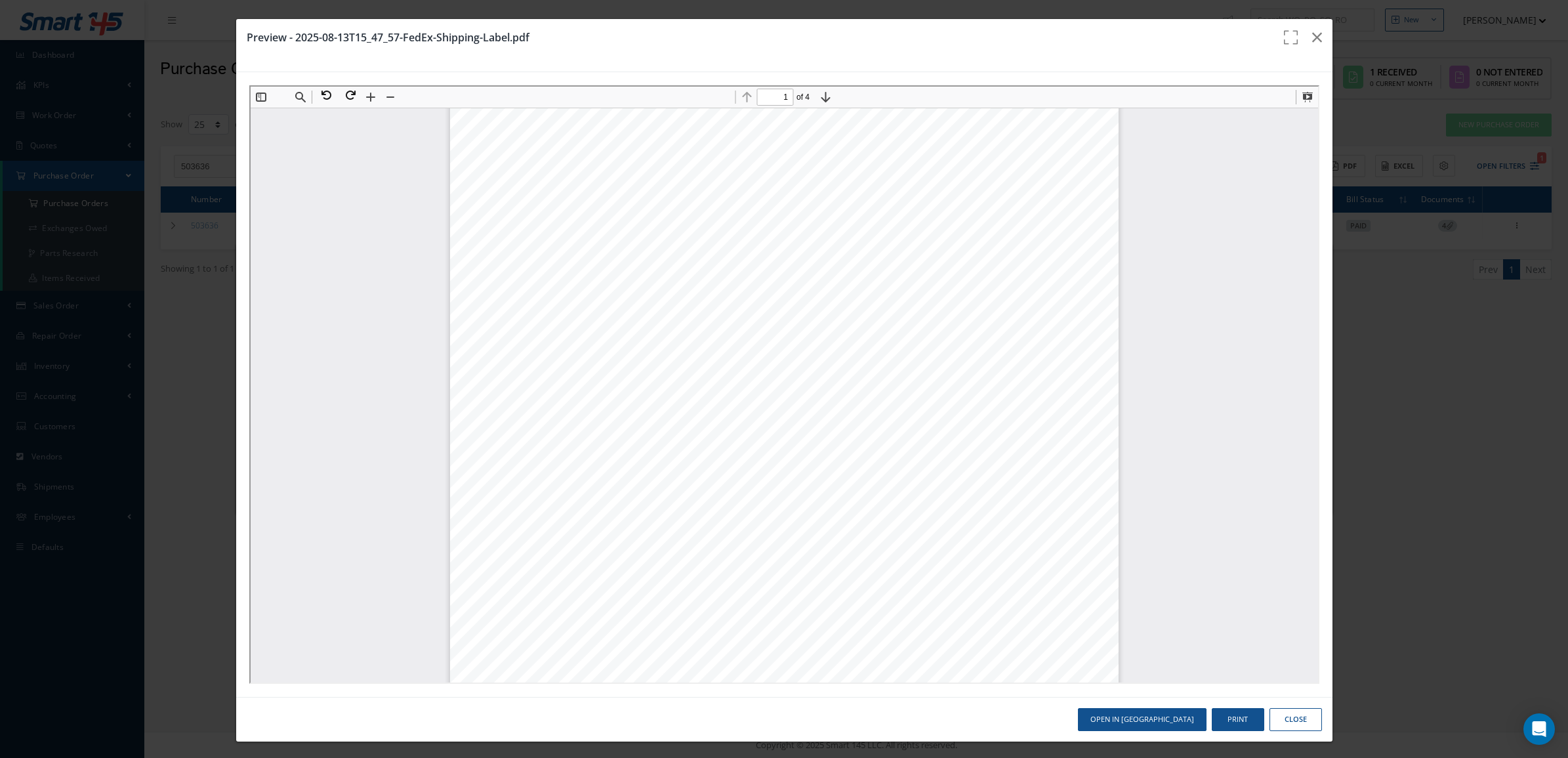
click at [1290, 711] on button "Close" at bounding box center [1296, 720] width 52 height 23
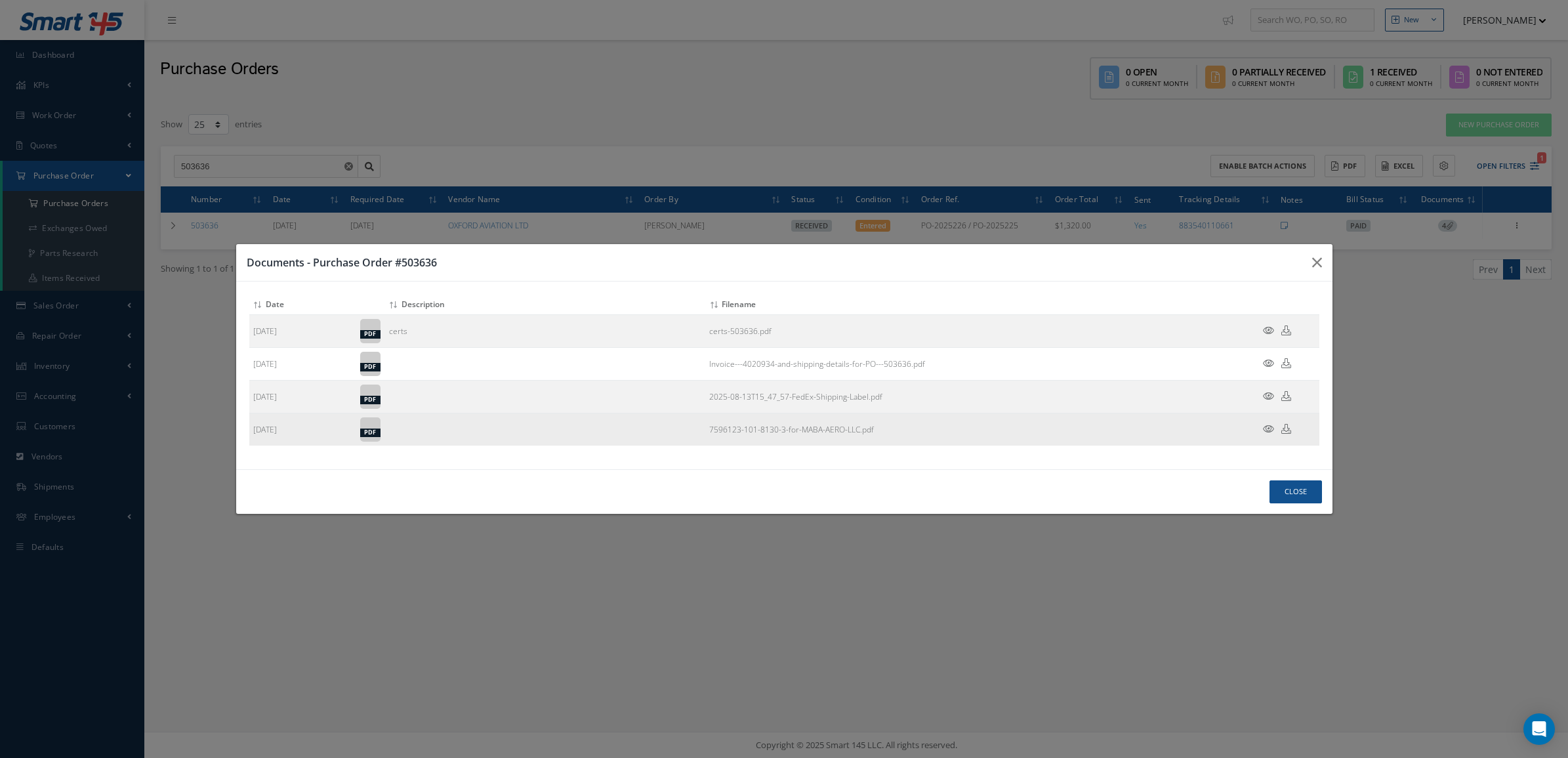
click at [1268, 430] on icon at bounding box center [1268, 428] width 11 height 10
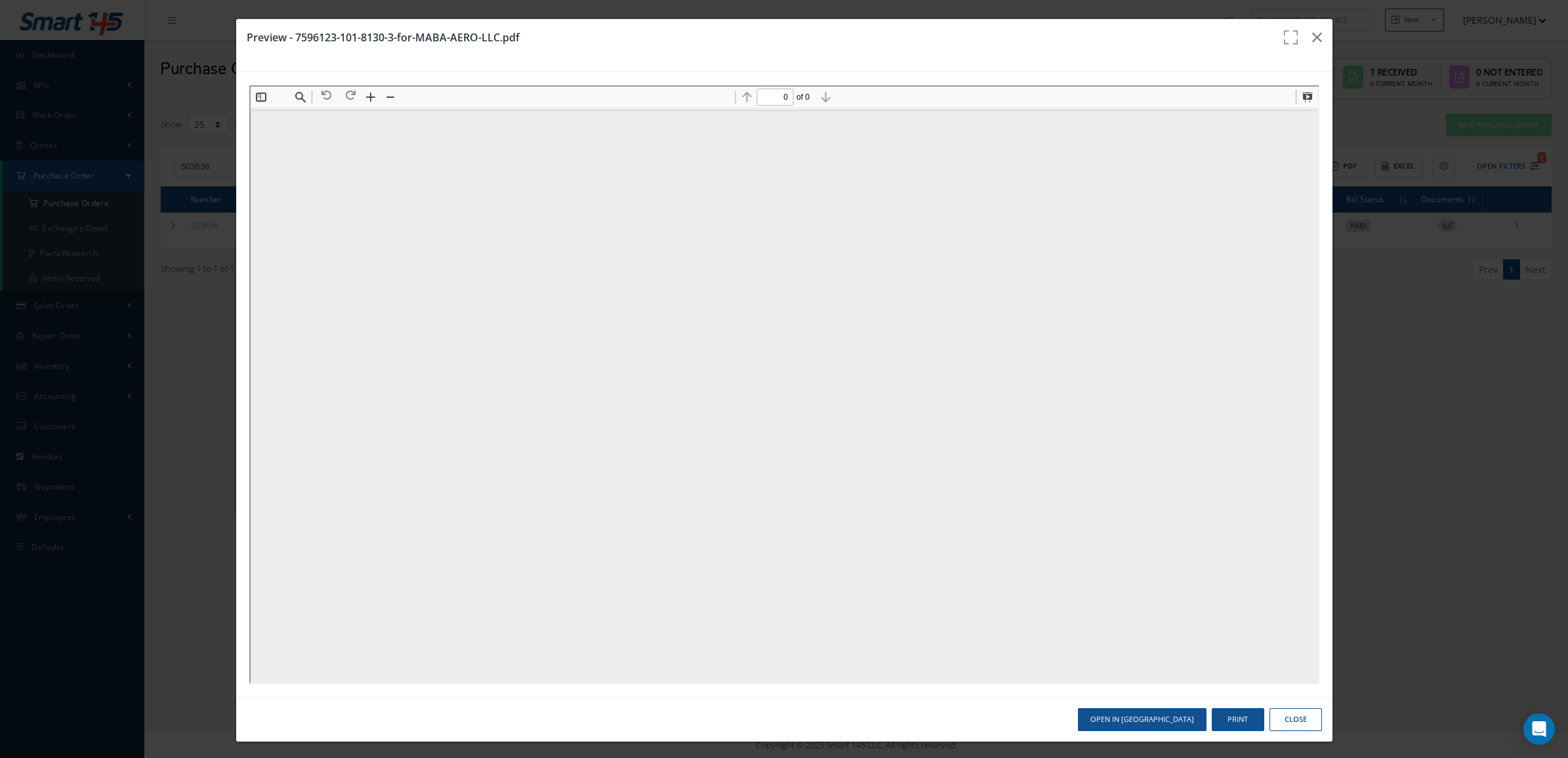
scroll to position [0, 0]
type input "1"
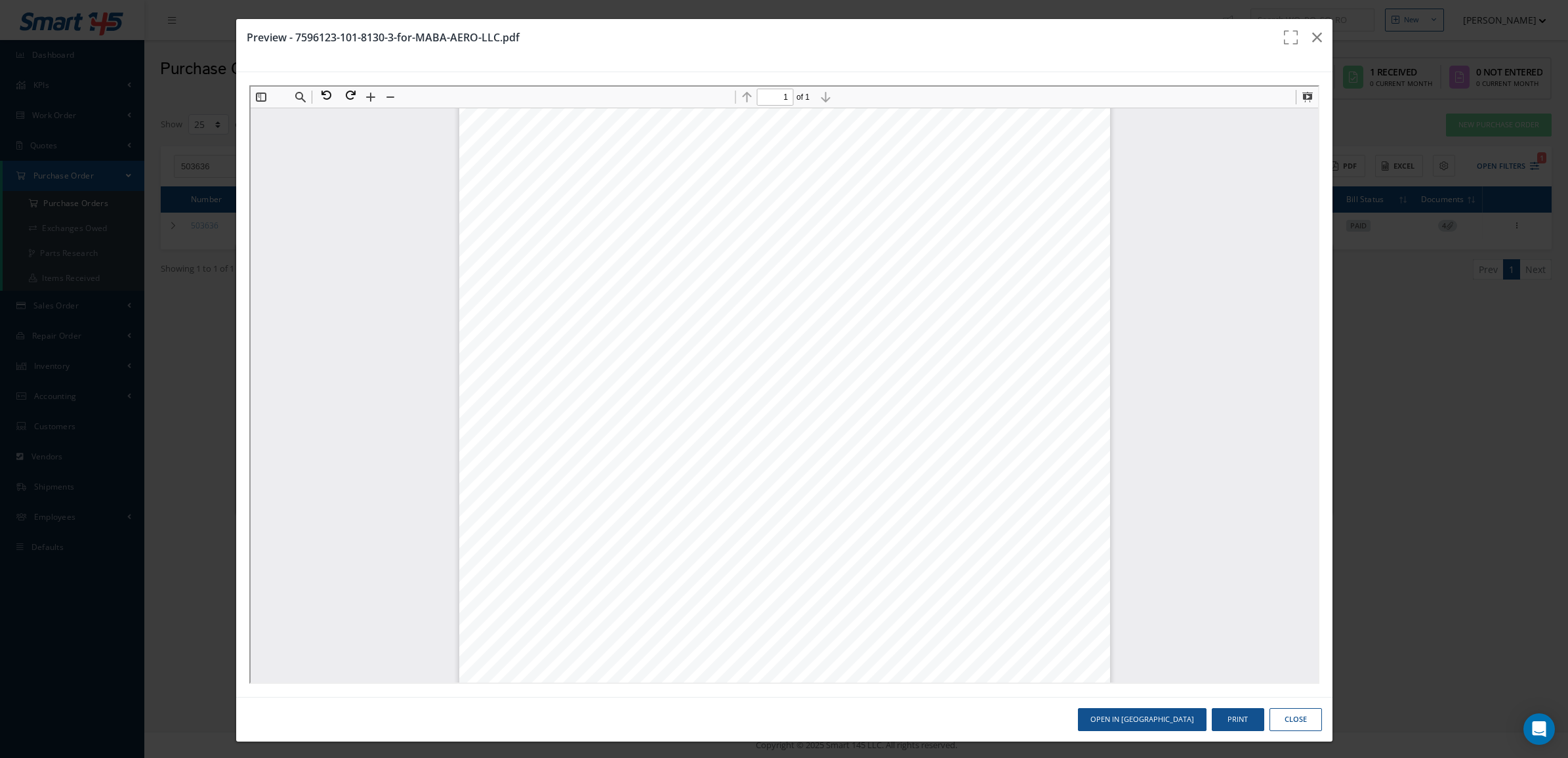
scroll to position [357, 0]
click at [1283, 716] on button "Close" at bounding box center [1296, 720] width 52 height 23
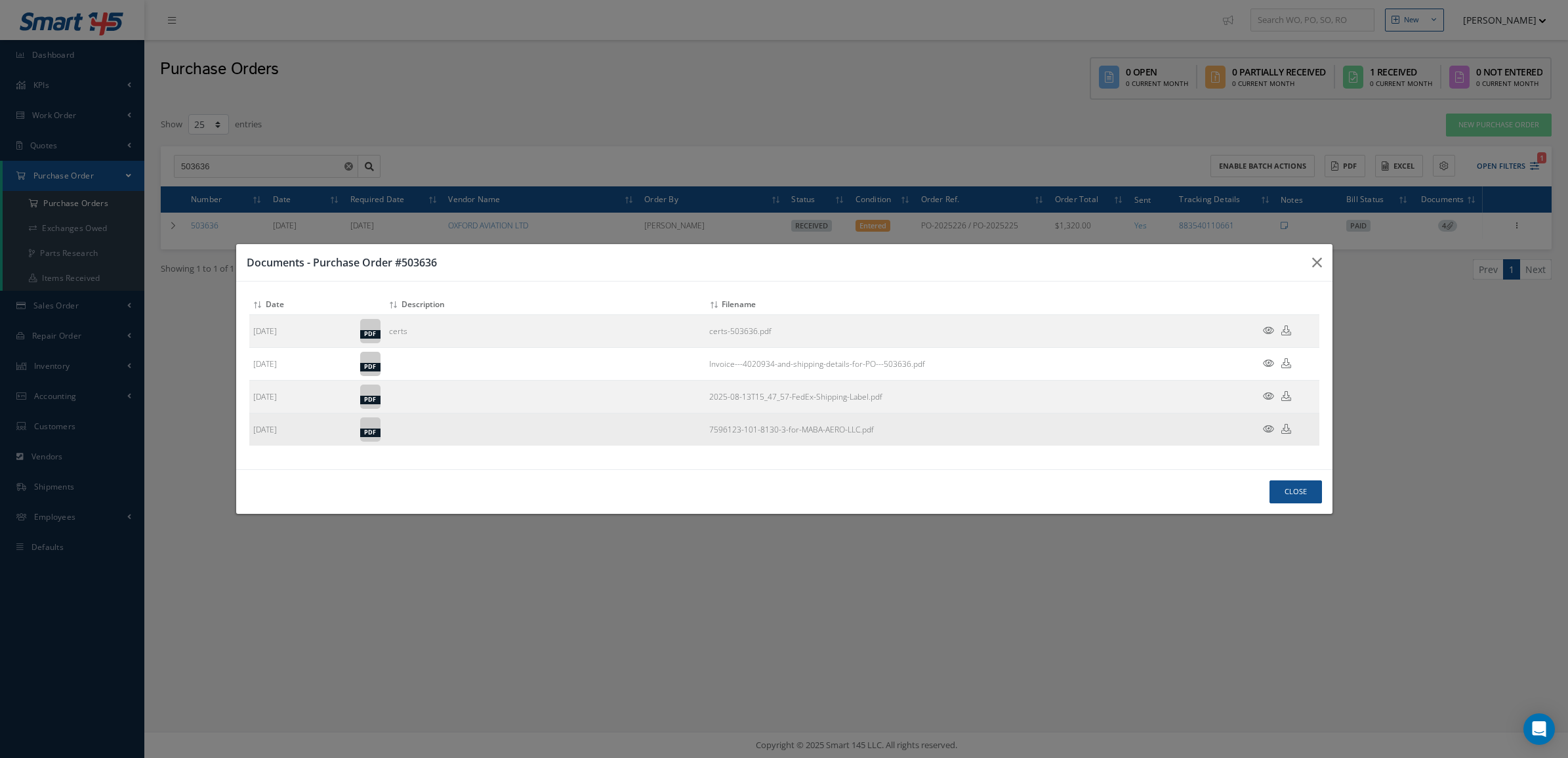
click at [1283, 430] on icon at bounding box center [1286, 428] width 10 height 10
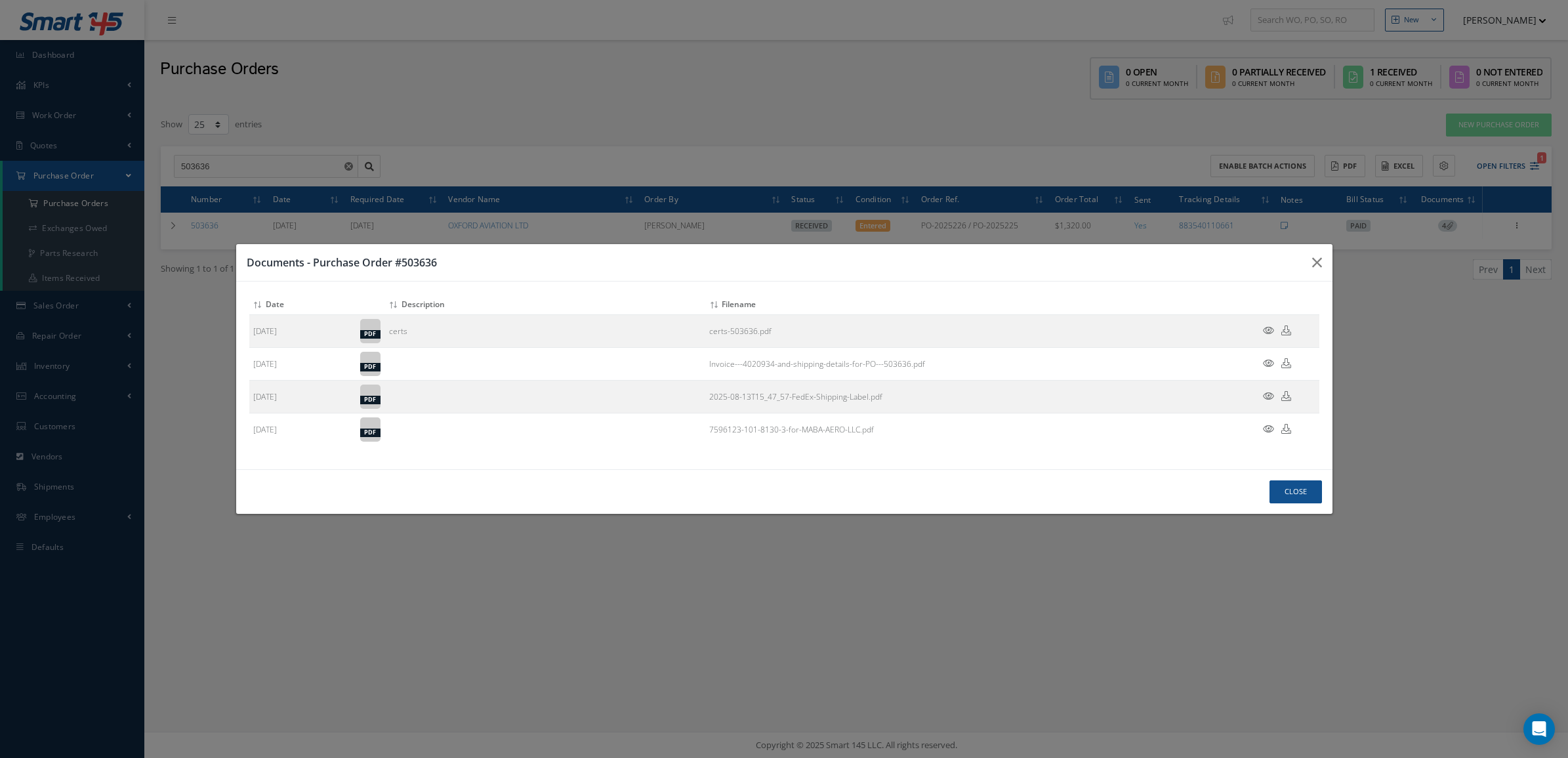
drag, startPoint x: 1112, startPoint y: 488, endPoint x: 1145, endPoint y: 478, distance: 34.5
click at [1112, 488] on div "Close" at bounding box center [784, 491] width 1096 height 44
click at [1287, 491] on button "Close" at bounding box center [1296, 491] width 52 height 23
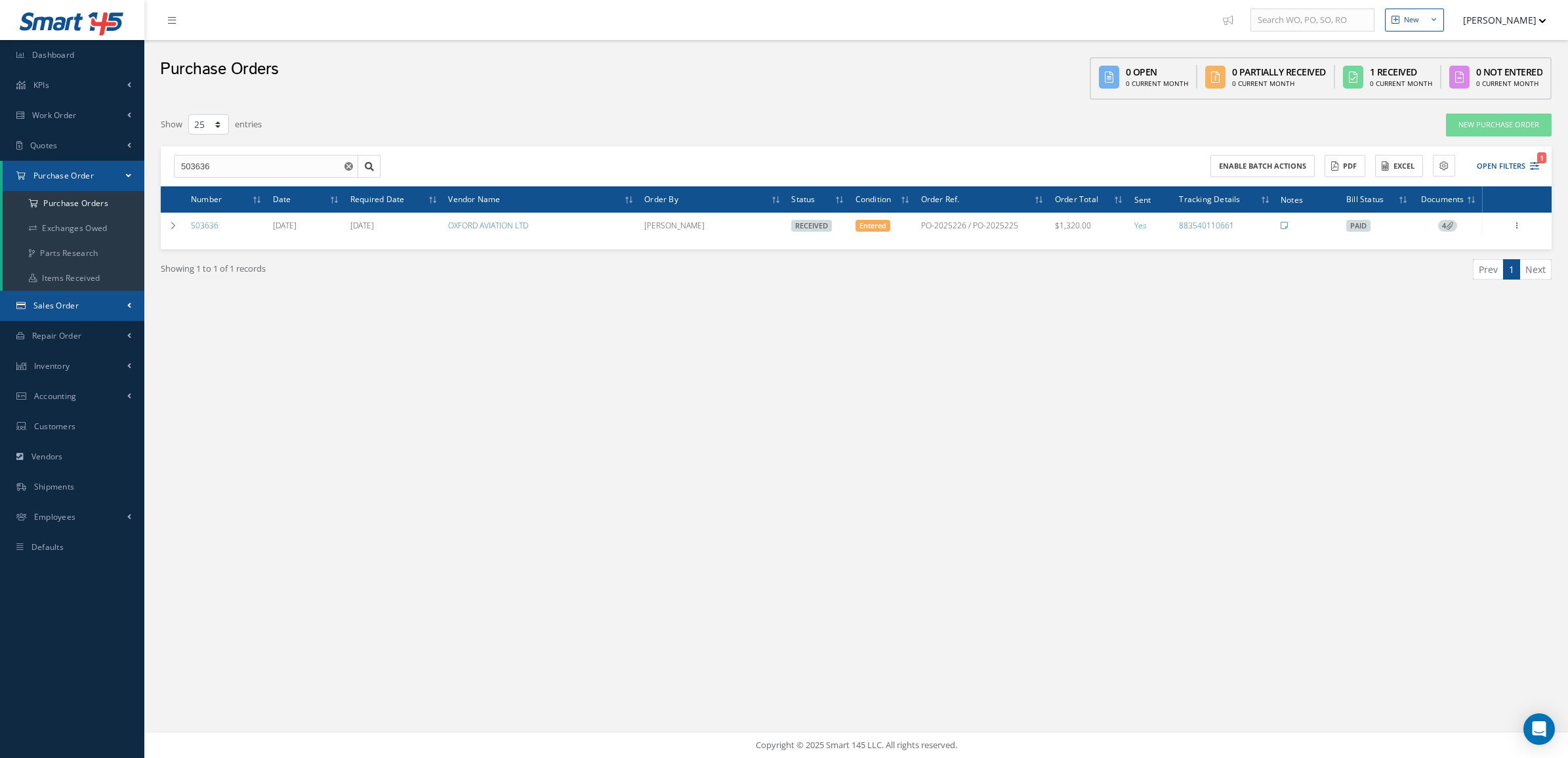
click at [75, 295] on link "Sales Order" at bounding box center [72, 306] width 144 height 30
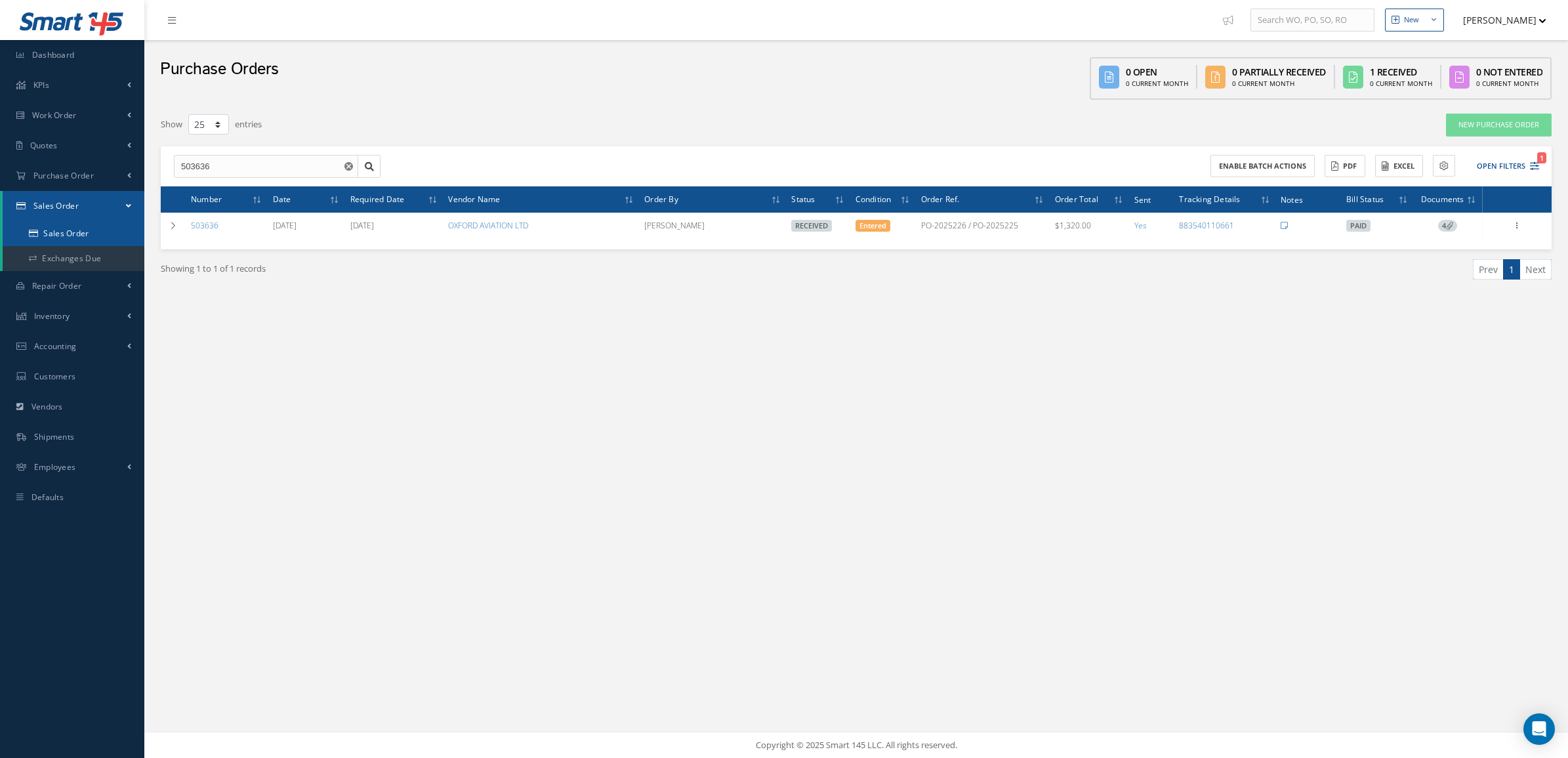
click at [73, 225] on link "Sales Order" at bounding box center [73, 234] width 141 height 25
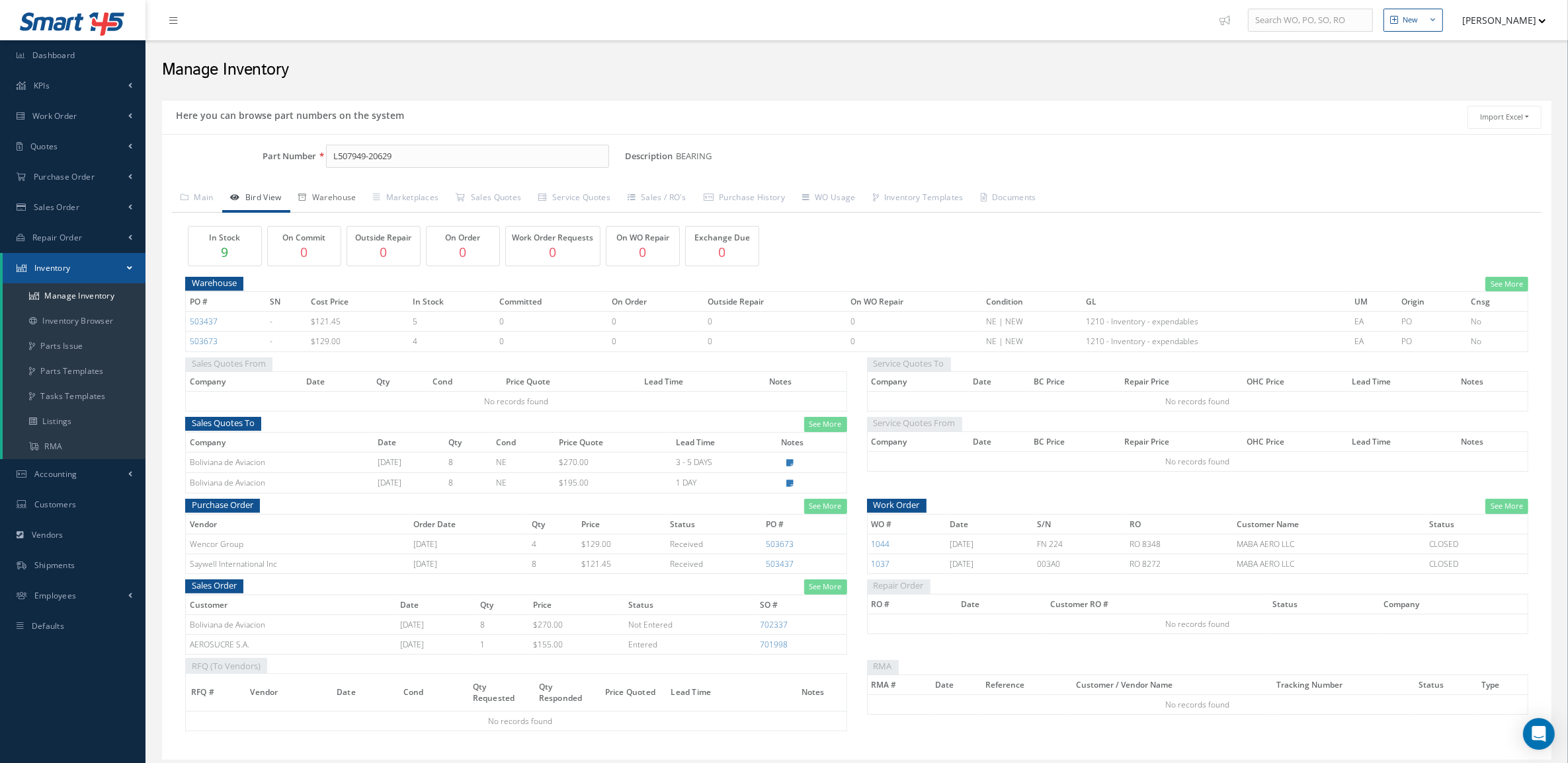
click at [348, 196] on link "Warehouse" at bounding box center [327, 199] width 74 height 28
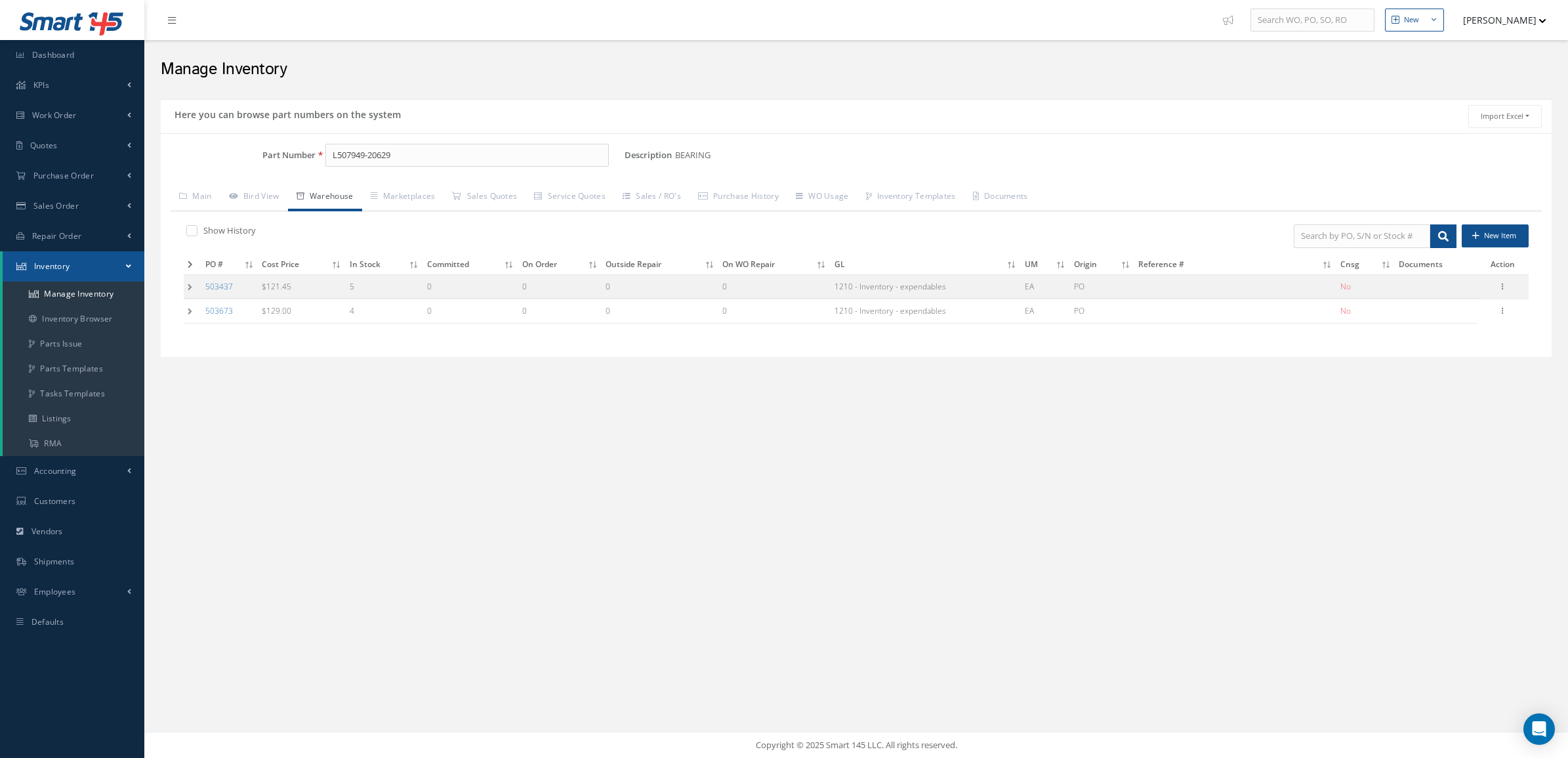
click at [191, 289] on td at bounding box center [193, 287] width 17 height 24
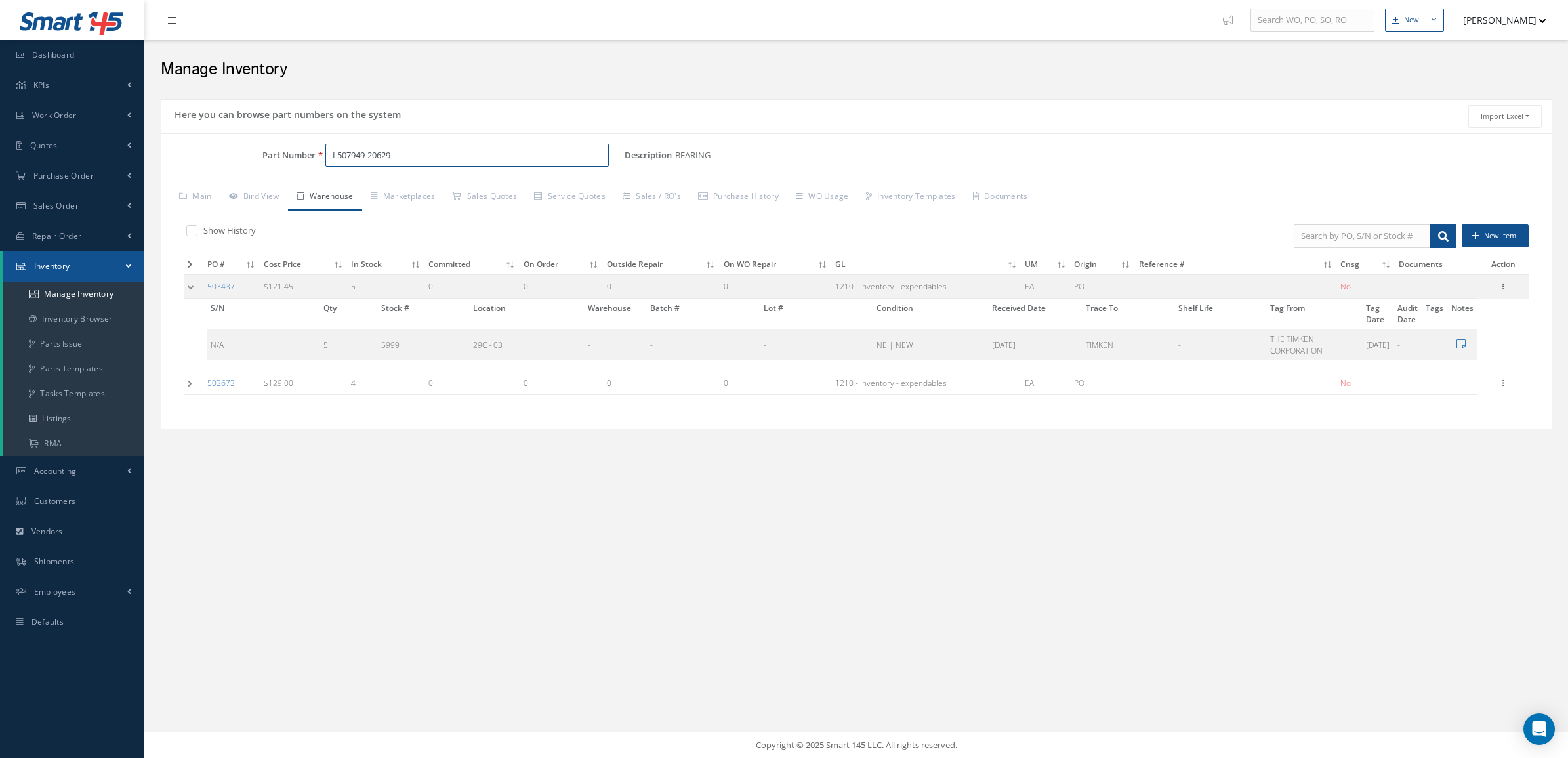
drag, startPoint x: 444, startPoint y: 152, endPoint x: 176, endPoint y: 153, distance: 268.0
click at [171, 155] on div "Part Number L507949-20629" at bounding box center [392, 155] width 464 height 23
type input "49-279"
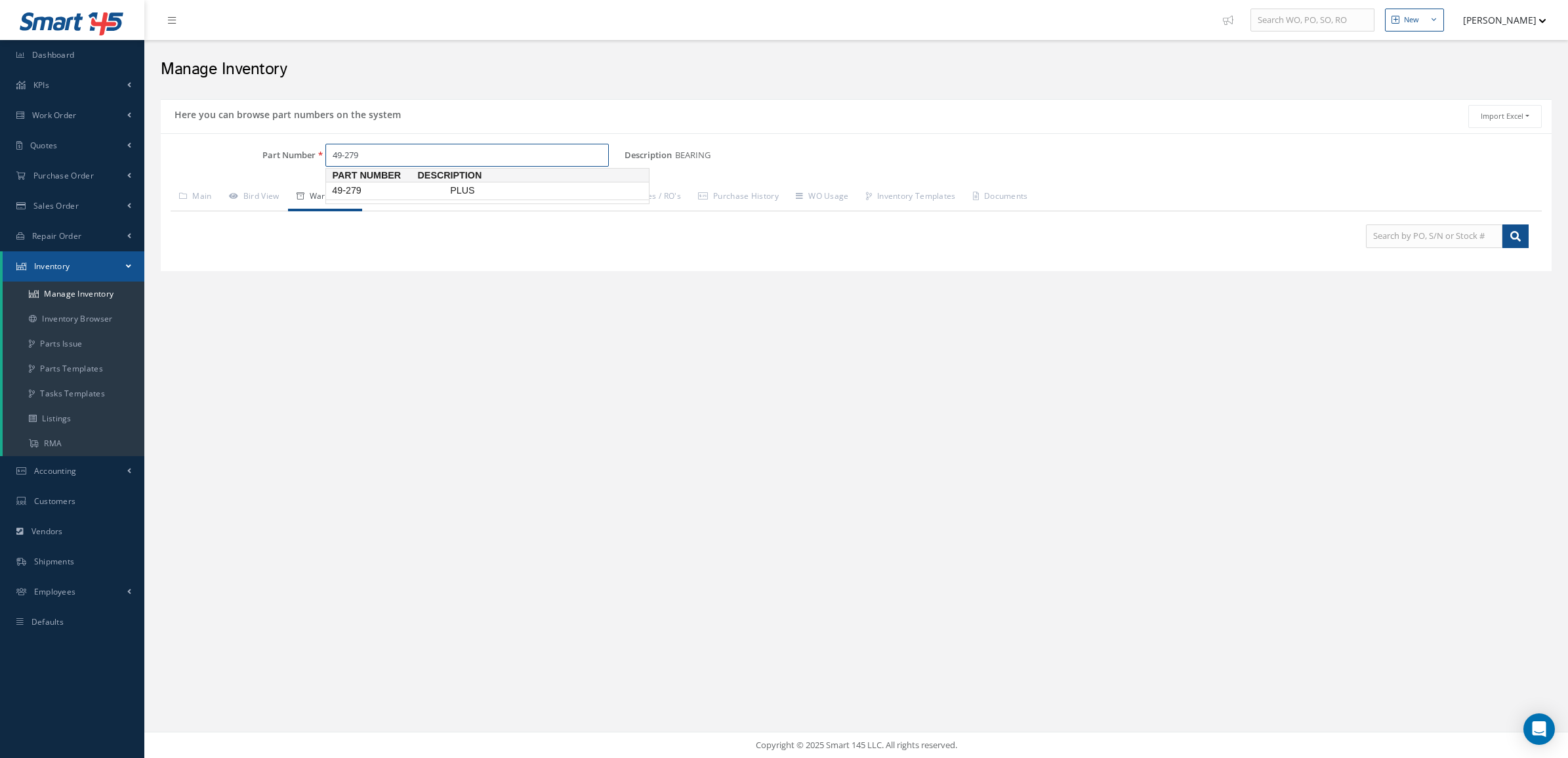
click at [341, 187] on span "49-279" at bounding box center [389, 191] width 118 height 14
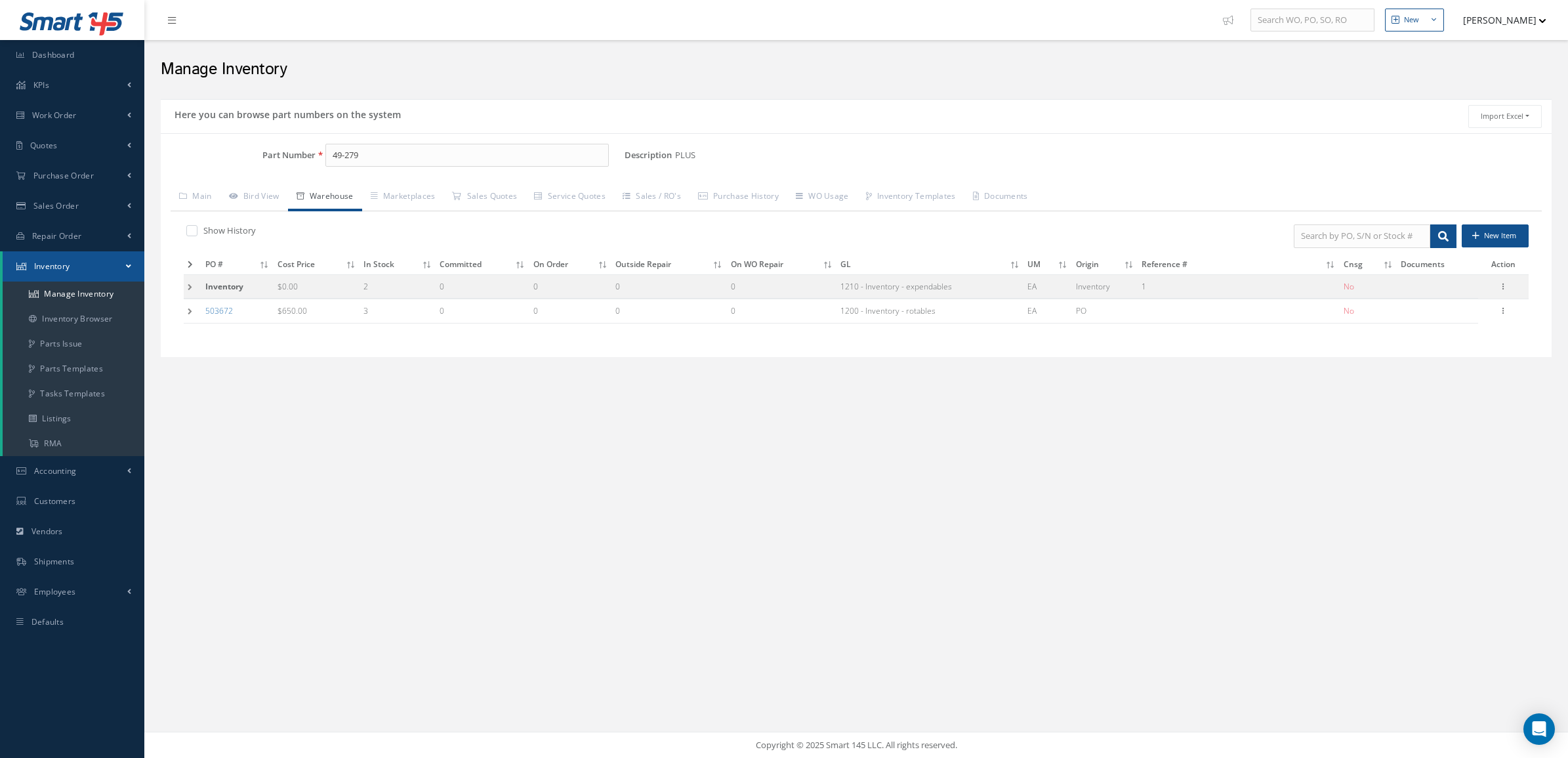
click at [189, 293] on td at bounding box center [193, 287] width 17 height 24
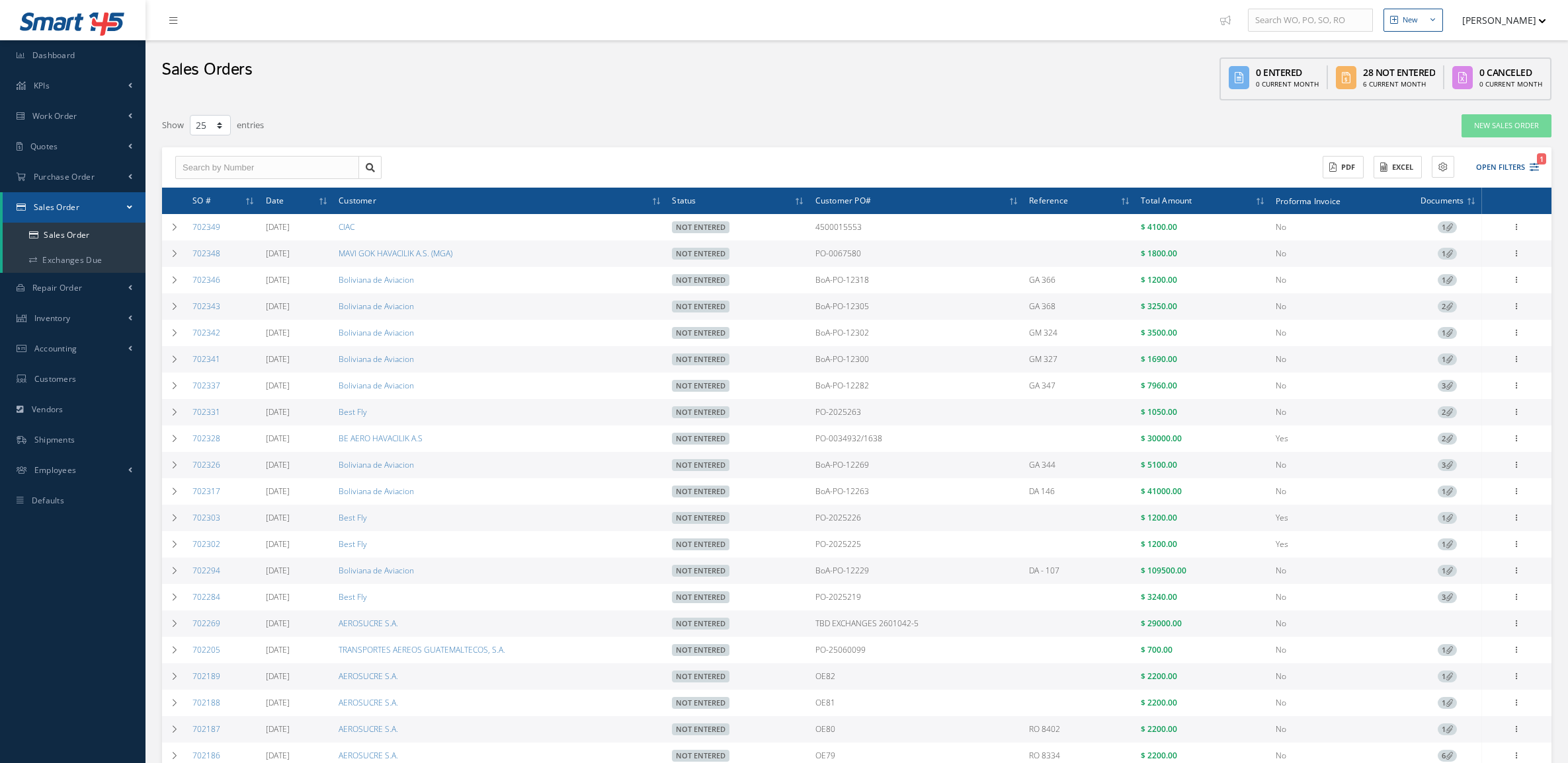
select select "25"
click at [1502, 163] on button "Open Filters 1" at bounding box center [1501, 167] width 74 height 22
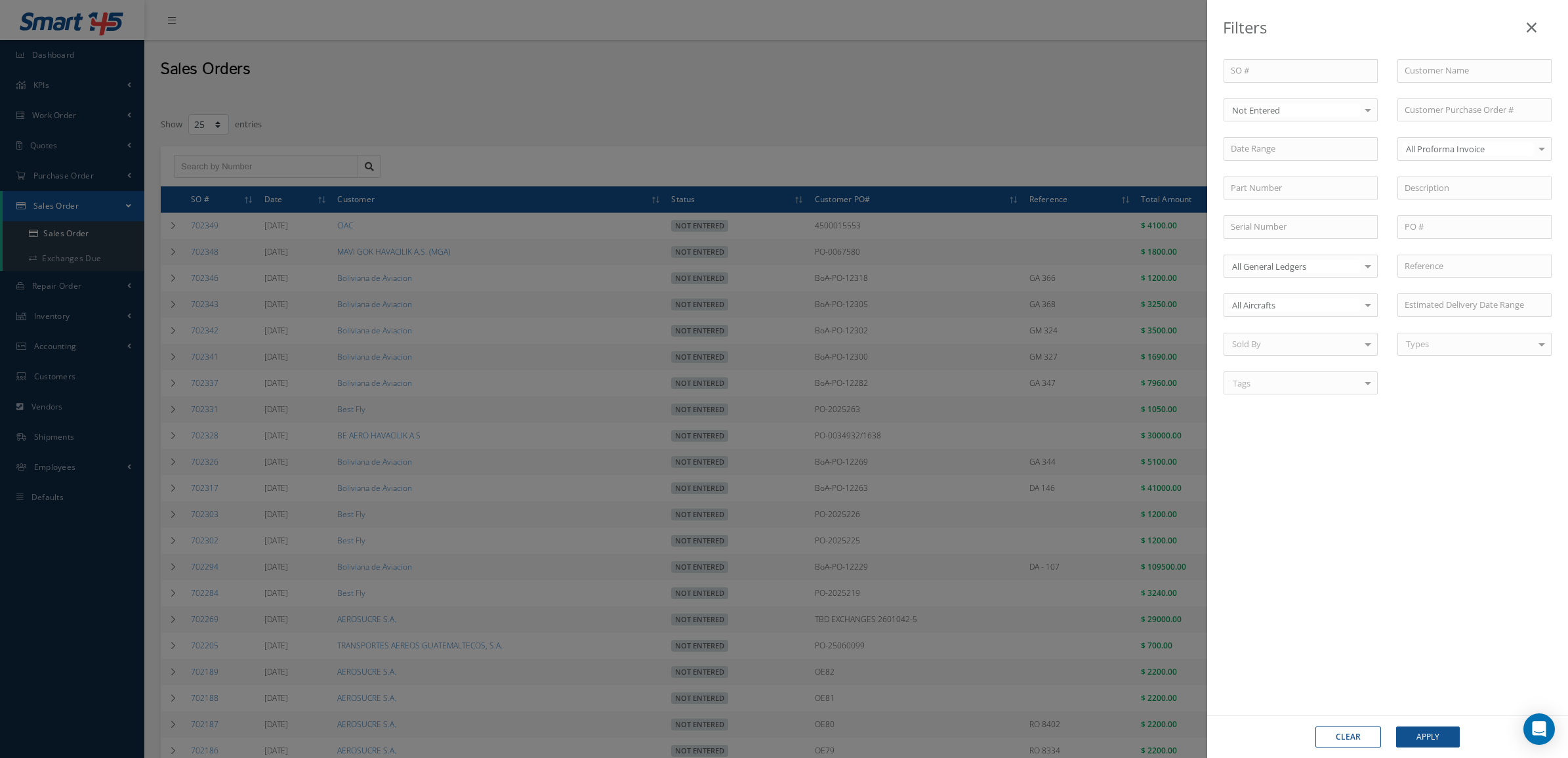
click at [795, 181] on div "Filters SO # Customer Name Select Not Entered All Status Entered Not Entered Pa…" at bounding box center [784, 379] width 1568 height 758
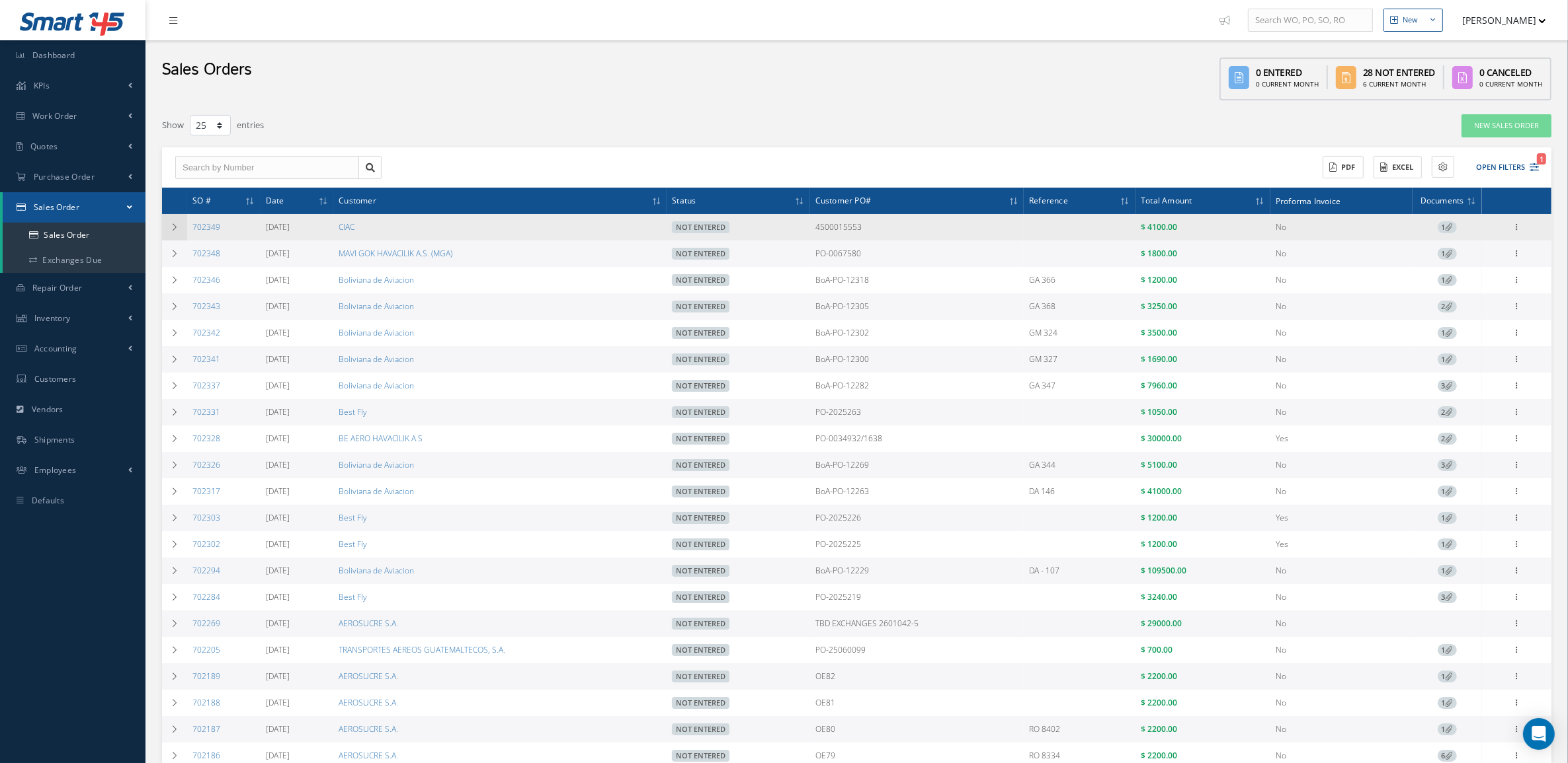
click at [180, 223] on td at bounding box center [174, 227] width 25 height 26
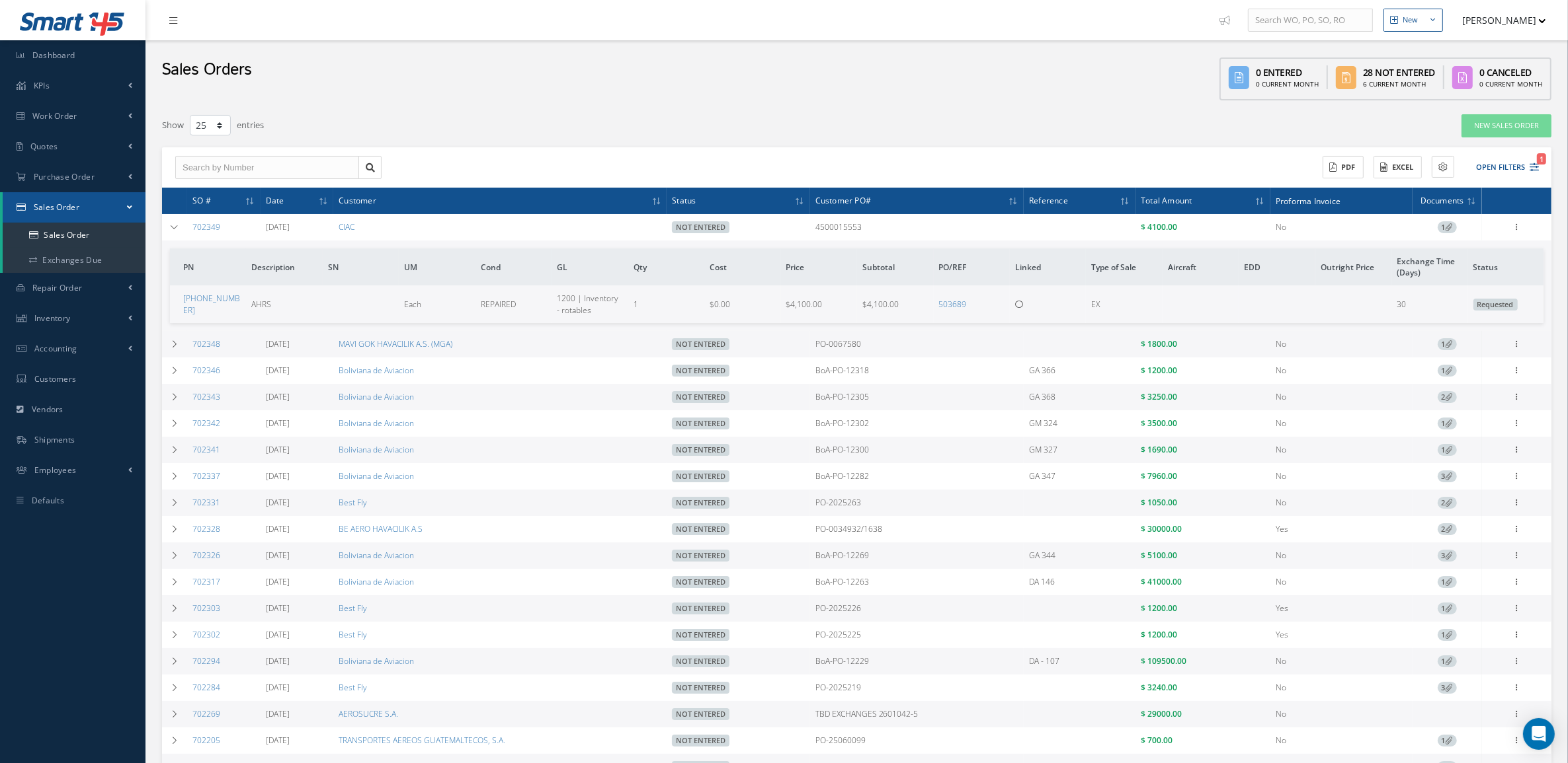
click at [1519, 216] on td "Enter/Update Edit Show Send By Email Documents Cancel Delete Print-Outs Sales O…" at bounding box center [1516, 227] width 69 height 26
click at [1519, 219] on div "Enter/Update Edit Show Send By Email Documents Cancel Delete Print-Outs Sales O…" at bounding box center [1516, 227] width 16 height 16
click at [1516, 232] on icon at bounding box center [1516, 226] width 13 height 10
click at [1455, 259] on link "Edit" at bounding box center [1455, 253] width 104 height 17
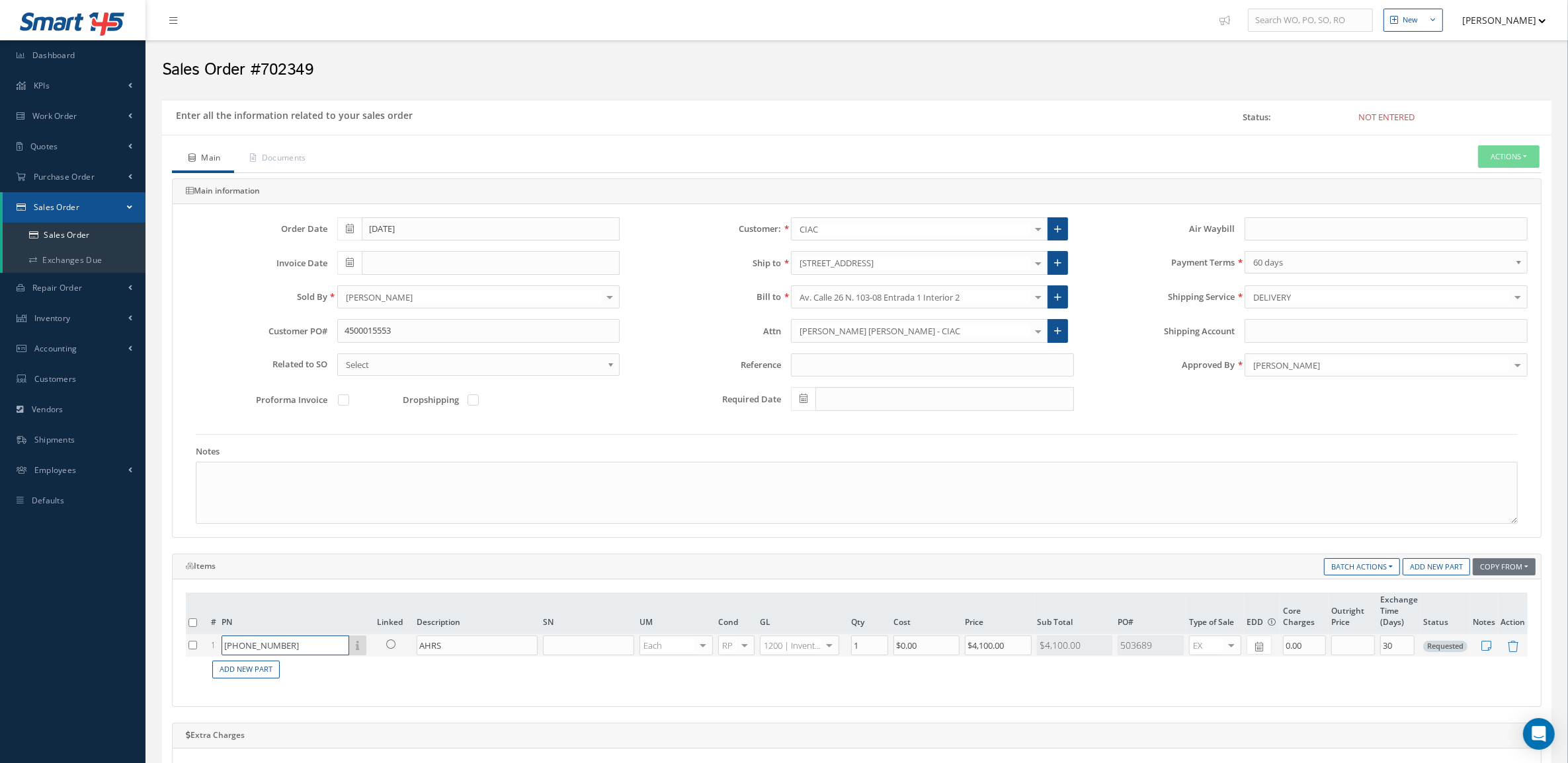
click at [317, 642] on input "[PHONE_NUMBER]" at bounding box center [285, 645] width 128 height 20
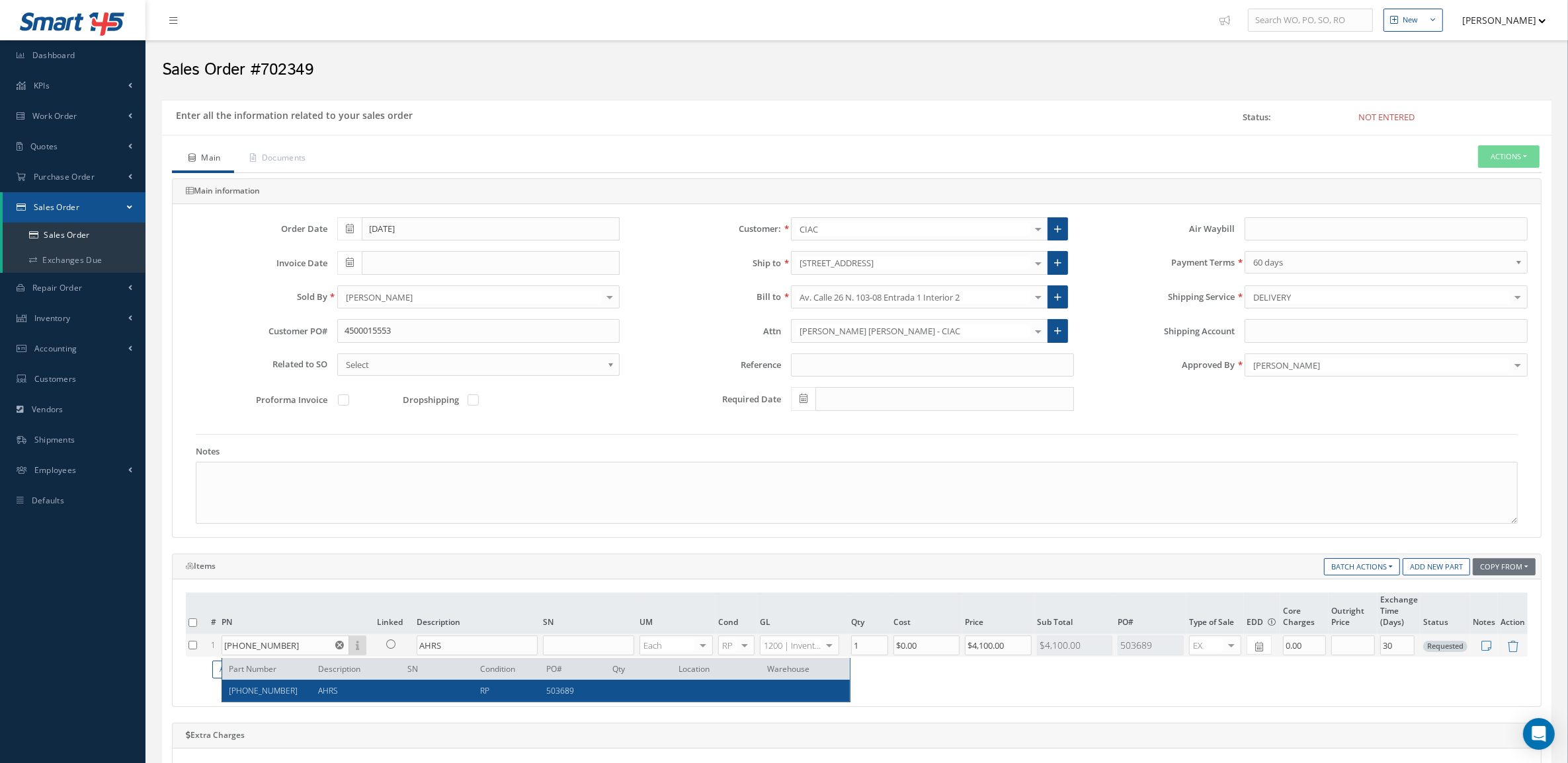
click at [332, 688] on span "AHRS" at bounding box center [328, 690] width 20 height 11
type input "[PHONE_NUMBER]"
type input "$2,900"
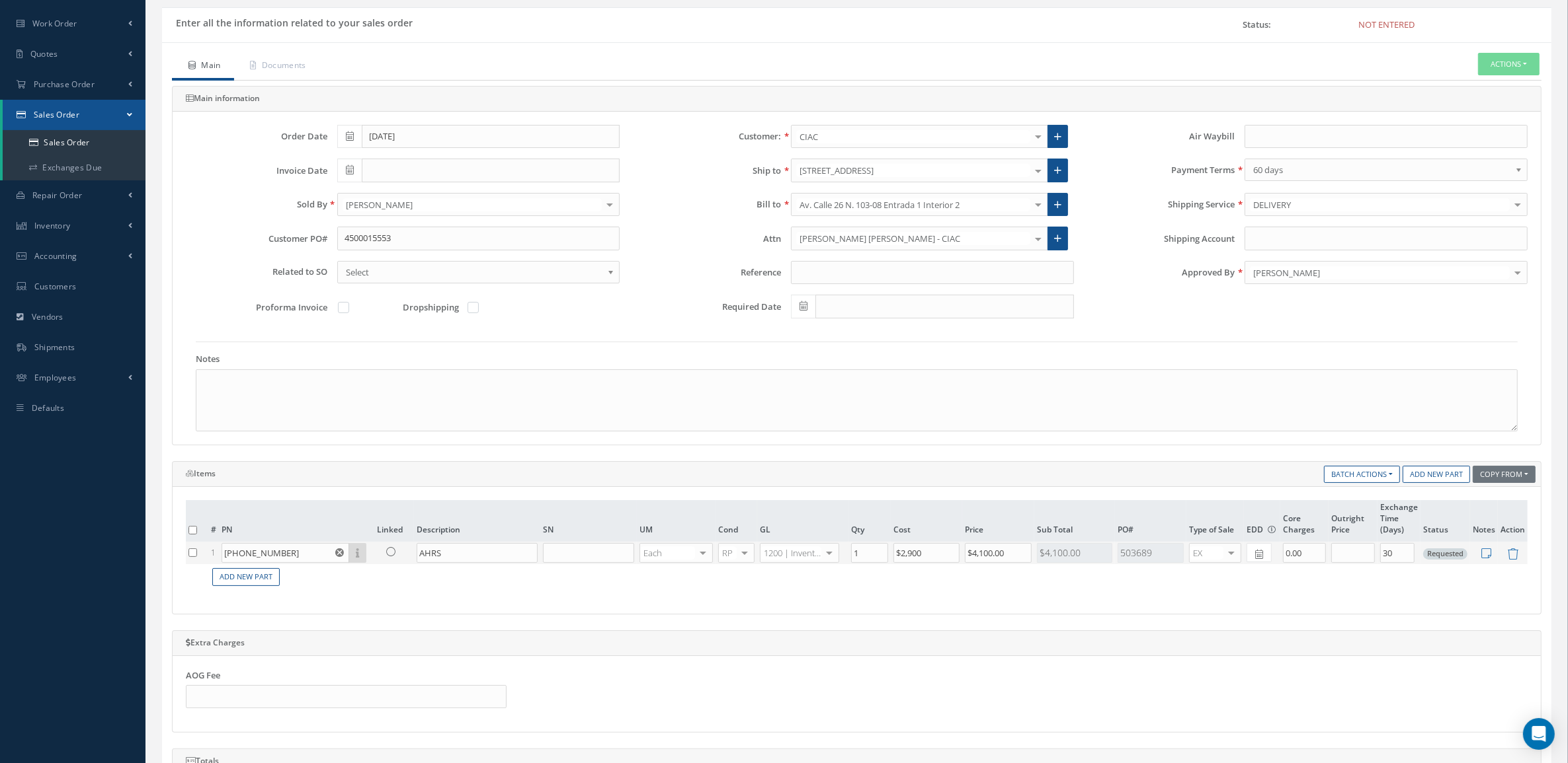
scroll to position [413, 0]
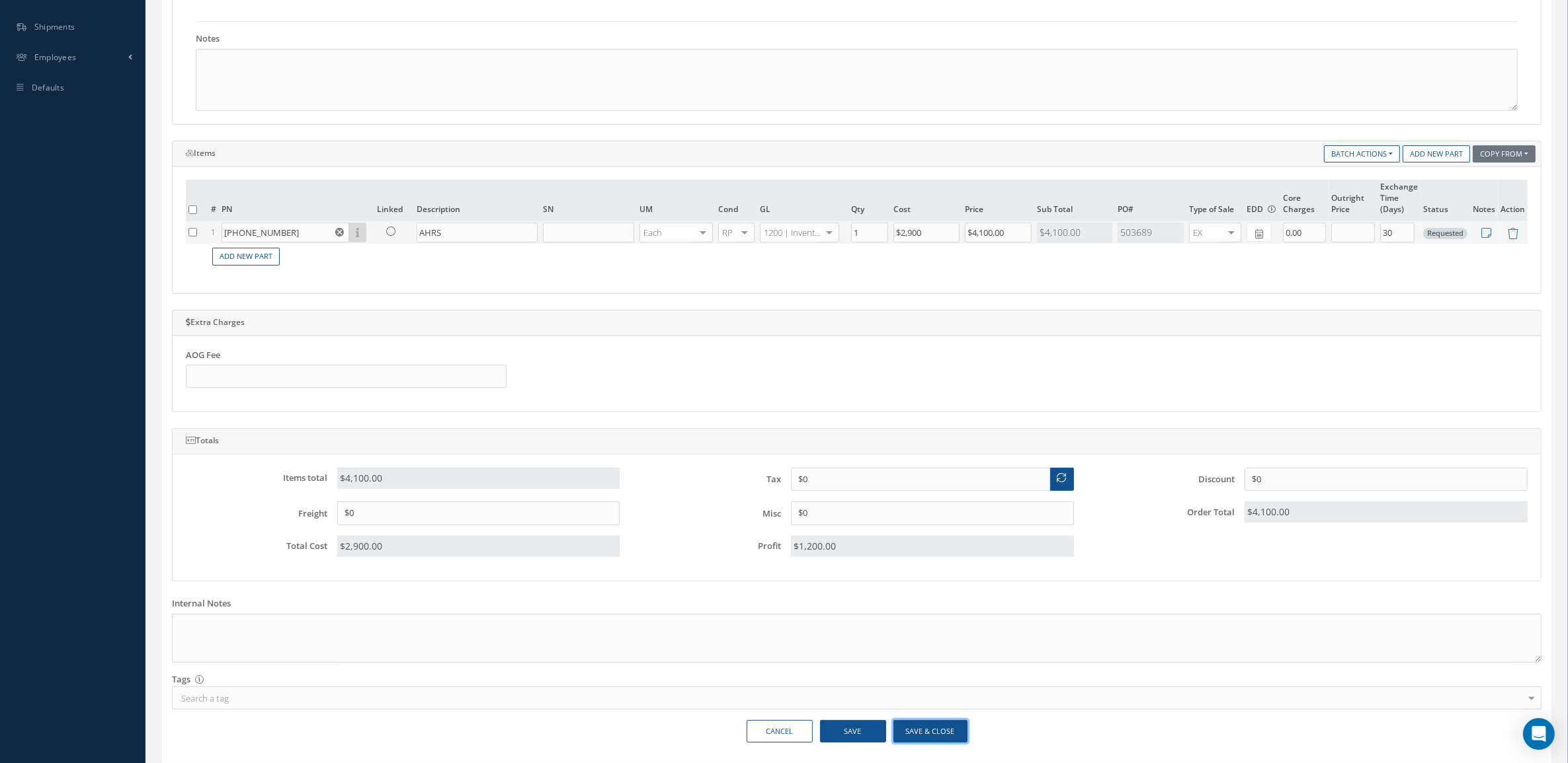
click at [913, 731] on button "Save & Close" at bounding box center [930, 732] width 74 height 23
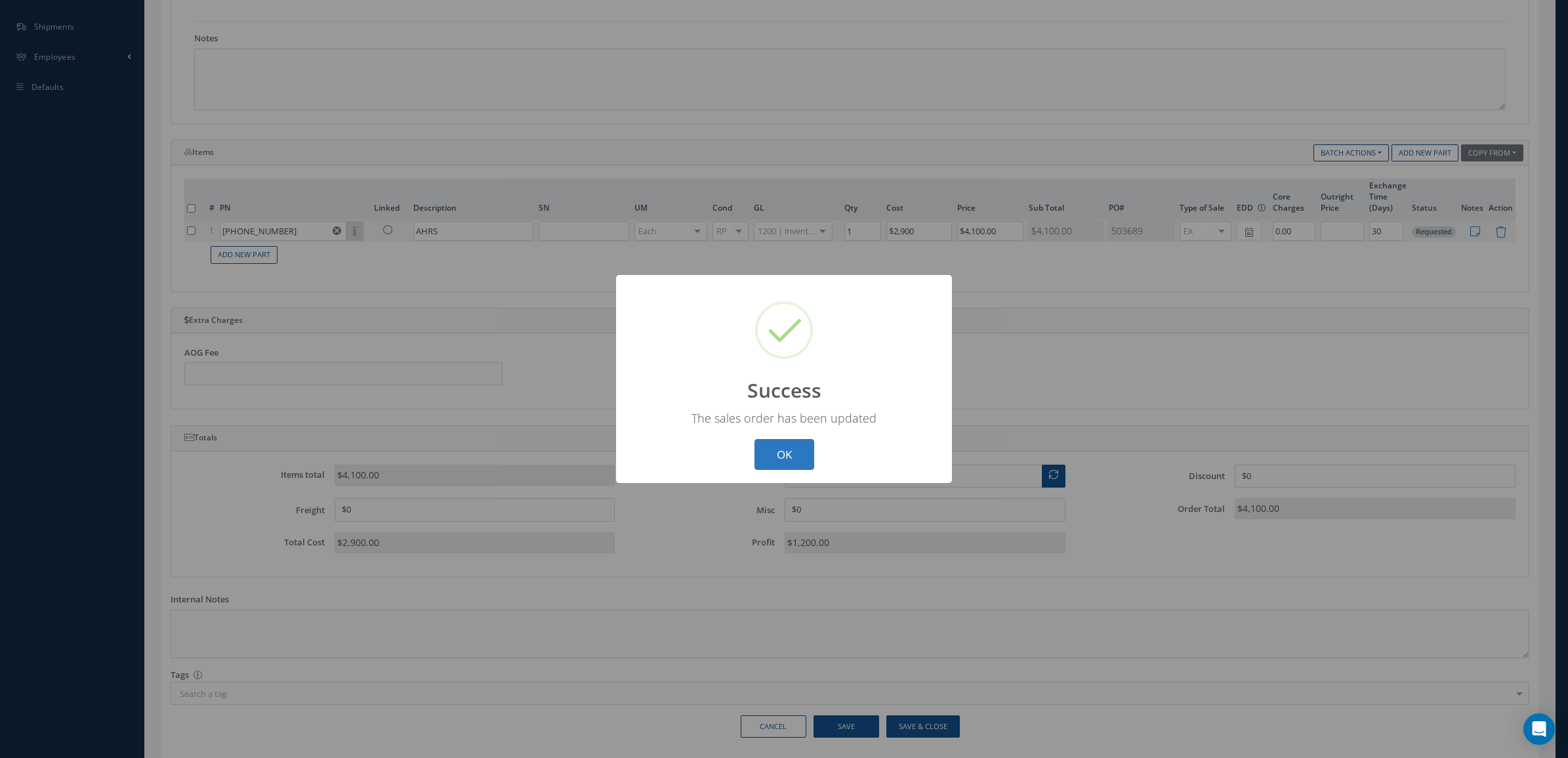
click at [791, 461] on button "OK" at bounding box center [784, 455] width 60 height 31
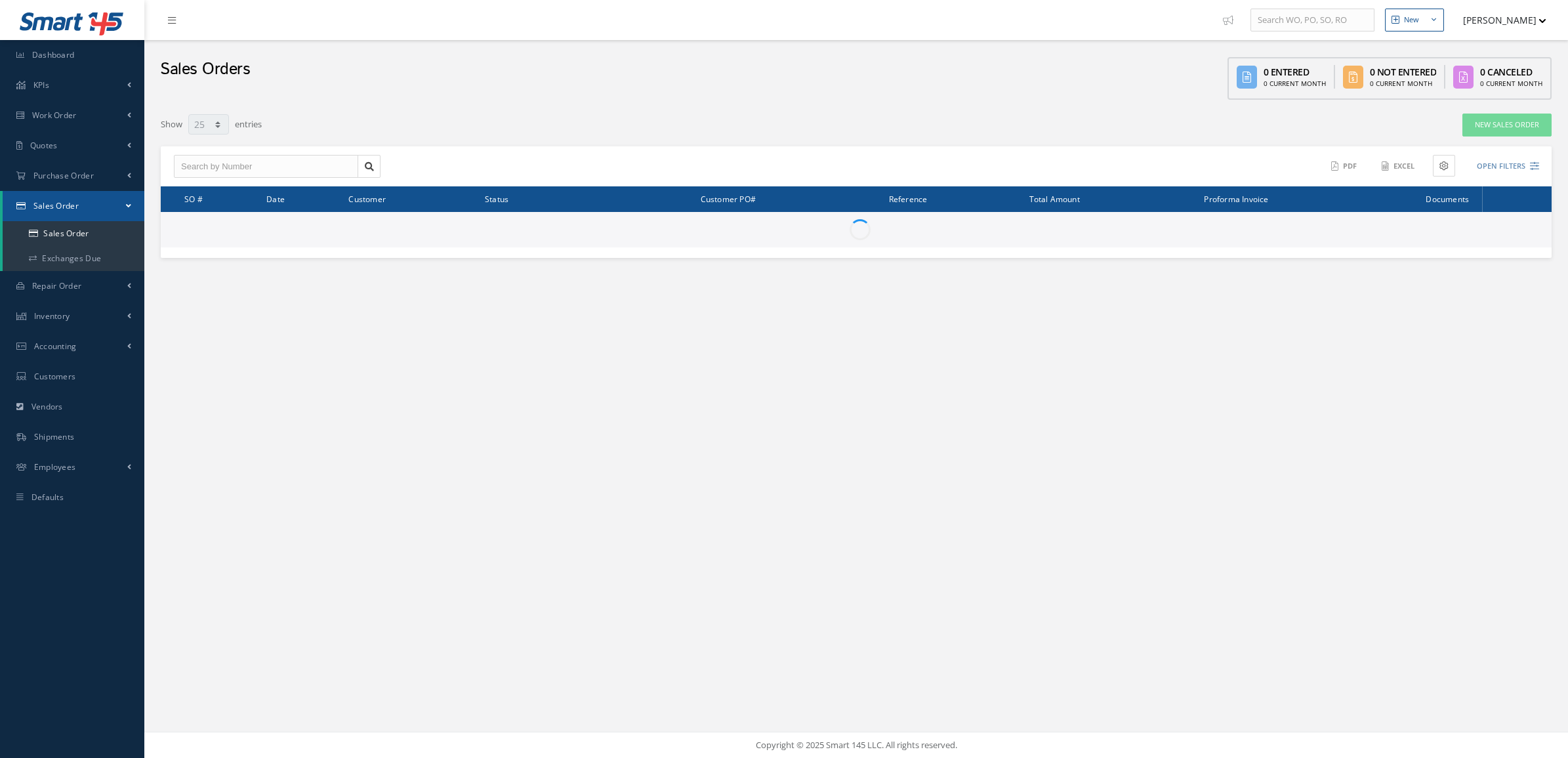
select select "25"
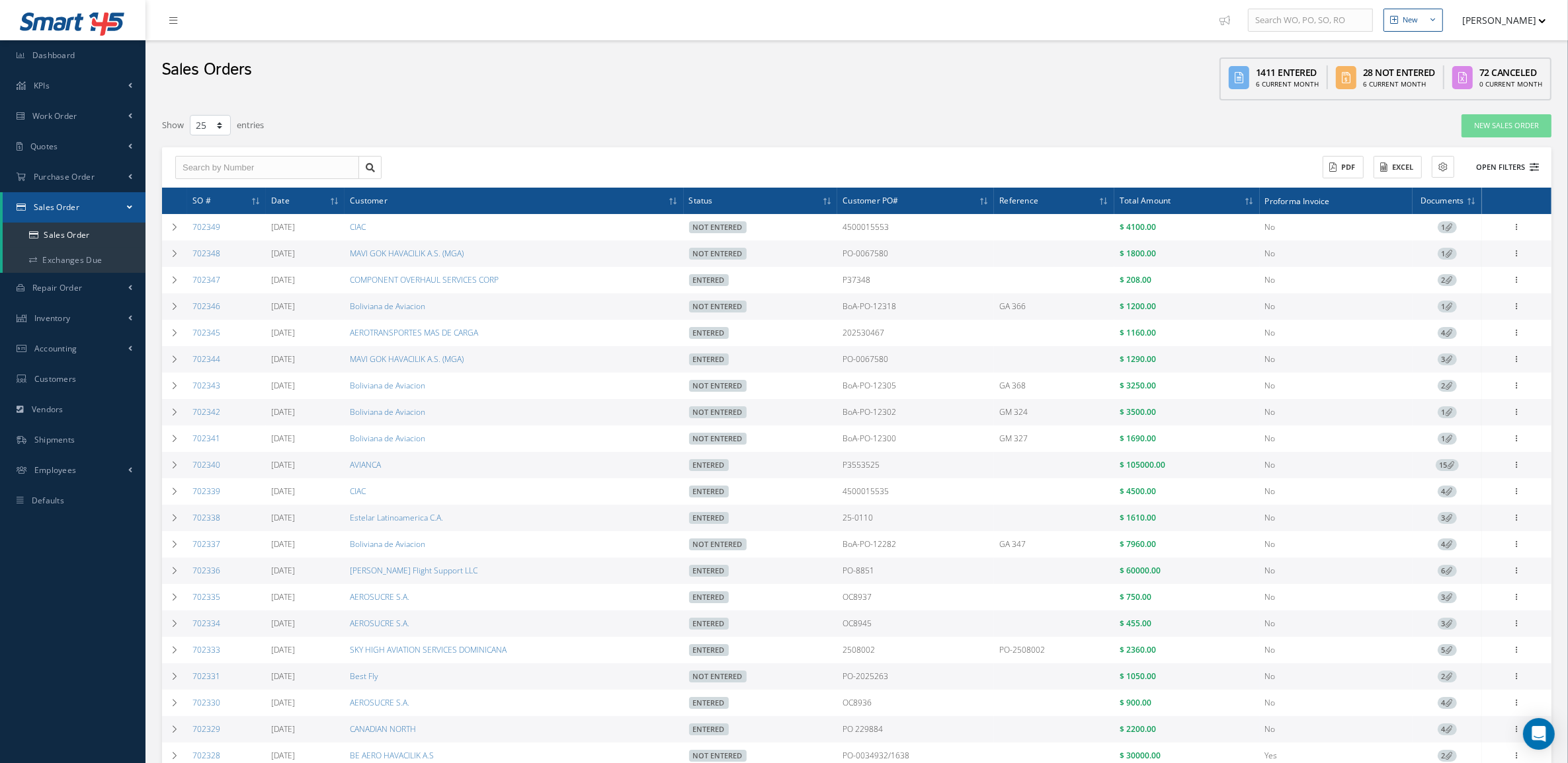
click at [1473, 161] on button "Open Filters" at bounding box center [1501, 167] width 74 height 22
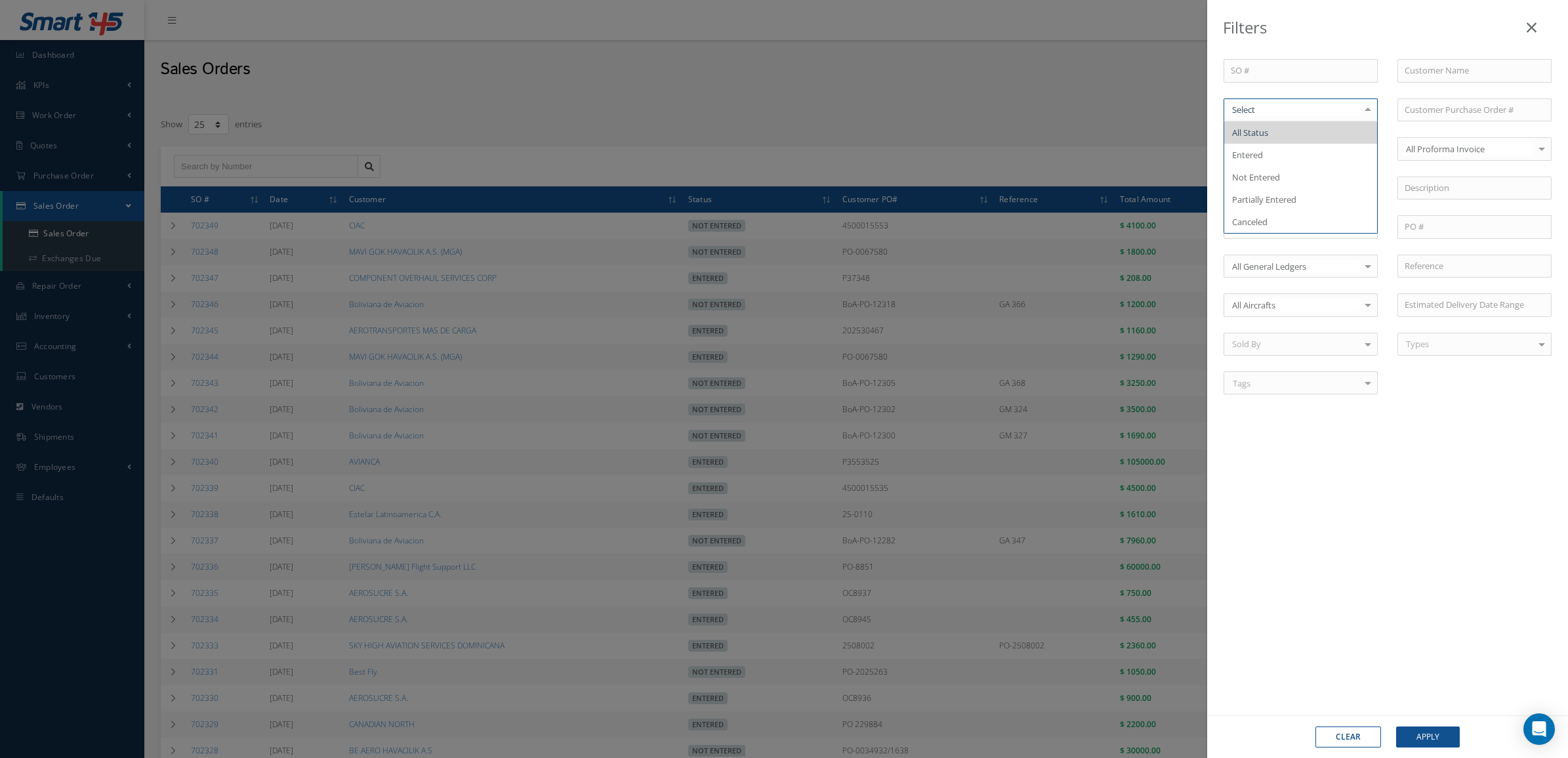
click at [1277, 119] on div at bounding box center [1301, 109] width 154 height 23
click at [1277, 181] on span "Not Entered" at bounding box center [1256, 177] width 48 height 12
click at [1429, 734] on button "Apply" at bounding box center [1427, 737] width 63 height 21
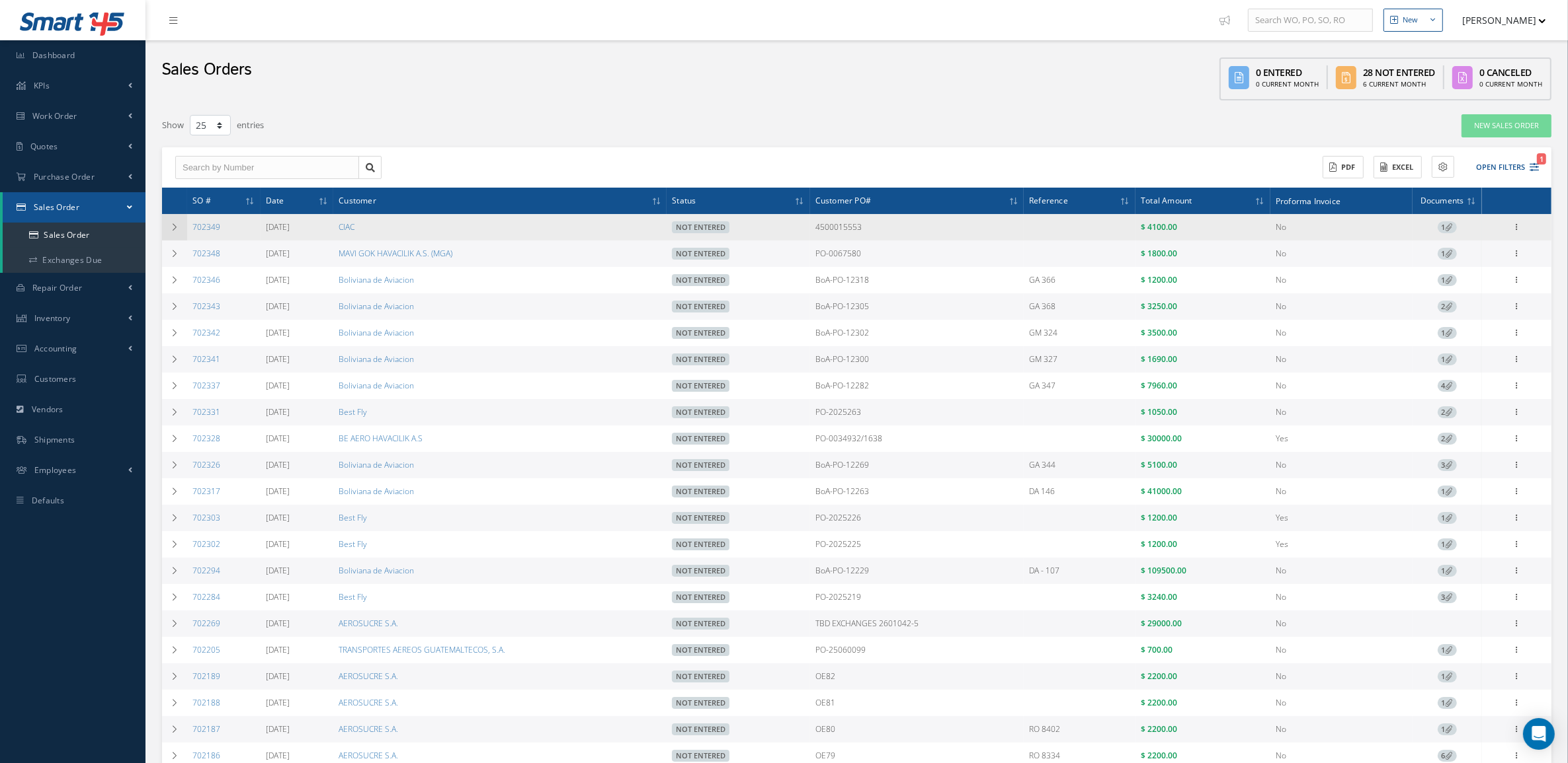
click at [175, 229] on icon at bounding box center [174, 227] width 10 height 8
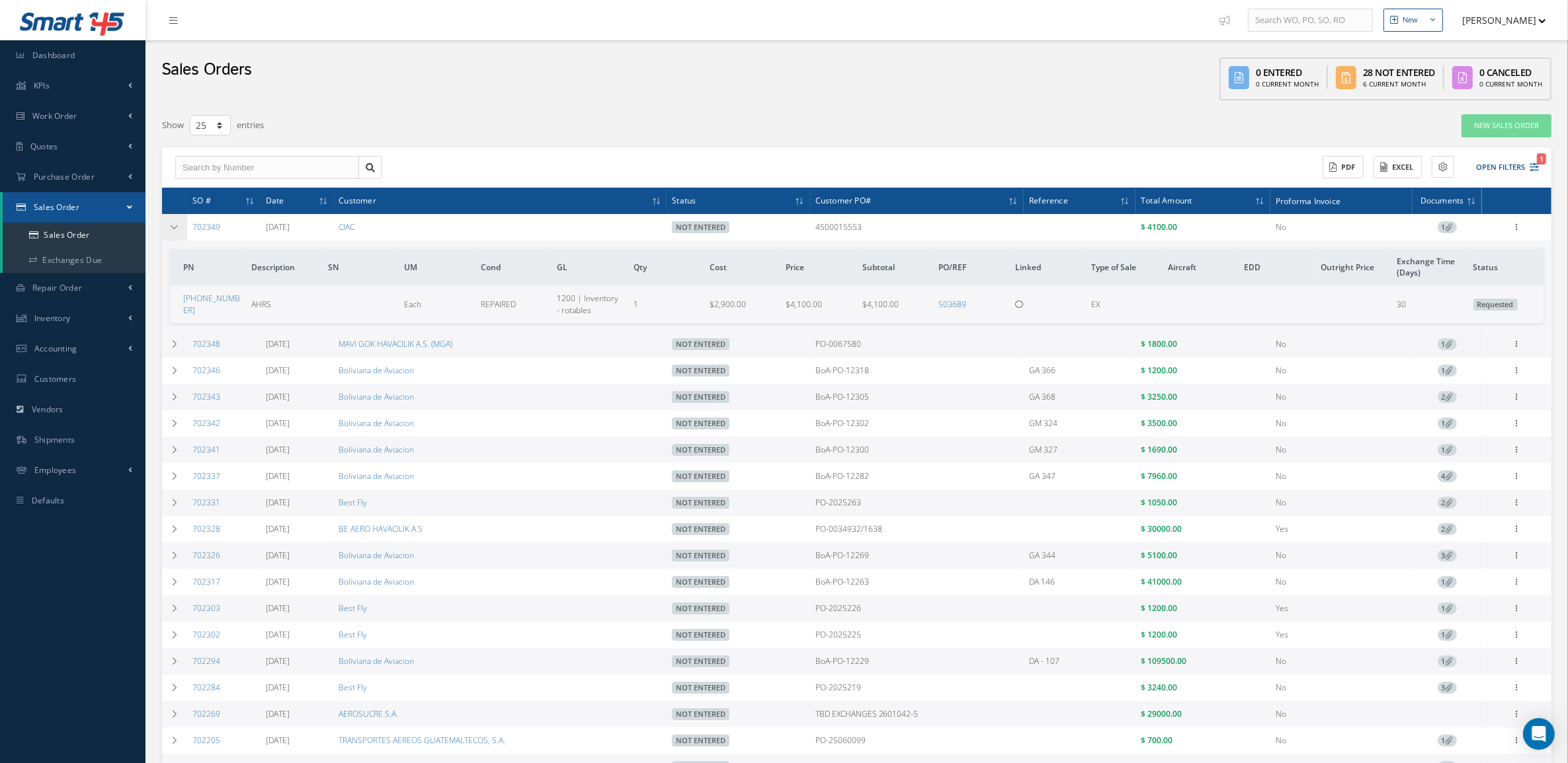
click at [172, 232] on td at bounding box center [174, 227] width 25 height 26
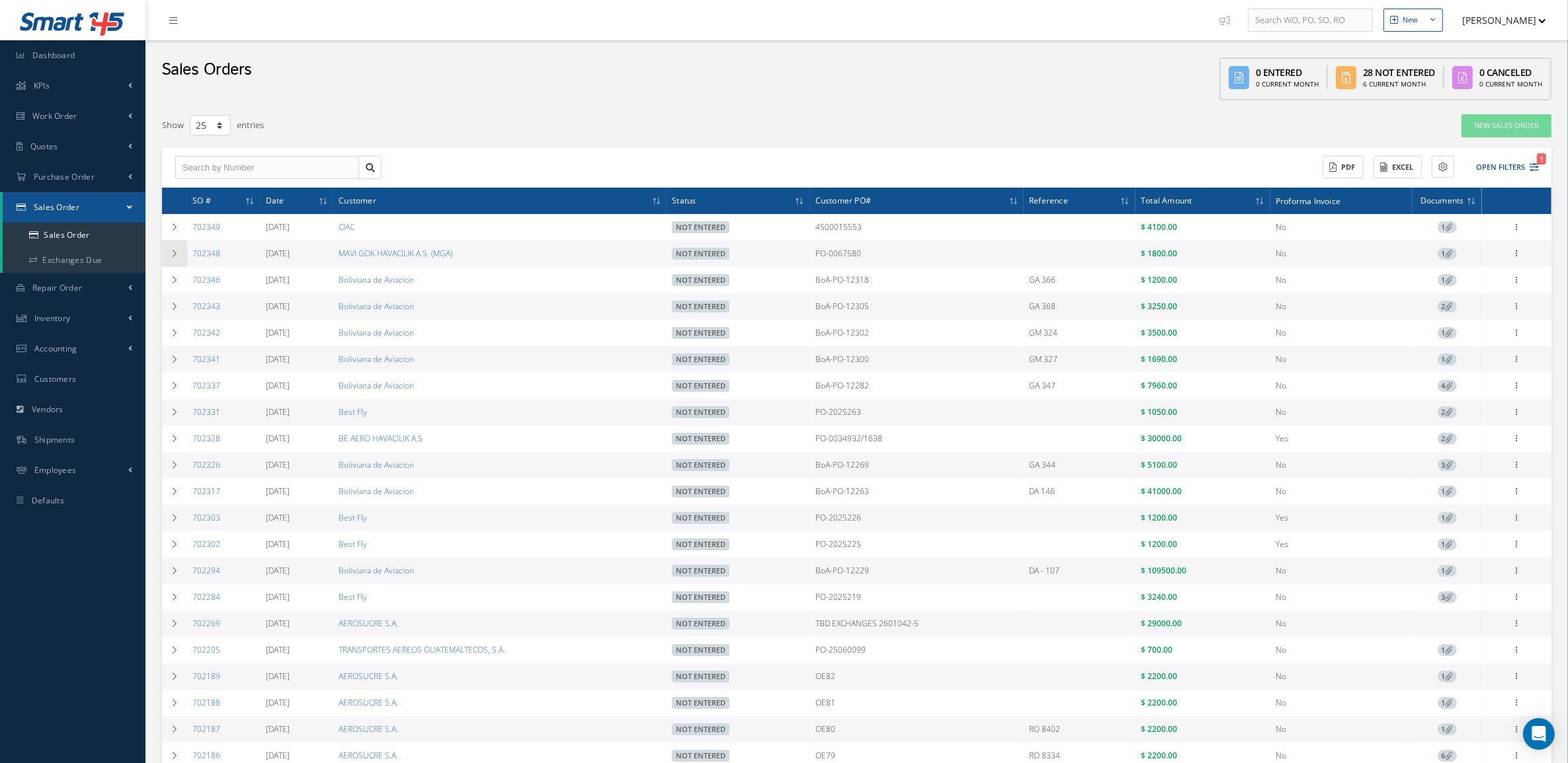
click at [169, 252] on td at bounding box center [174, 253] width 25 height 26
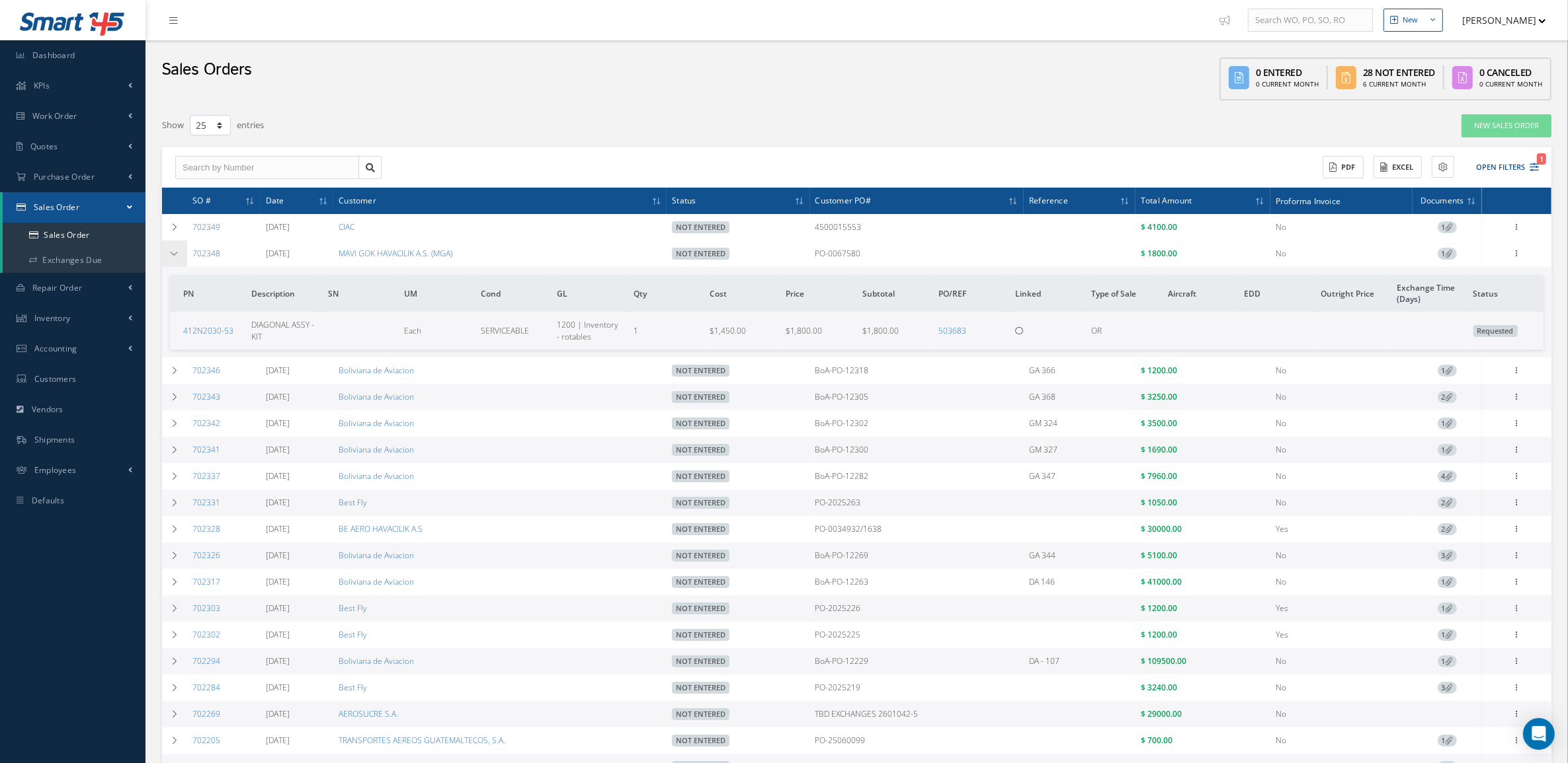
click at [166, 260] on td at bounding box center [174, 253] width 25 height 26
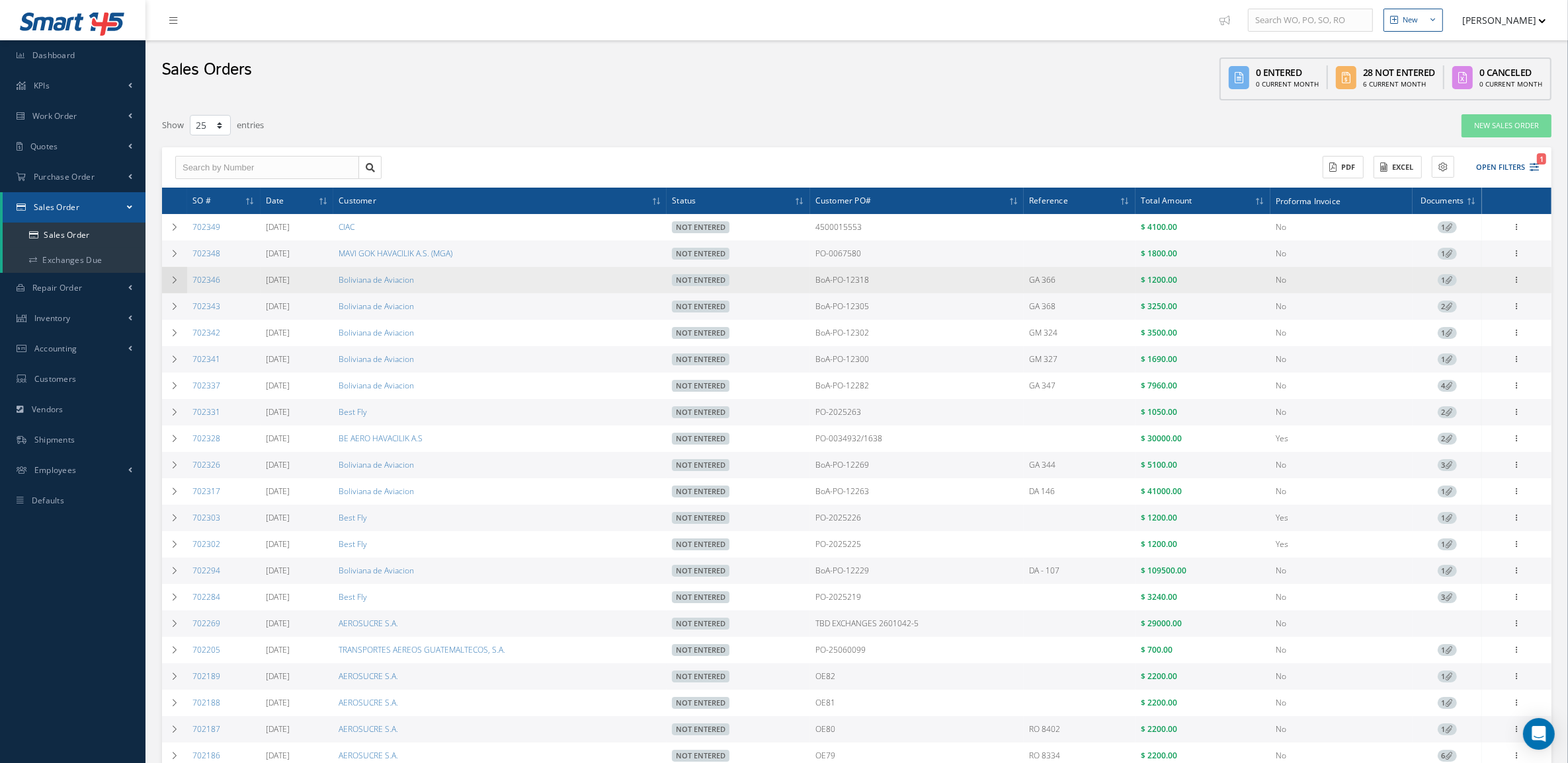
click at [174, 279] on icon at bounding box center [174, 280] width 10 height 8
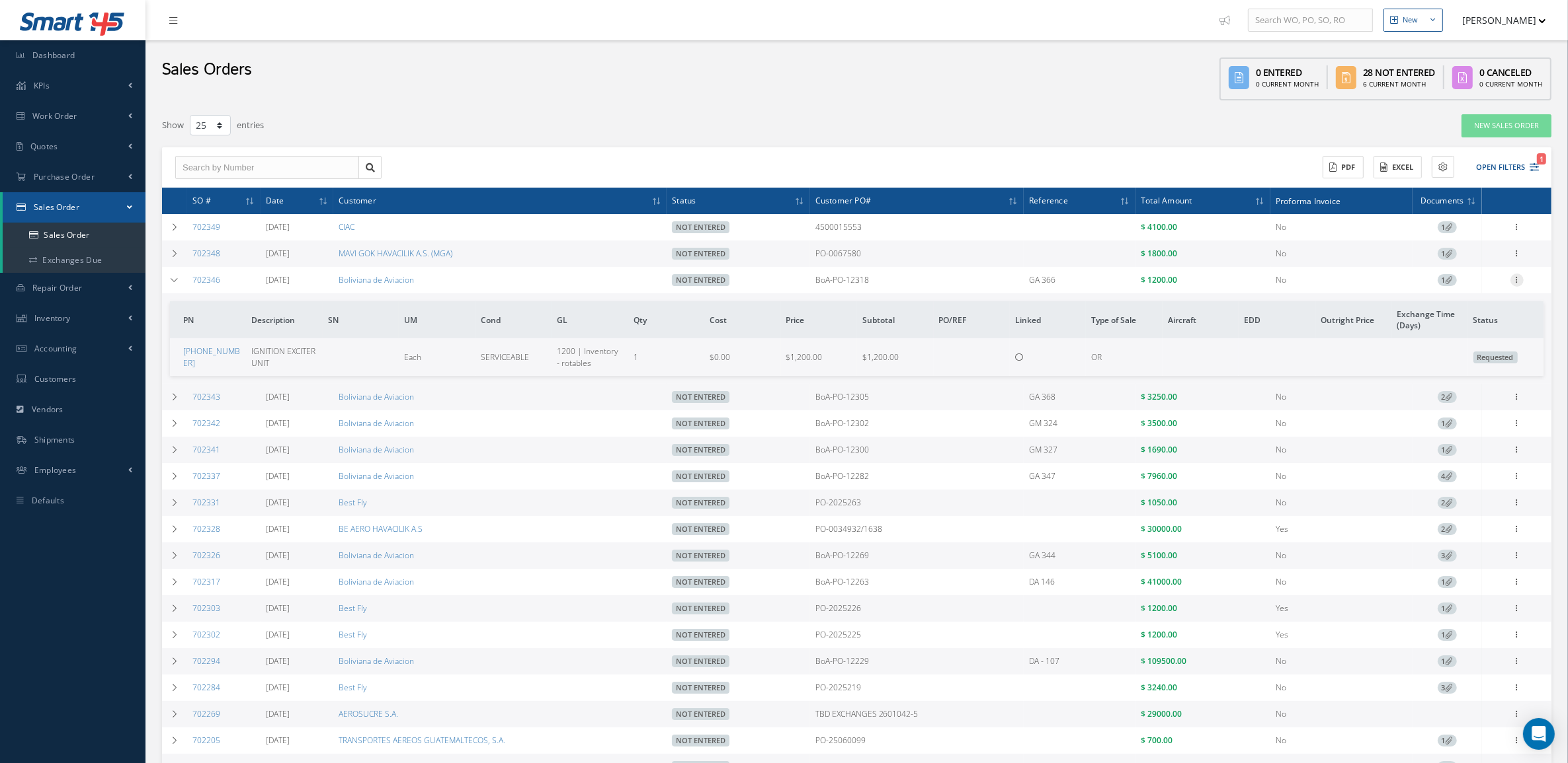
click at [1519, 278] on icon at bounding box center [1516, 279] width 13 height 10
click at [1476, 305] on link "Edit" at bounding box center [1455, 306] width 104 height 17
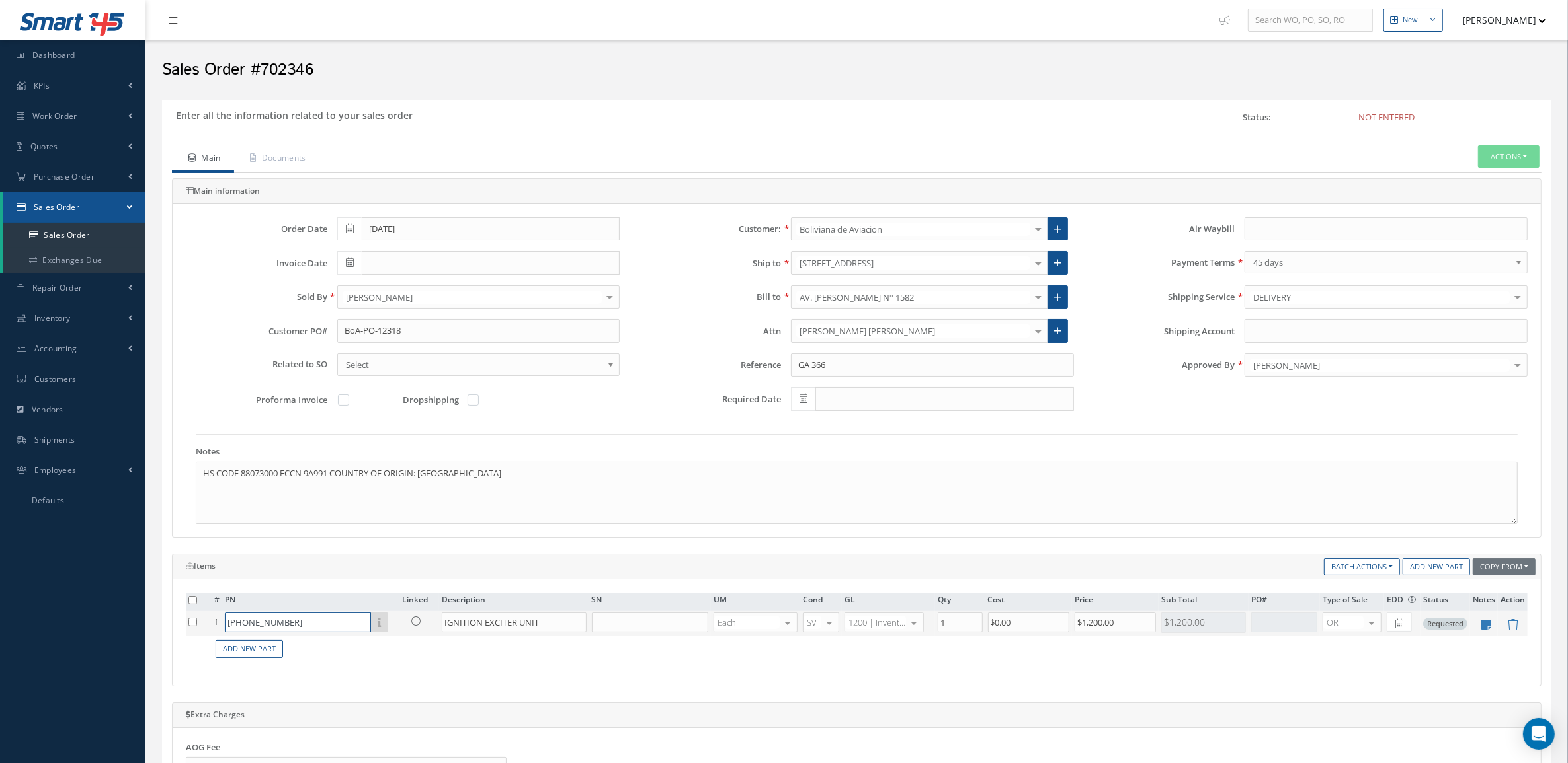
click at [322, 624] on input "[PHONE_NUMBER]" at bounding box center [297, 622] width 146 height 20
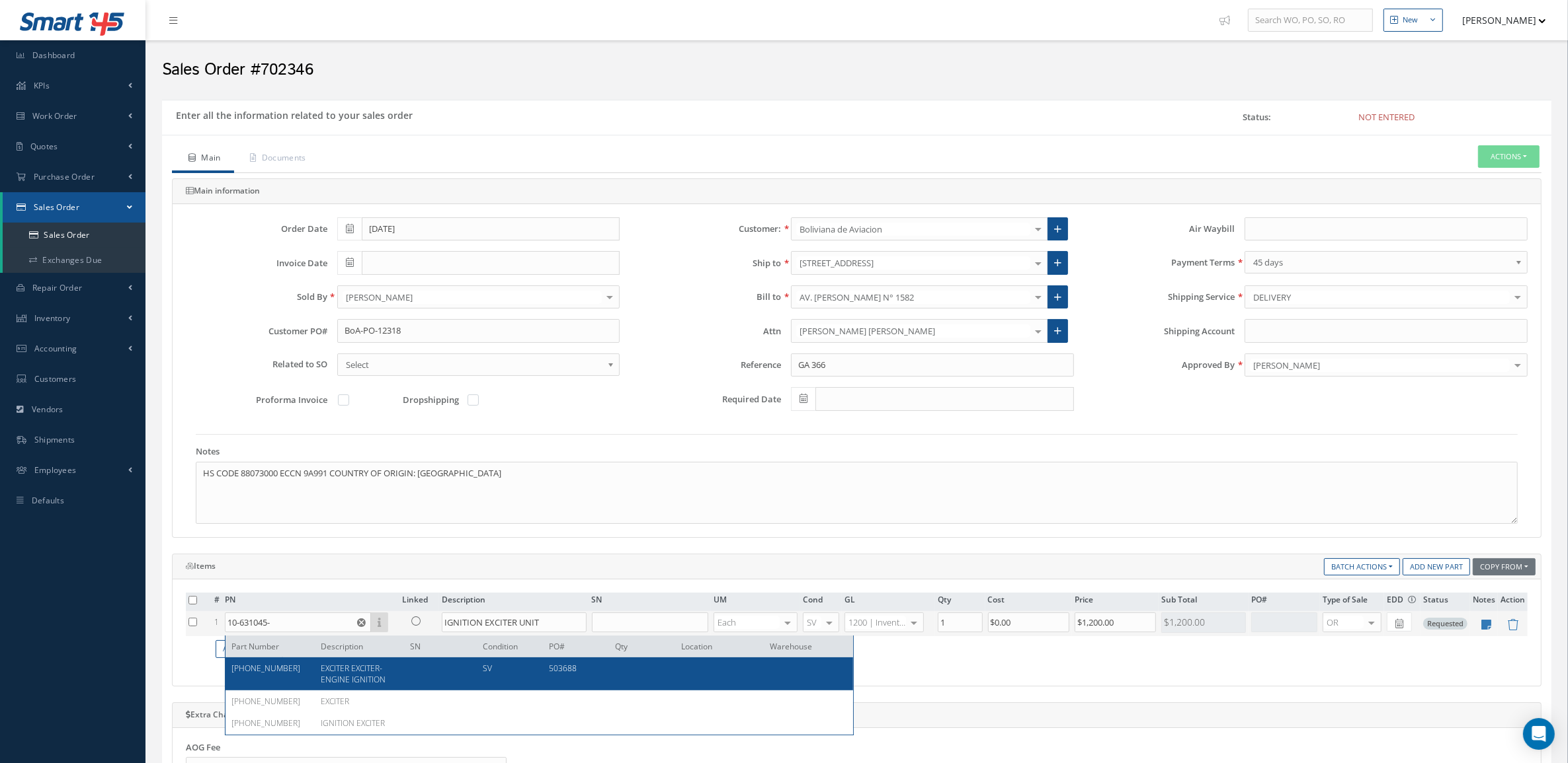
click at [321, 666] on span "EXCITER EXCITER-ENGINE IGNITION" at bounding box center [353, 674] width 65 height 23
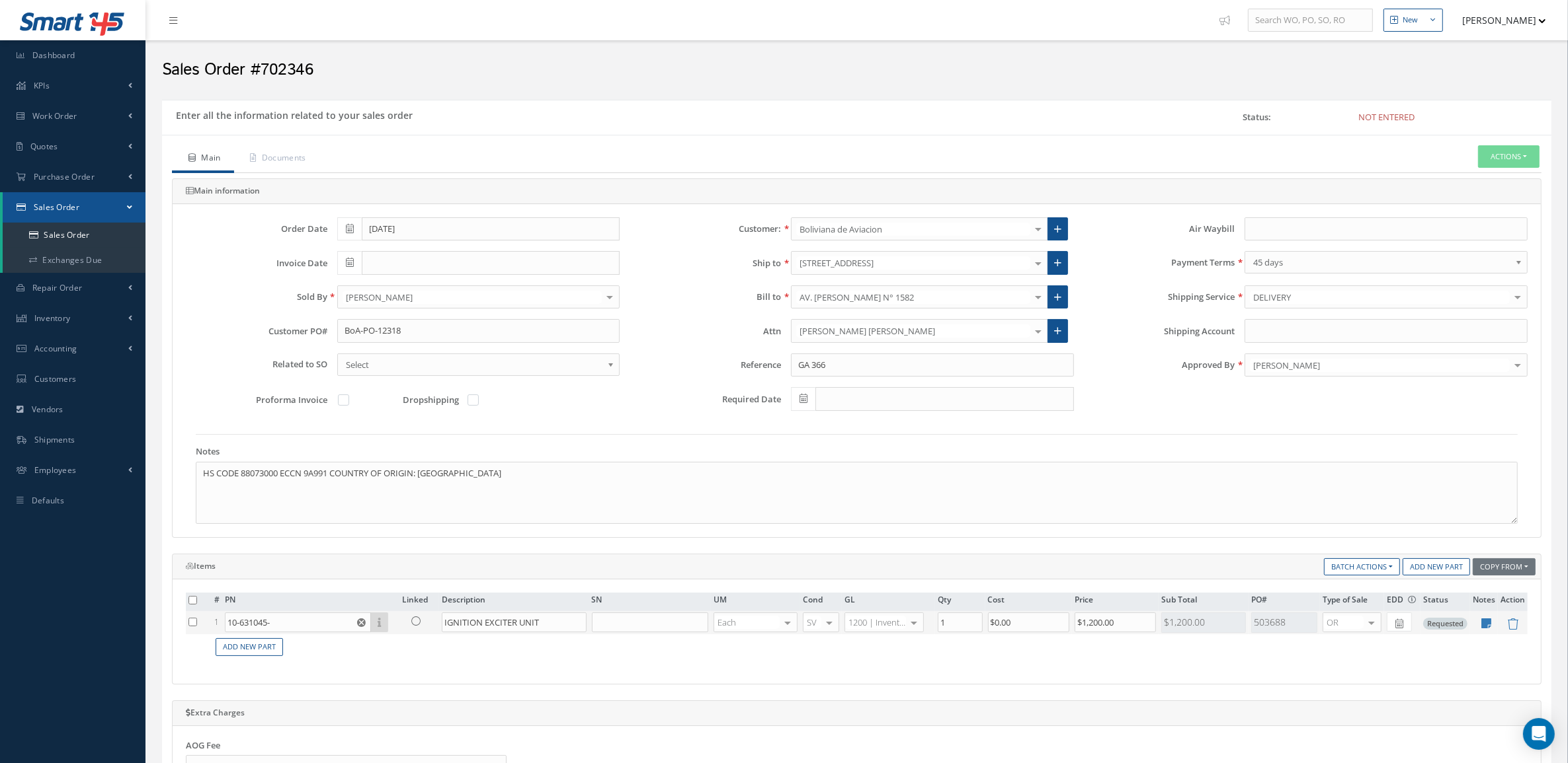
type input "[PHONE_NUMBER]"
type input "EXCITER EXCITER-ENGINE IGNITION"
type input "$700"
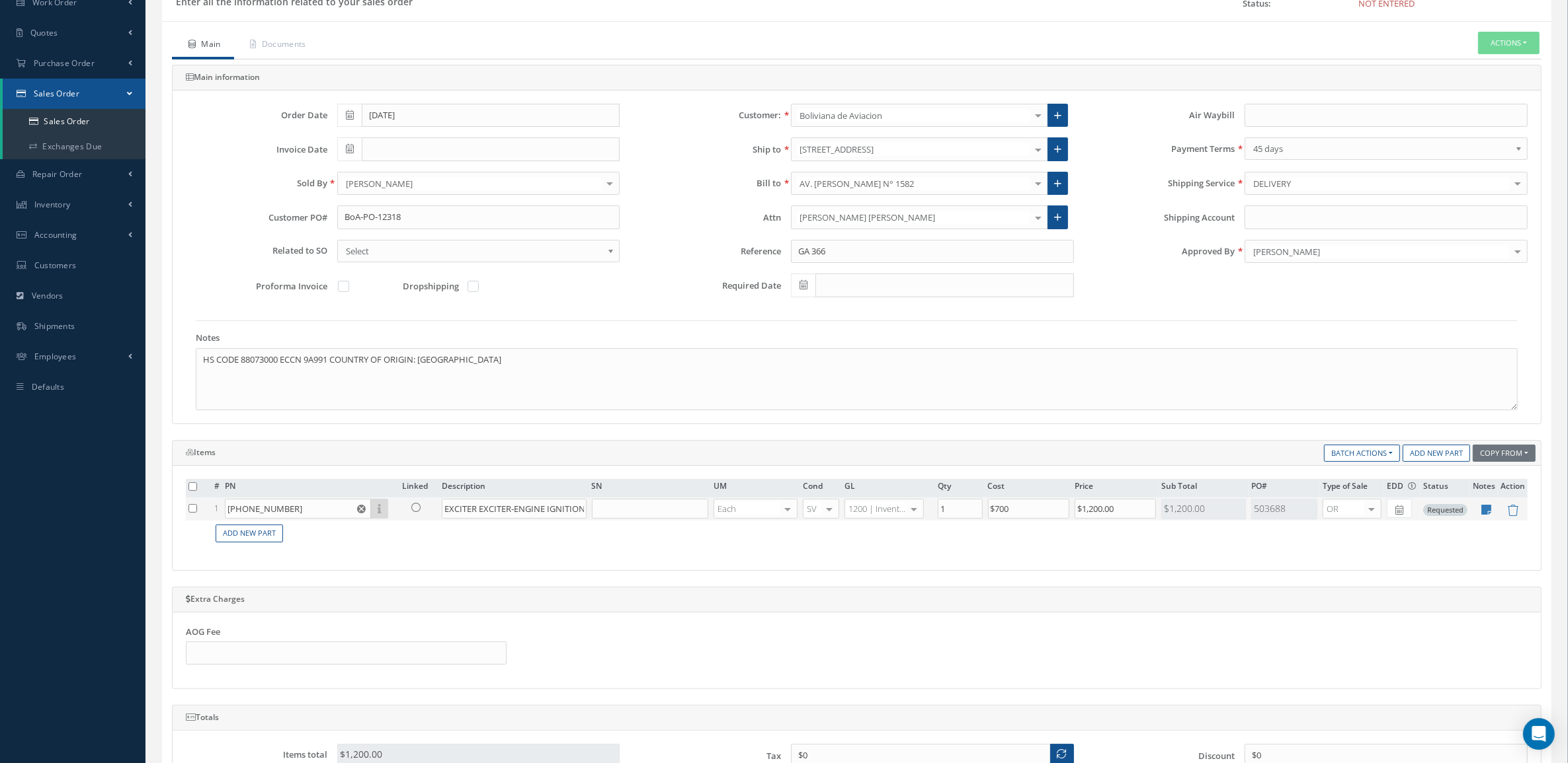
scroll to position [413, 0]
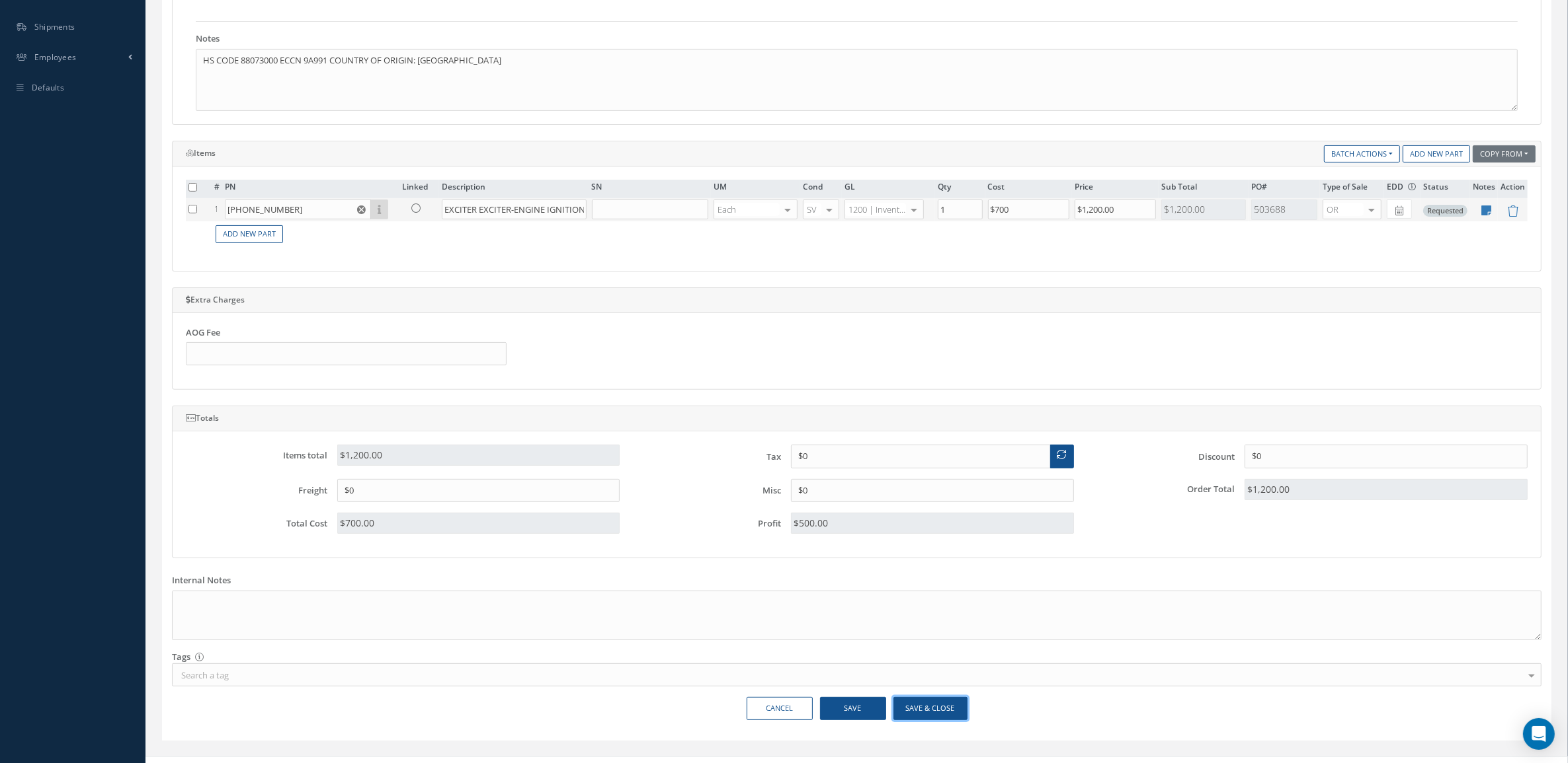
click at [919, 715] on button "Save & Close" at bounding box center [930, 709] width 74 height 23
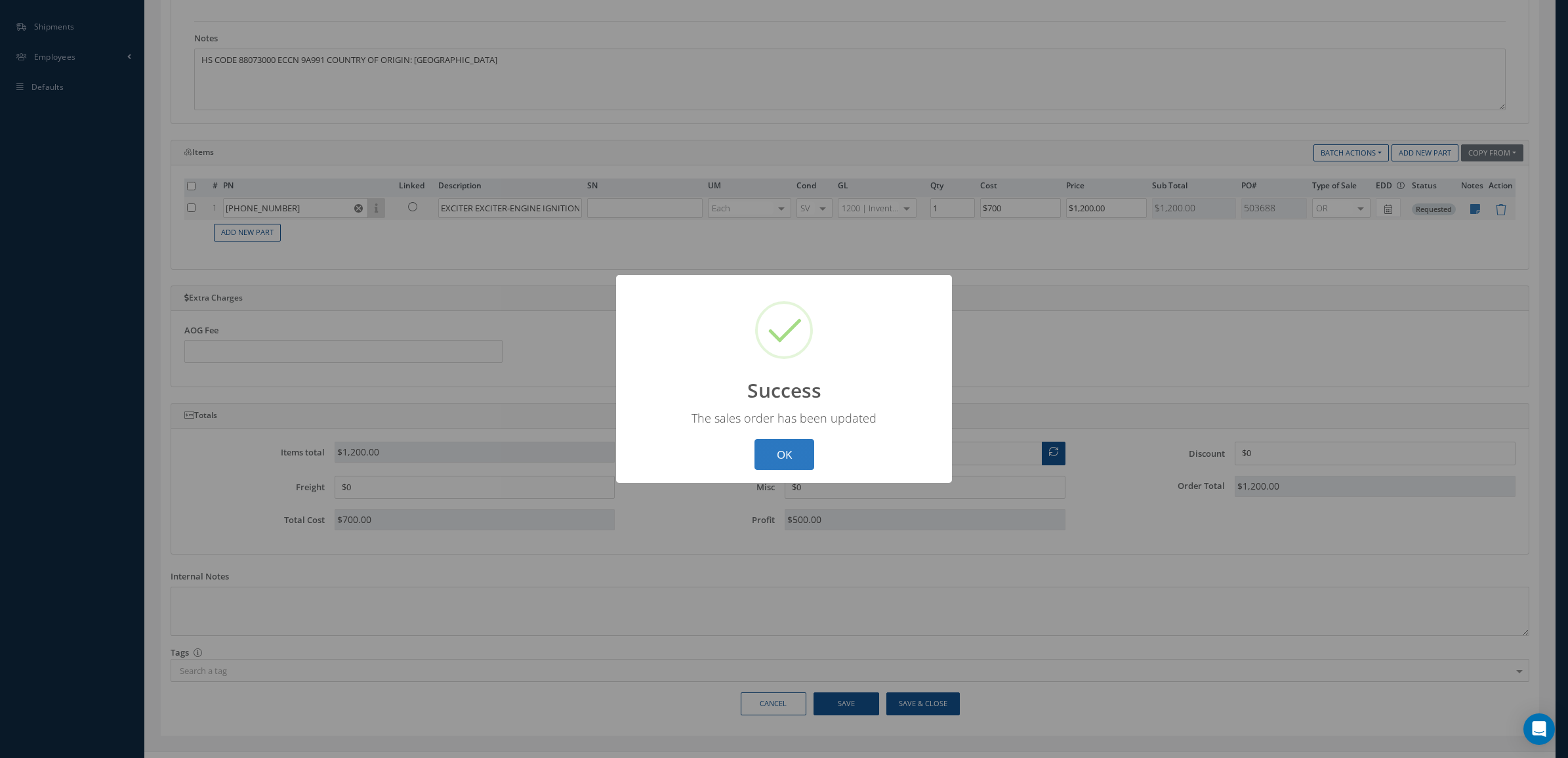
click at [755, 467] on button "OK" at bounding box center [784, 455] width 60 height 31
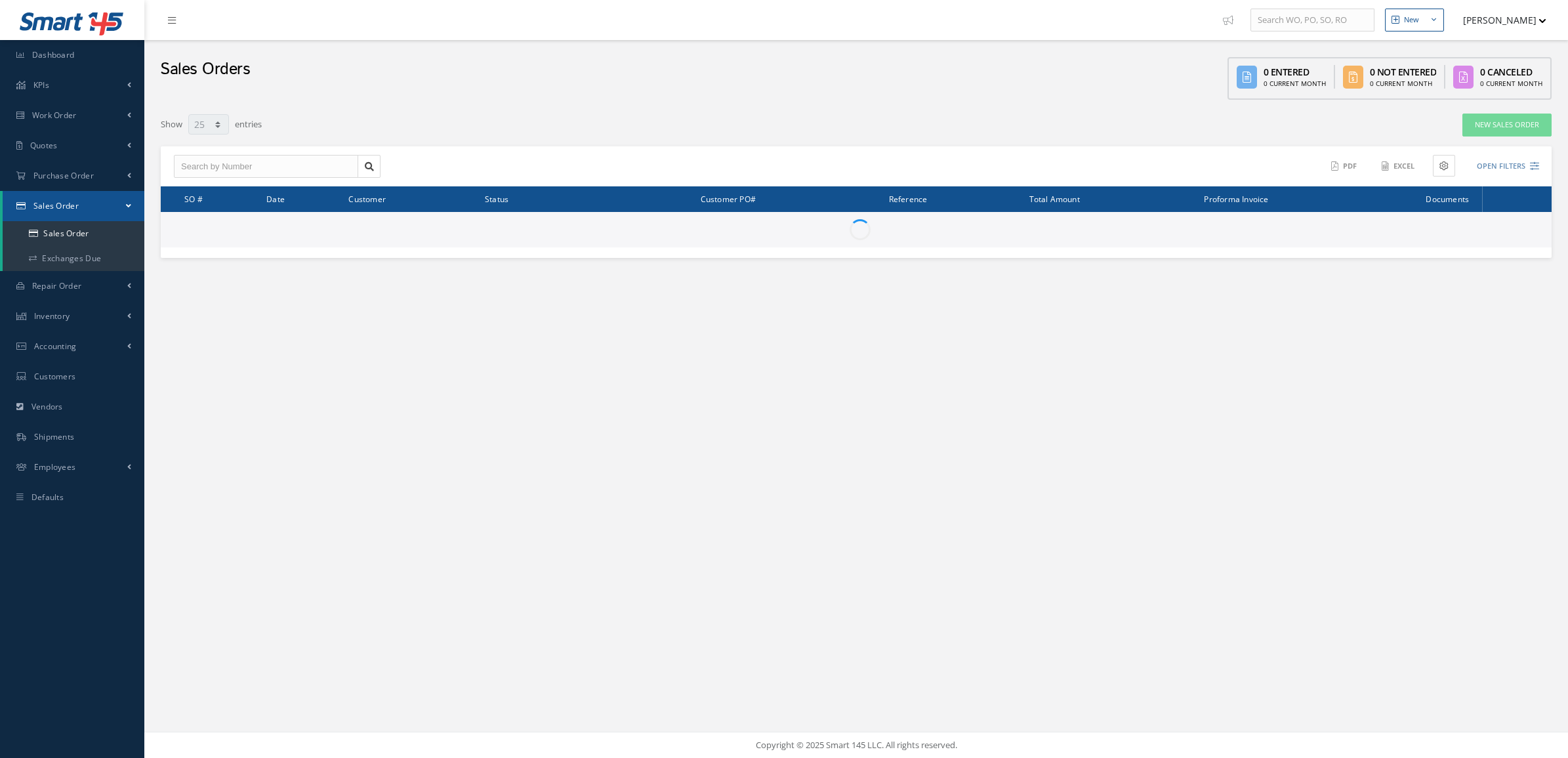
select select "25"
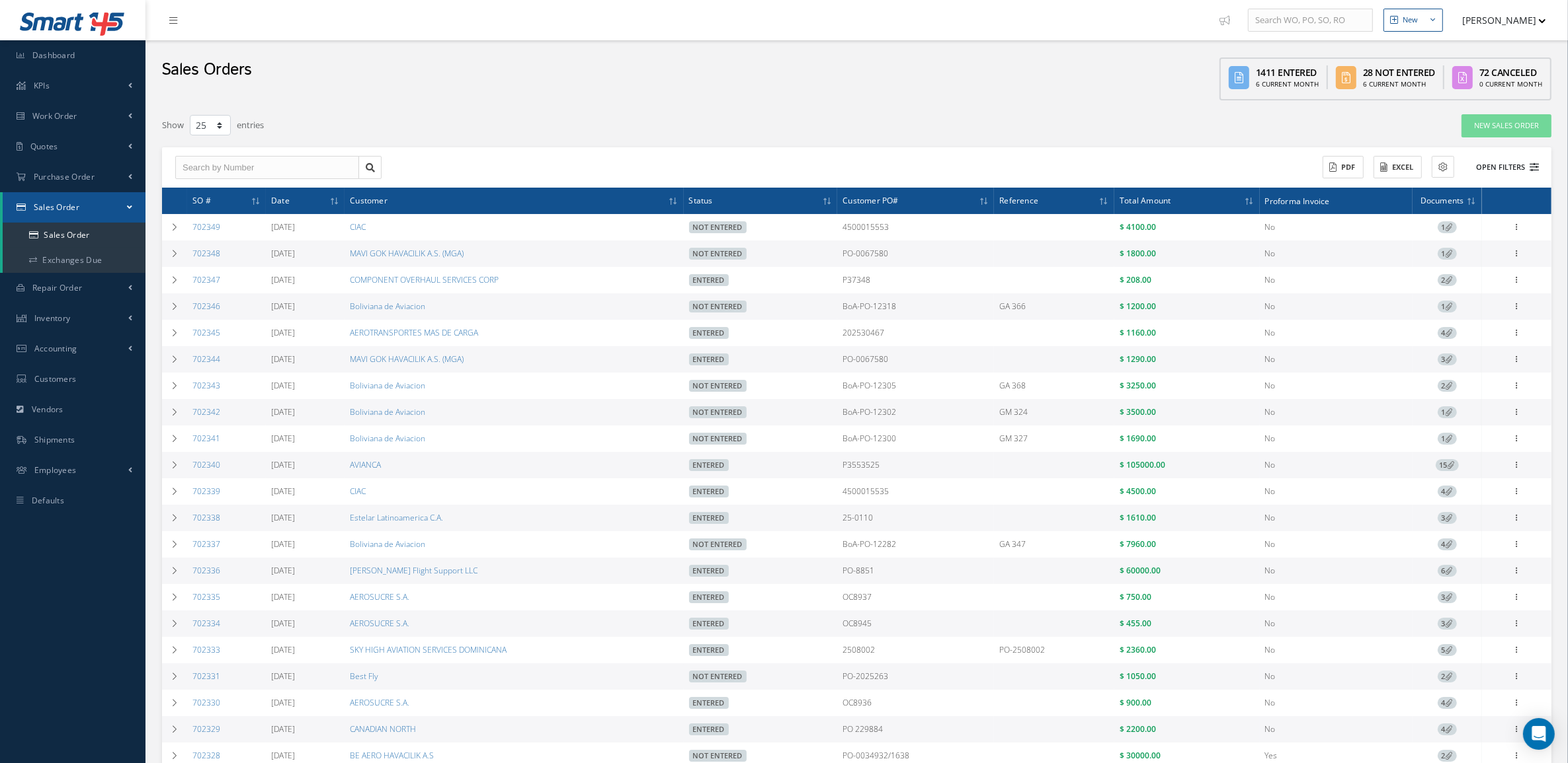
click at [1501, 170] on button "Open Filters" at bounding box center [1501, 167] width 74 height 22
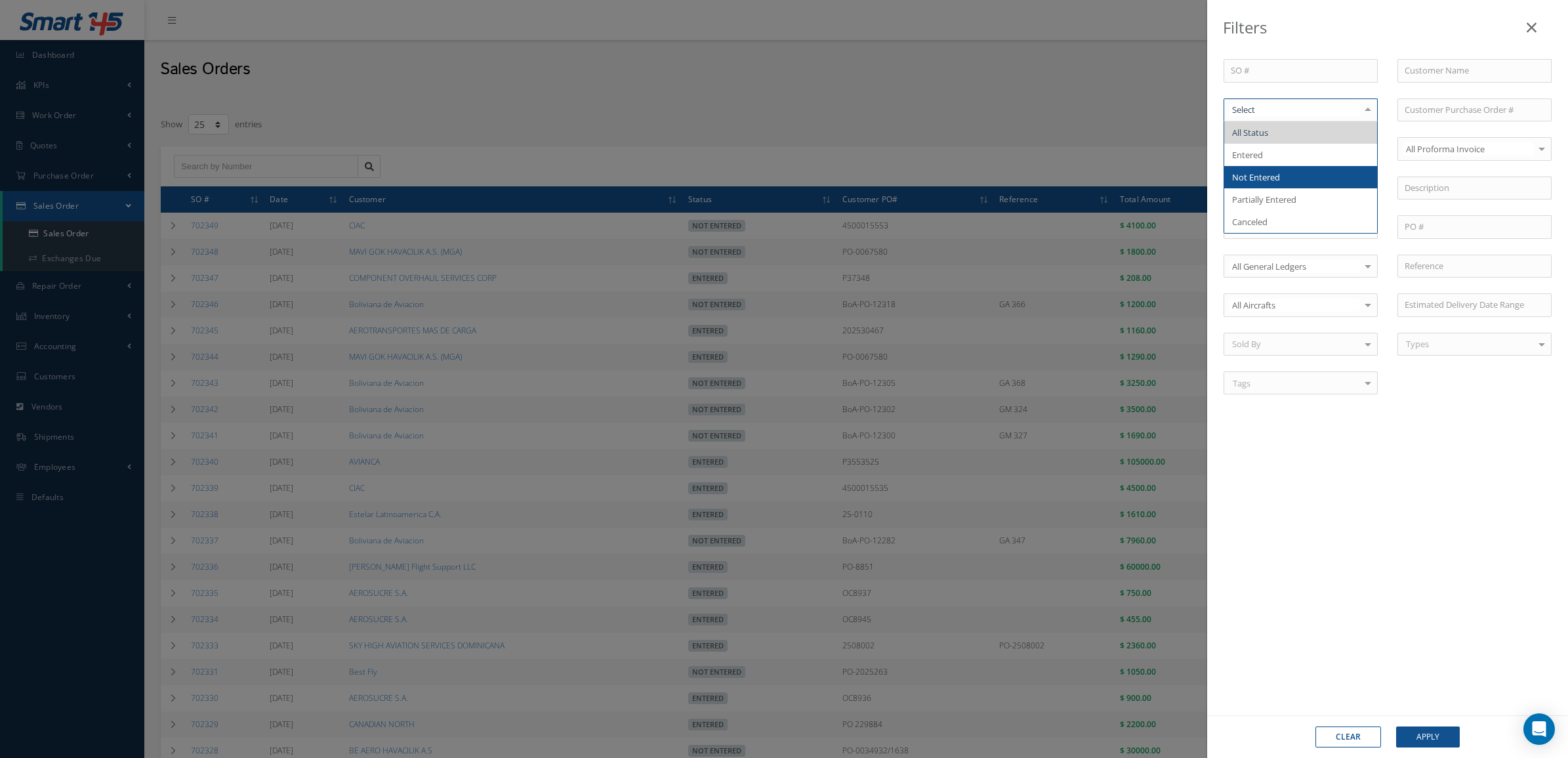
click at [1271, 174] on span "Not Entered" at bounding box center [1256, 177] width 48 height 12
click at [1421, 715] on div "Clear Apply" at bounding box center [1388, 736] width 361 height 43
click at [1418, 730] on button "Apply" at bounding box center [1427, 737] width 63 height 21
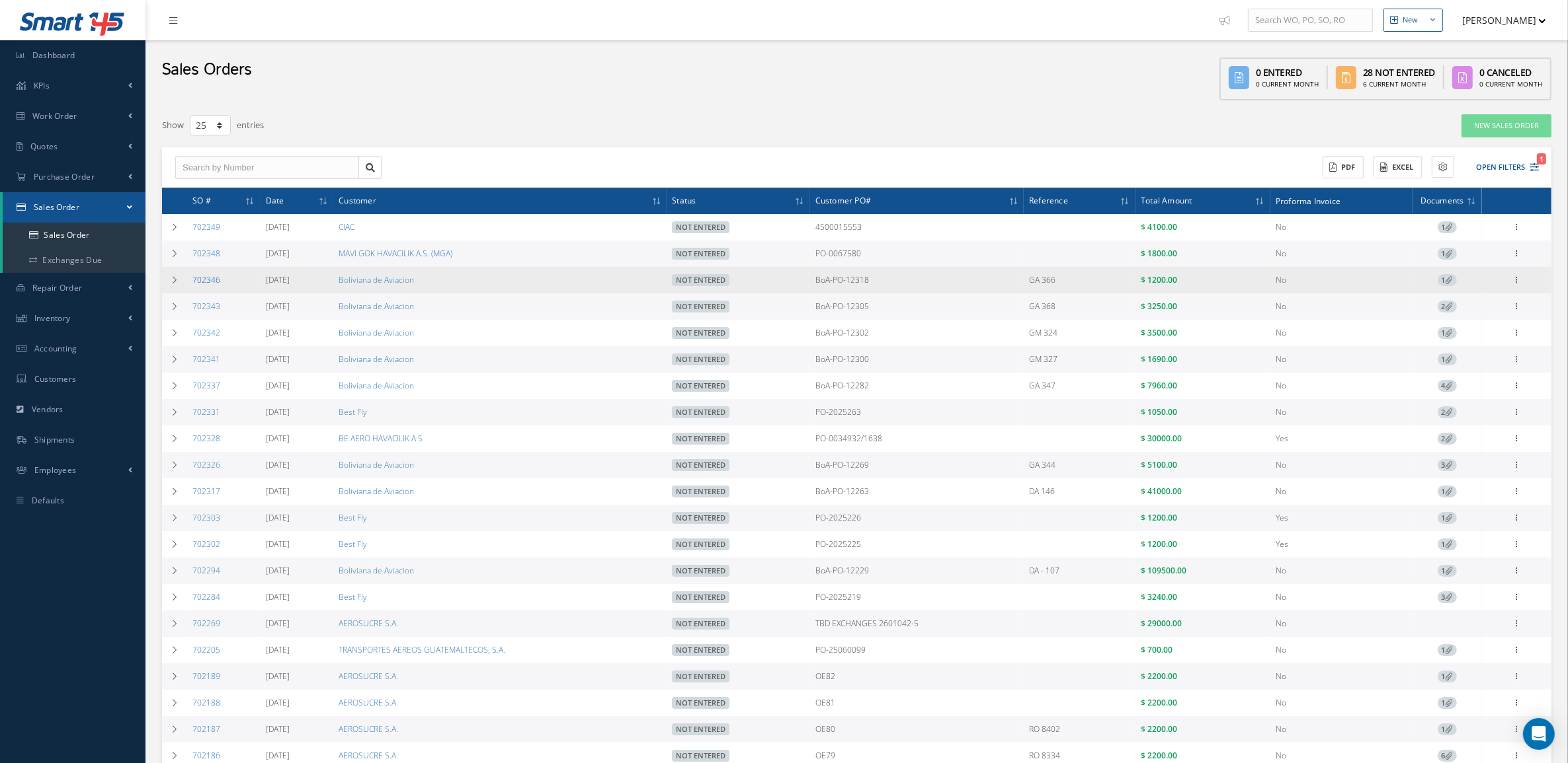
click at [197, 276] on link "702346" at bounding box center [206, 280] width 28 height 11
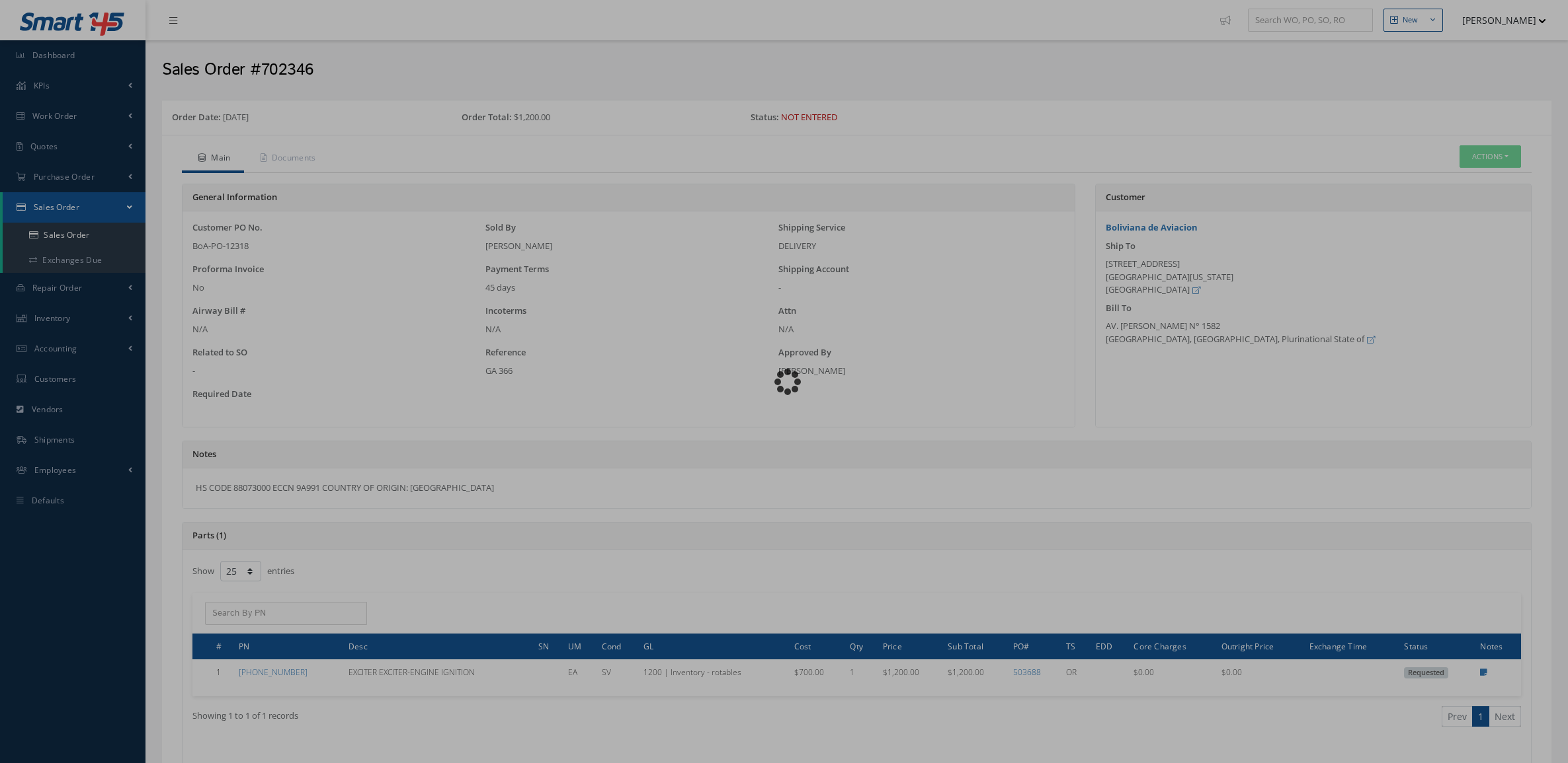
select select "25"
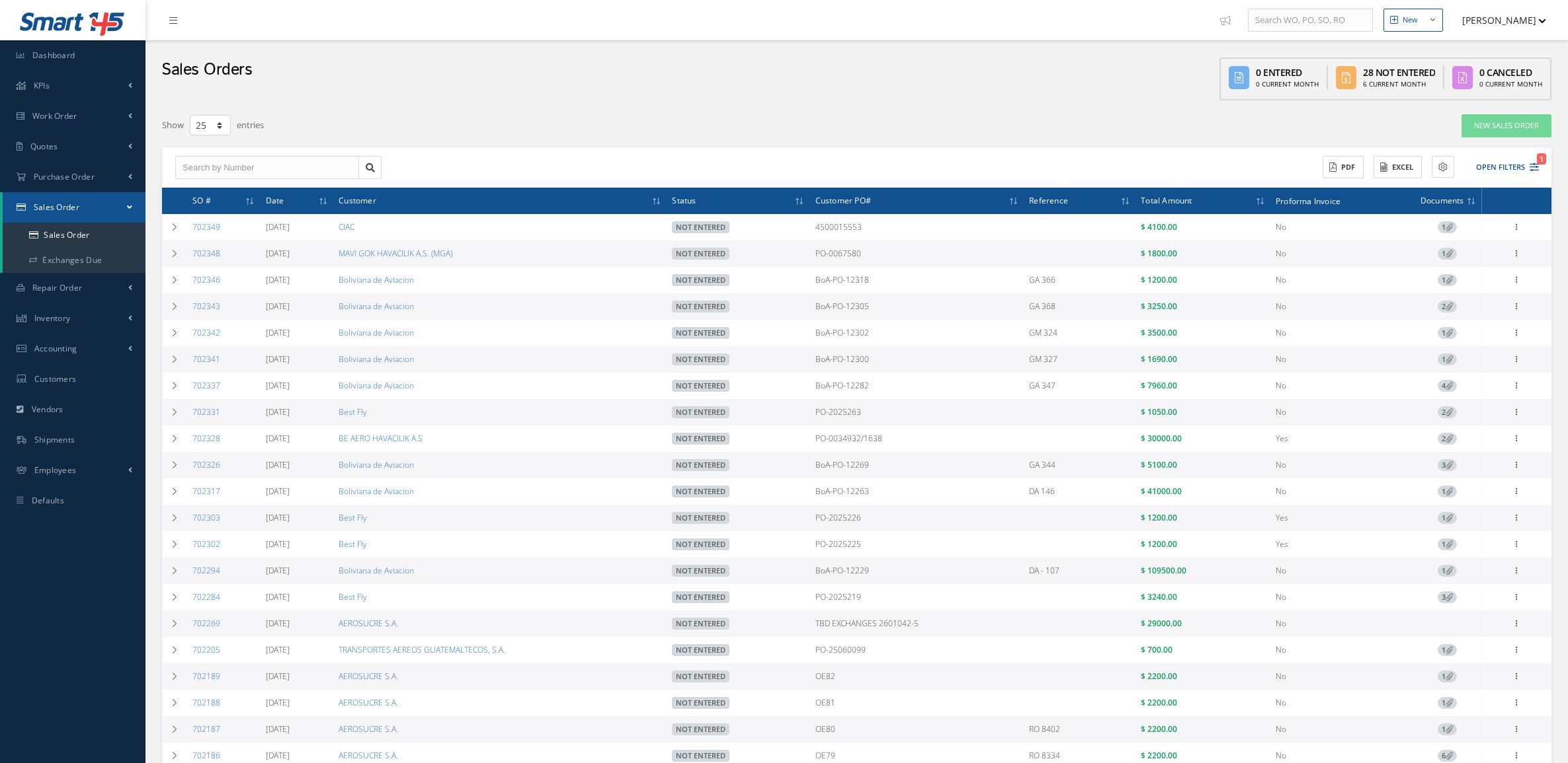
select select "25"
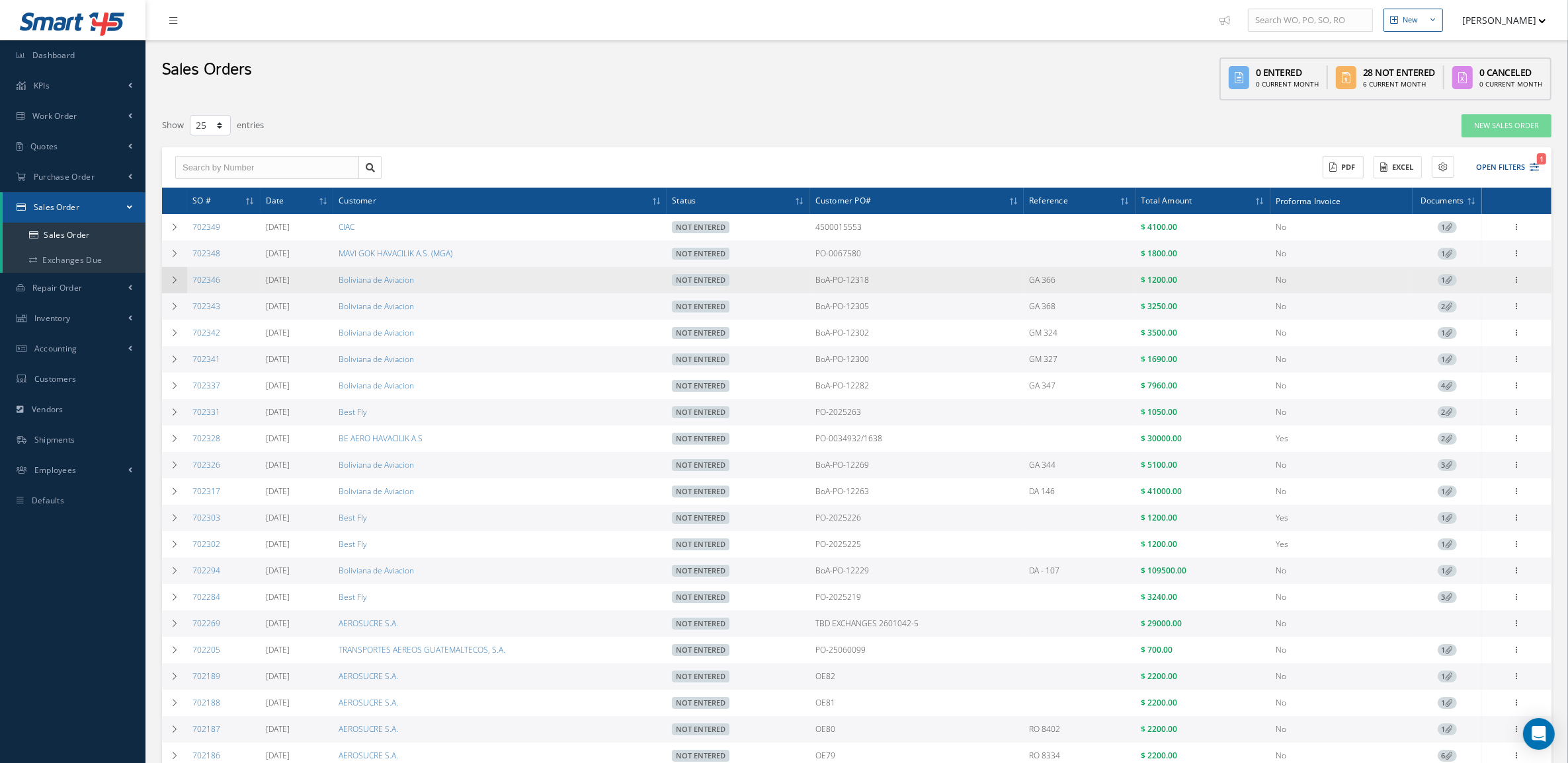
click at [175, 286] on td at bounding box center [174, 280] width 25 height 26
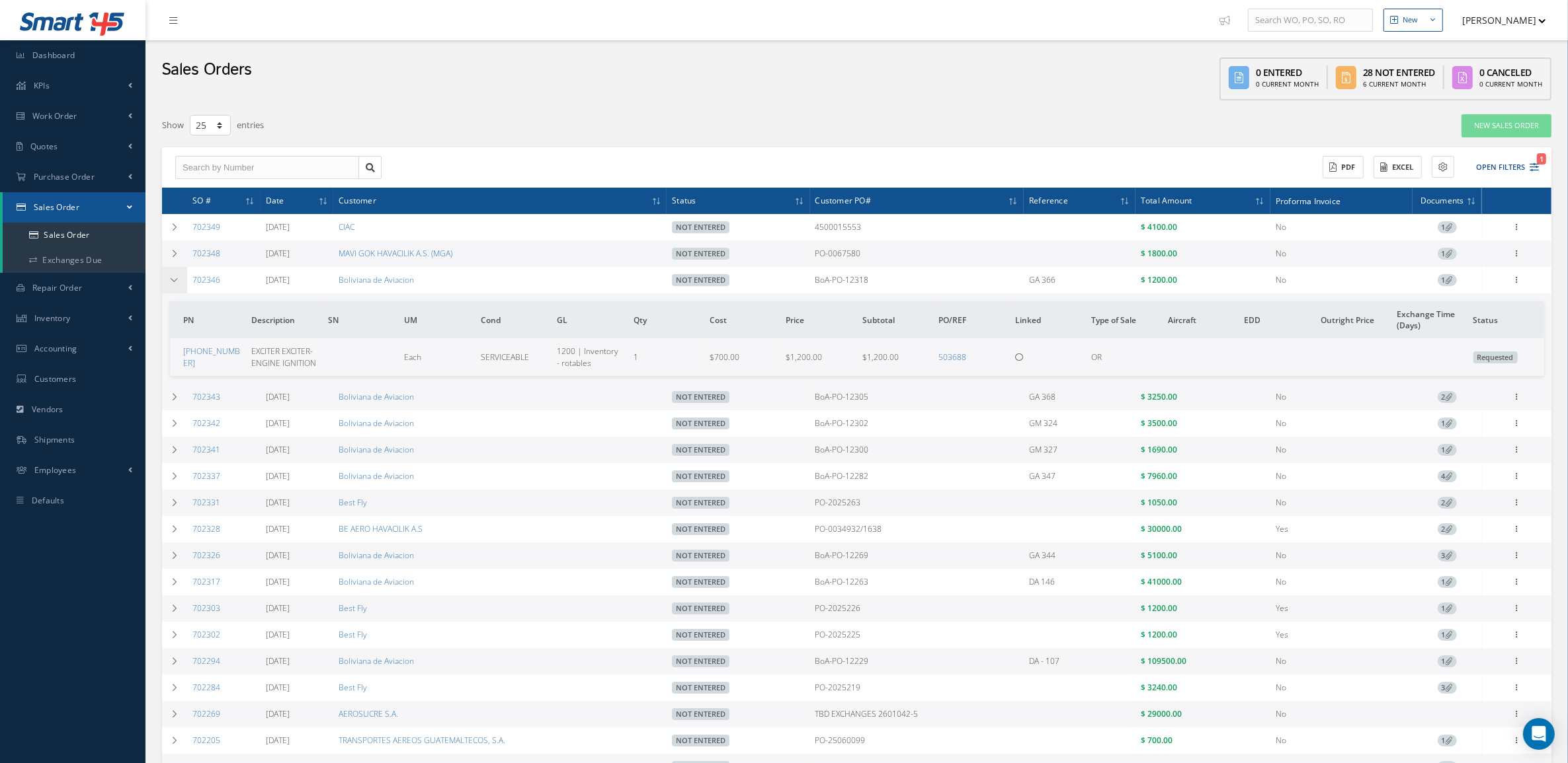
click at [175, 286] on td at bounding box center [174, 280] width 25 height 26
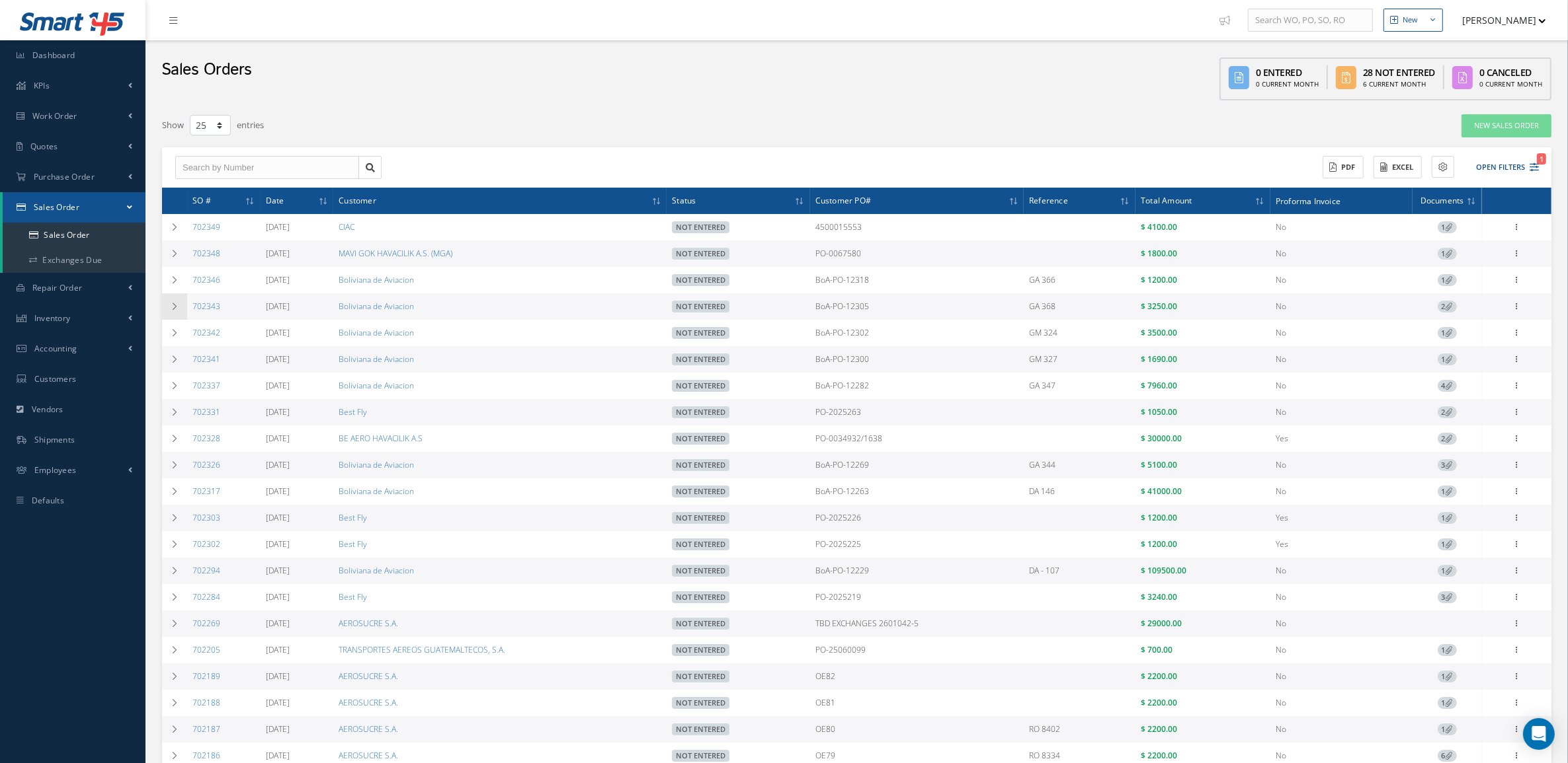
click at [172, 297] on td at bounding box center [174, 307] width 25 height 26
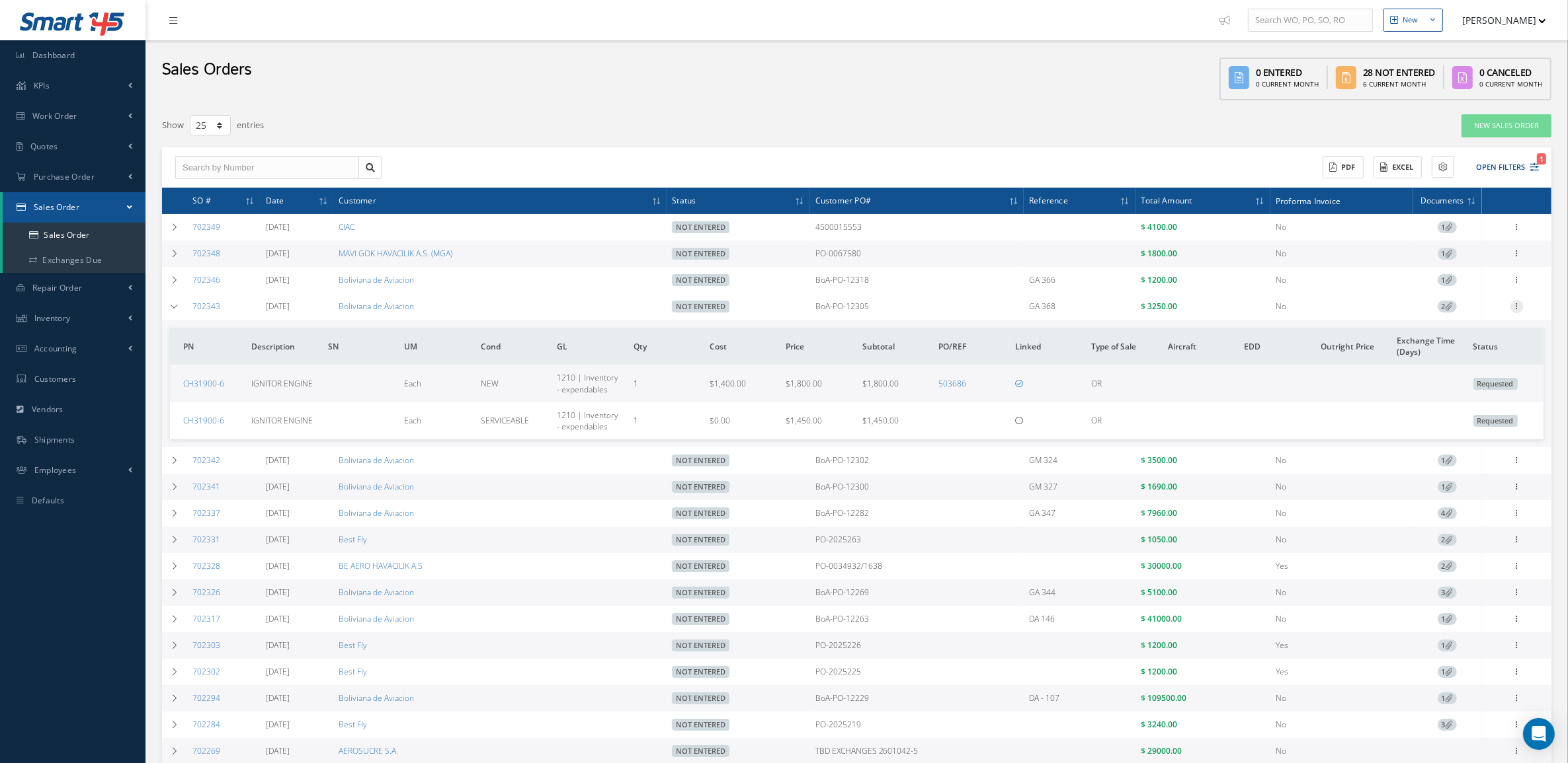
click at [1516, 302] on icon at bounding box center [1516, 305] width 13 height 10
click at [1475, 331] on link "Edit" at bounding box center [1455, 332] width 104 height 17
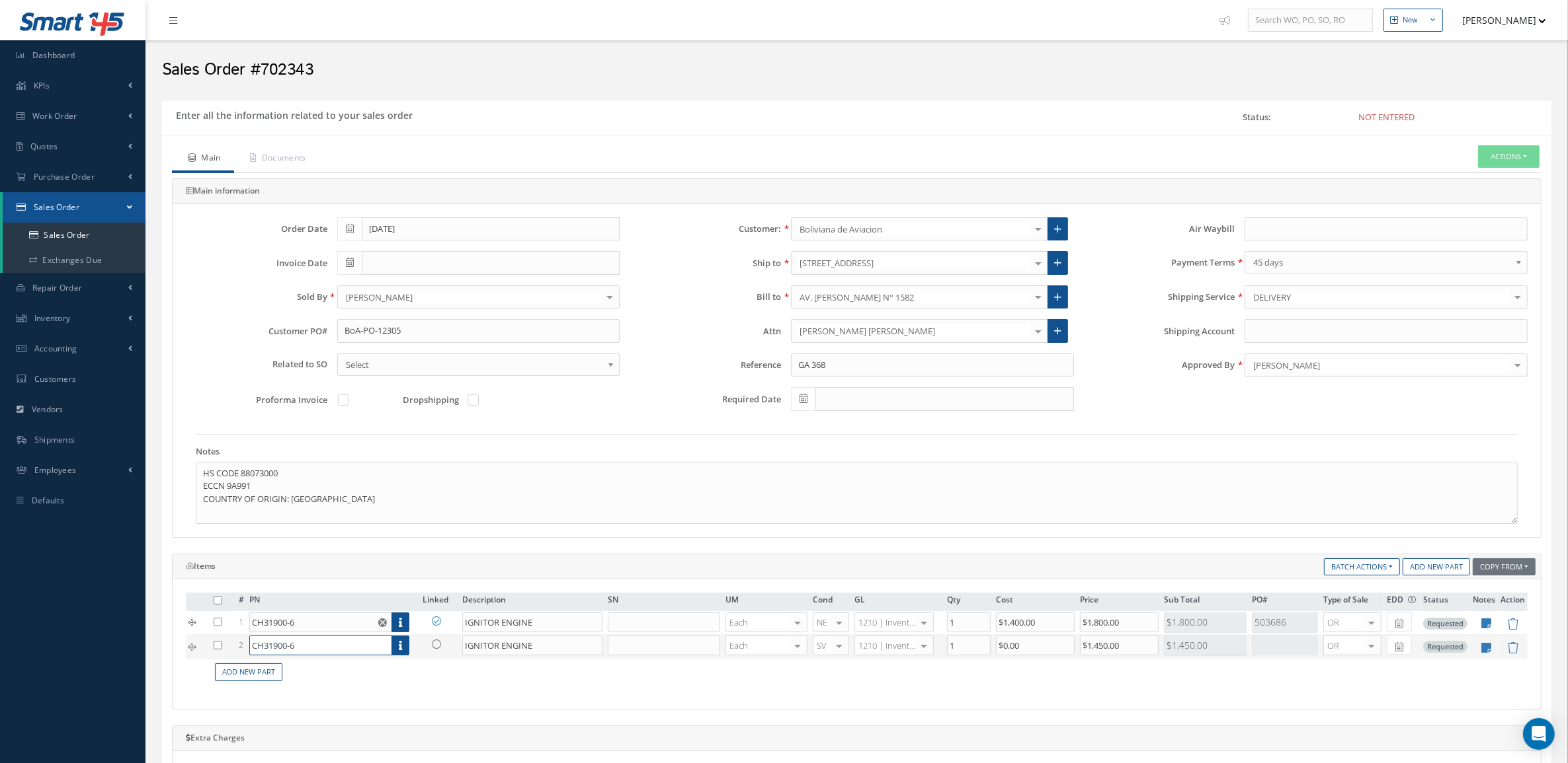
click at [342, 643] on input "CH31900-6" at bounding box center [320, 645] width 143 height 20
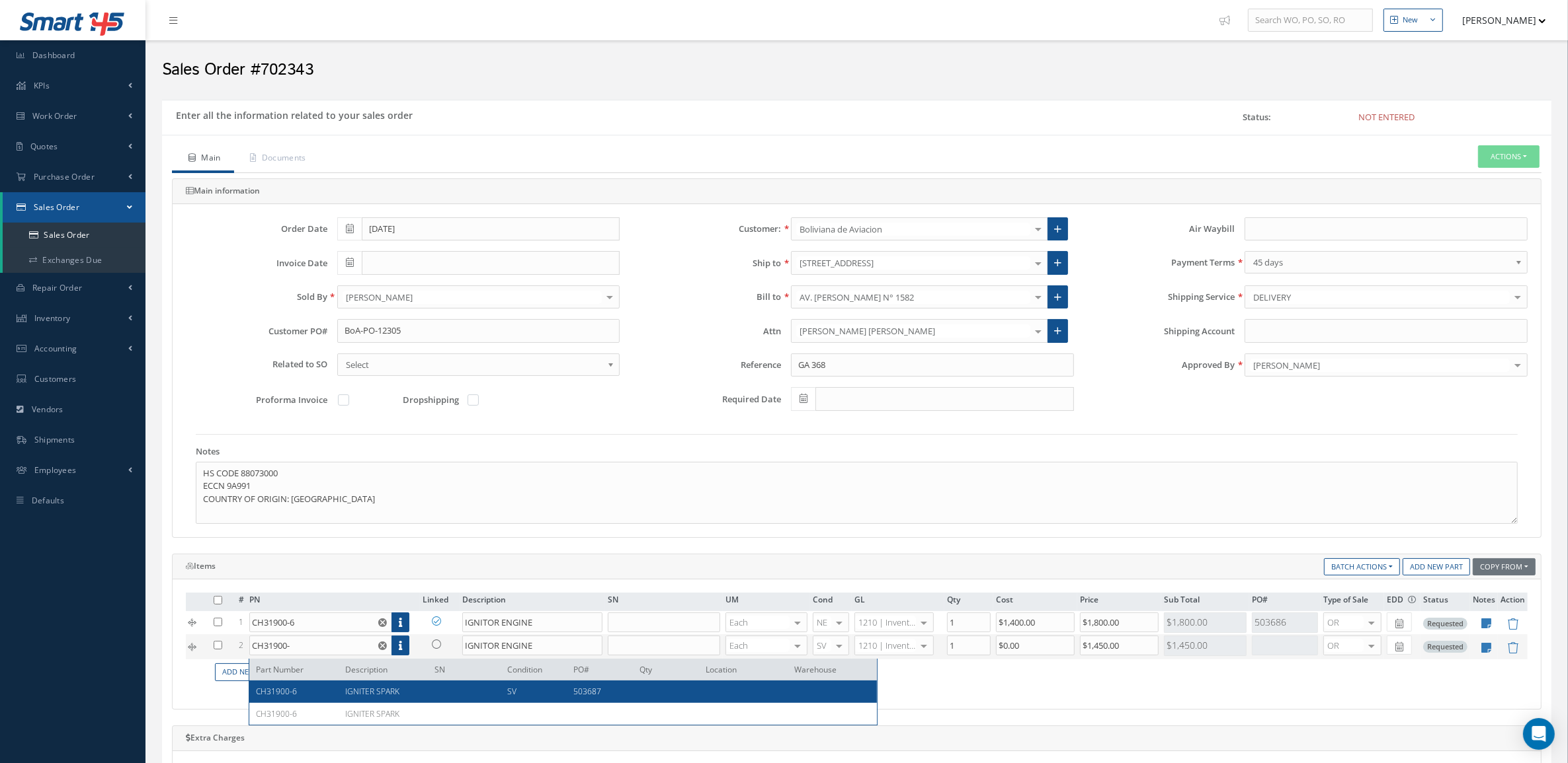
click at [367, 692] on span "IGNITER SPARK" at bounding box center [373, 691] width 54 height 11
type input "CH31900-6"
type input "IGNITER SPARK"
type input "$995"
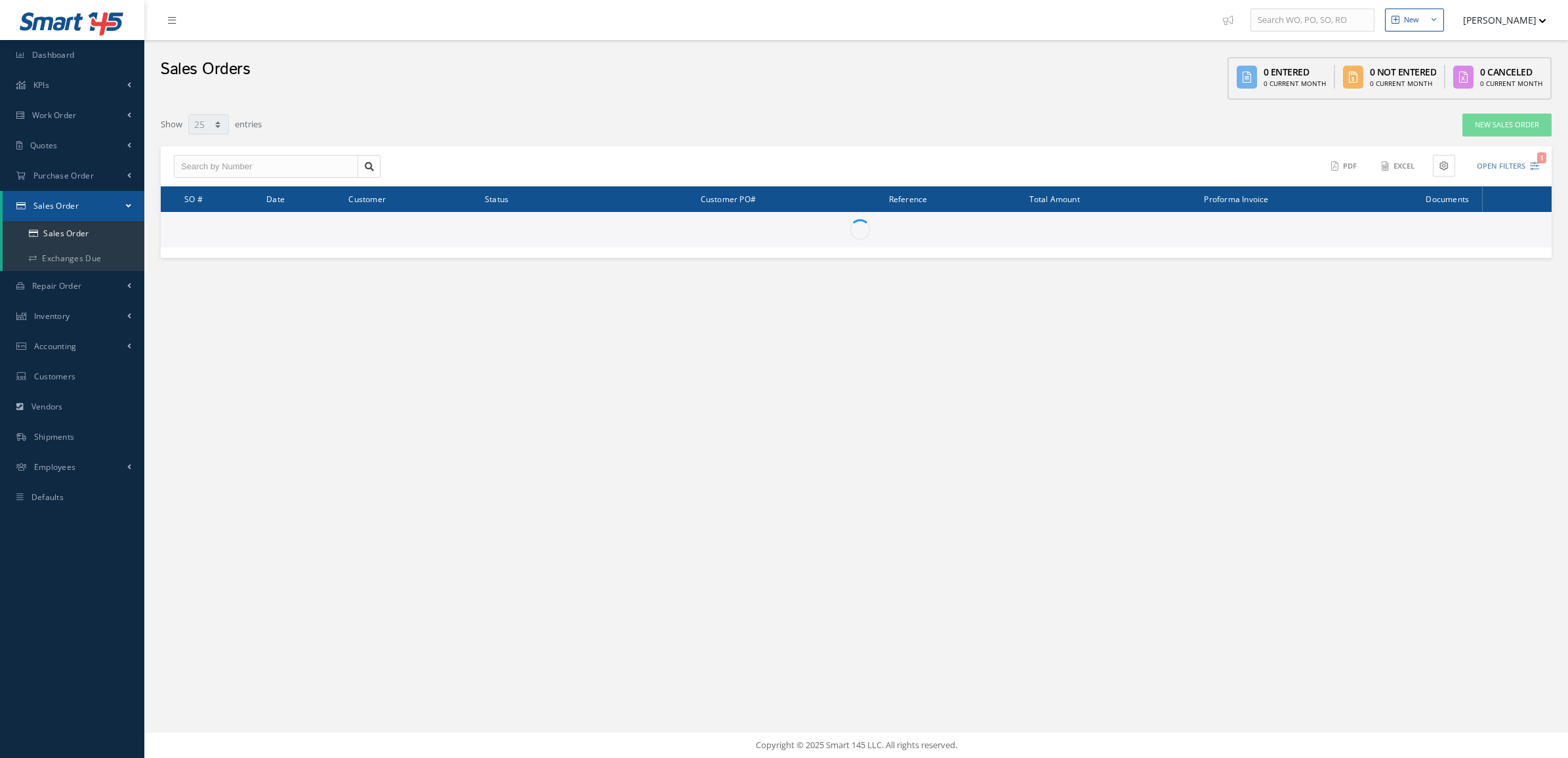
select select "25"
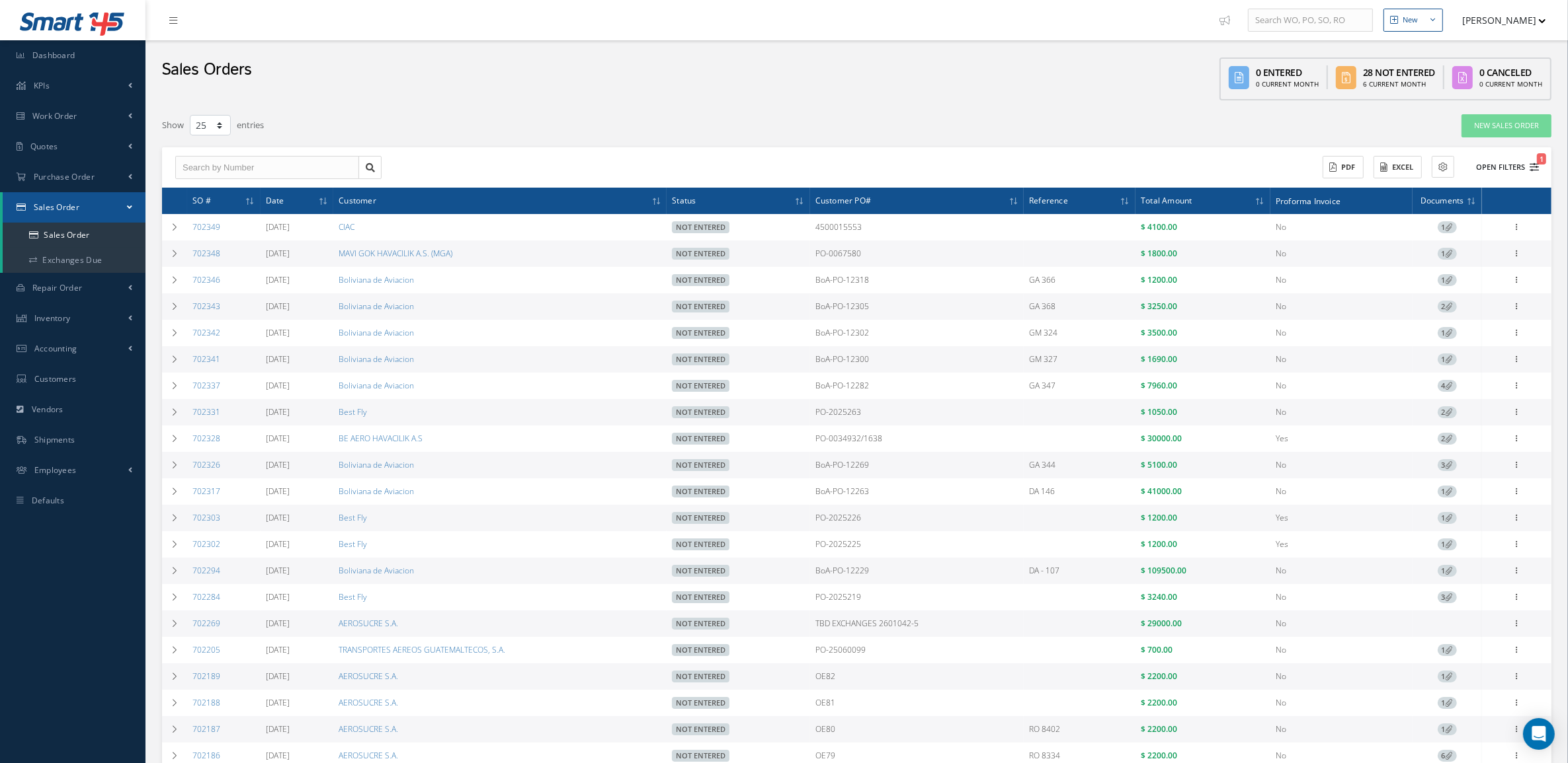
click at [1491, 170] on button "Open Filters 1" at bounding box center [1501, 167] width 74 height 22
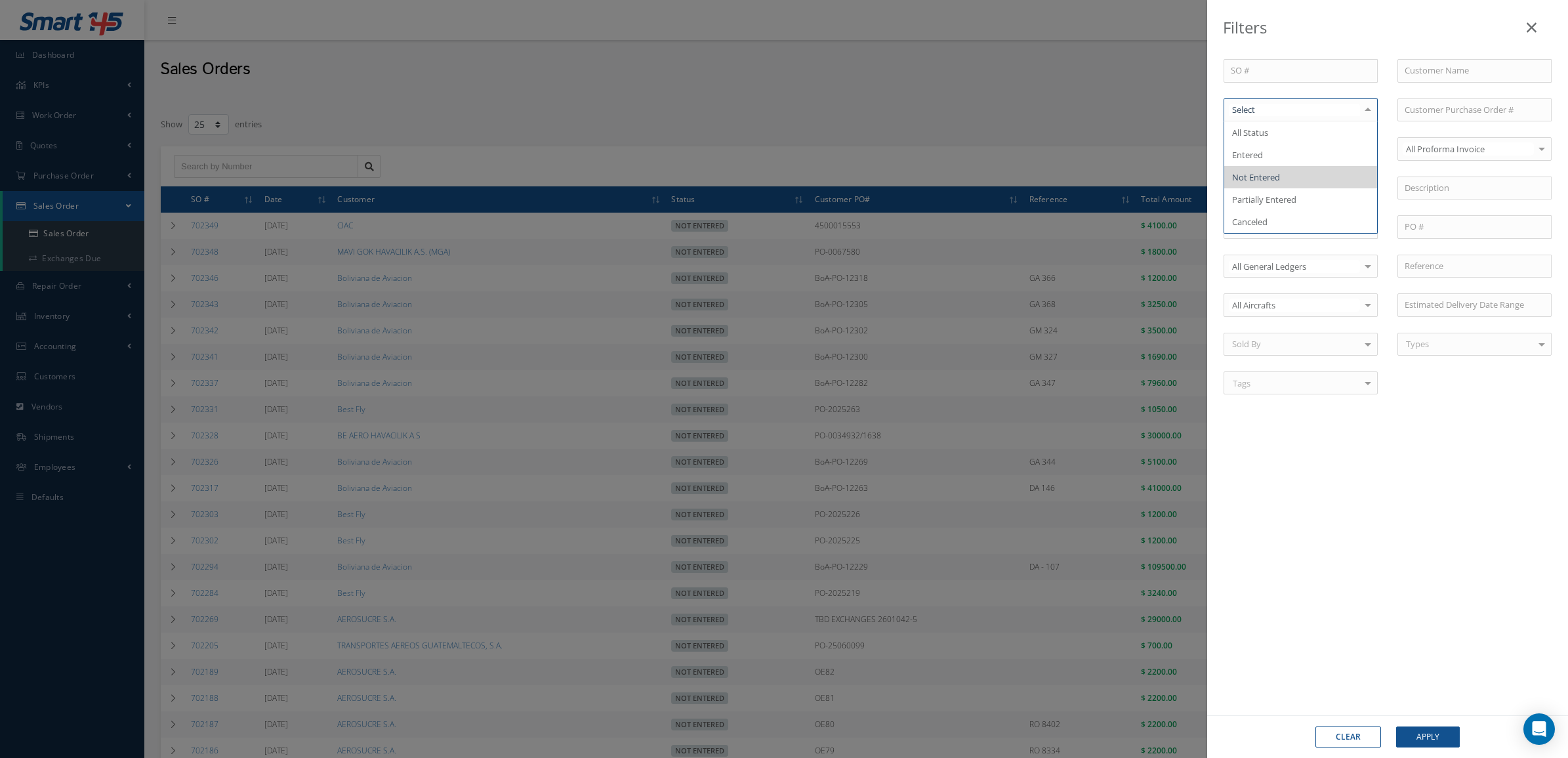
click at [1292, 179] on span "Not Entered" at bounding box center [1301, 177] width 153 height 23
click at [652, 123] on div "Filters SO # Customer Name Select Not Entered All Status Entered Not Entered Pa…" at bounding box center [784, 379] width 1568 height 758
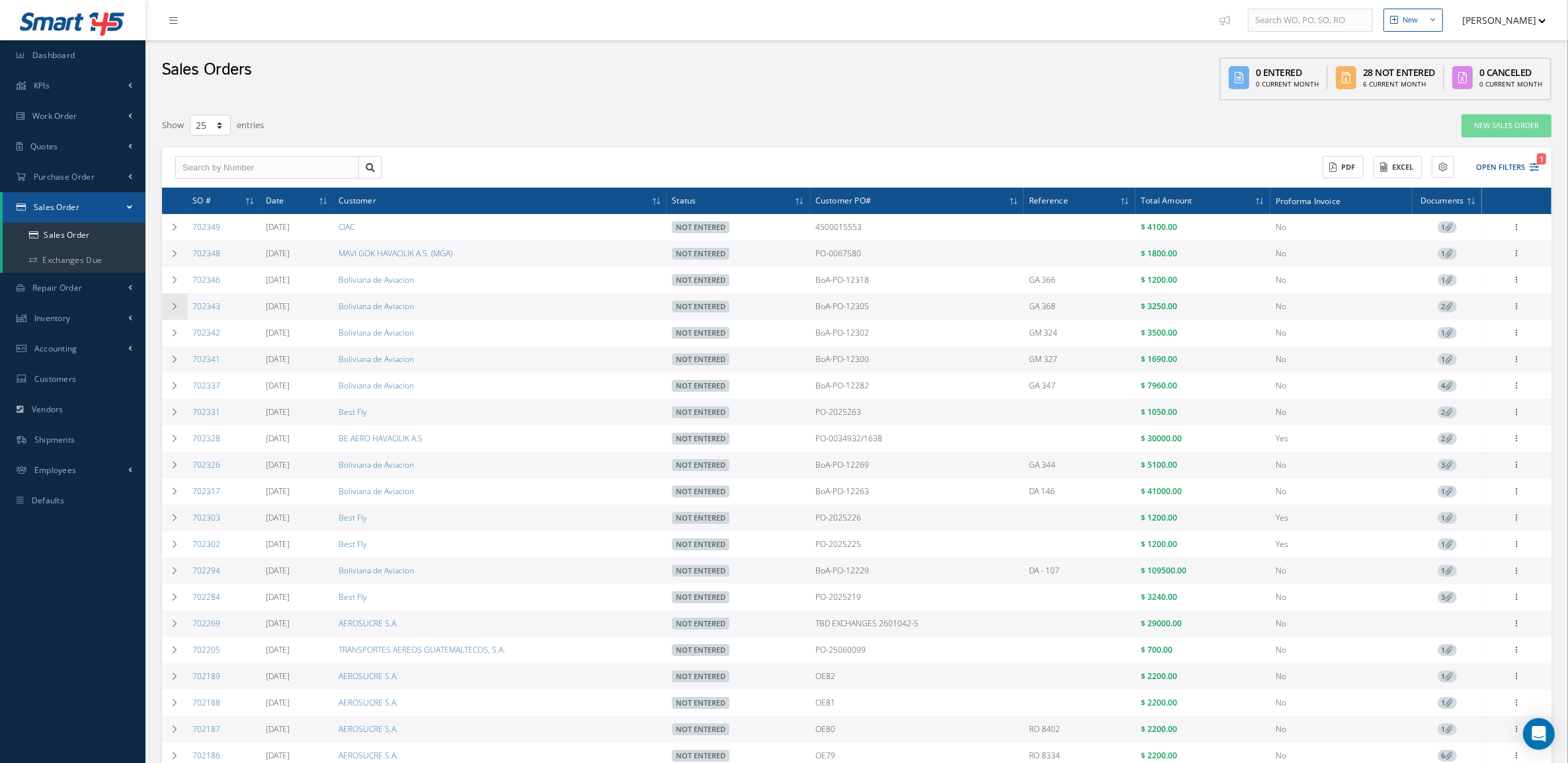
click at [166, 308] on td at bounding box center [174, 307] width 25 height 26
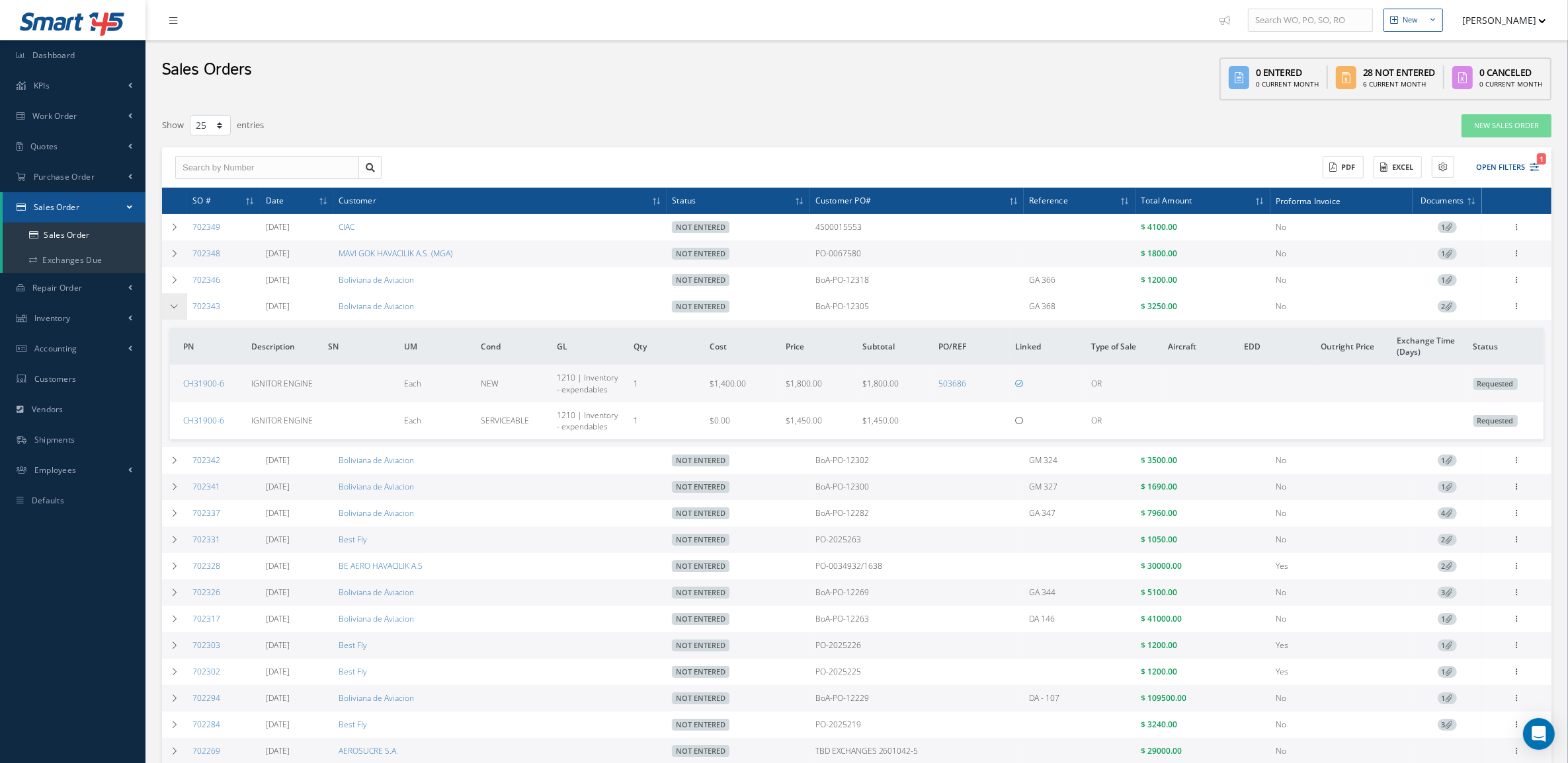
click at [166, 308] on td at bounding box center [174, 307] width 25 height 26
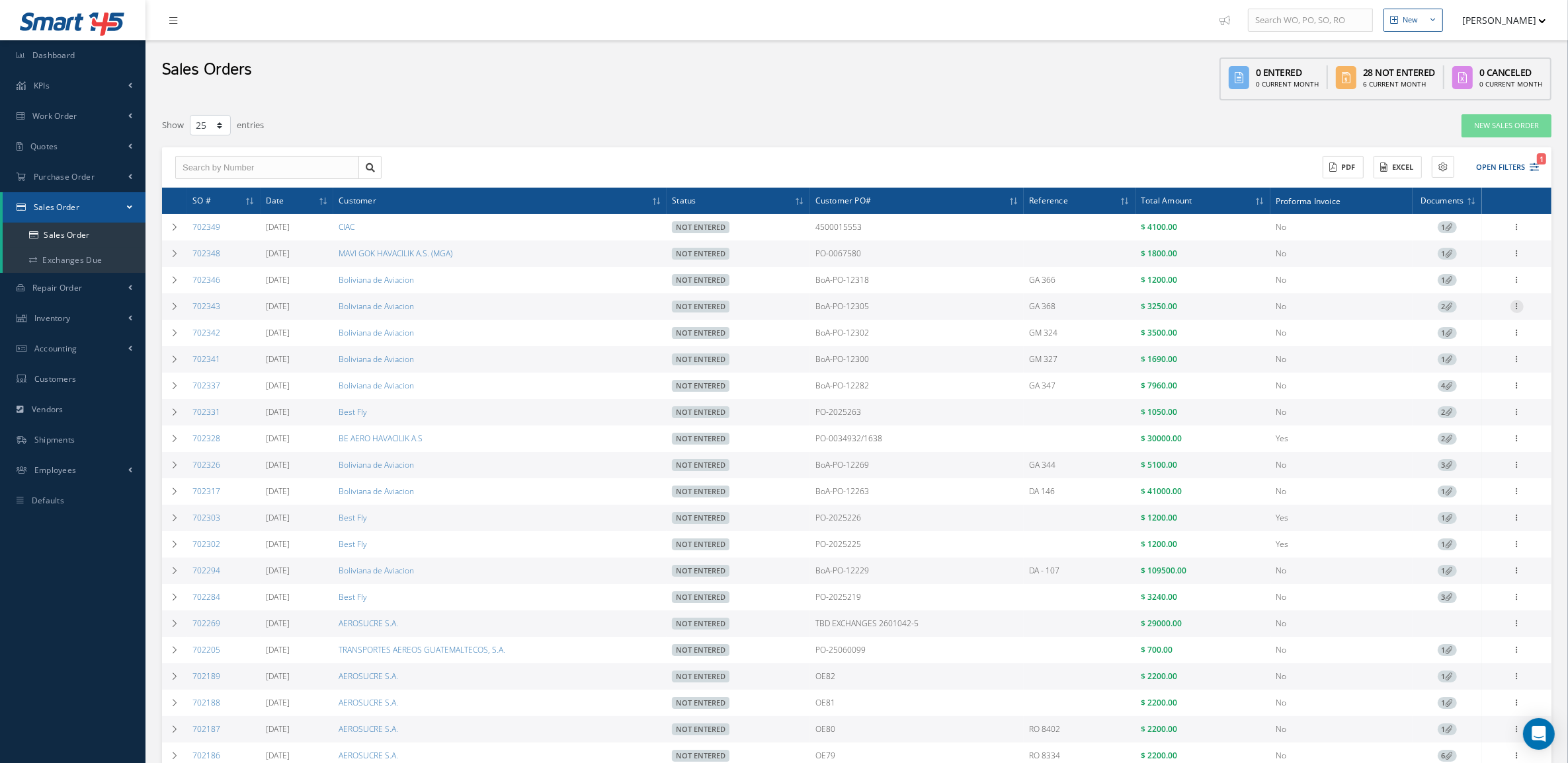
click at [1516, 302] on icon at bounding box center [1516, 305] width 13 height 10
click at [1461, 334] on link "Edit" at bounding box center [1455, 332] width 104 height 17
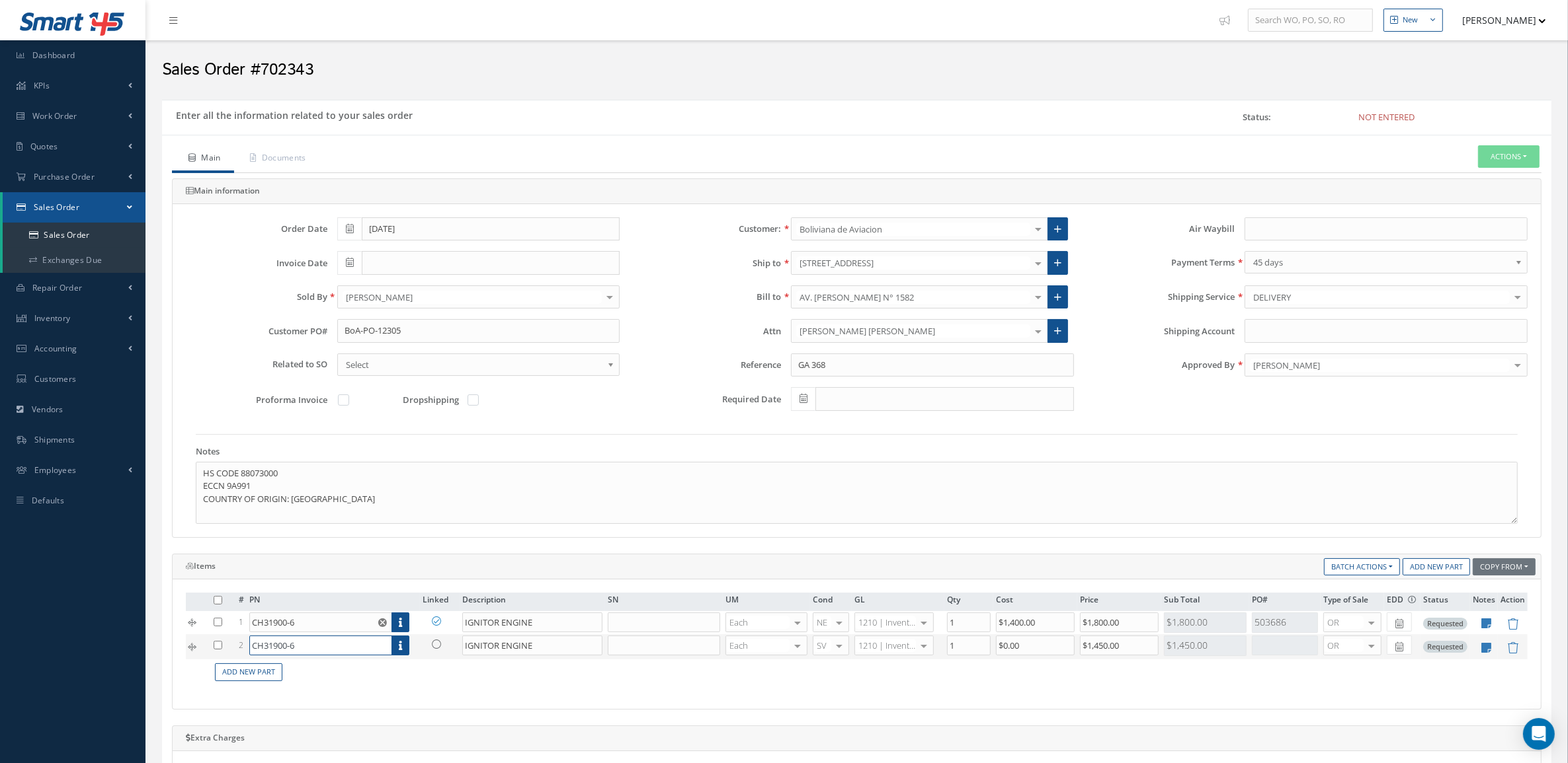
click at [338, 651] on input "CH31900-6" at bounding box center [320, 645] width 143 height 20
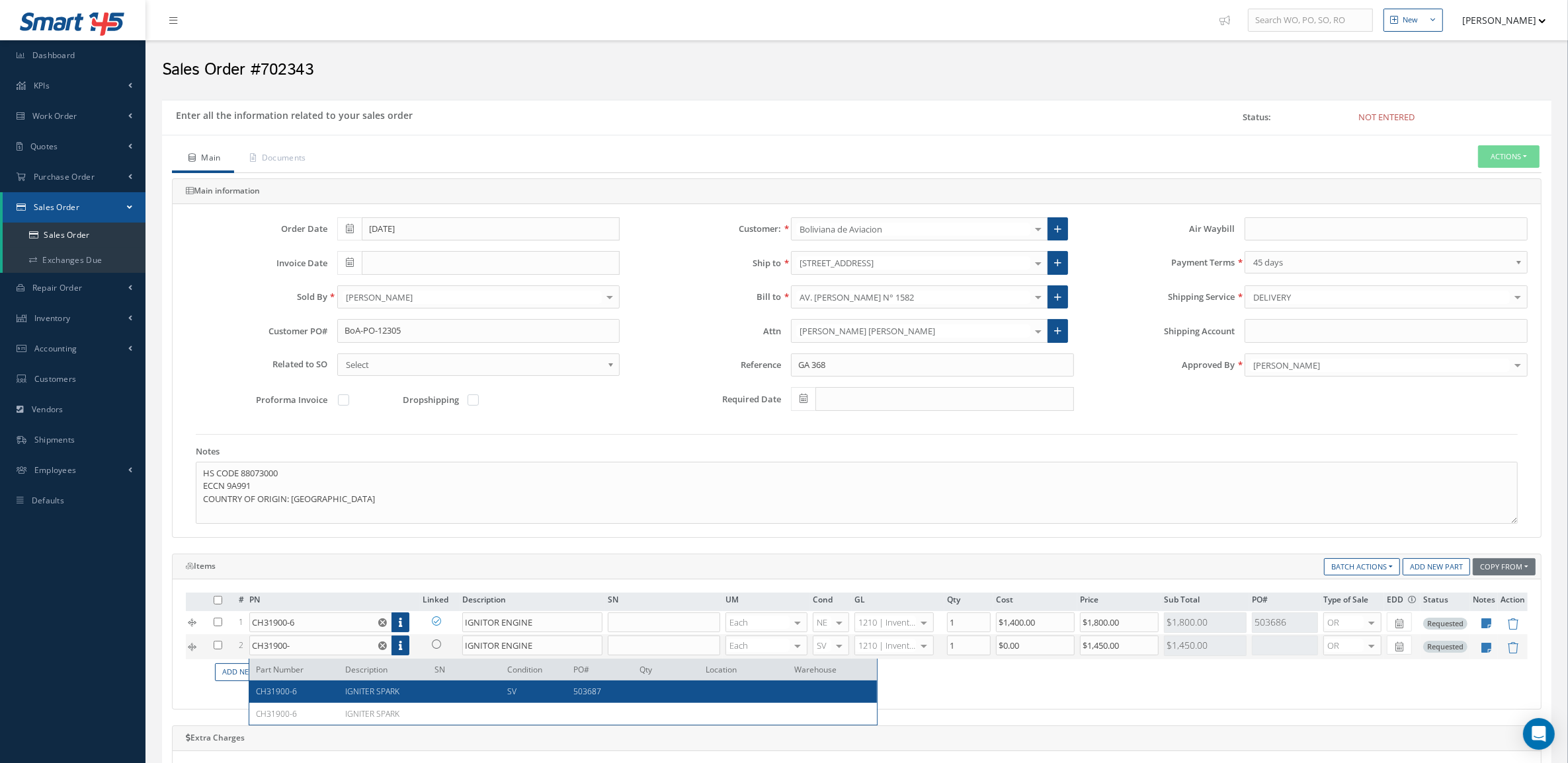
click at [341, 690] on div "IGNITER SPARK" at bounding box center [380, 691] width 89 height 11
type input "CH31900-6"
type input "IGNITER SPARK"
type input "$995"
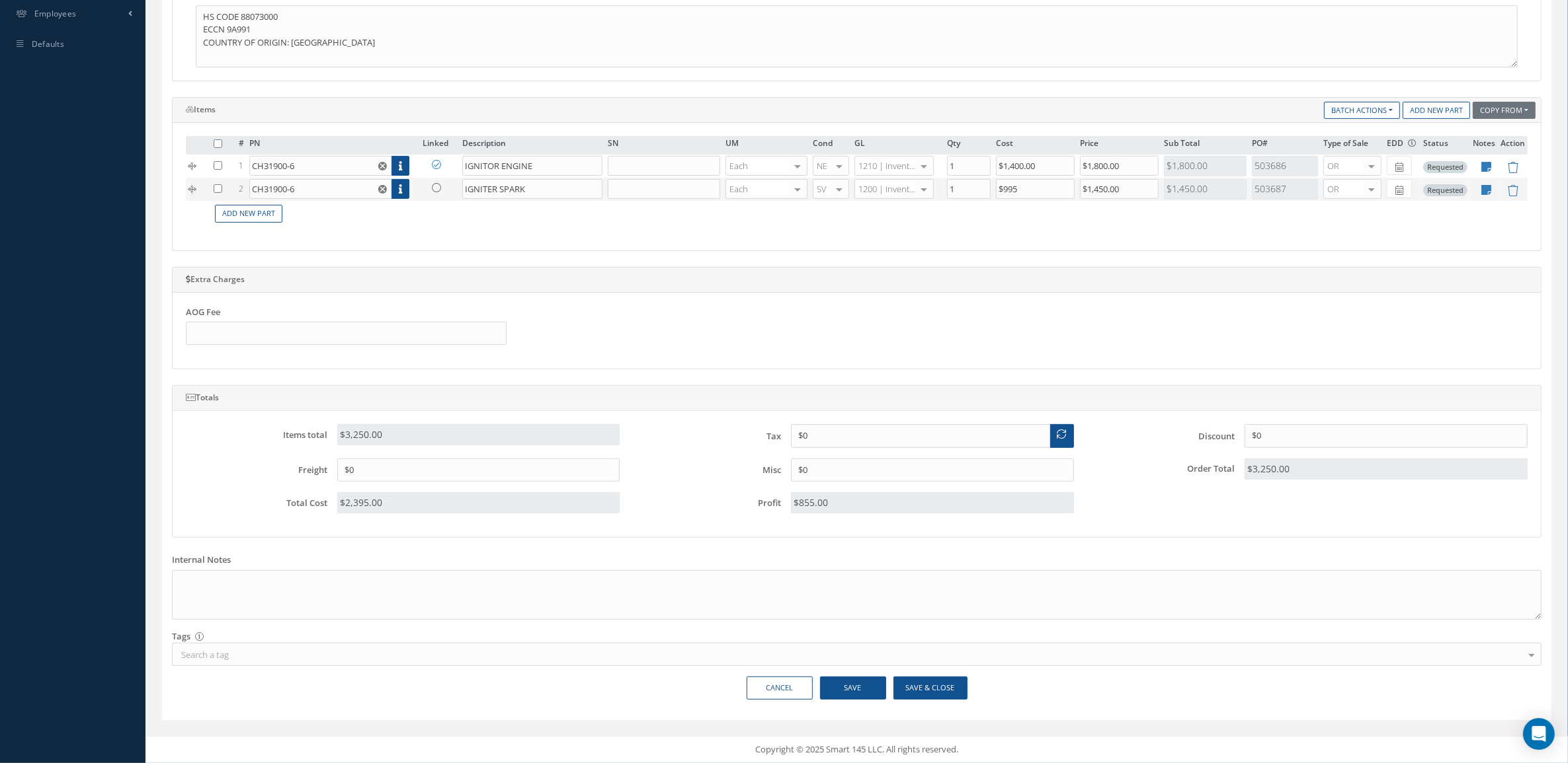
scroll to position [462, 0]
click at [909, 687] on button "Save & Close" at bounding box center [930, 688] width 74 height 23
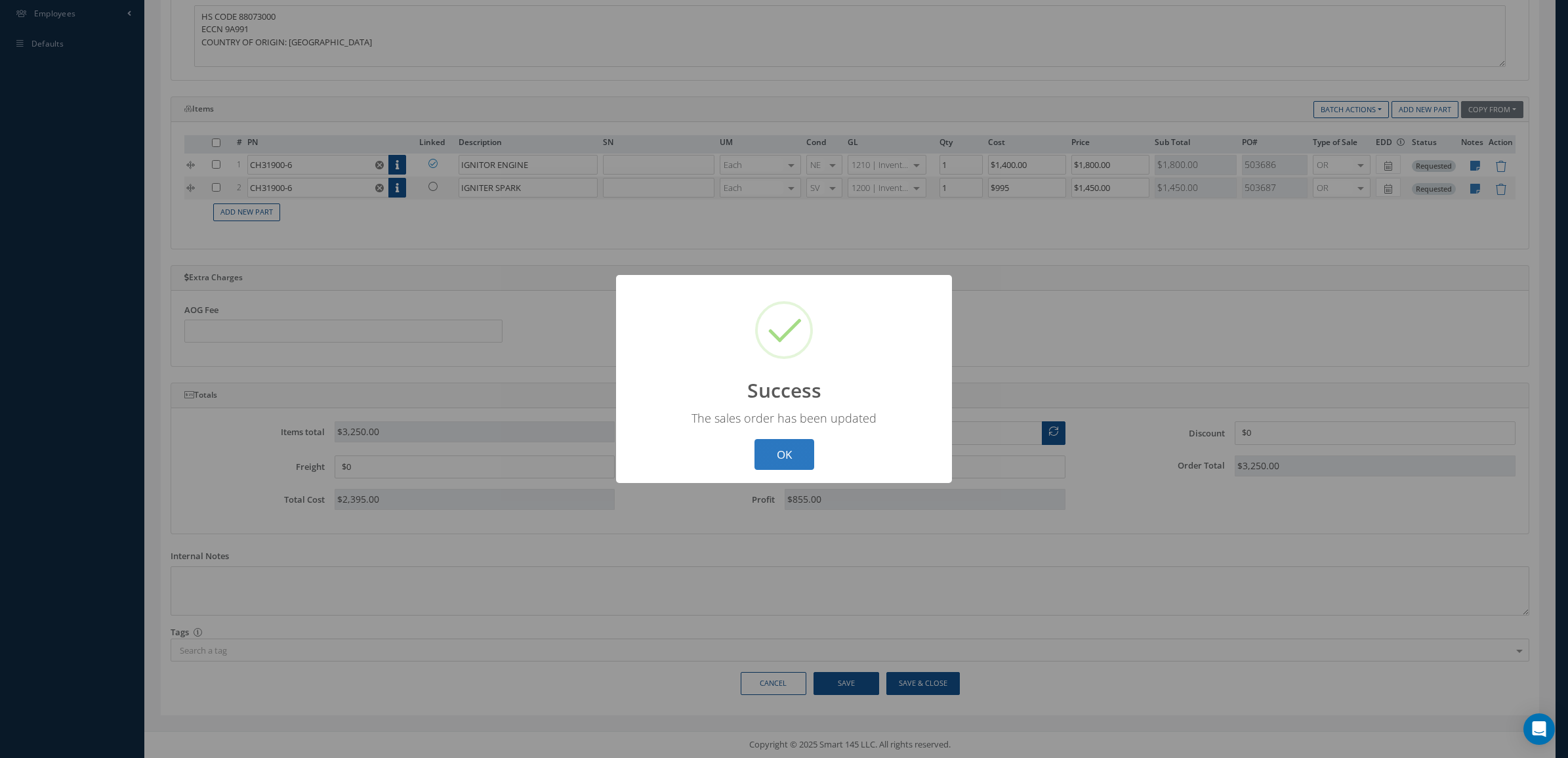
click at [788, 465] on button "OK" at bounding box center [784, 455] width 60 height 31
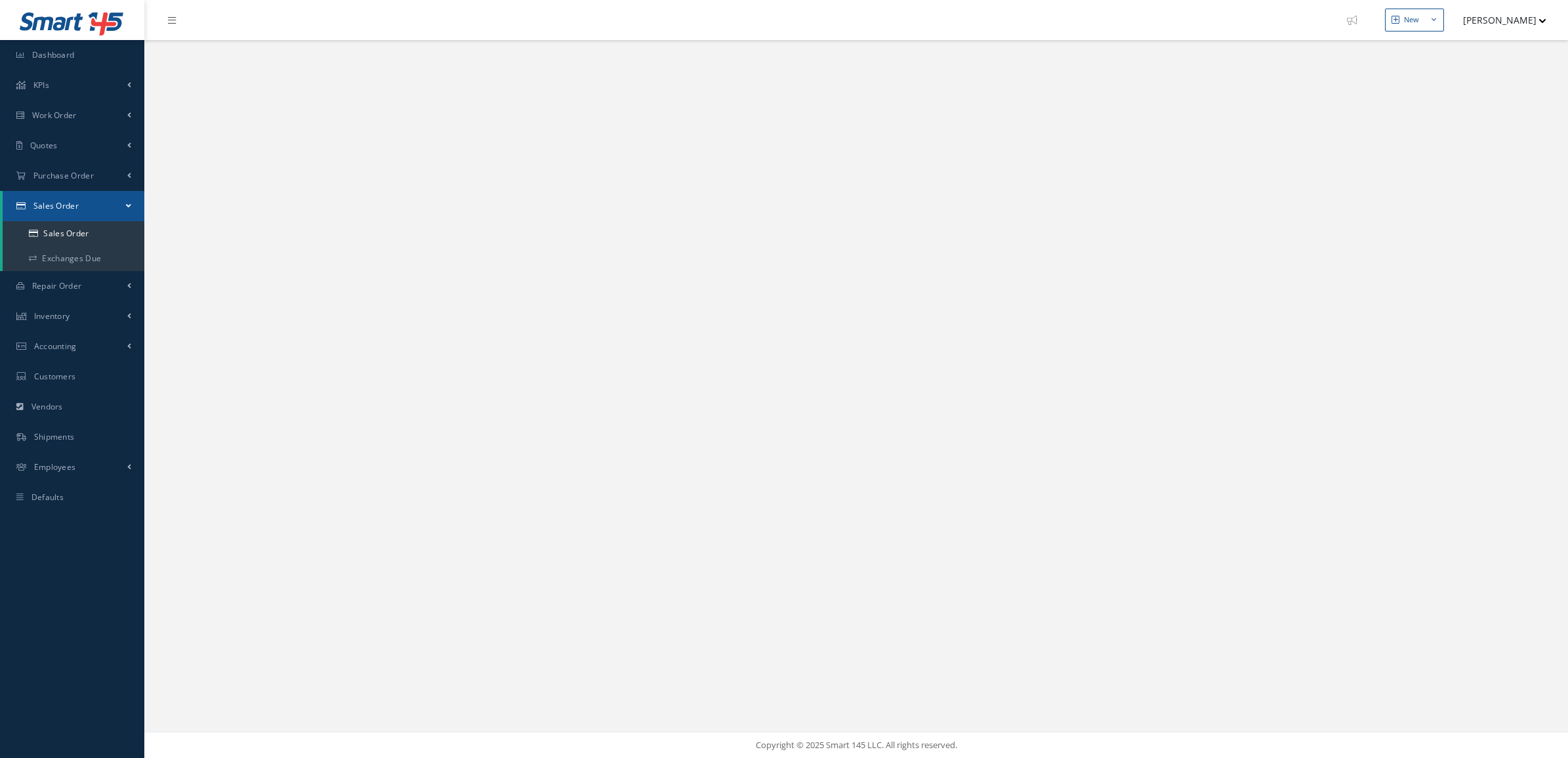
select select "25"
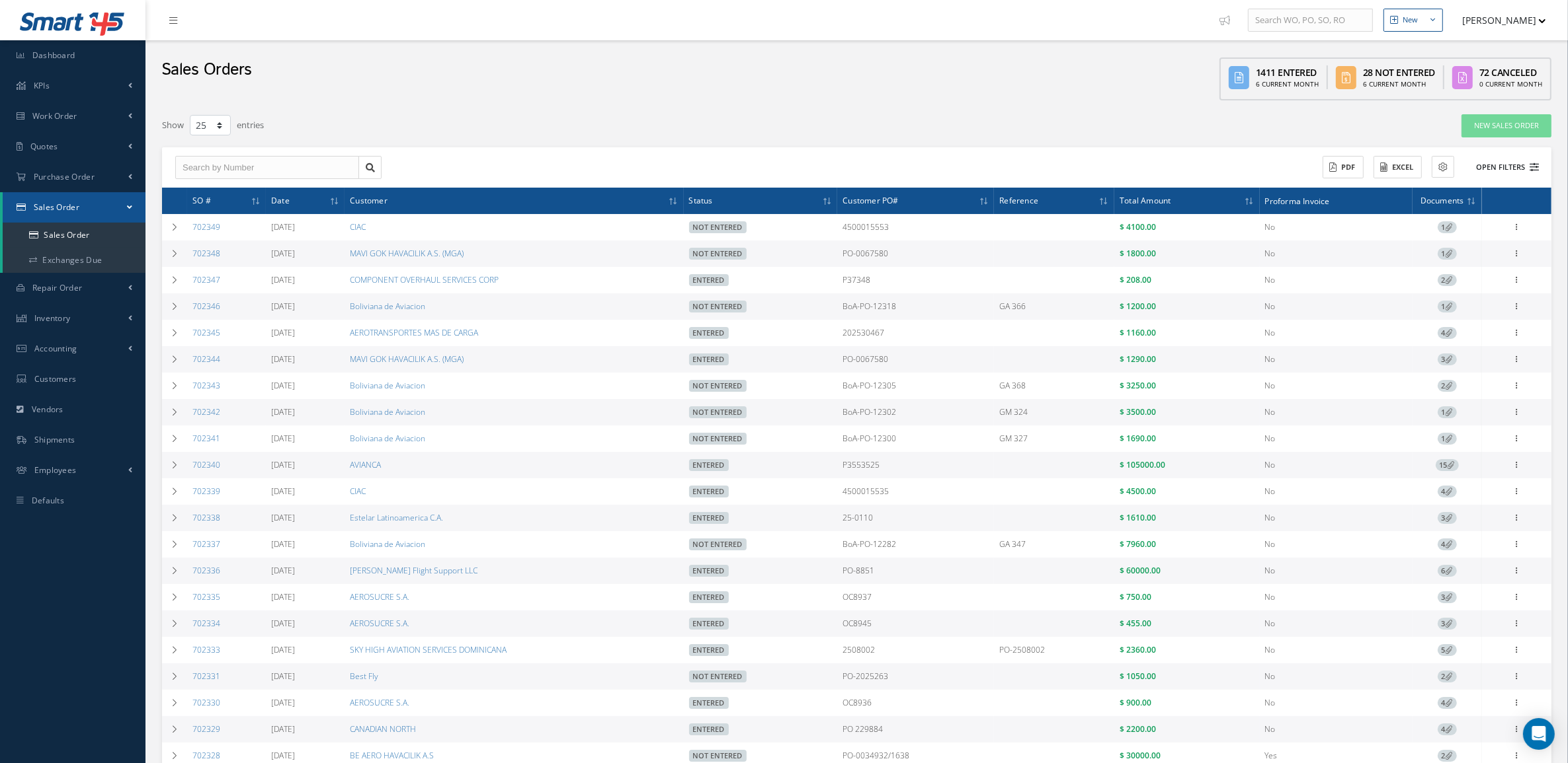
click at [1516, 163] on button "Open Filters" at bounding box center [1501, 167] width 74 height 22
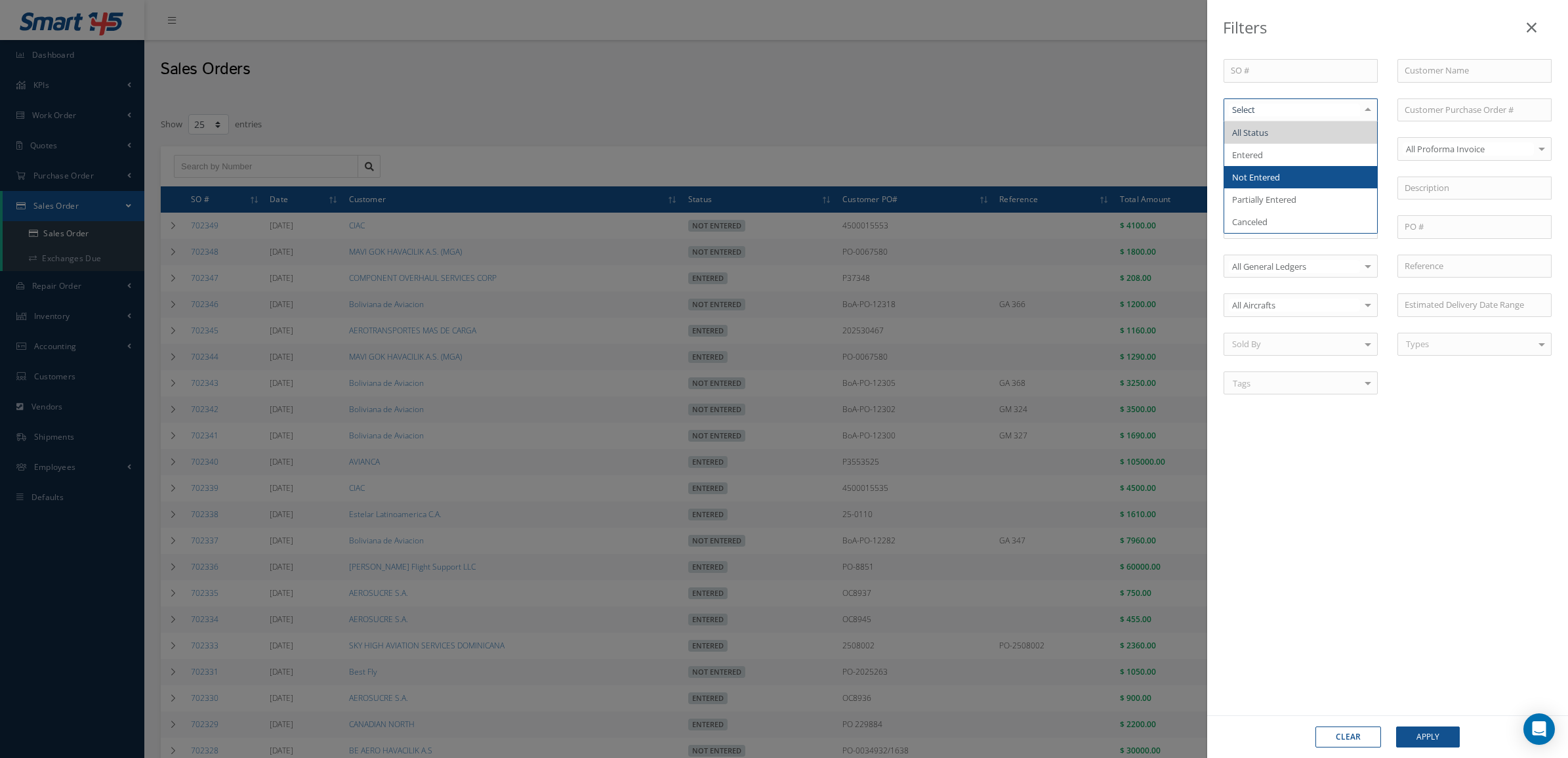
click at [1258, 175] on span "Not Entered" at bounding box center [1256, 177] width 48 height 12
click at [1434, 739] on button "Apply" at bounding box center [1427, 737] width 63 height 21
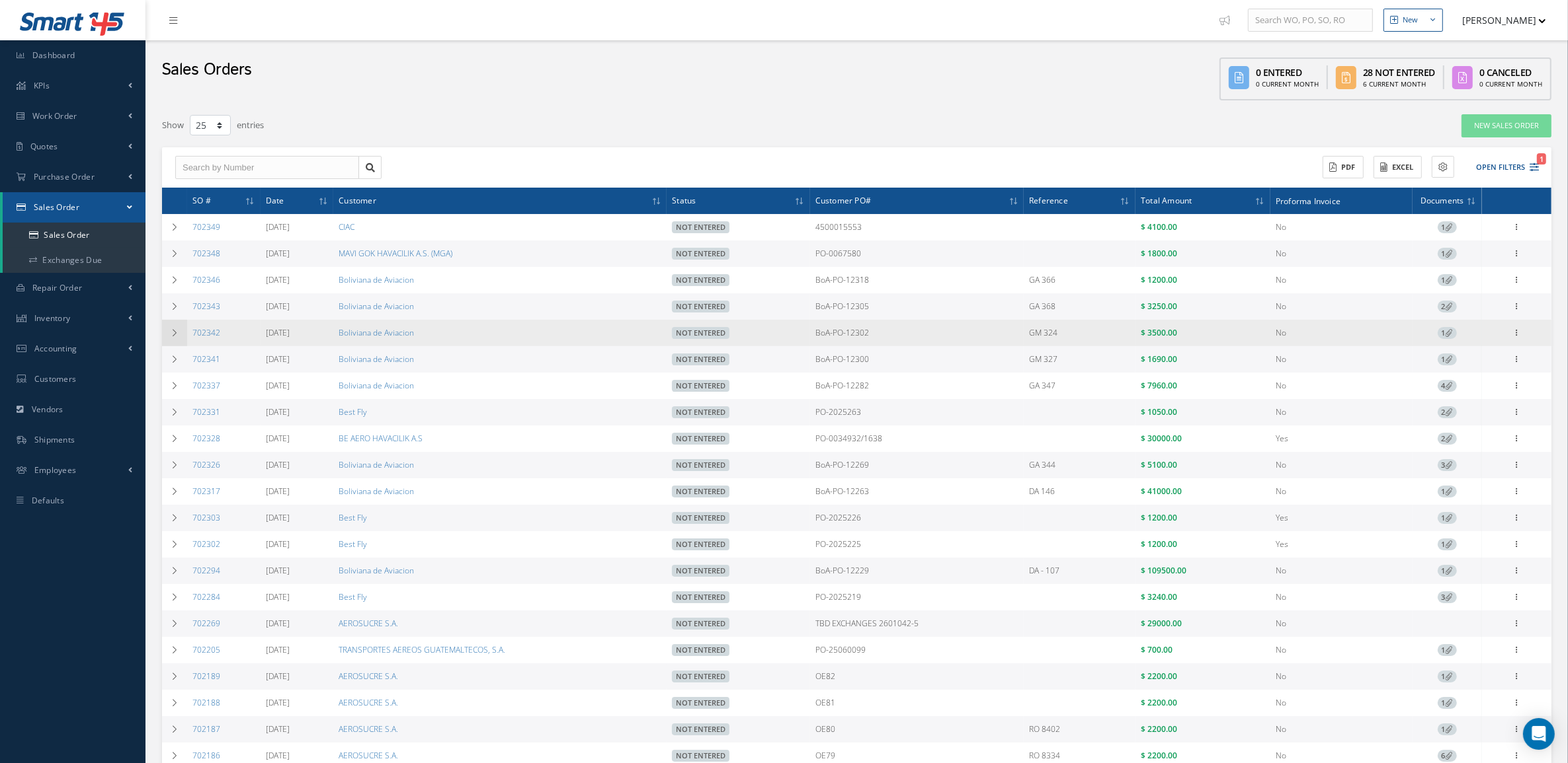
click at [173, 330] on icon at bounding box center [174, 333] width 10 height 8
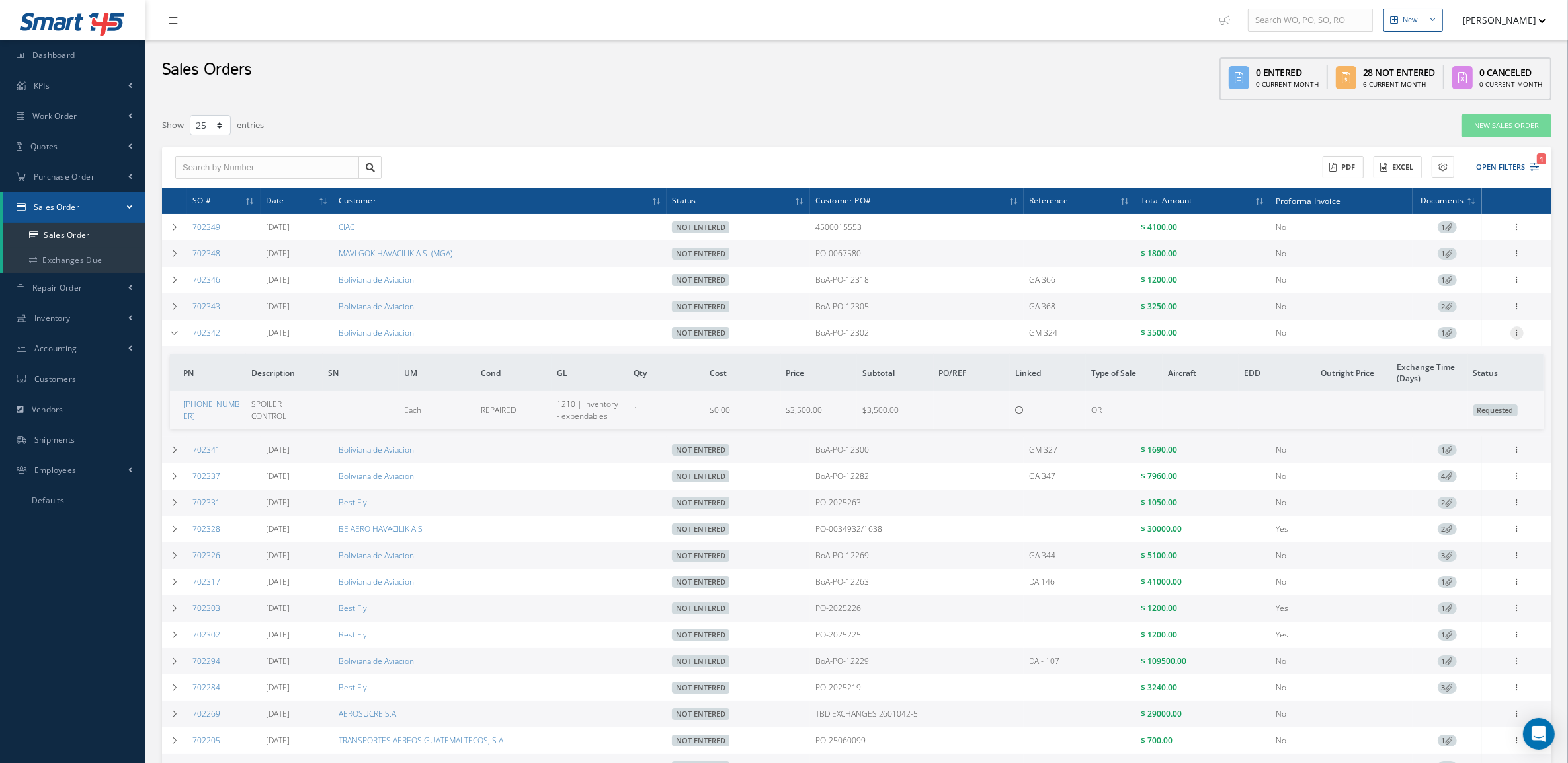
click at [1511, 331] on icon at bounding box center [1516, 331] width 13 height 10
click at [1478, 367] on link "Edit" at bounding box center [1455, 359] width 104 height 17
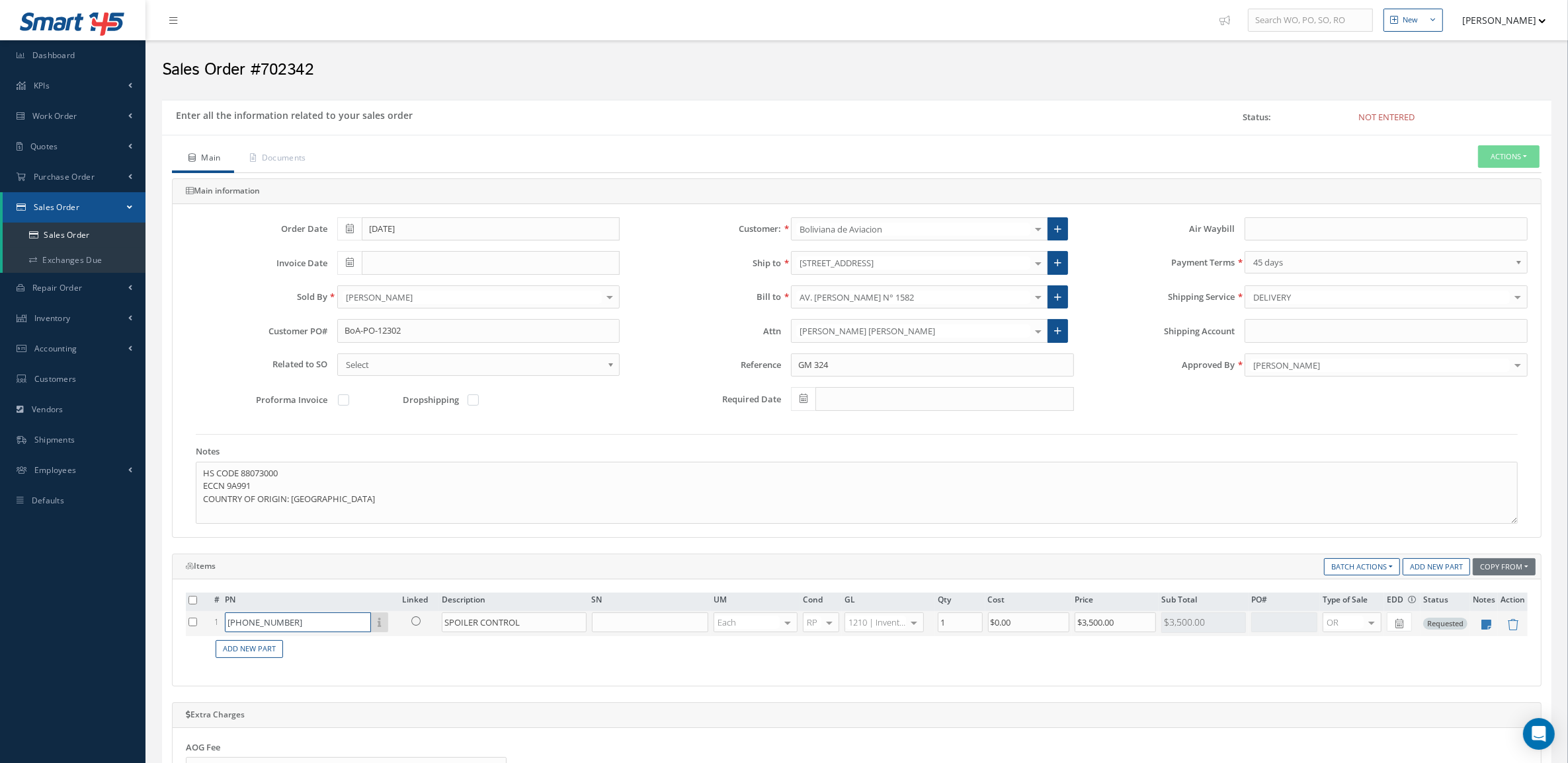
click at [348, 621] on input "65-44561-15" at bounding box center [297, 622] width 146 height 20
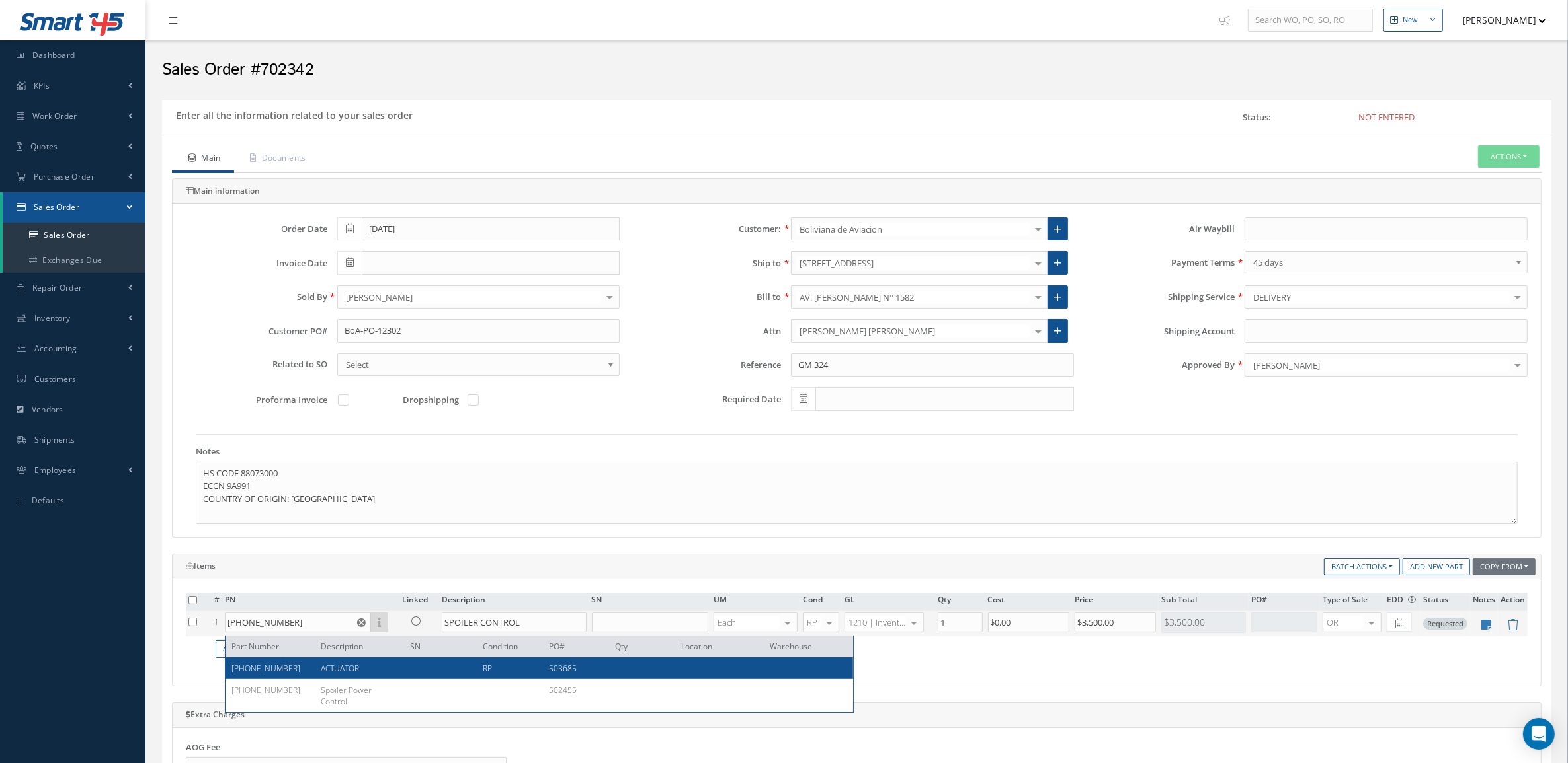
click at [349, 662] on table "# PN Linked Description SN UM Cond GL Qty Cost Price Sub Total PO# Type of Sale…" at bounding box center [856, 627] width 1342 height 69
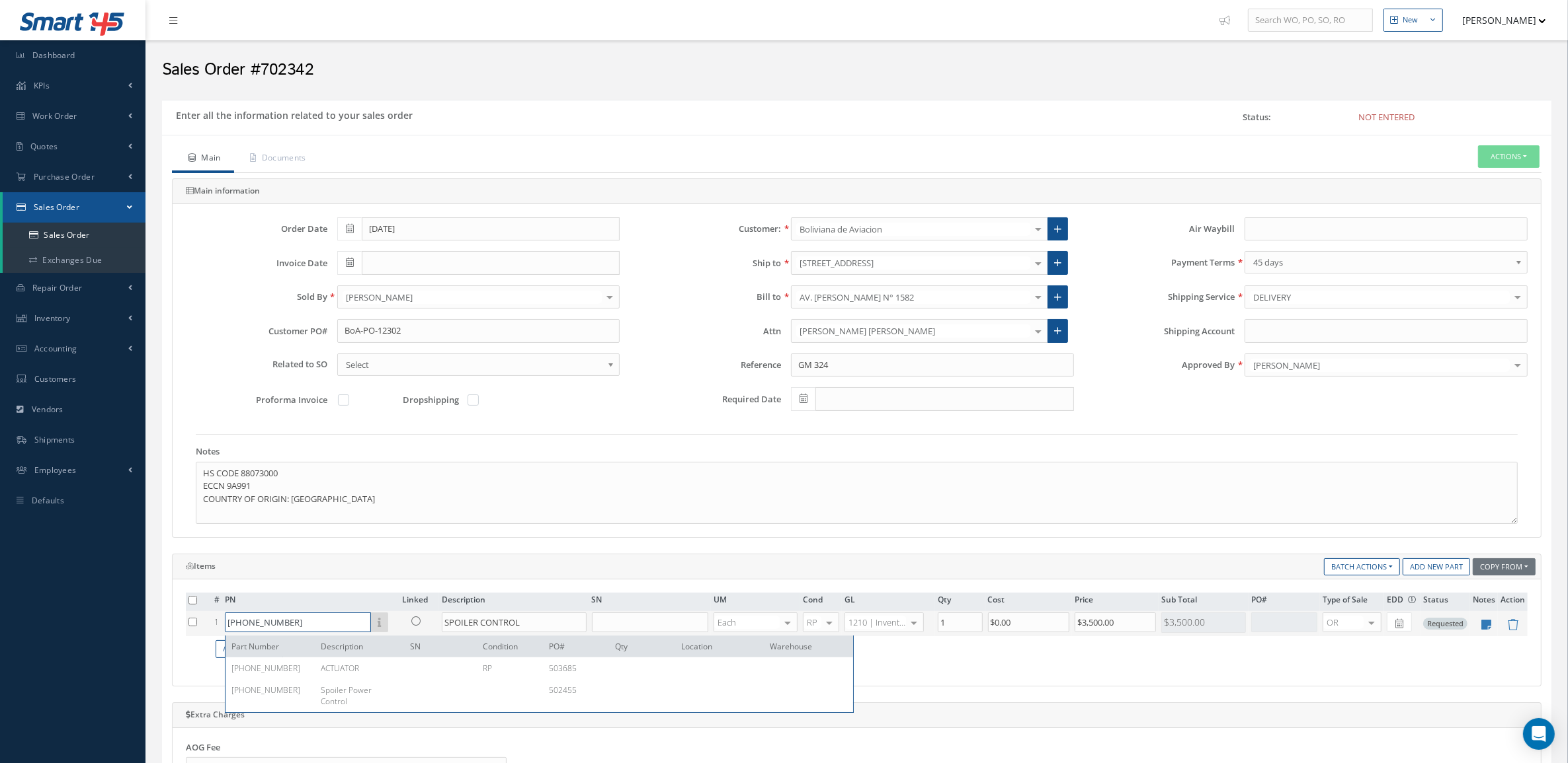
click at [331, 616] on input "65-44561-1" at bounding box center [297, 622] width 146 height 20
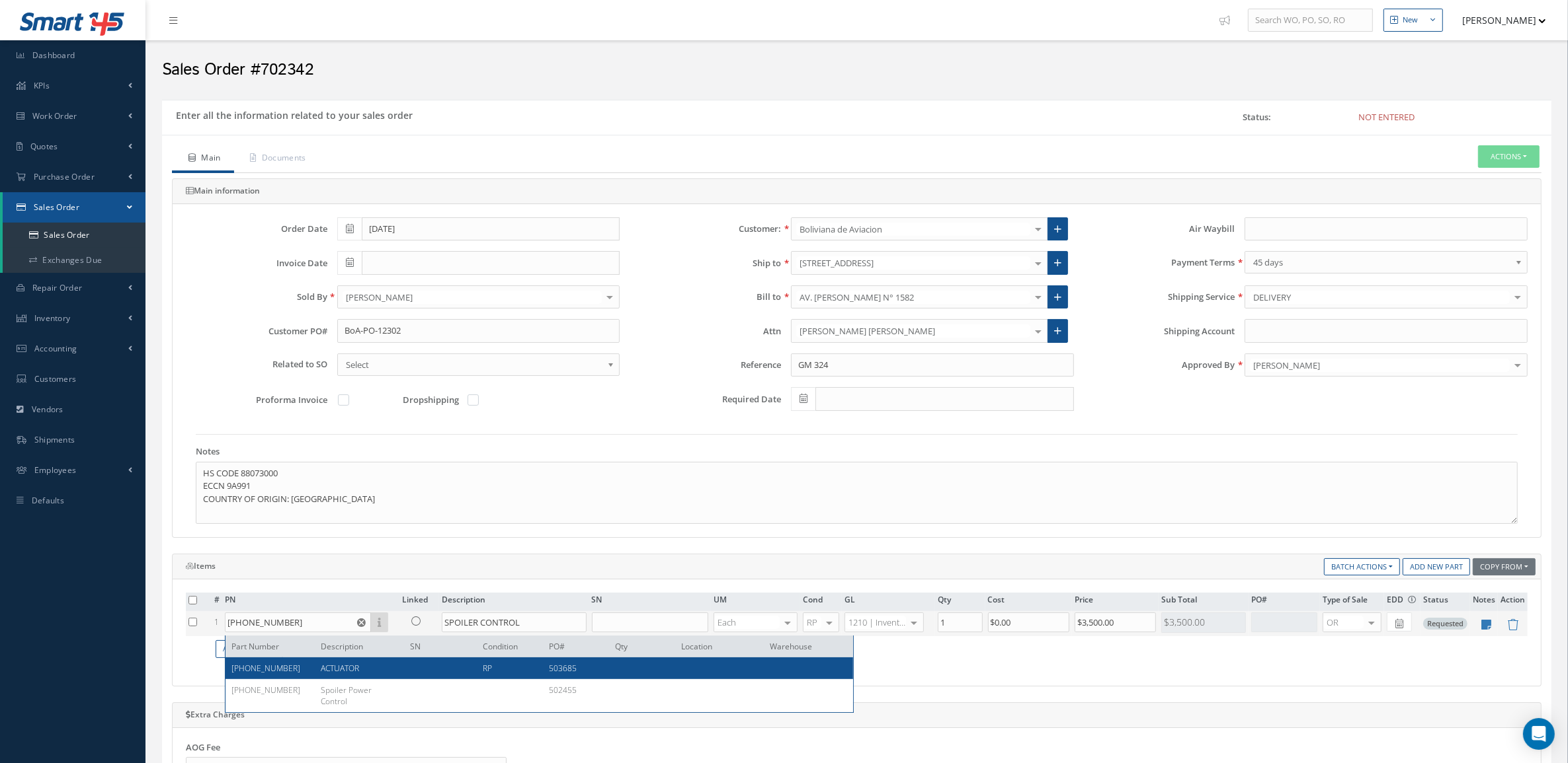
click at [324, 662] on div "65-44561-15 ACTUATOR RP 503685" at bounding box center [539, 668] width 627 height 22
type input "65-44561-15"
type input "ACTUATOR"
type input "$2,190"
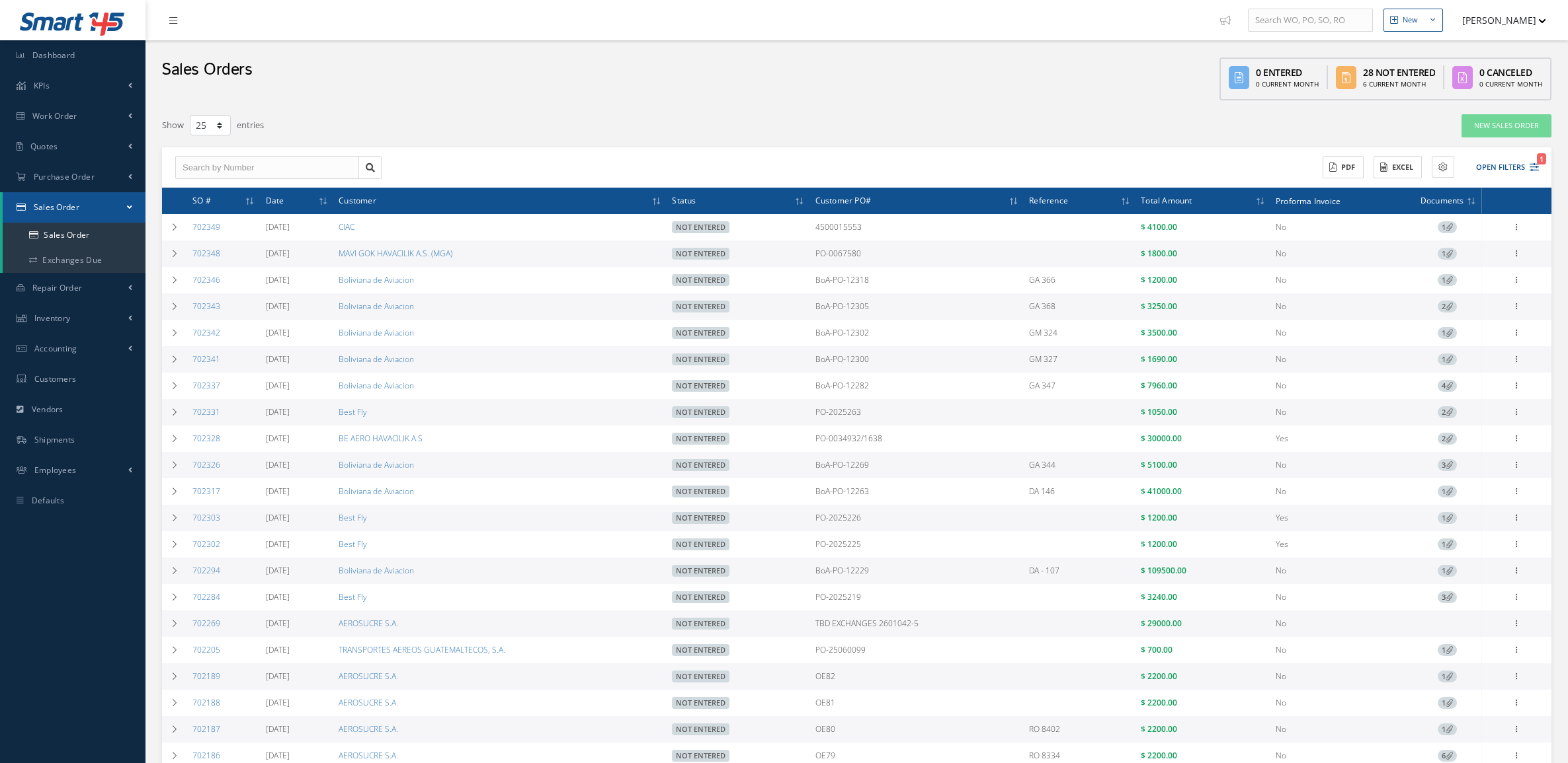
select select "25"
click at [182, 371] on td at bounding box center [174, 359] width 25 height 26
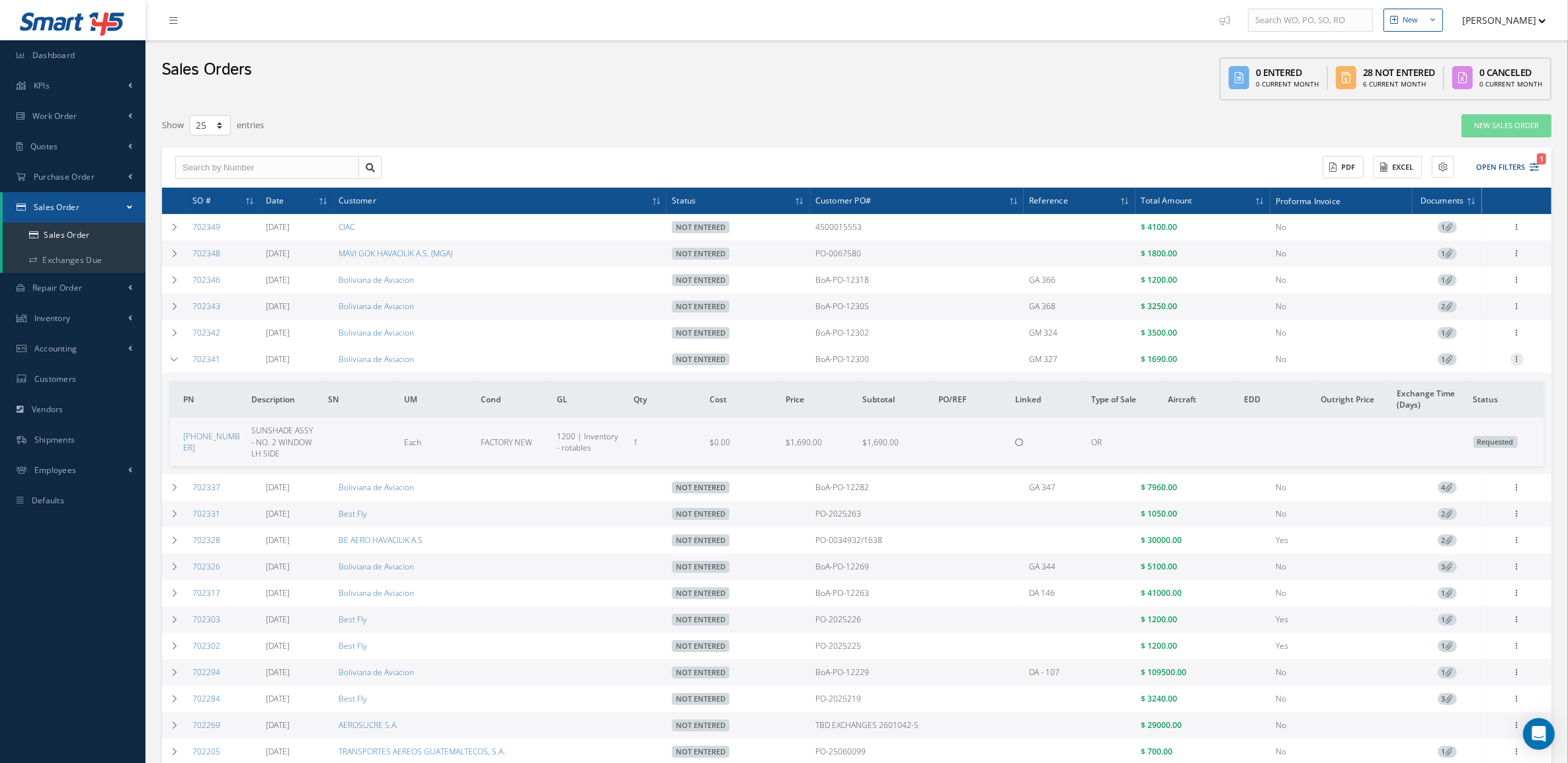
click at [1518, 362] on icon at bounding box center [1516, 358] width 13 height 10
click at [1461, 385] on link "Edit" at bounding box center [1455, 385] width 104 height 17
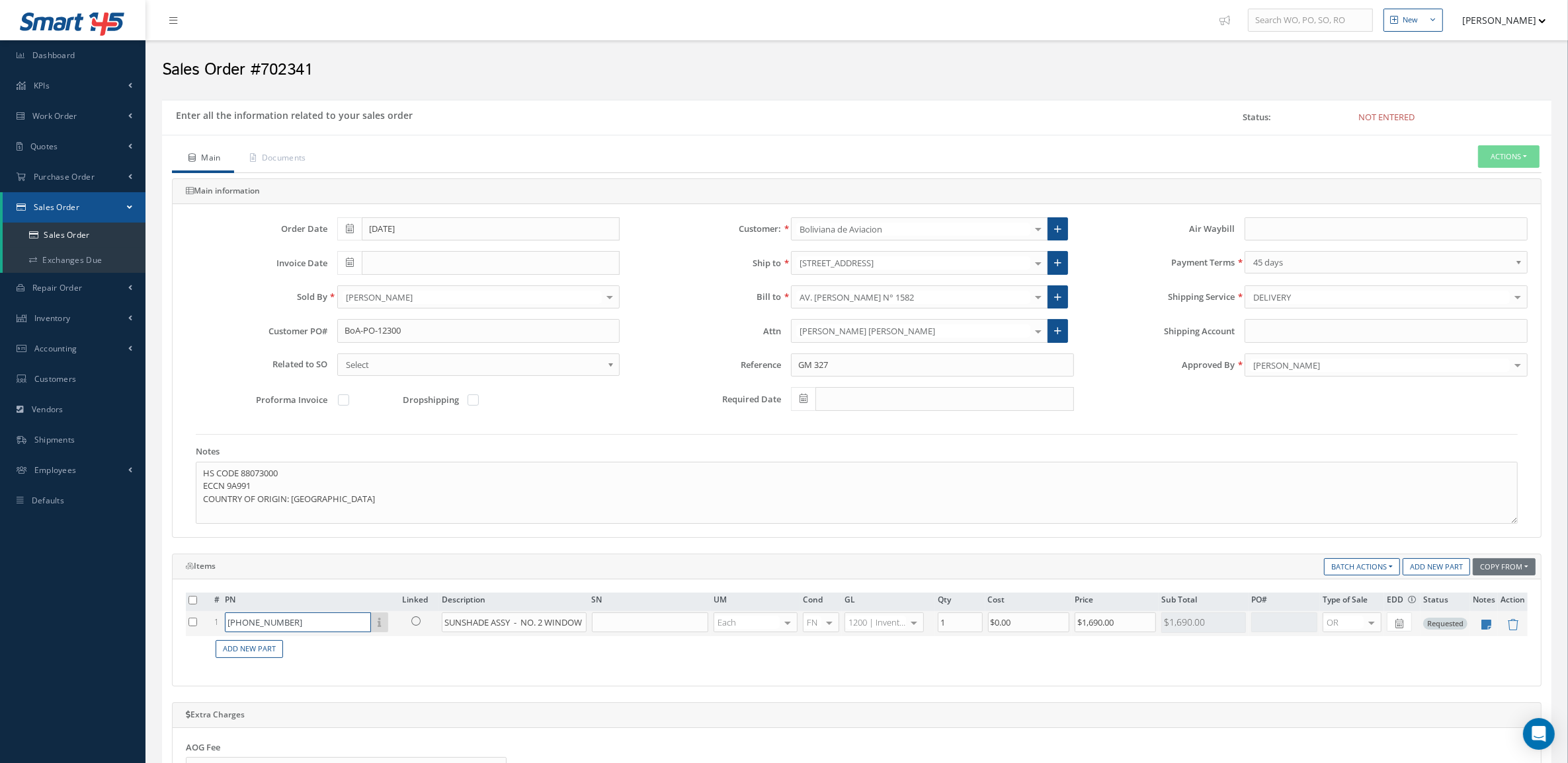
click at [325, 628] on input "[PHONE_NUMBER]" at bounding box center [297, 622] width 146 height 20
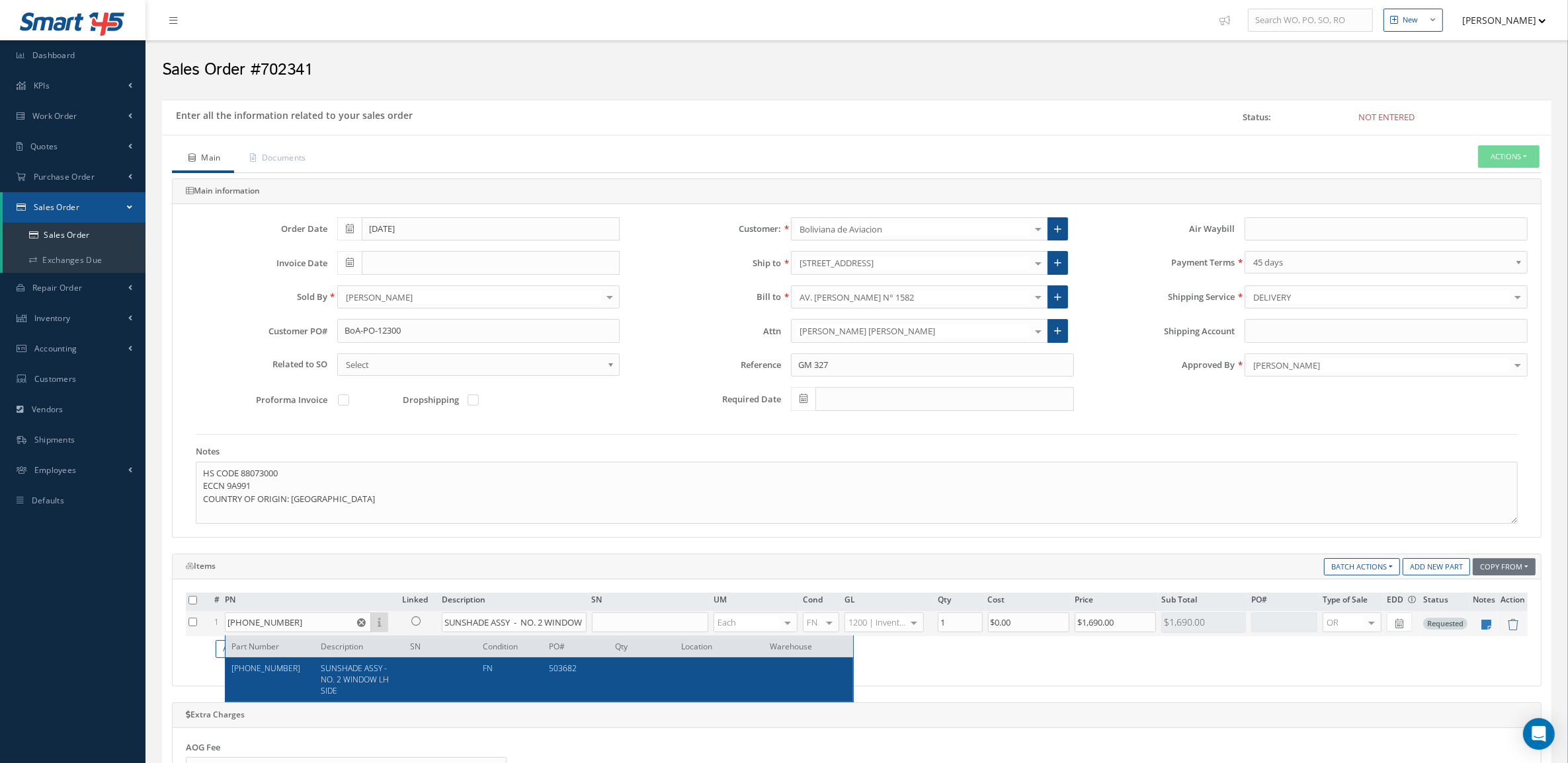
click at [331, 666] on span "SUNSHADE ASSY - NO. 2 WINDOW LH SIDE" at bounding box center [355, 679] width 68 height 34
type input "[PHONE_NUMBER]"
type input "$1,139"
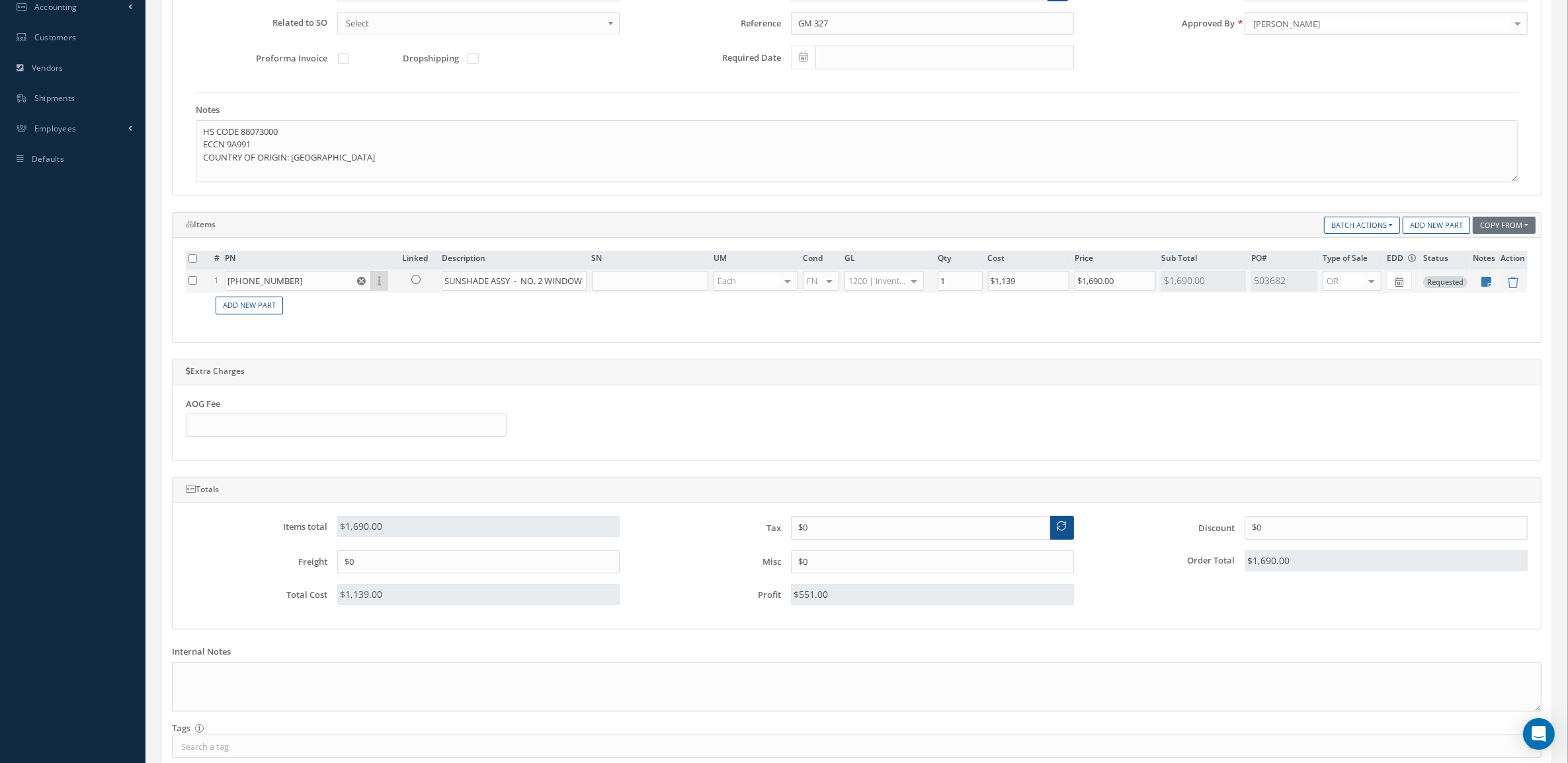
scroll to position [440, 0]
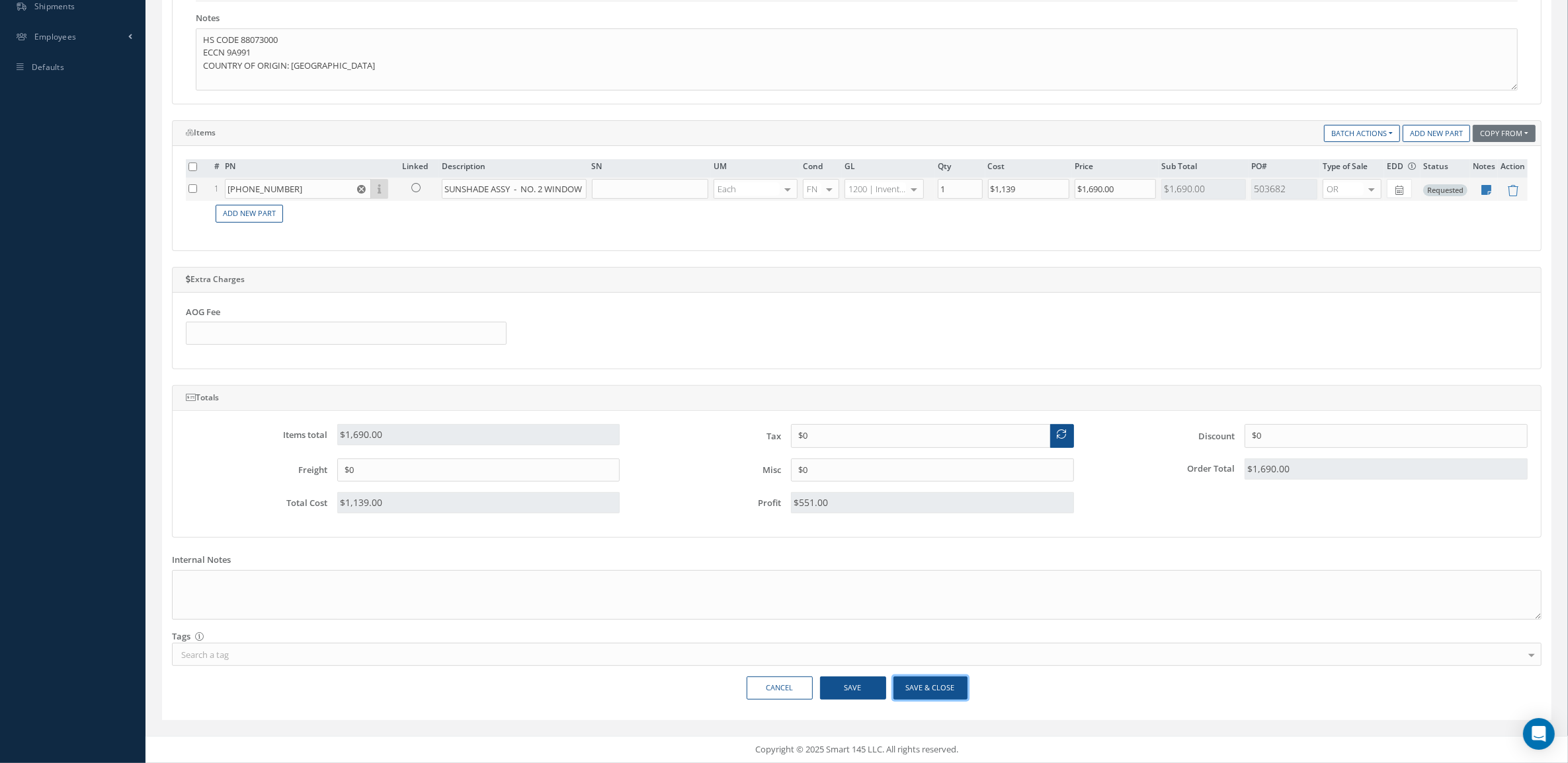
click at [928, 685] on button "Save & Close" at bounding box center [930, 688] width 74 height 23
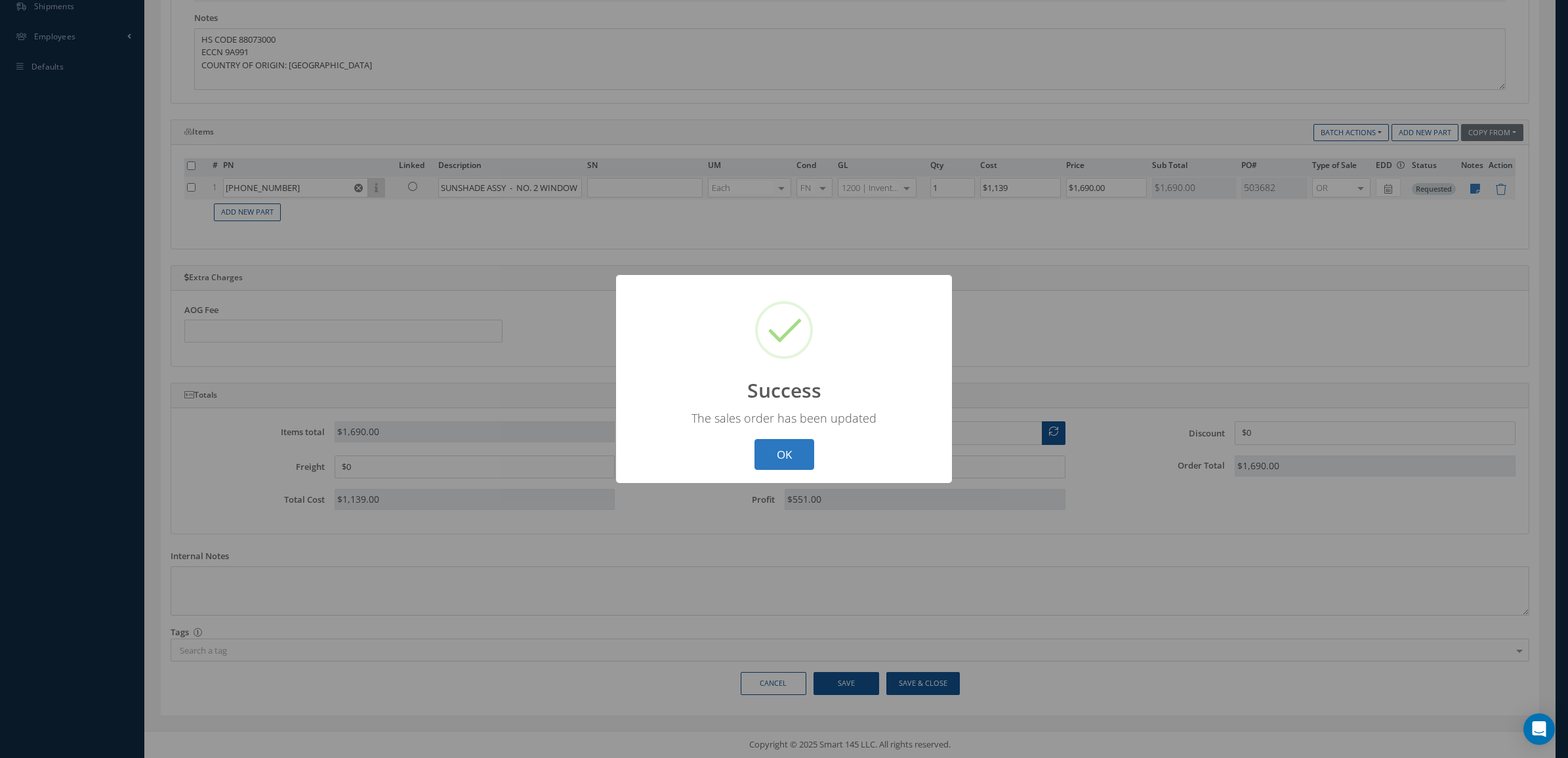
click at [771, 468] on button "OK" at bounding box center [784, 455] width 60 height 31
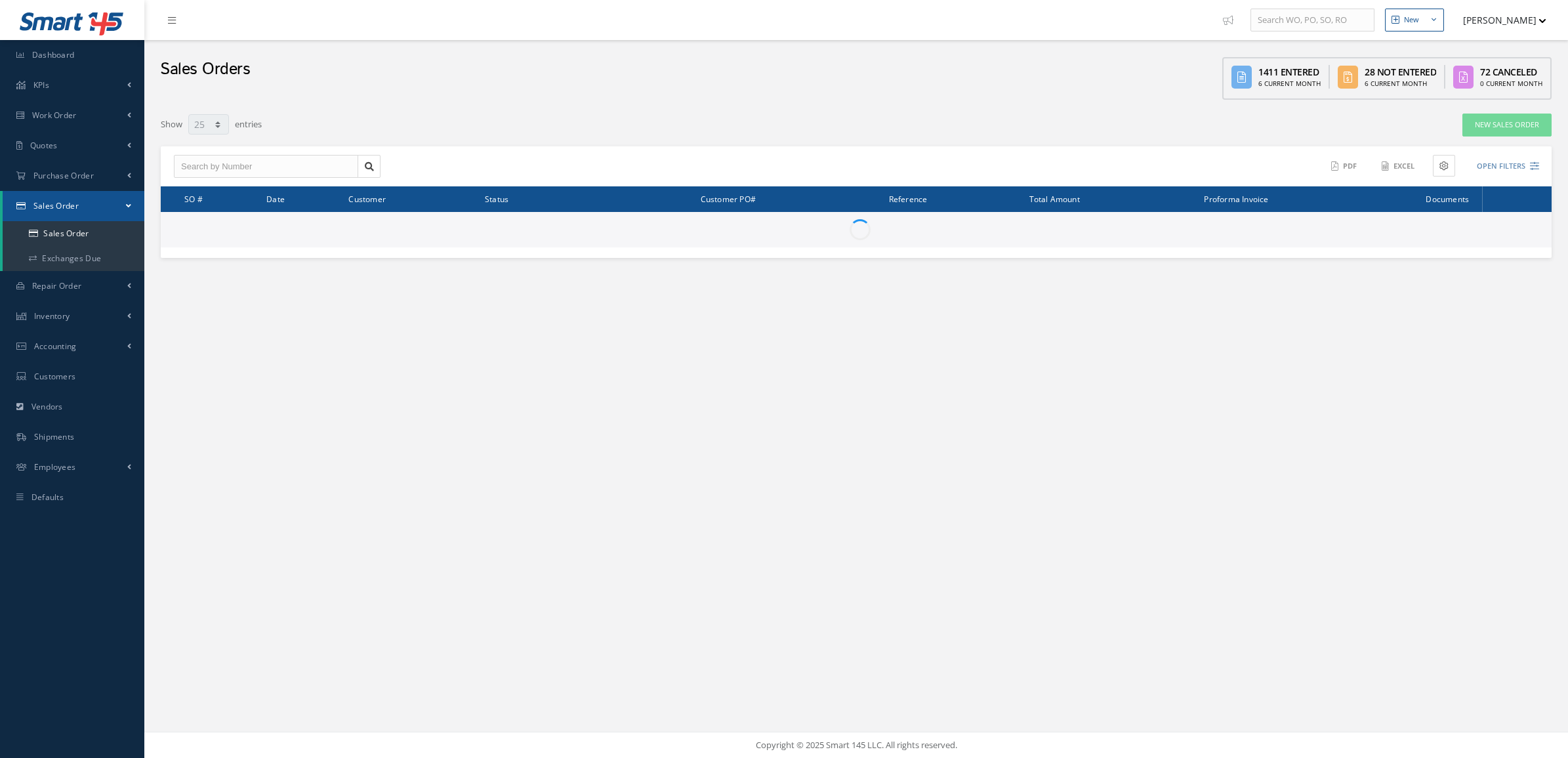
select select "25"
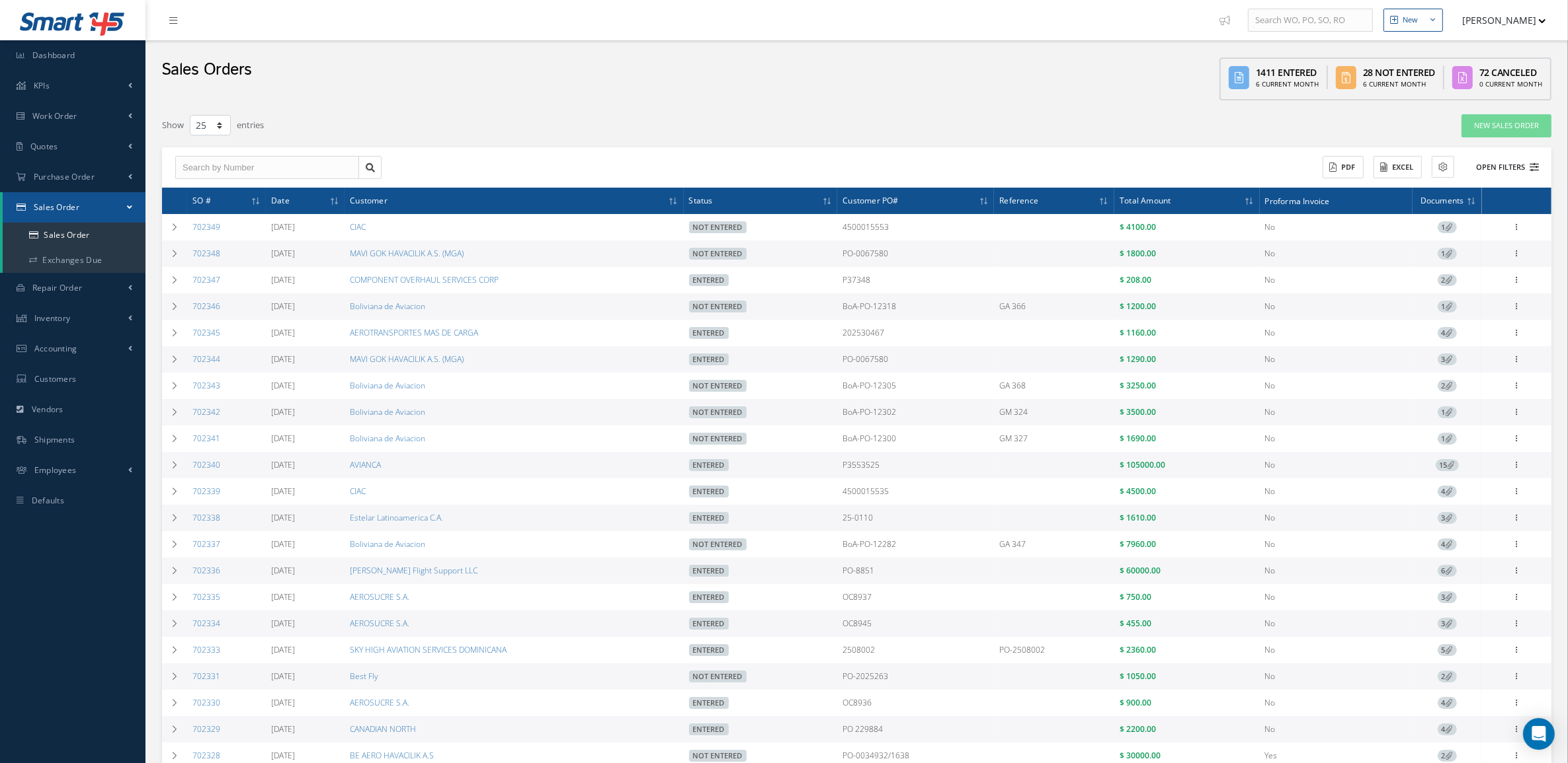
click at [1491, 174] on button "Open Filters" at bounding box center [1501, 167] width 74 height 22
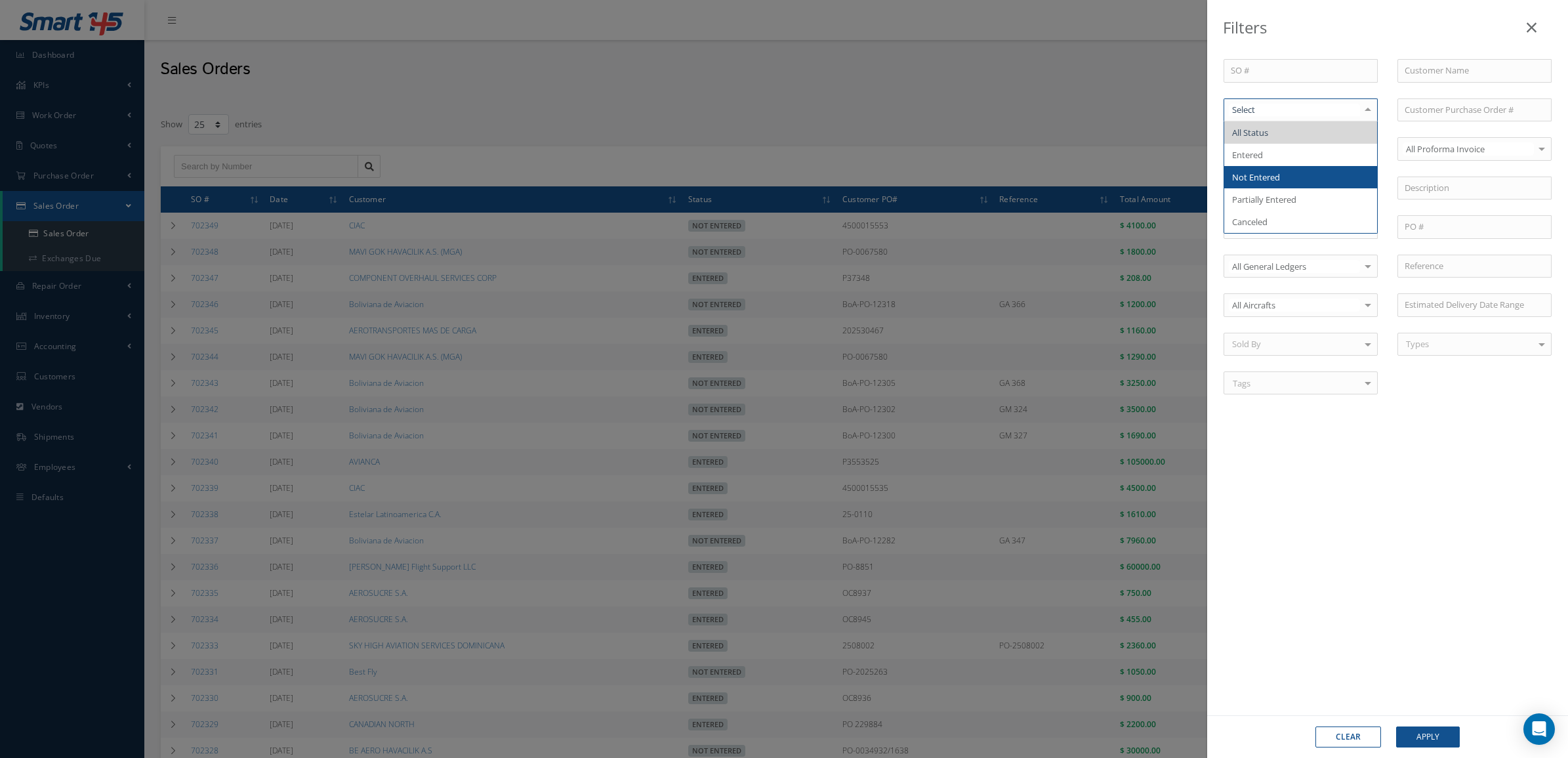
click at [1265, 171] on span "Not Entered" at bounding box center [1256, 177] width 48 height 12
click at [1416, 742] on button "Apply" at bounding box center [1427, 737] width 63 height 21
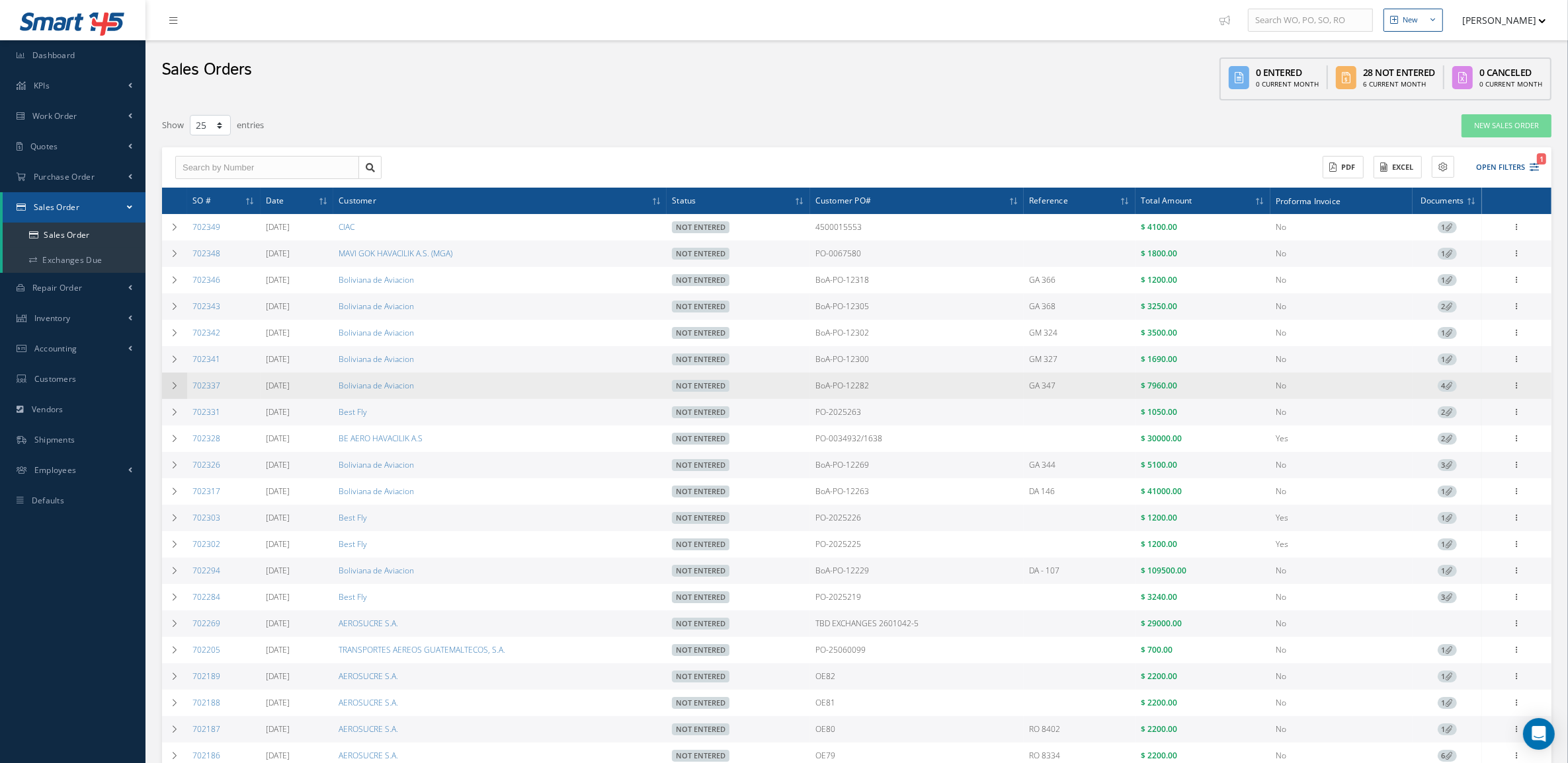
click at [183, 385] on td at bounding box center [174, 385] width 25 height 26
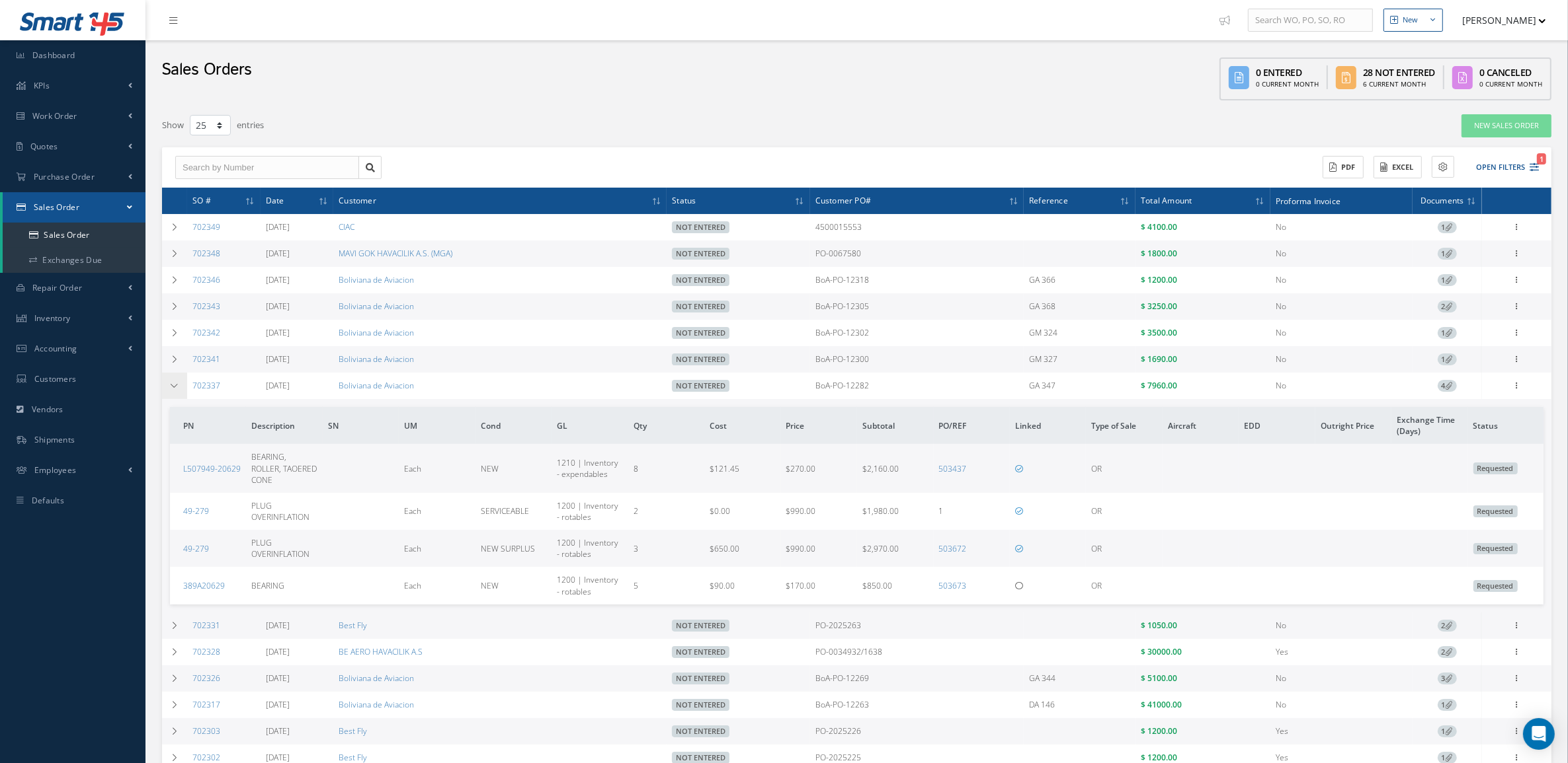
click at [180, 393] on td at bounding box center [174, 385] width 25 height 26
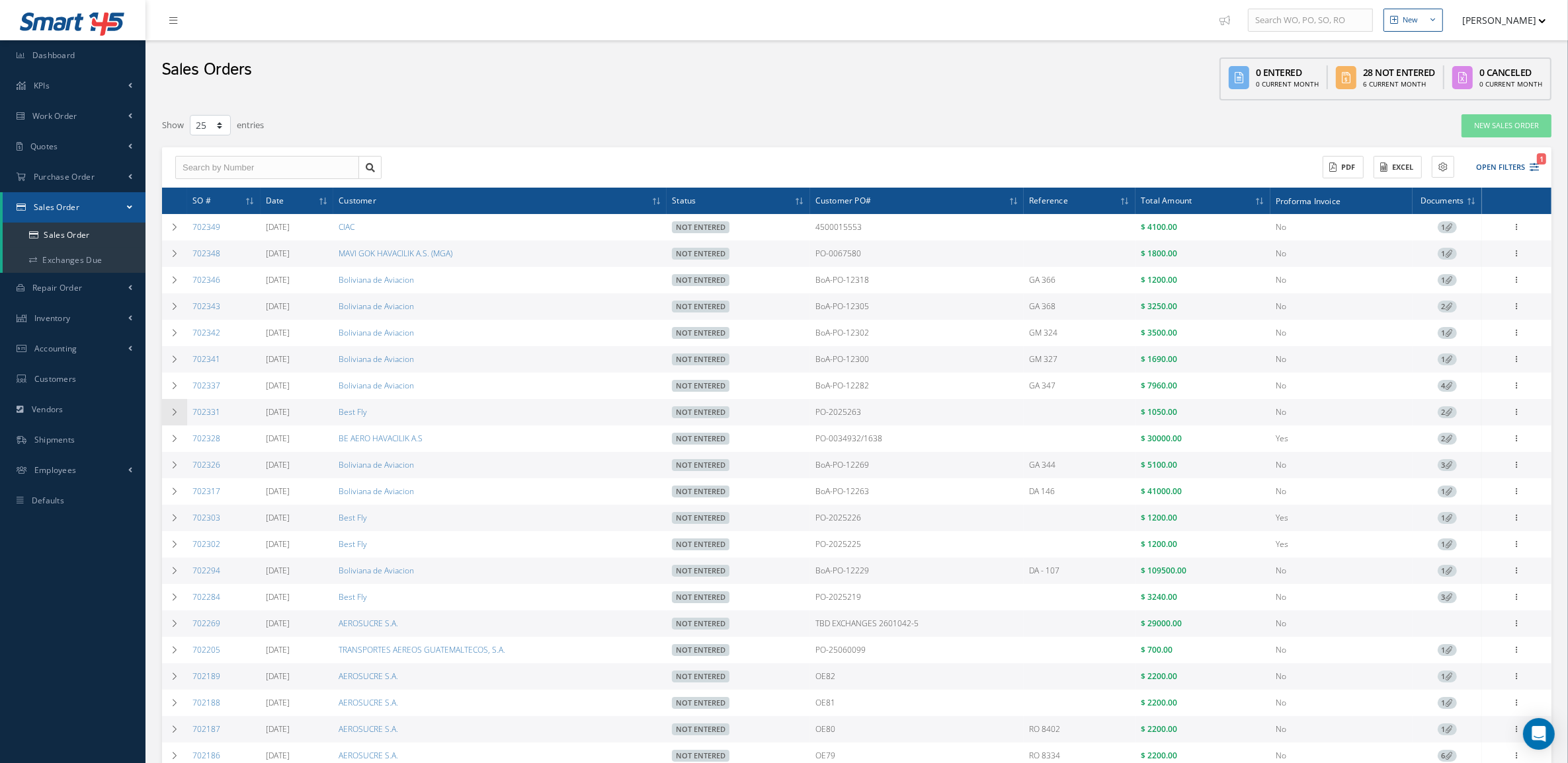
click at [167, 420] on td at bounding box center [174, 413] width 25 height 26
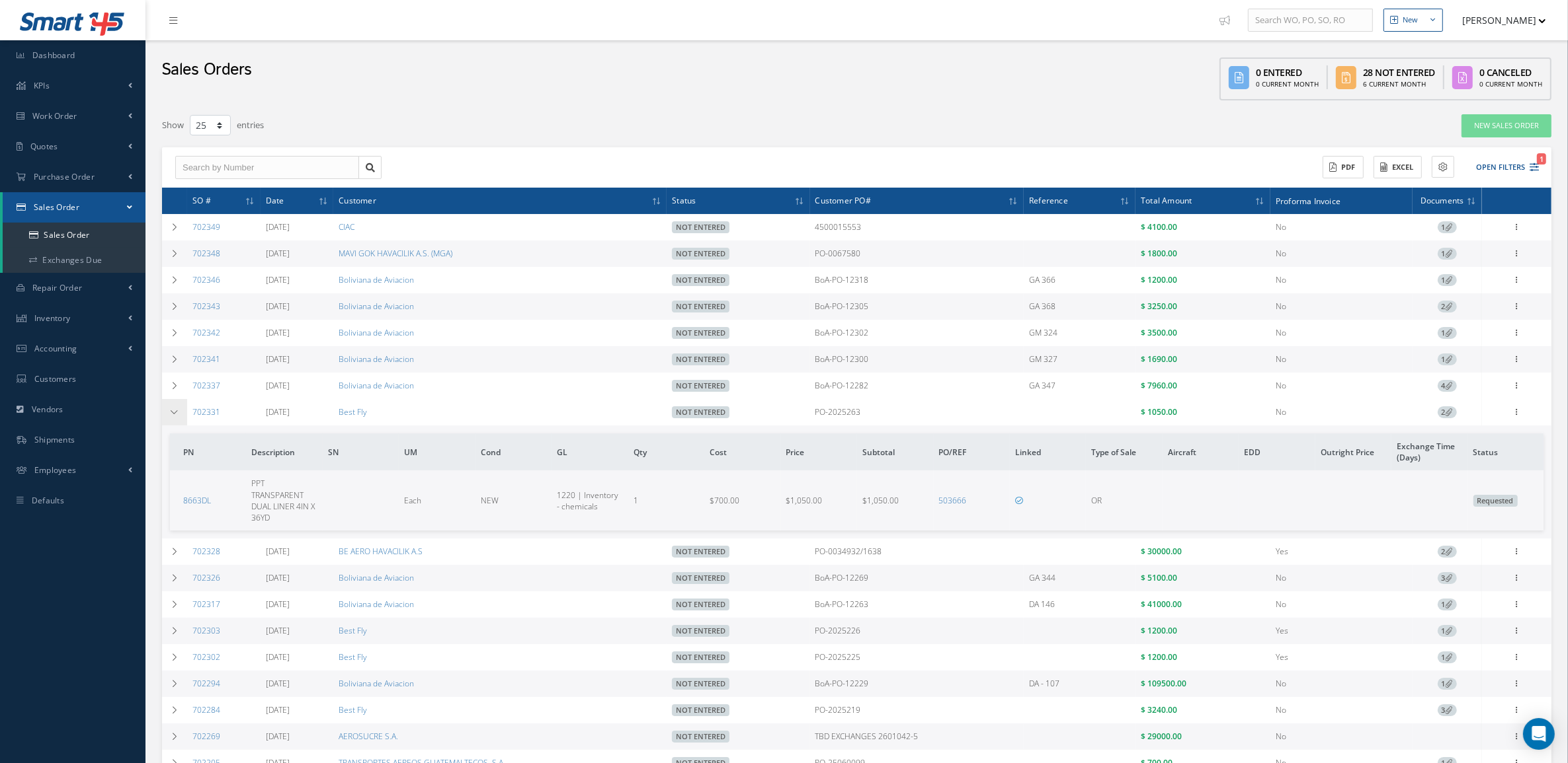
click at [167, 420] on td at bounding box center [174, 413] width 25 height 26
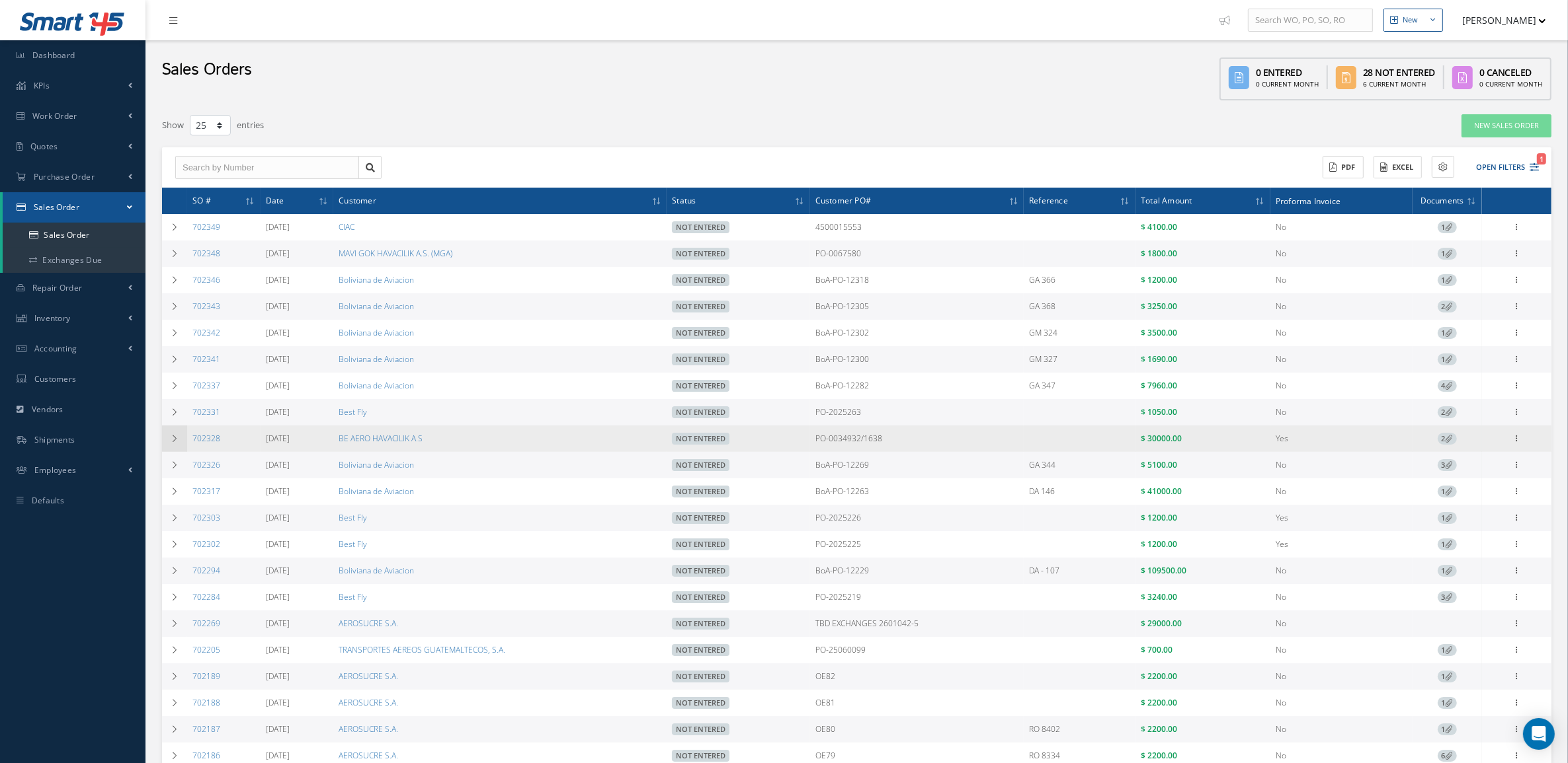
click at [177, 438] on icon at bounding box center [174, 438] width 10 height 8
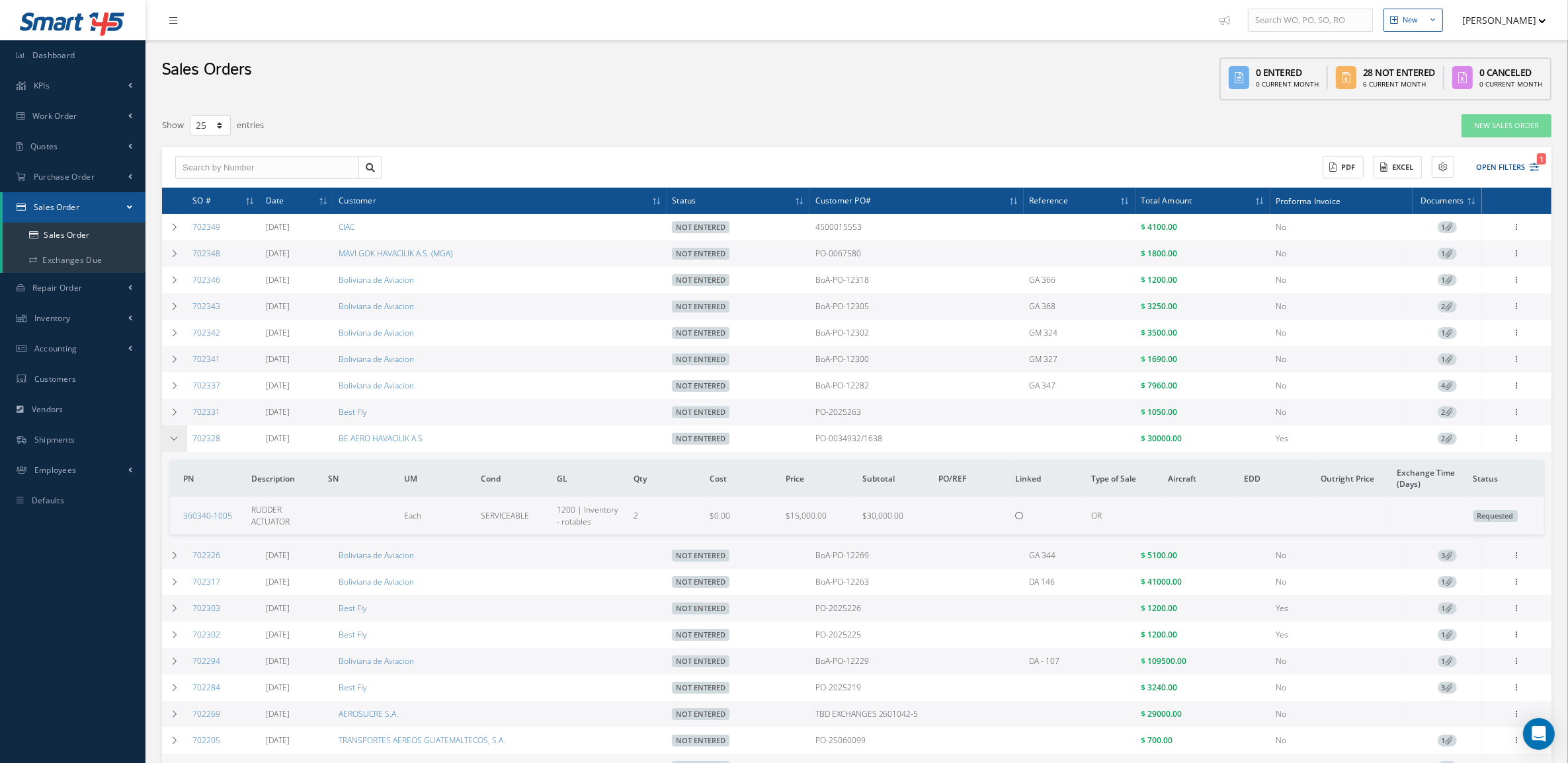
click at [176, 443] on icon at bounding box center [174, 438] width 10 height 8
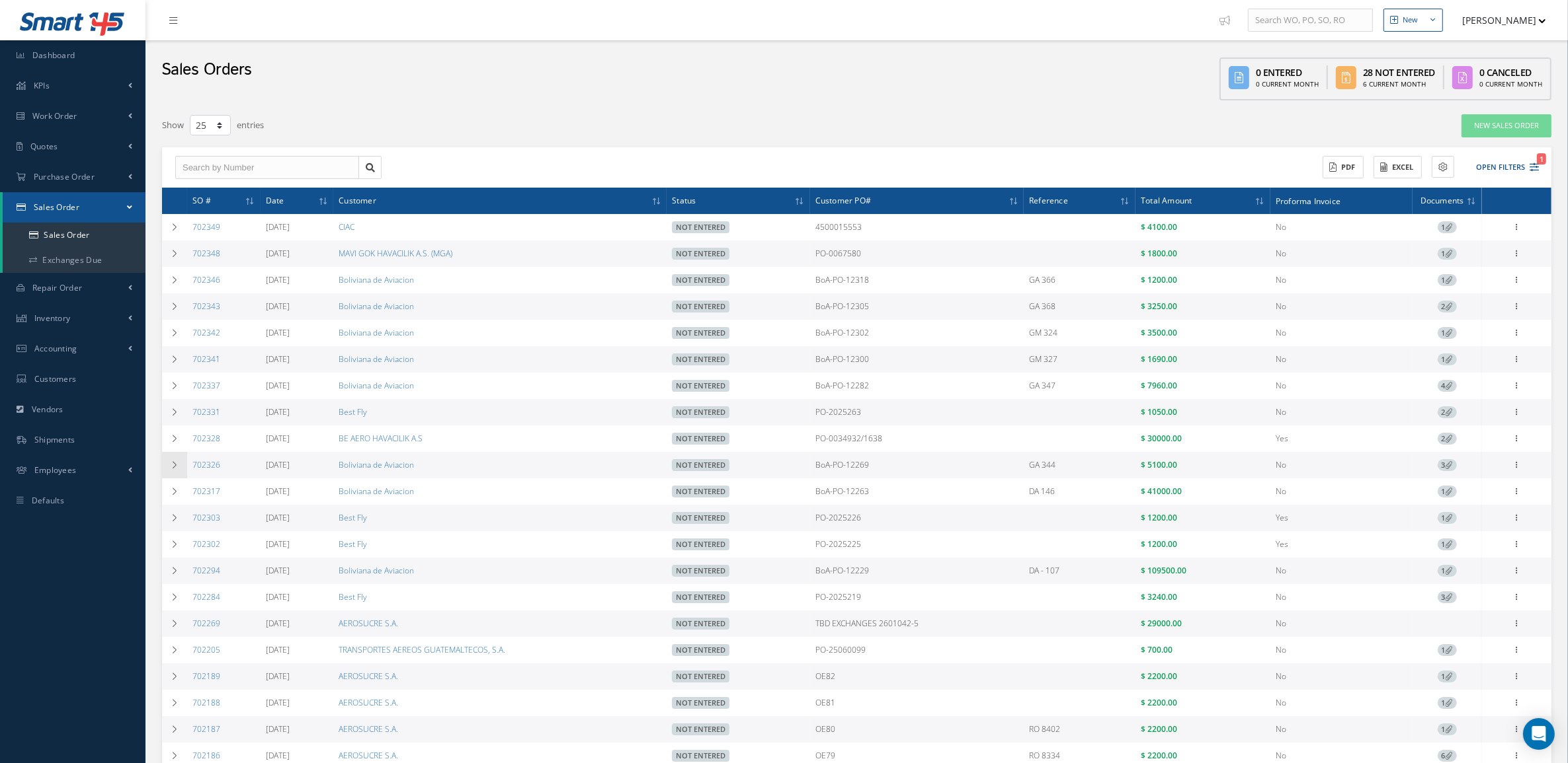
click at [172, 463] on td at bounding box center [174, 465] width 25 height 26
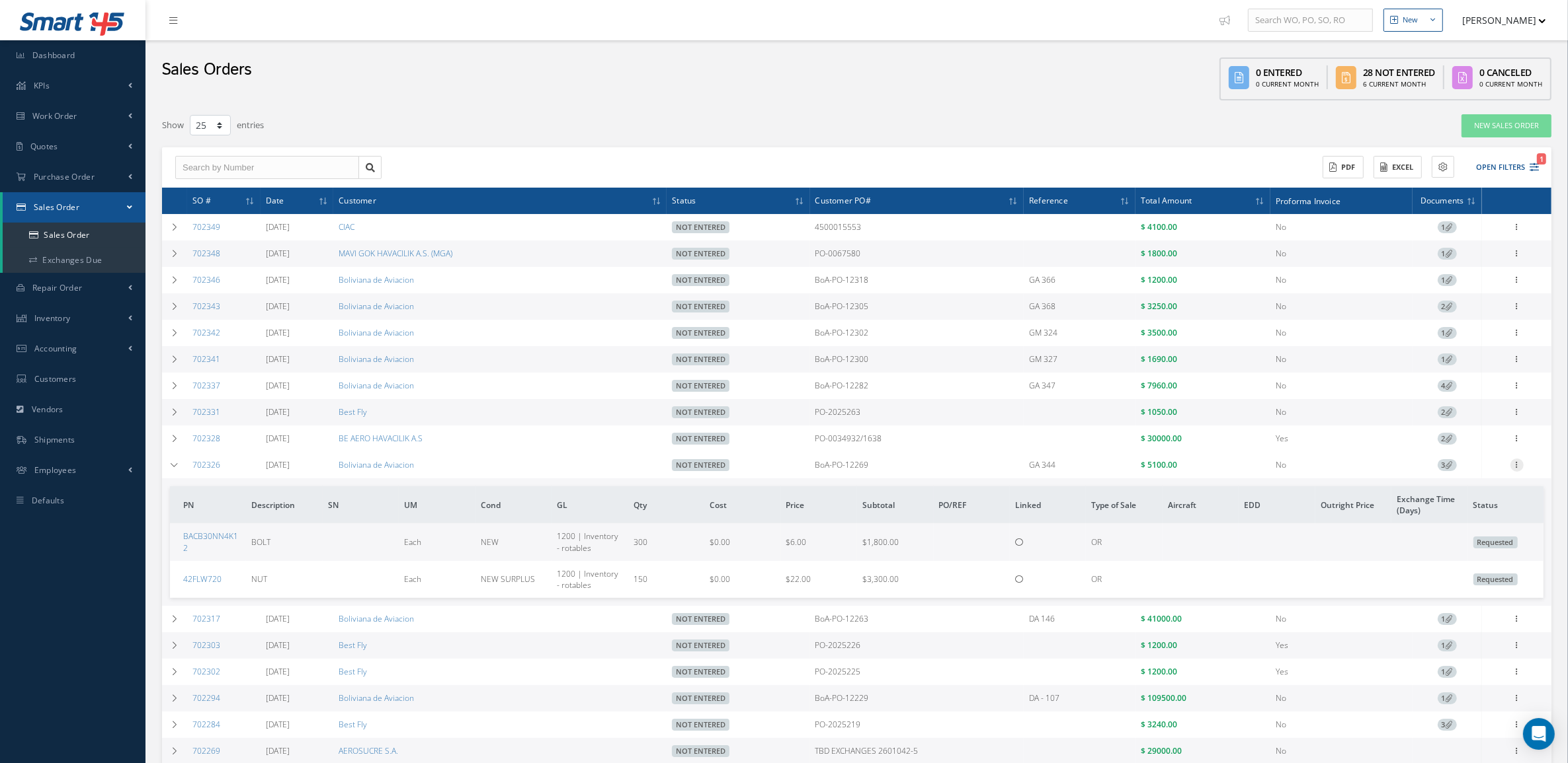
click at [1516, 464] on icon at bounding box center [1516, 464] width 13 height 10
click at [1476, 492] on link "Edit" at bounding box center [1455, 491] width 104 height 17
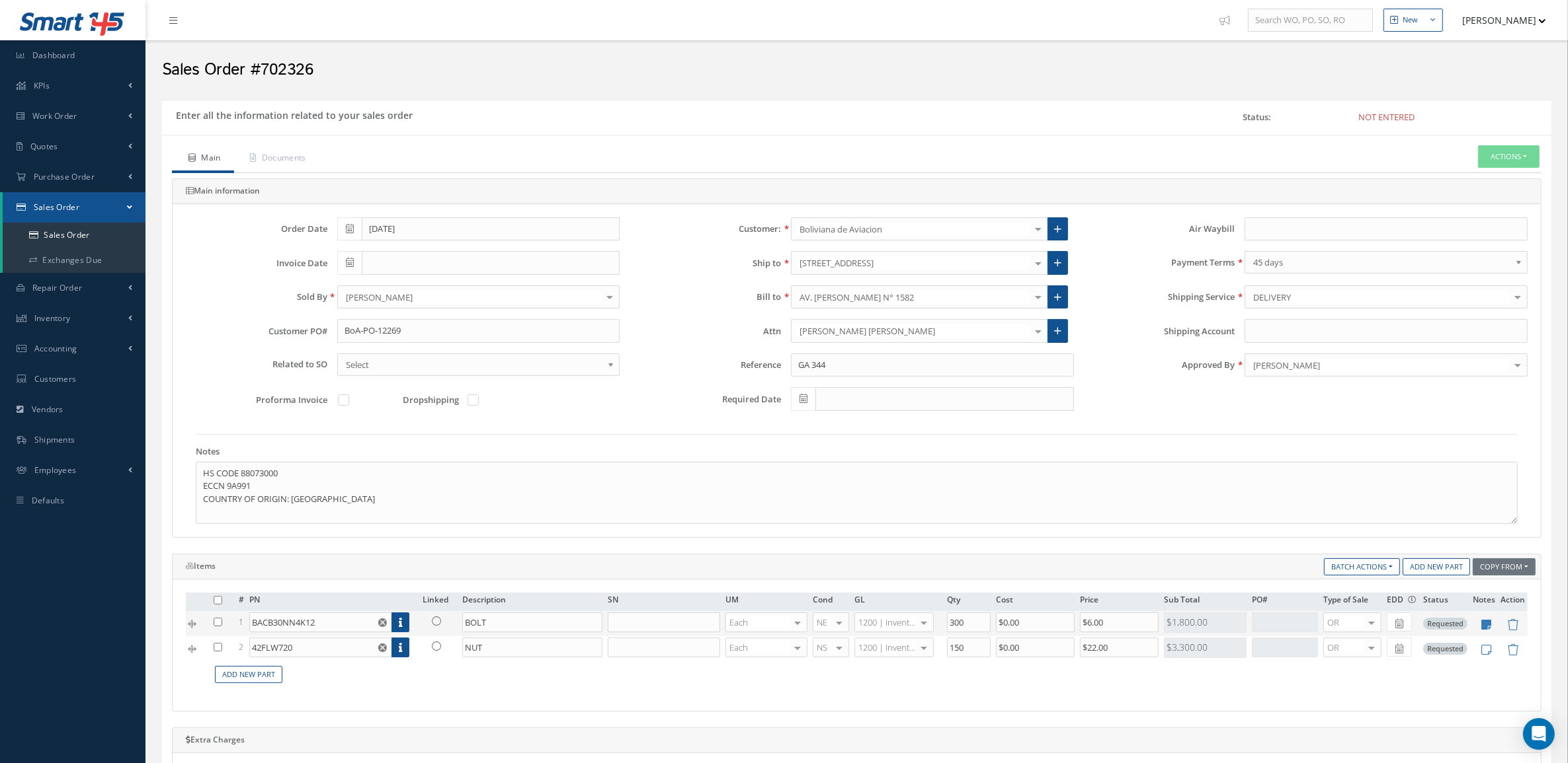
click at [442, 628] on link at bounding box center [439, 621] width 34 height 17
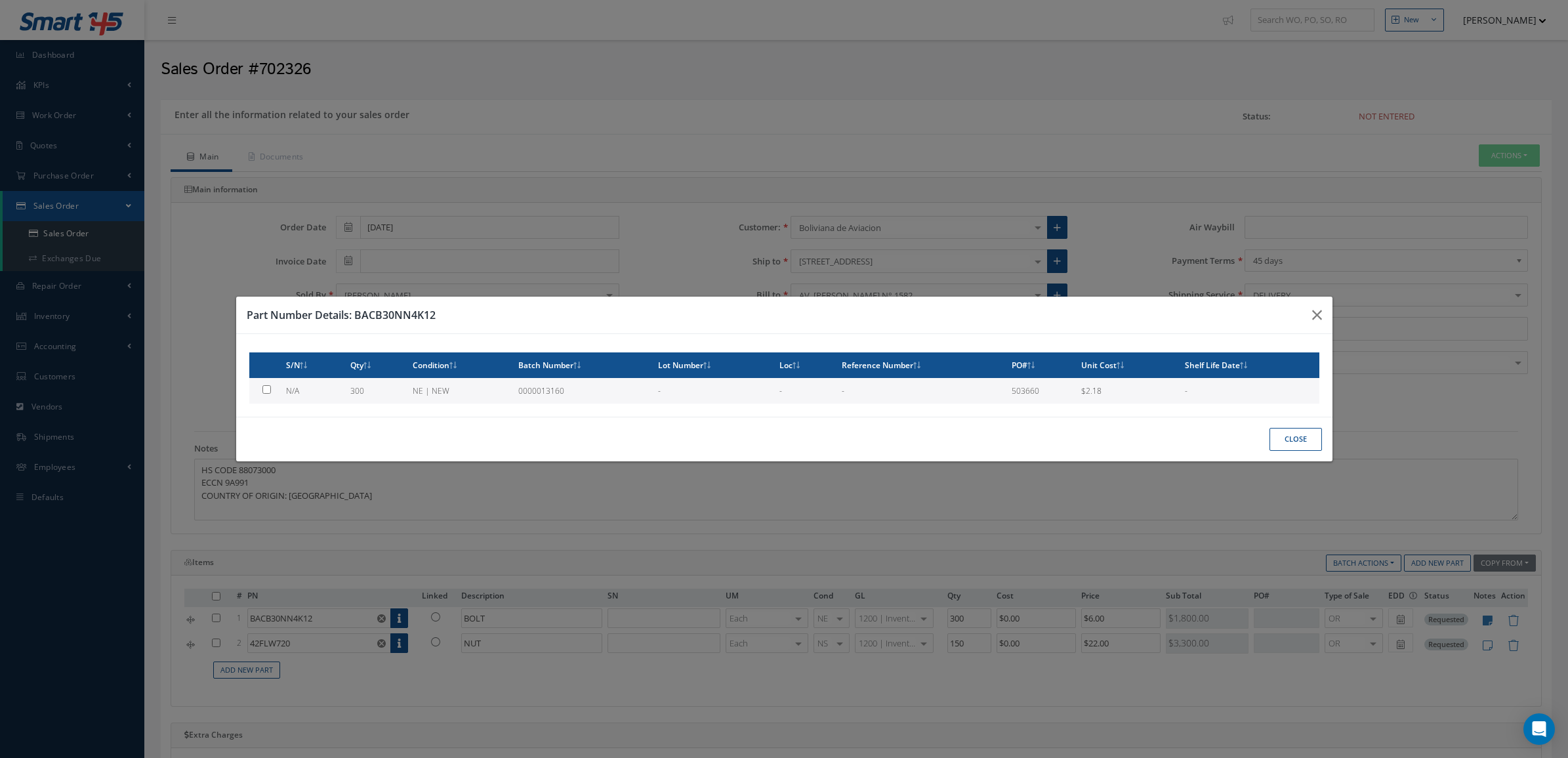
click at [358, 389] on td "300" at bounding box center [377, 390] width 62 height 25
type input "$2.18"
click at [1284, 441] on button "Close" at bounding box center [1296, 439] width 52 height 23
checkbox input "false"
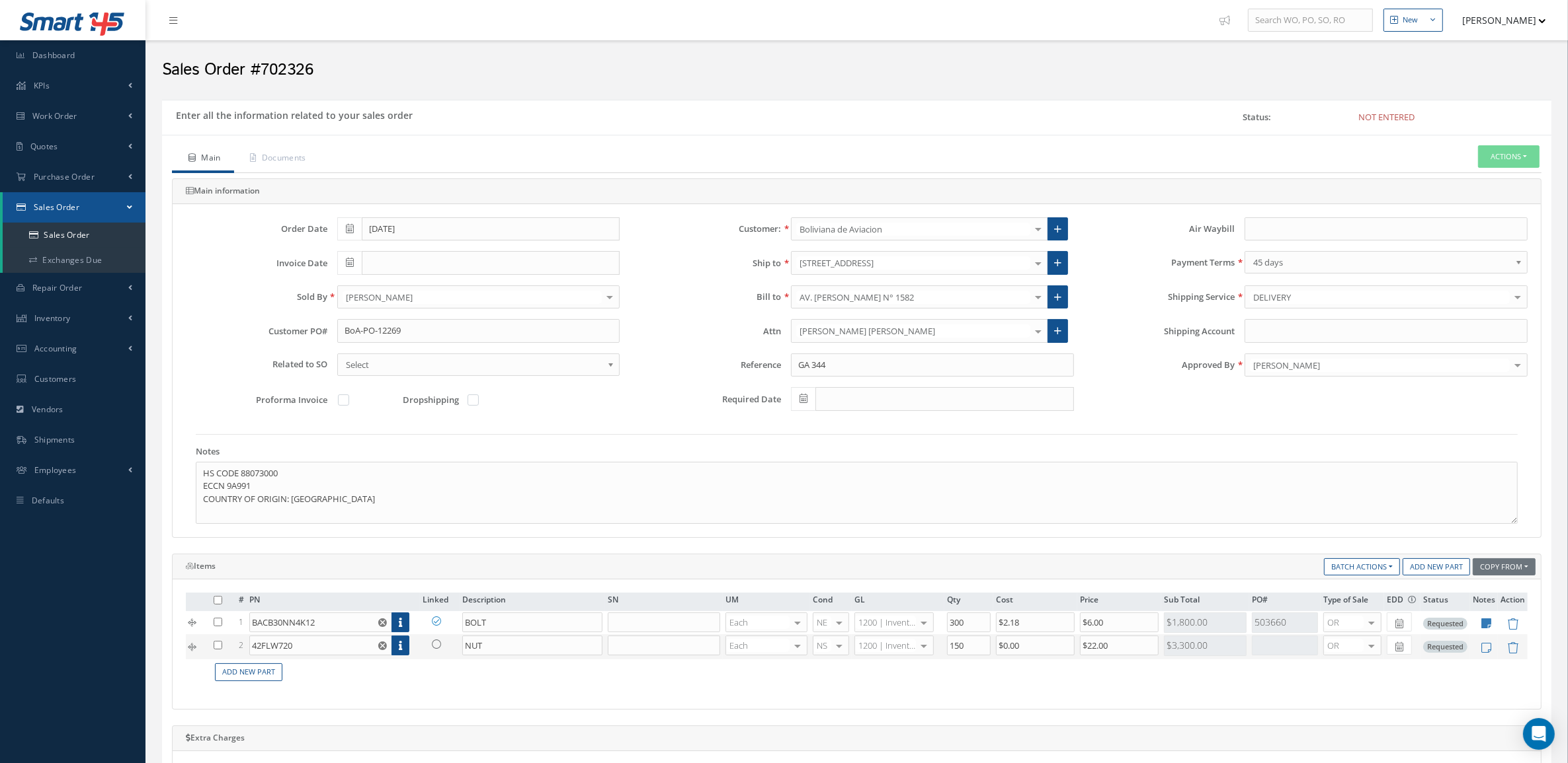
click at [437, 649] on icon at bounding box center [436, 644] width 10 height 10
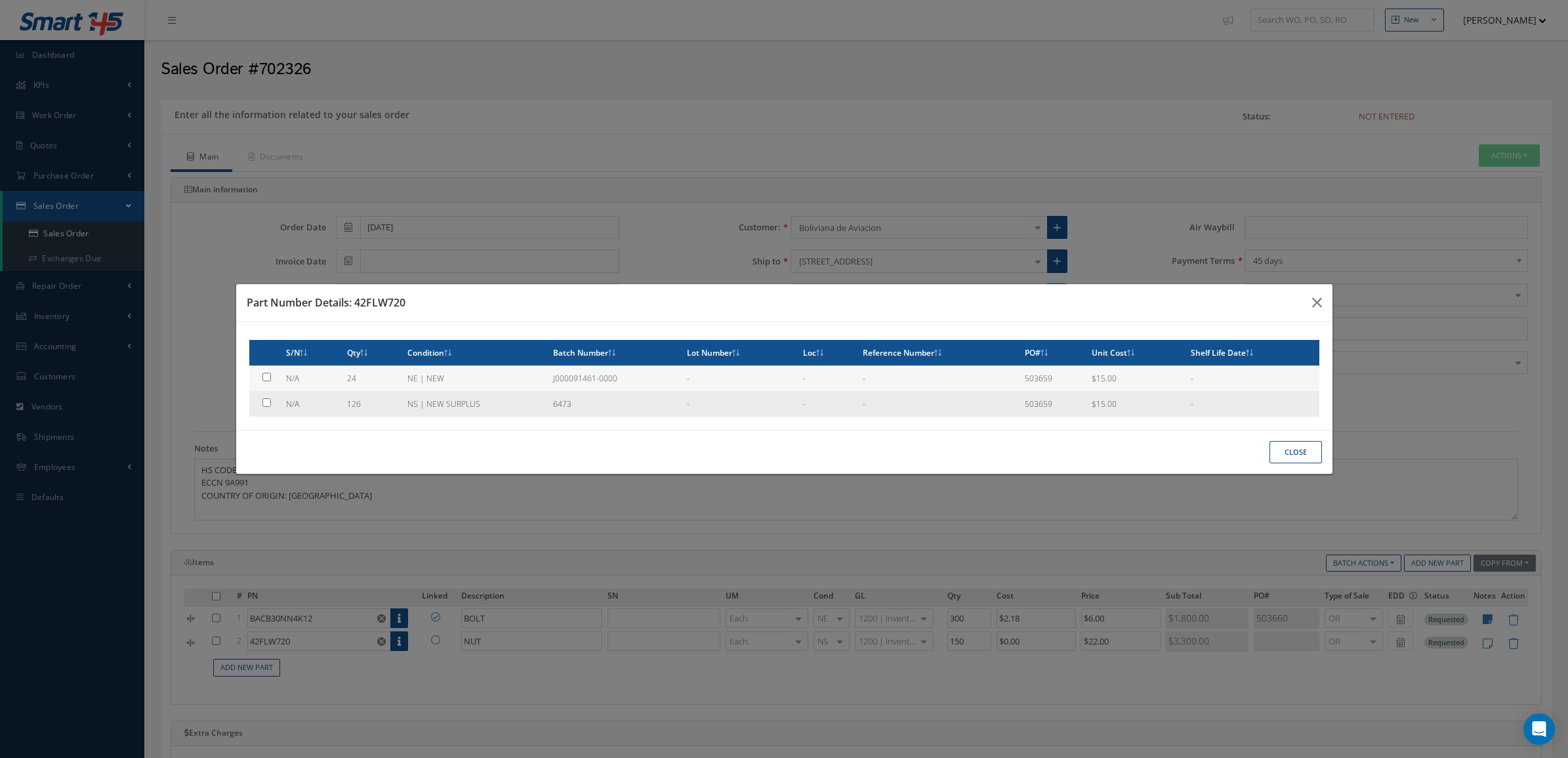
click at [410, 405] on td "NS | NEW SURPLUS" at bounding box center [475, 404] width 147 height 25
type input "$15"
checkbox input "true"
click at [1292, 457] on button "Close" at bounding box center [1296, 452] width 52 height 23
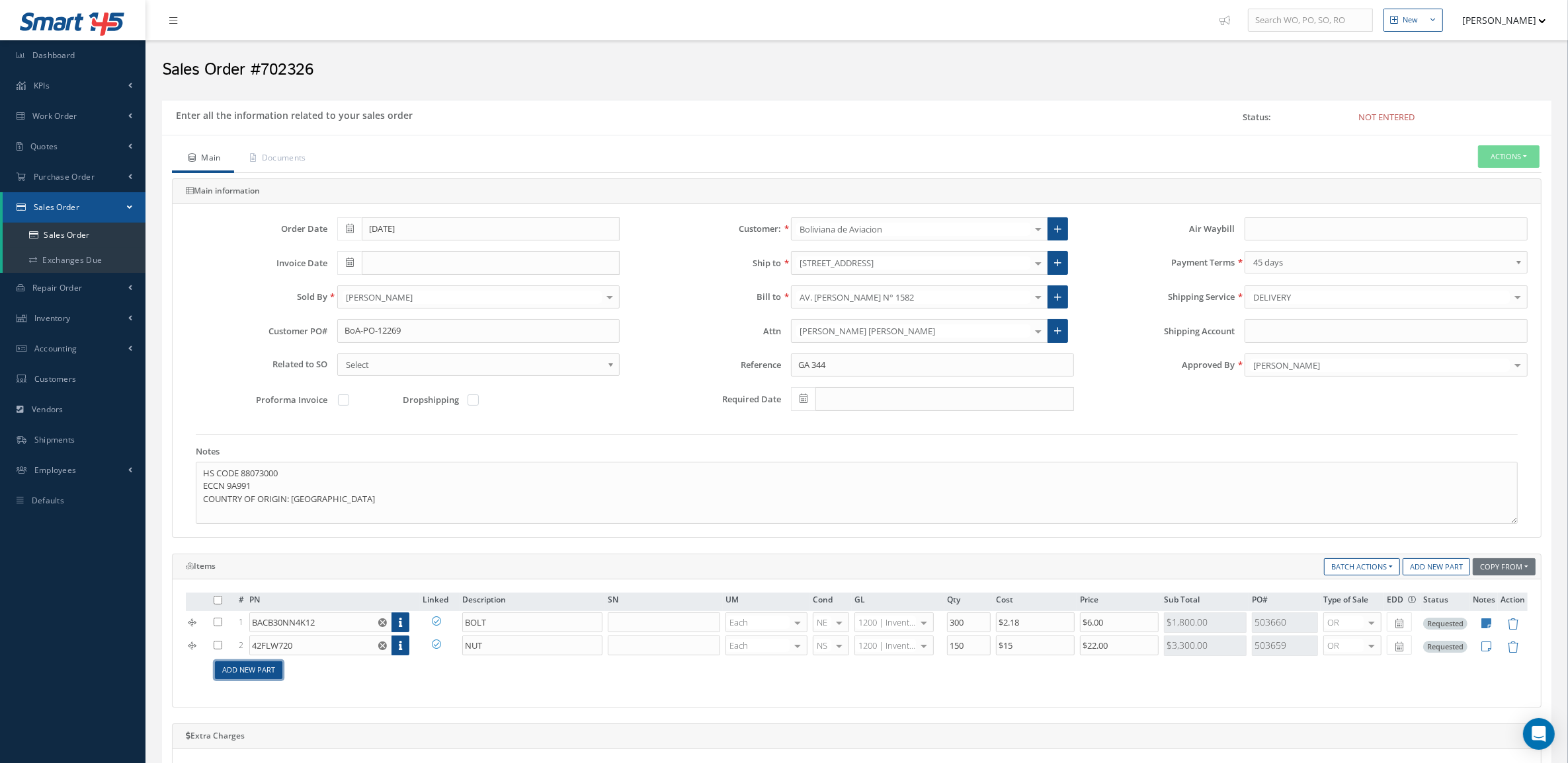
click at [248, 673] on link "Add New Part" at bounding box center [248, 670] width 67 height 17
drag, startPoint x: 305, startPoint y: 643, endPoint x: 207, endPoint y: 646, distance: 98.0
click at [207, 646] on tr "2 42FLW720 Part Number Description SN Condition PO# Qty Location Warehouse NUT …" at bounding box center [856, 646] width 1342 height 23
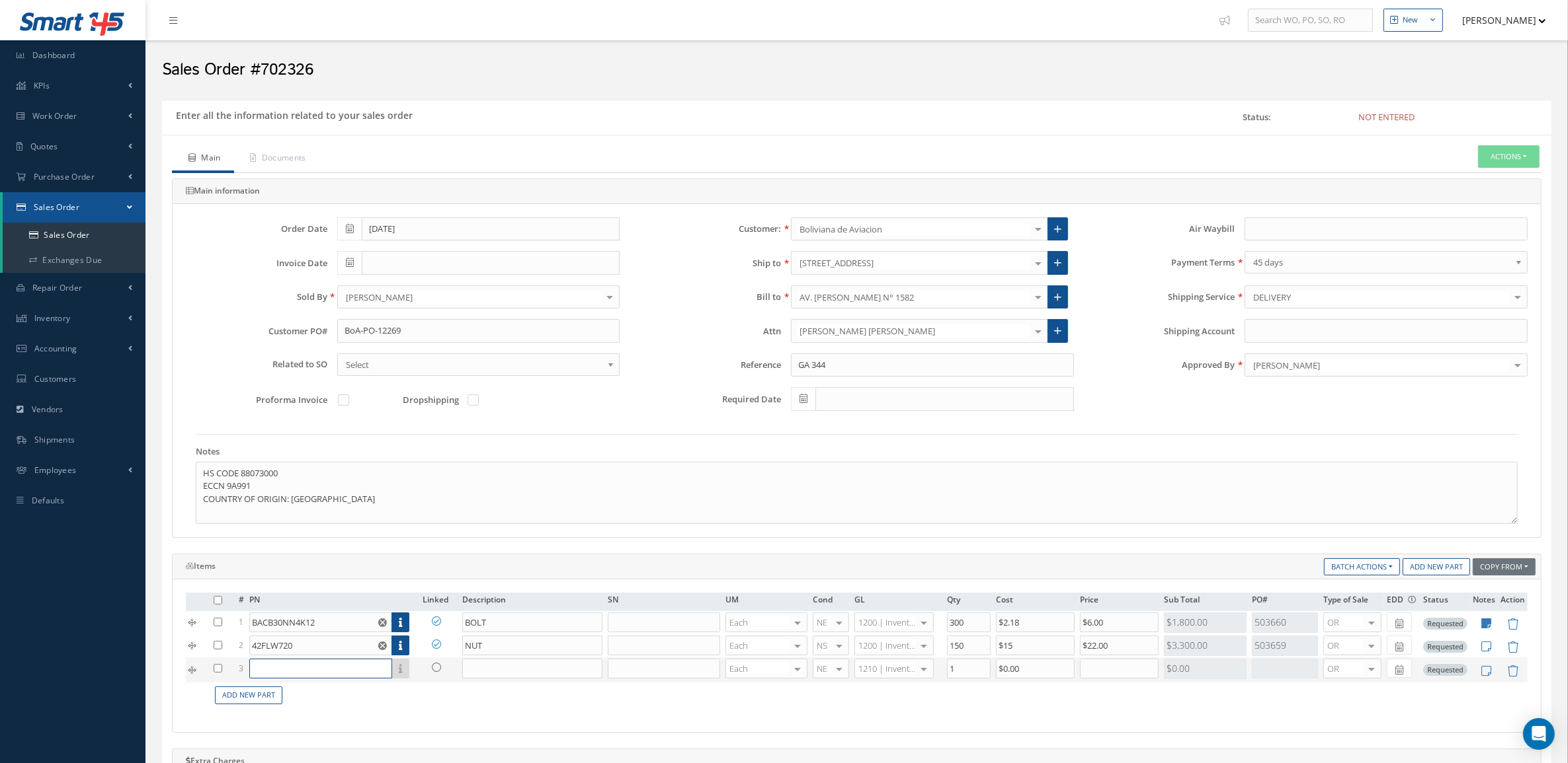
click at [278, 675] on input "text" at bounding box center [320, 669] width 143 height 20
paste input "42FLW720"
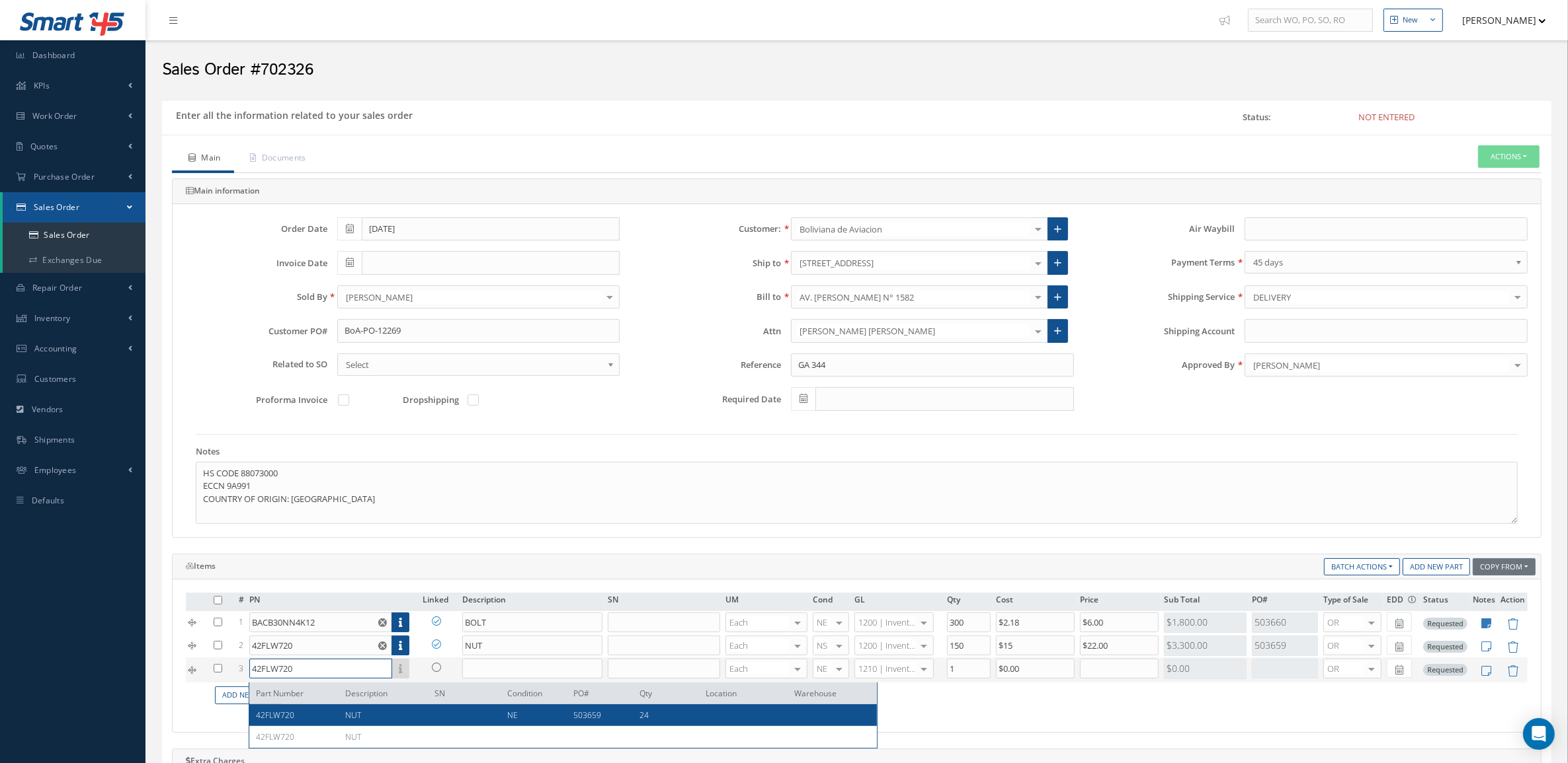
type input "42FLW720"
click at [340, 716] on div "NUT" at bounding box center [380, 715] width 89 height 11
type input "NUT"
type input "$15"
type input "$0"
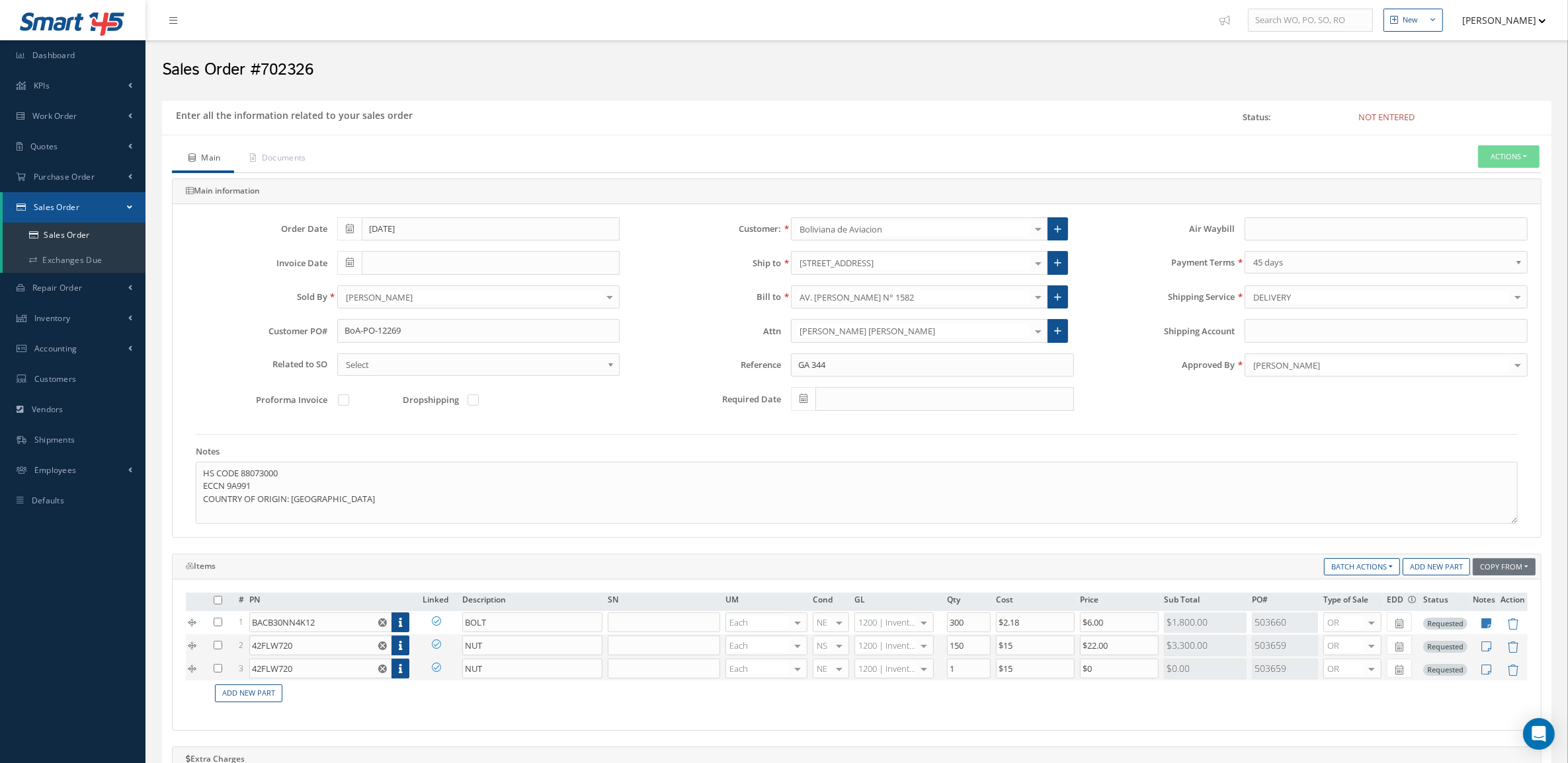
click at [437, 648] on icon at bounding box center [436, 644] width 10 height 10
checkbox input "true"
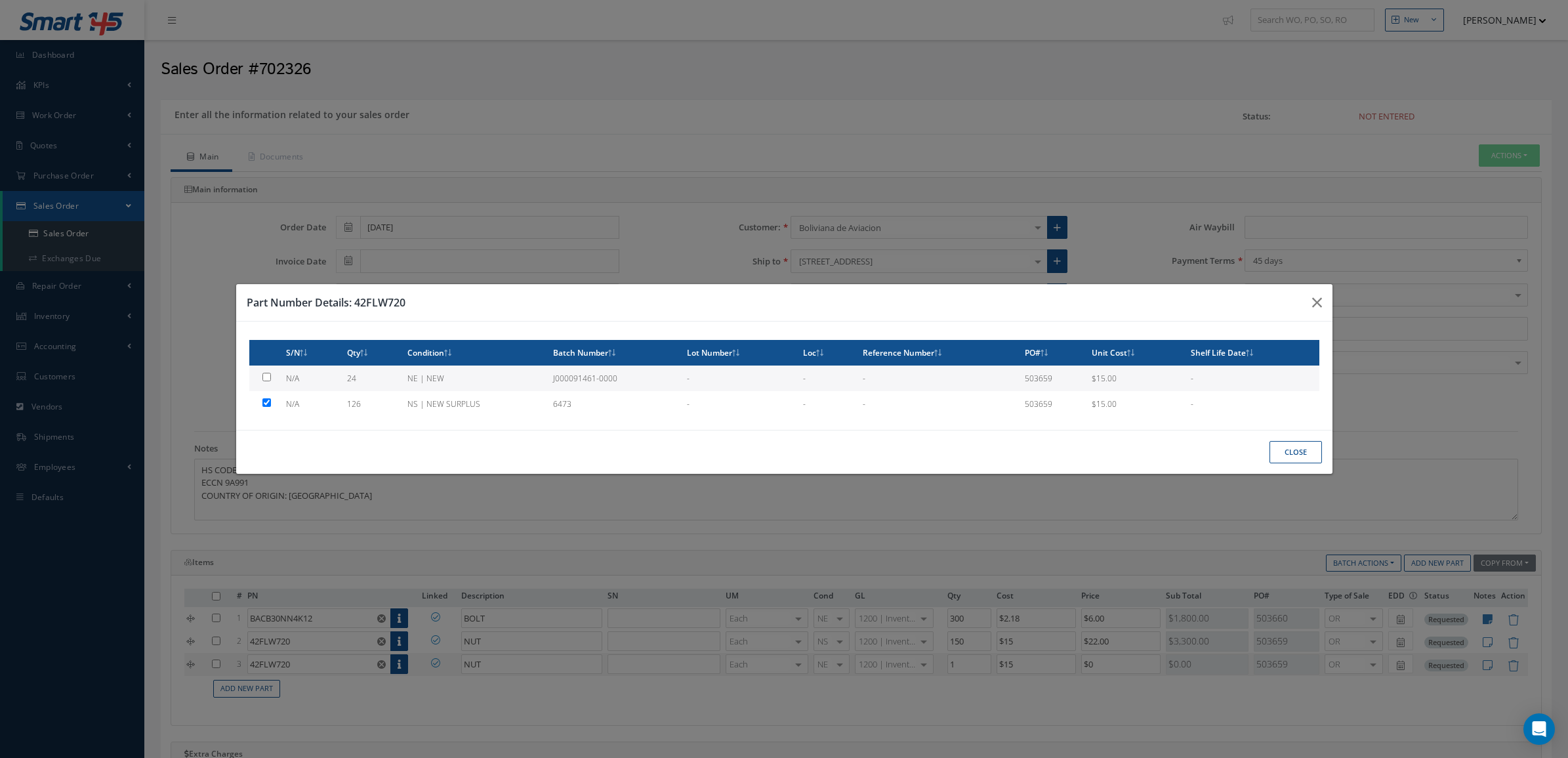
click at [1270, 460] on button "Close" at bounding box center [1296, 452] width 52 height 23
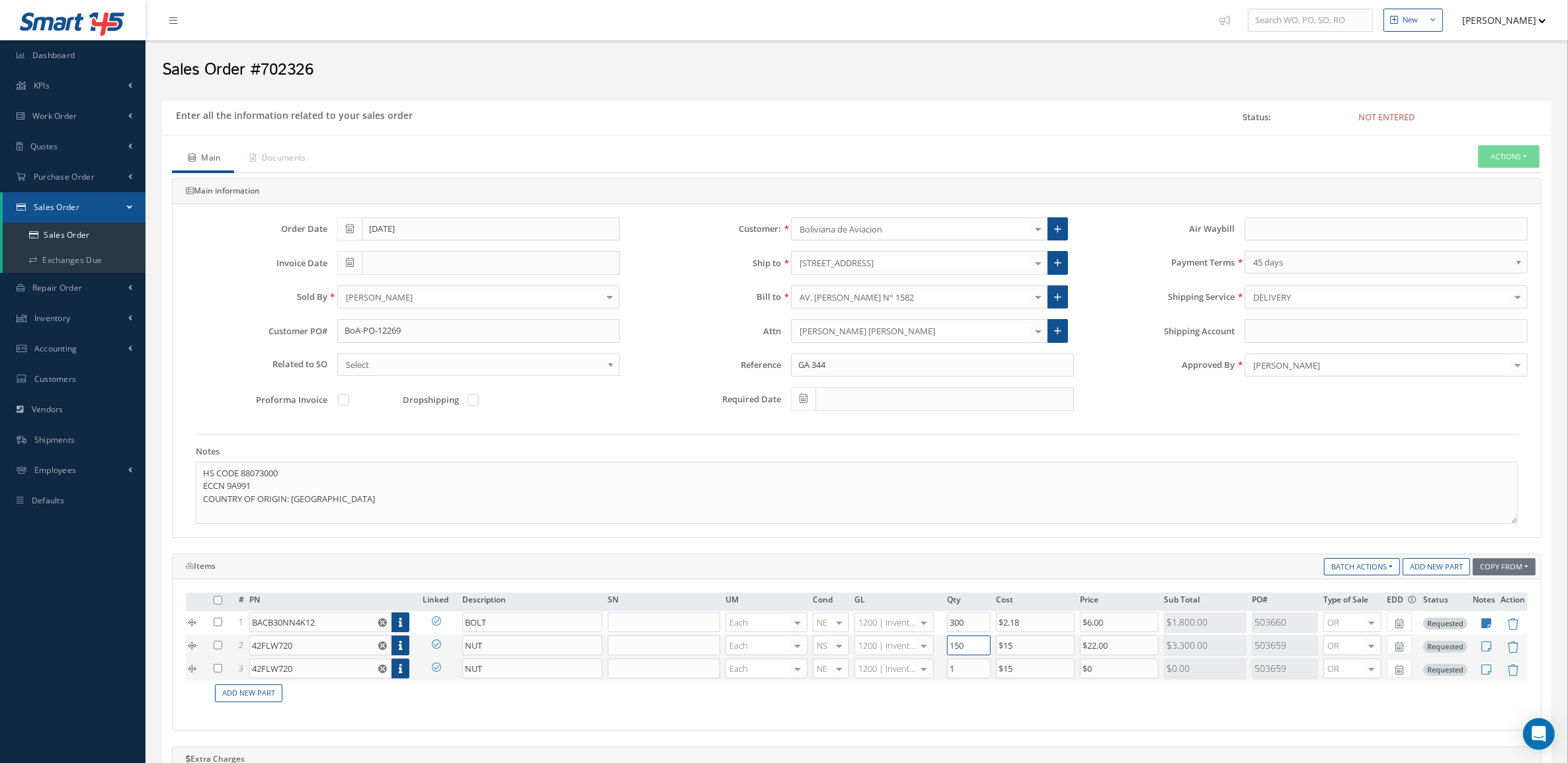
drag, startPoint x: 986, startPoint y: 646, endPoint x: 831, endPoint y: 639, distance: 155.2
click at [831, 639] on tr "2 42FLW720 Part Number Description SN Condition PO# Qty Location Warehouse 42FL…" at bounding box center [856, 646] width 1342 height 23
type input "126"
drag, startPoint x: 972, startPoint y: 675, endPoint x: 847, endPoint y: 687, distance: 125.6
click at [847, 683] on table "# PN Linked Description SN UM Cond GL Qty Cost Price Sub Total PO# Type of Sale…" at bounding box center [856, 649] width 1342 height 114
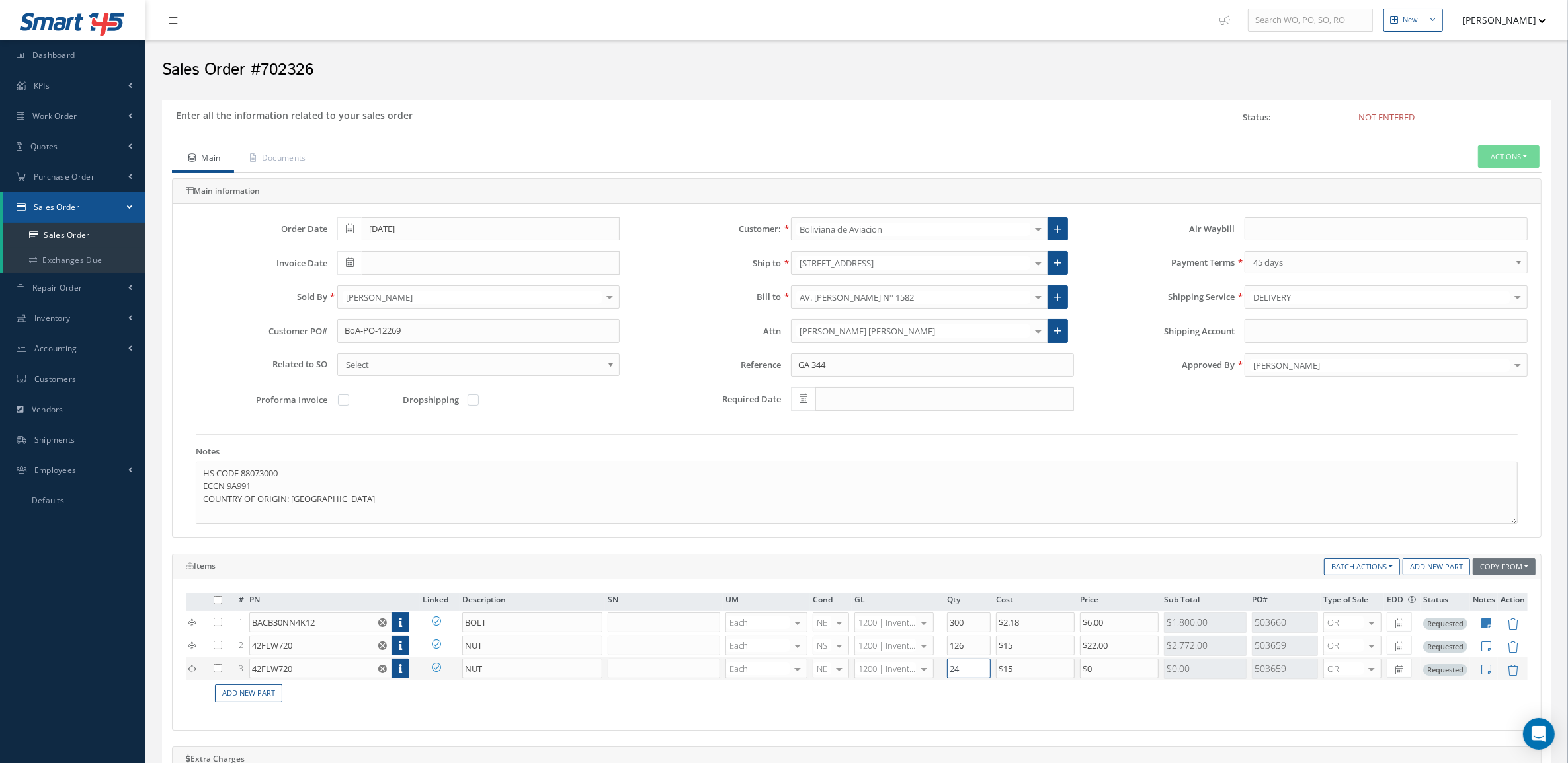
type input "24"
drag, startPoint x: 1039, startPoint y: 672, endPoint x: 1030, endPoint y: 673, distance: 9.1
click at [1030, 673] on tr "3 42FLW720 Part Number Description SN Condition PO# Qty Location Warehouse NUT …" at bounding box center [856, 669] width 1342 height 23
type input "$22"
click at [1039, 705] on td "Add New Part" at bounding box center [868, 693] width 1316 height 25
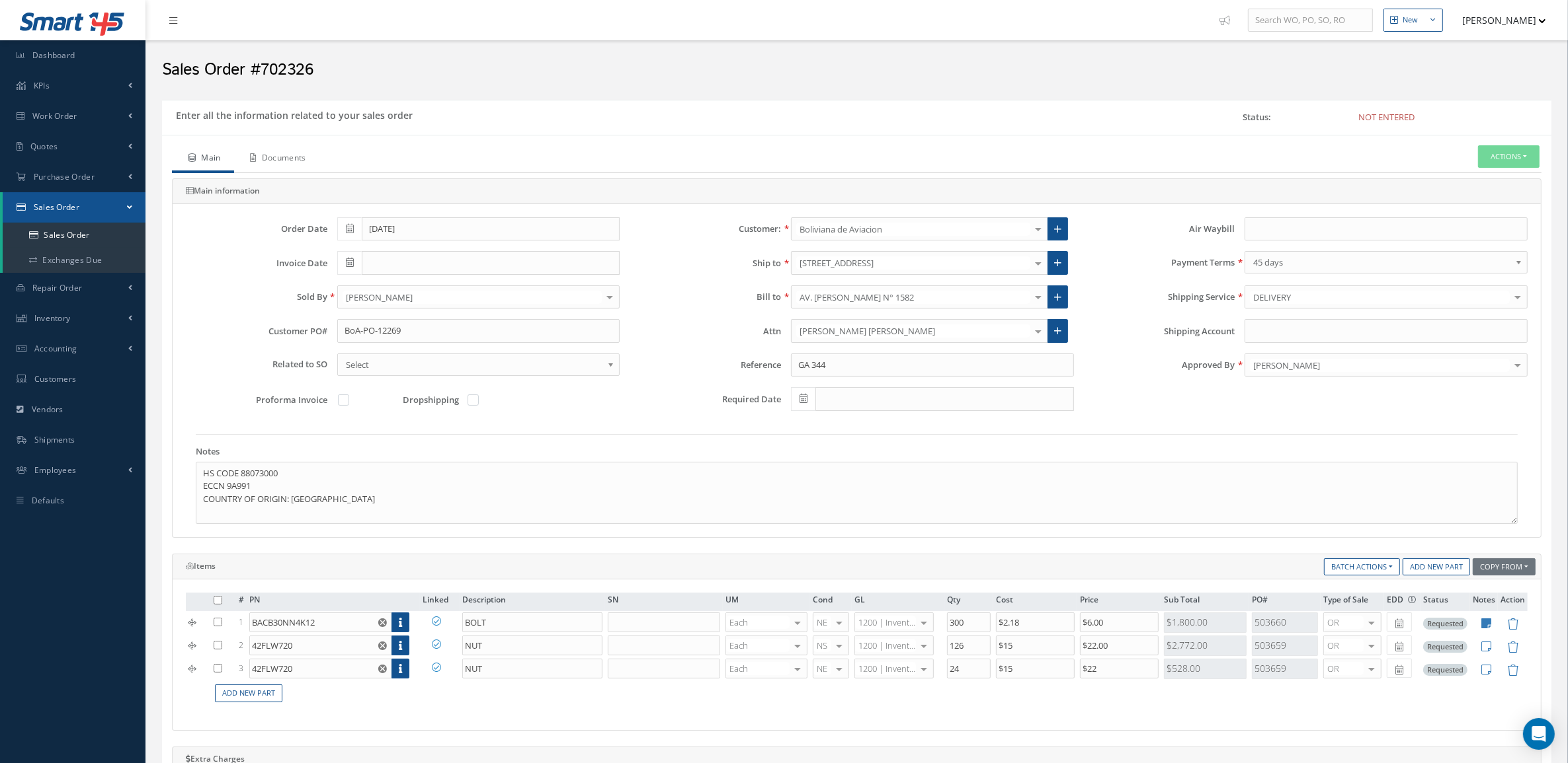
click at [256, 166] on link "Documents" at bounding box center [277, 159] width 86 height 28
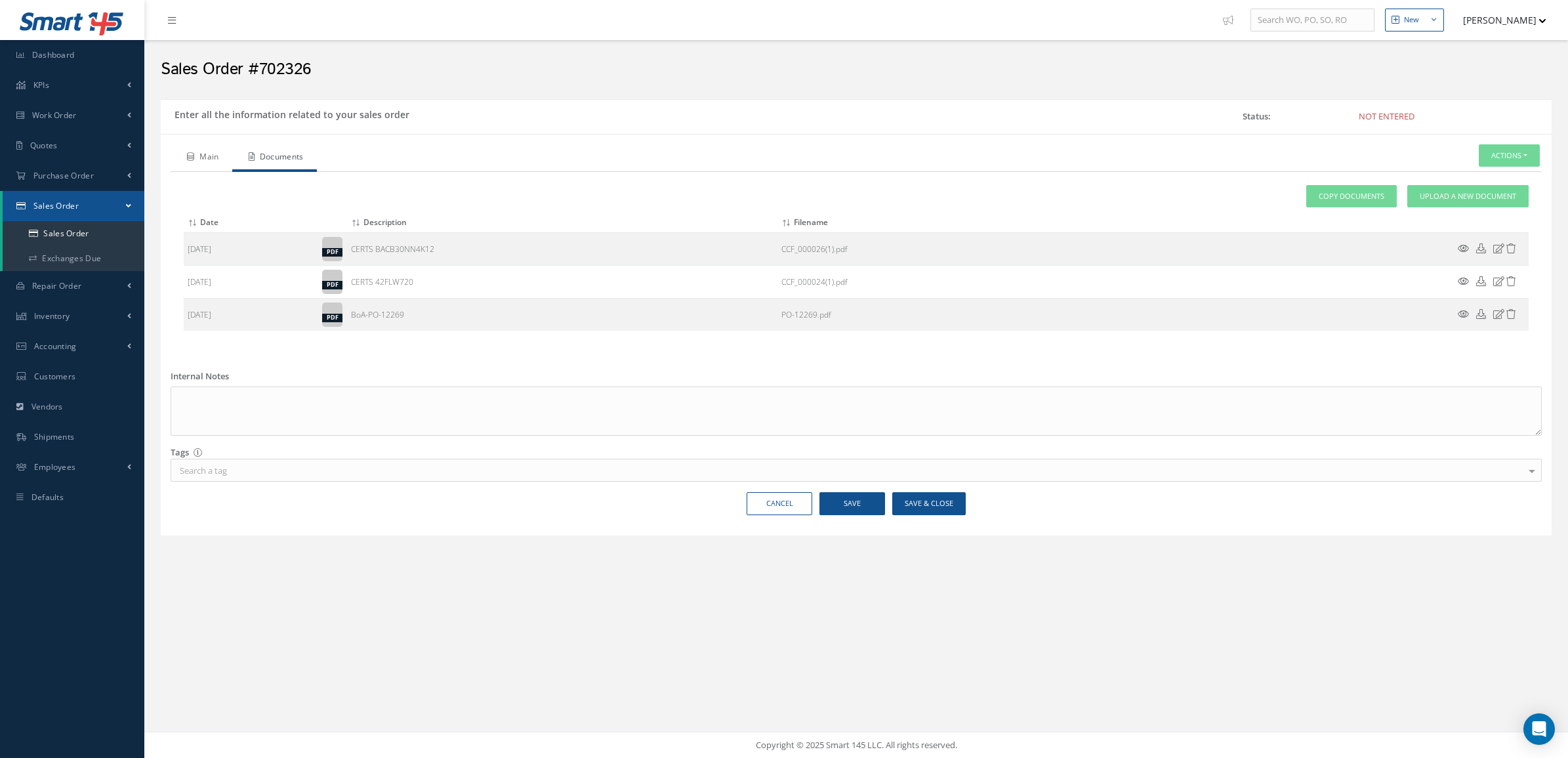
click at [197, 155] on link "Main" at bounding box center [201, 158] width 62 height 28
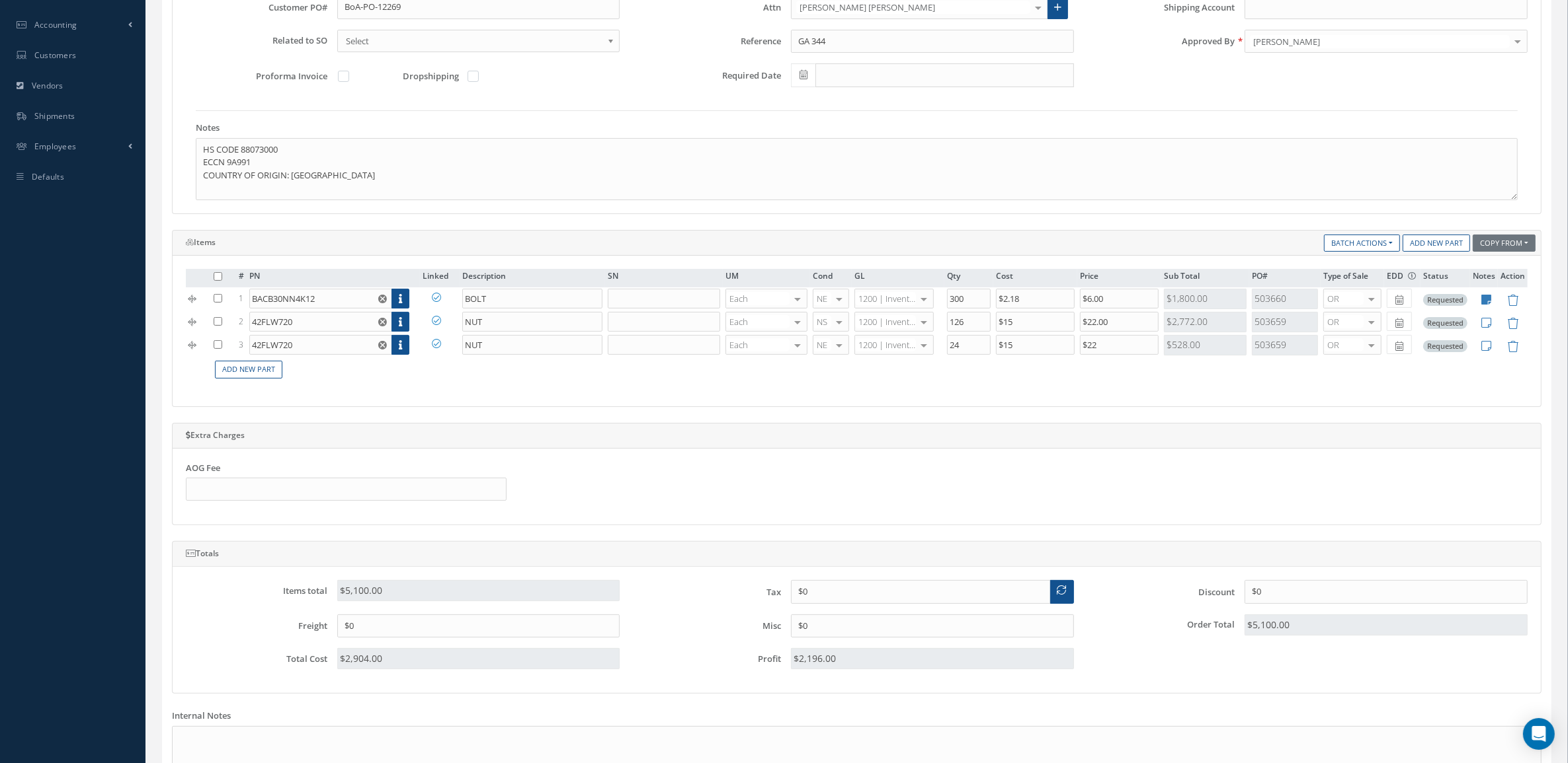
scroll to position [486, 0]
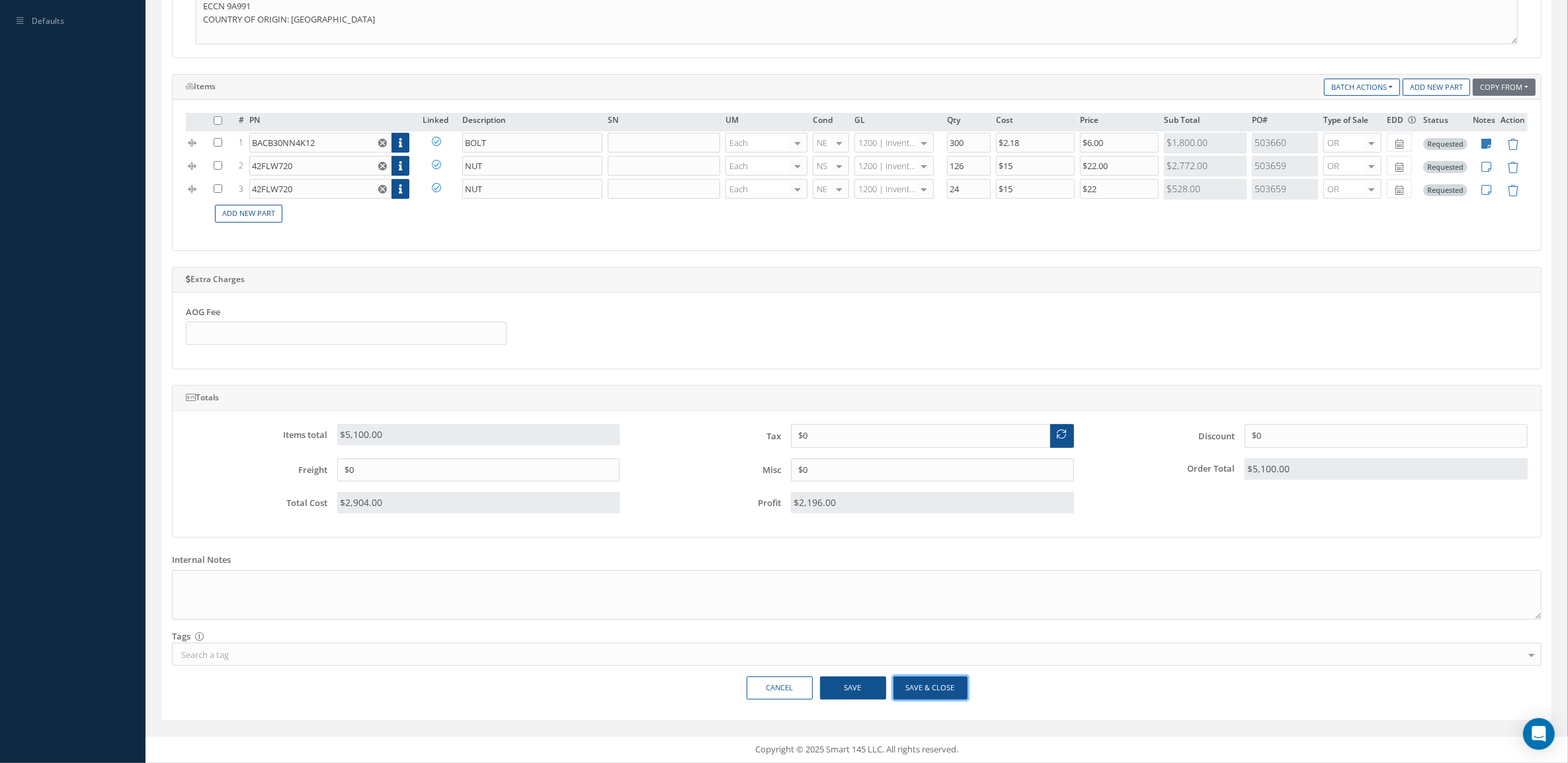
click at [909, 695] on button "Save & Close" at bounding box center [930, 688] width 74 height 23
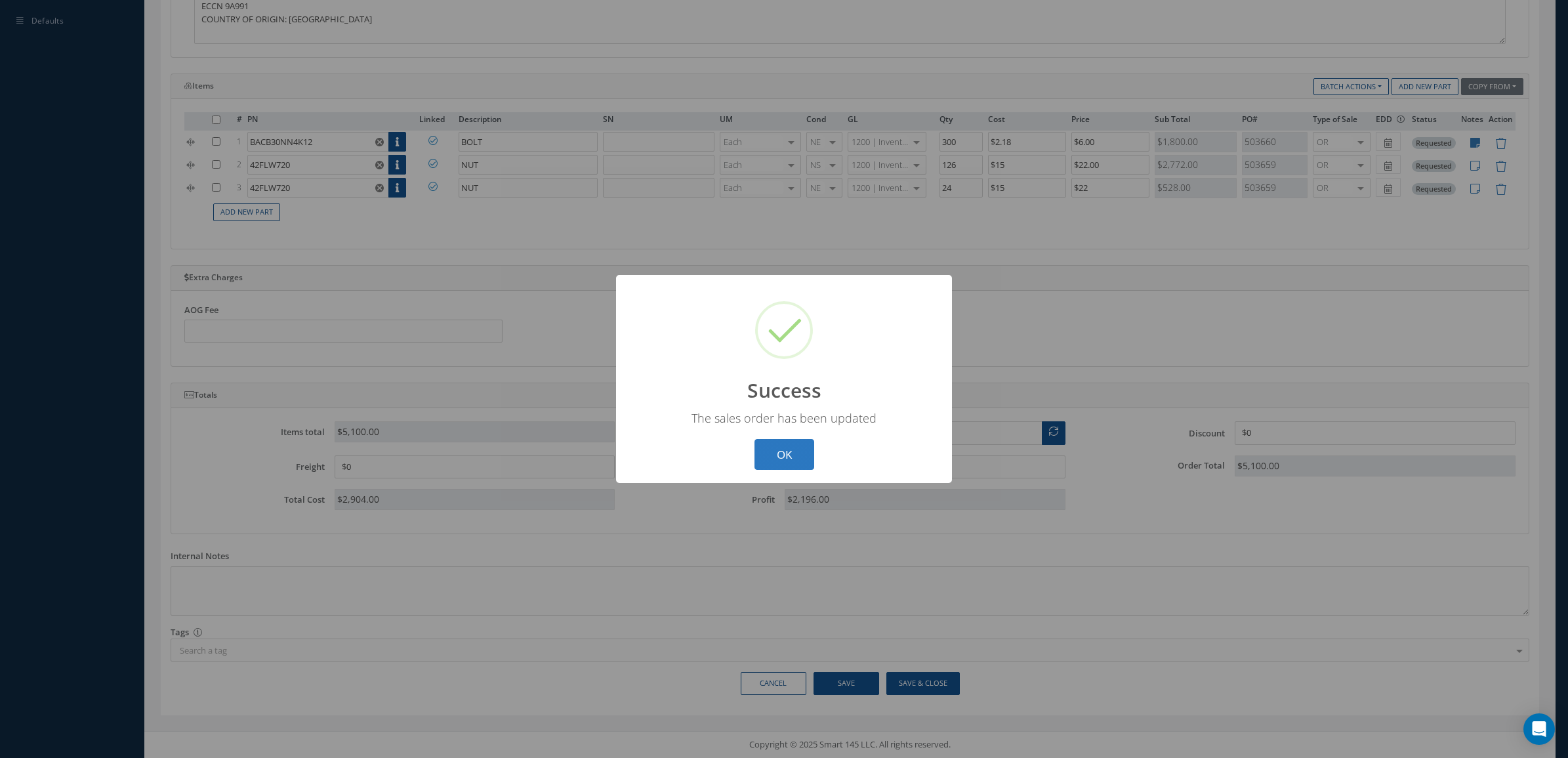
click at [770, 456] on button "OK" at bounding box center [784, 455] width 60 height 31
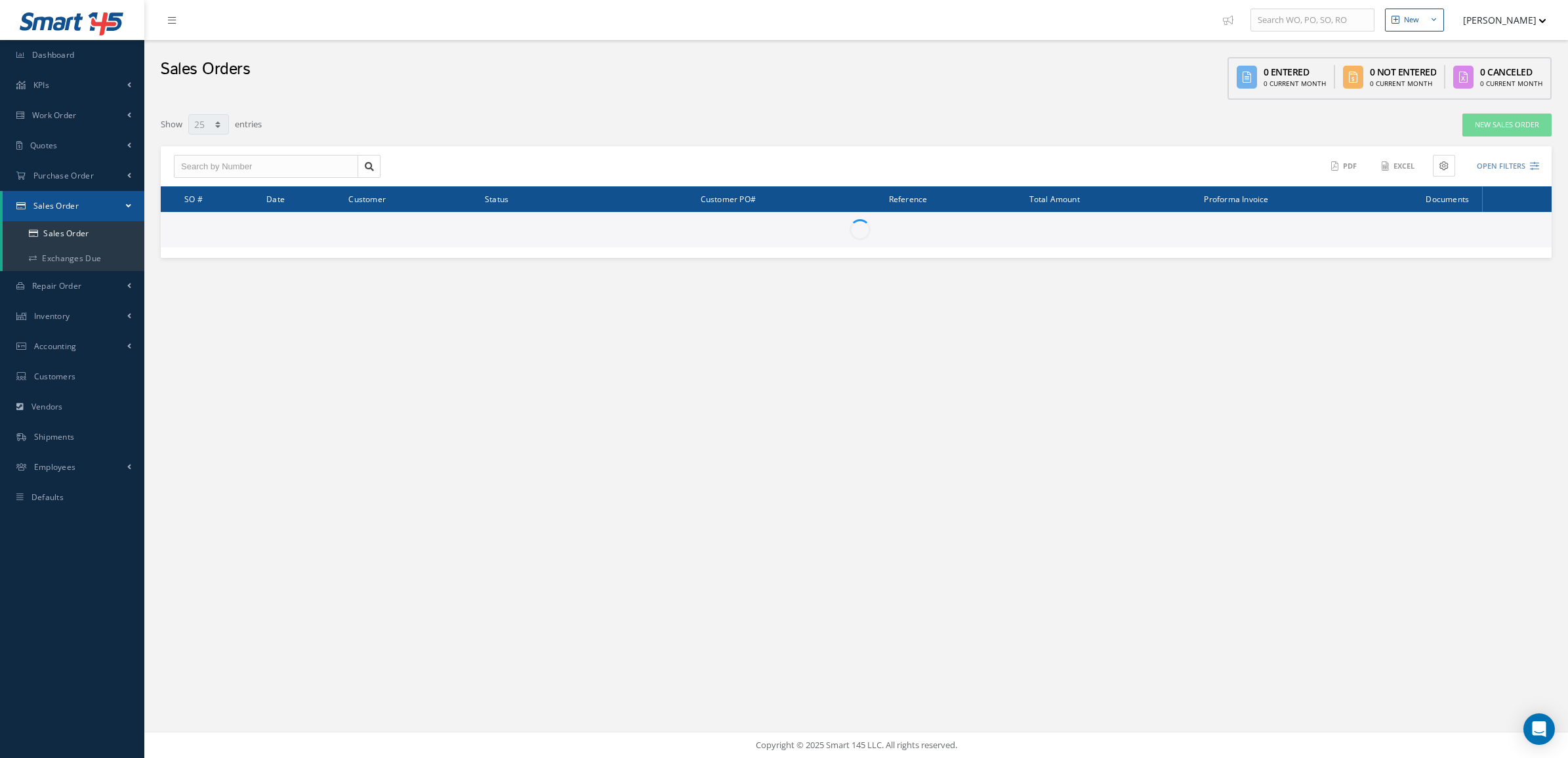
select select "25"
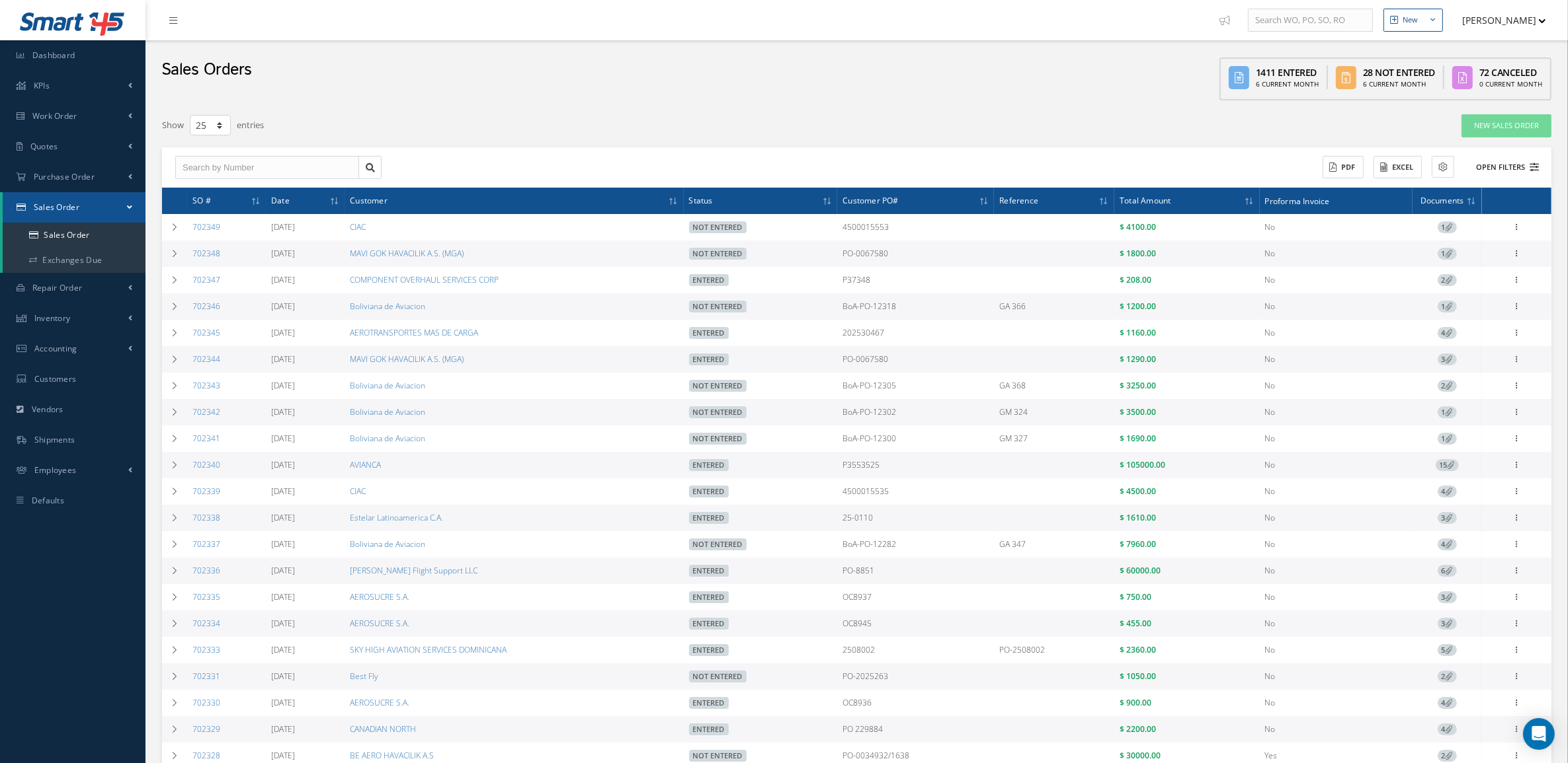
click at [1514, 165] on button "Open Filters" at bounding box center [1501, 167] width 74 height 22
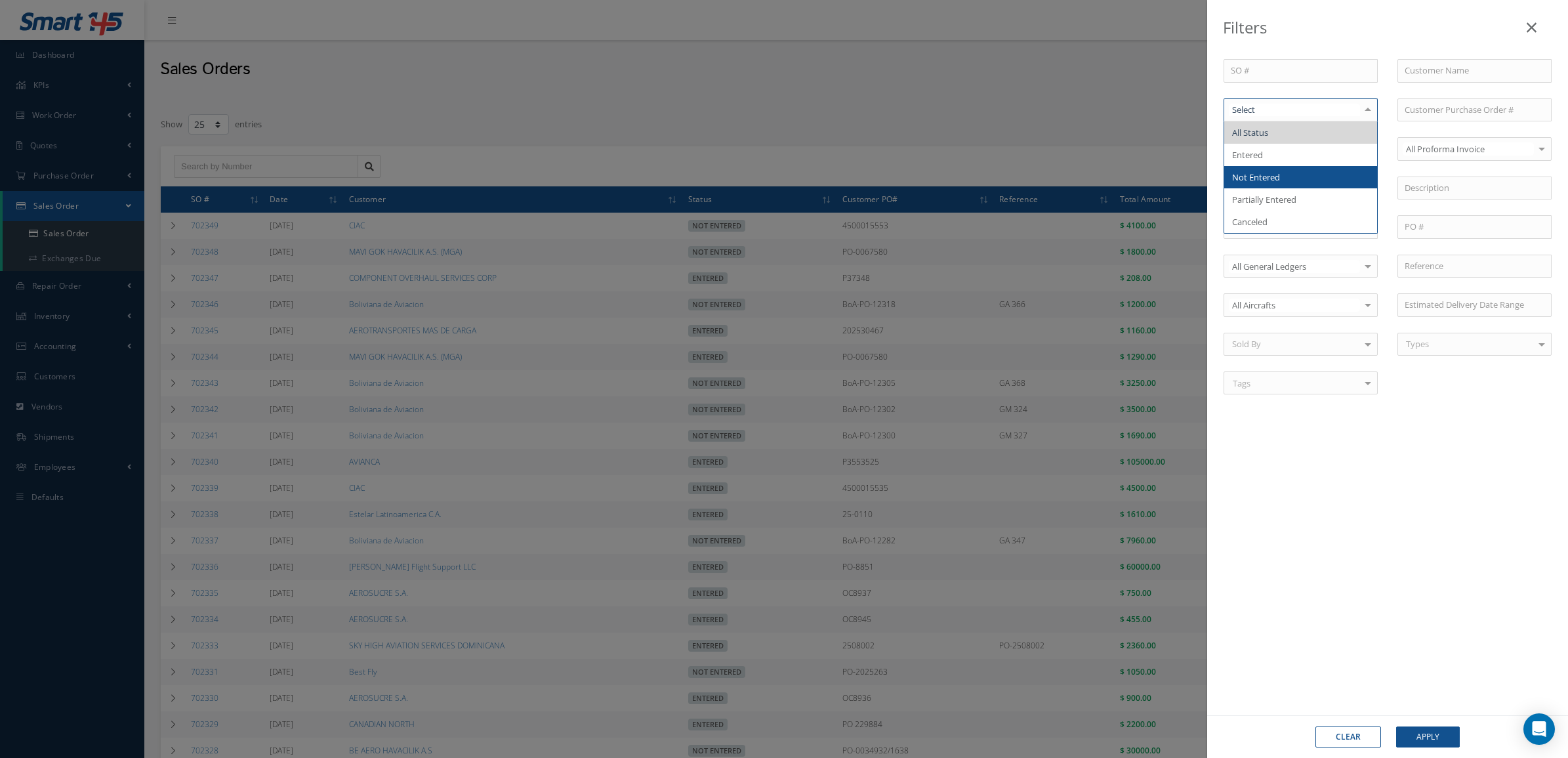
click at [1283, 173] on span "Not Entered" at bounding box center [1301, 177] width 153 height 23
click at [1420, 729] on button "Apply" at bounding box center [1427, 737] width 63 height 21
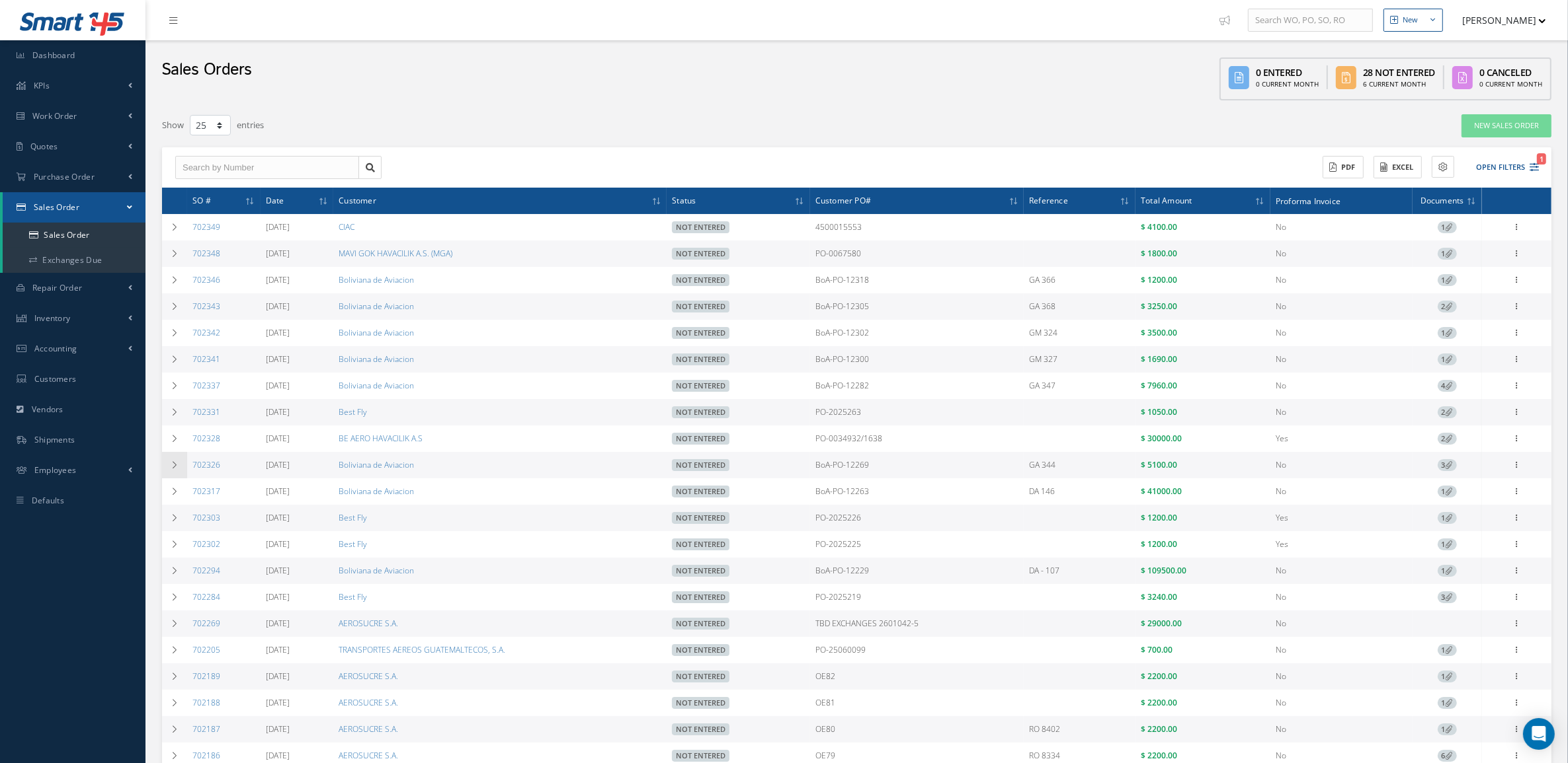
click at [174, 469] on icon at bounding box center [174, 465] width 10 height 8
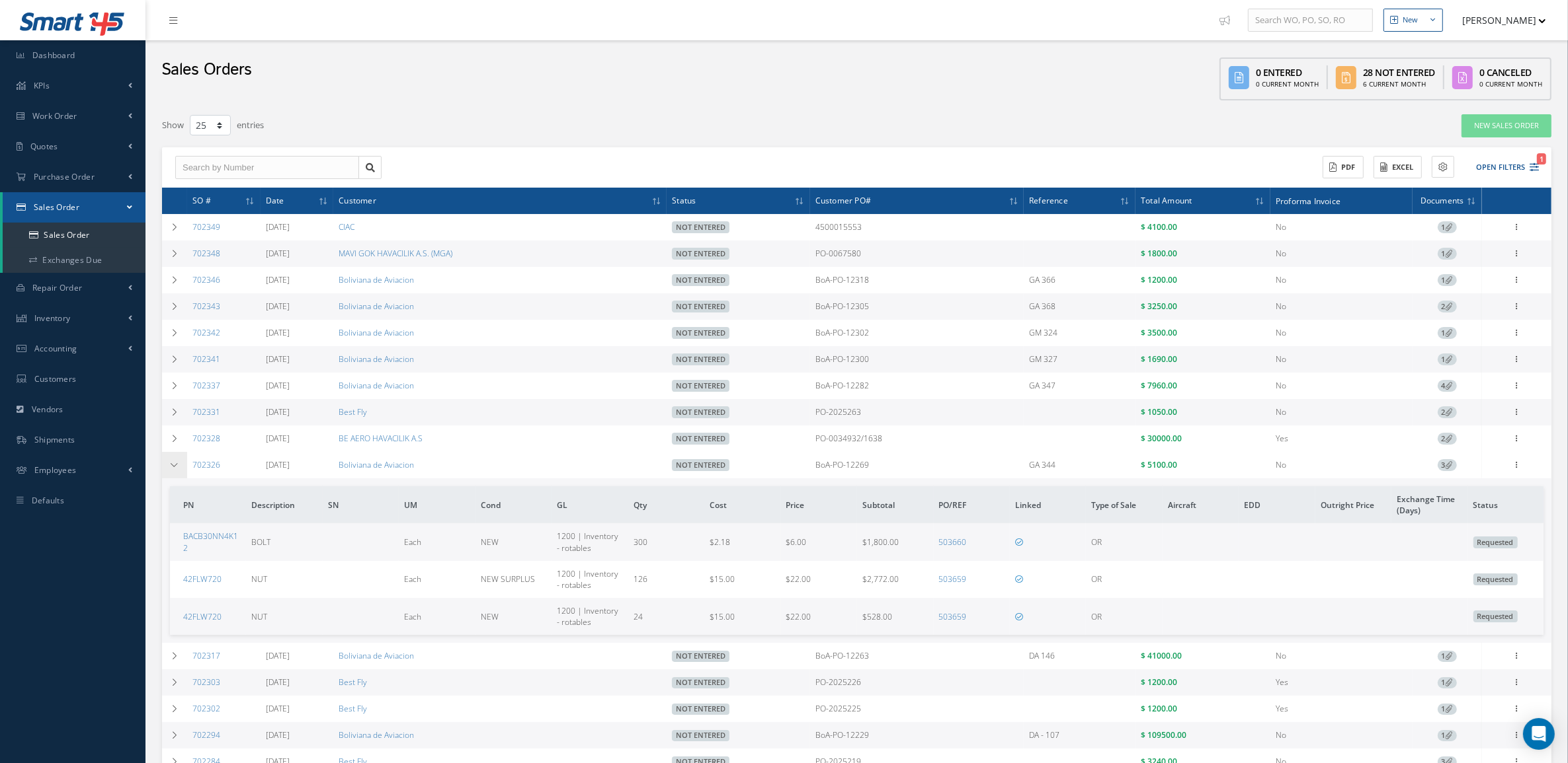
click at [174, 469] on icon at bounding box center [174, 465] width 10 height 8
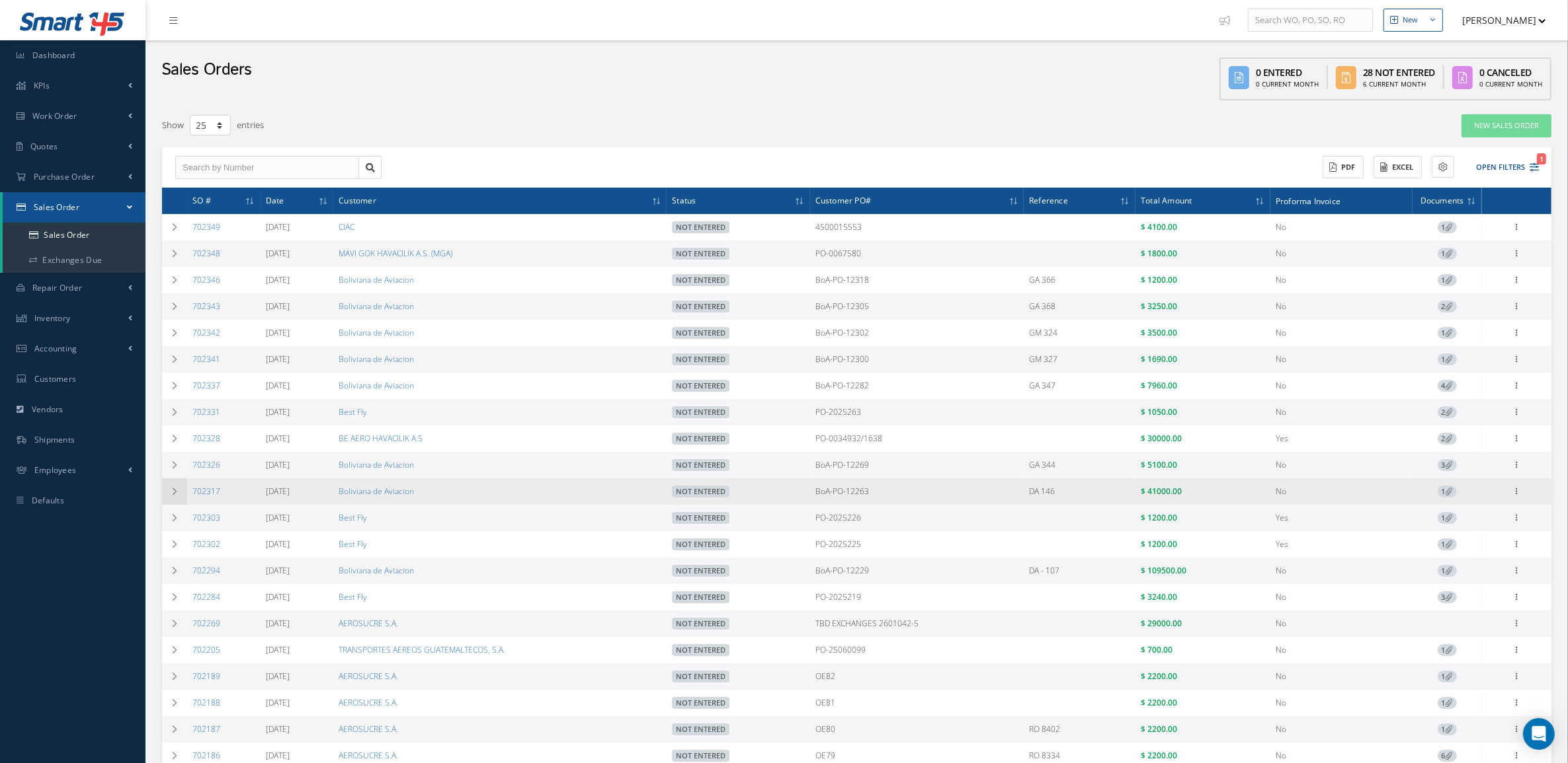
click at [172, 489] on td at bounding box center [174, 491] width 25 height 26
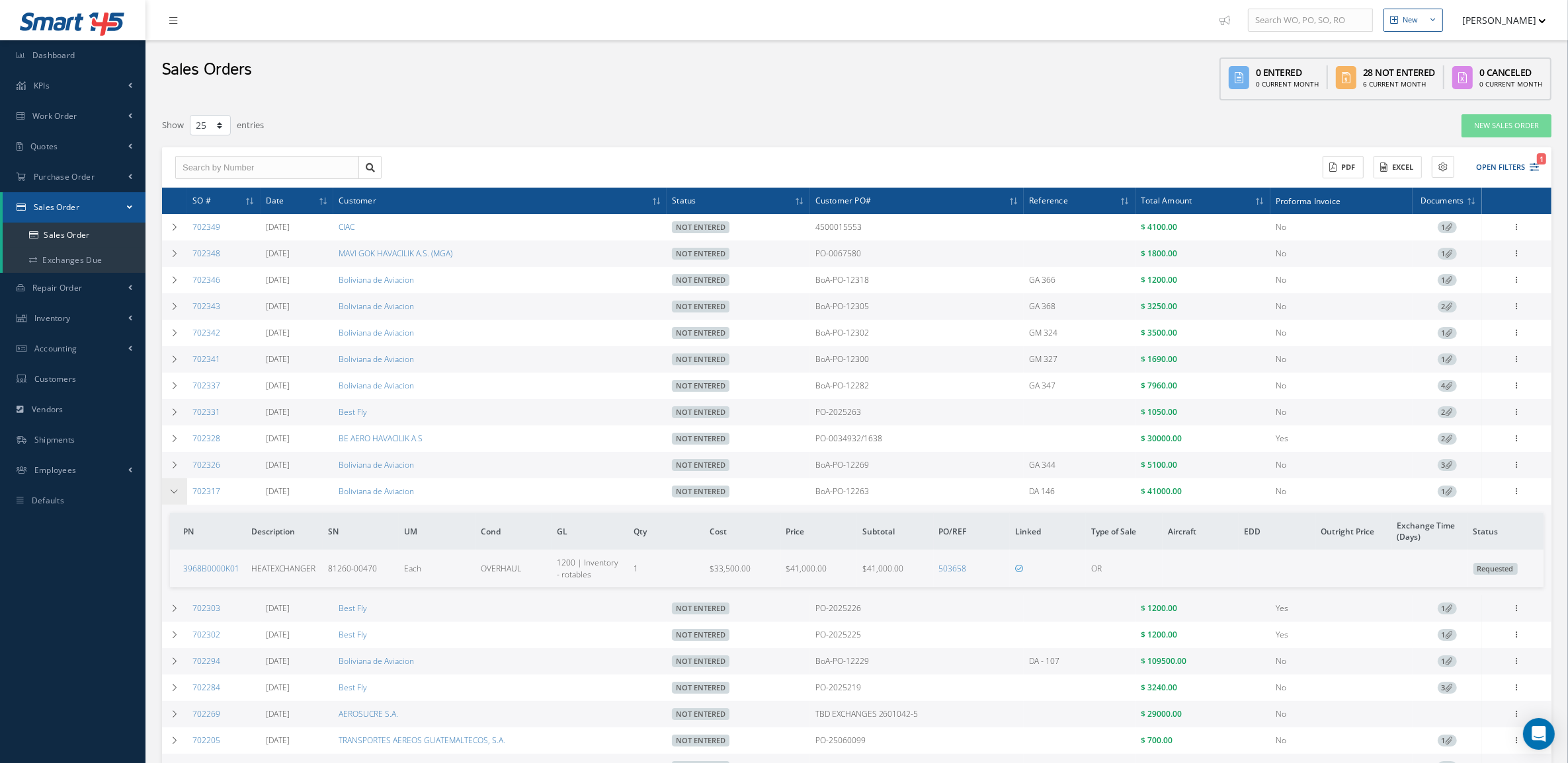
click at [172, 489] on td at bounding box center [174, 491] width 25 height 26
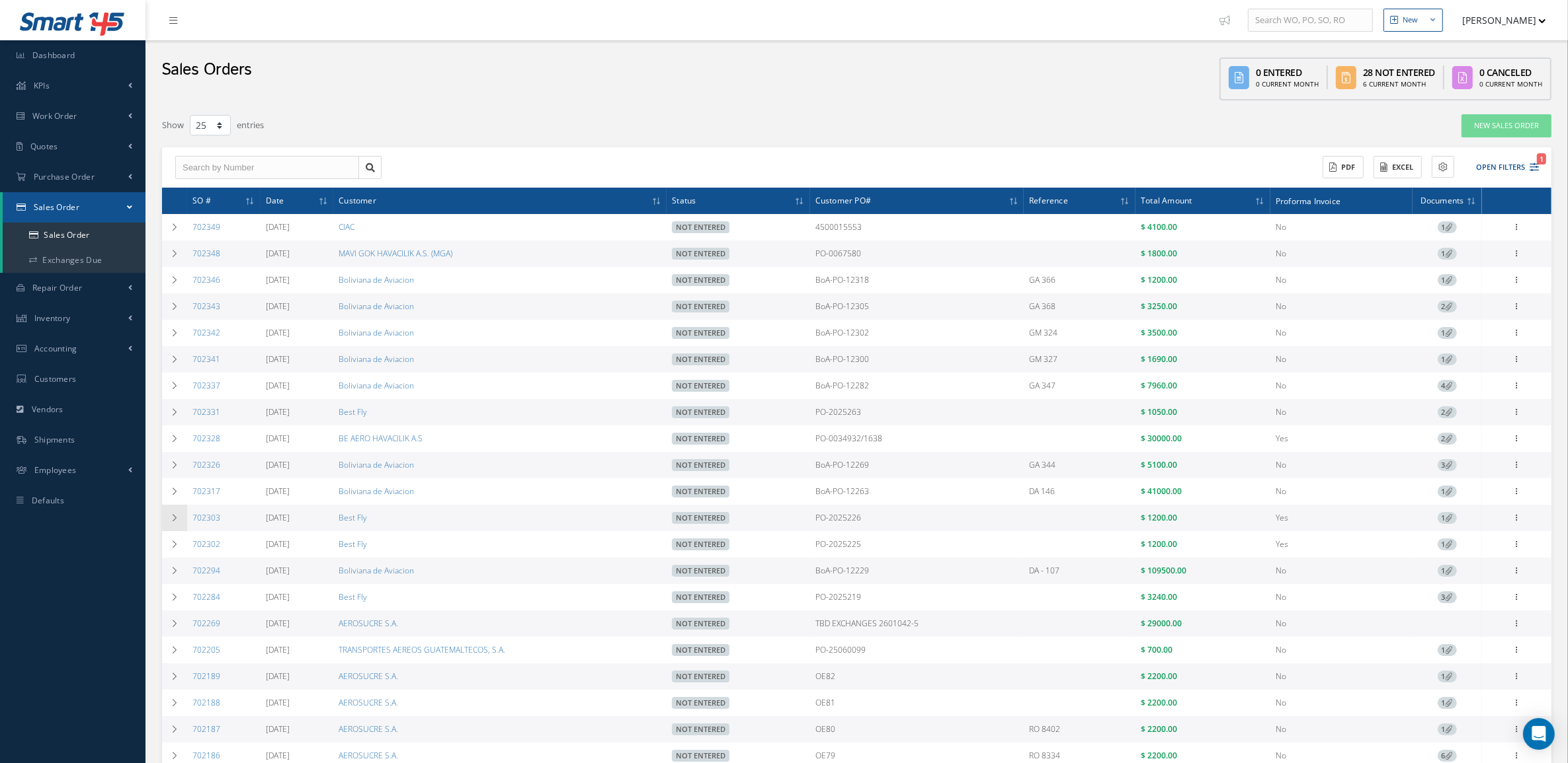
click at [172, 516] on td at bounding box center [174, 518] width 25 height 26
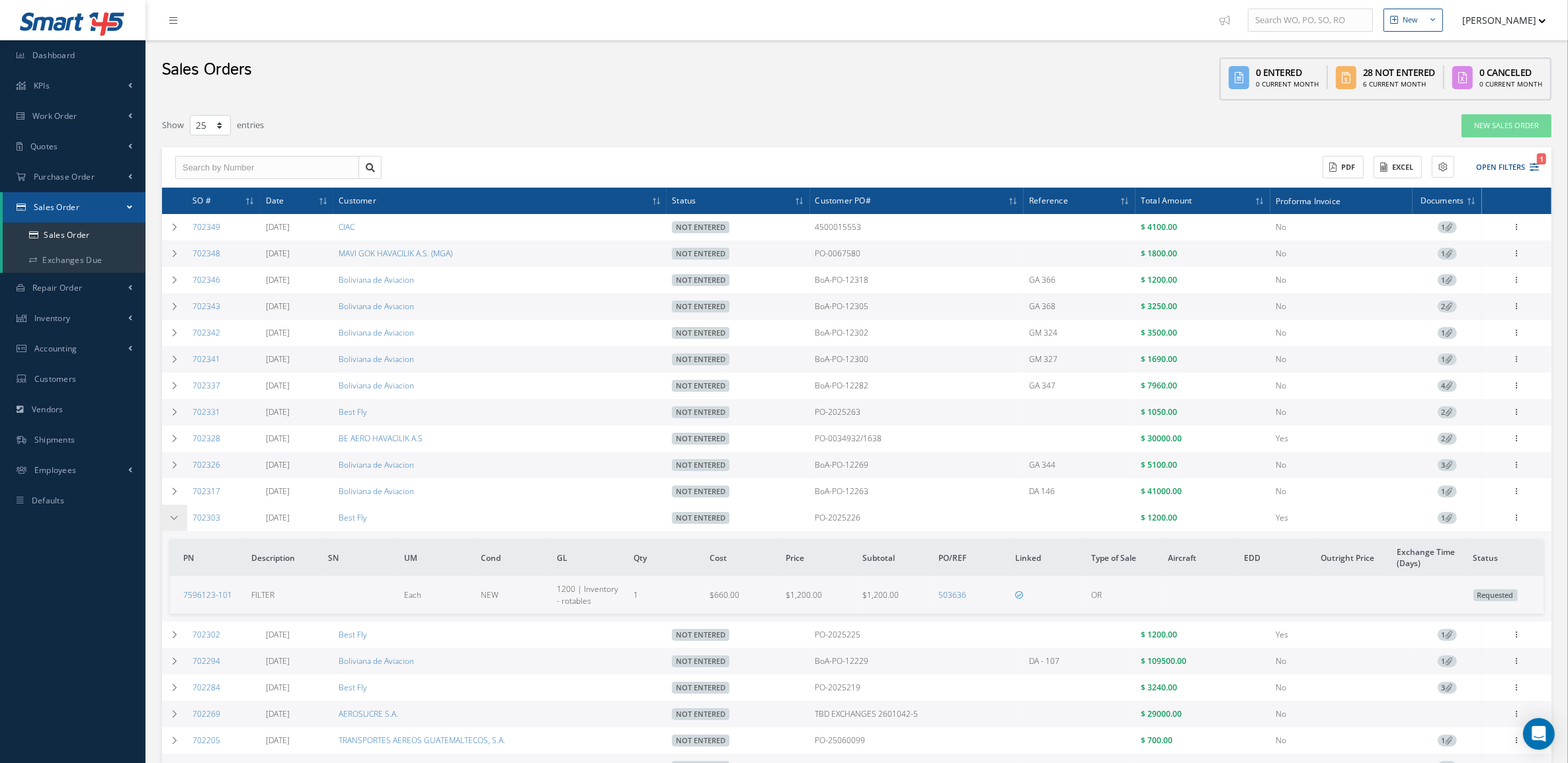
click at [172, 516] on td at bounding box center [174, 518] width 25 height 26
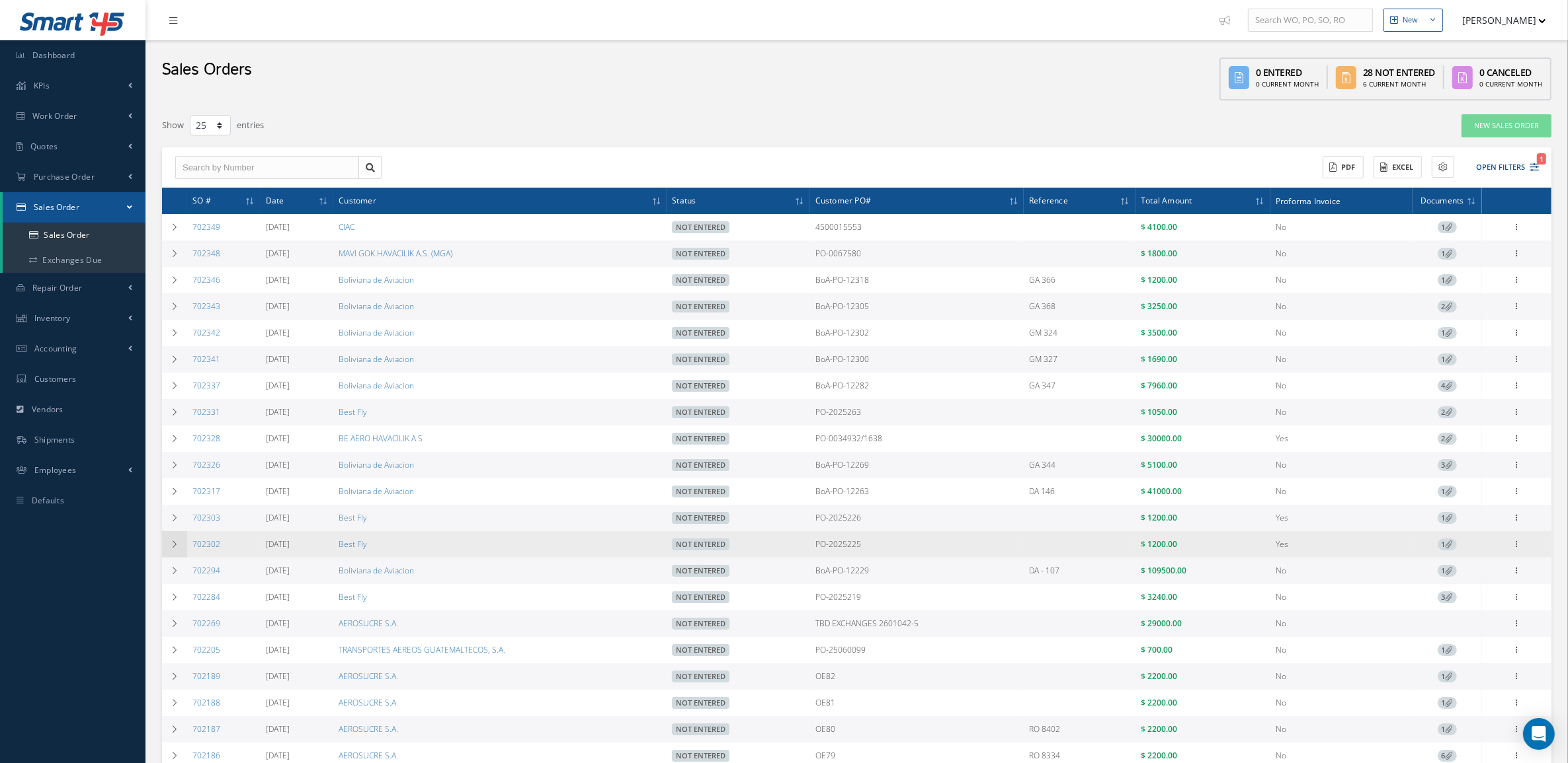
click at [172, 540] on td at bounding box center [174, 545] width 25 height 26
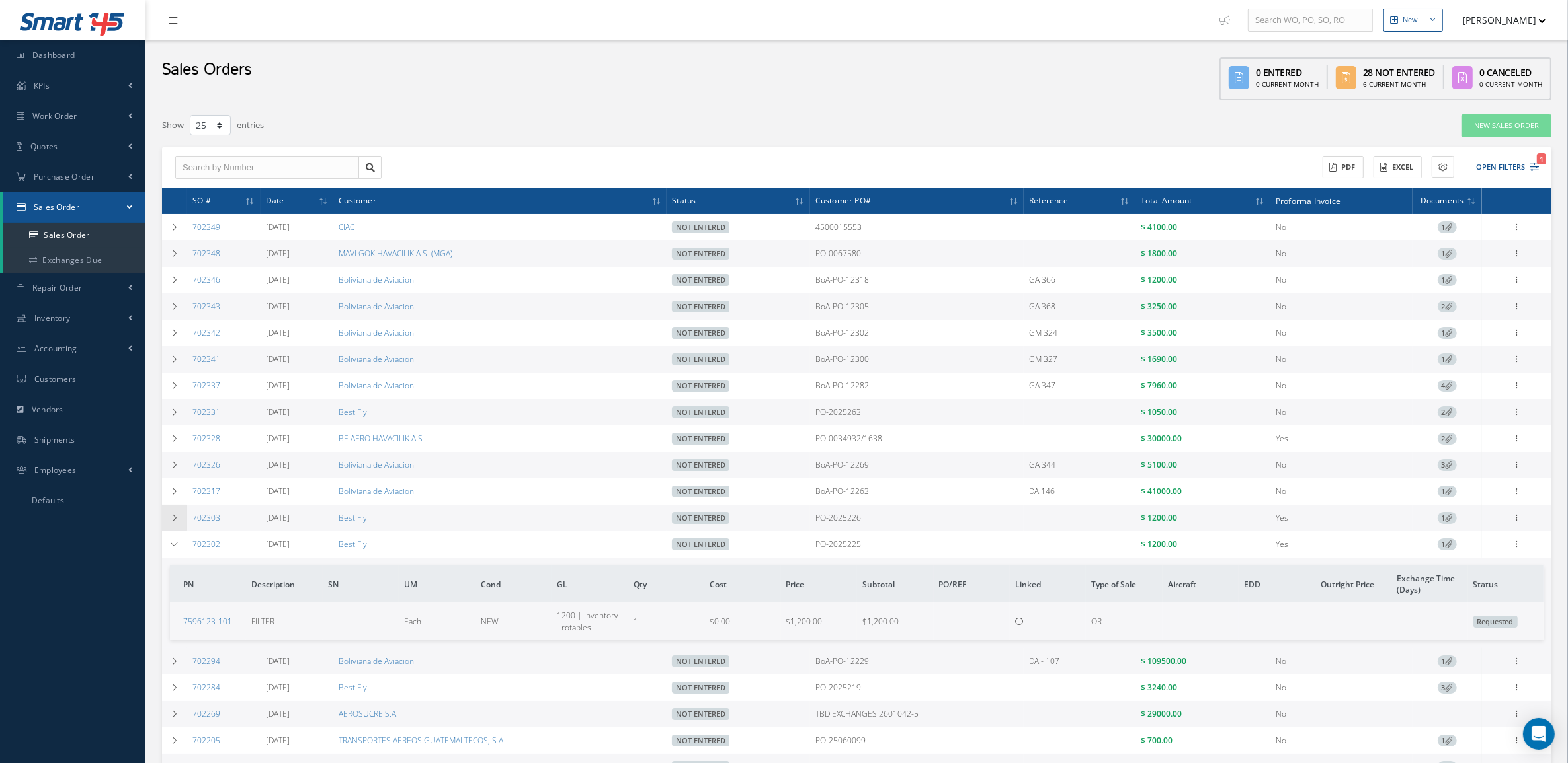
click at [180, 517] on td at bounding box center [174, 518] width 25 height 26
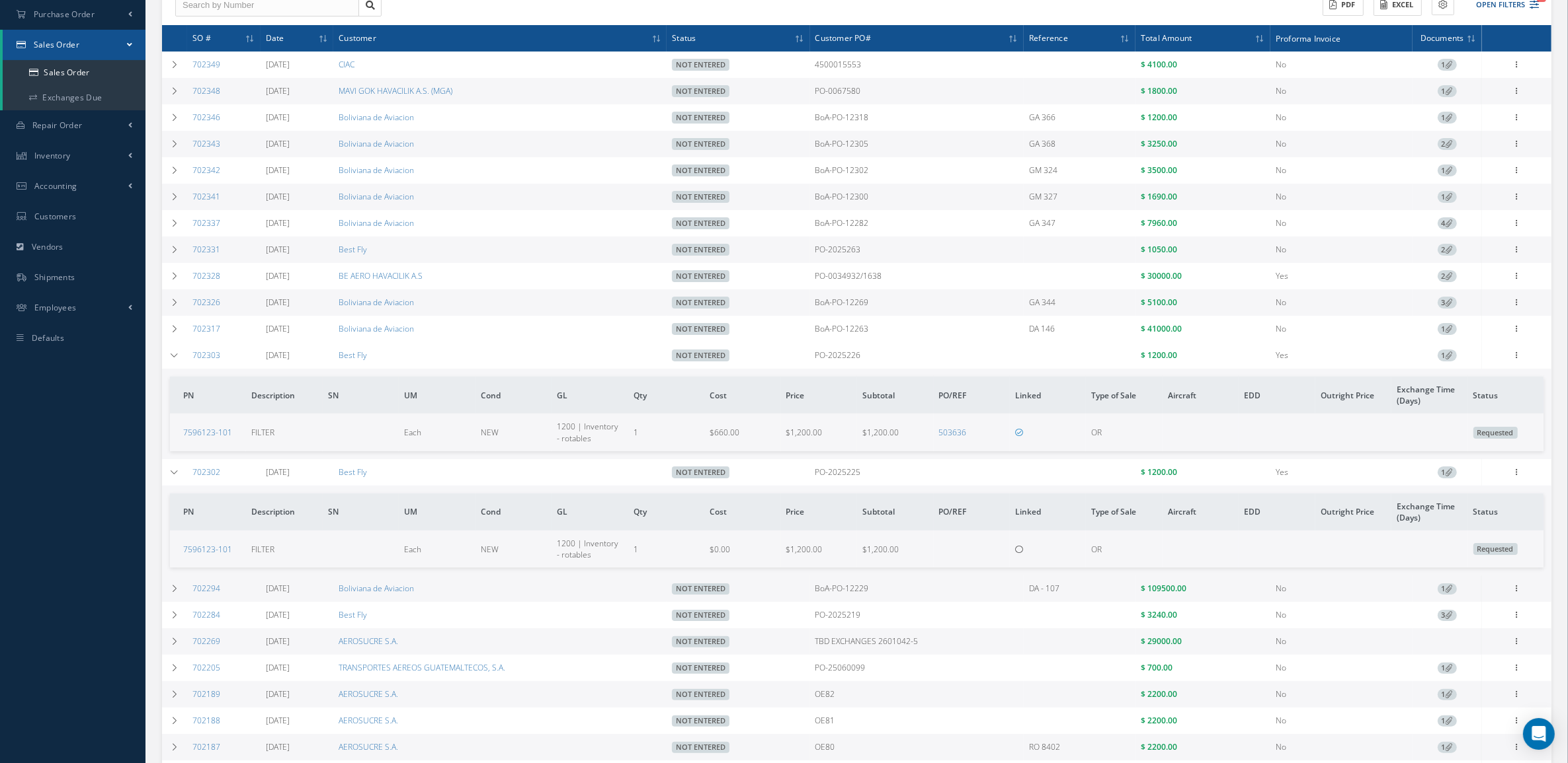
scroll to position [165, 0]
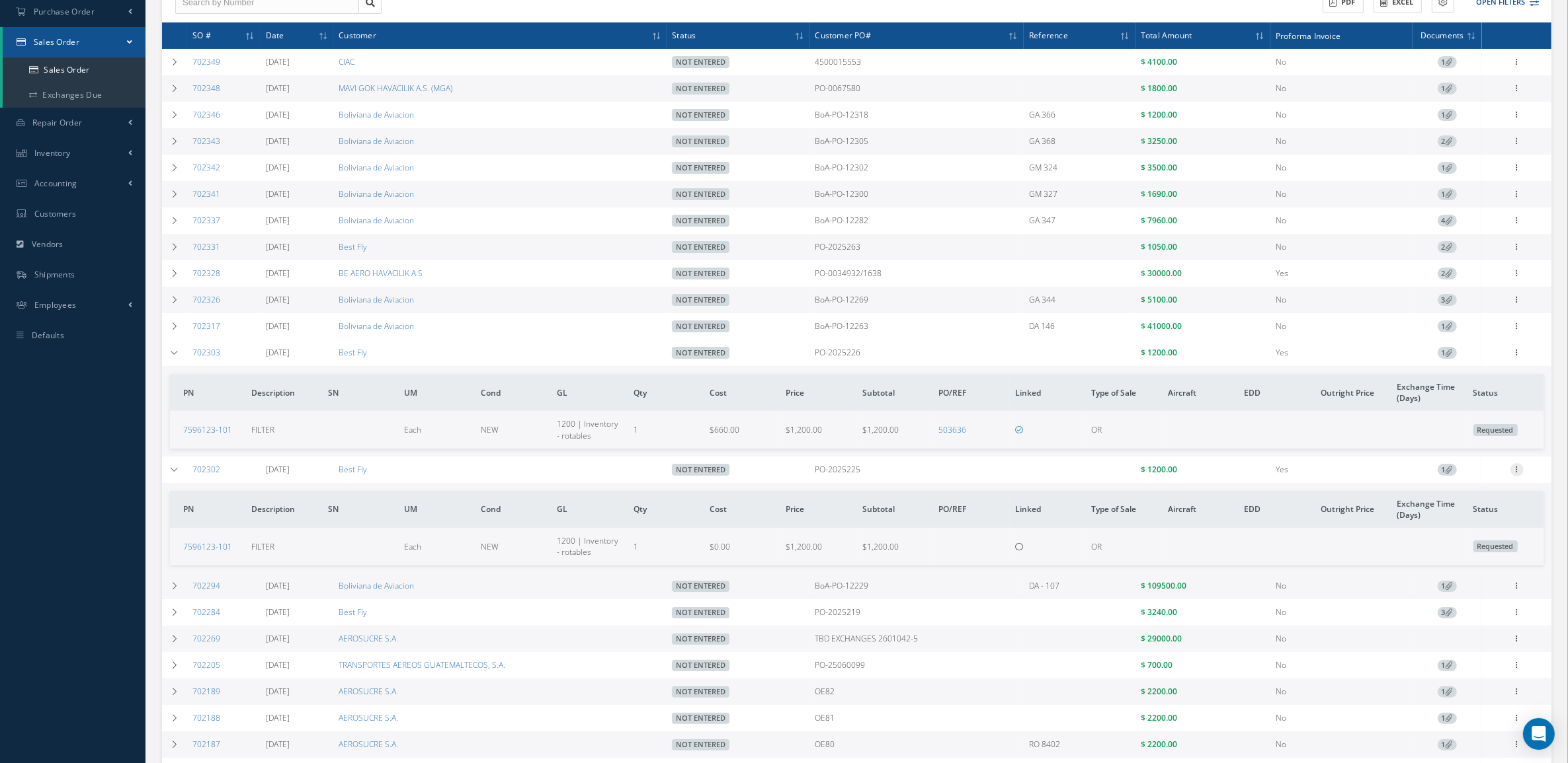
click at [1515, 474] on icon at bounding box center [1516, 468] width 13 height 10
click at [1453, 479] on link "Edit" at bounding box center [1455, 479] width 104 height 17
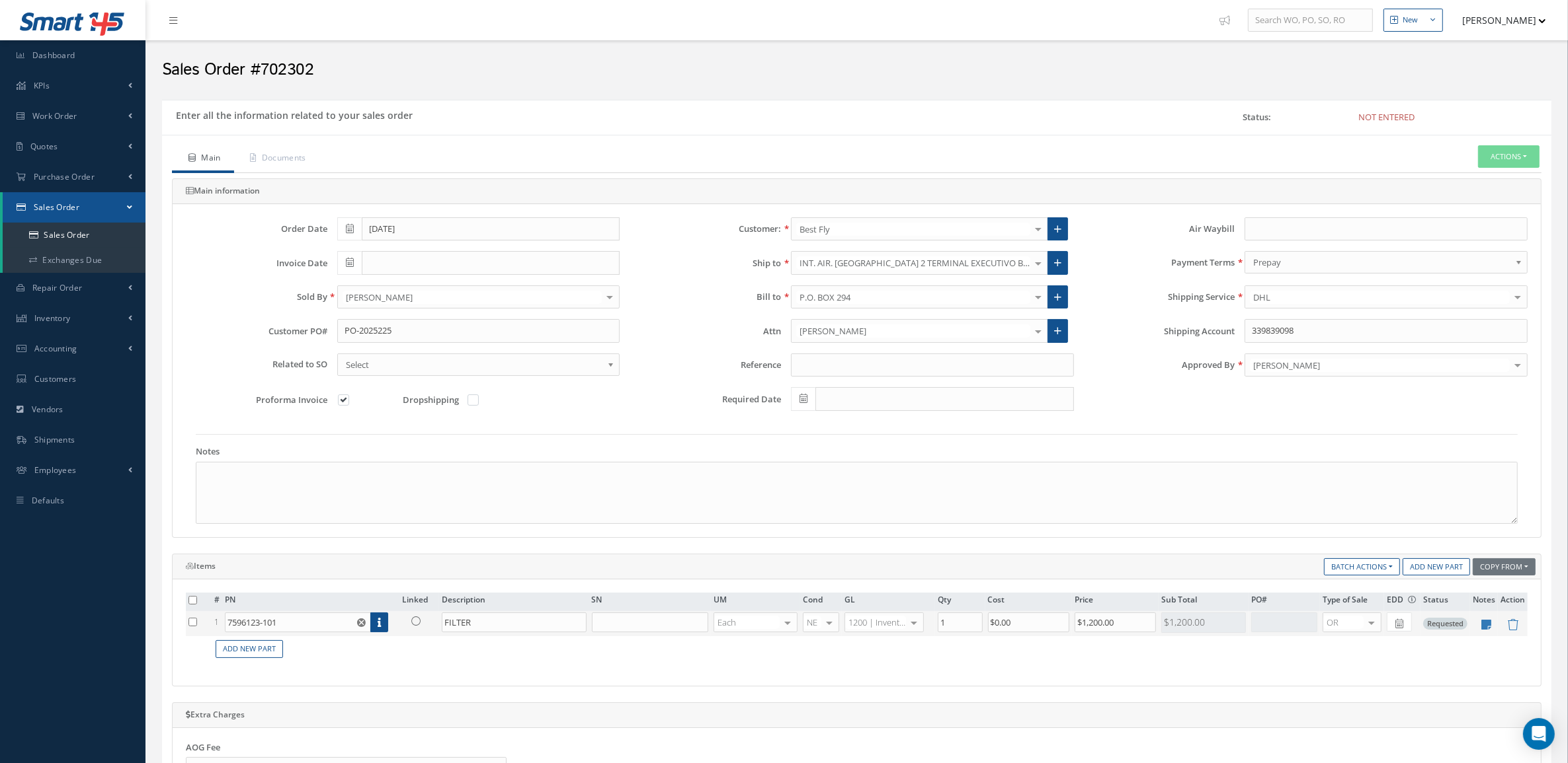
click at [401, 622] on td at bounding box center [419, 623] width 39 height 25
click at [408, 621] on link at bounding box center [419, 621] width 34 height 17
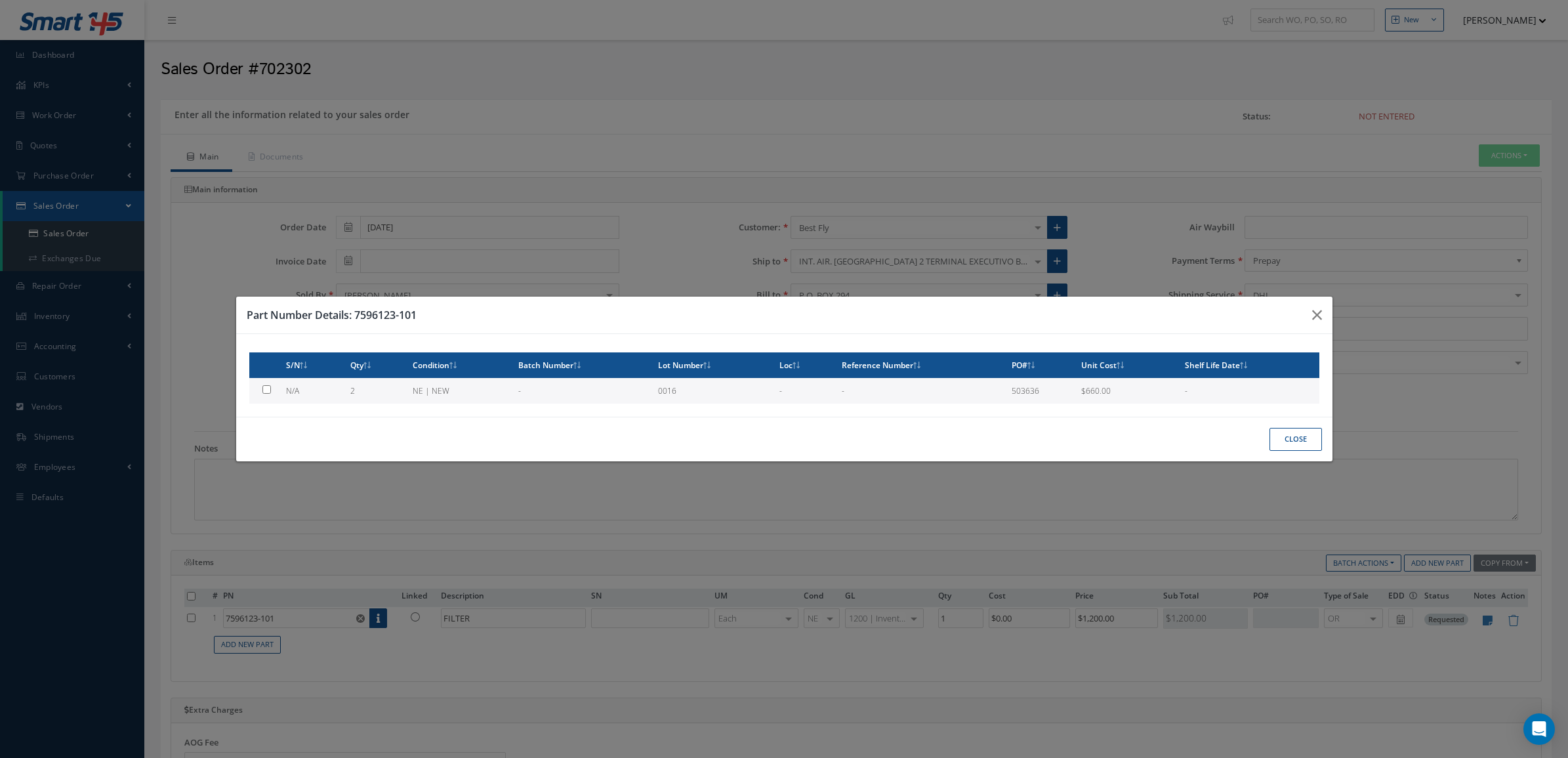
click at [333, 395] on td "N/A" at bounding box center [312, 390] width 63 height 25
type input "$660"
checkbox input "true"
click at [1279, 443] on button "Close" at bounding box center [1296, 439] width 52 height 23
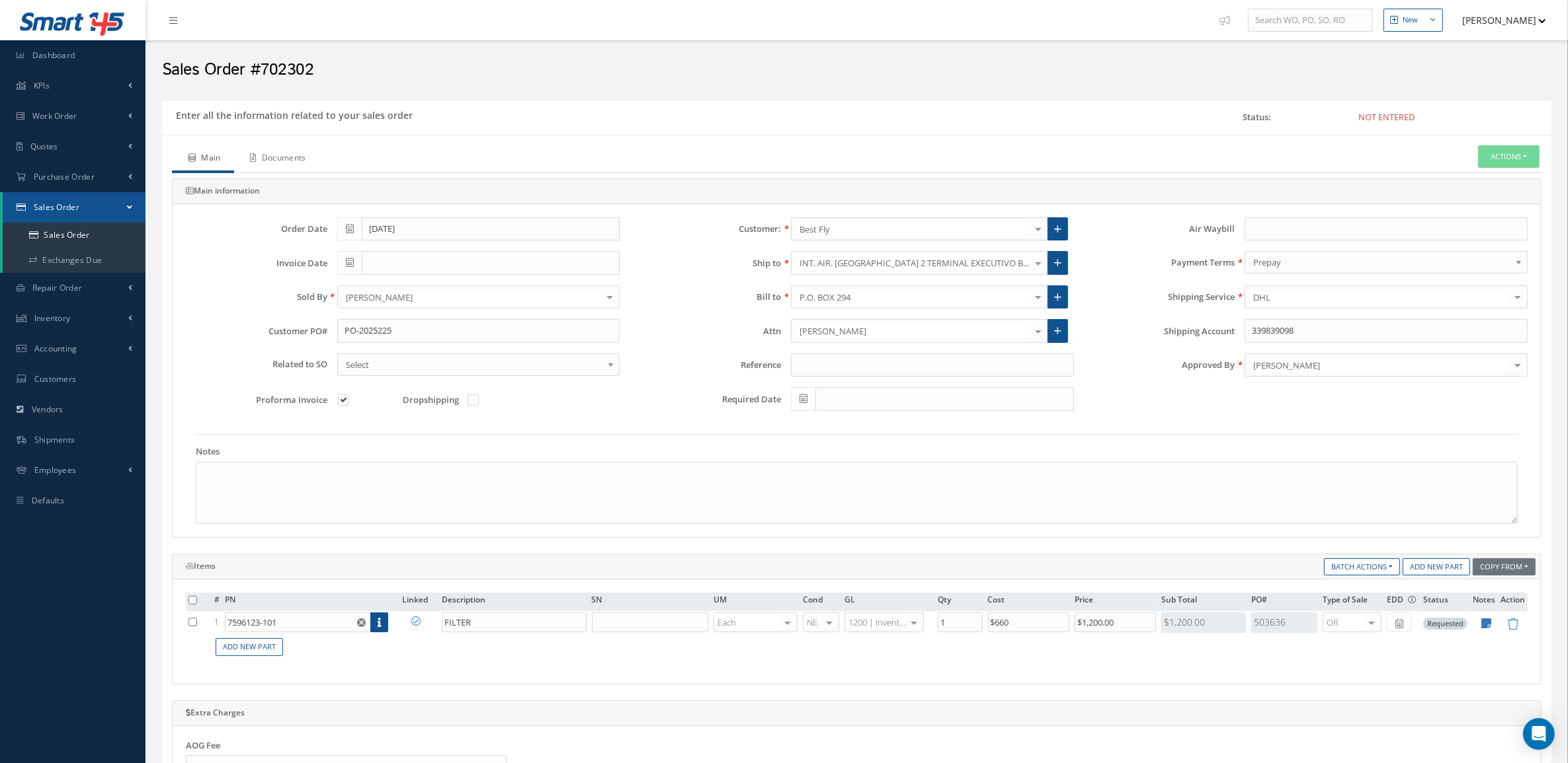
click at [282, 167] on link "Documents" at bounding box center [277, 159] width 86 height 28
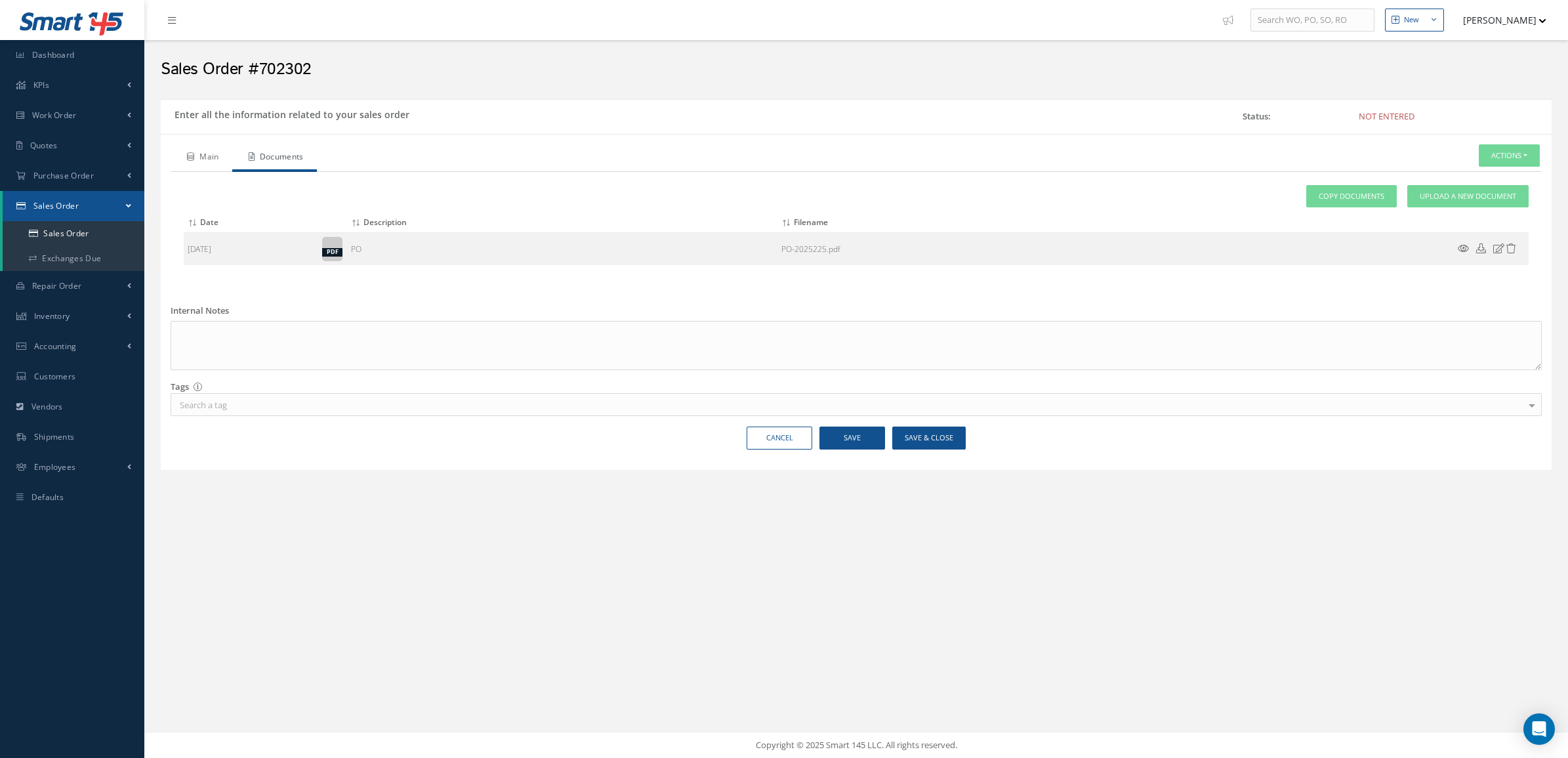
click at [203, 155] on link "Main" at bounding box center [201, 158] width 62 height 28
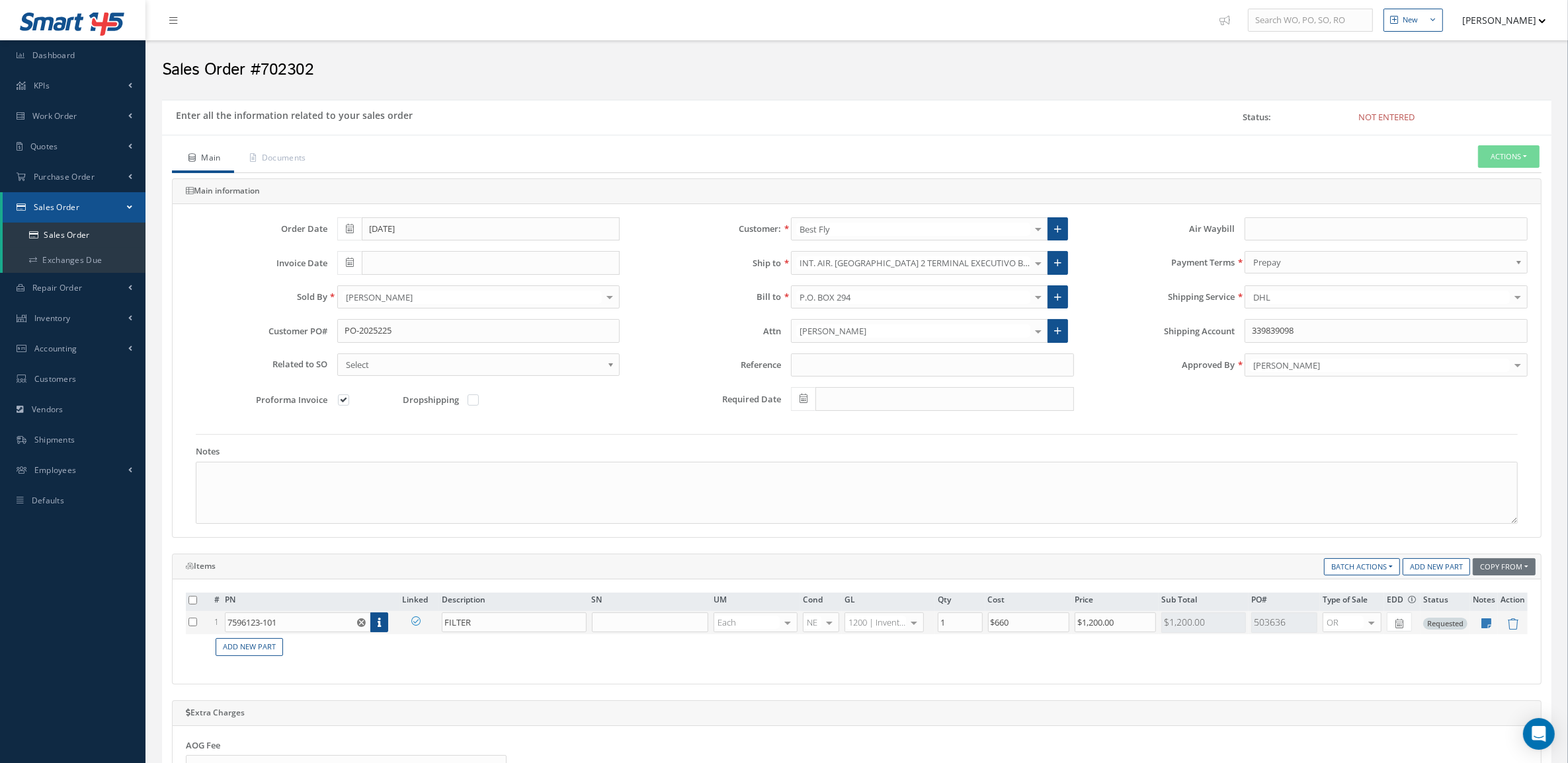
drag, startPoint x: 1294, startPoint y: 628, endPoint x: 1247, endPoint y: 626, distance: 47.0
click at [1248, 626] on td "503636" at bounding box center [1284, 622] width 72 height 23
copy div "503636"
click at [282, 152] on link "Documents" at bounding box center [277, 159] width 86 height 28
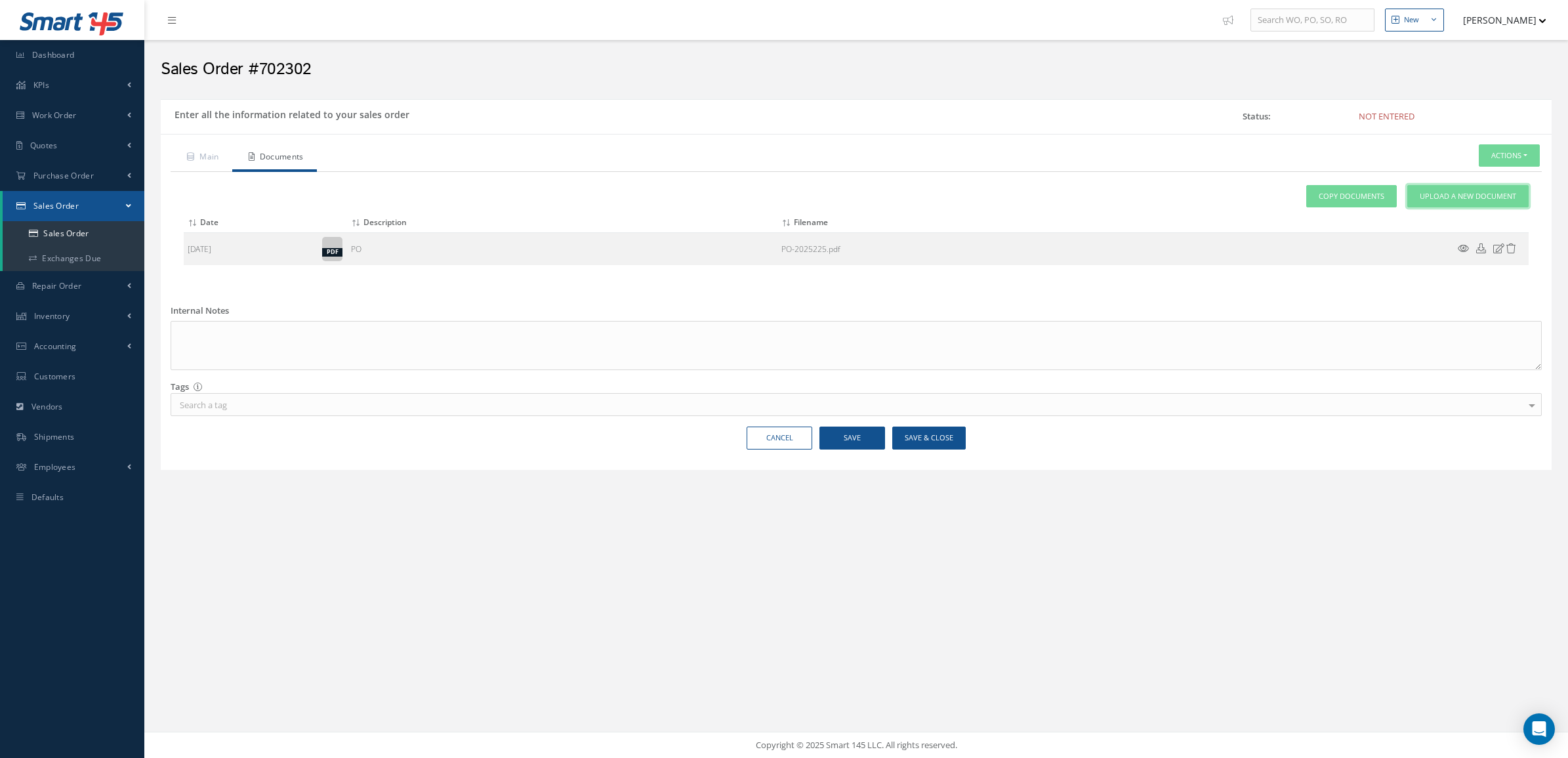
click at [1445, 201] on span "Upload a New Document" at bounding box center [1467, 196] width 96 height 11
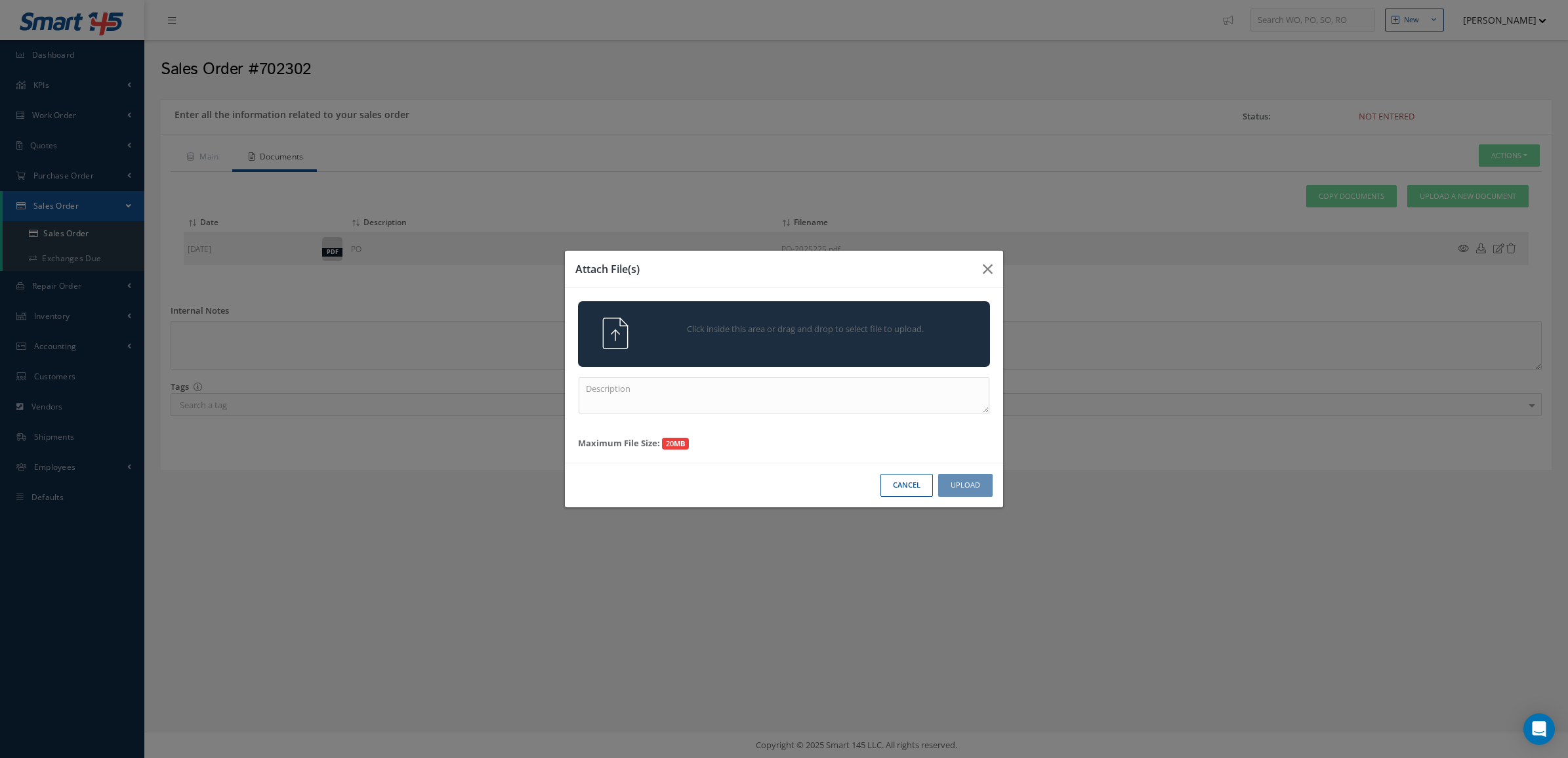
click at [916, 318] on div "Click inside this area or drag and drop to select file to upload." at bounding box center [802, 331] width 324 height 26
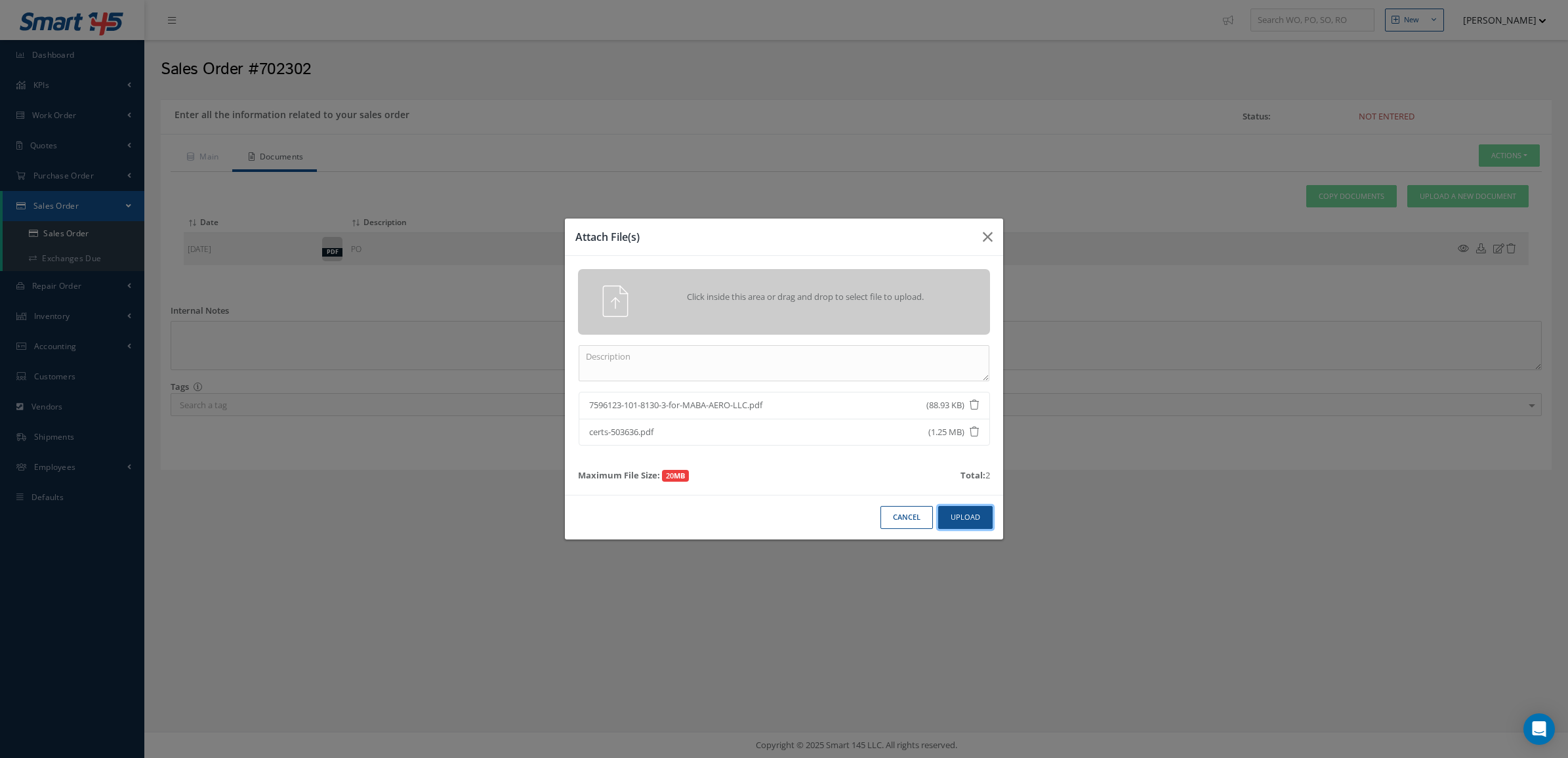
click at [977, 507] on button "Upload" at bounding box center [965, 517] width 55 height 23
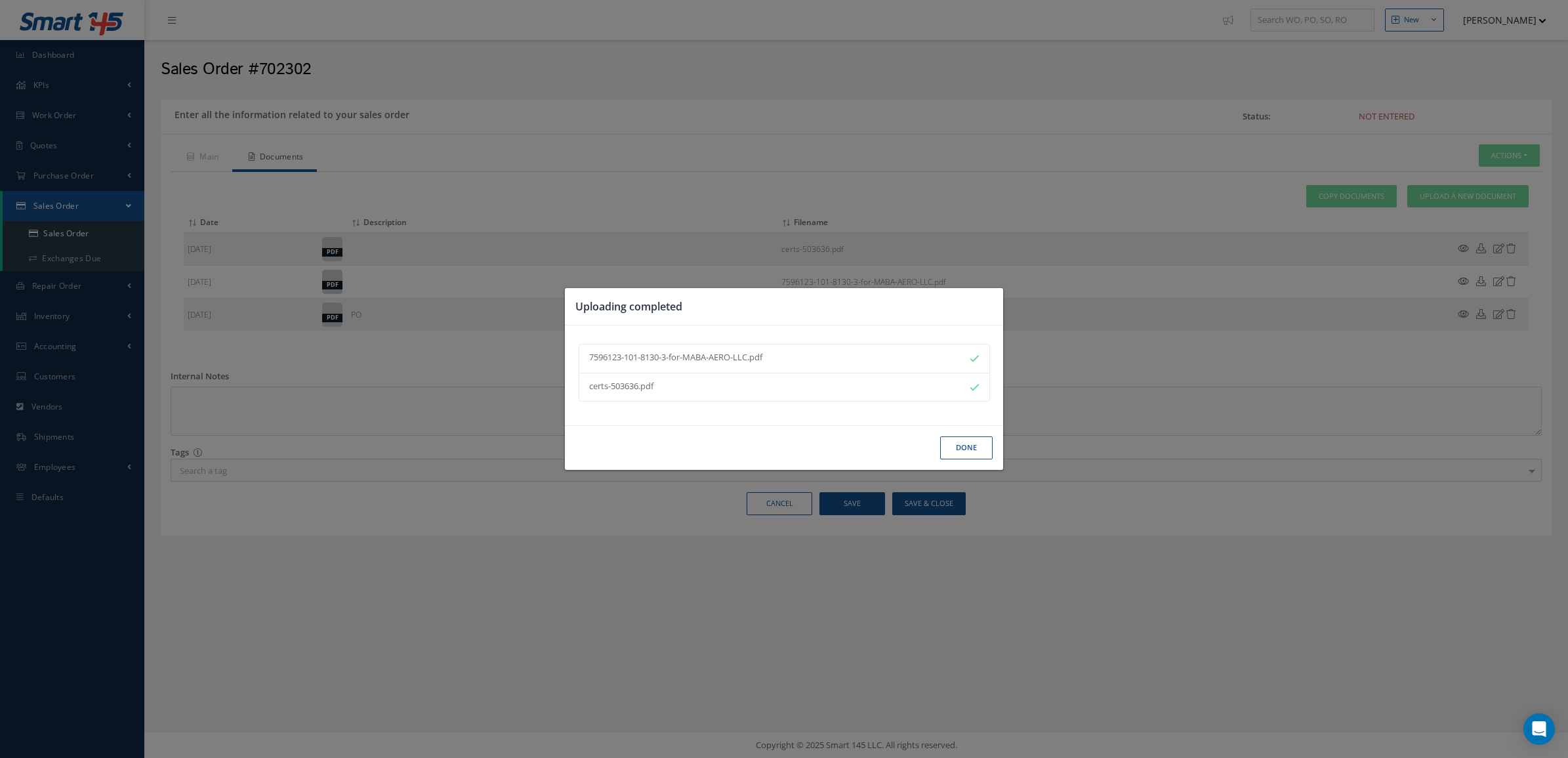
click at [951, 448] on button "Done" at bounding box center [966, 448] width 52 height 23
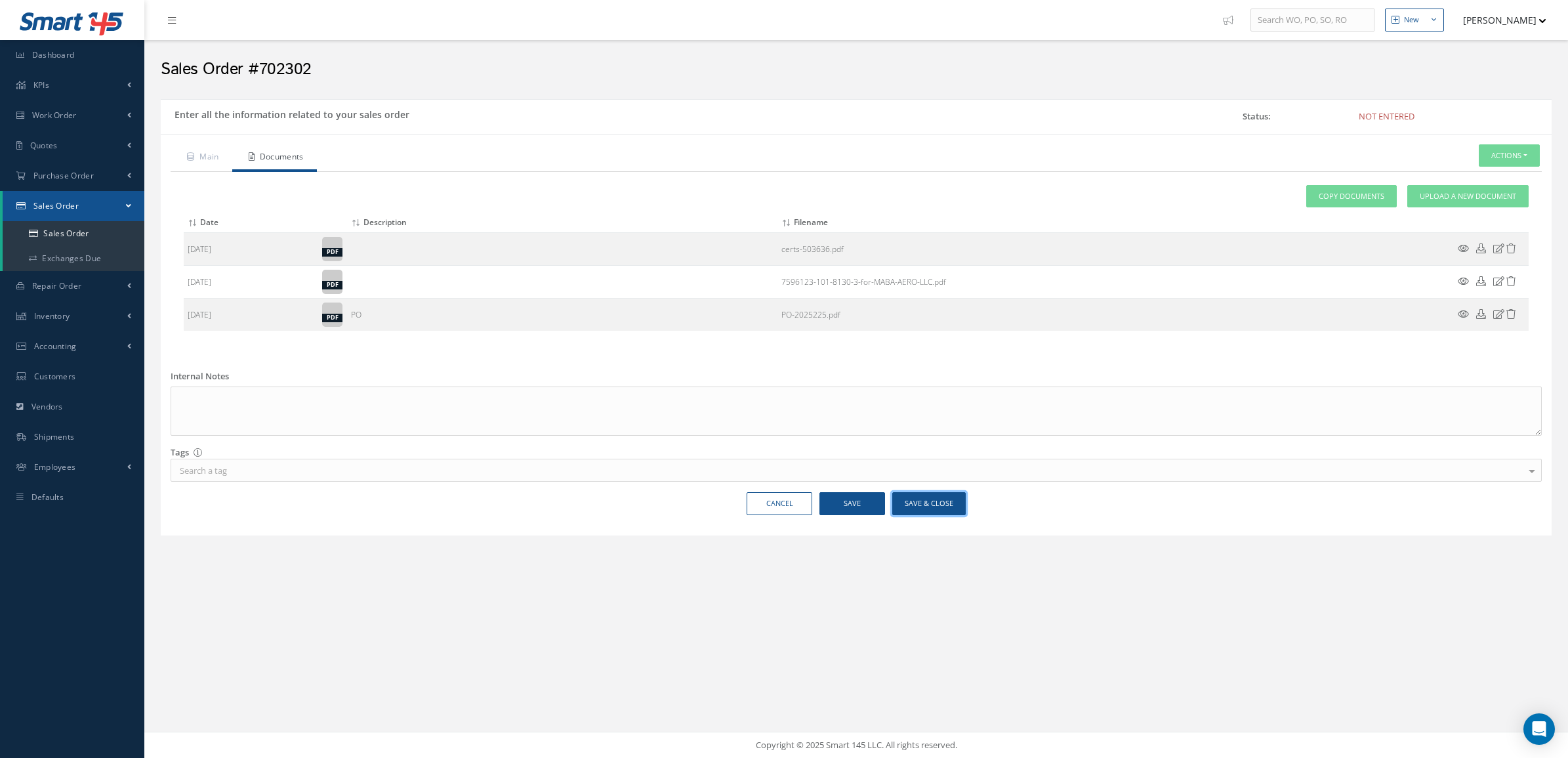
click at [902, 498] on button "Save & Close" at bounding box center [928, 504] width 74 height 23
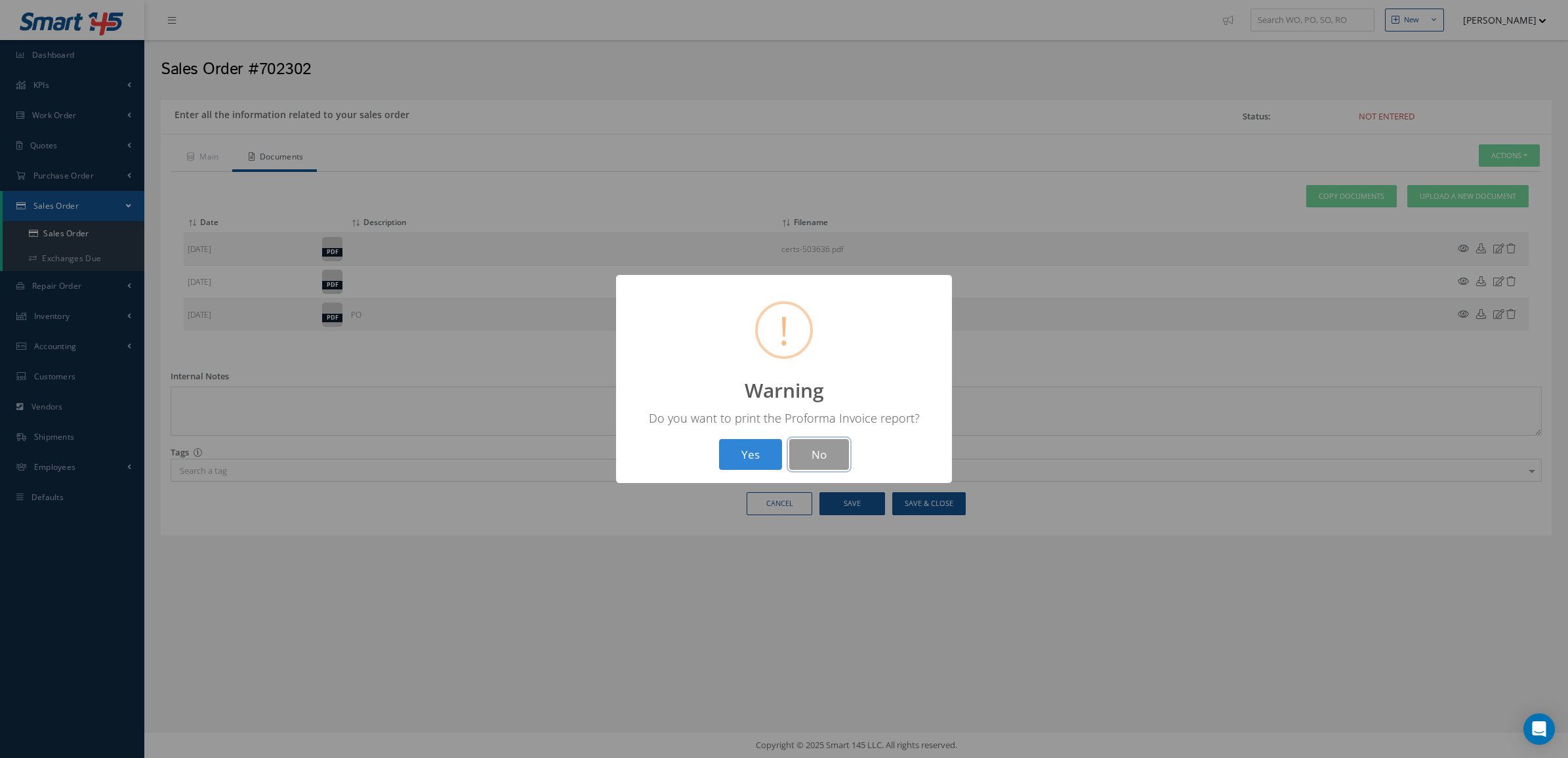
click at [829, 442] on button "No" at bounding box center [819, 455] width 60 height 31
click at [802, 443] on button "OK" at bounding box center [784, 455] width 60 height 31
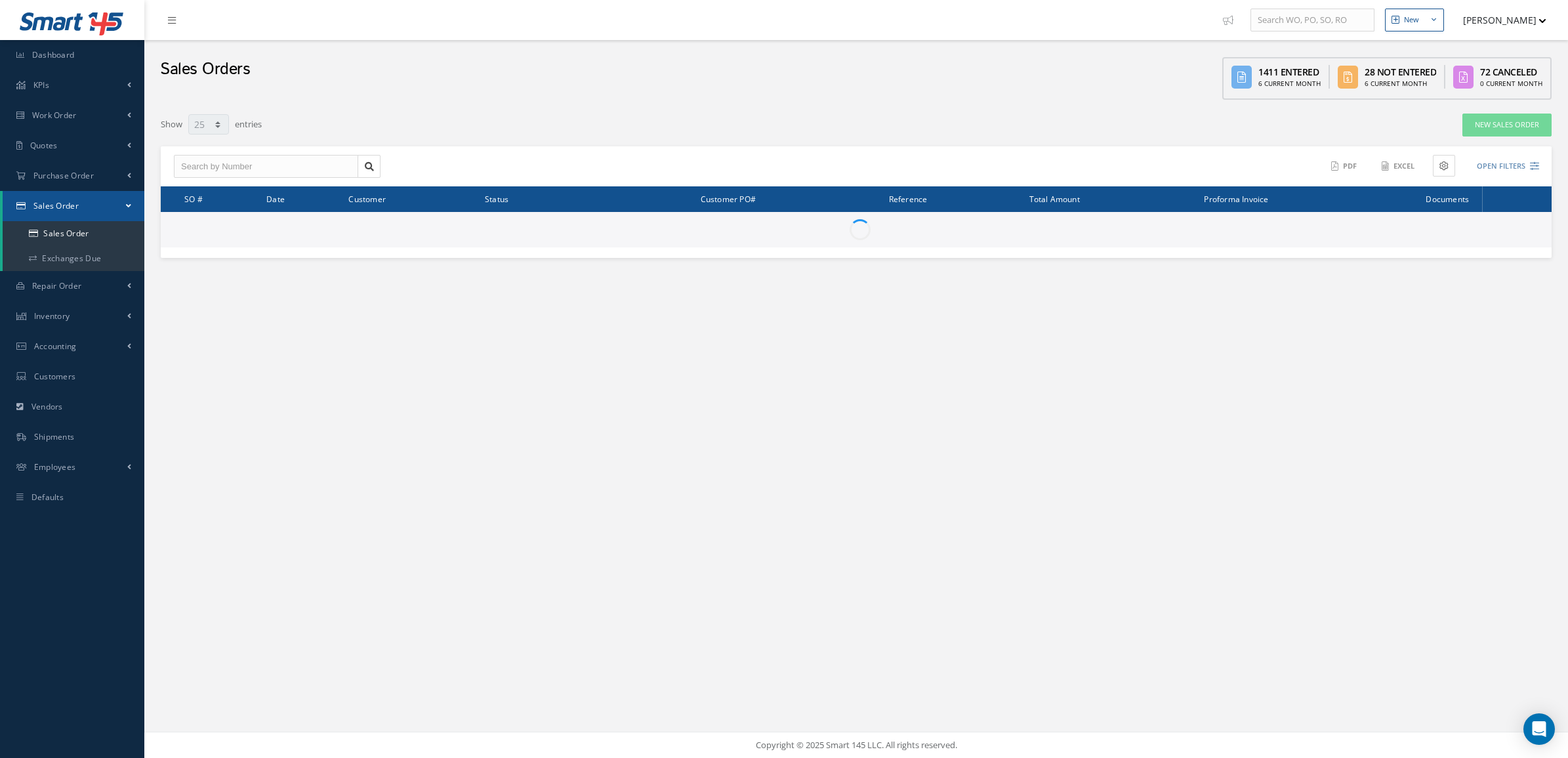
select select "25"
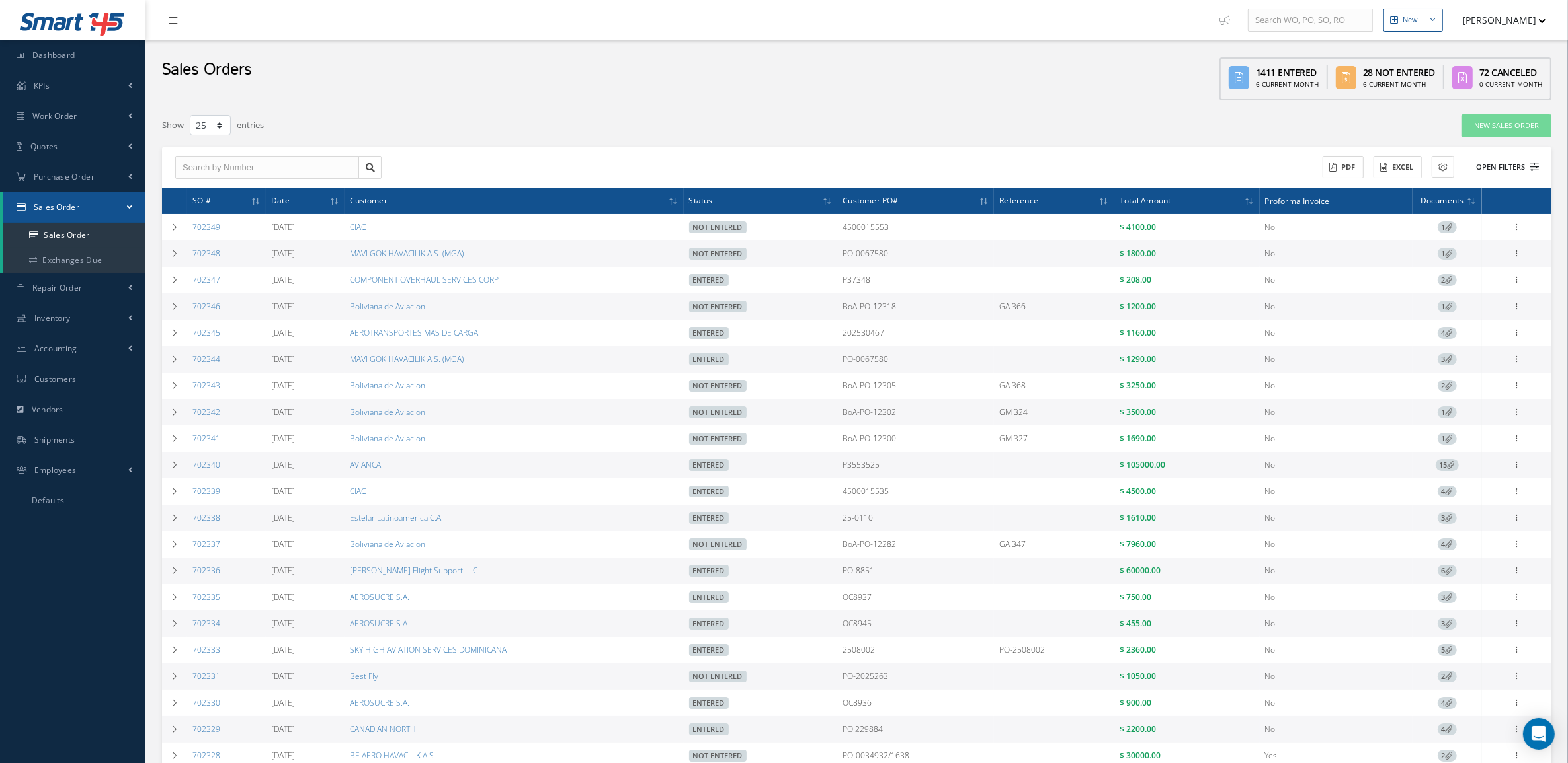
click at [1486, 170] on button "Open Filters" at bounding box center [1501, 167] width 74 height 22
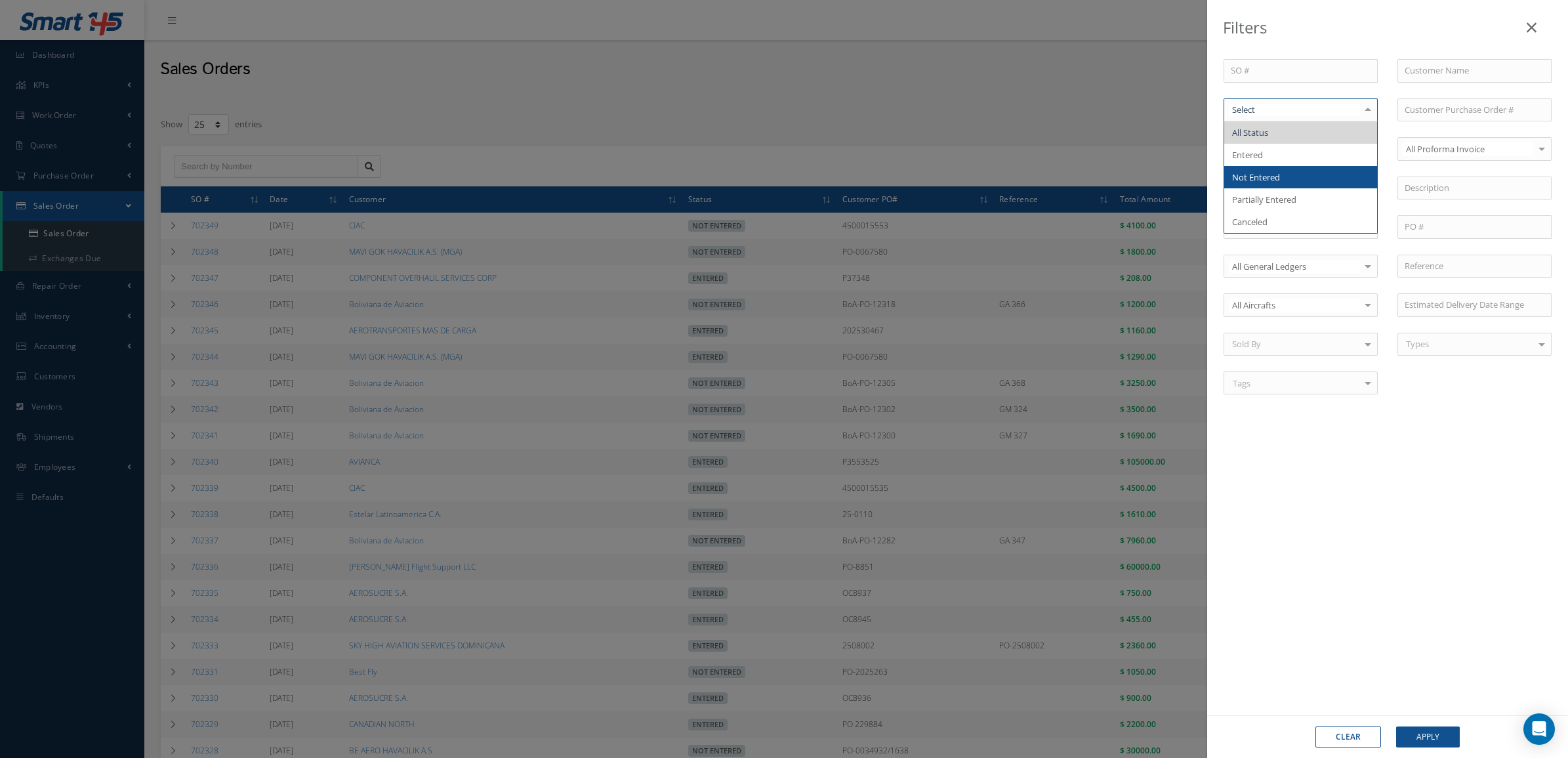
click at [1270, 171] on span "Not Entered" at bounding box center [1256, 177] width 48 height 12
click at [1407, 728] on button "Apply" at bounding box center [1427, 737] width 63 height 21
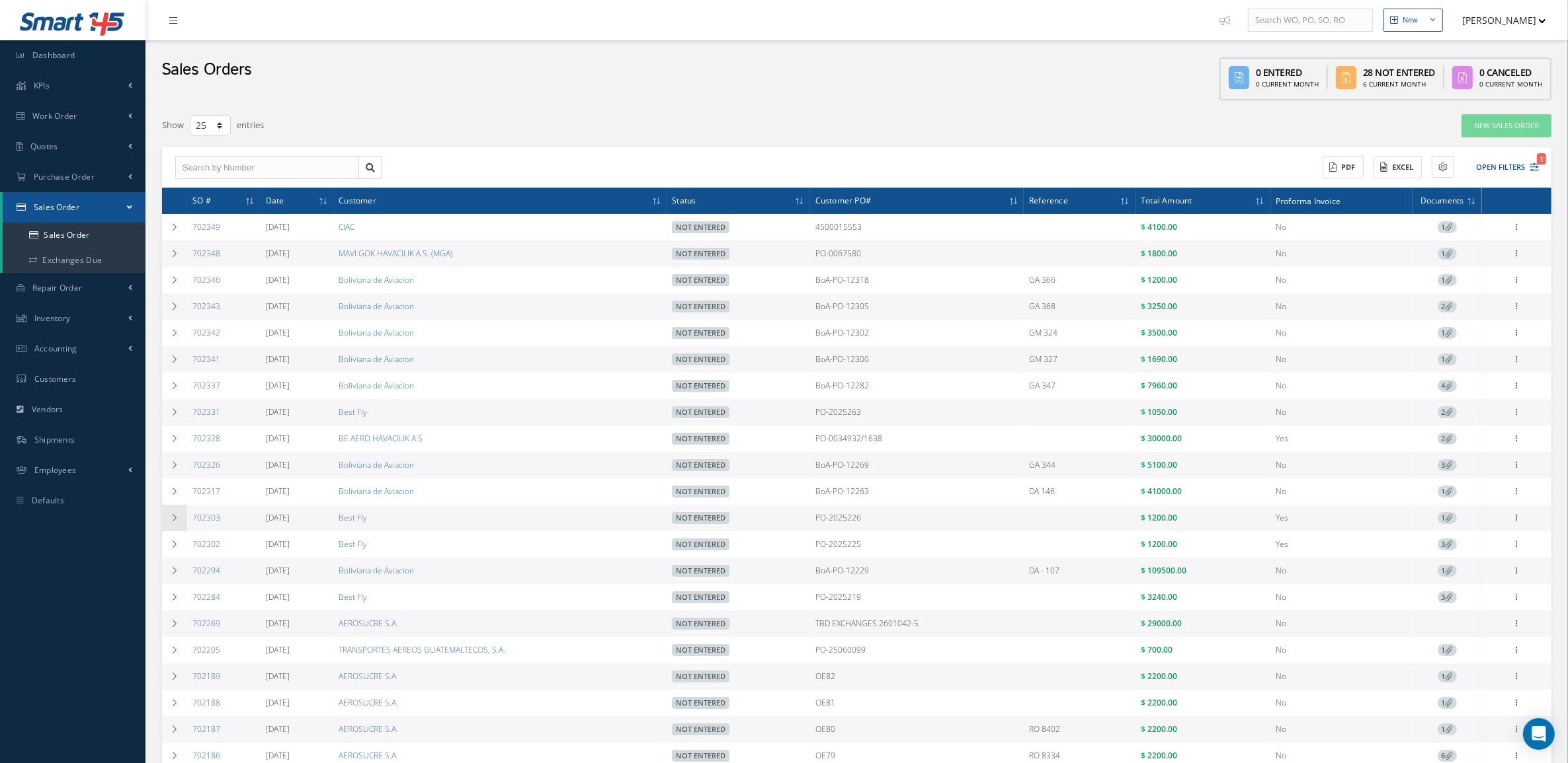
click at [175, 518] on icon at bounding box center [174, 517] width 10 height 8
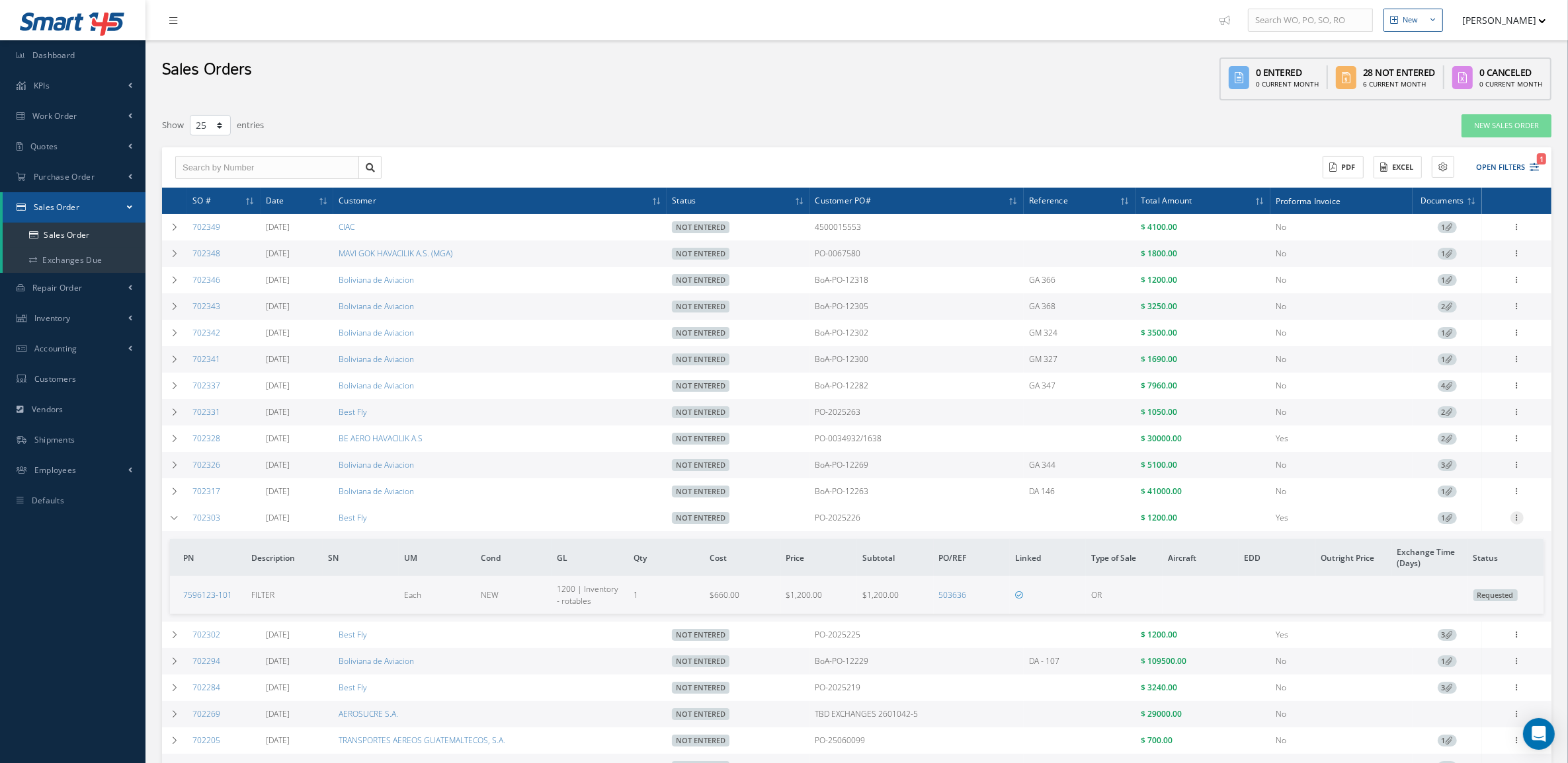
click at [1519, 520] on icon at bounding box center [1516, 517] width 13 height 10
click at [1469, 586] on link "Documents" at bounding box center [1455, 578] width 104 height 17
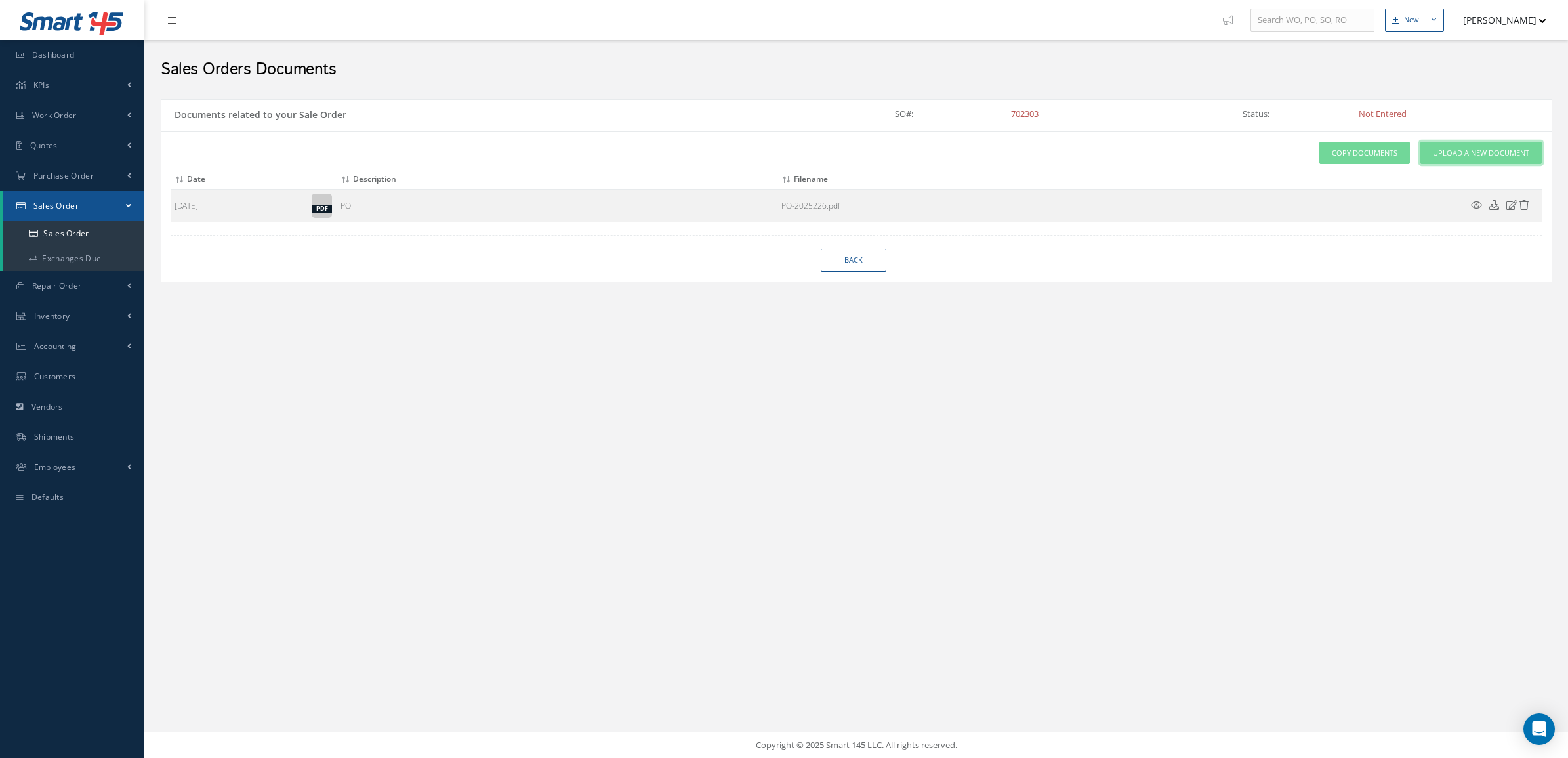
click at [1443, 149] on span "Upload a New Document" at bounding box center [1480, 153] width 96 height 11
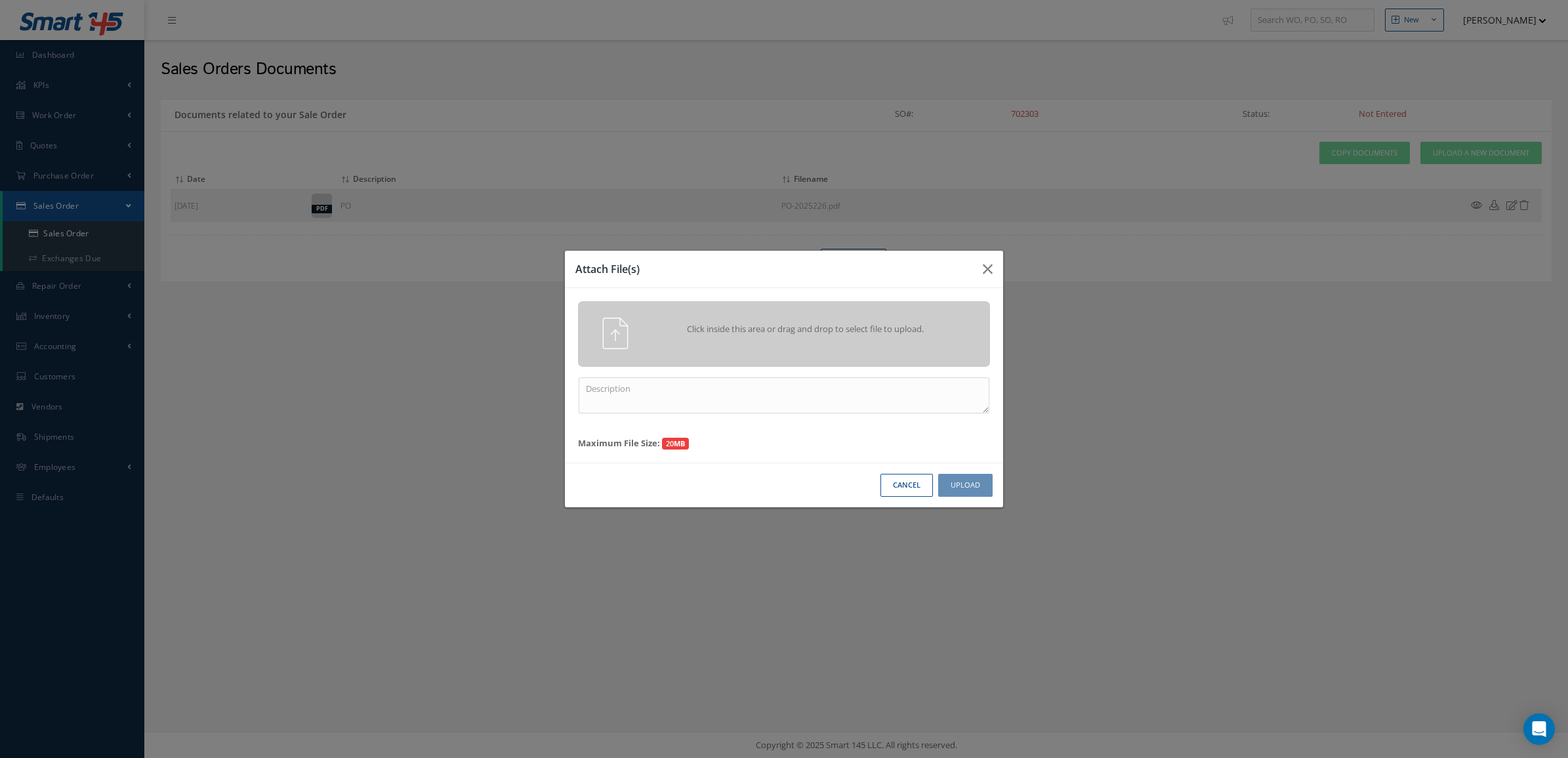
click at [845, 313] on div "Click inside this area or drag and drop to select file to upload." at bounding box center [784, 334] width 412 height 66
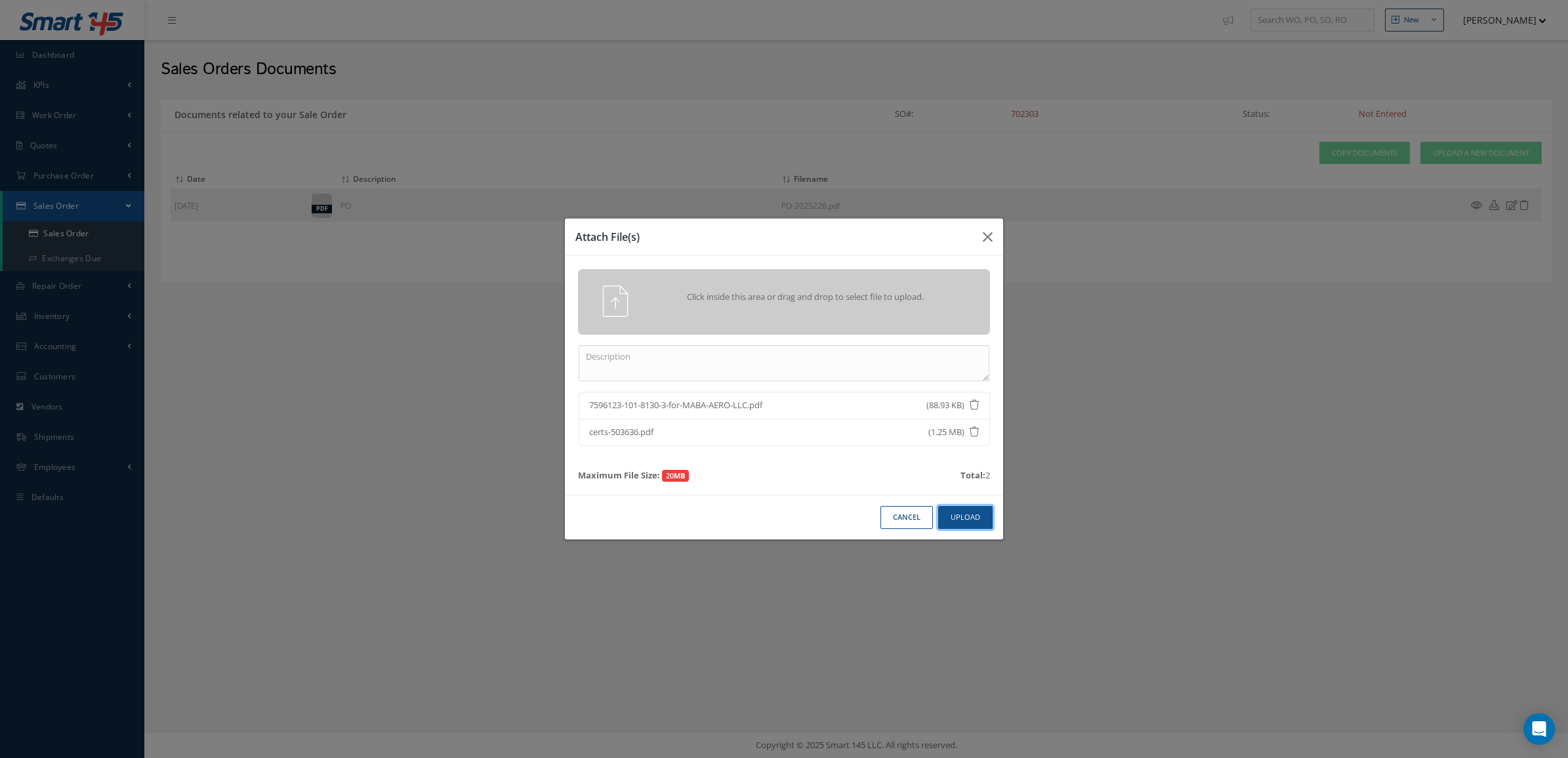
click at [974, 519] on button "Upload" at bounding box center [965, 517] width 55 height 23
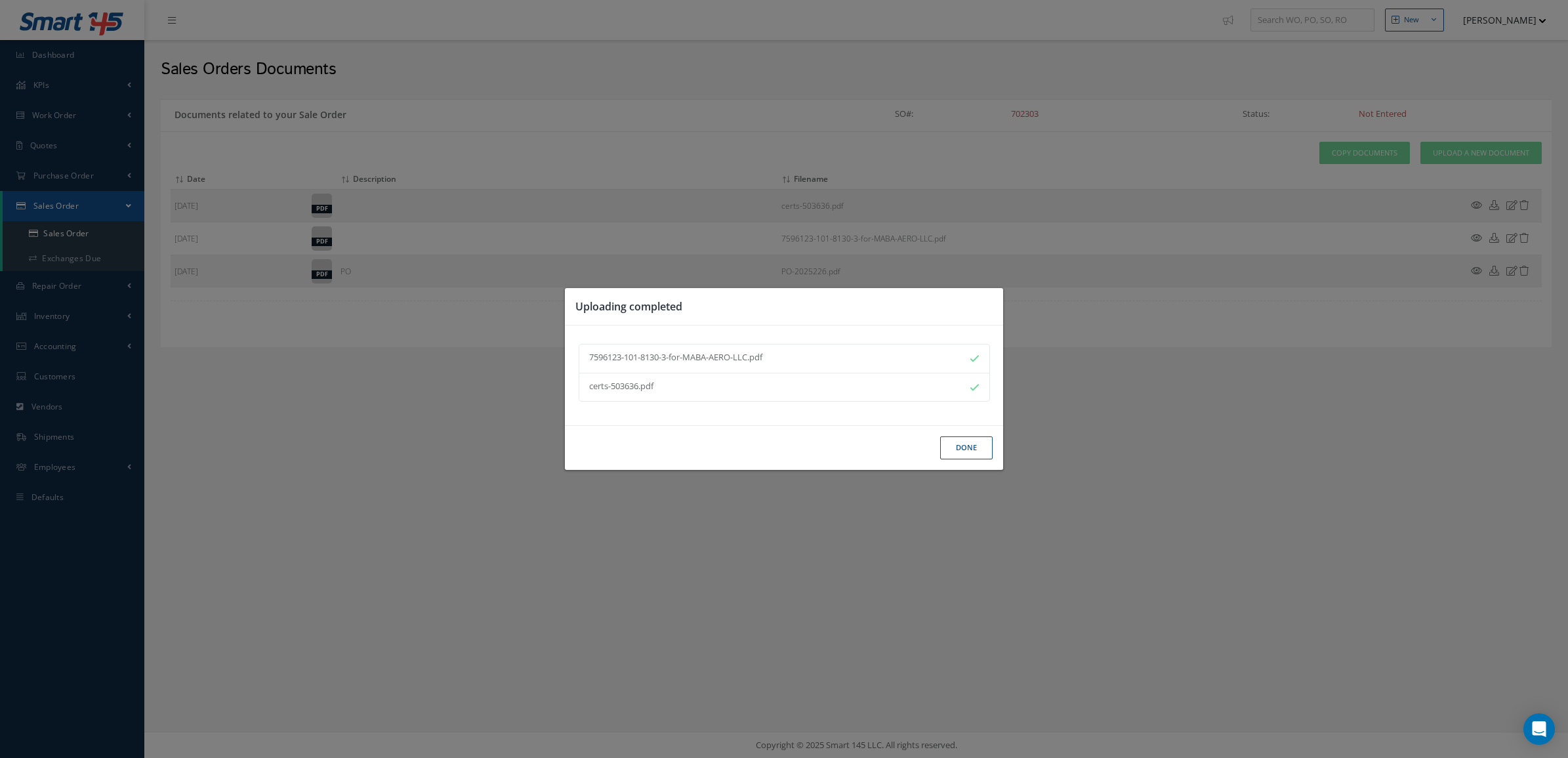
click at [977, 443] on button "Done" at bounding box center [966, 448] width 52 height 23
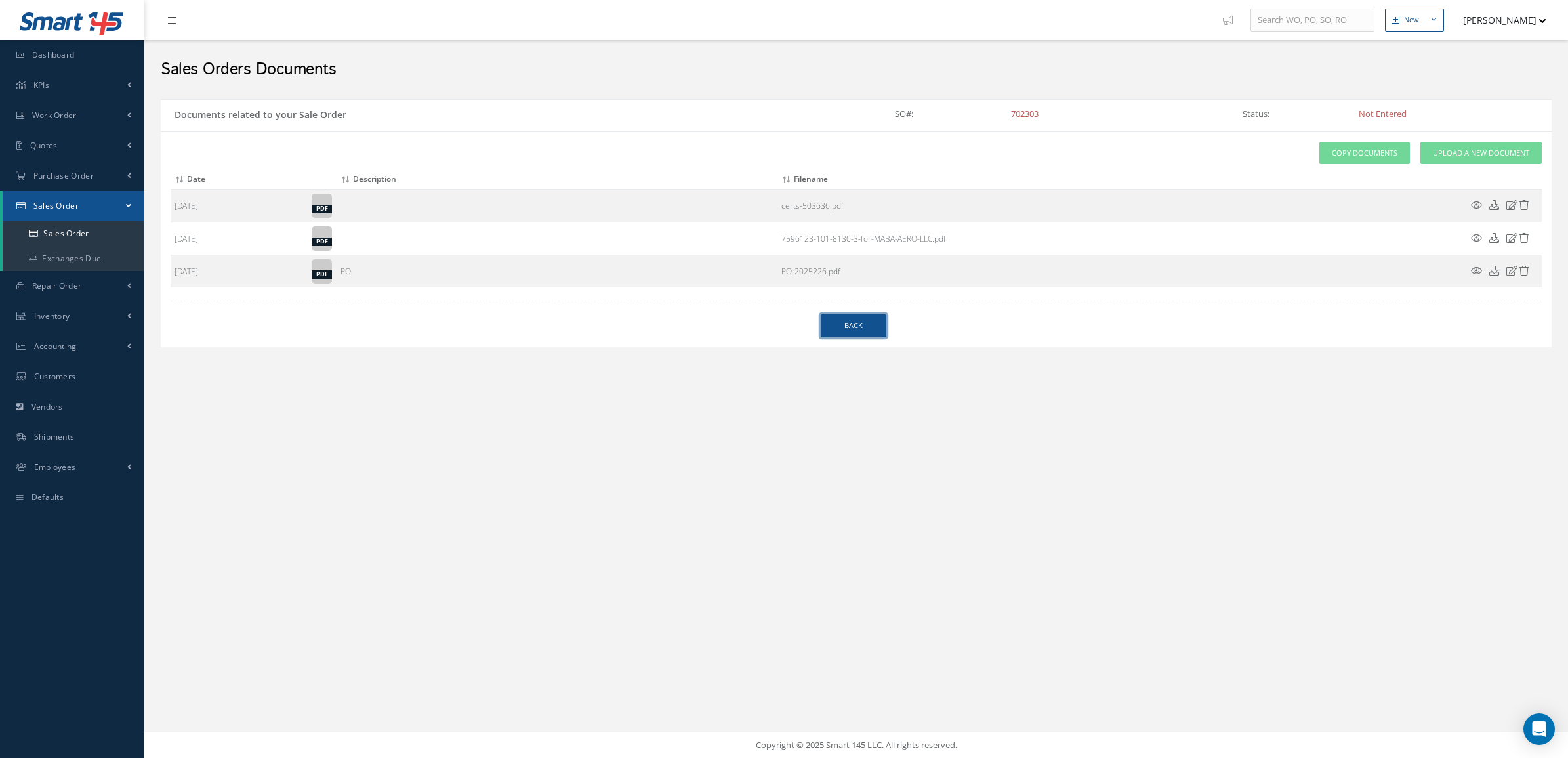
click at [851, 321] on link "Back" at bounding box center [854, 326] width 66 height 23
select select "25"
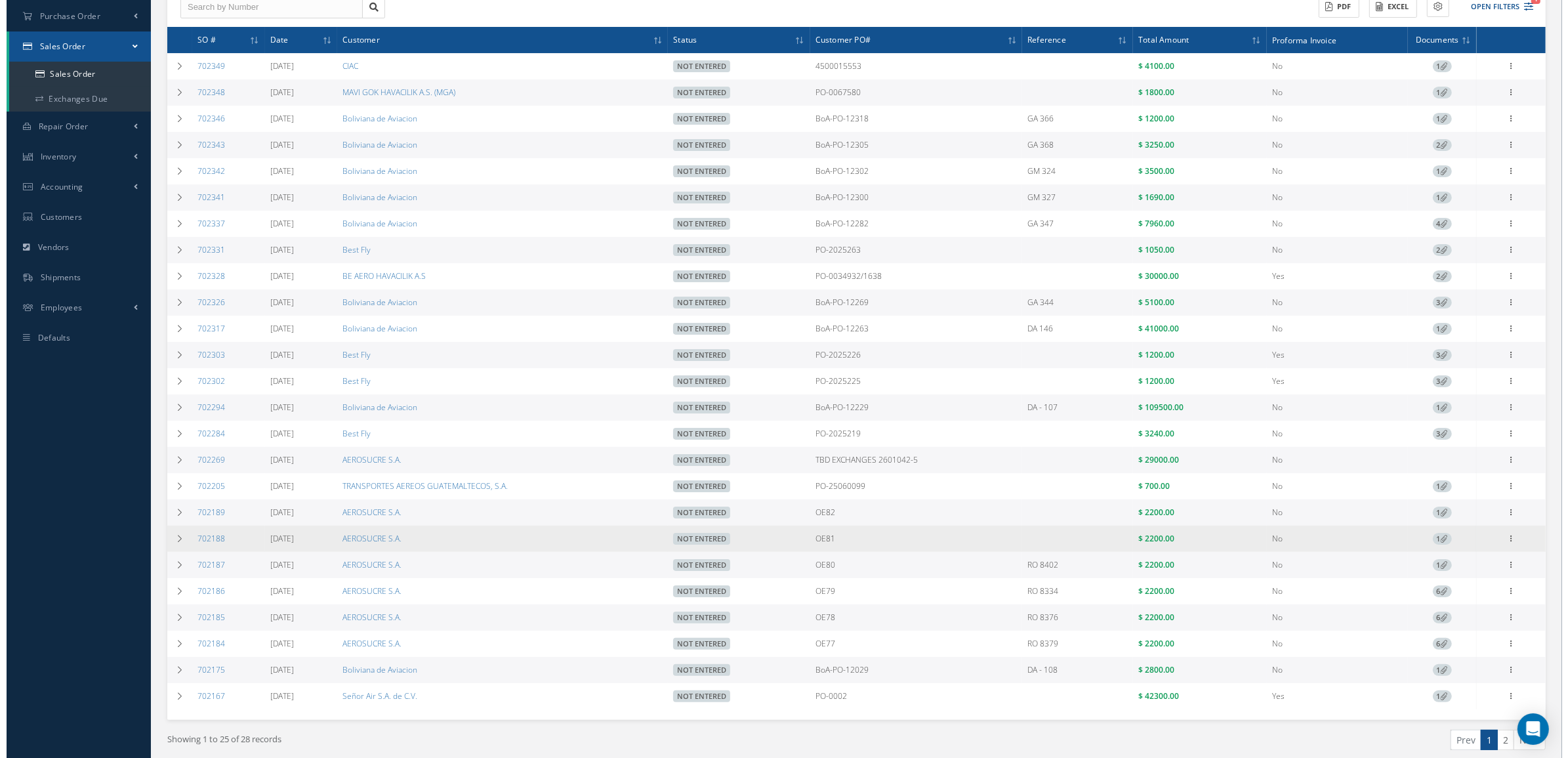
scroll to position [164, 0]
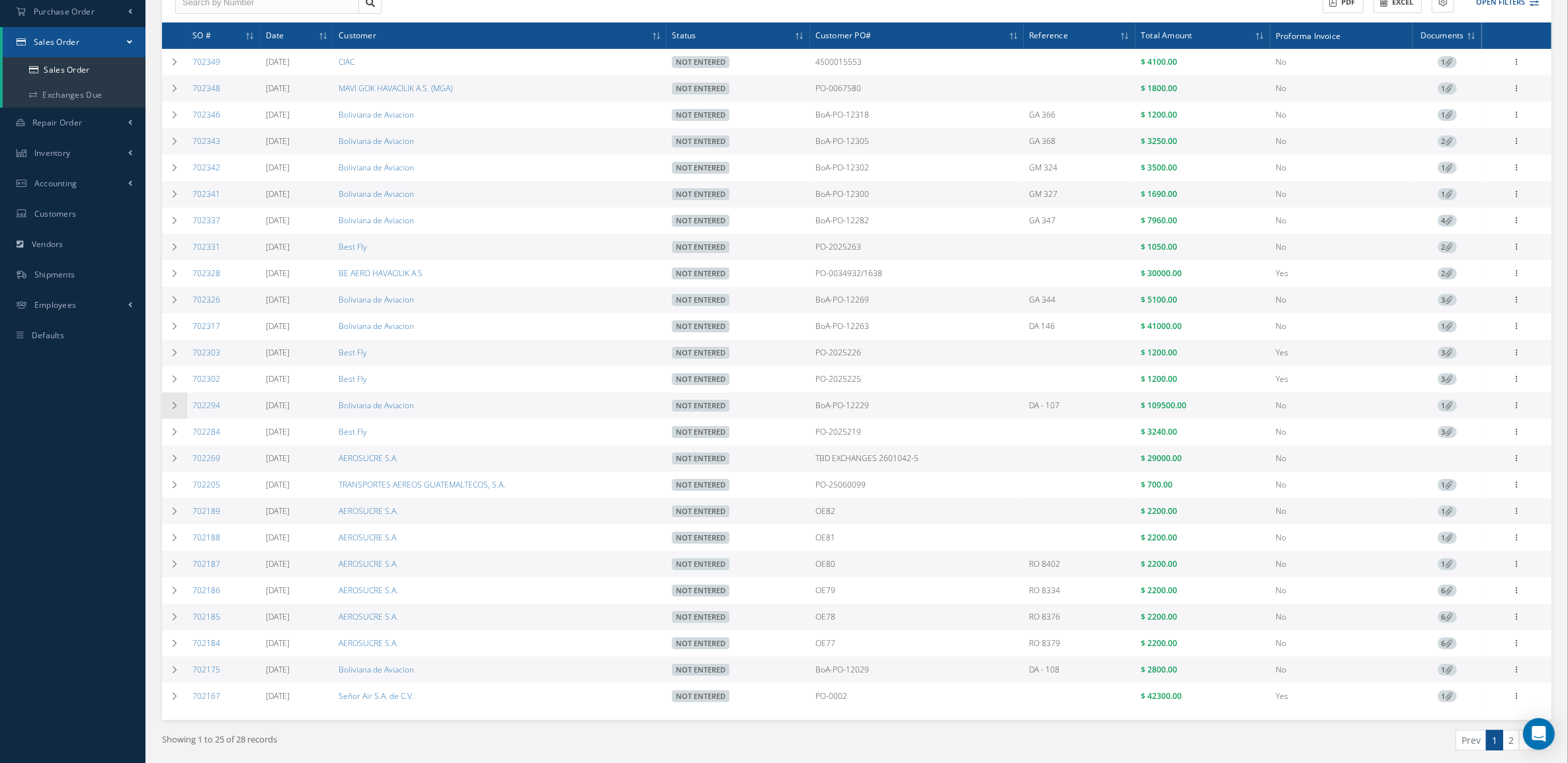
click at [172, 410] on icon at bounding box center [174, 406] width 10 height 8
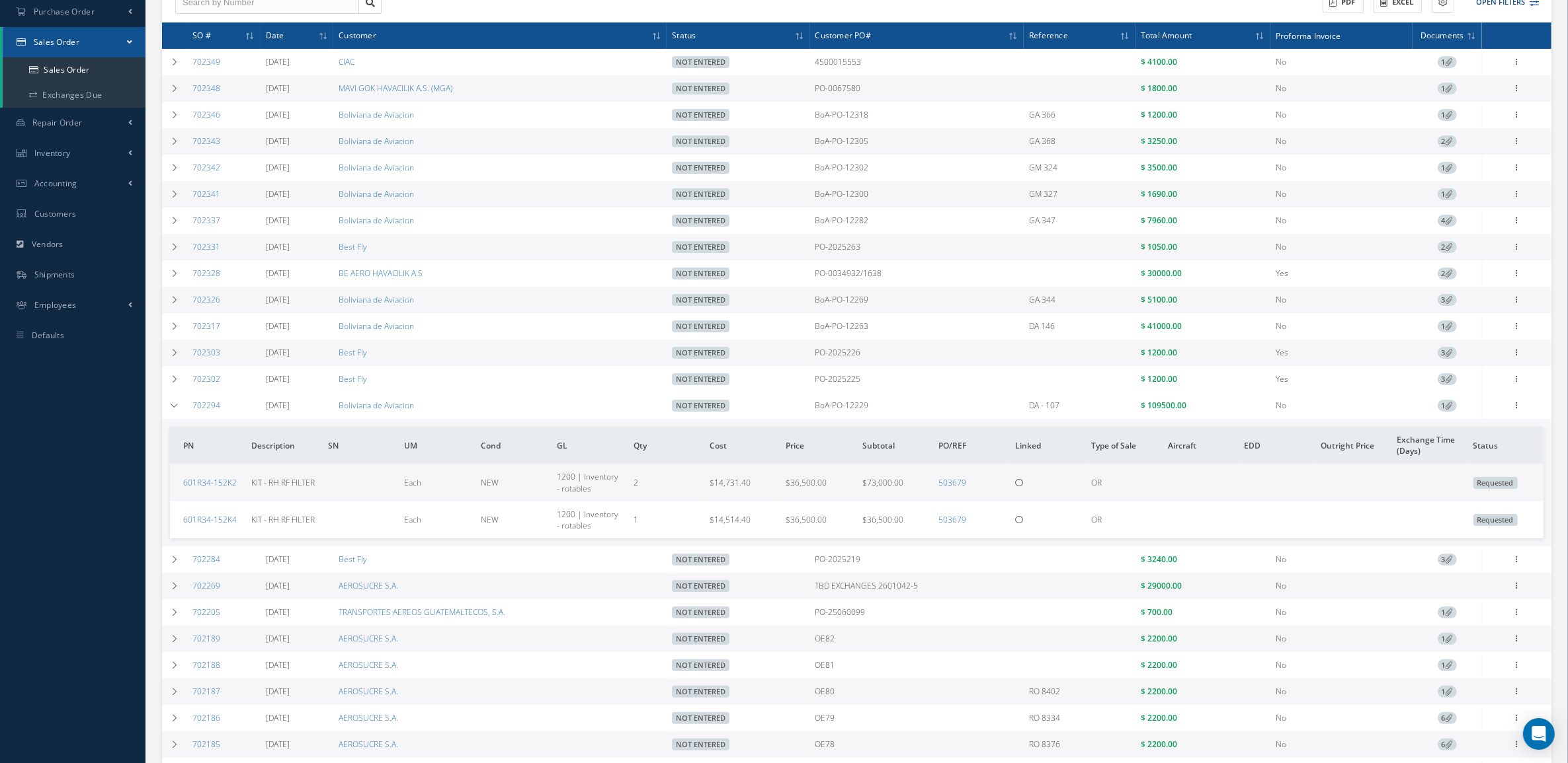
click at [1449, 407] on icon at bounding box center [1449, 406] width 7 height 7
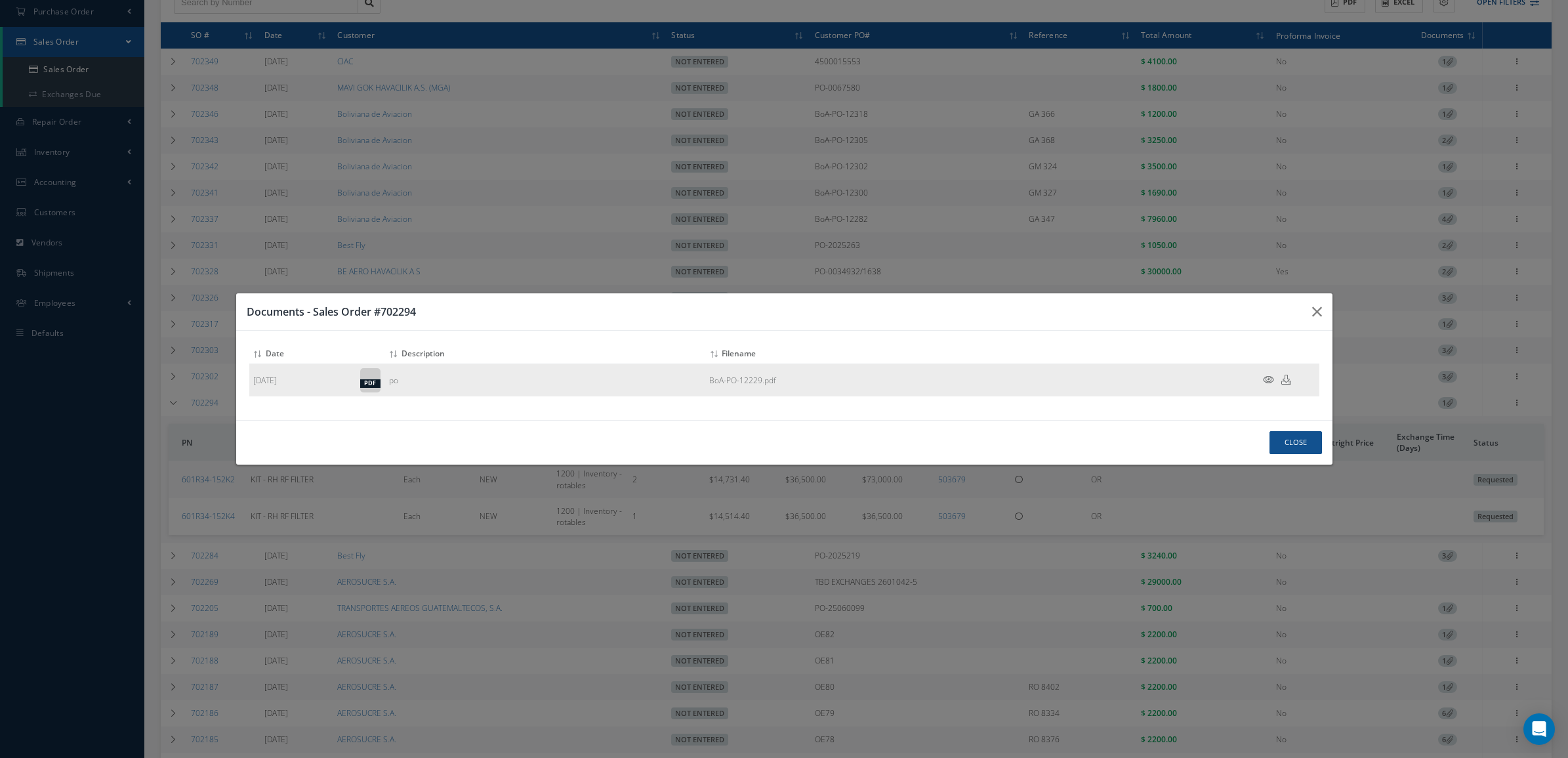
click at [1270, 376] on icon at bounding box center [1268, 379] width 11 height 10
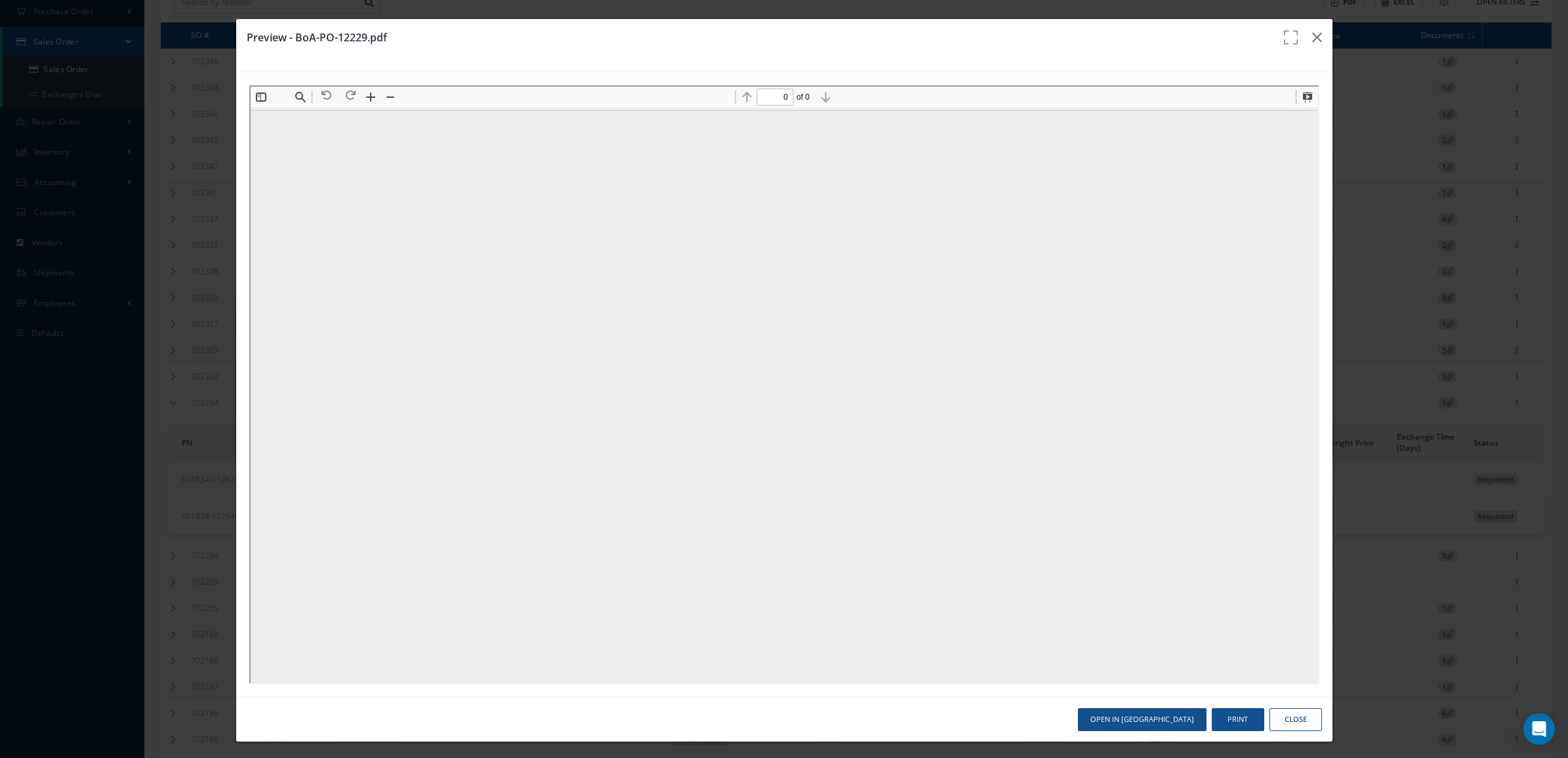
scroll to position [0, 0]
type input "1"
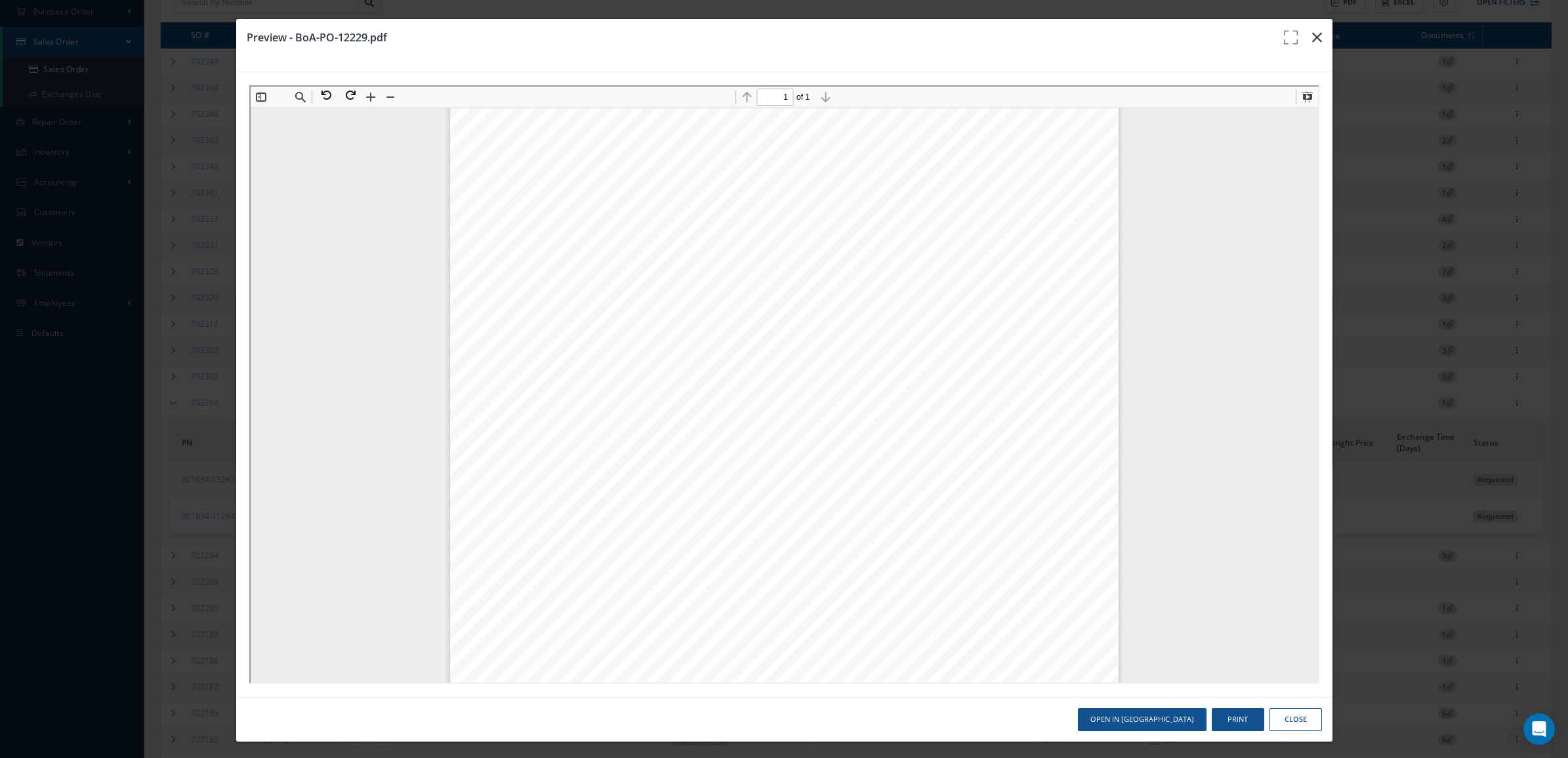
click at [1312, 33] on icon "button" at bounding box center [1316, 37] width 10 height 16
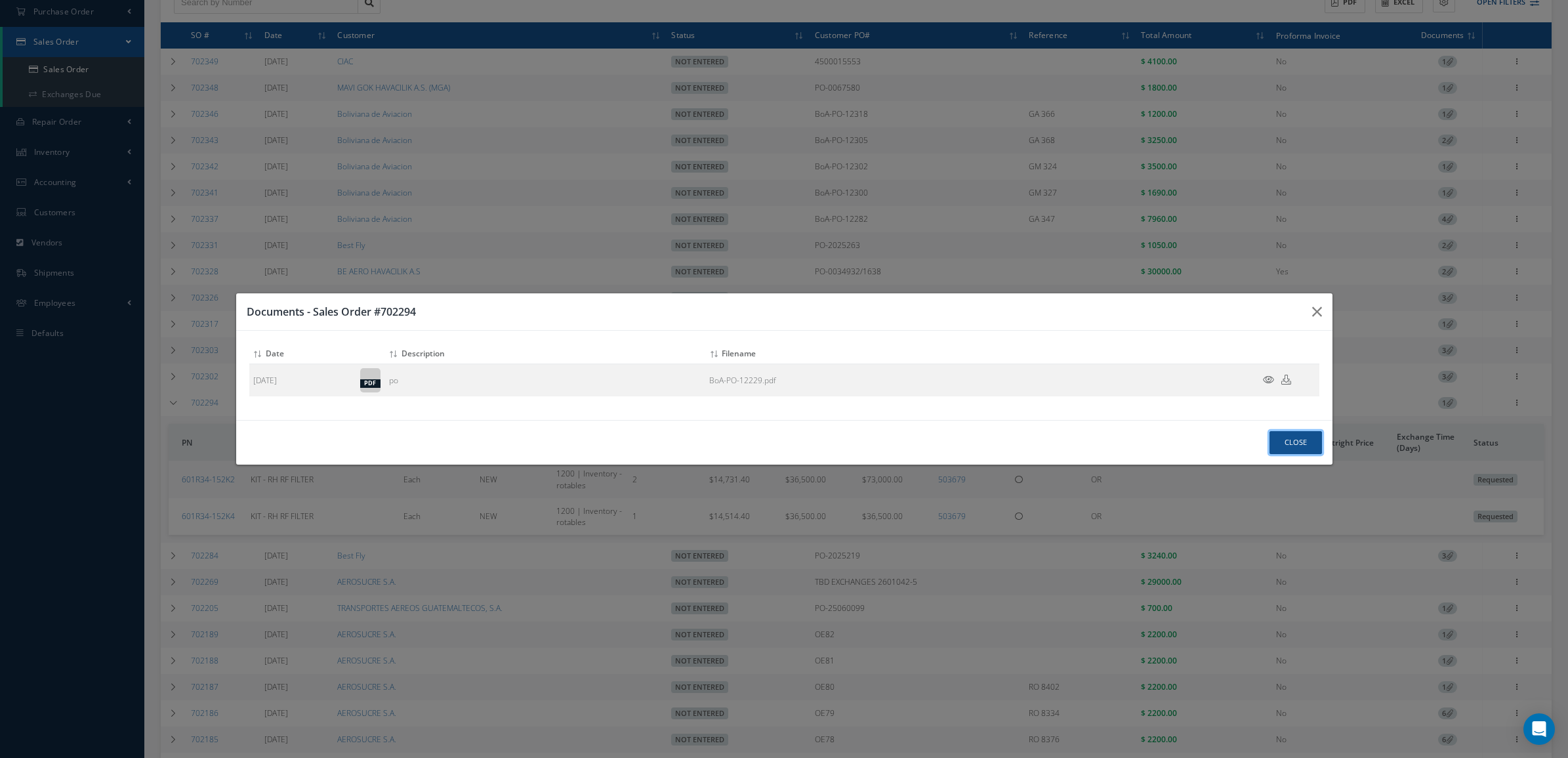
click at [1278, 434] on button "Close" at bounding box center [1296, 443] width 52 height 23
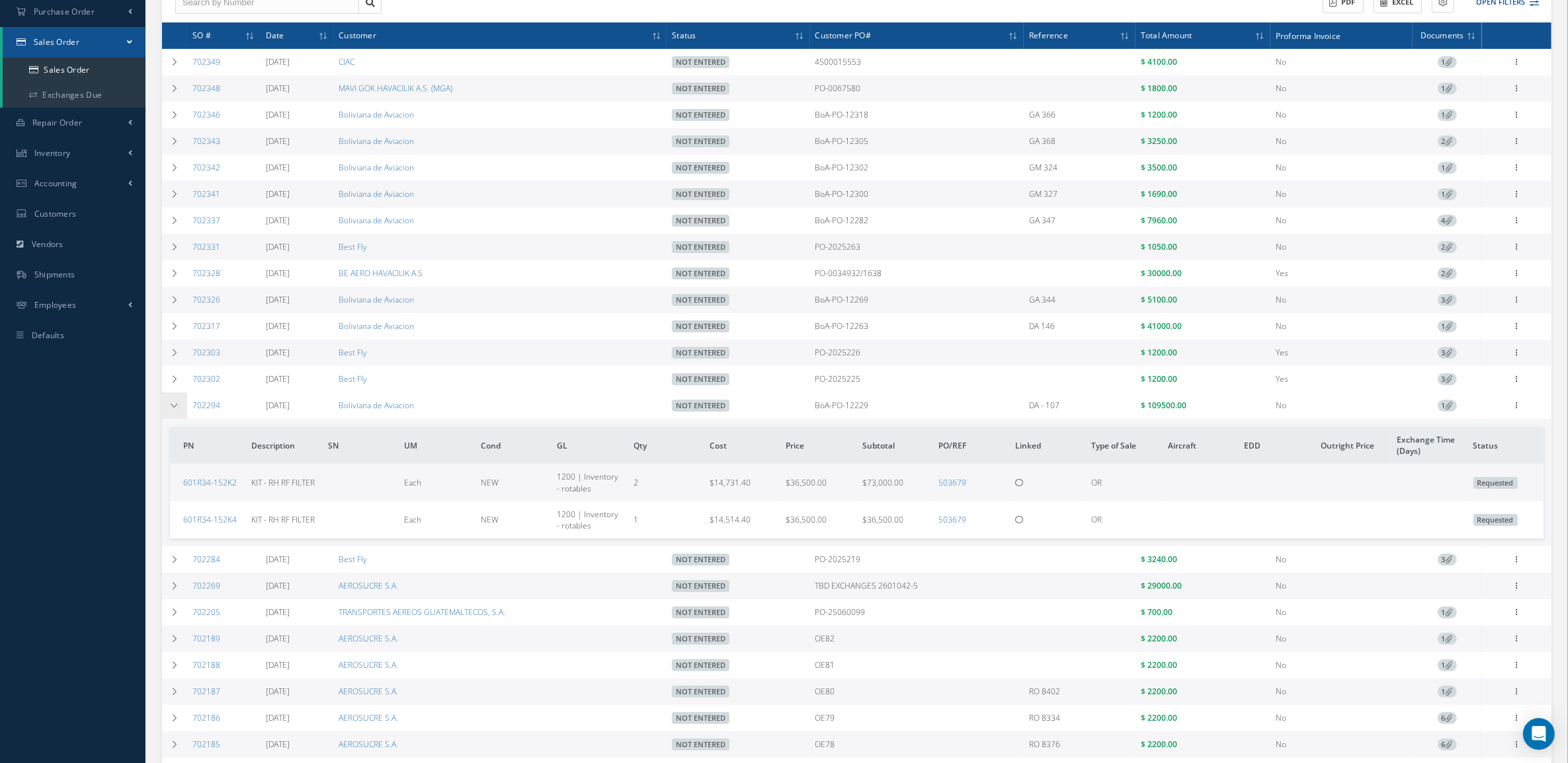
click at [166, 416] on td at bounding box center [174, 406] width 25 height 26
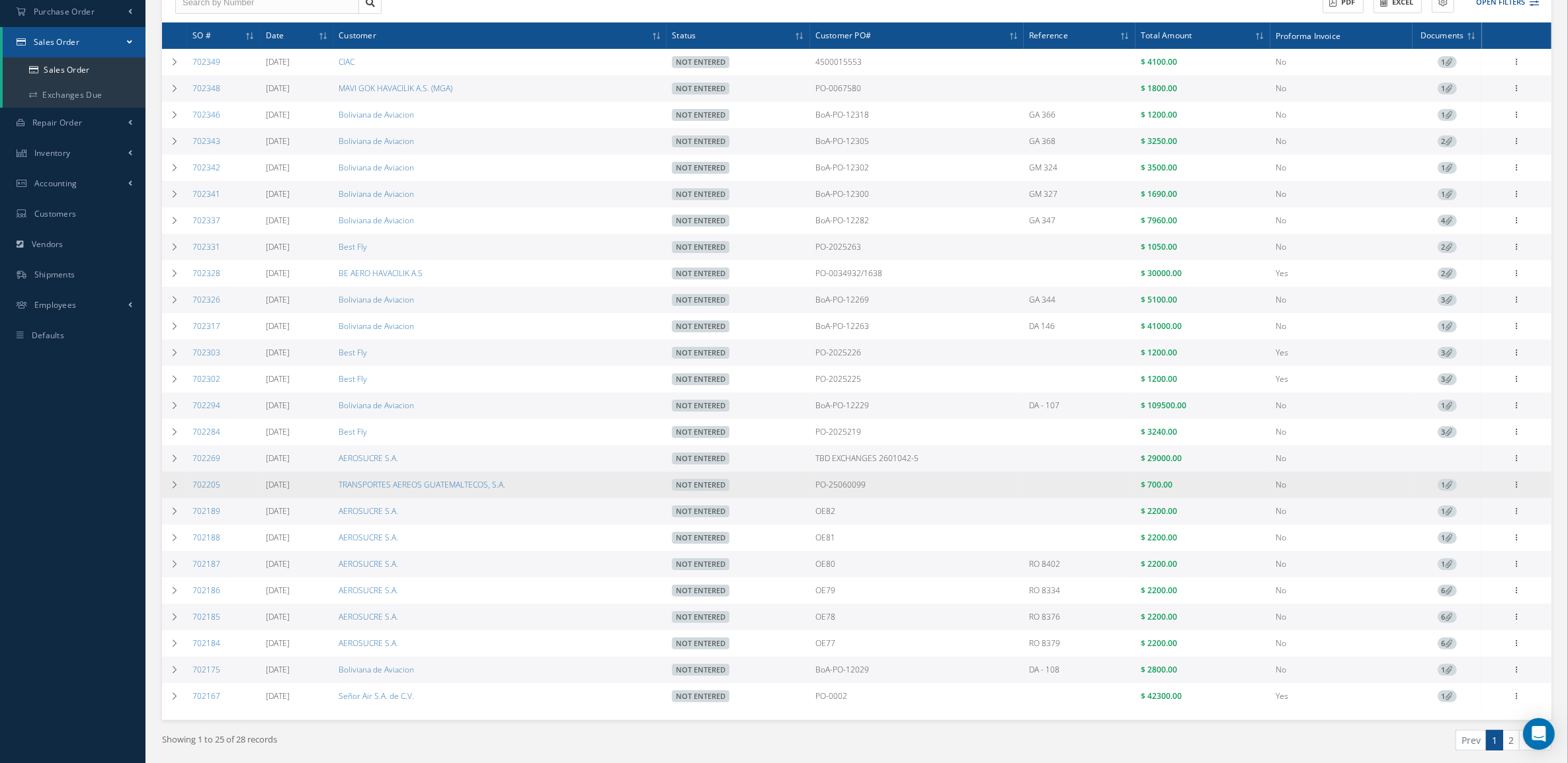
click at [1449, 489] on icon at bounding box center [1449, 484] width 7 height 7
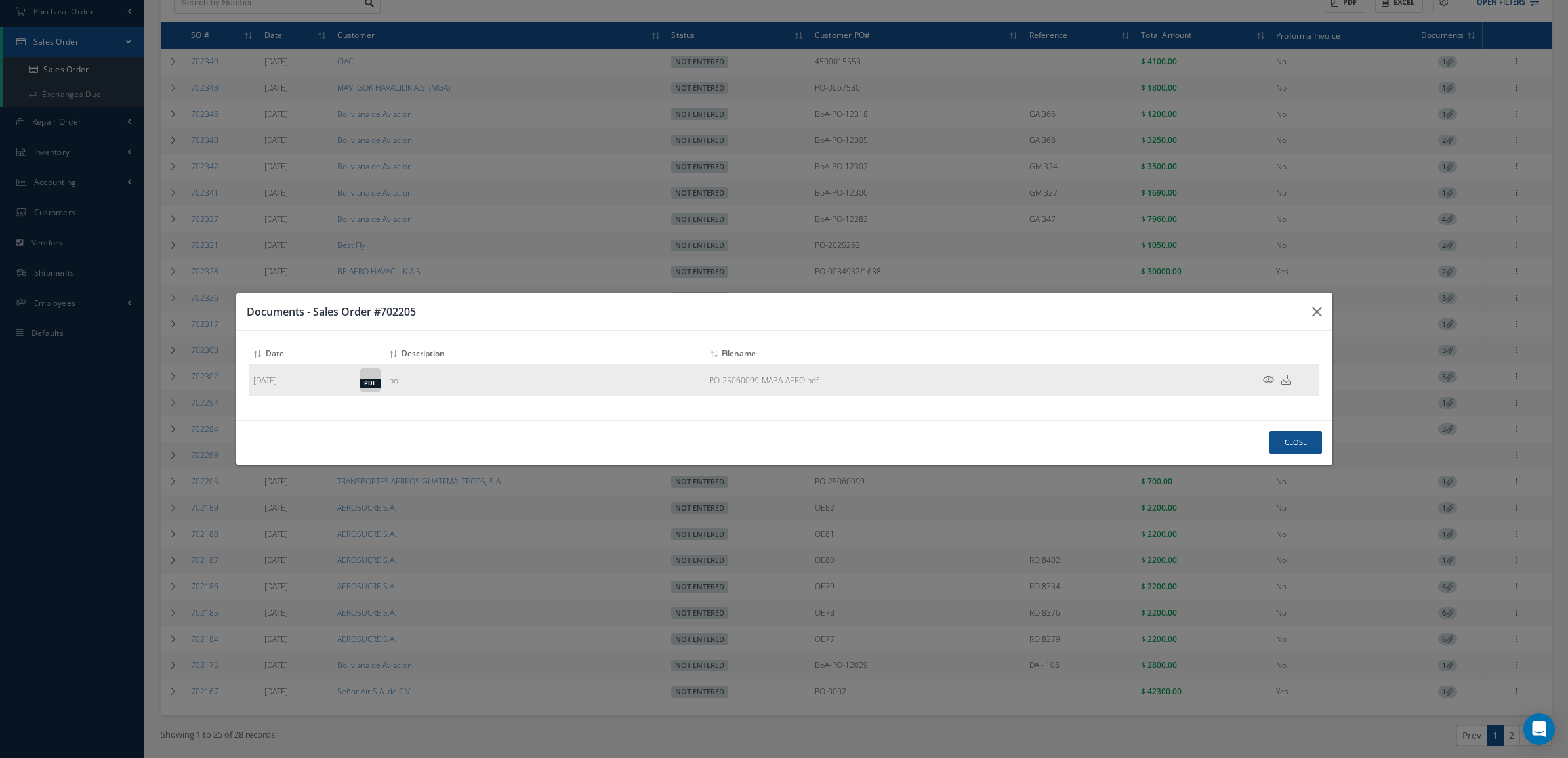
click at [1270, 375] on icon at bounding box center [1268, 379] width 11 height 10
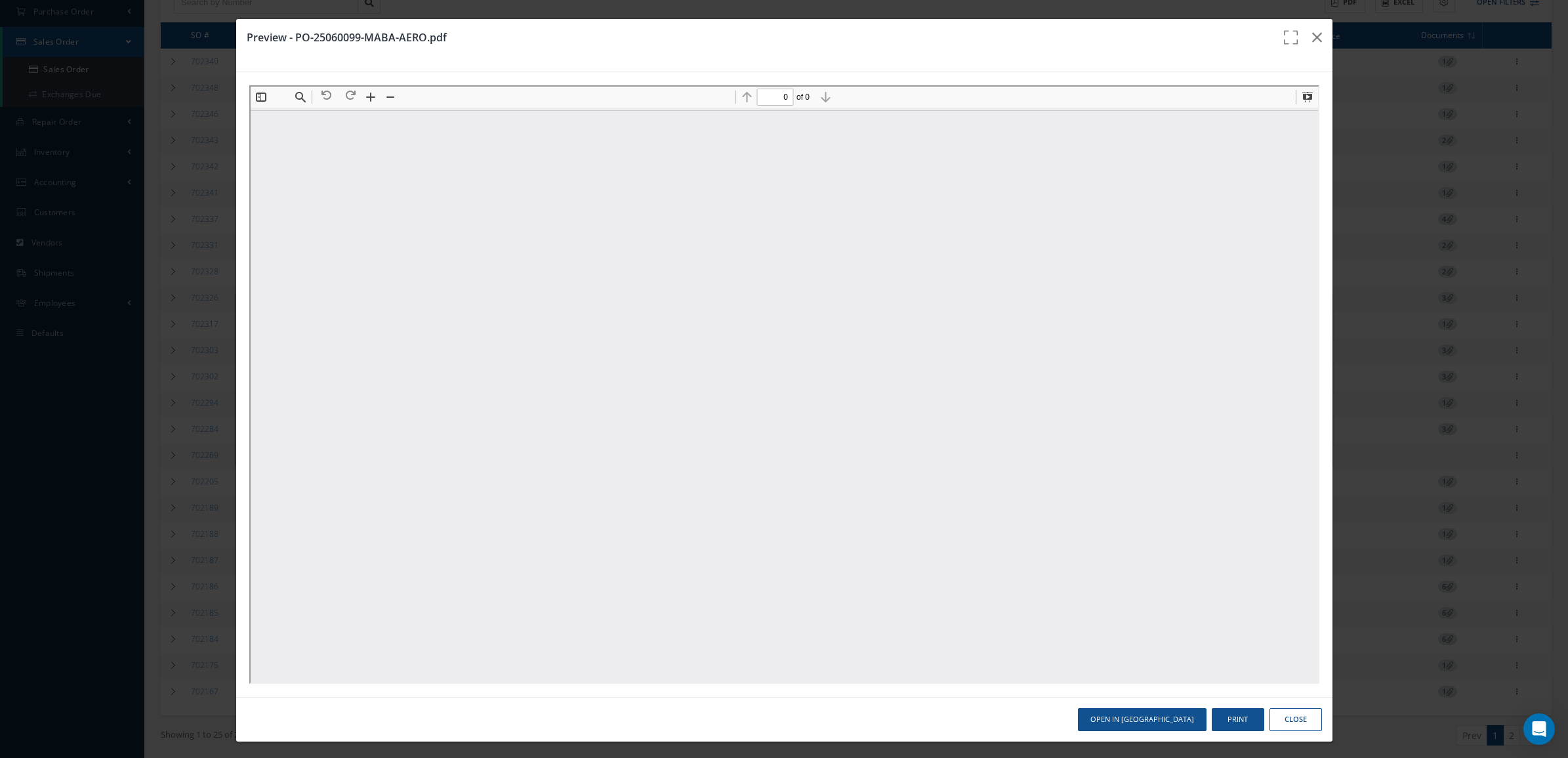
scroll to position [0, 0]
type input "1"
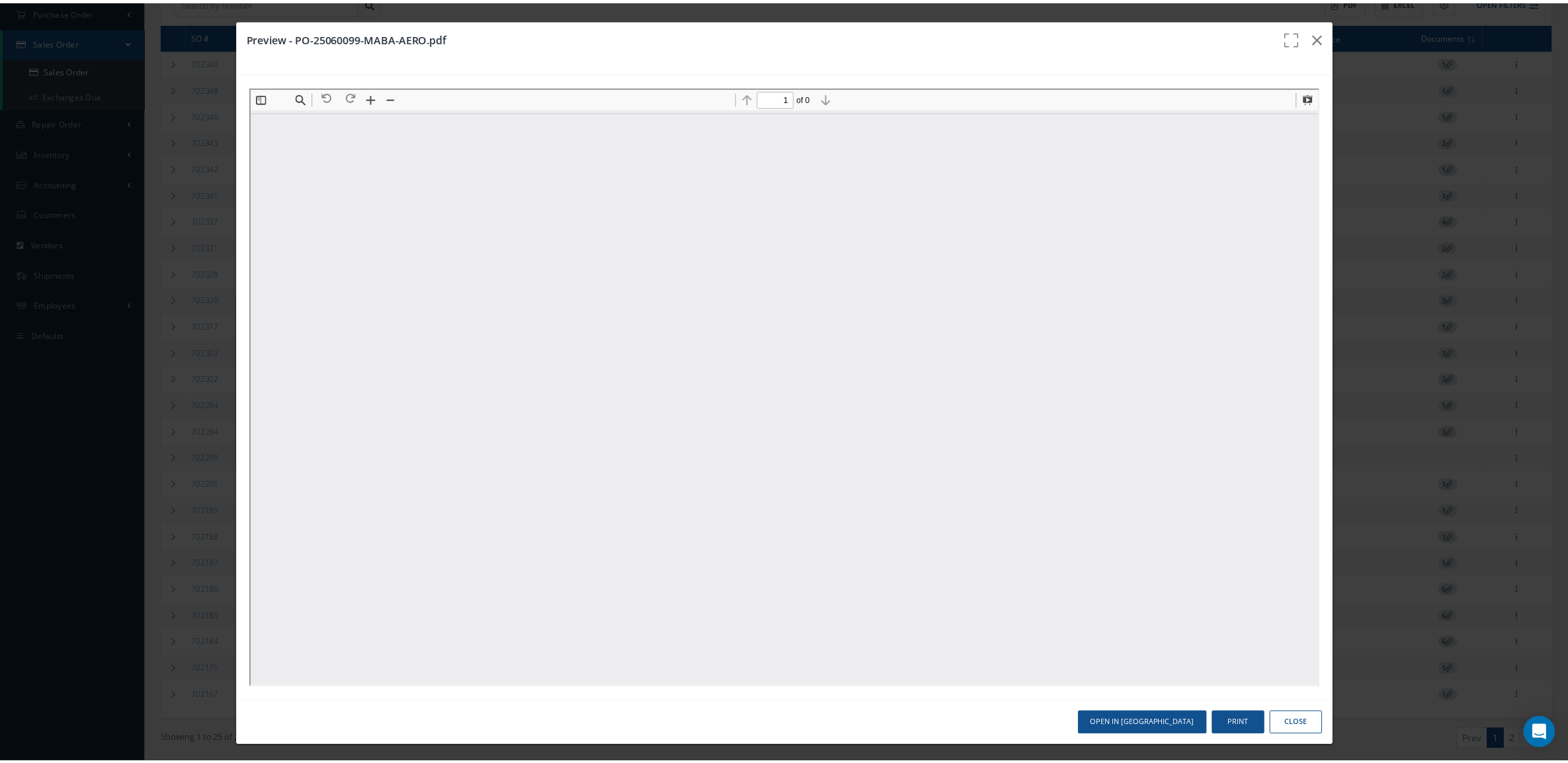
scroll to position [7, 0]
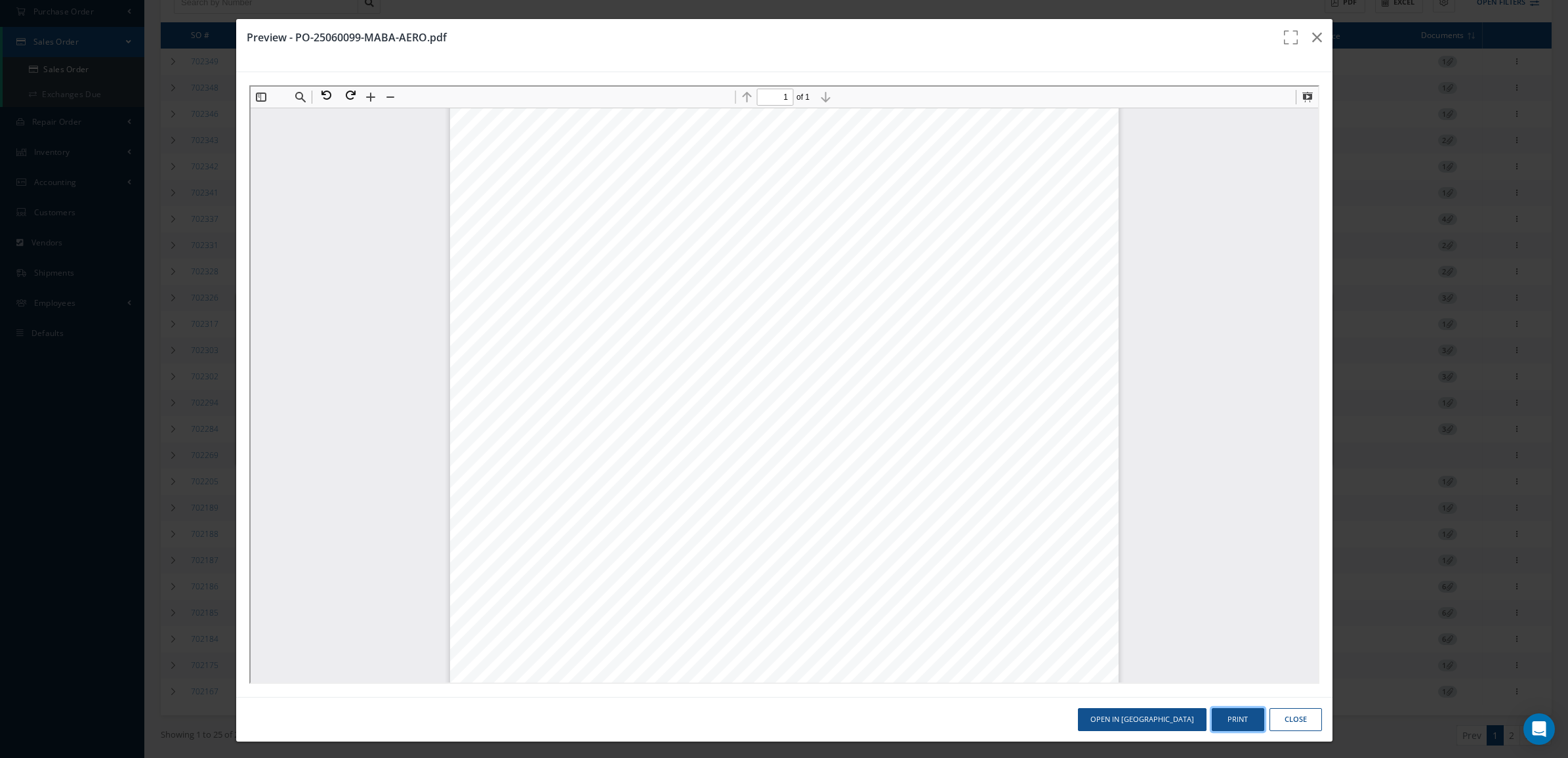
click at [1211, 722] on button "Print" at bounding box center [1237, 720] width 52 height 23
click at [1274, 713] on button "Close" at bounding box center [1296, 720] width 52 height 23
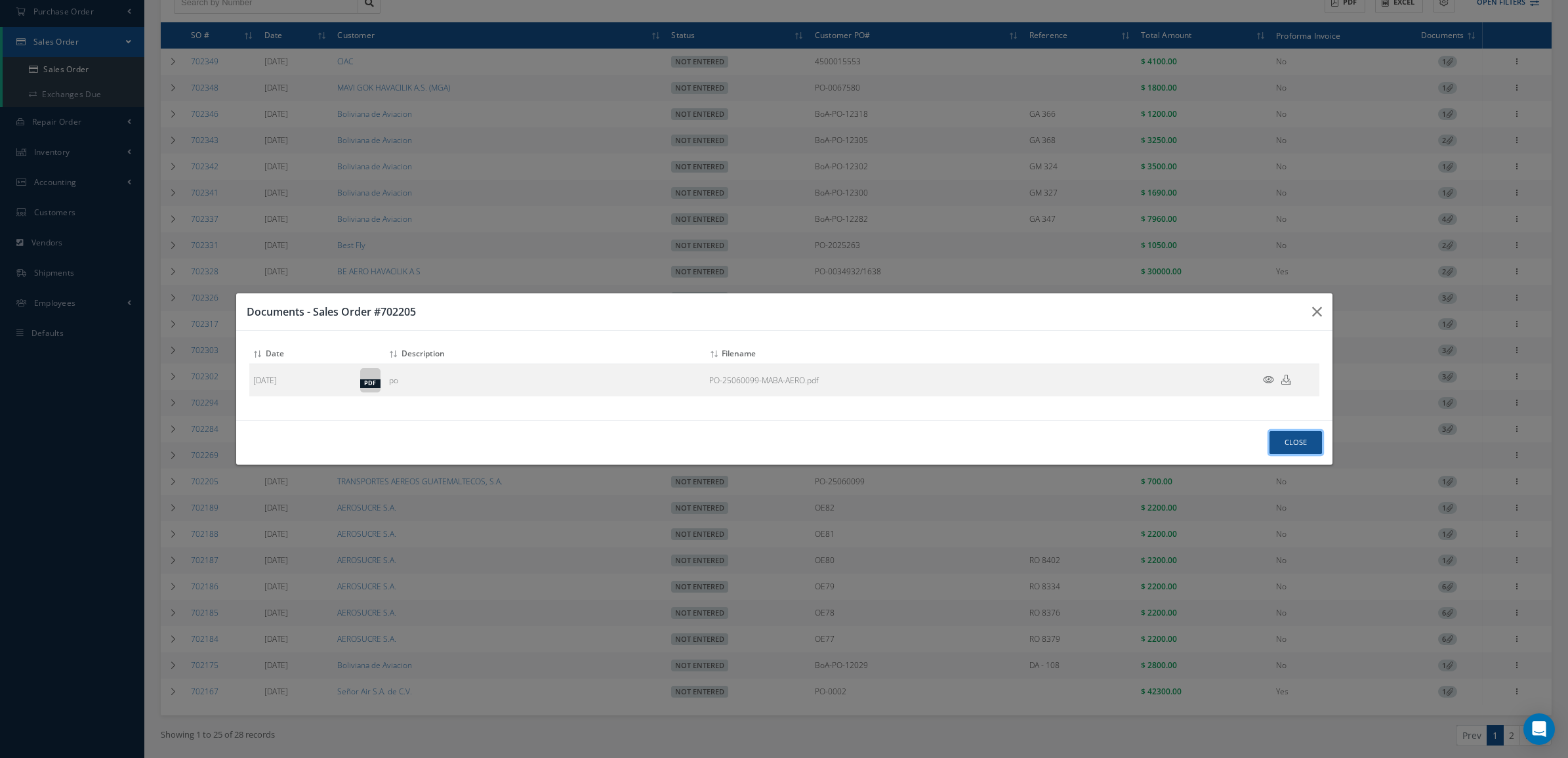
click at [1280, 443] on button "Close" at bounding box center [1296, 443] width 52 height 23
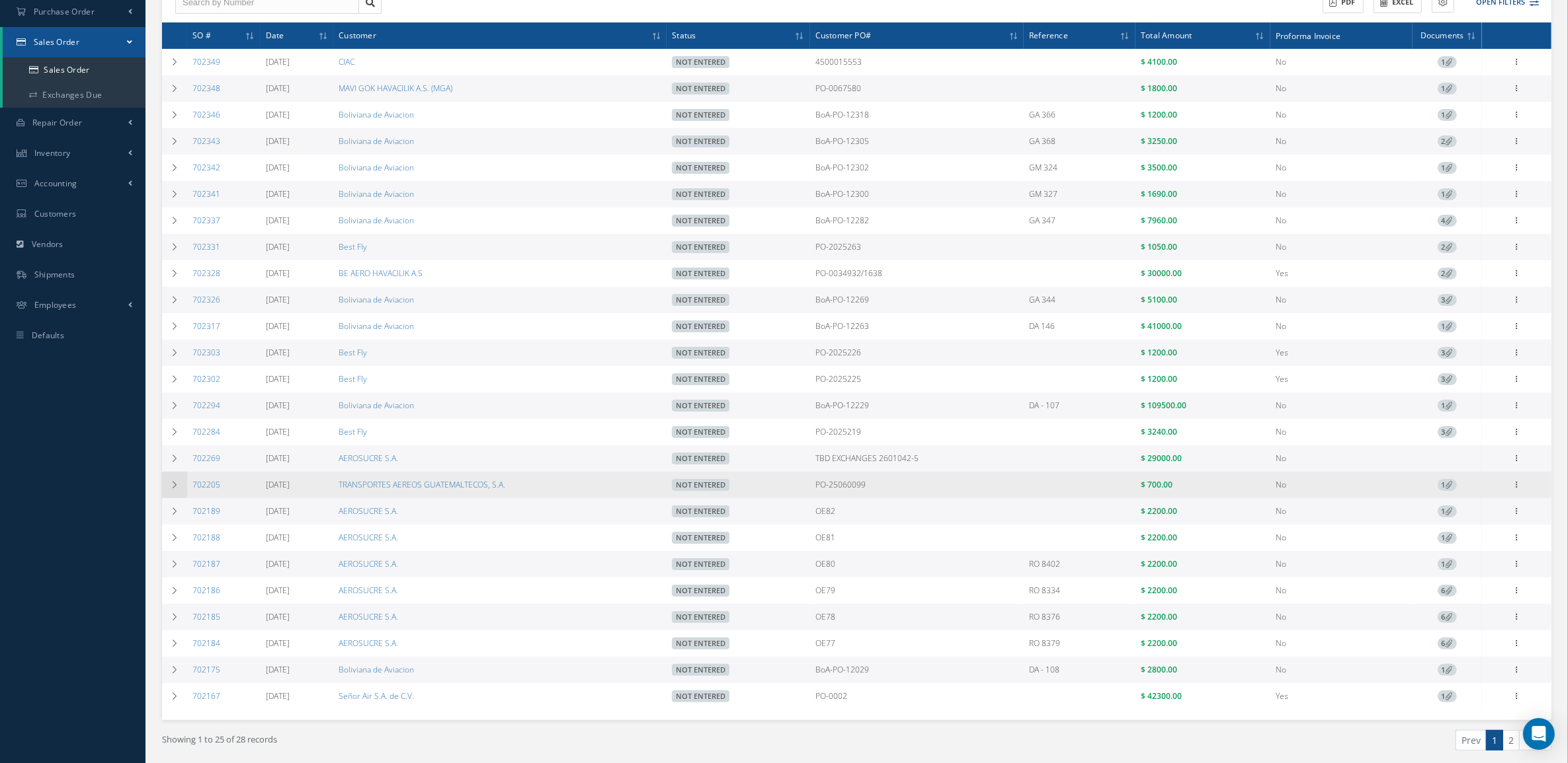
click at [174, 489] on icon at bounding box center [174, 484] width 10 height 8
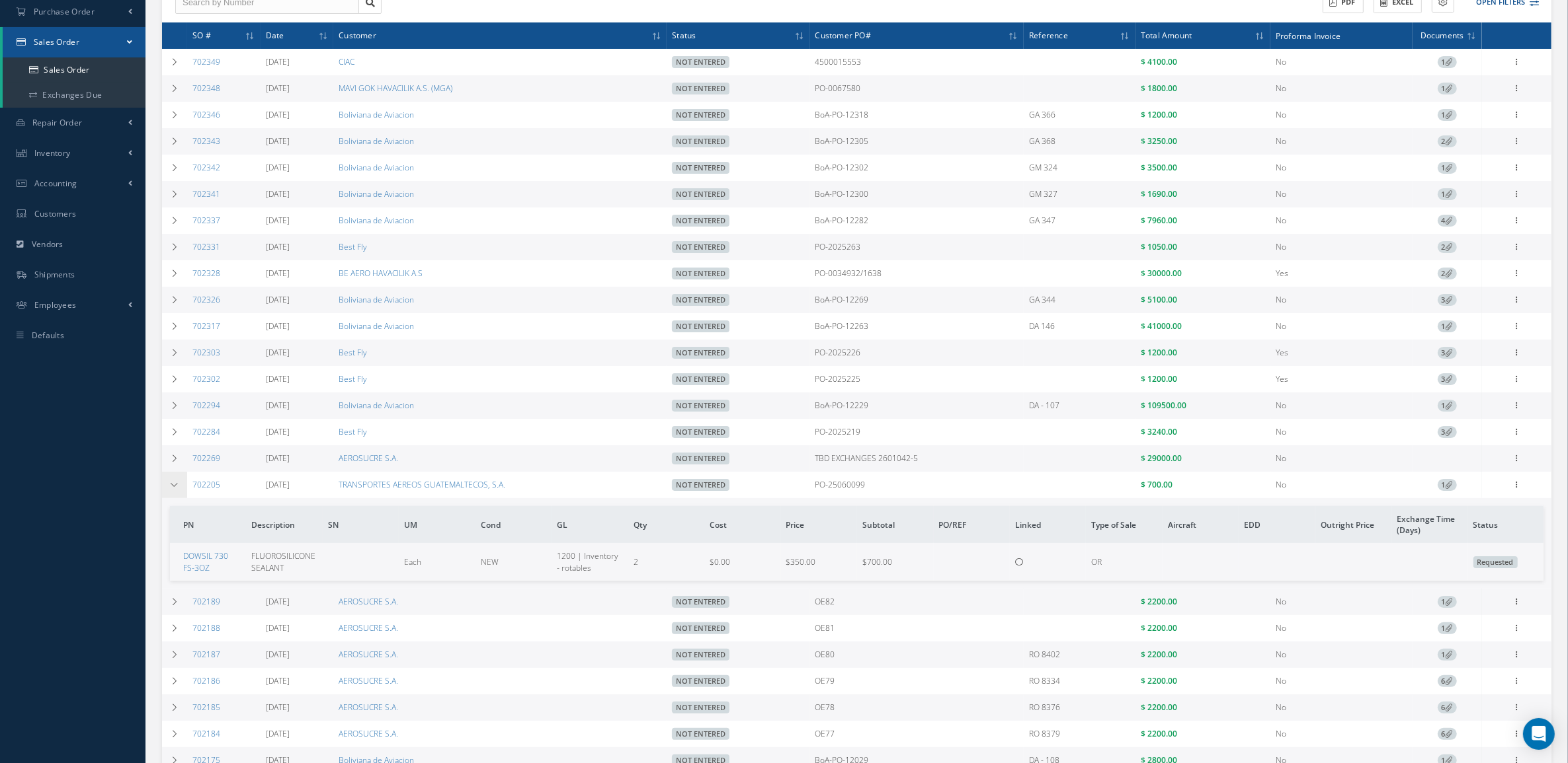
click at [174, 489] on icon at bounding box center [174, 484] width 10 height 8
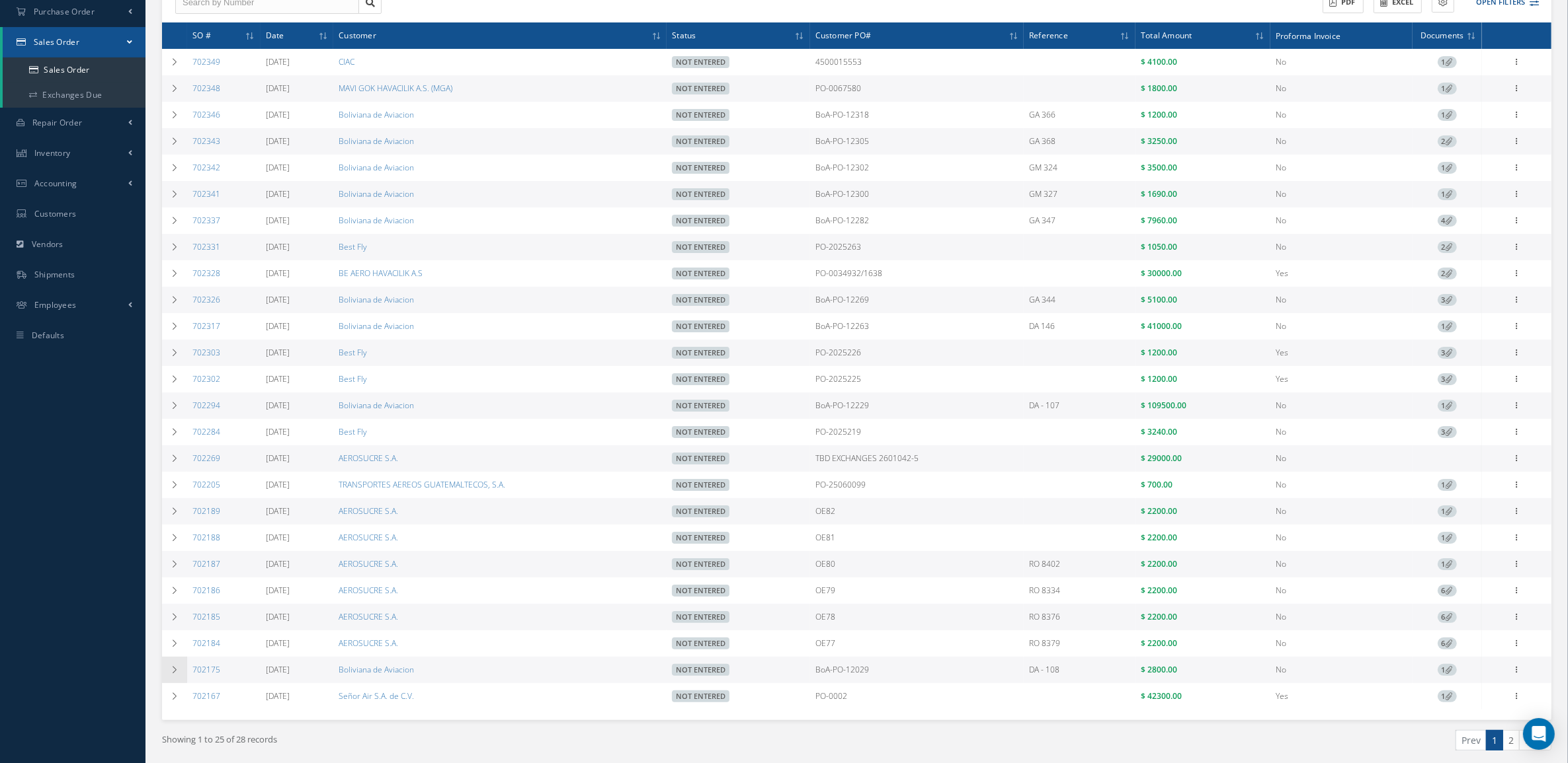
click at [170, 674] on icon at bounding box center [174, 669] width 10 height 8
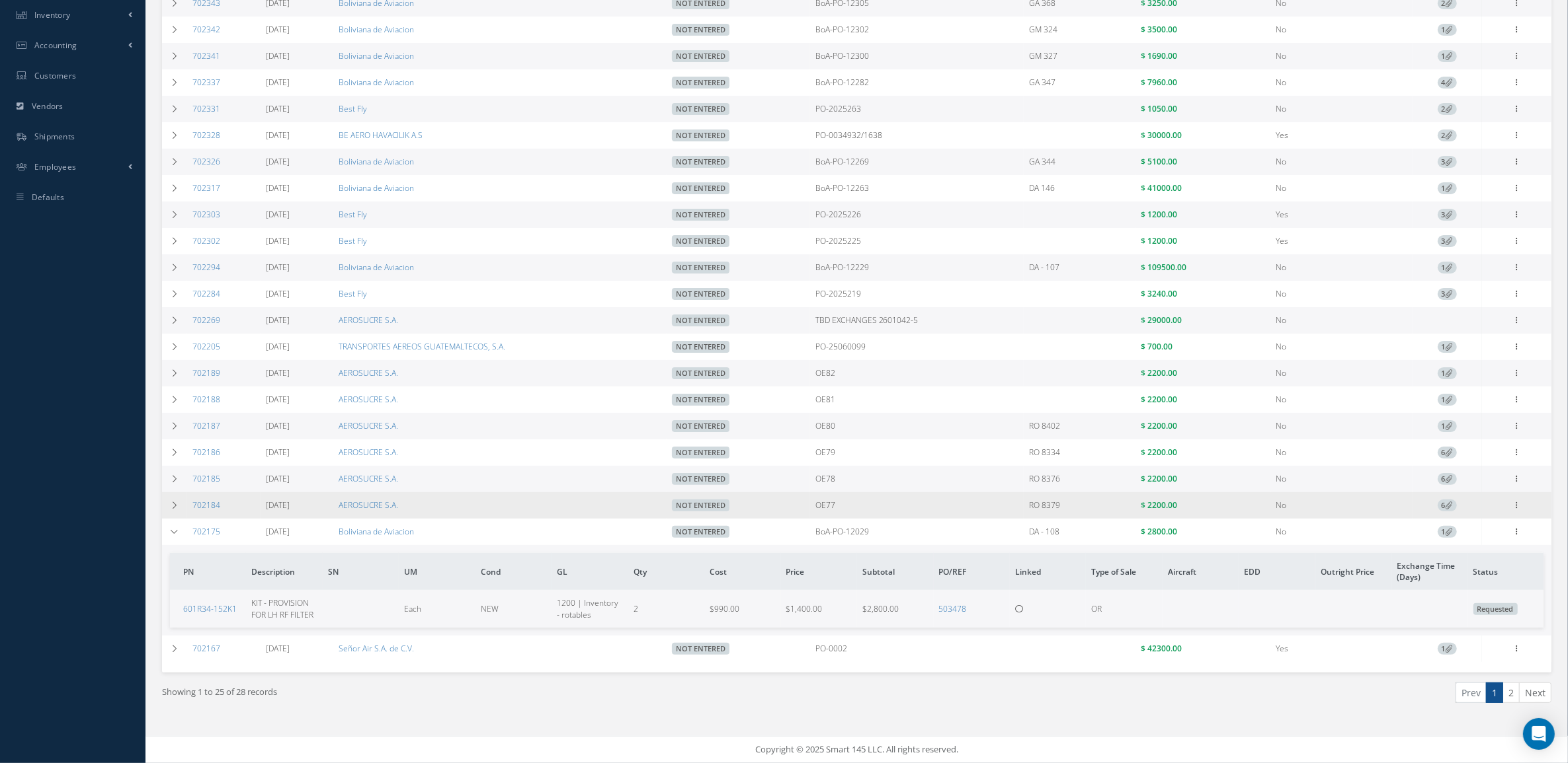
scroll to position [316, 0]
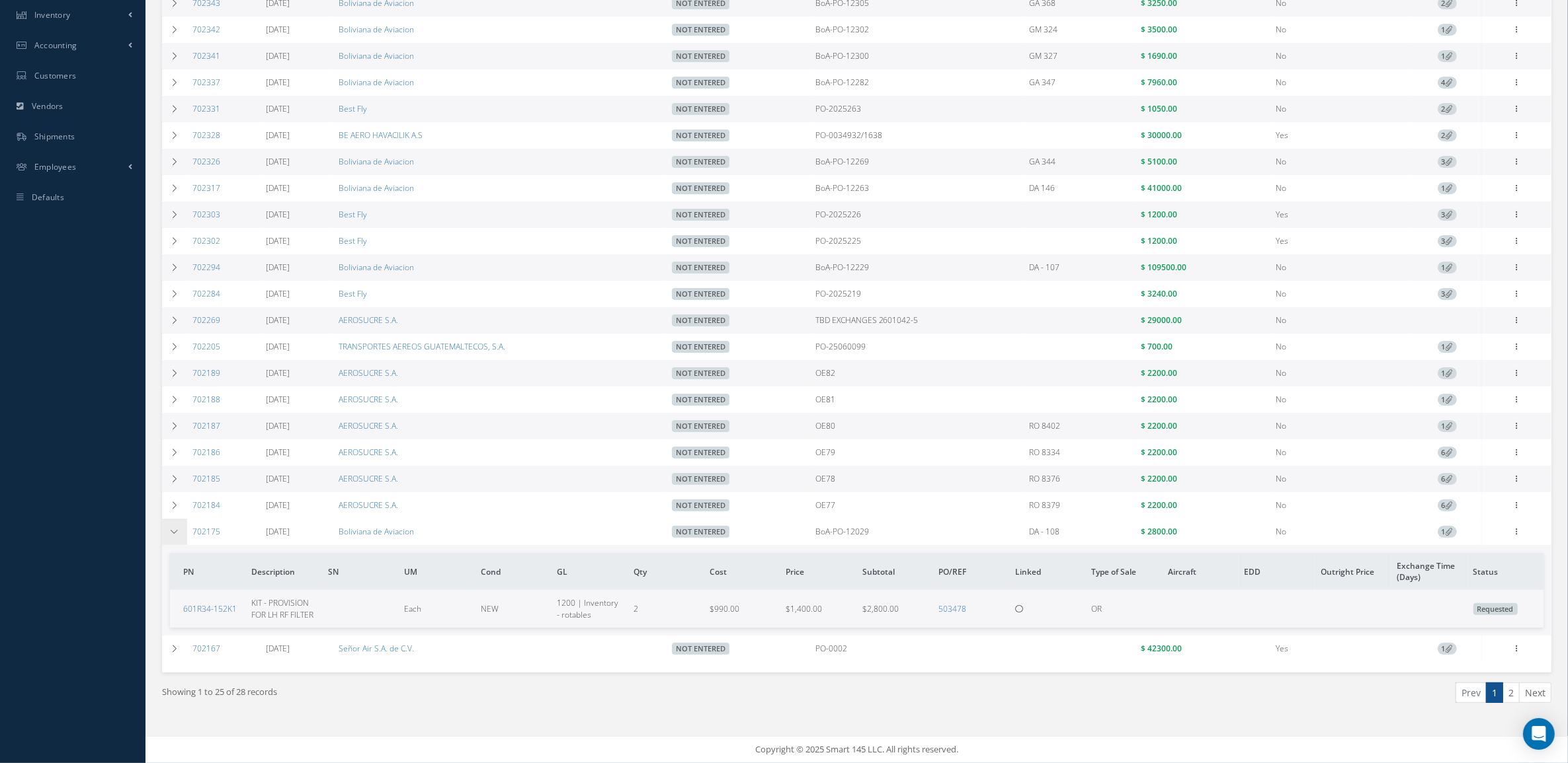
click at [180, 536] on td at bounding box center [174, 531] width 25 height 26
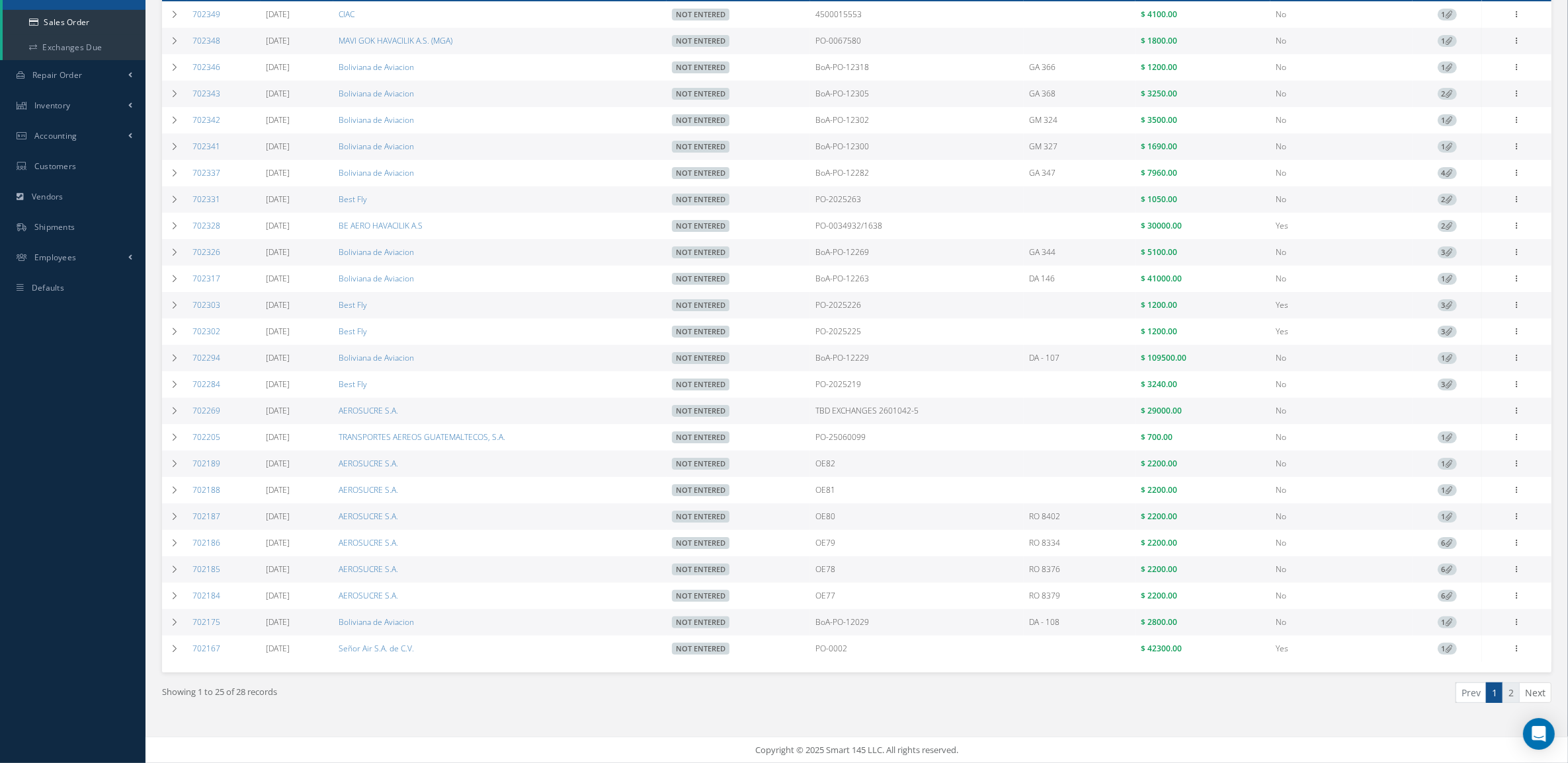
click at [1509, 691] on link "2" at bounding box center [1511, 692] width 17 height 20
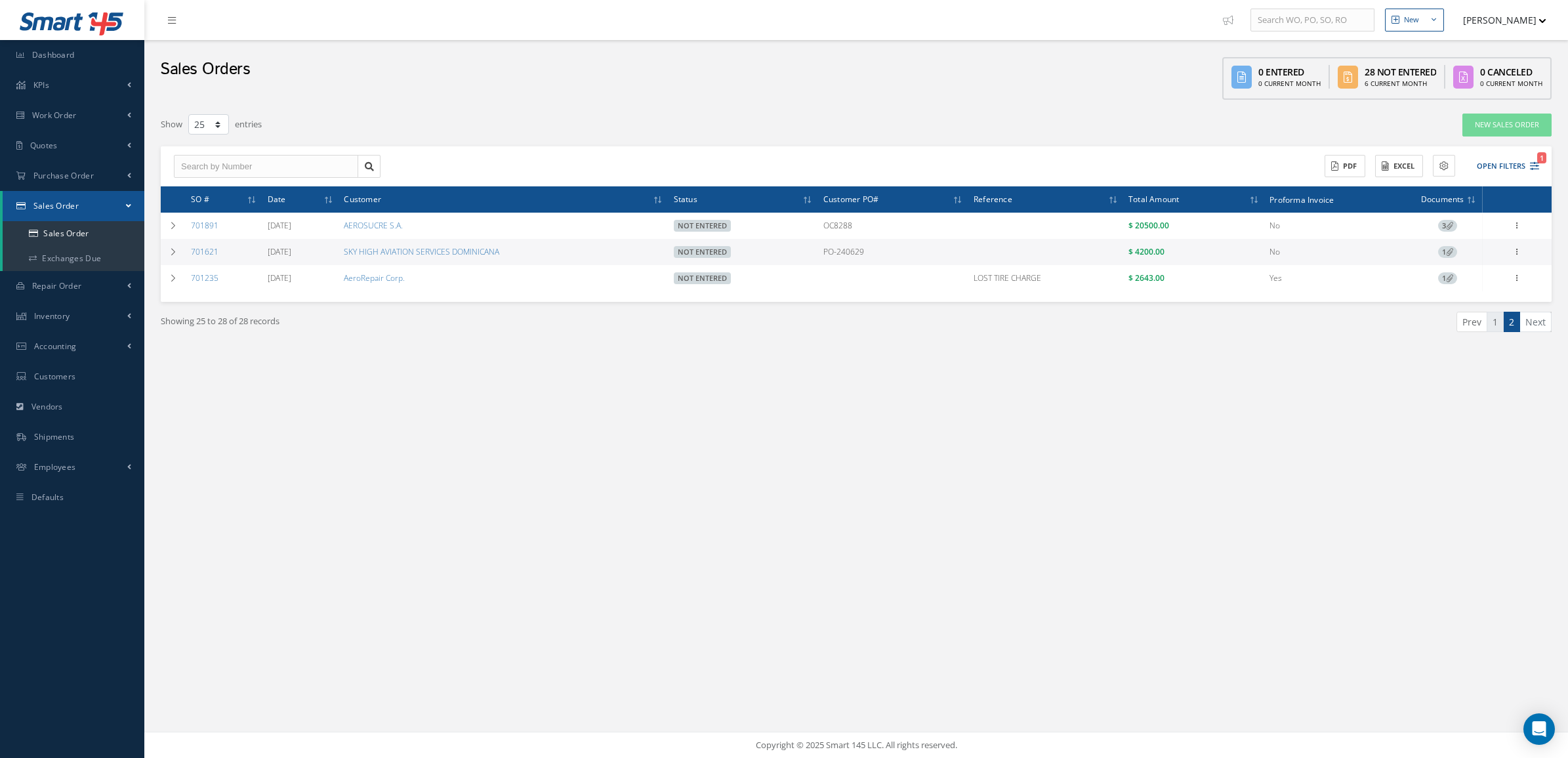
click at [1487, 324] on link "1" at bounding box center [1495, 321] width 17 height 20
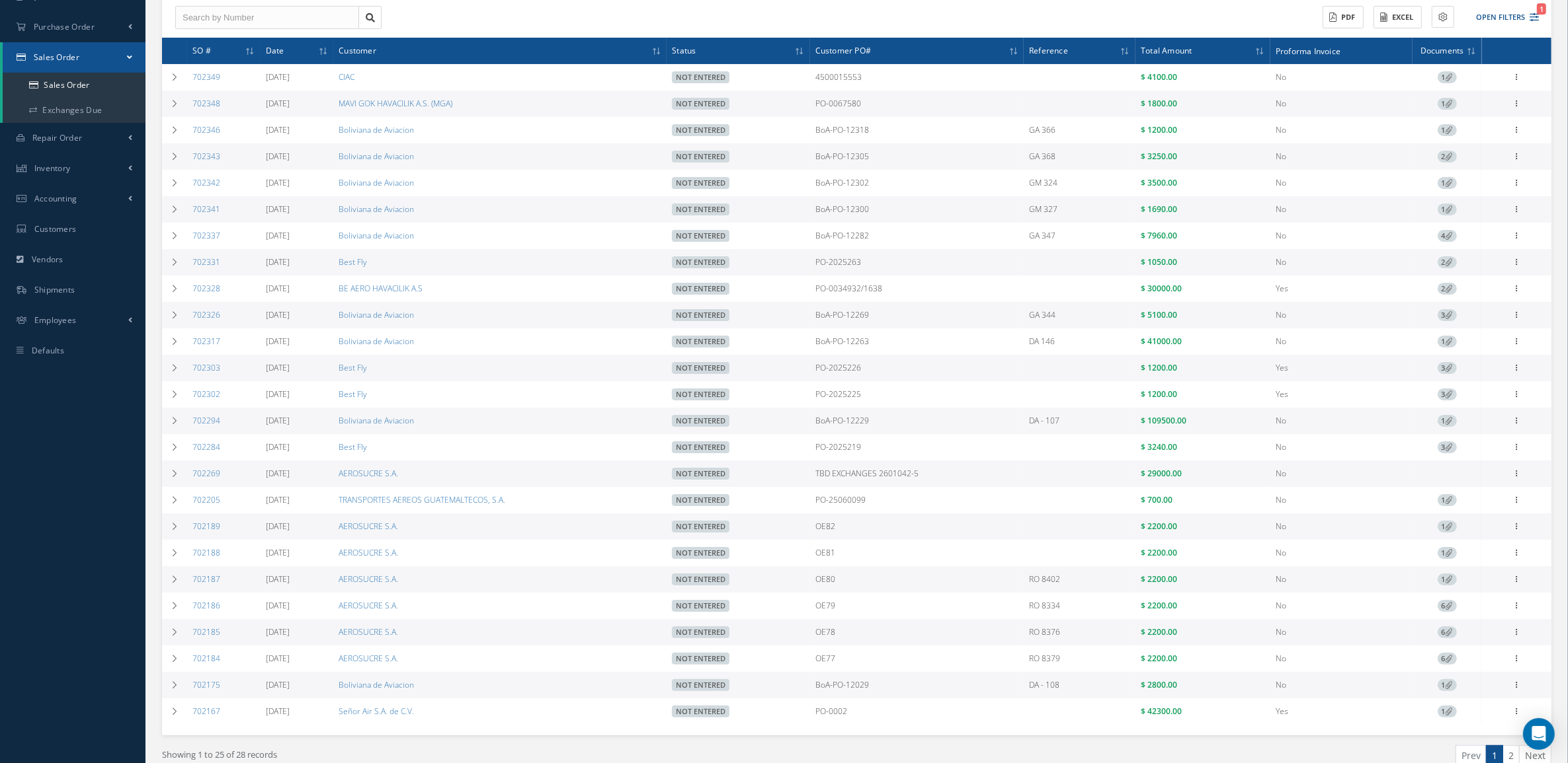
scroll to position [165, 0]
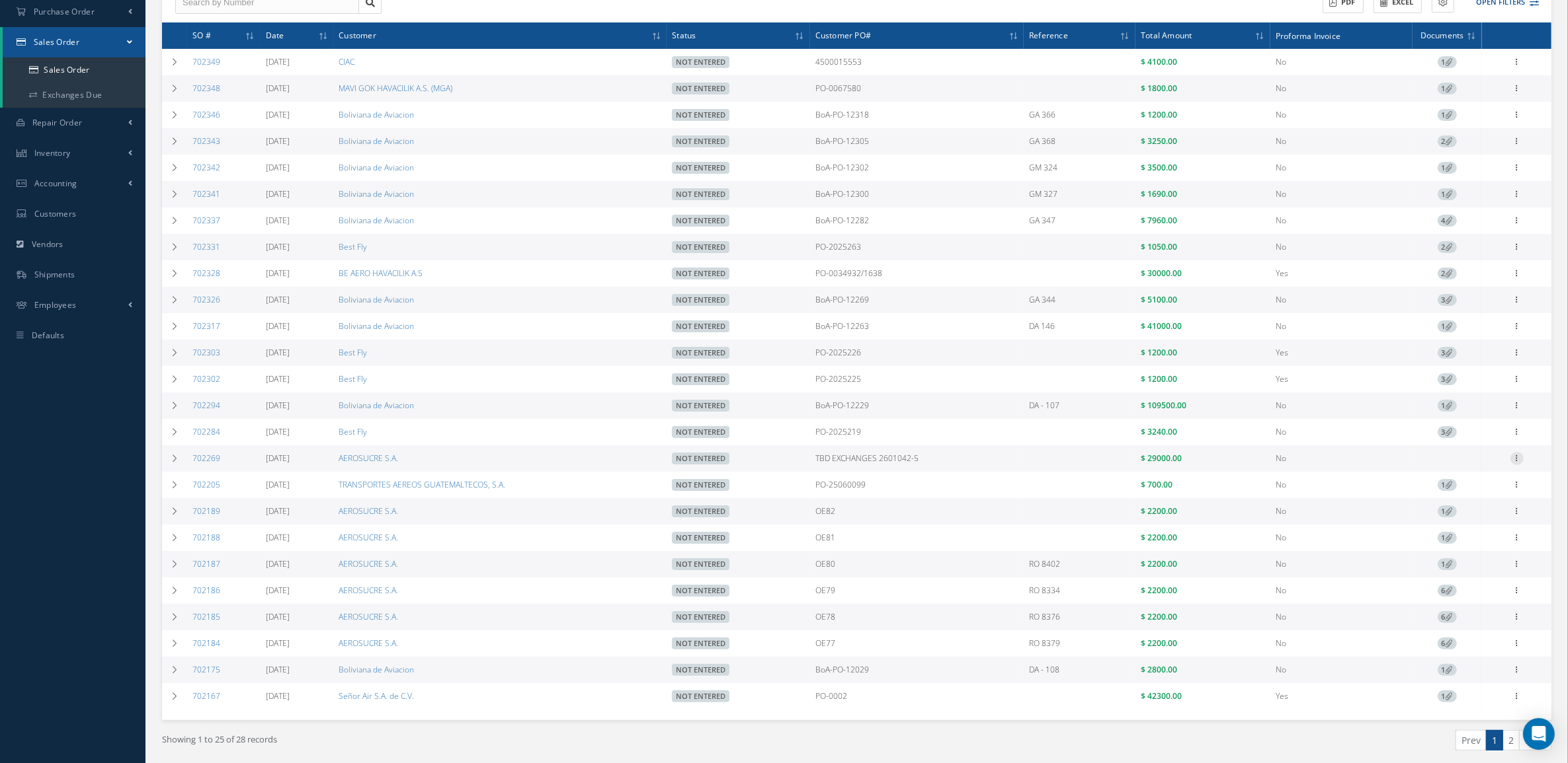
click at [1512, 461] on icon at bounding box center [1516, 457] width 13 height 10
click at [1369, 486] on link "Sales Order" at bounding box center [1358, 475] width 99 height 20
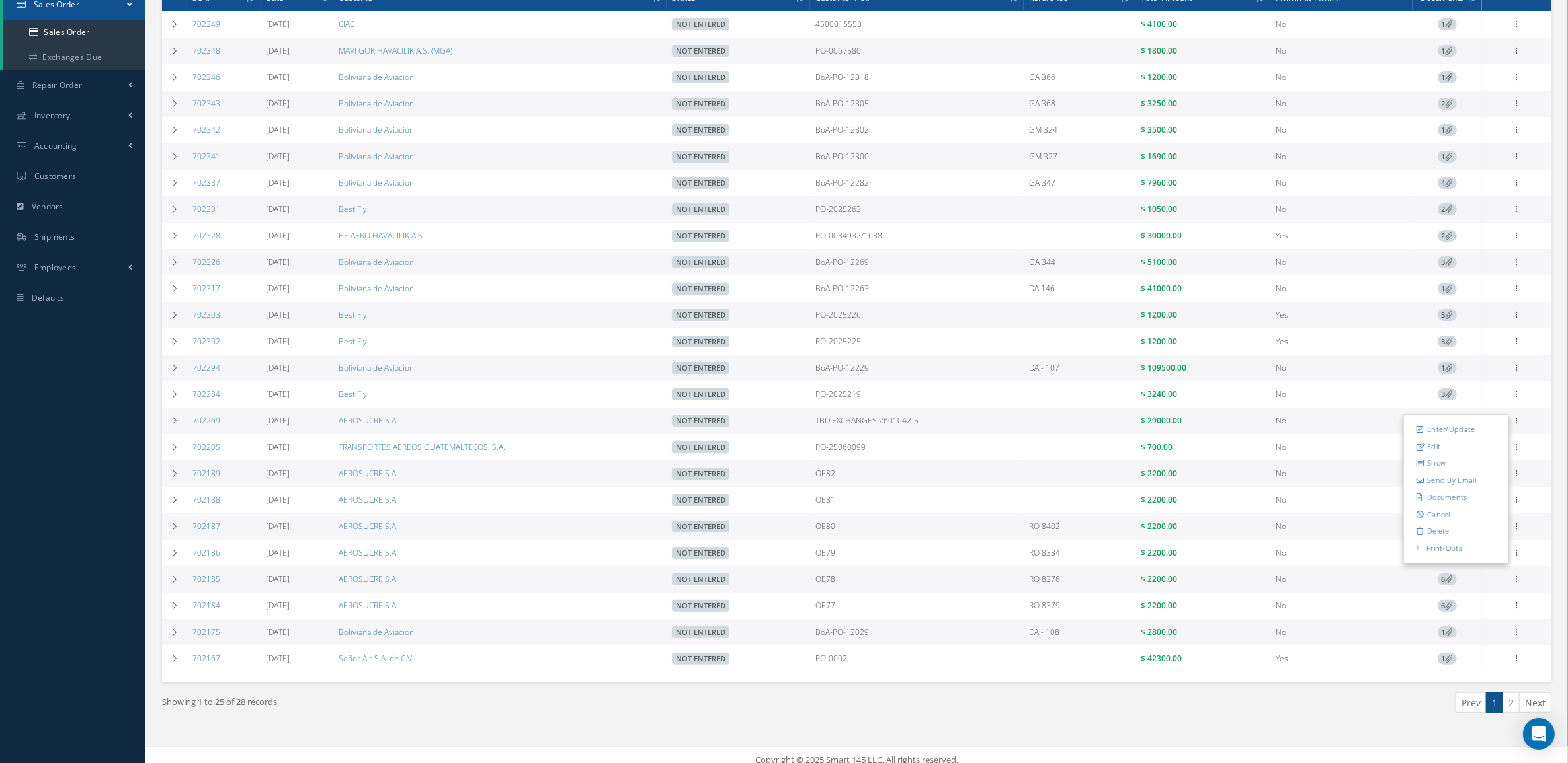
scroll to position [225, 0]
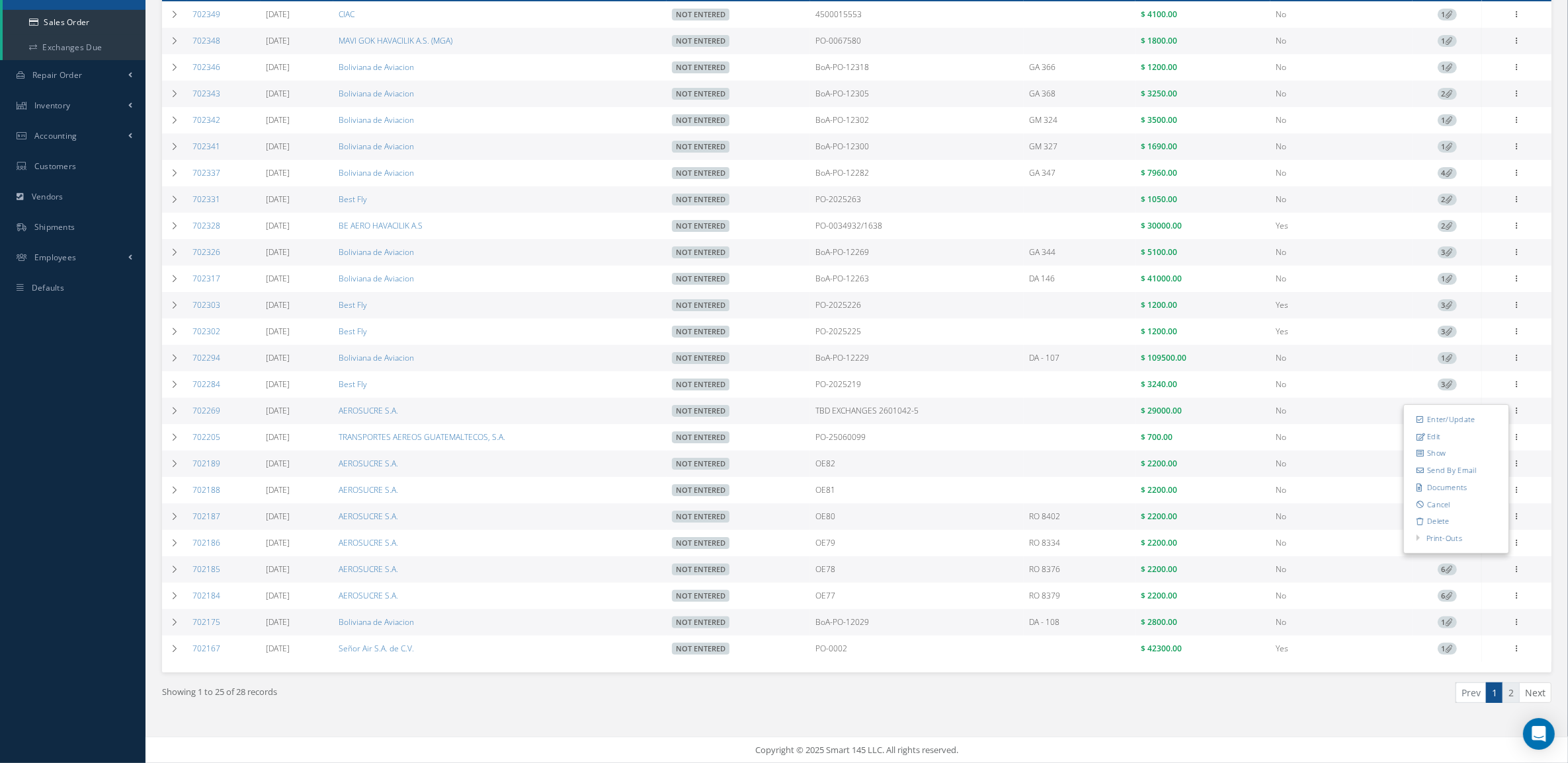
click at [1512, 694] on link "2" at bounding box center [1511, 692] width 17 height 20
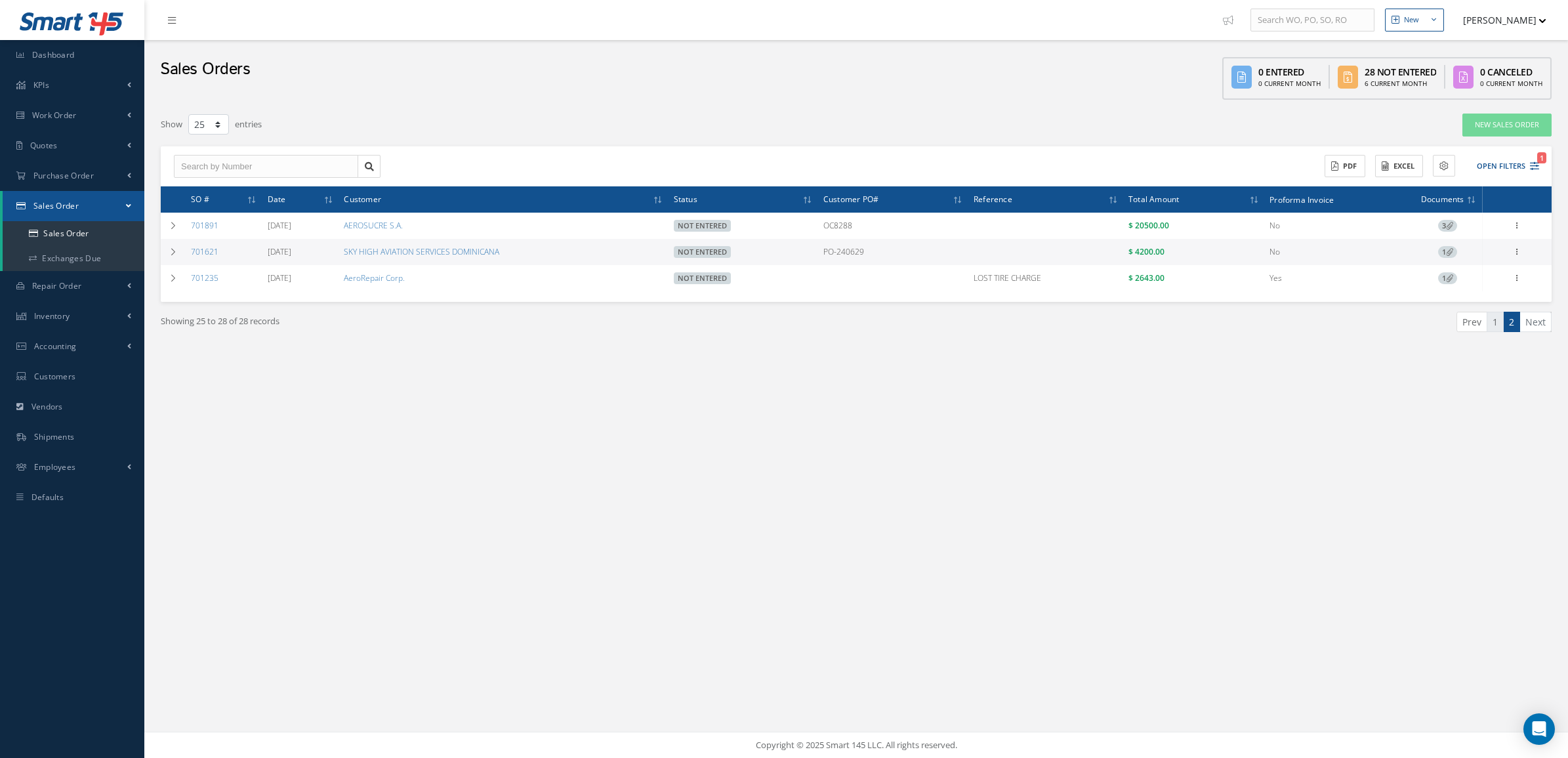
click at [1491, 319] on link "1" at bounding box center [1495, 321] width 17 height 20
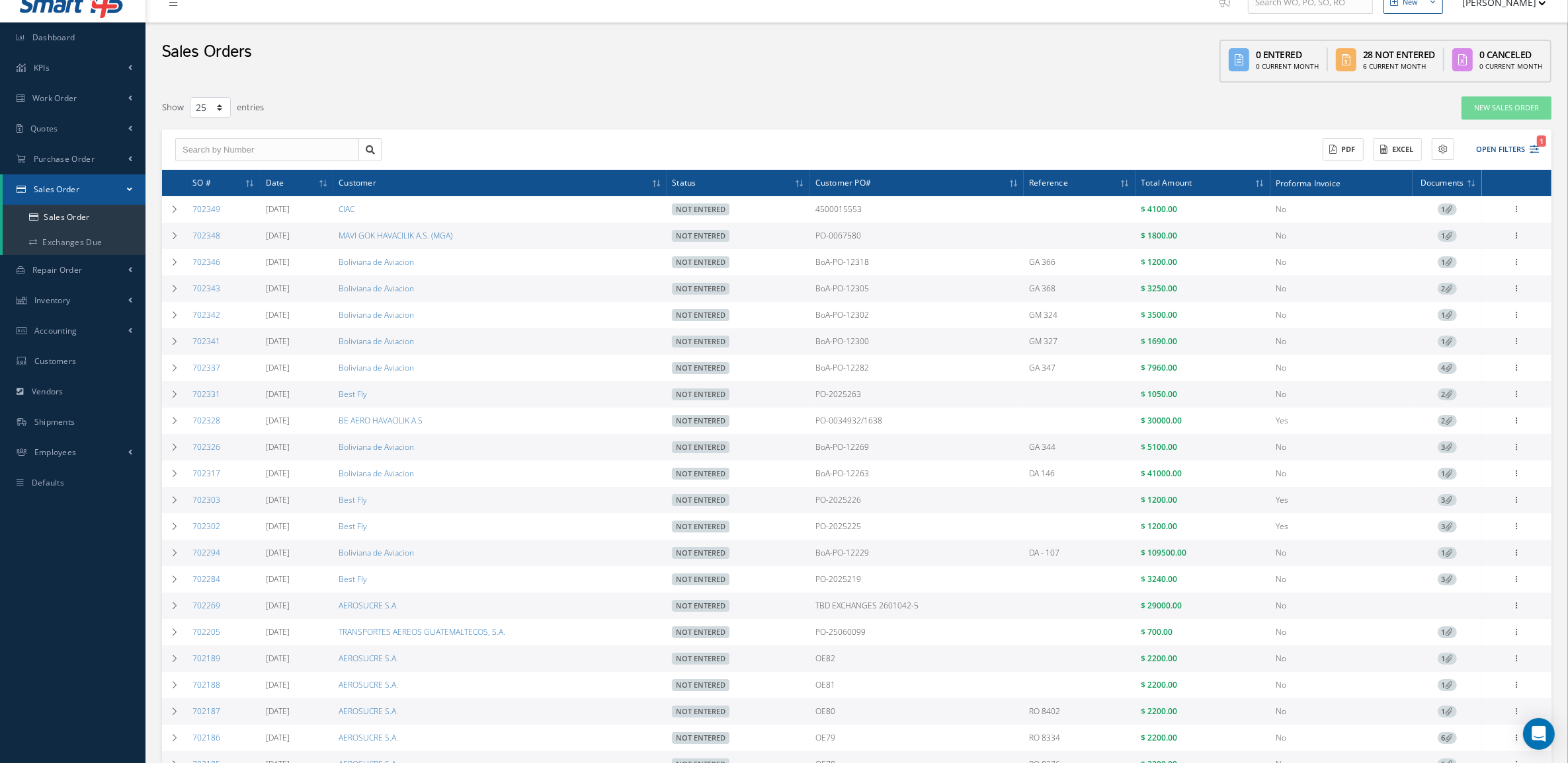
scroll to position [225, 0]
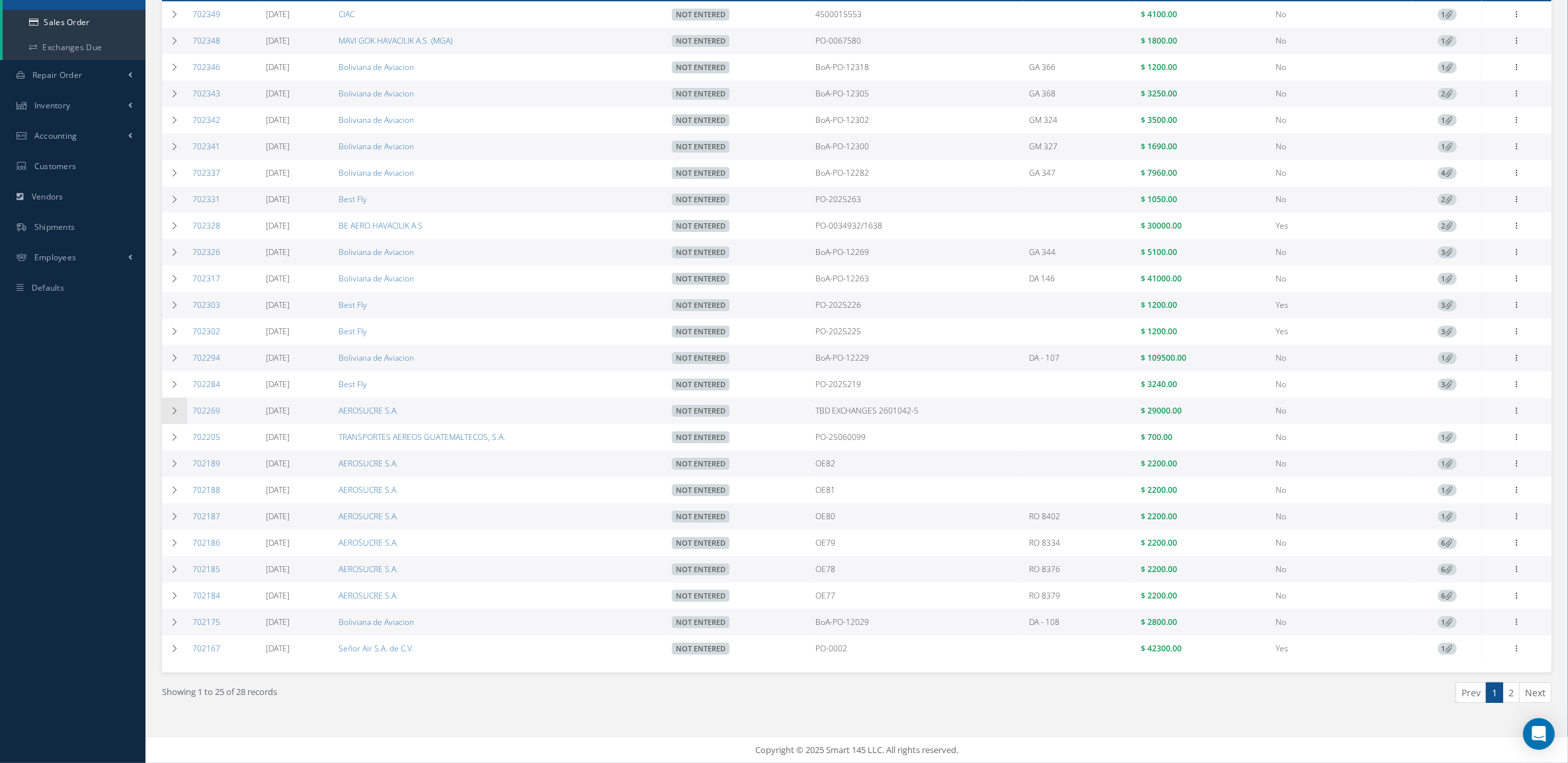
click at [178, 407] on icon at bounding box center [174, 411] width 10 height 8
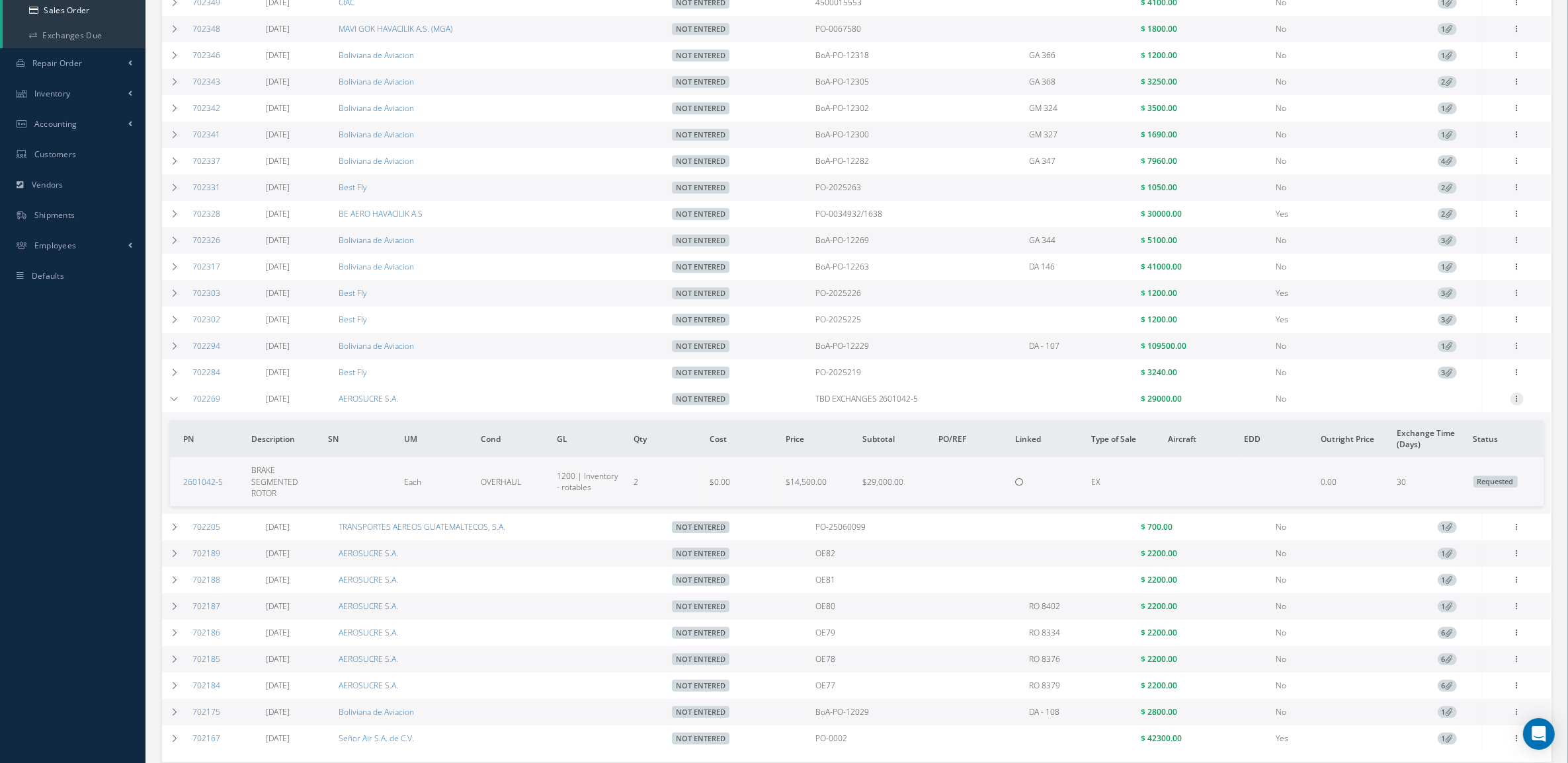
click at [1517, 403] on icon at bounding box center [1516, 398] width 13 height 10
click at [1473, 434] on link "Edit" at bounding box center [1455, 425] width 104 height 17
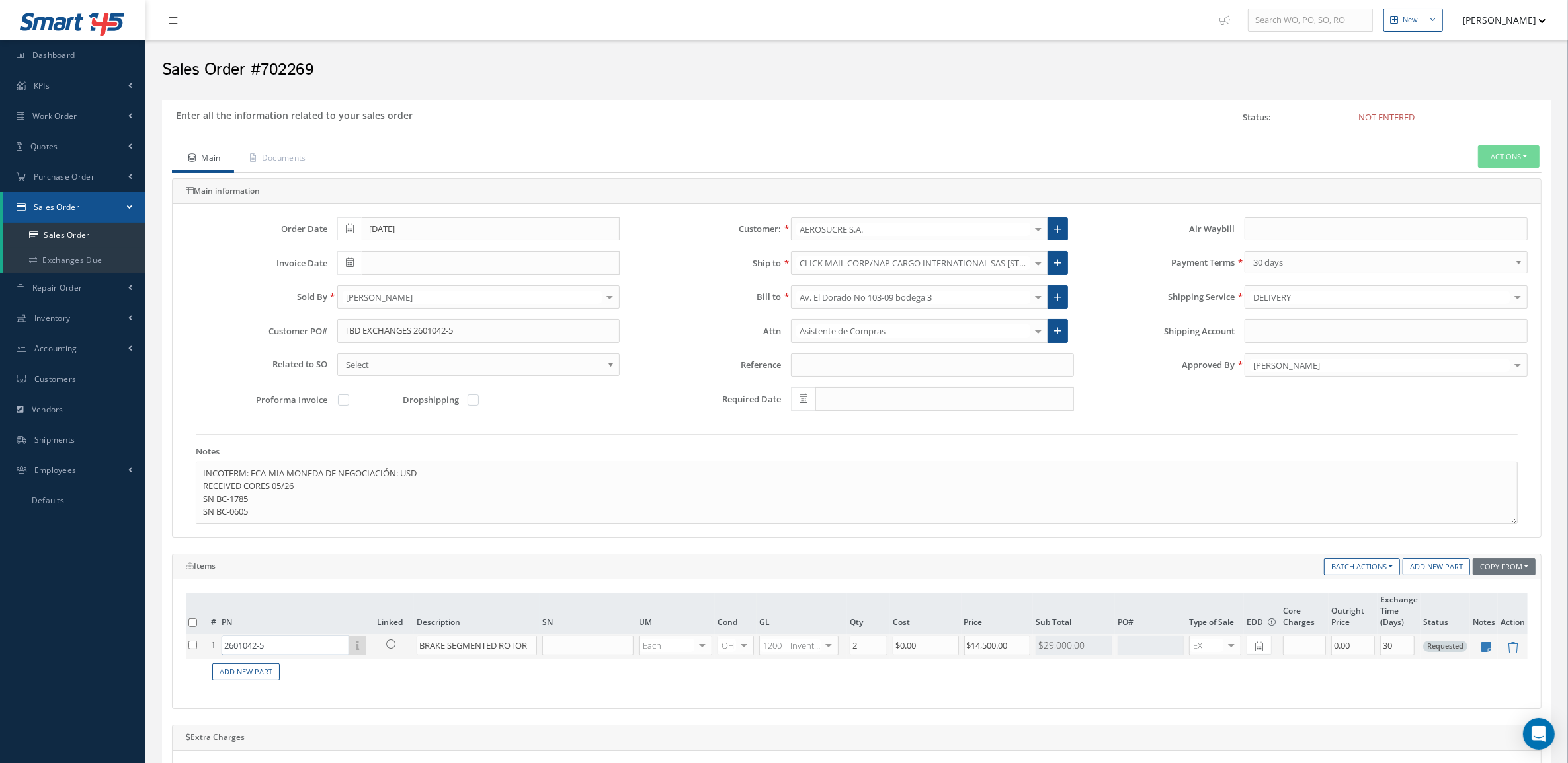
click at [272, 649] on input "2601042-5" at bounding box center [285, 645] width 128 height 20
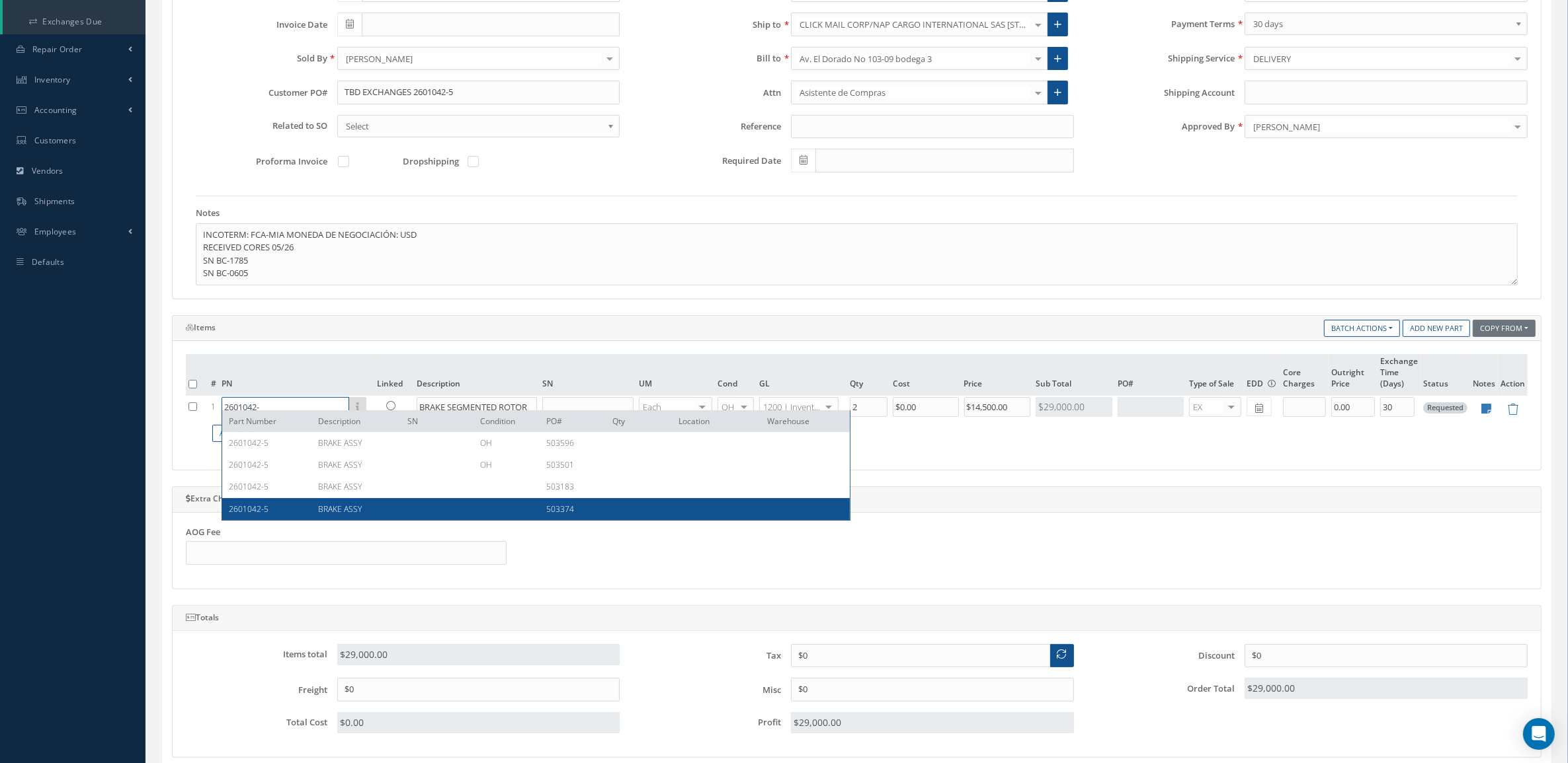
scroll to position [248, 0]
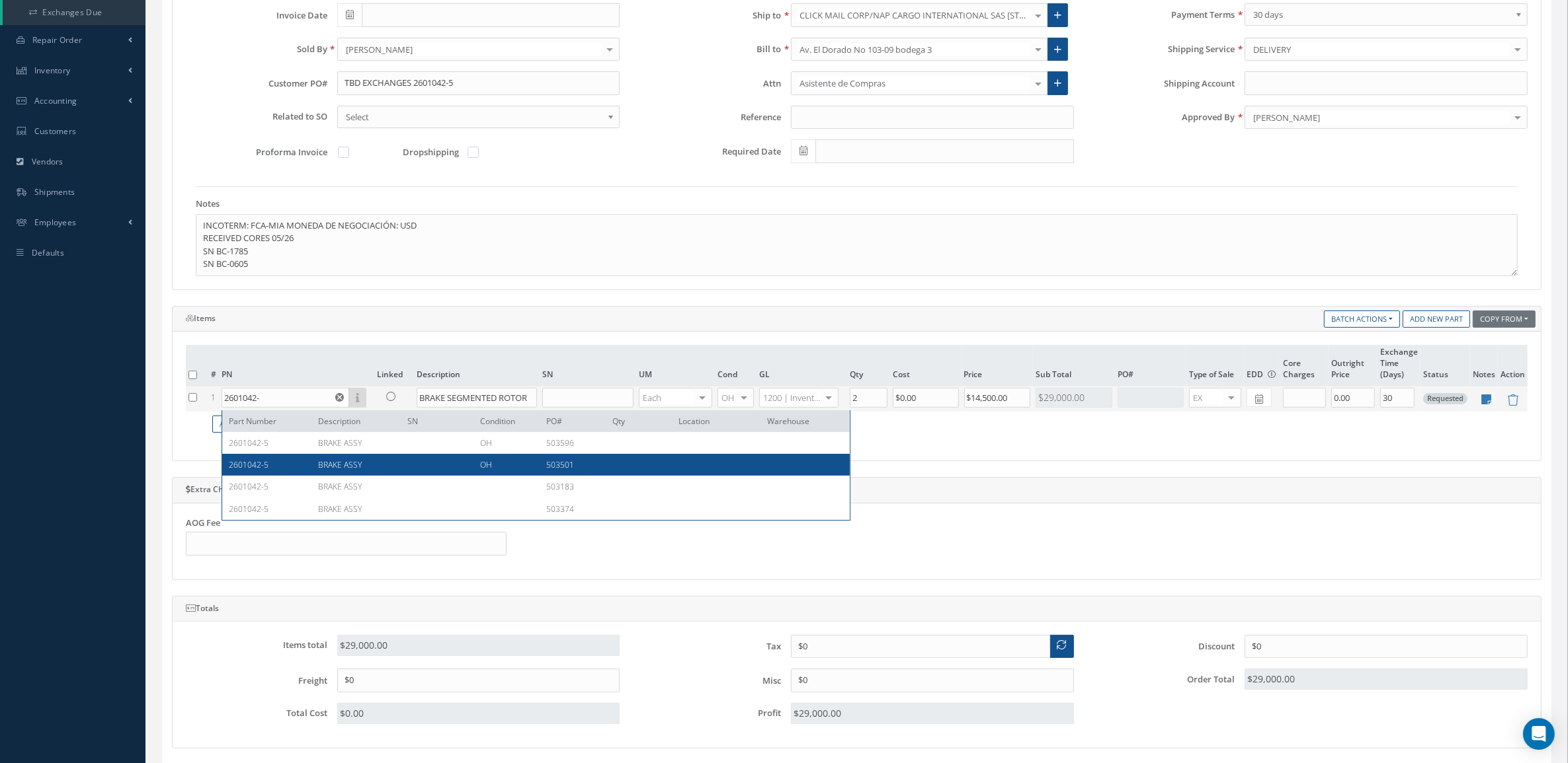
click at [345, 459] on span "BRAKE ASSY" at bounding box center [340, 464] width 44 height 11
type input "2601042-5"
type input "BRAKE ASSY"
type input "$10,700"
type input "0.00"
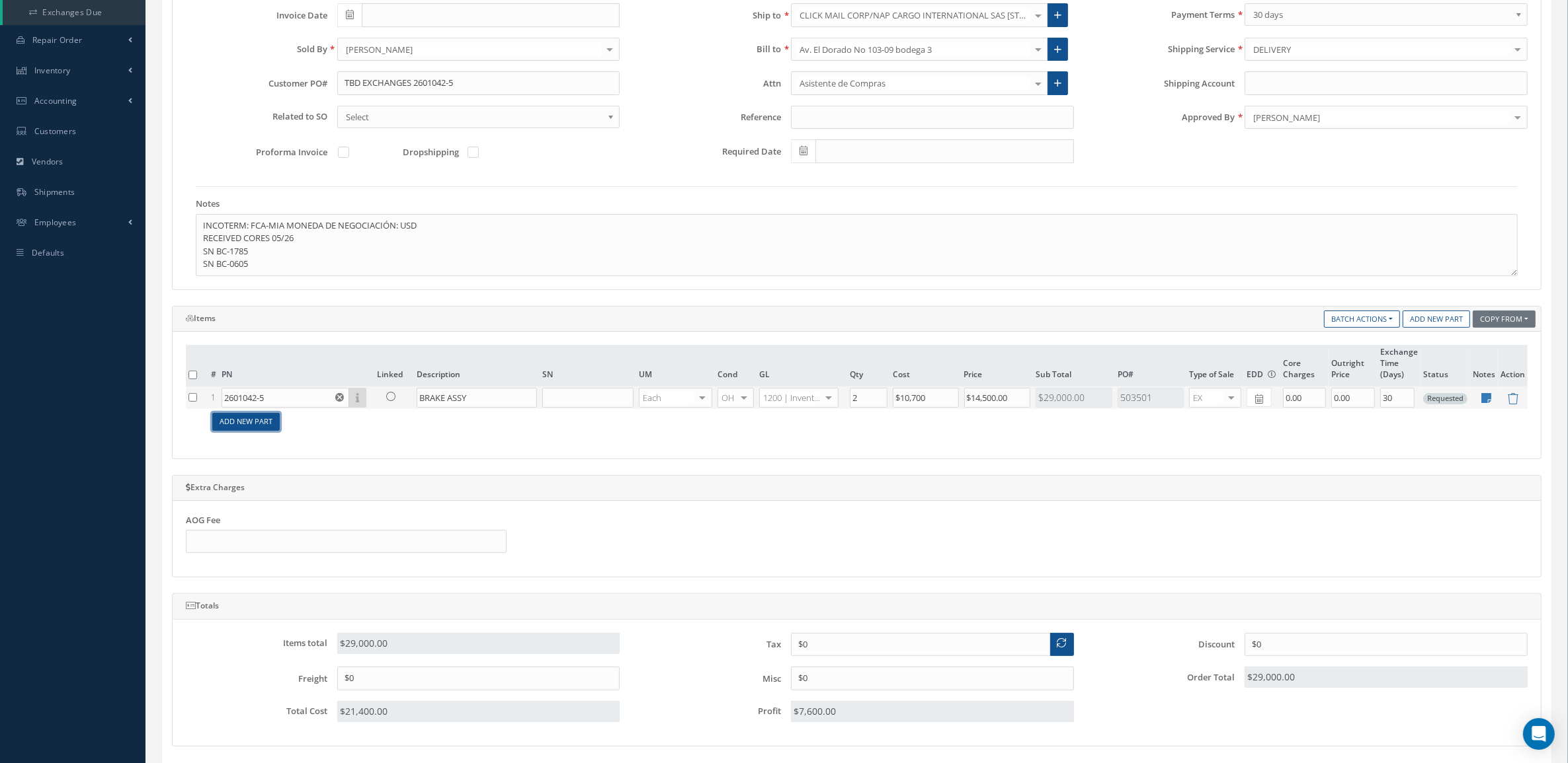
click at [259, 424] on link "Add New Part" at bounding box center [246, 422] width 67 height 17
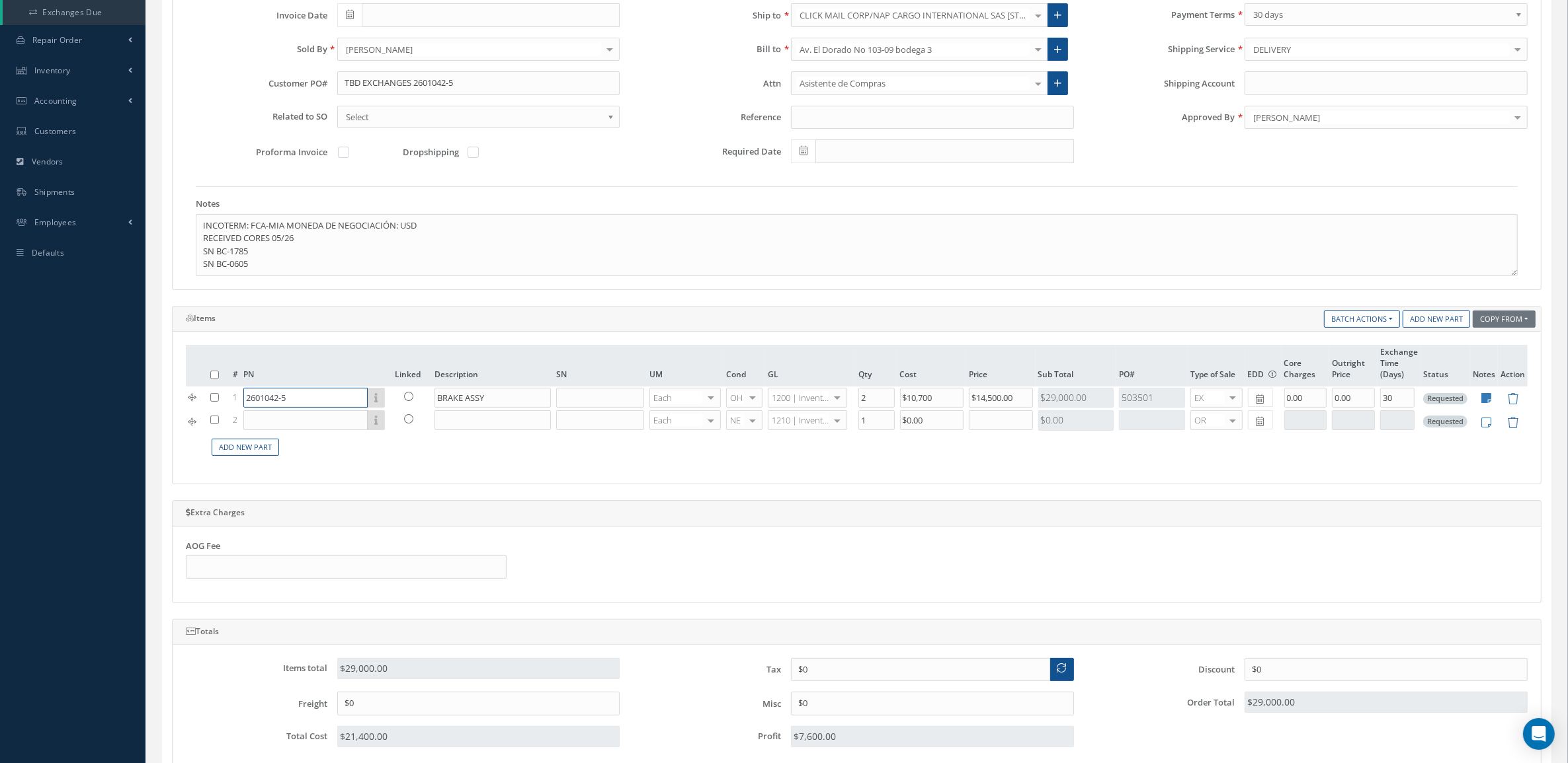
drag, startPoint x: 302, startPoint y: 399, endPoint x: 94, endPoint y: 404, distance: 208.1
click at [94, 404] on div "Smart 145 Dashboard KPIs Accounting Work Order Work Order Preview" at bounding box center [784, 374] width 1568 height 1245
click at [261, 421] on input "text" at bounding box center [305, 420] width 124 height 20
paste input "2601042-5"
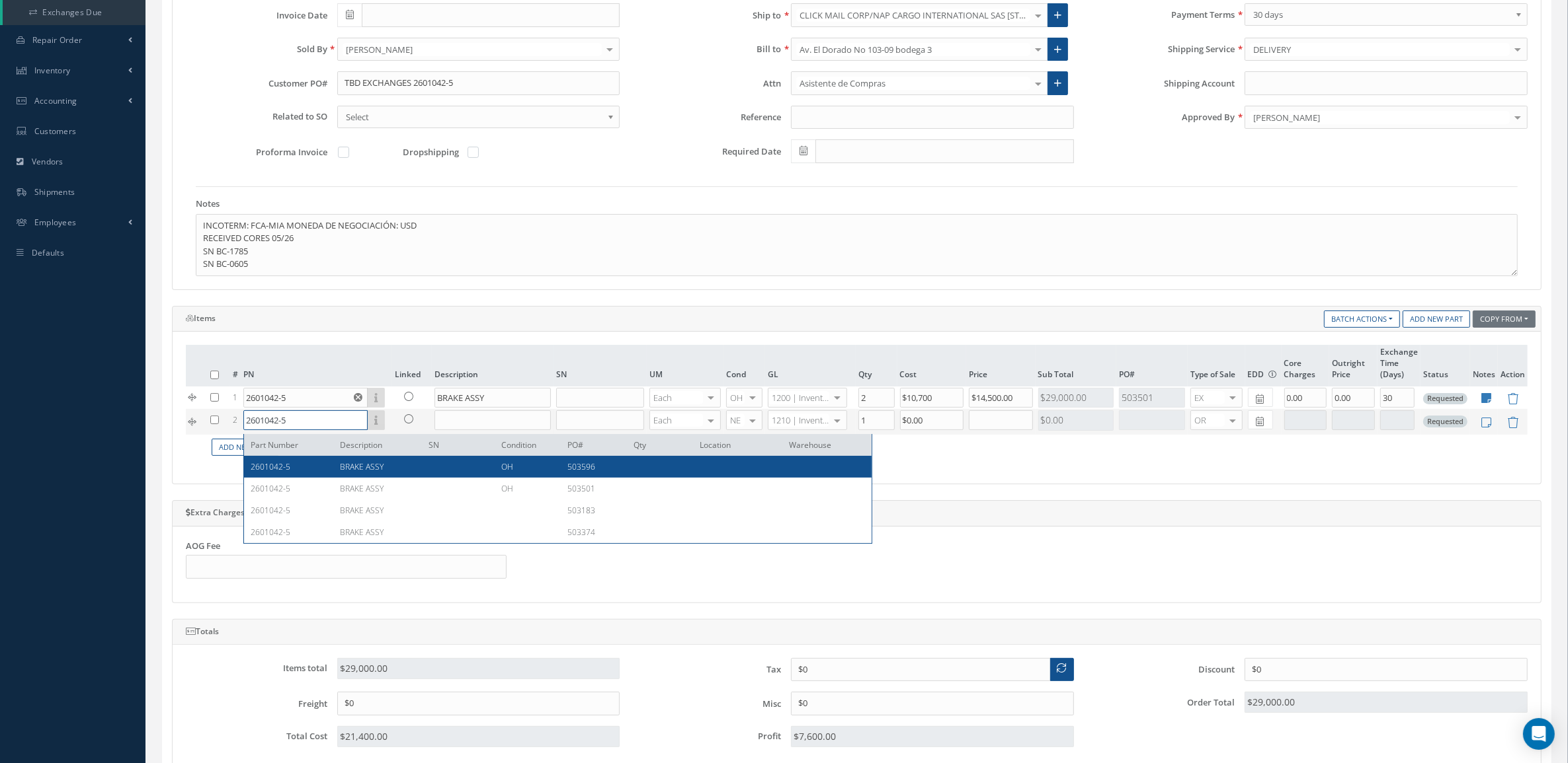
type input "2601042-5"
click at [365, 466] on span "BRAKE ASSY" at bounding box center [362, 467] width 44 height 11
type input "BRAKE ASSY"
type input "$10,700"
type input "$0"
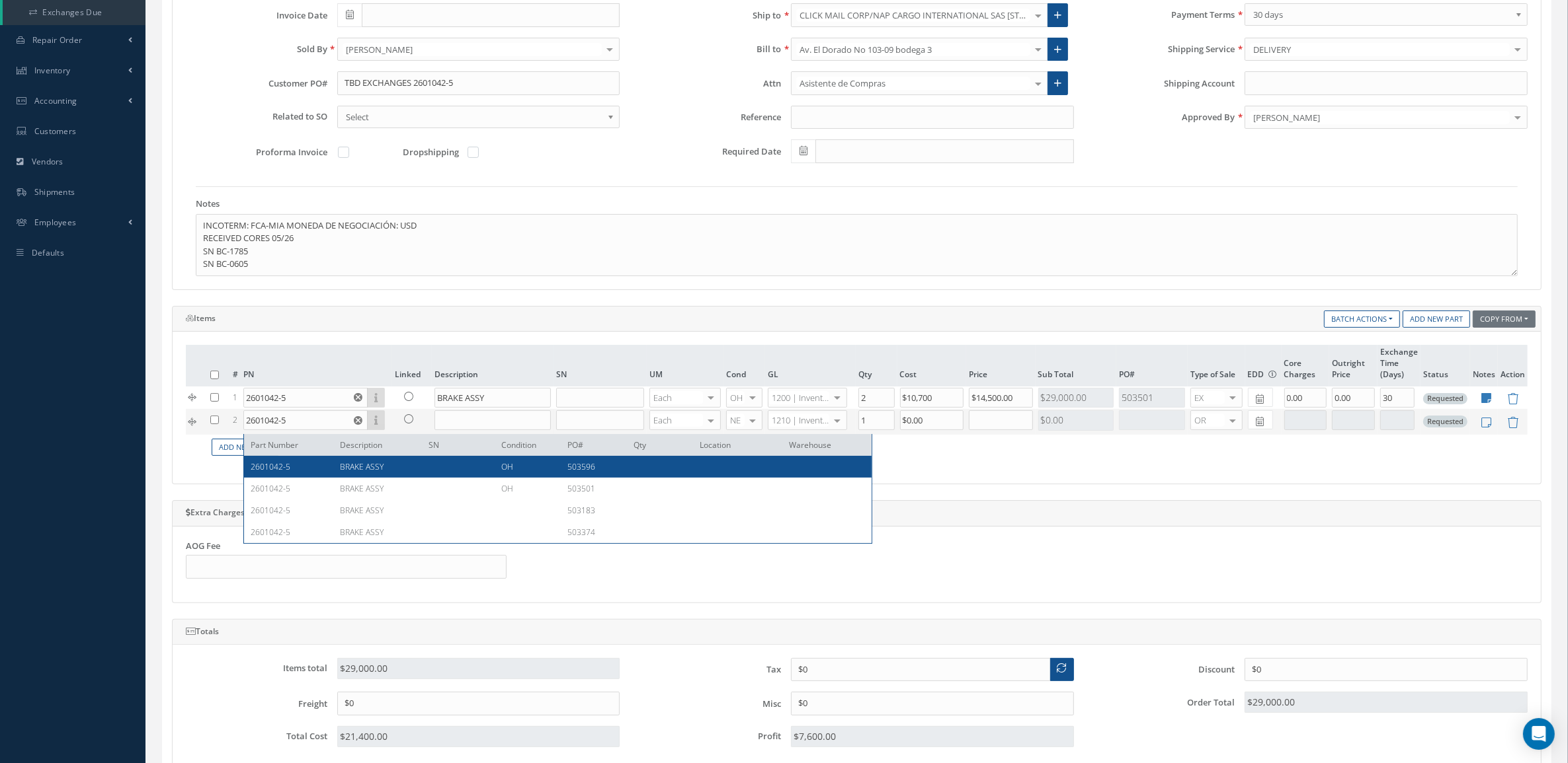
type input "0.00"
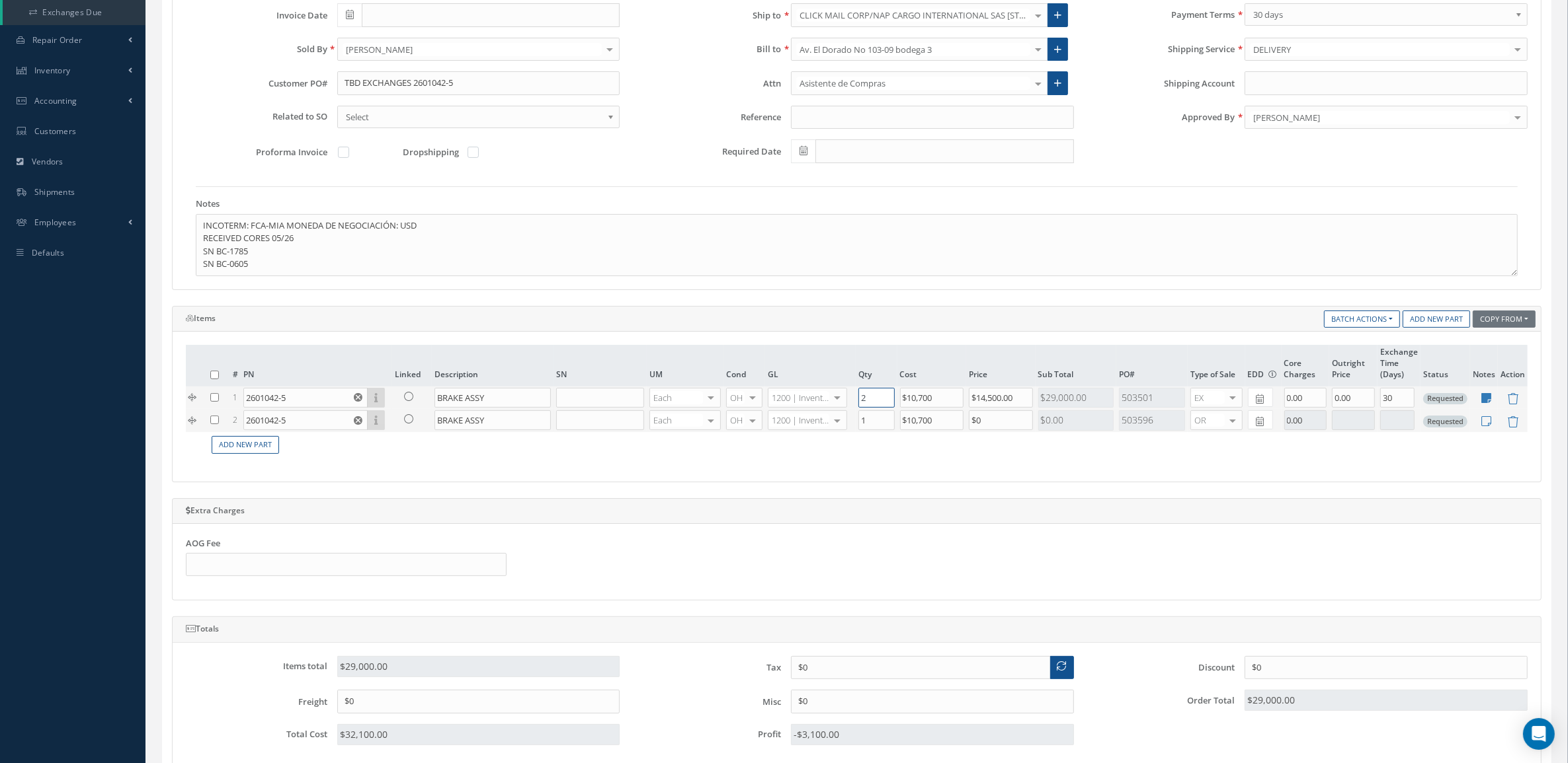
drag, startPoint x: 871, startPoint y: 400, endPoint x: 811, endPoint y: 397, distance: 60.1
click at [811, 397] on tr "1 2601042-5 Part Number Description SN Condition PO# Qty Location Warehouse 260…" at bounding box center [856, 398] width 1342 height 23
type input "1"
drag, startPoint x: 1012, startPoint y: 421, endPoint x: 832, endPoint y: 424, distance: 180.0
click at [832, 424] on tr "2 2601042-5 Part Number Description SN Condition PO# Qty Location Warehouse BRA…" at bounding box center [856, 420] width 1342 height 23
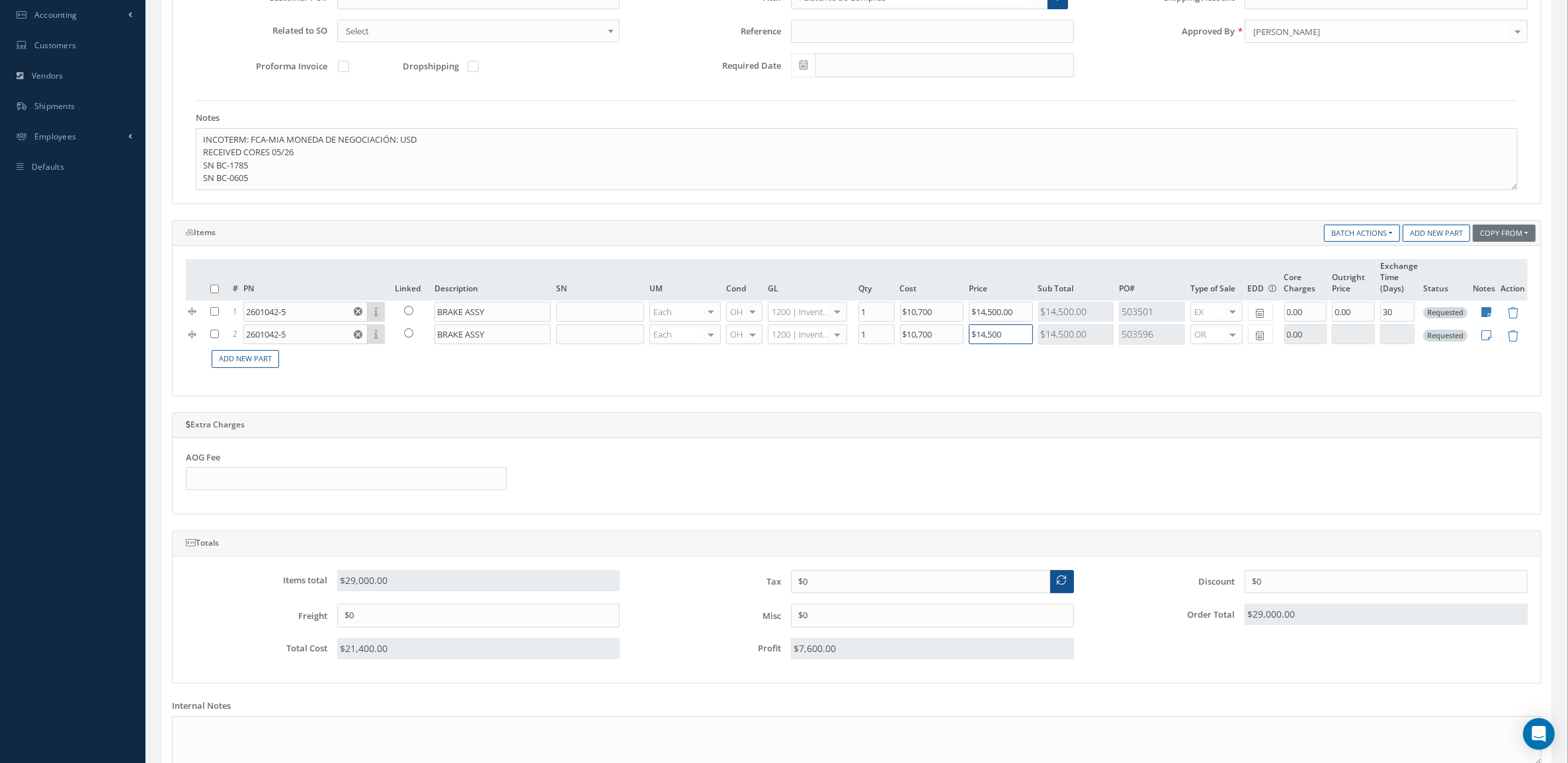
scroll to position [486, 0]
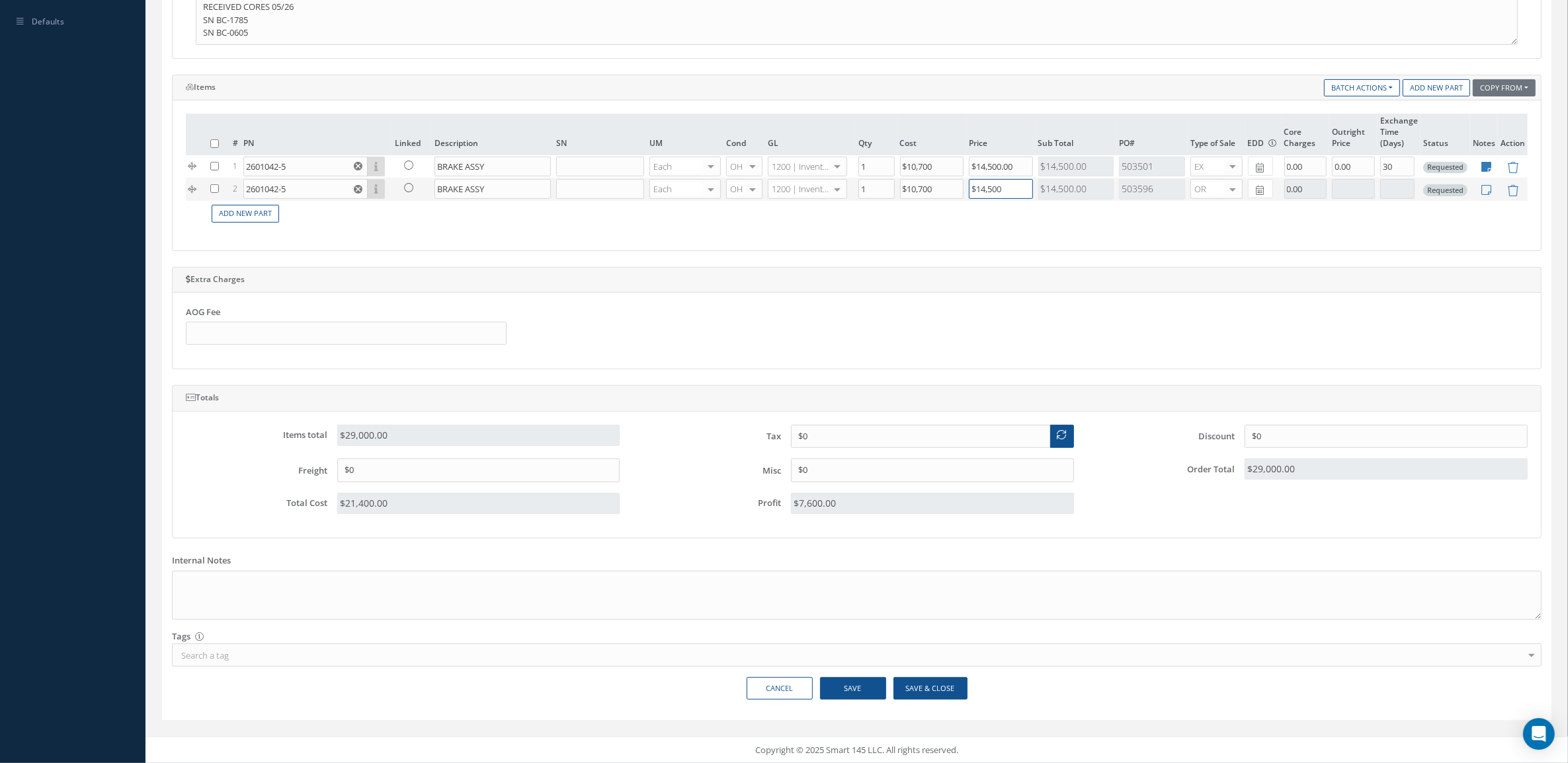
type input "$14,500"
click at [1199, 229] on span "EX" at bounding box center [1203, 230] width 10 height 12
click at [1481, 166] on icon at bounding box center [1486, 166] width 10 height 11
type textarea "**FLATE RATE EX. ** Fresh Tag Warranty: 1 Year Tagged by: Honeywell Fresh 8130 …"
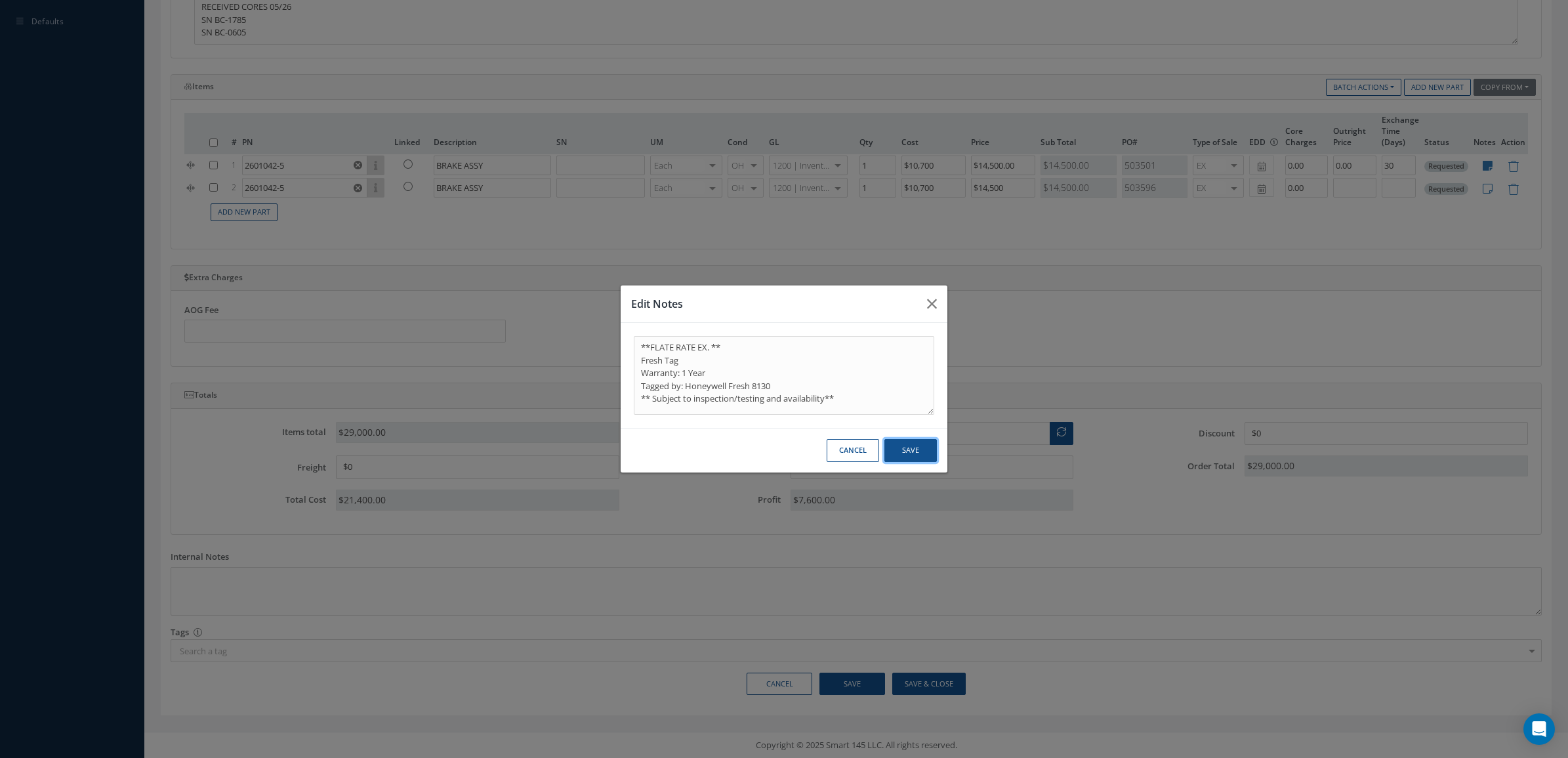
click at [923, 450] on button "Save" at bounding box center [910, 451] width 52 height 23
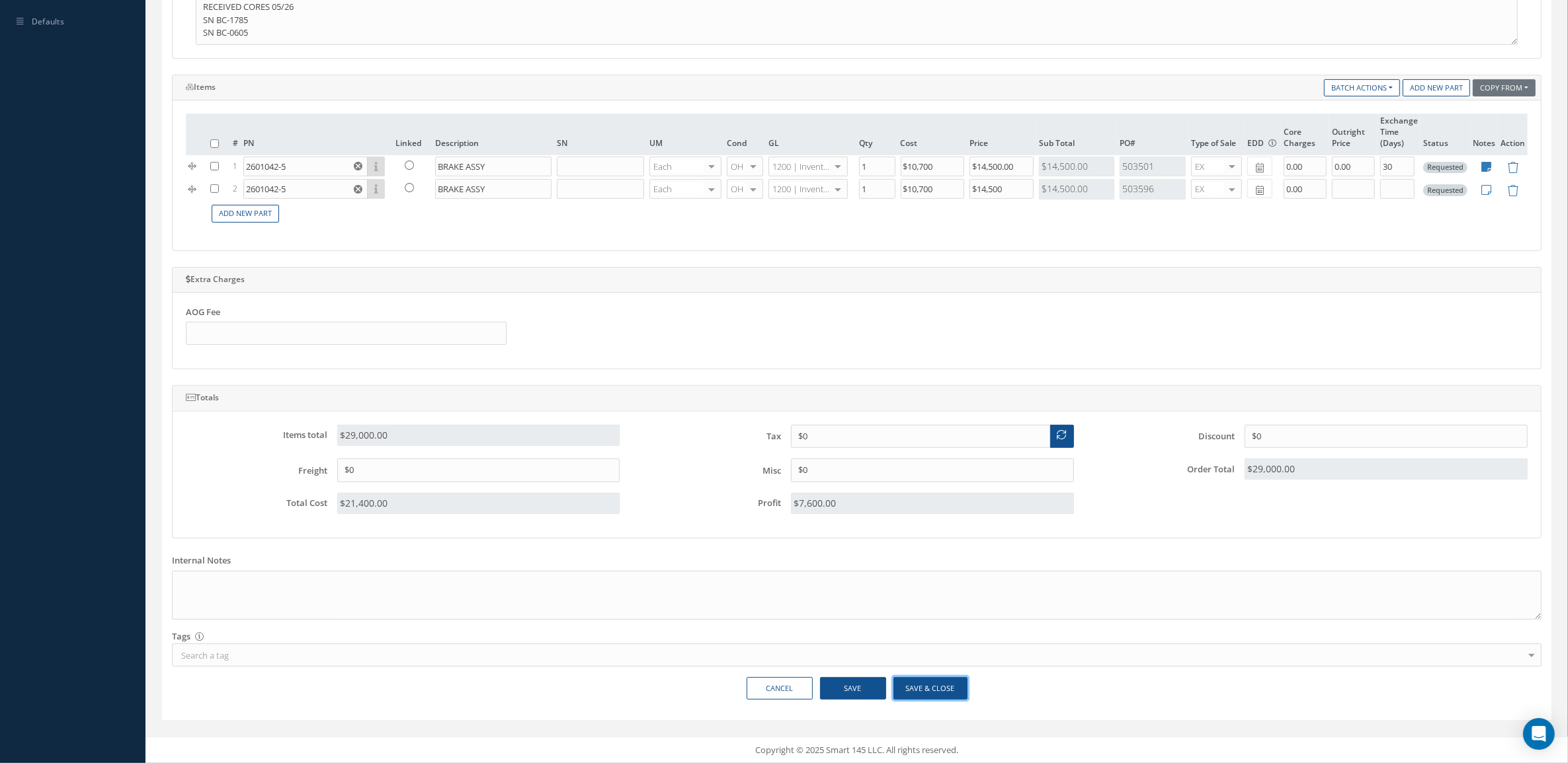
click at [920, 688] on button "Save & Close" at bounding box center [930, 689] width 74 height 23
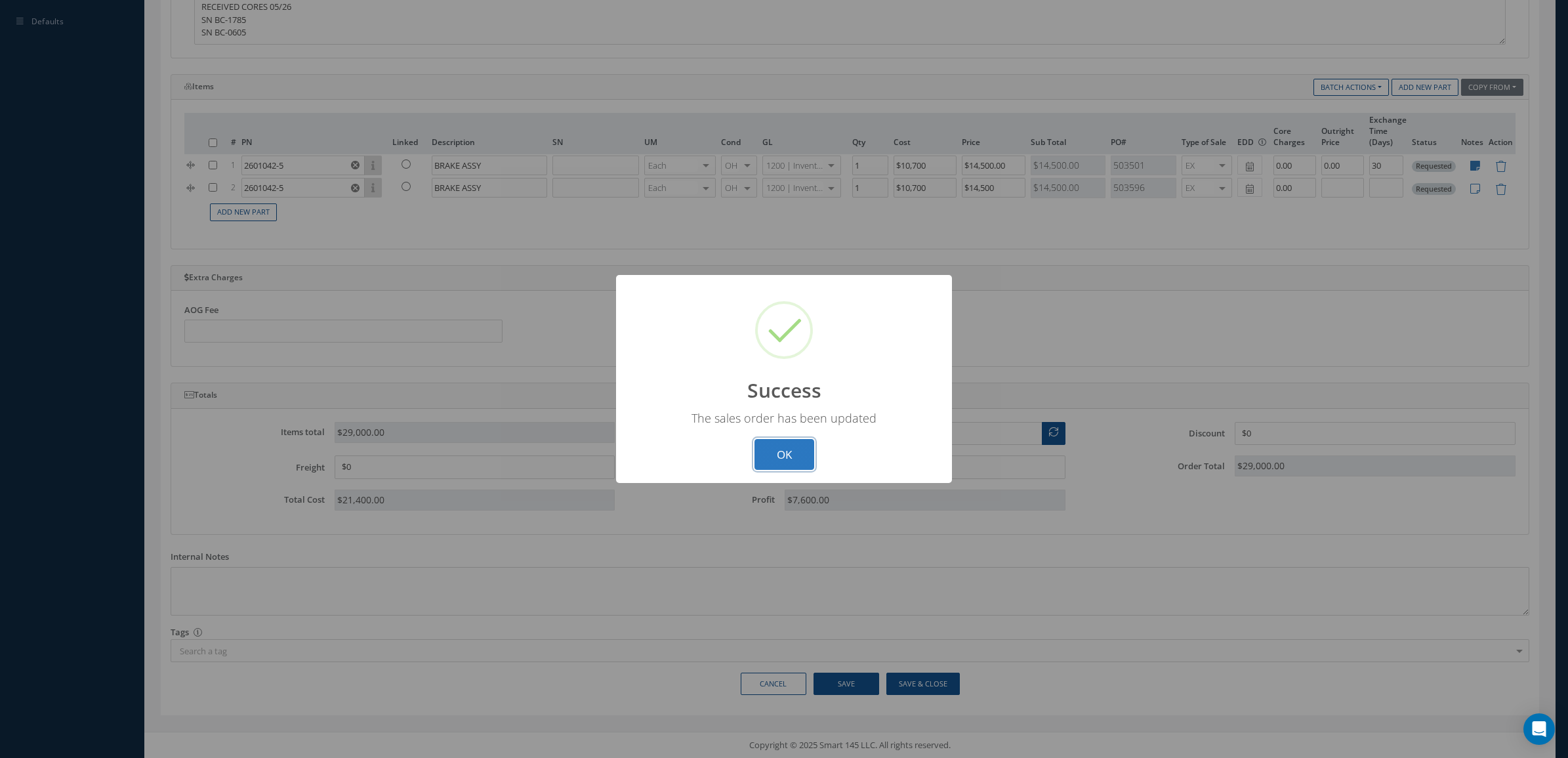
click at [788, 451] on button "OK" at bounding box center [784, 455] width 60 height 31
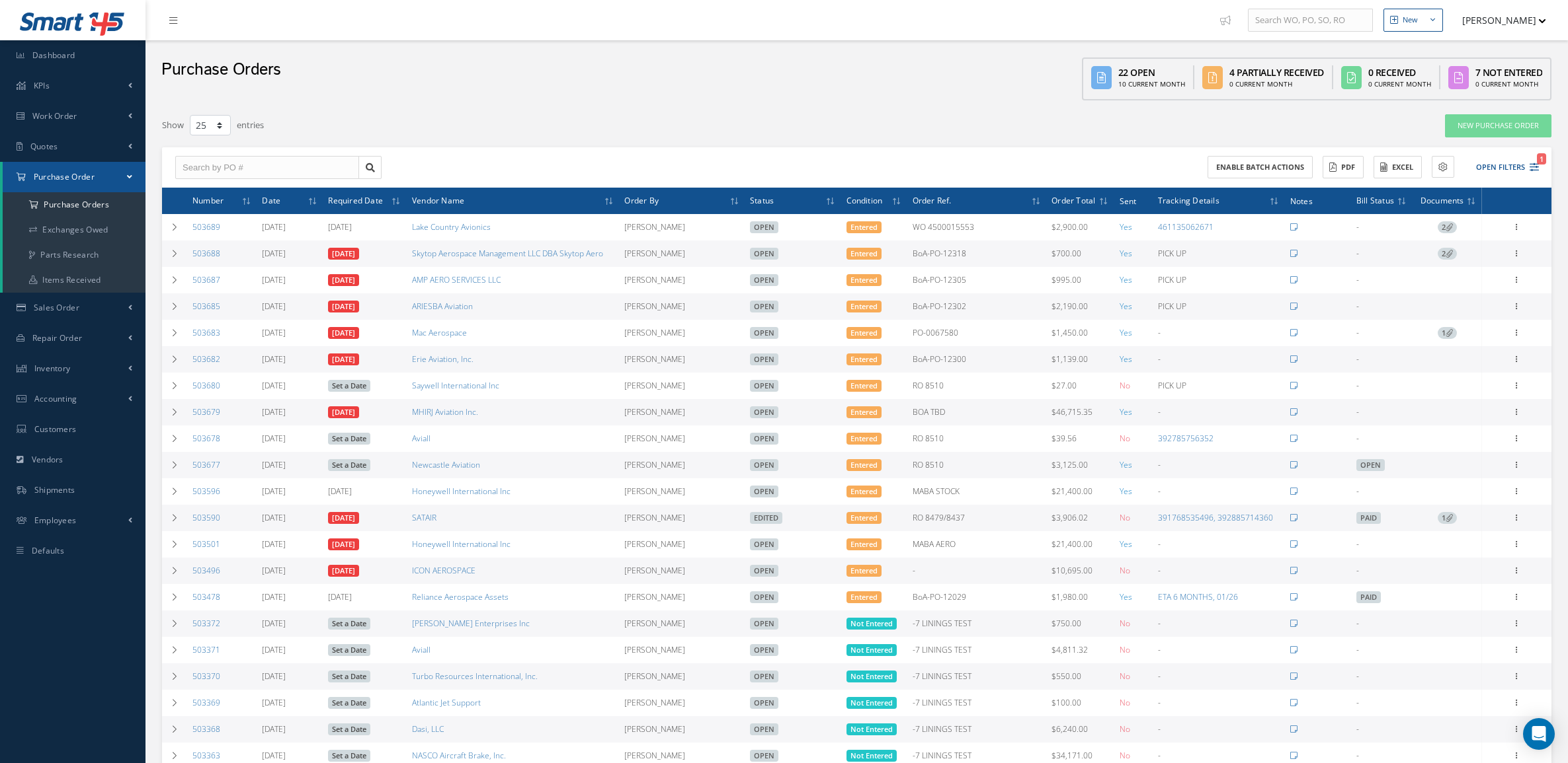
select select "25"
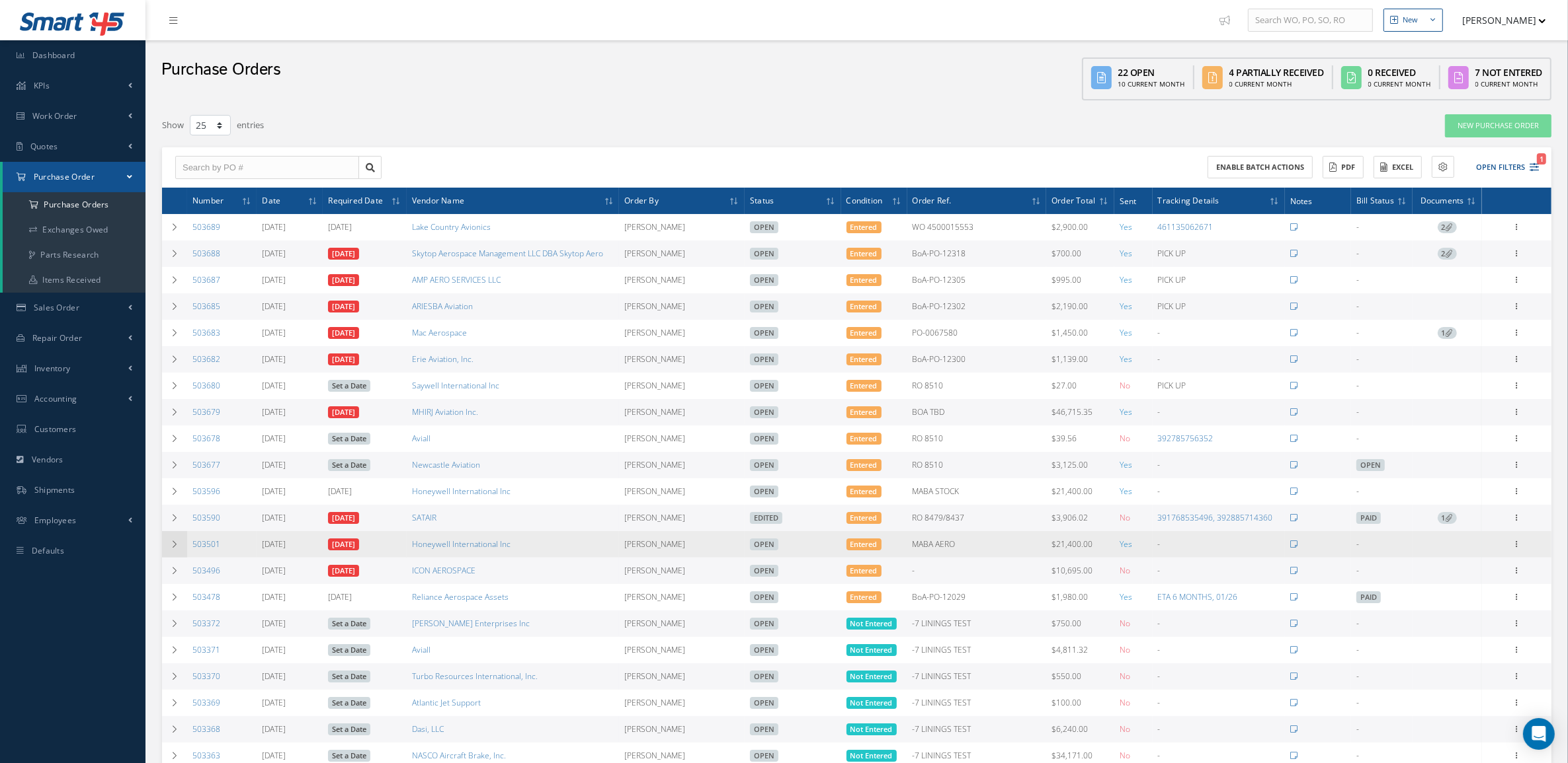
click at [172, 549] on icon at bounding box center [174, 544] width 10 height 8
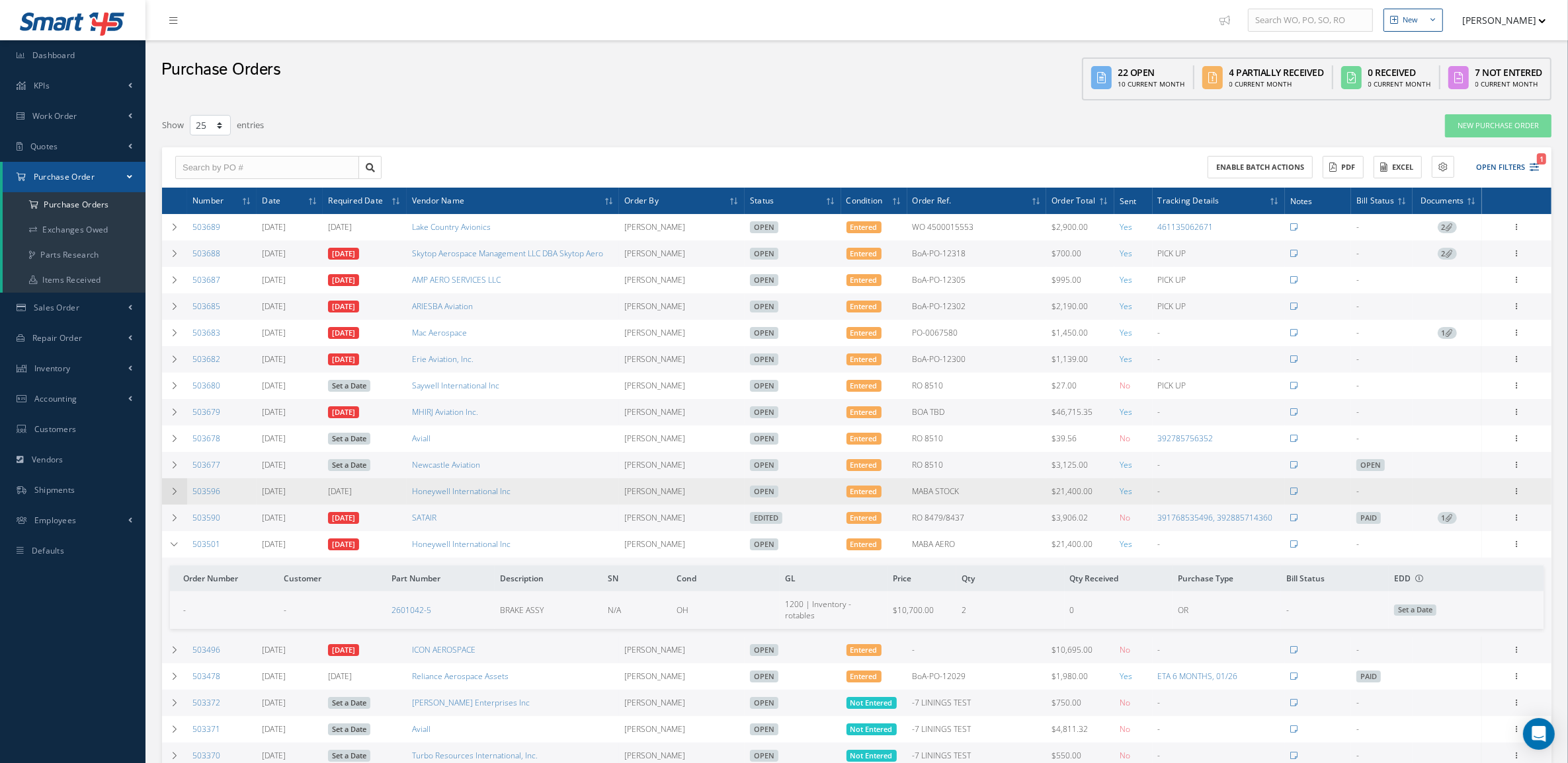
click at [180, 490] on td at bounding box center [174, 491] width 25 height 26
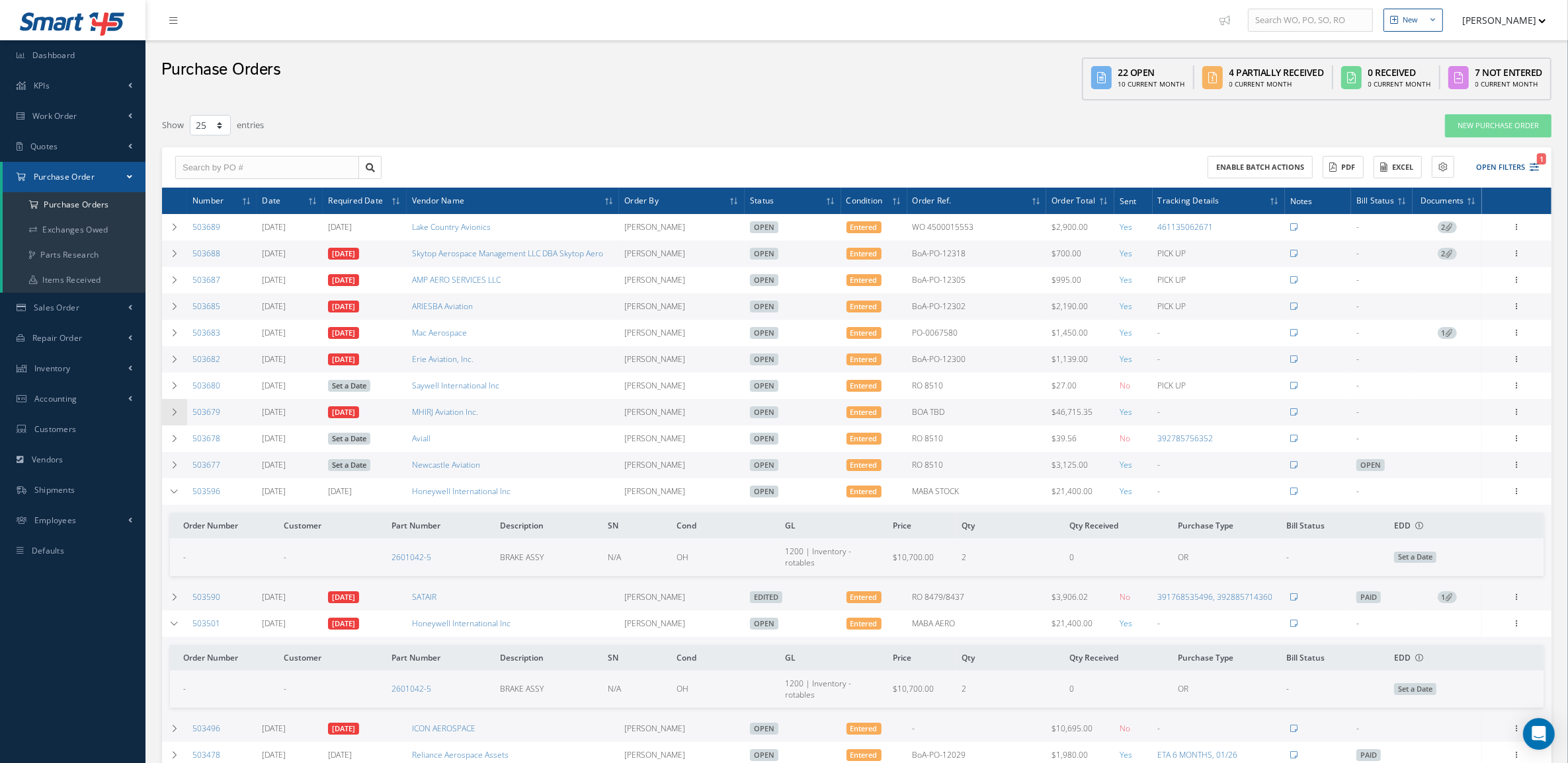
click at [167, 417] on td at bounding box center [174, 413] width 25 height 26
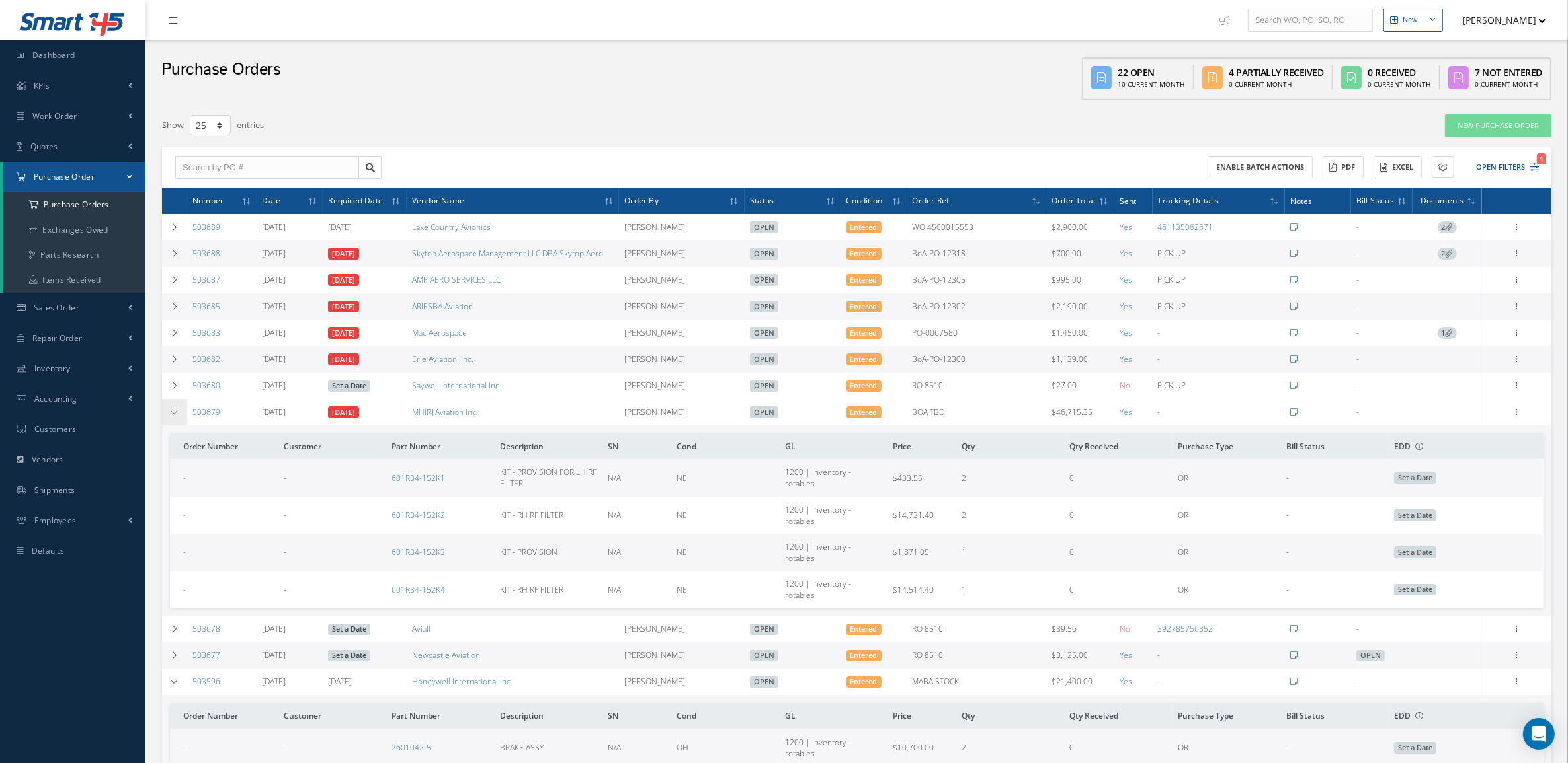
click at [169, 421] on td at bounding box center [174, 413] width 25 height 26
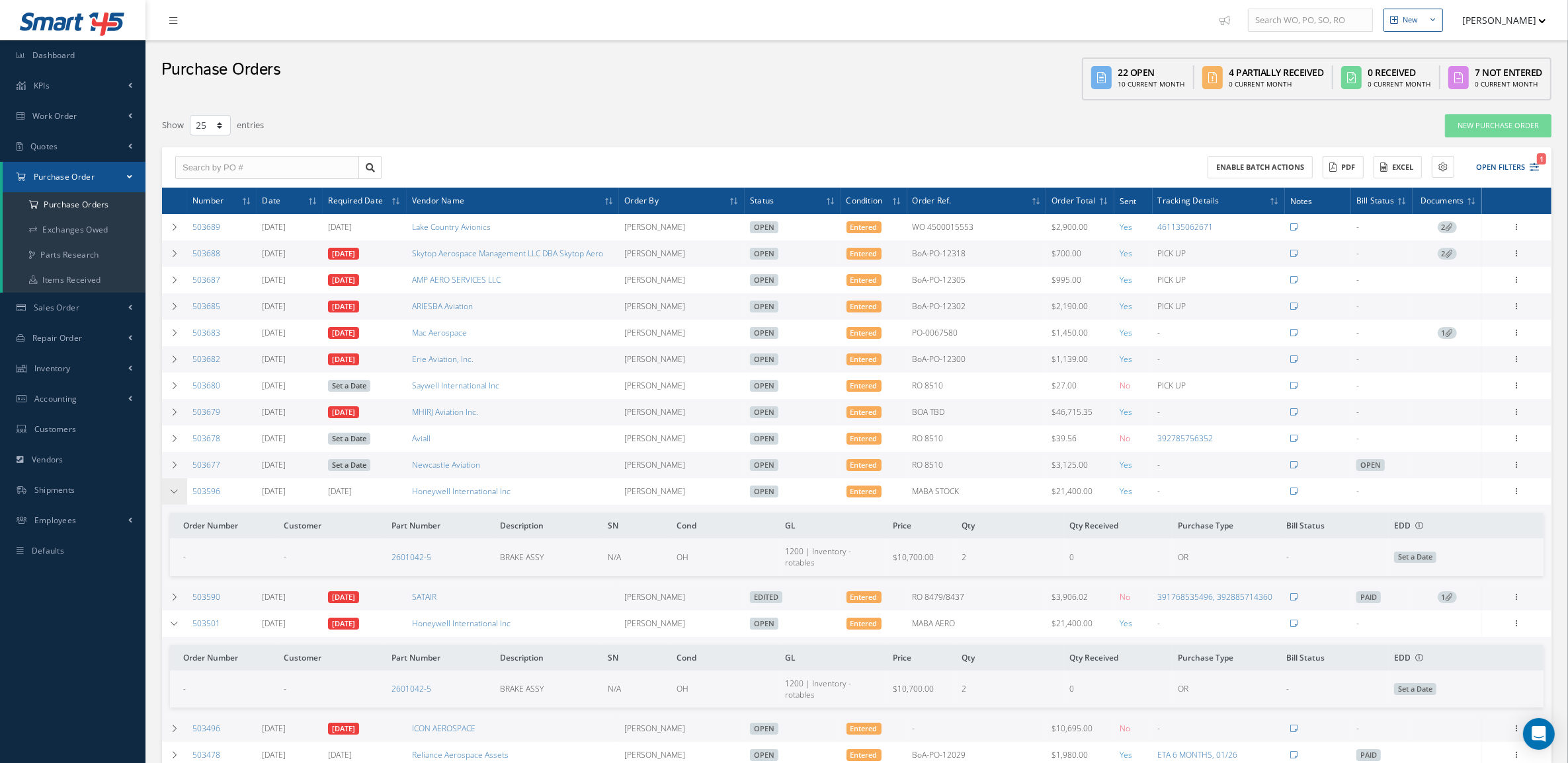
click at [169, 495] on td at bounding box center [174, 491] width 25 height 26
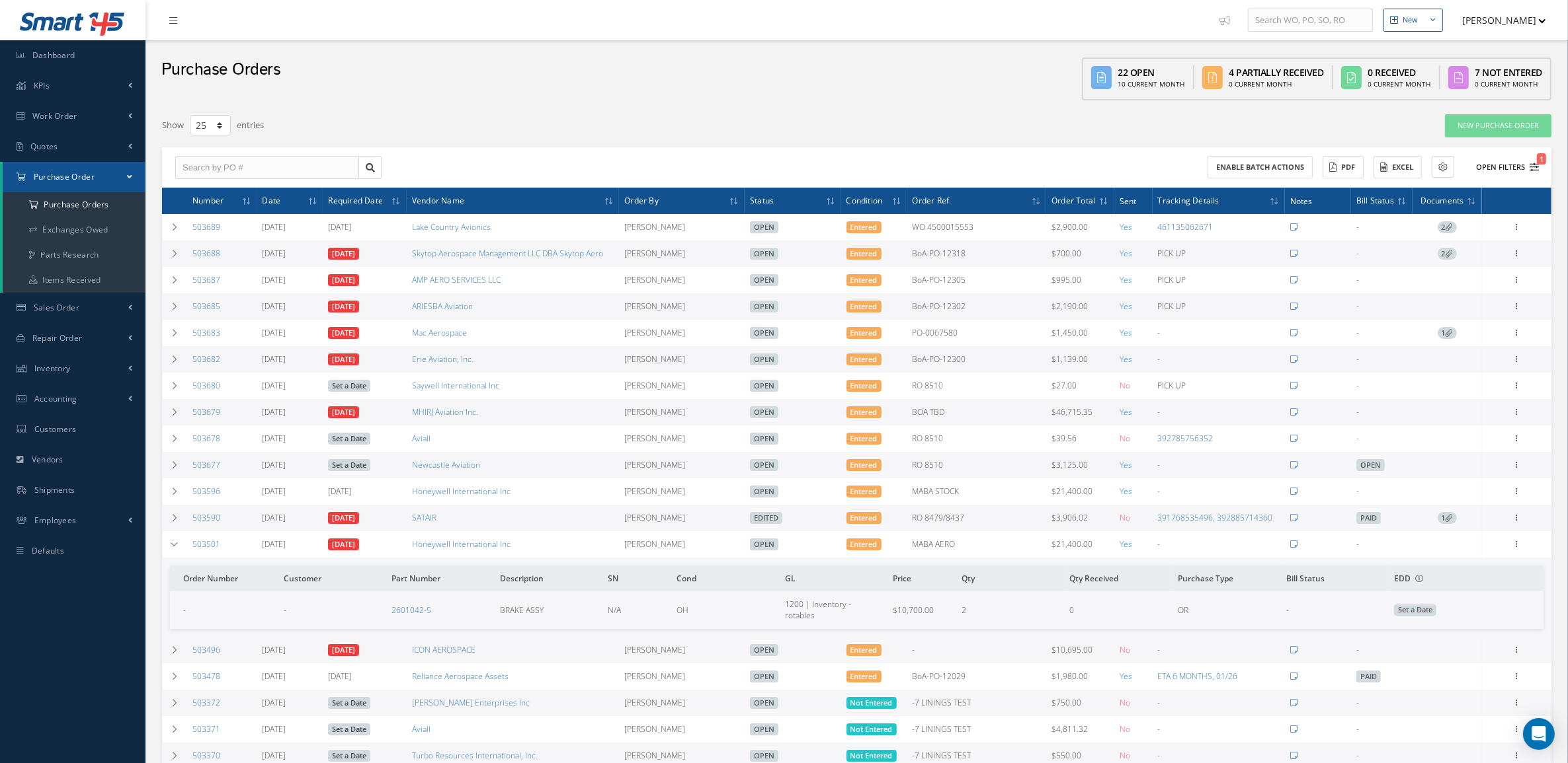
click at [1532, 158] on button "Open Filters 1" at bounding box center [1501, 167] width 74 height 22
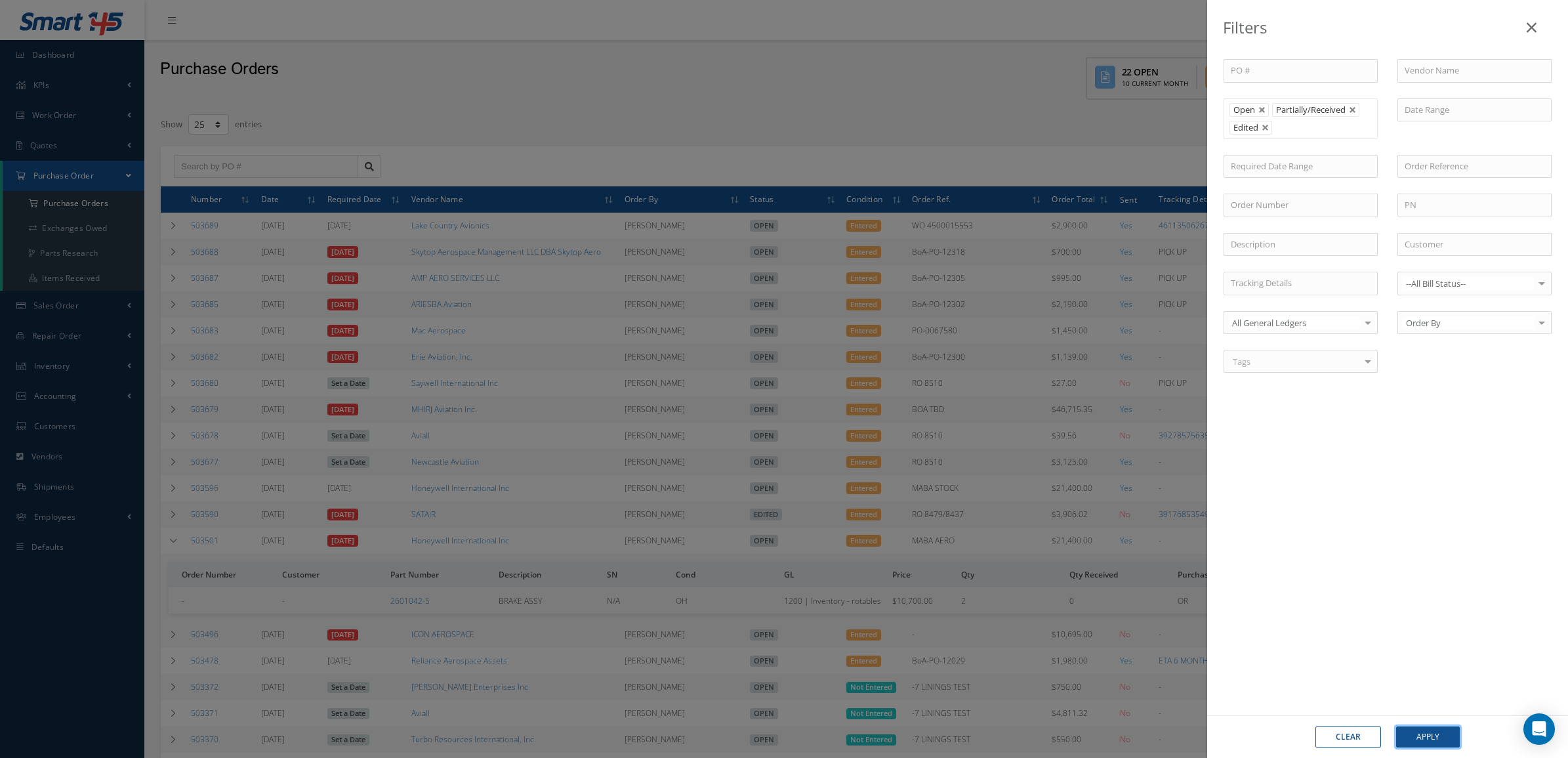
click at [1432, 729] on button "Apply" at bounding box center [1427, 737] width 63 height 21
click at [1421, 741] on button "Apply" at bounding box center [1427, 737] width 63 height 21
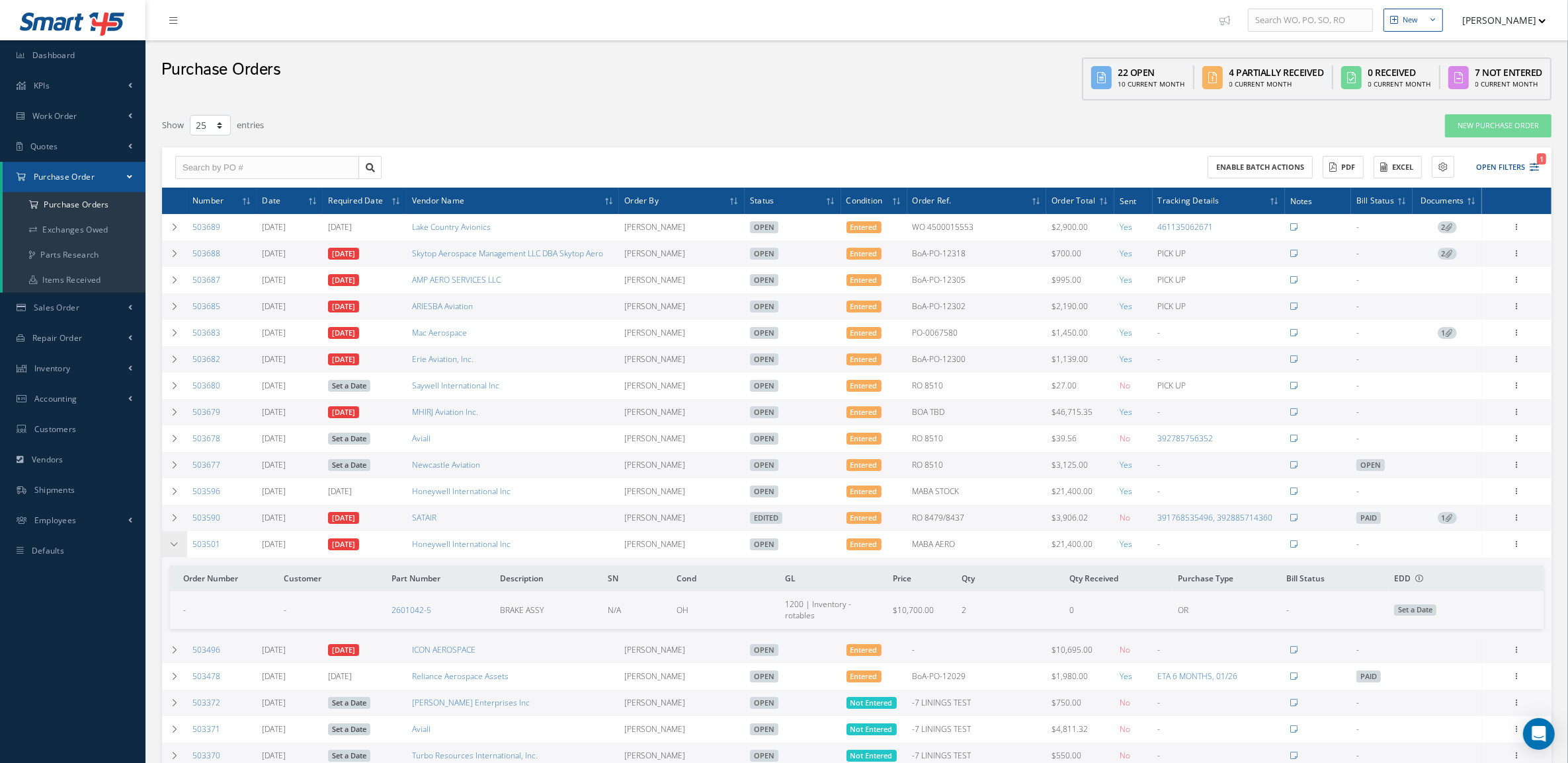
click at [177, 549] on icon at bounding box center [174, 544] width 10 height 8
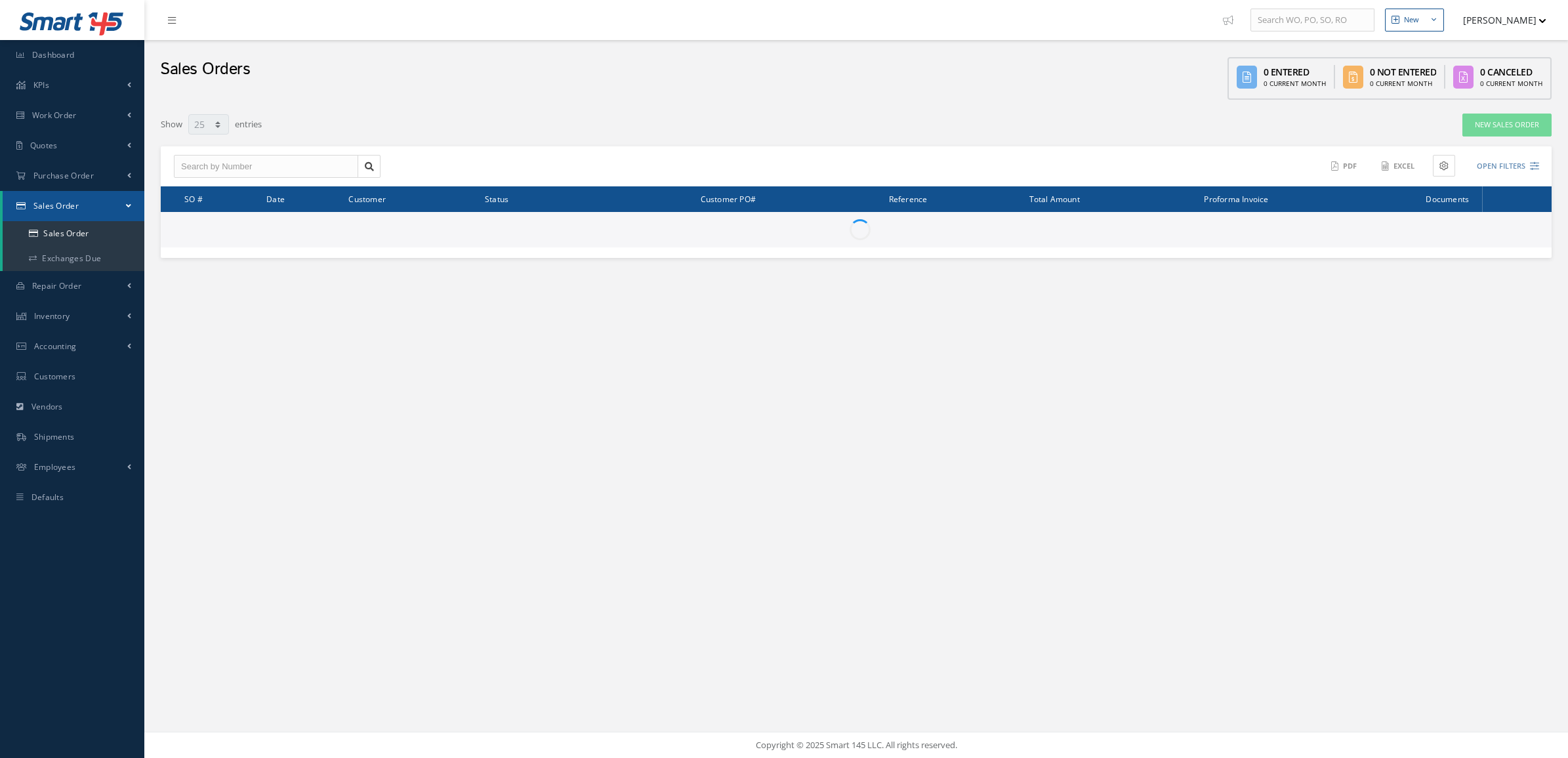
select select "25"
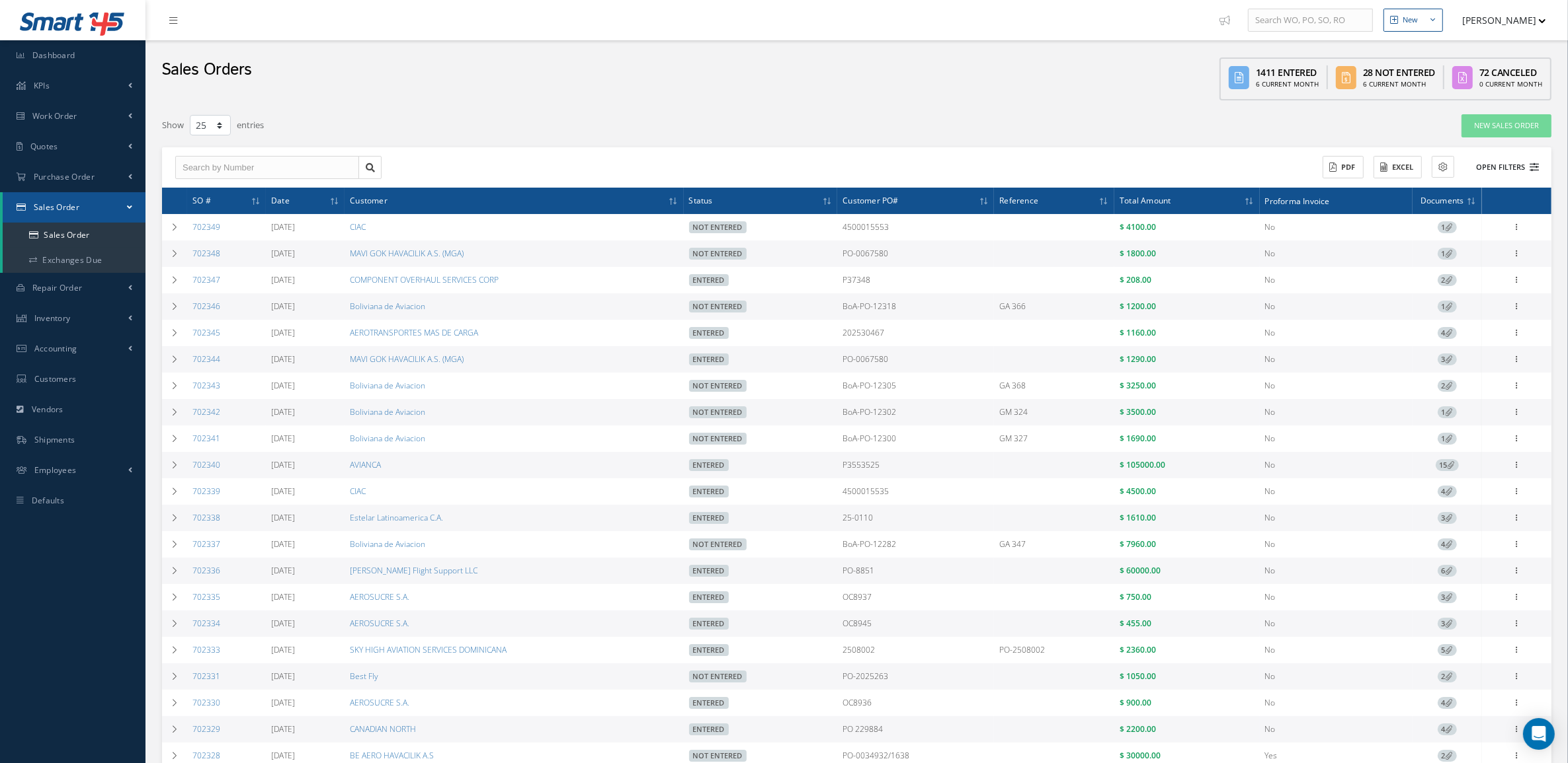
click at [1506, 163] on button "Open Filters" at bounding box center [1501, 167] width 74 height 22
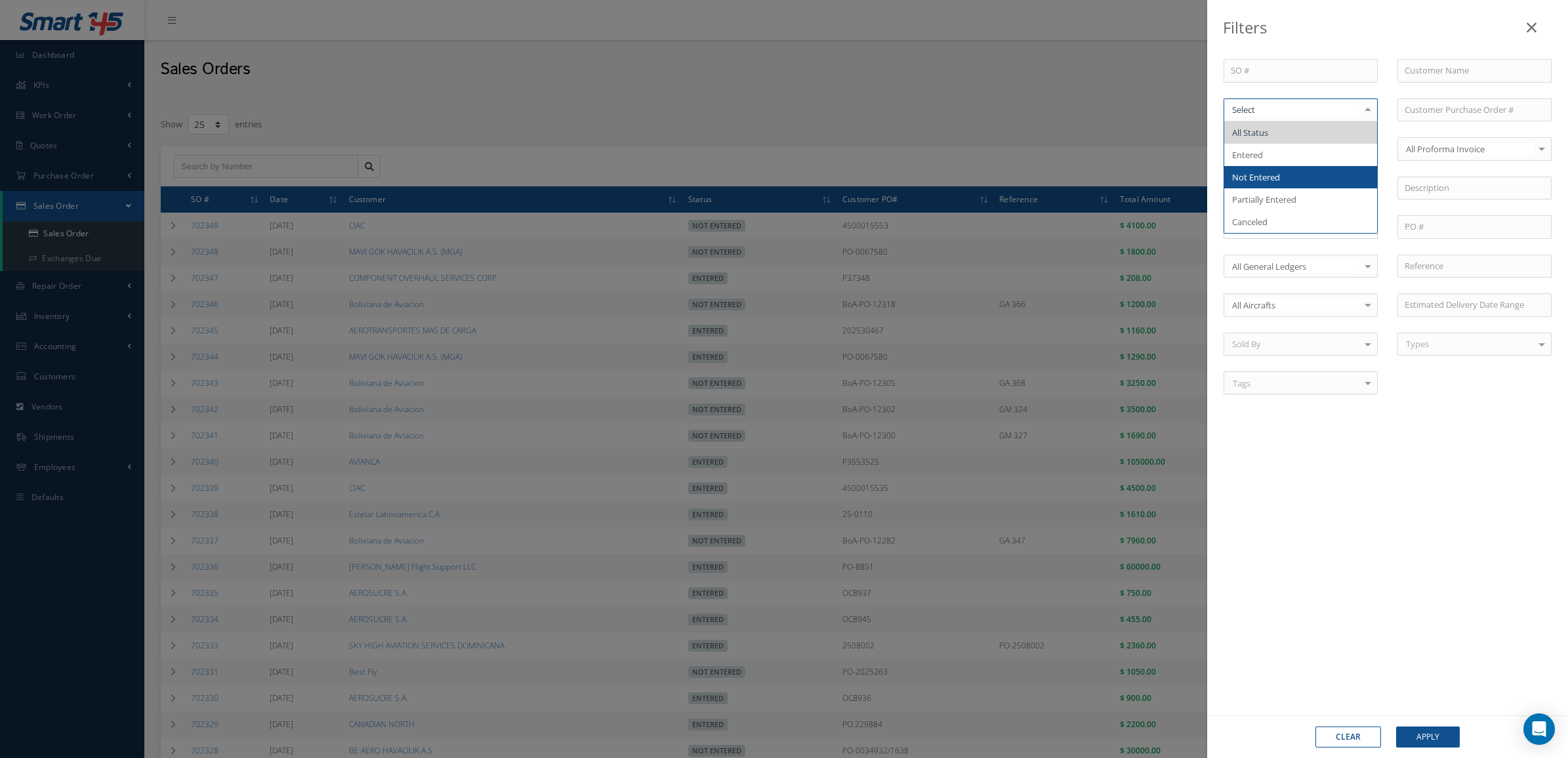
click at [1284, 181] on span "Not Entered" at bounding box center [1301, 177] width 153 height 23
click at [1448, 741] on button "Apply" at bounding box center [1427, 737] width 63 height 21
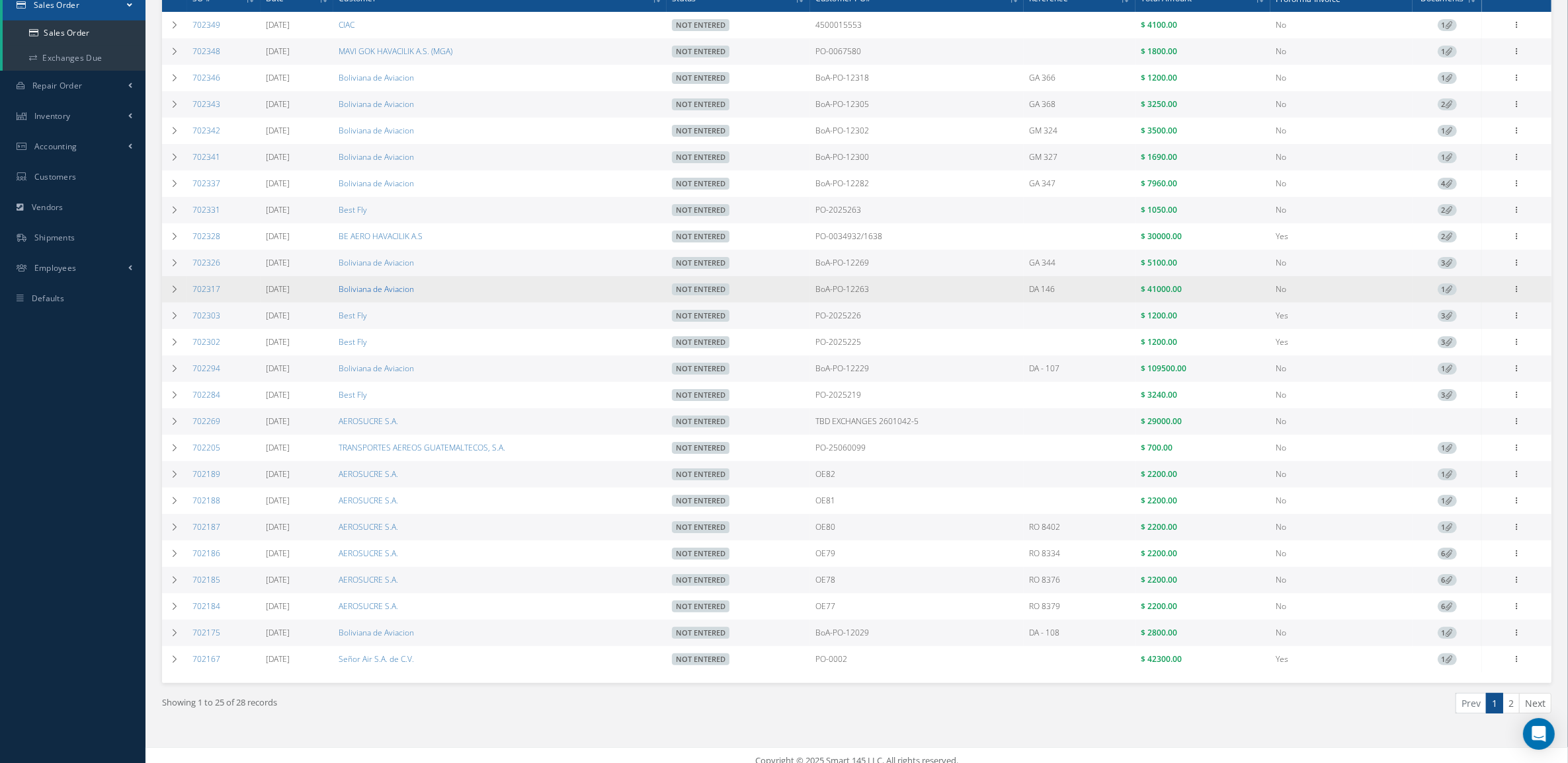
scroll to position [225, 0]
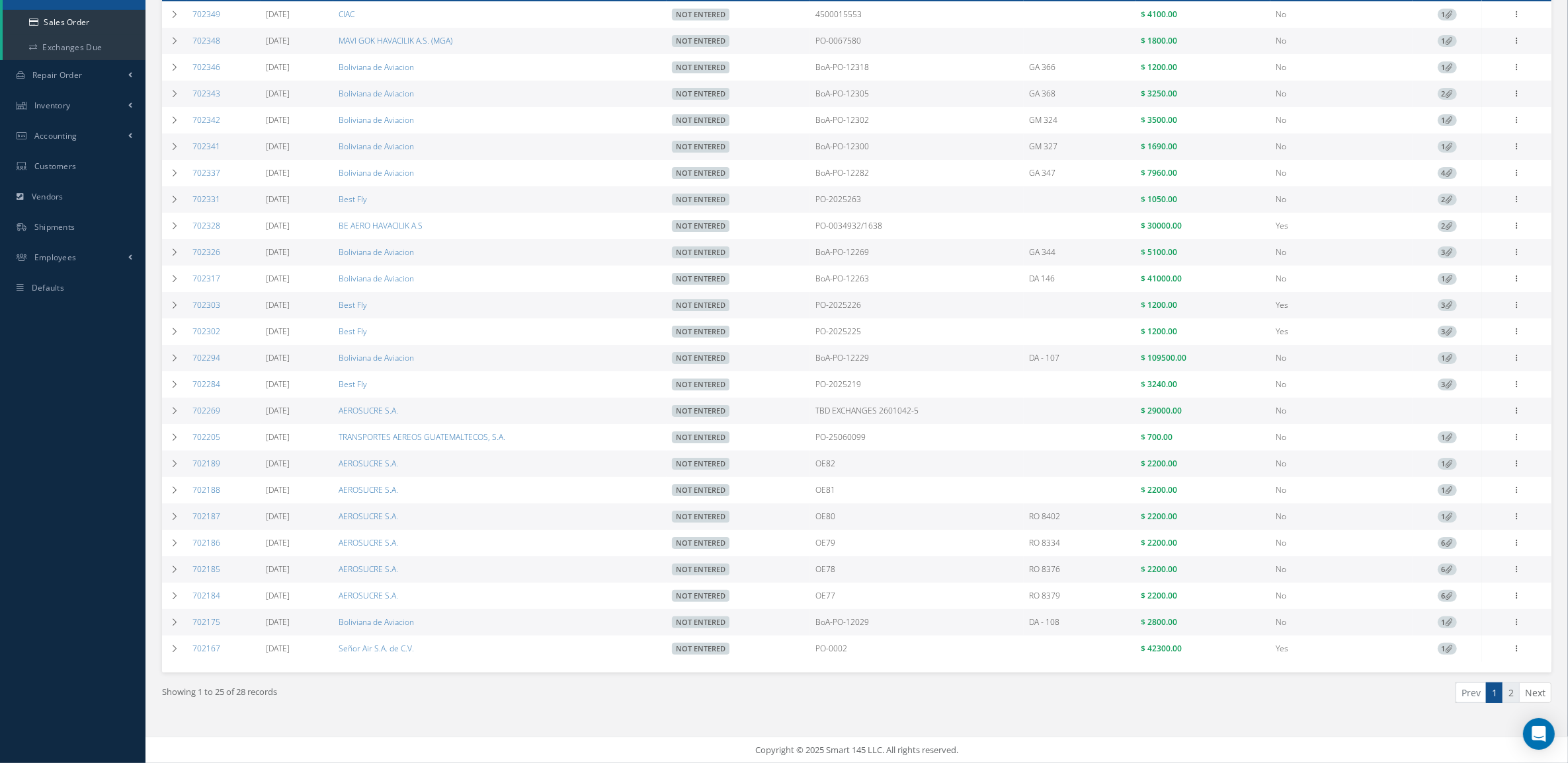
click at [1504, 692] on link "2" at bounding box center [1511, 692] width 17 height 20
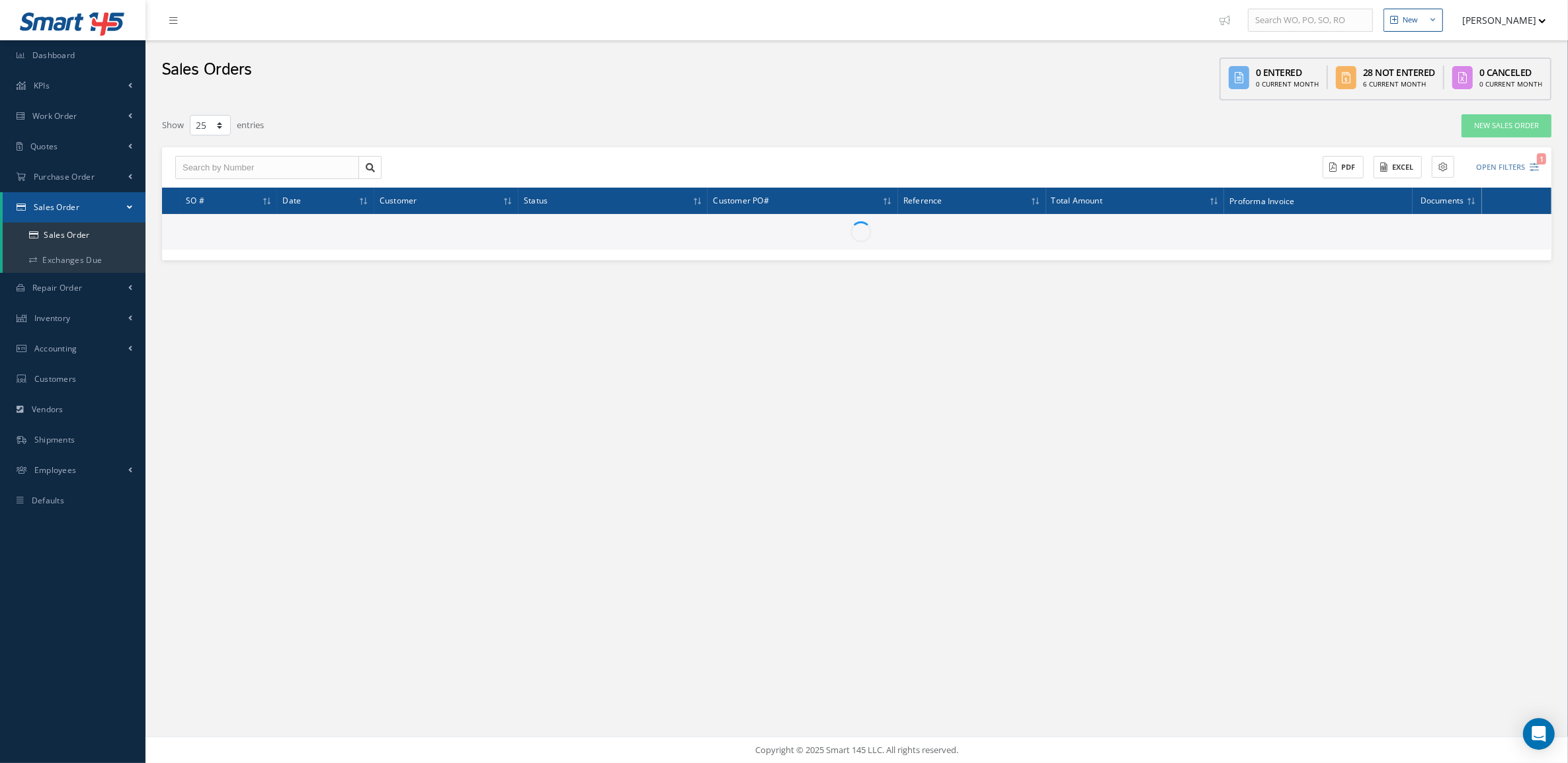
scroll to position [0, 0]
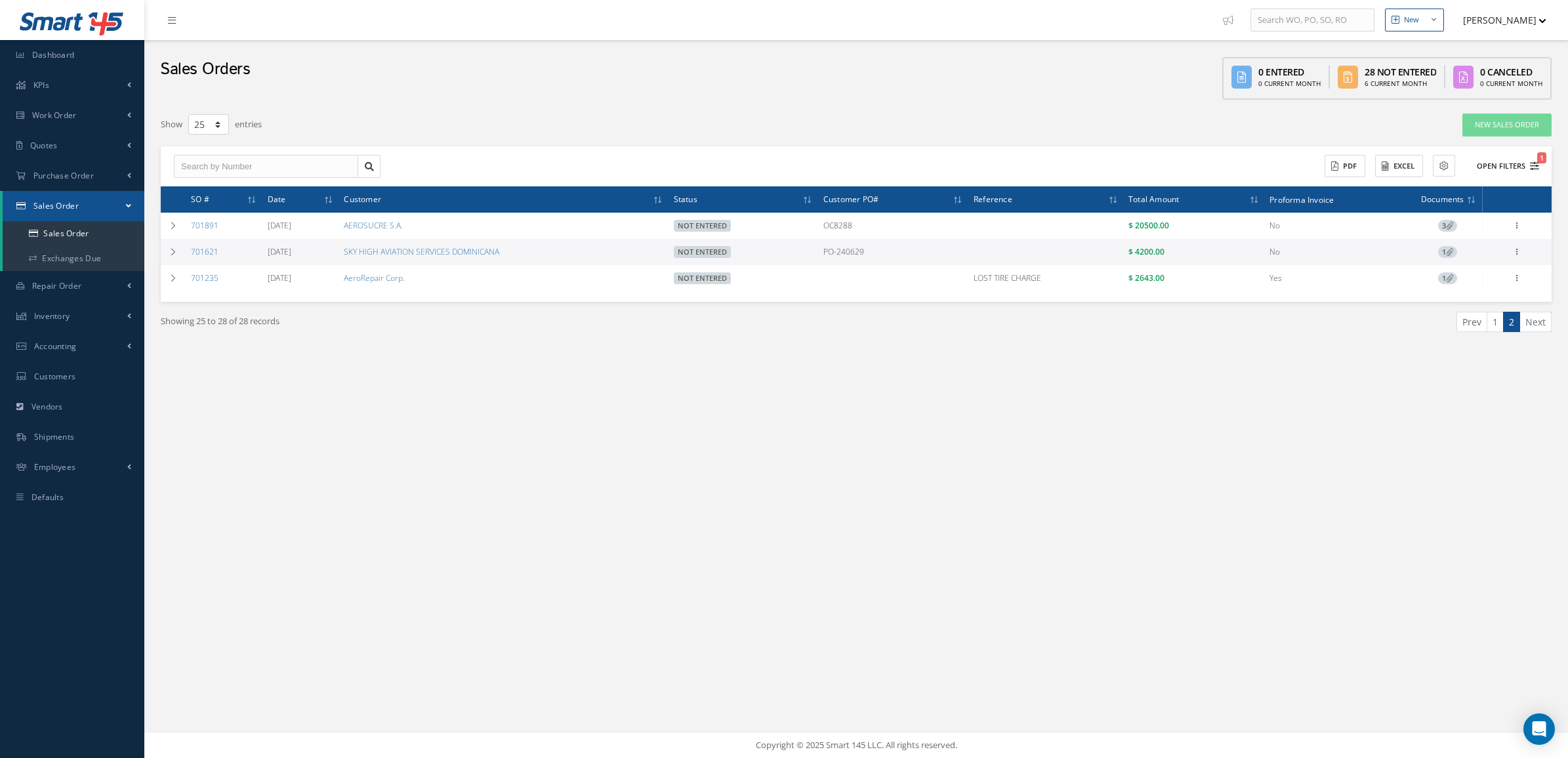
click at [1502, 164] on button "Open Filters 1" at bounding box center [1501, 166] width 74 height 22
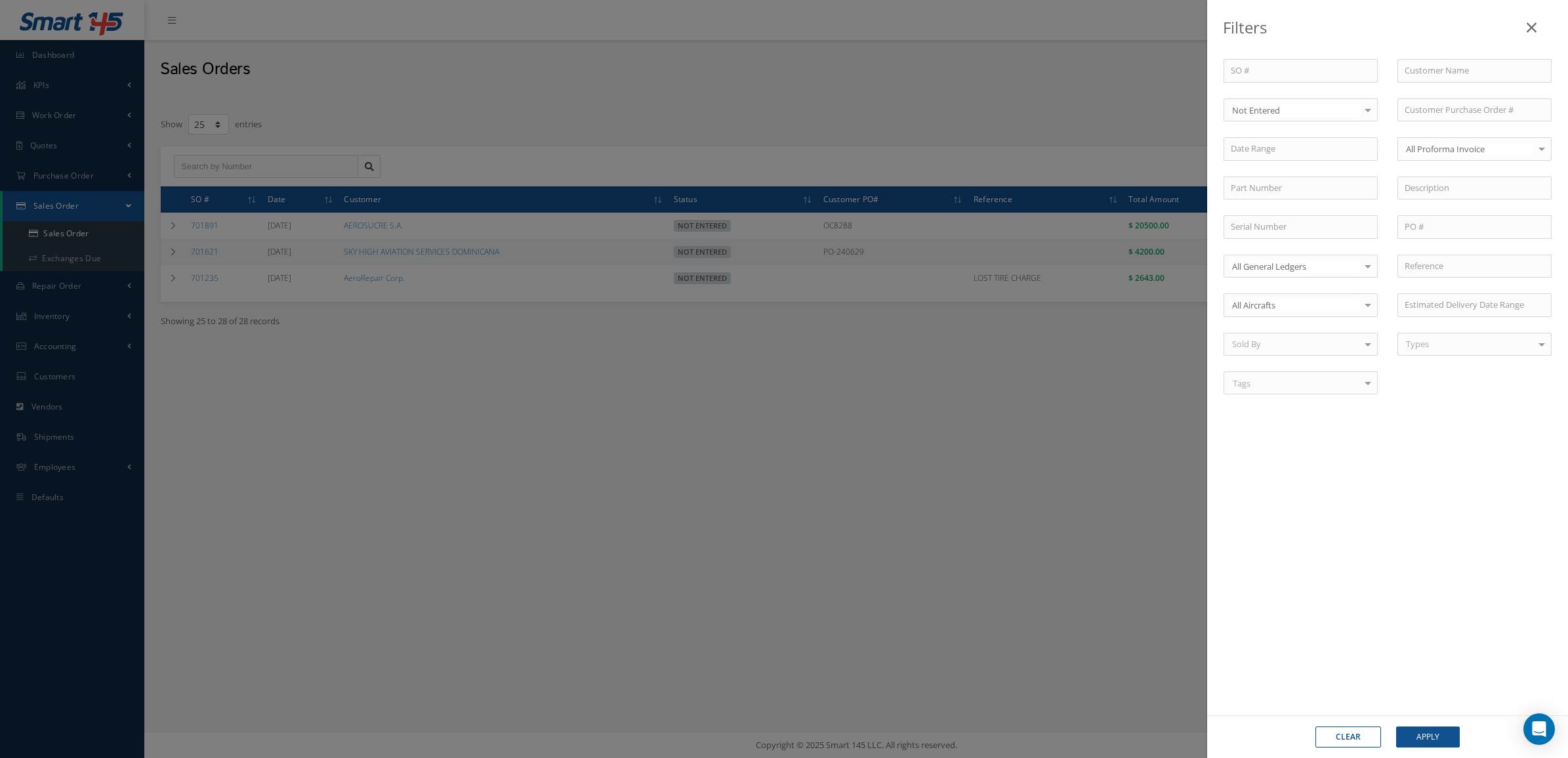
click at [1343, 727] on button "Clear" at bounding box center [1348, 737] width 66 height 21
click at [300, 166] on div "Filters SO # Customer Name Select All Status All Status Entered Not Entered Par…" at bounding box center [784, 379] width 1568 height 758
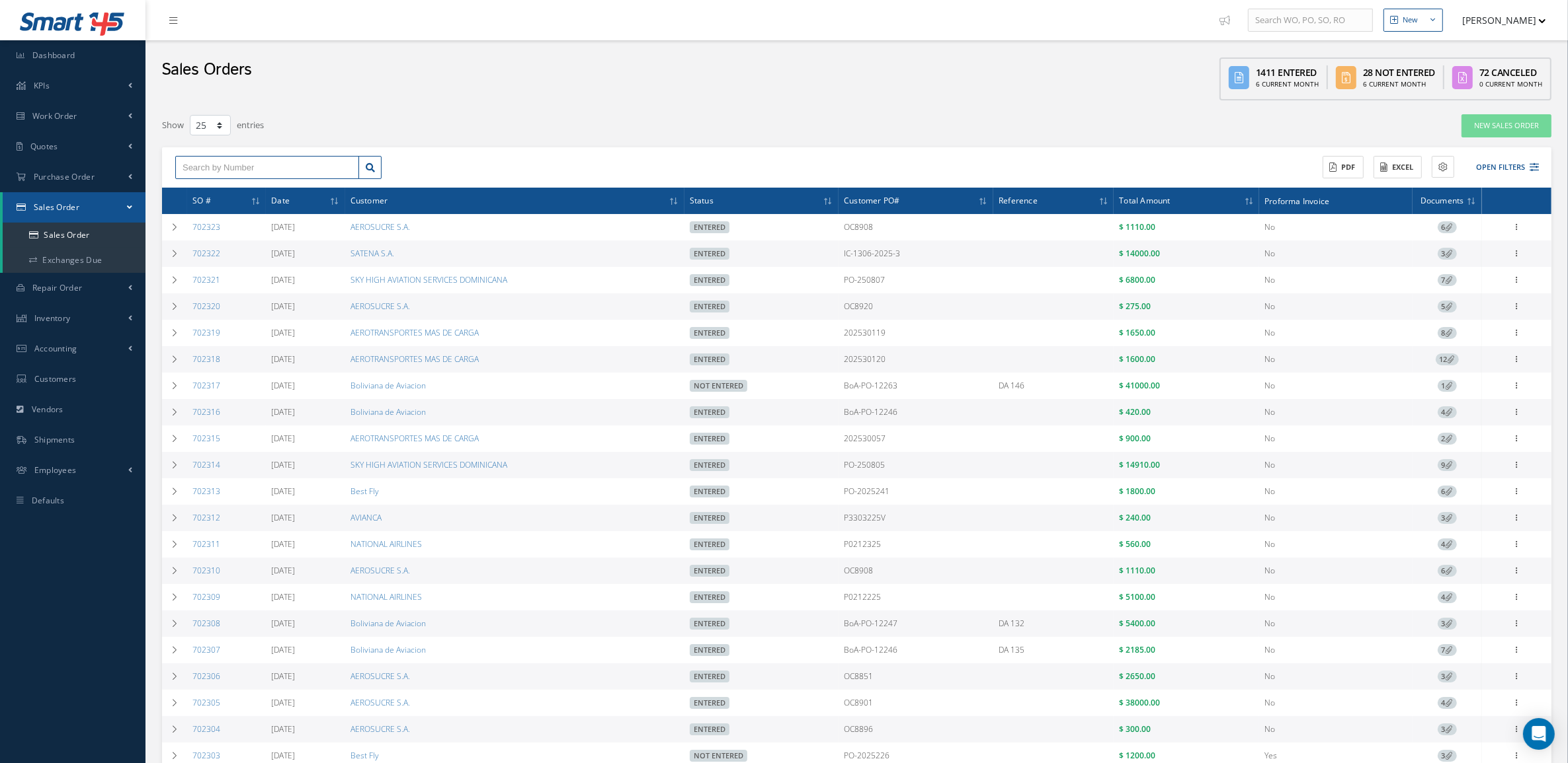
click at [268, 163] on input "text" at bounding box center [267, 167] width 184 height 24
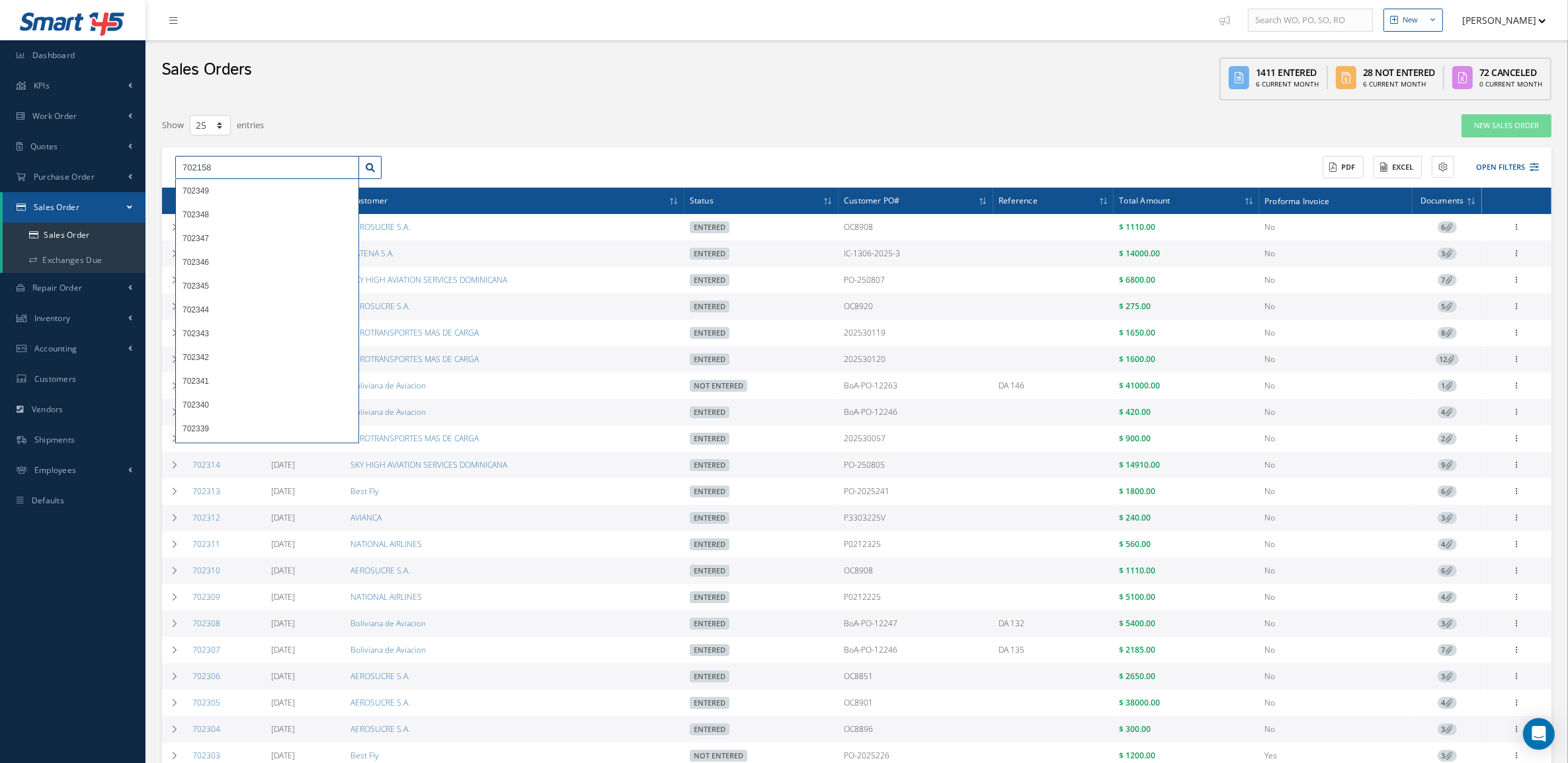
type input "702158"
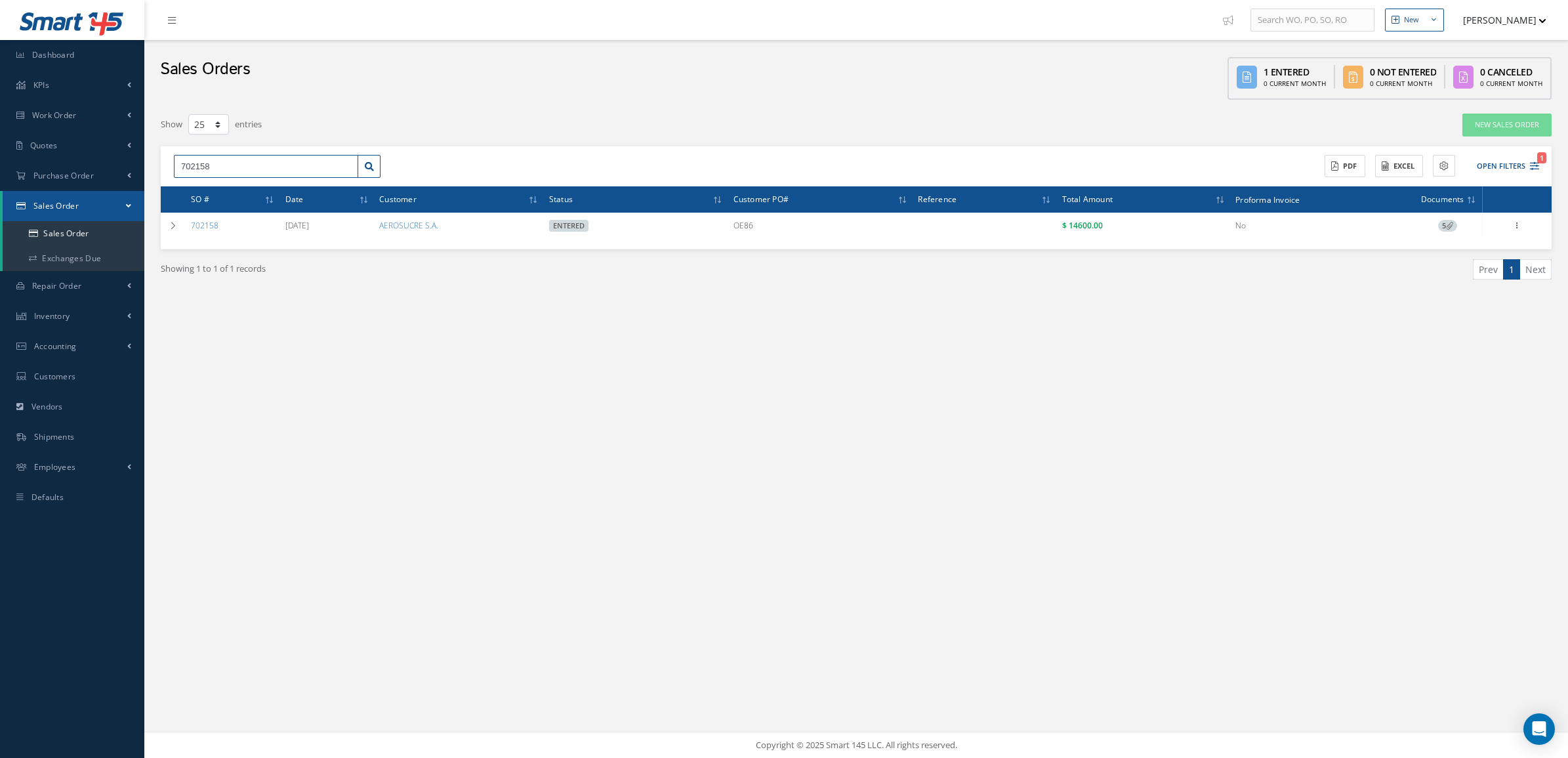
type input "70215"
type input "7021"
type input "702"
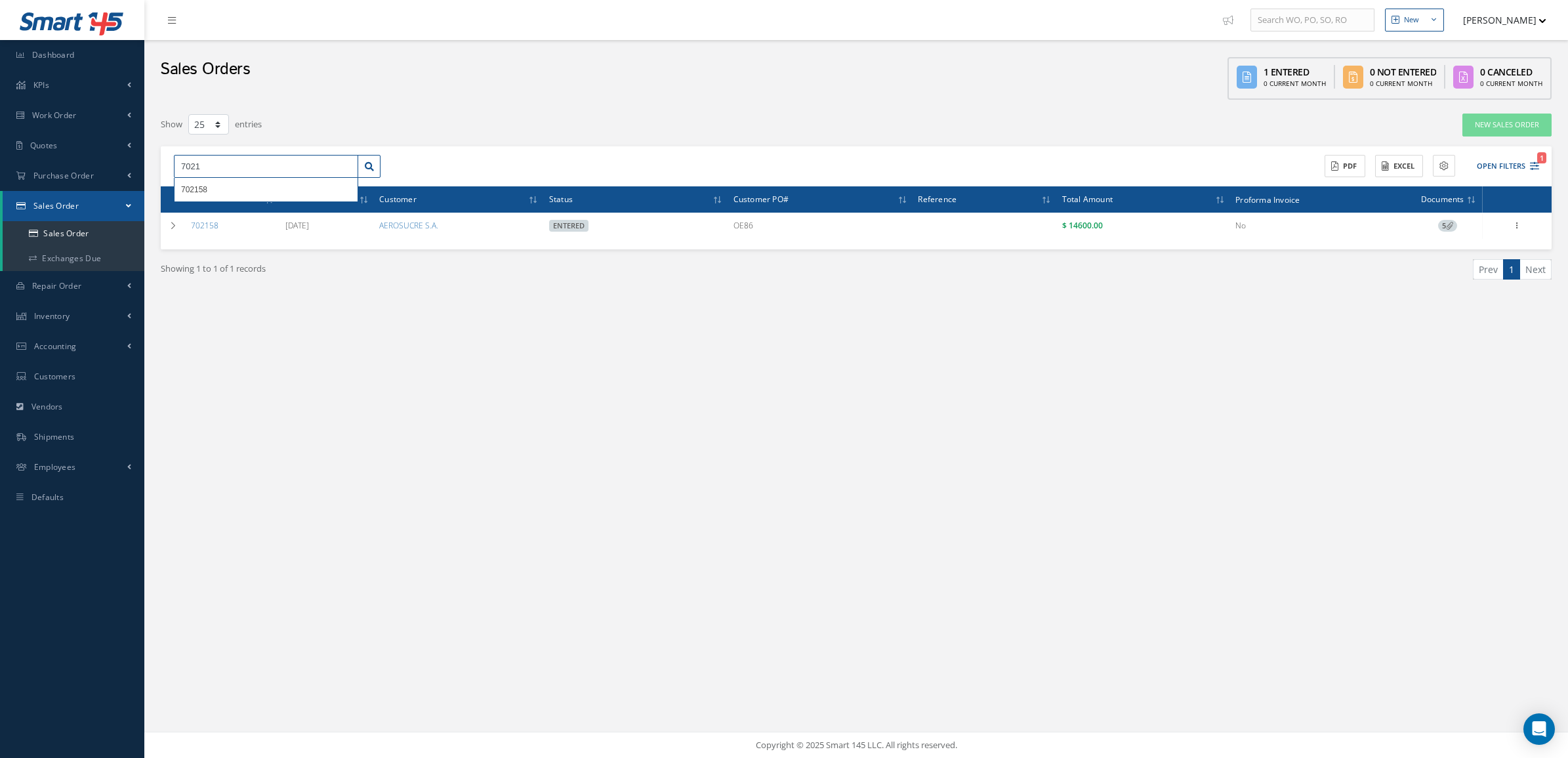
type input "702"
type input "70"
type input "7"
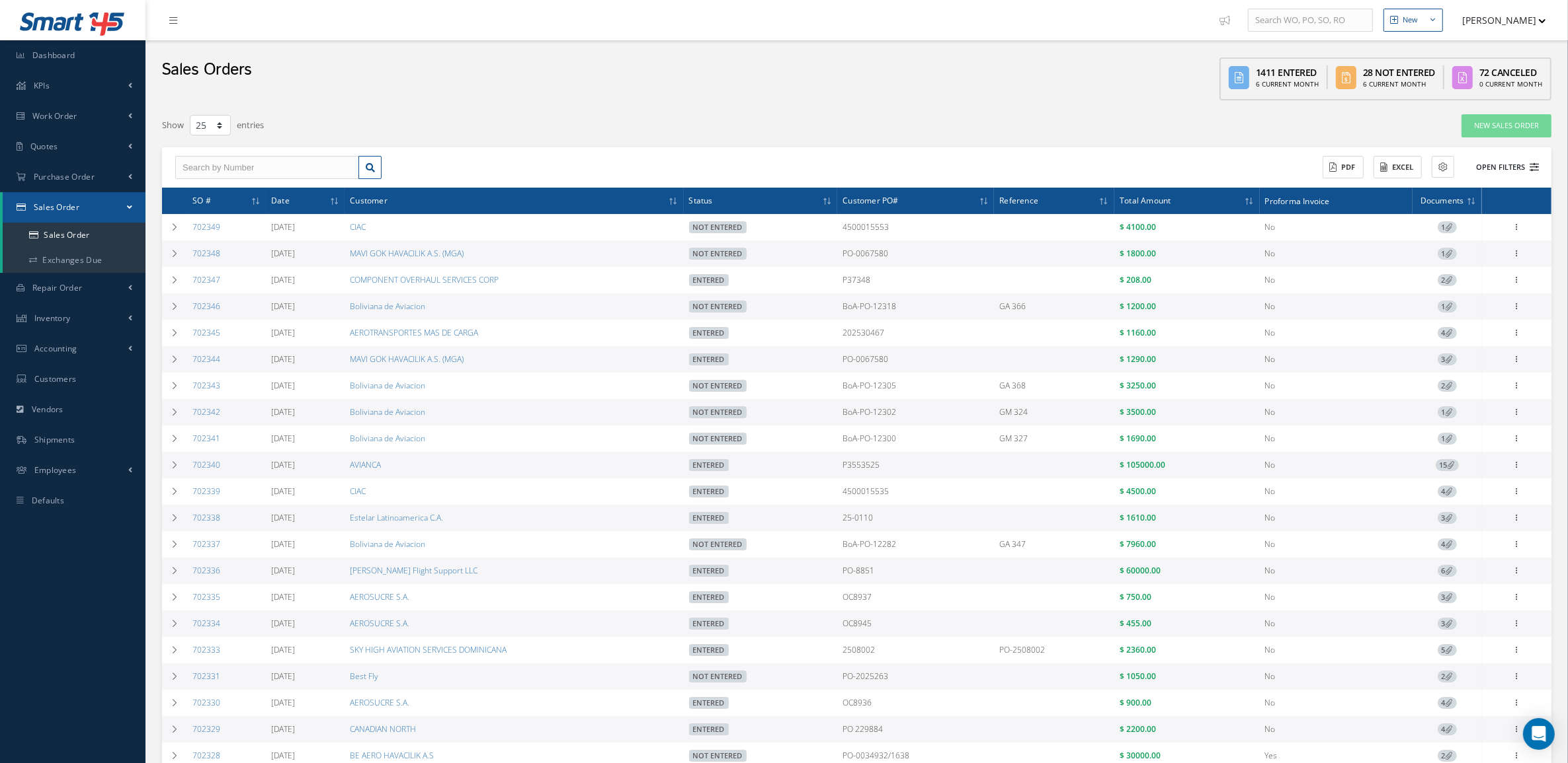
click at [1521, 170] on button "Open Filters" at bounding box center [1501, 167] width 74 height 22
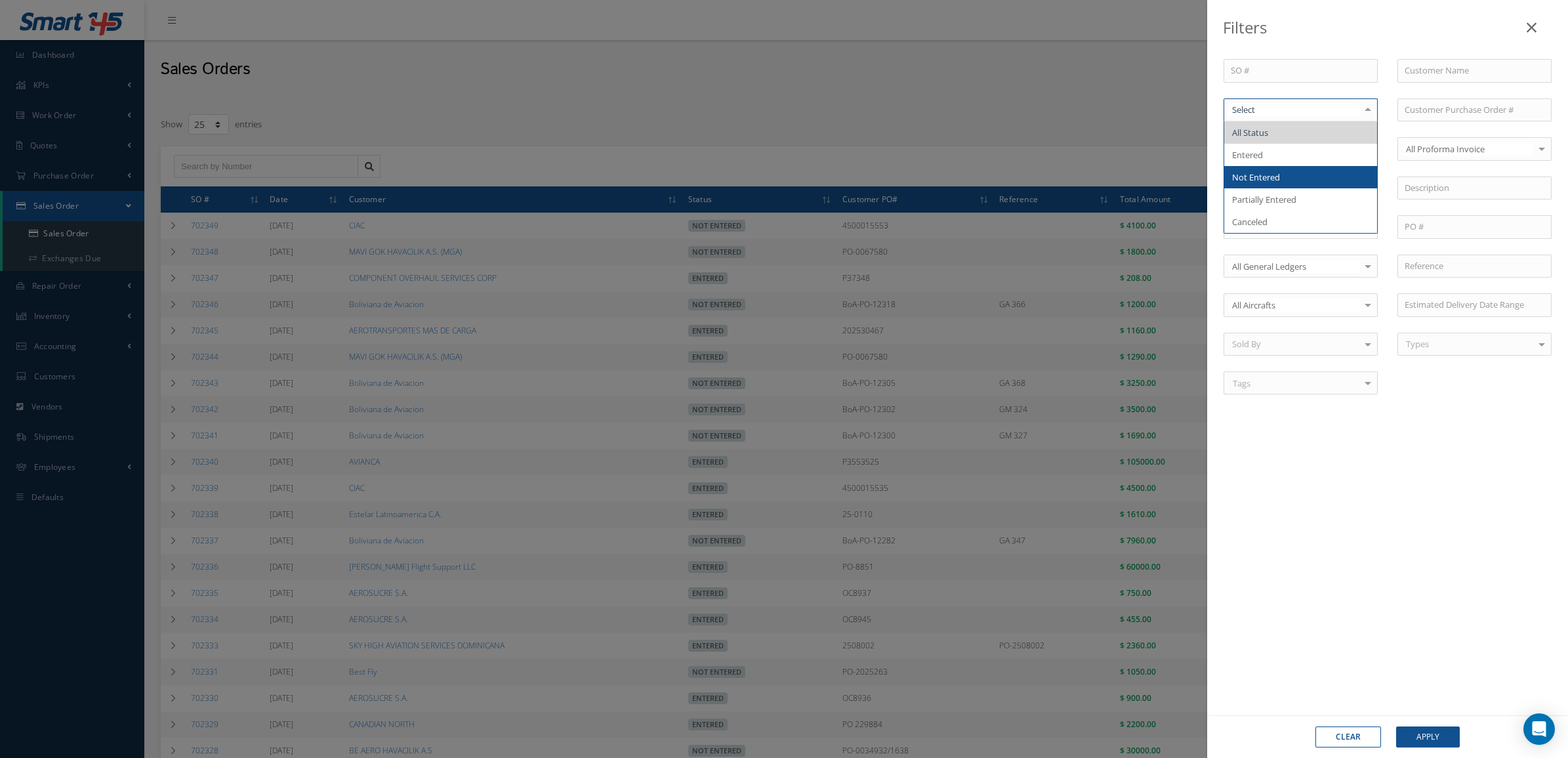
click at [1287, 187] on span "Not Entered" at bounding box center [1301, 177] width 153 height 23
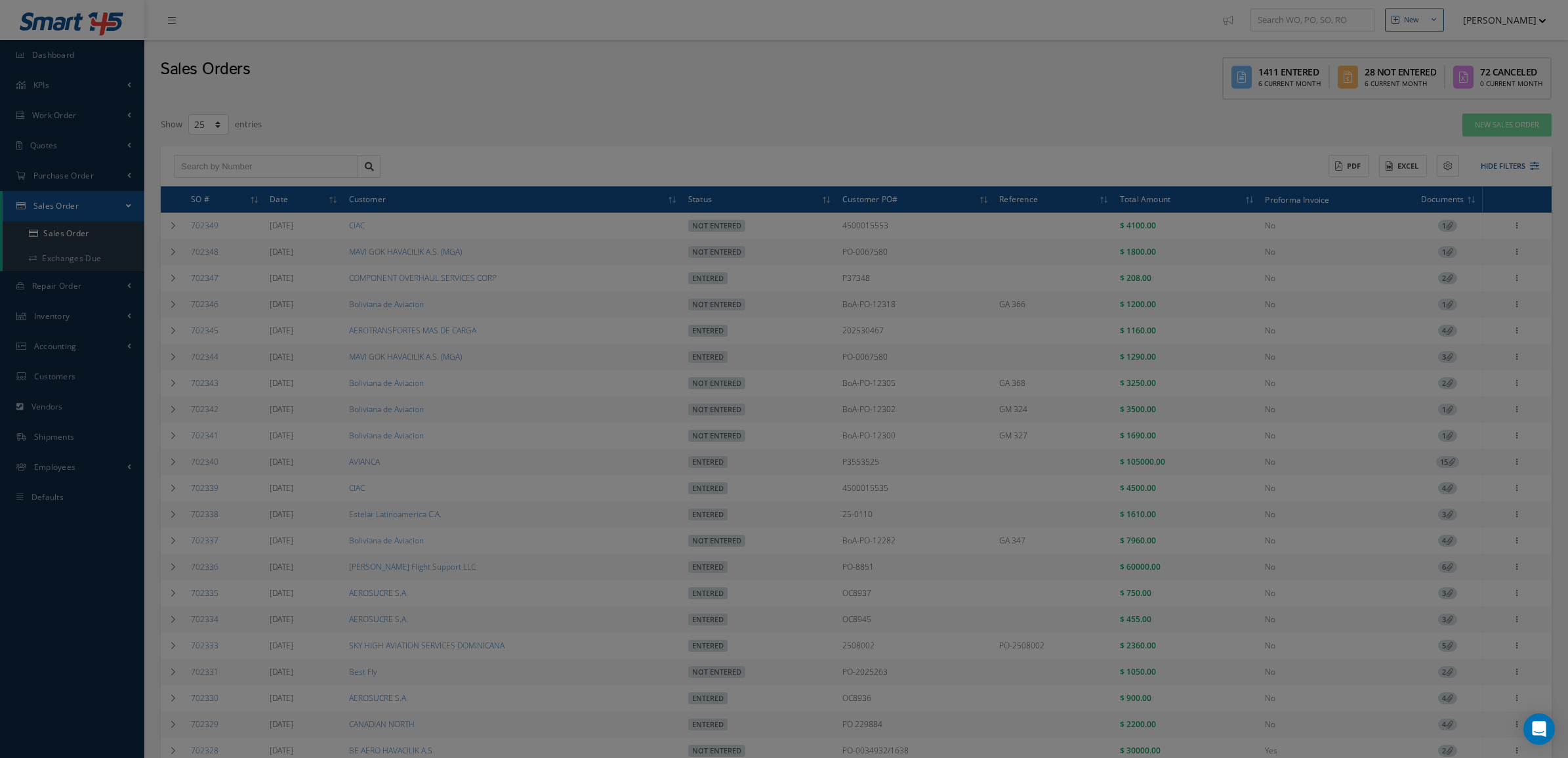
click at [1079, 156] on div "Filters SO # Customer Name Select Not Entered All Status Entered Not Entered Pa…" at bounding box center [784, 379] width 1568 height 758
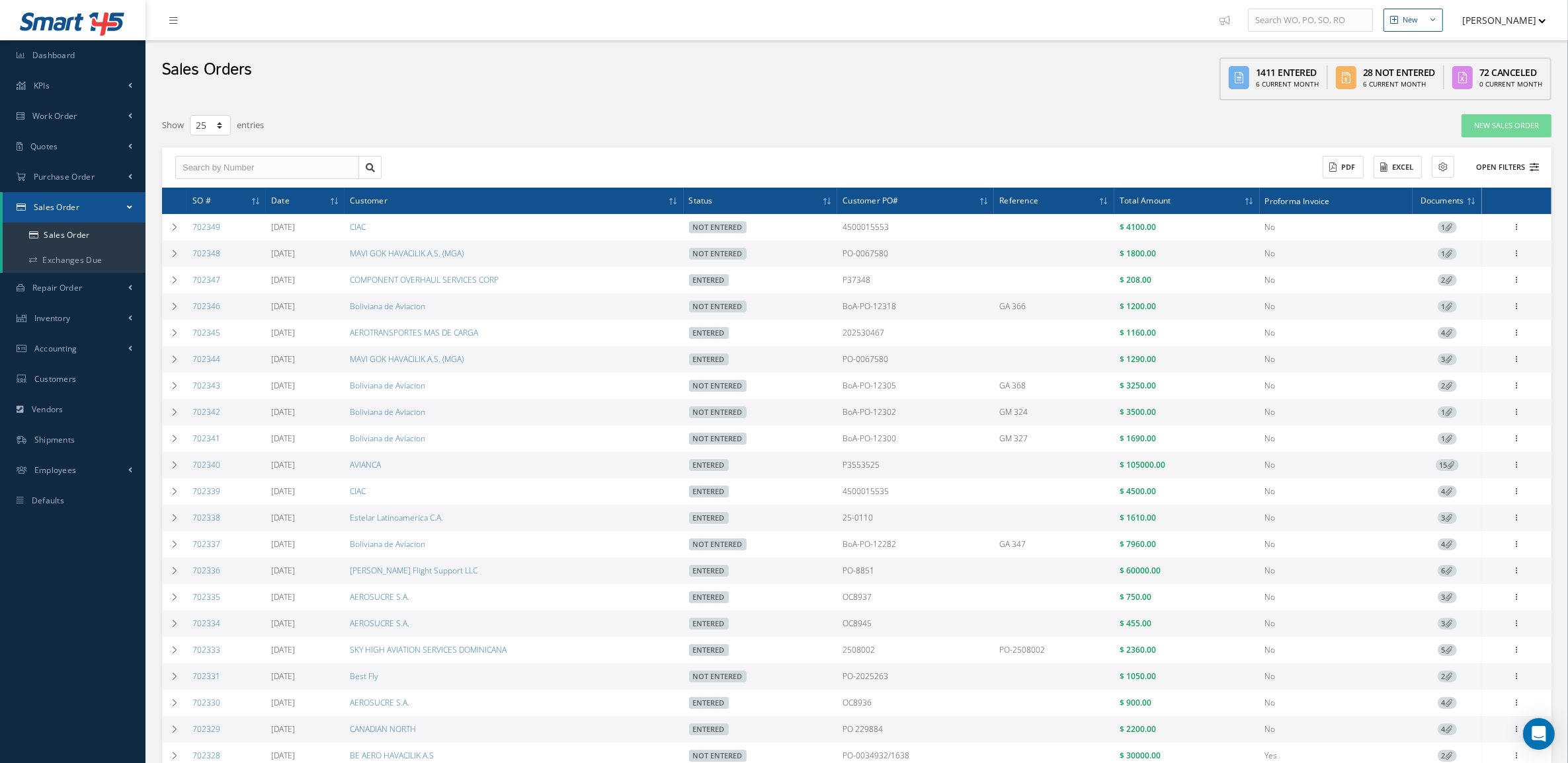
click at [1497, 176] on button "Open Filters" at bounding box center [1501, 167] width 74 height 22
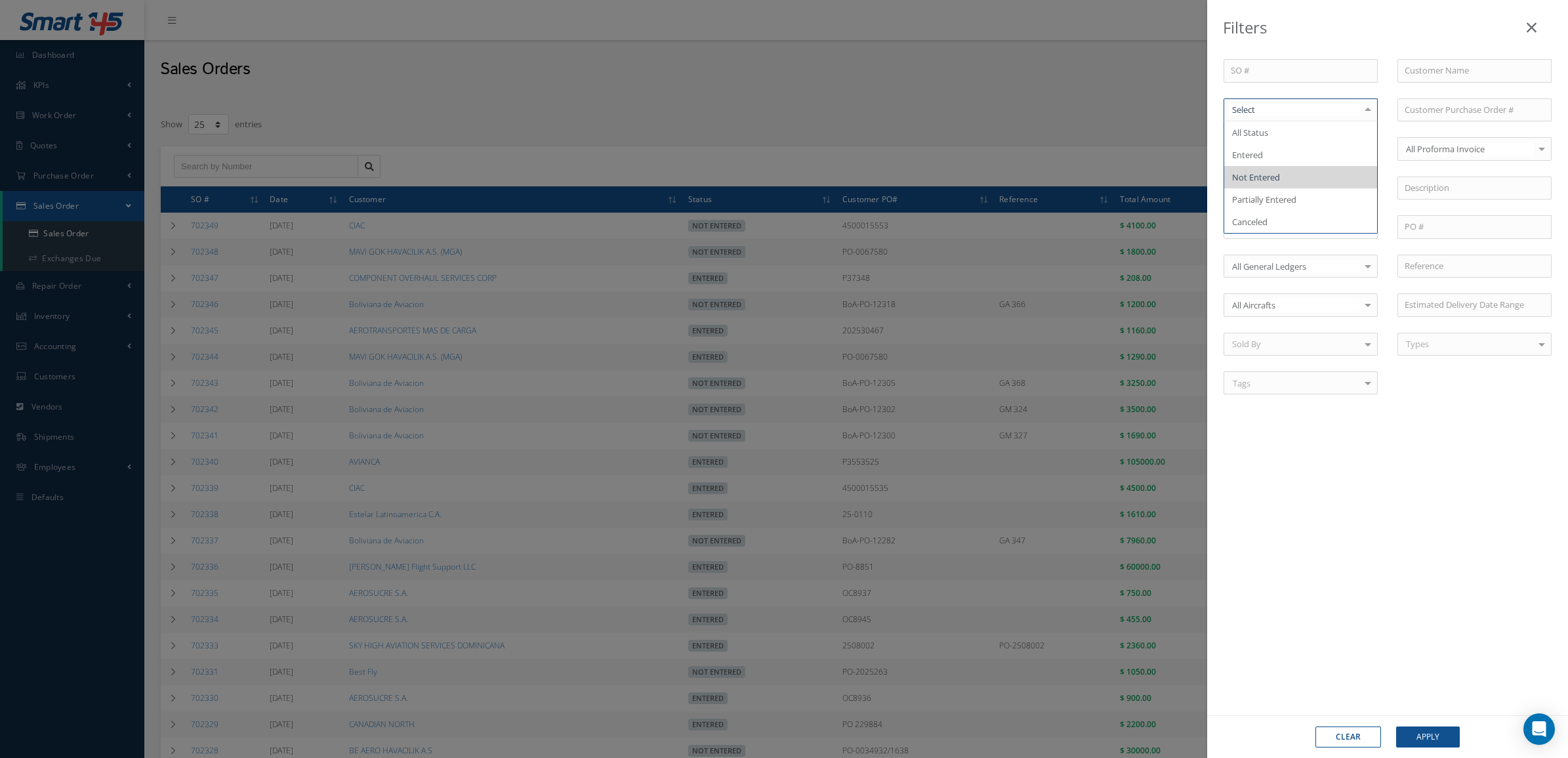
click at [1289, 172] on span "Not Entered" at bounding box center [1301, 177] width 153 height 23
click at [1265, 148] on input at bounding box center [1301, 148] width 154 height 23
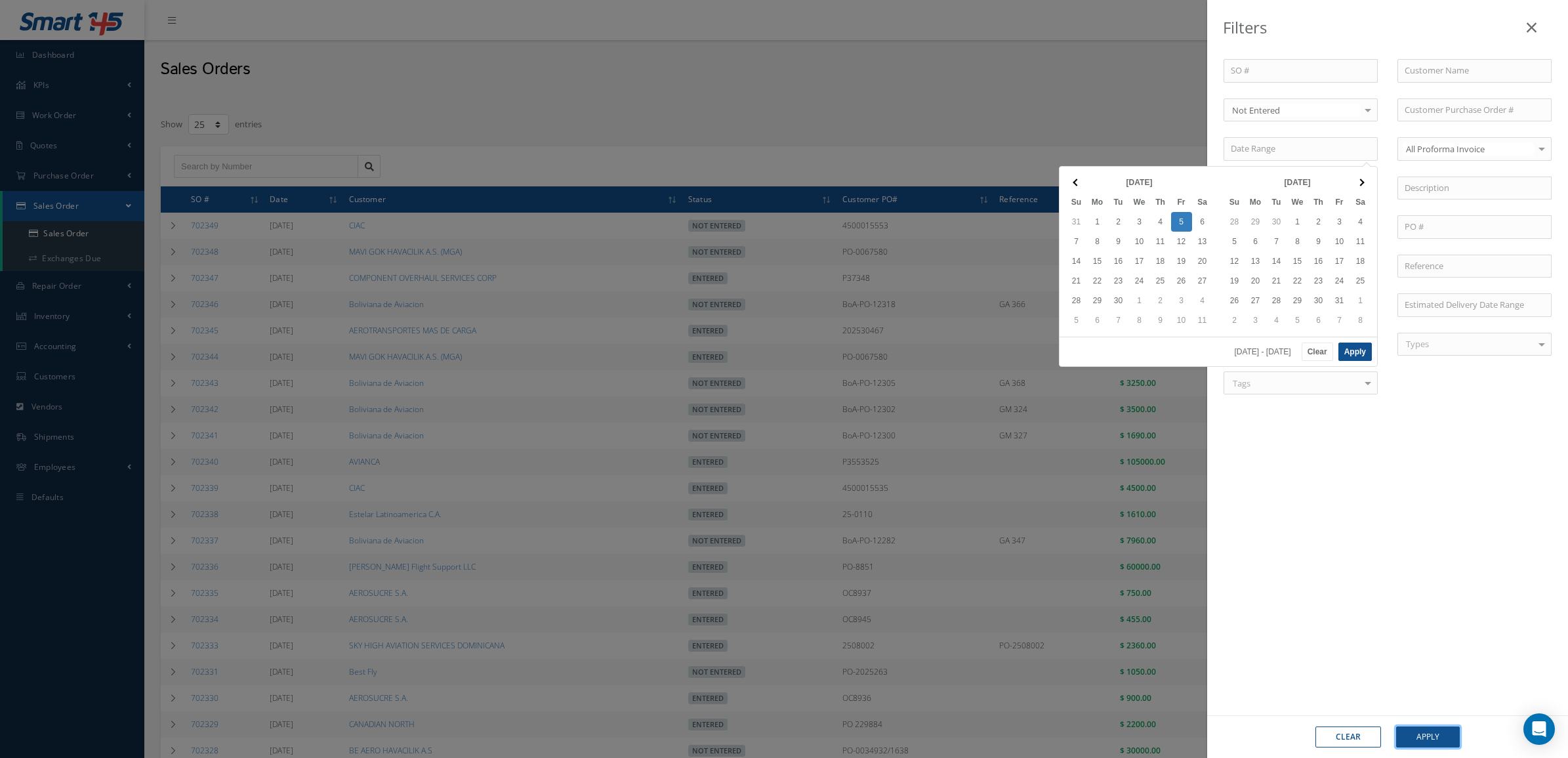
click at [1427, 730] on button "Apply" at bounding box center [1427, 737] width 63 height 21
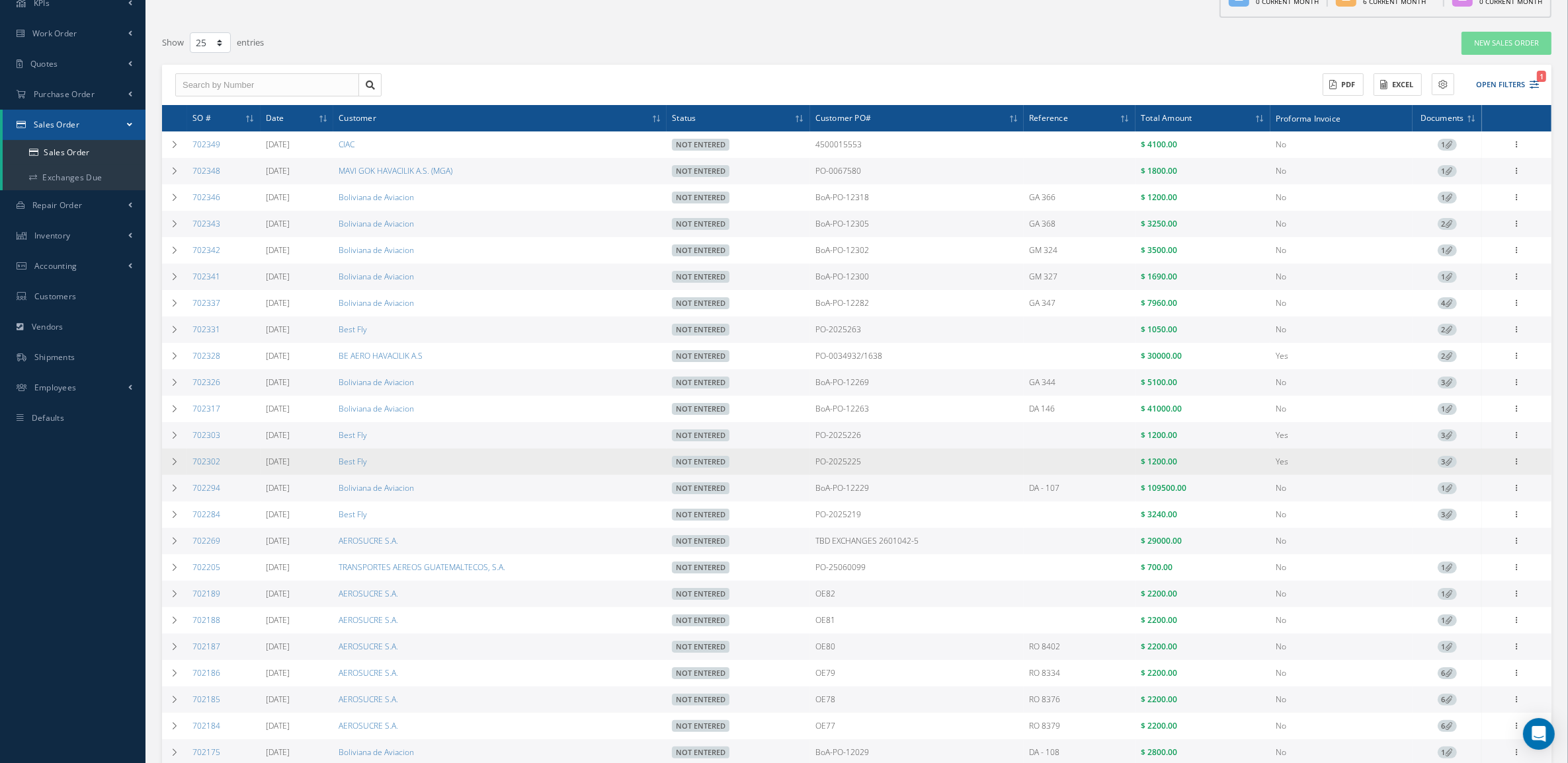
scroll to position [59, 0]
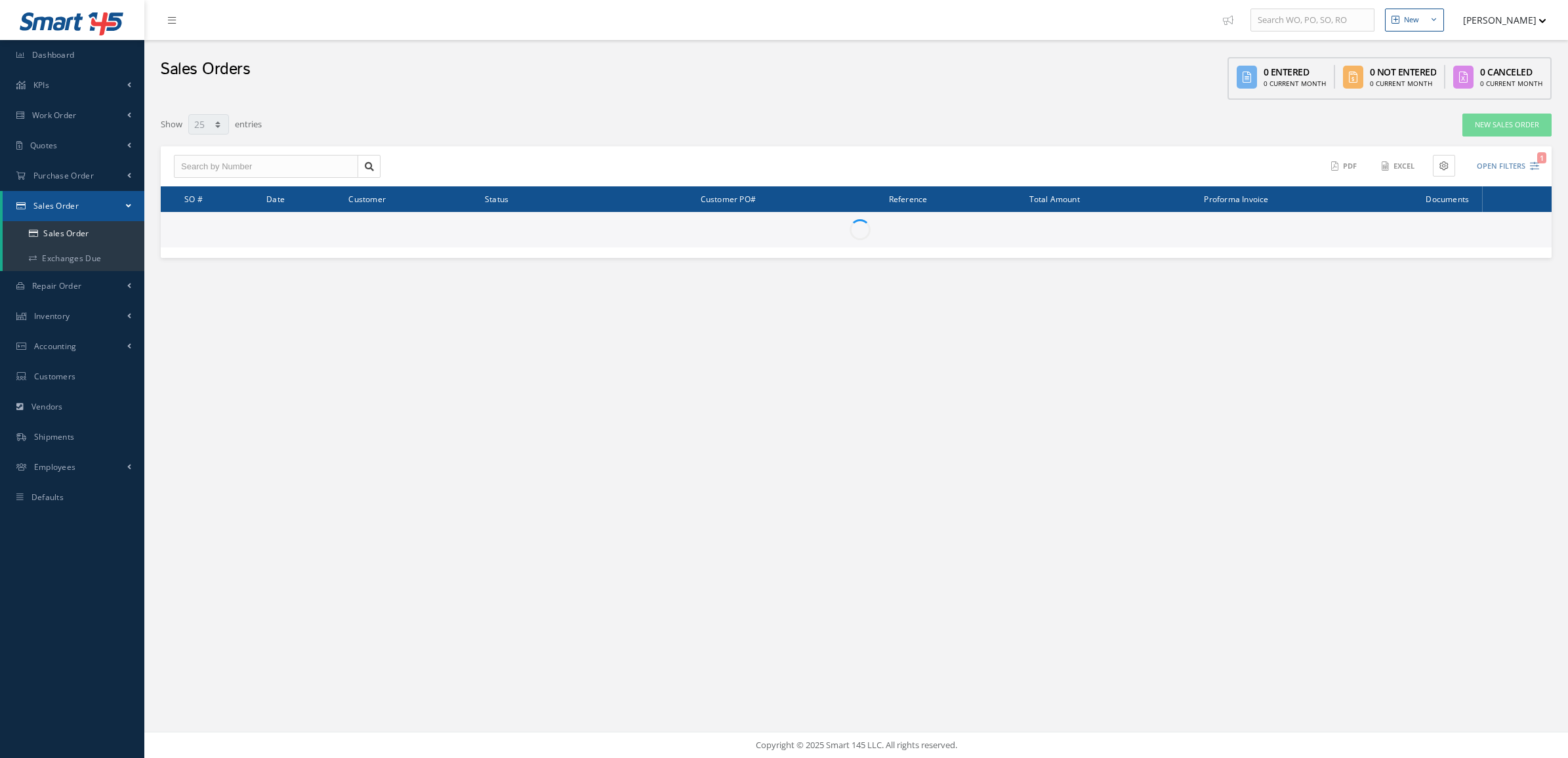
select select "25"
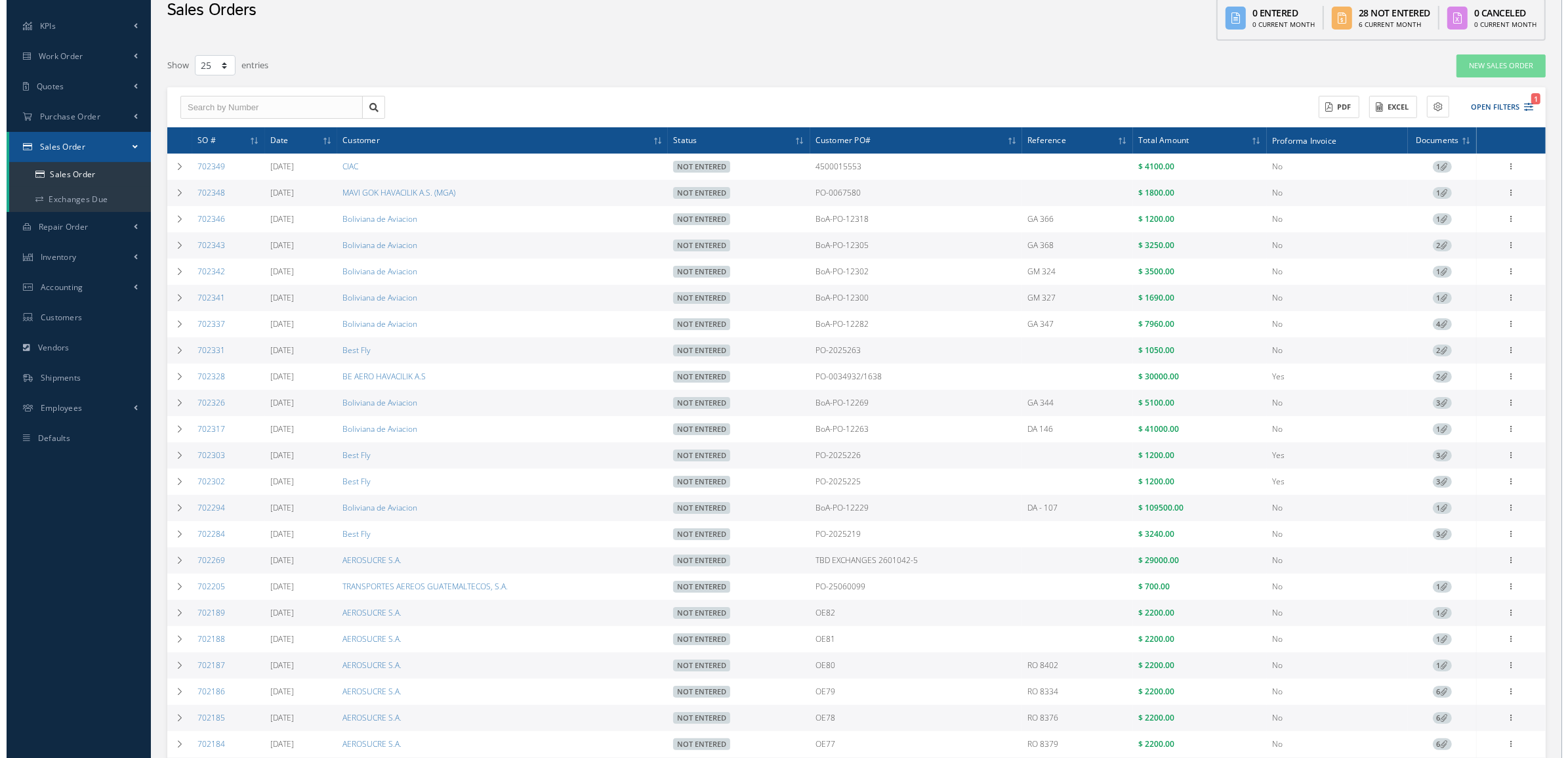
scroll to position [59, 0]
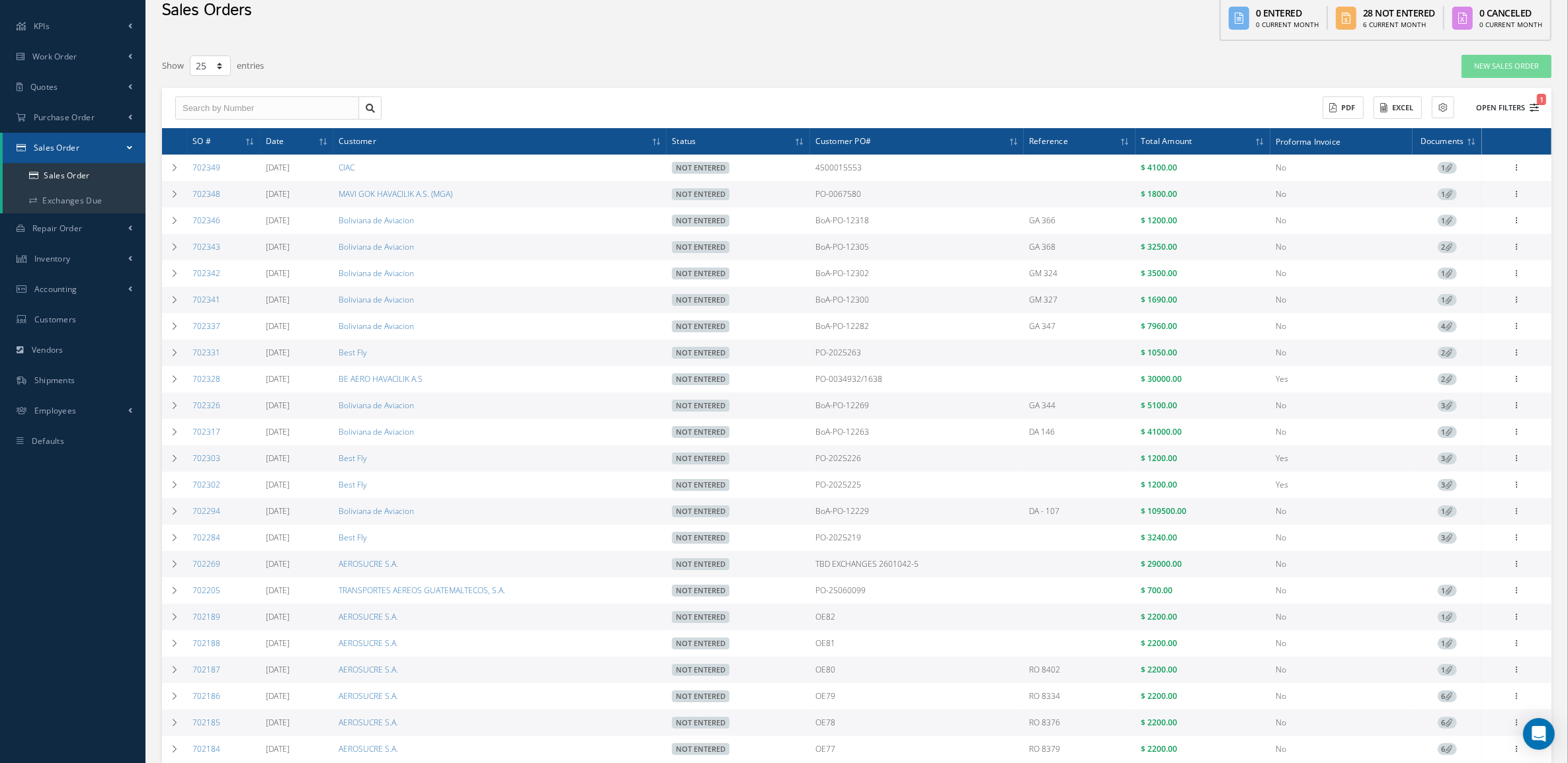
click at [1500, 107] on button "Open Filters 1" at bounding box center [1501, 108] width 74 height 22
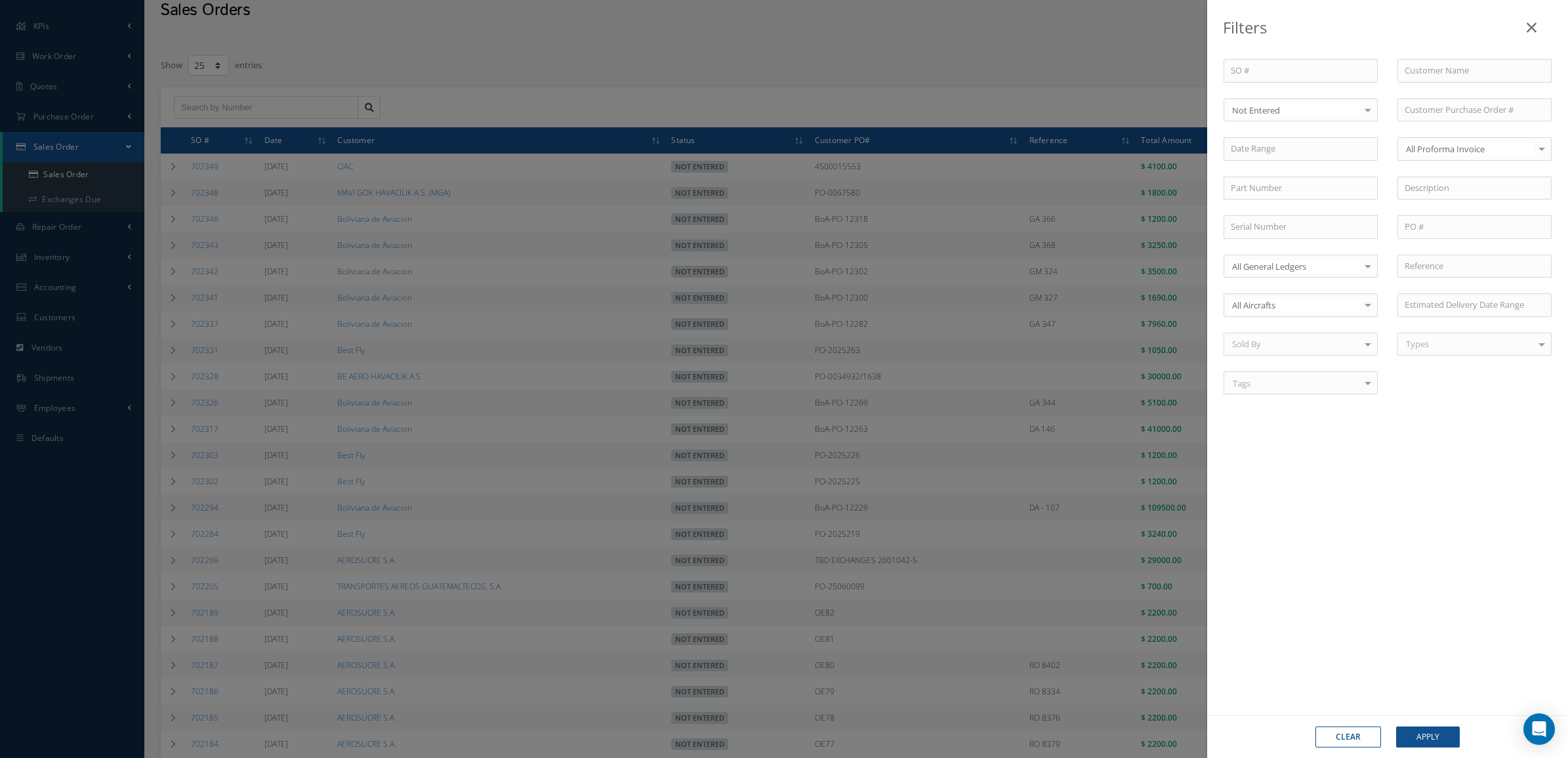
click at [1329, 737] on button "Clear" at bounding box center [1348, 737] width 66 height 21
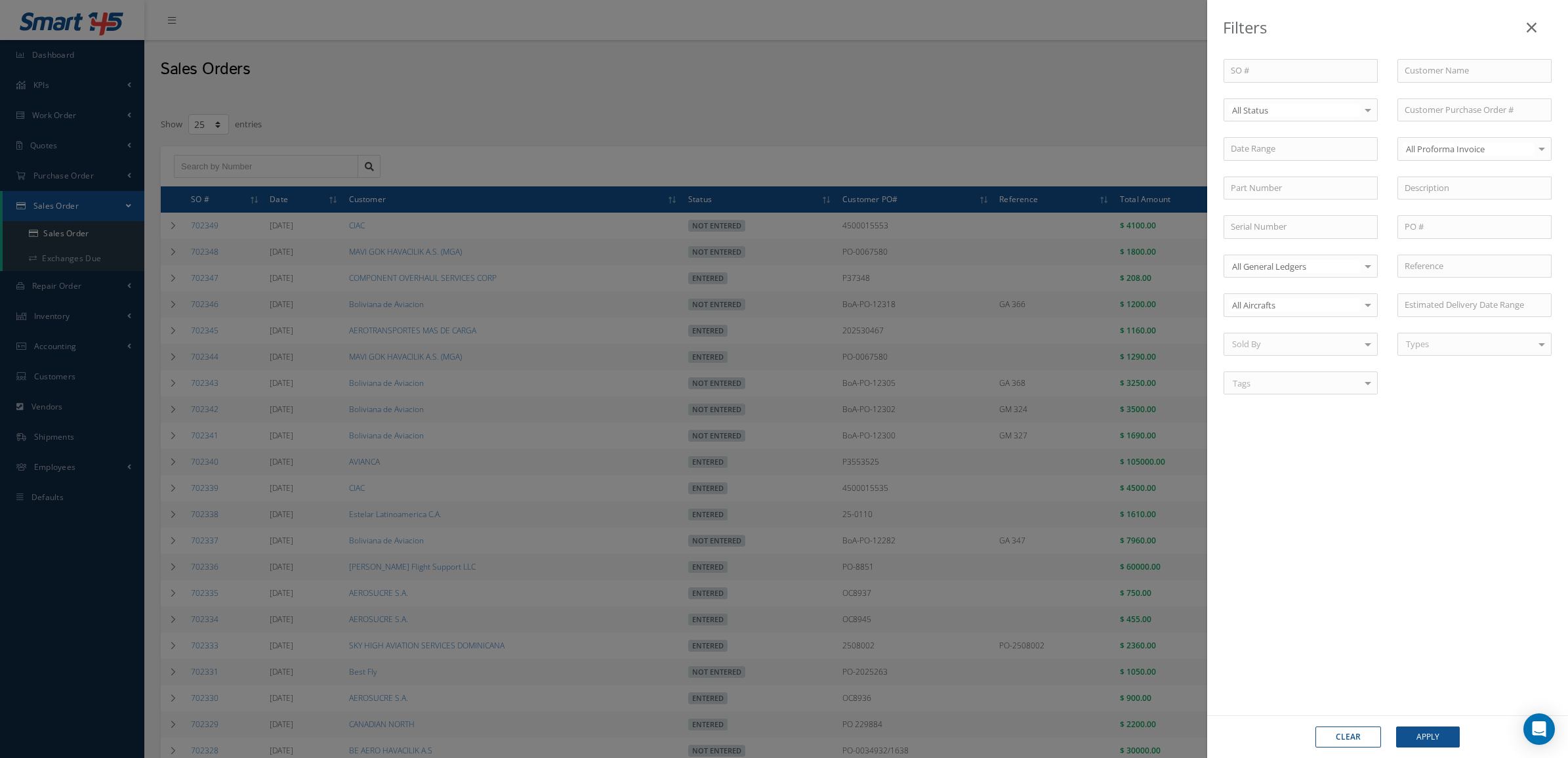
click at [730, 133] on div "Filters SO # Customer Name Select All Status All Status Entered Not Entered Par…" at bounding box center [784, 379] width 1568 height 758
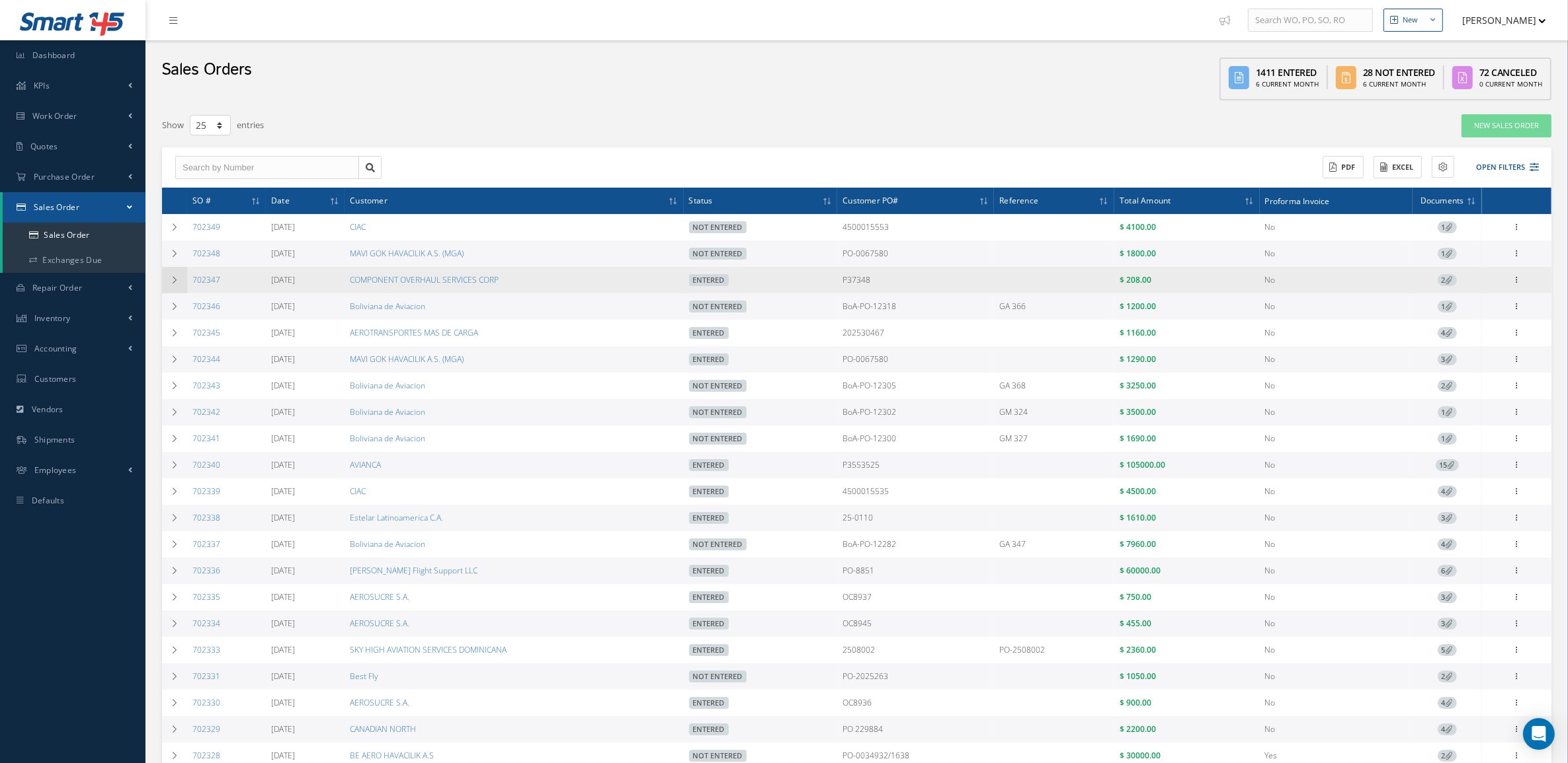
click at [172, 281] on icon at bounding box center [174, 280] width 10 height 8
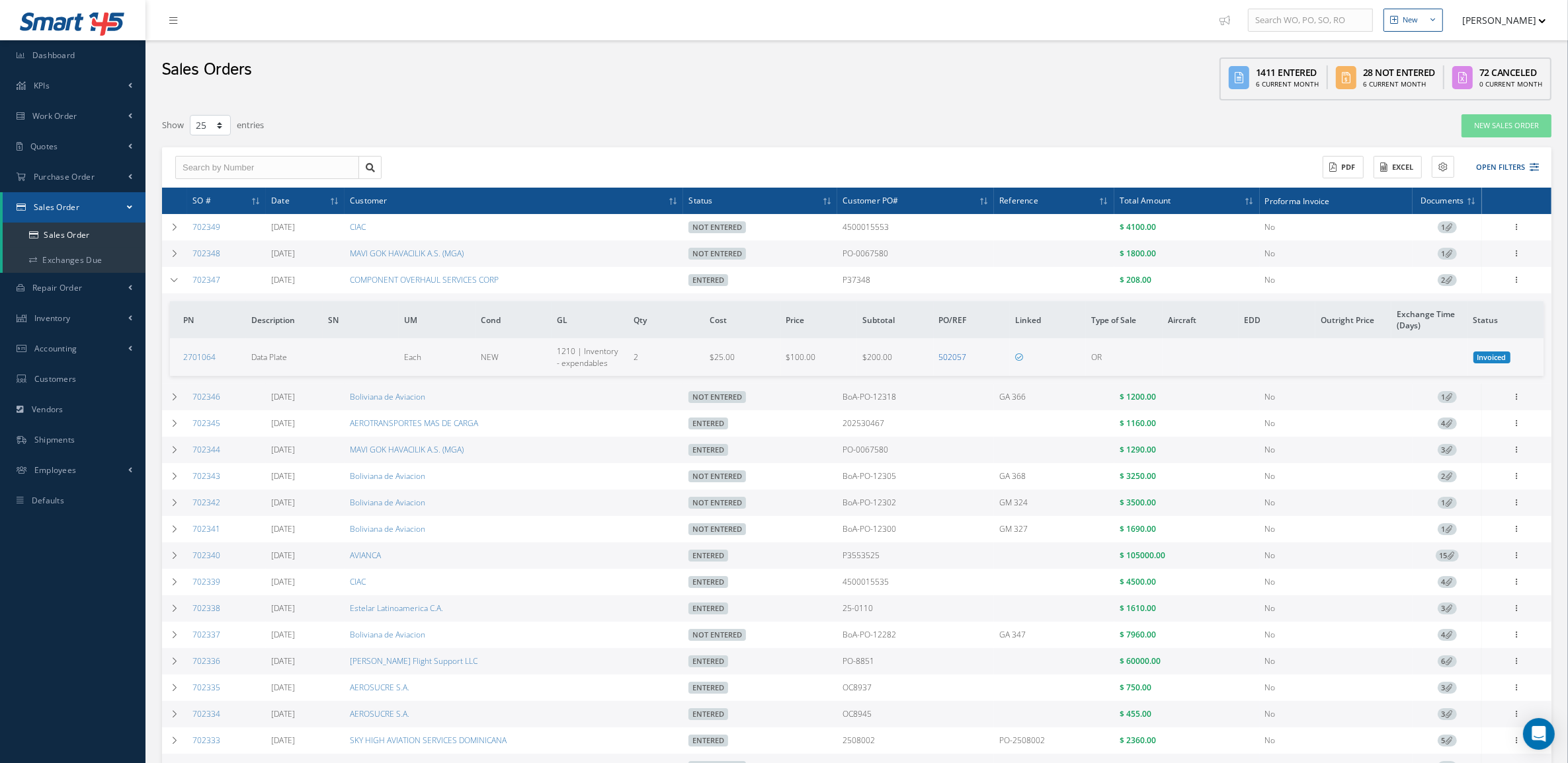
click at [958, 354] on link "502057" at bounding box center [953, 357] width 28 height 11
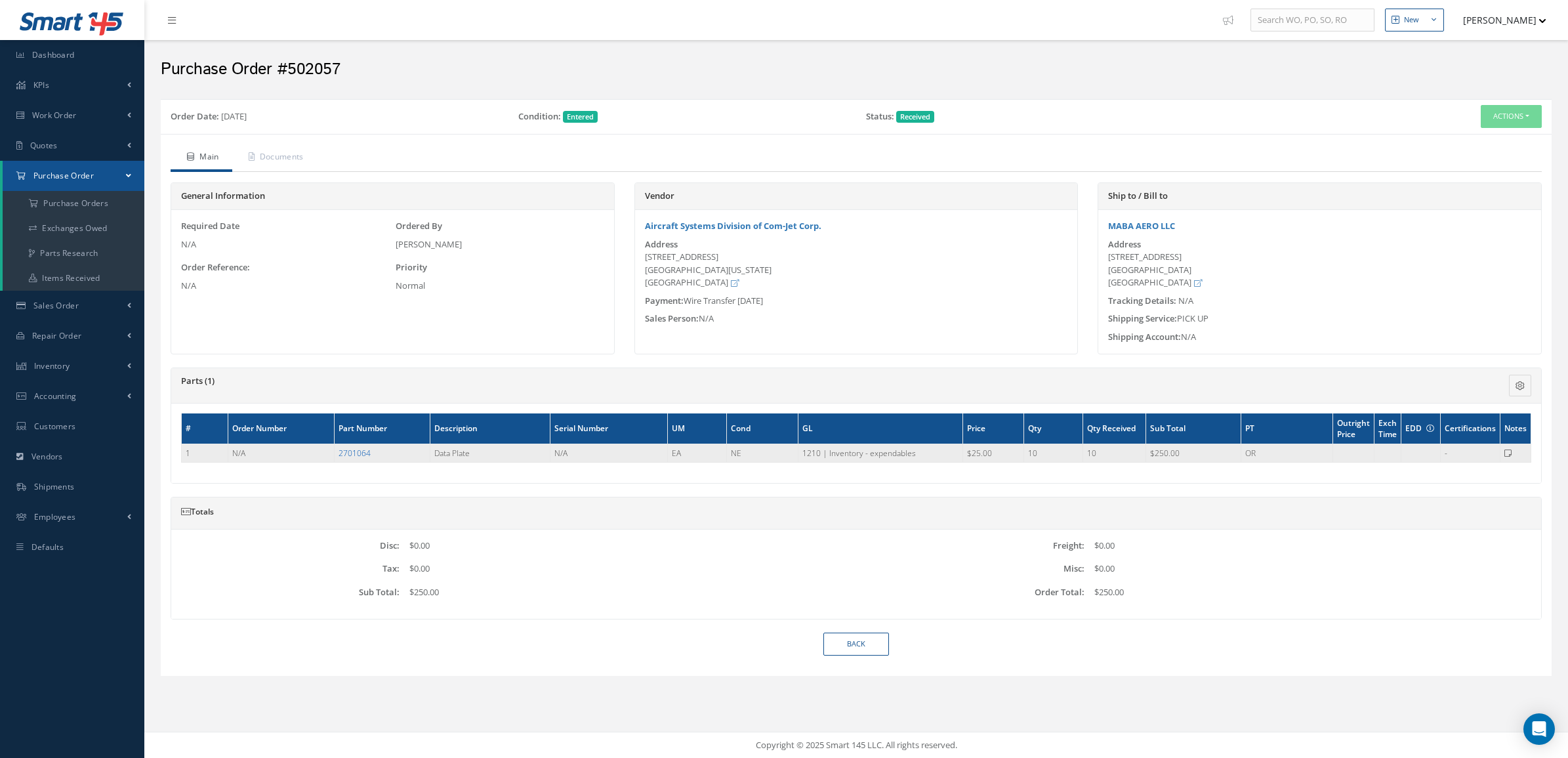
click at [348, 454] on link "2701064" at bounding box center [354, 453] width 32 height 11
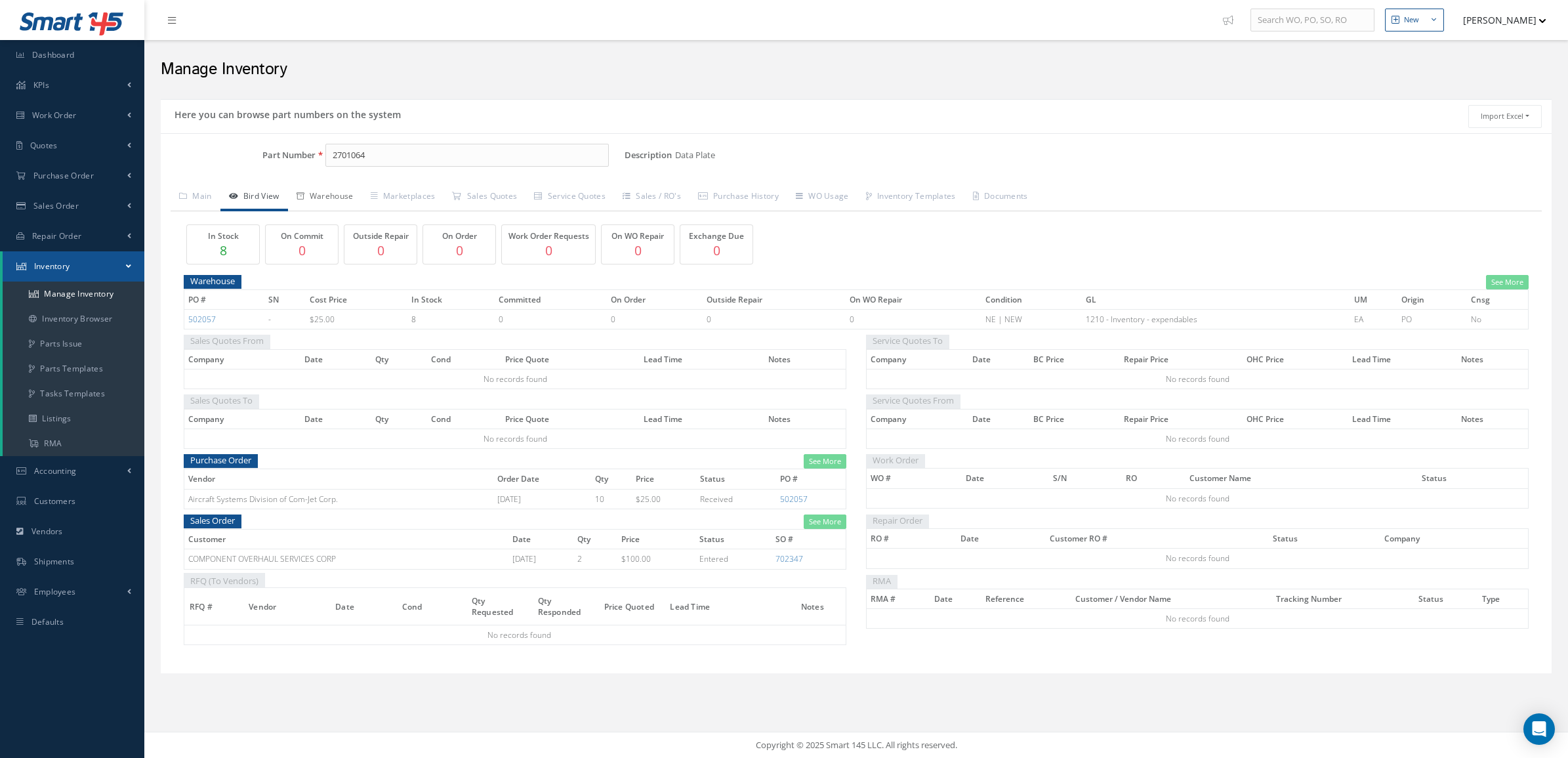
click at [351, 193] on link "Warehouse" at bounding box center [325, 198] width 74 height 28
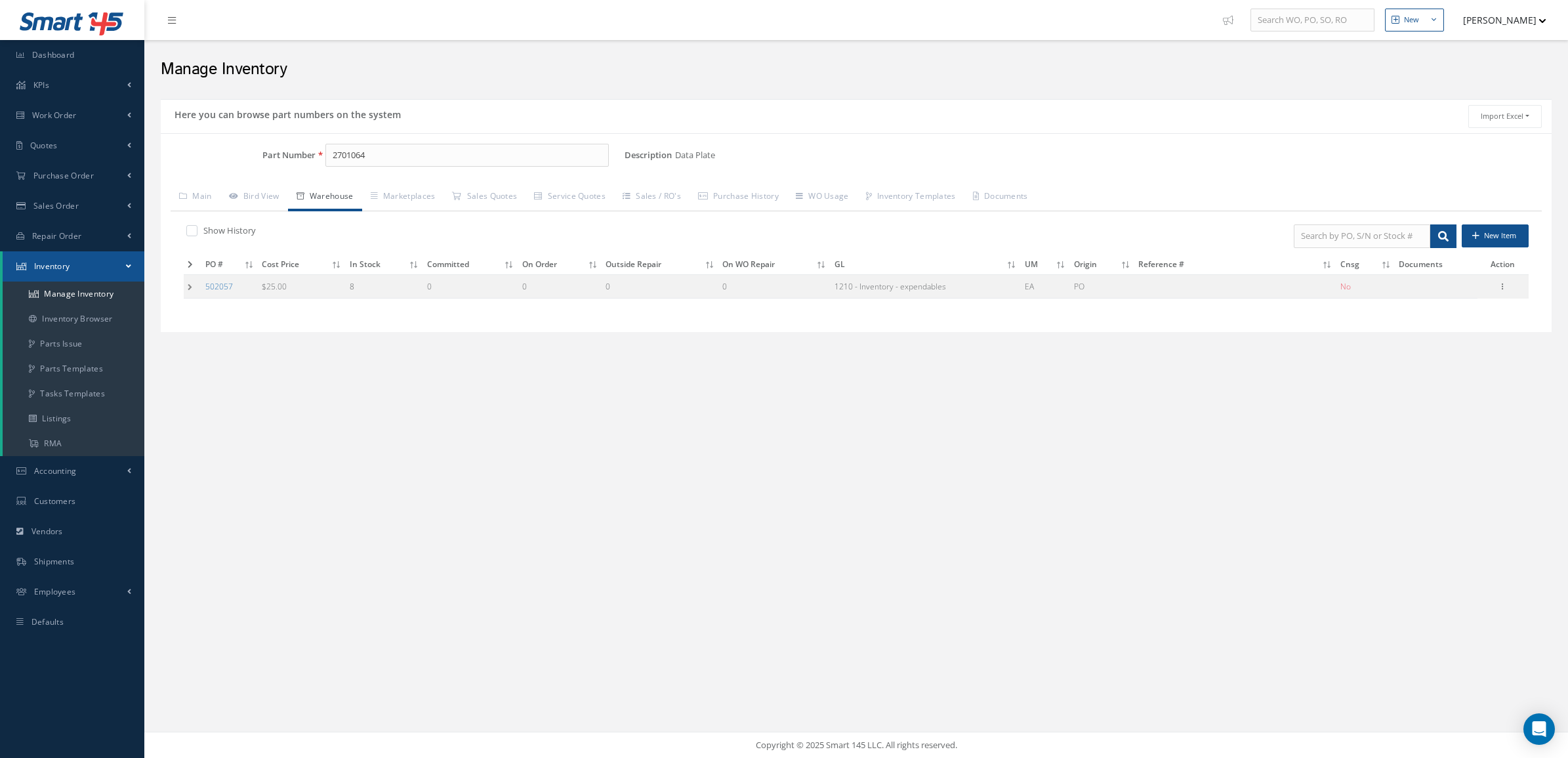
click at [189, 283] on td at bounding box center [193, 287] width 17 height 24
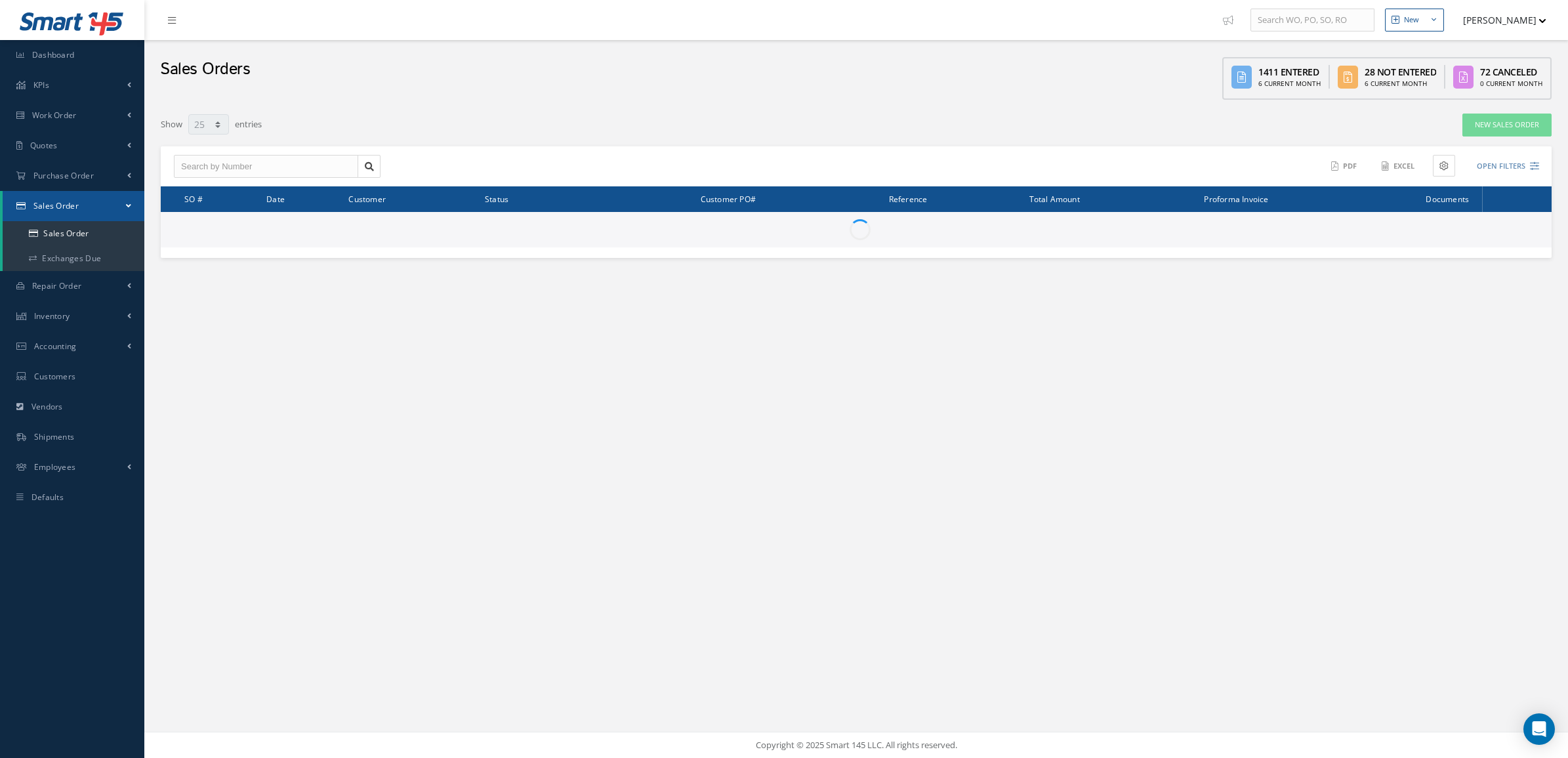
select select "25"
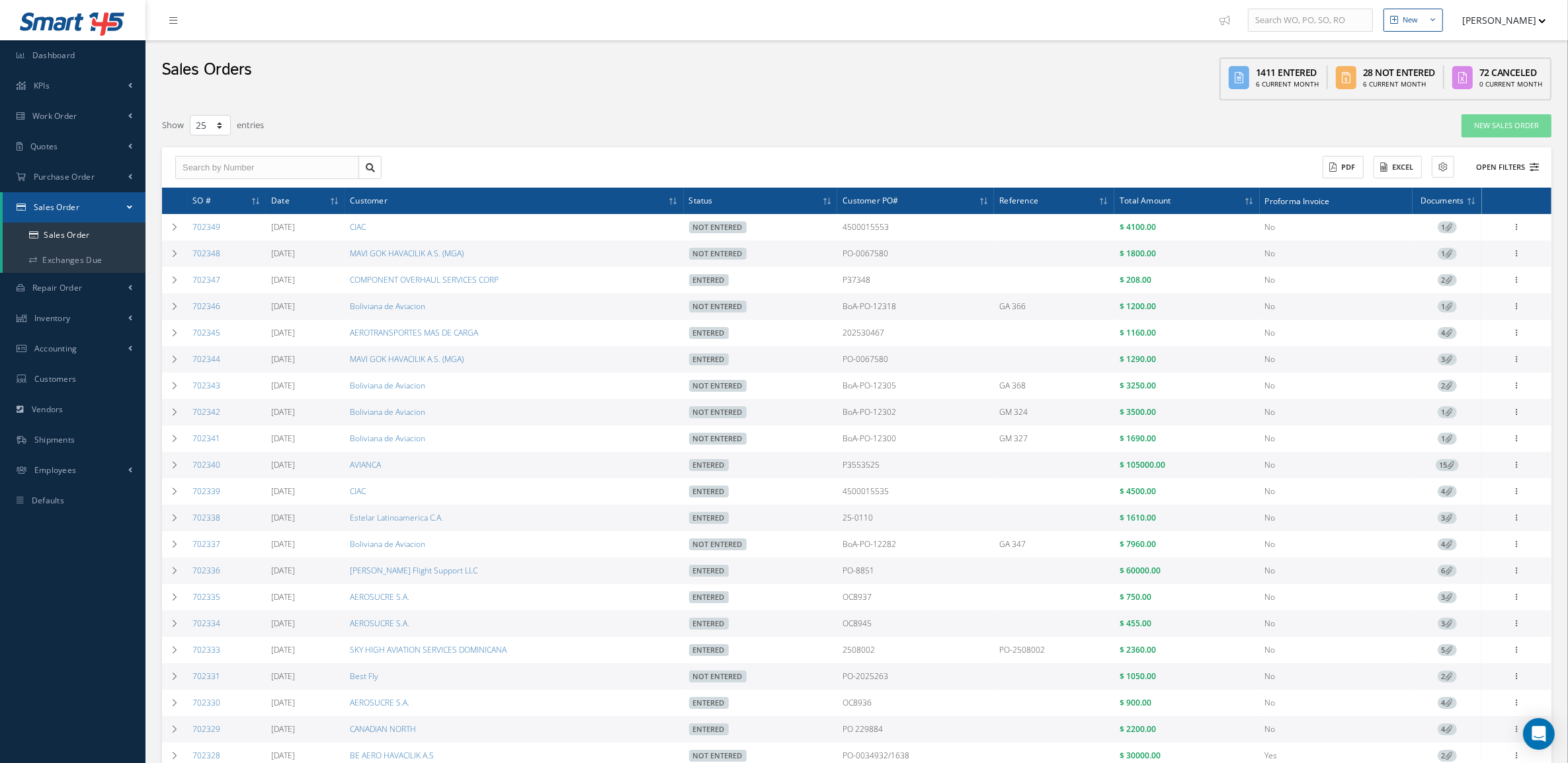
click at [1495, 160] on button "Open Filters" at bounding box center [1501, 167] width 74 height 22
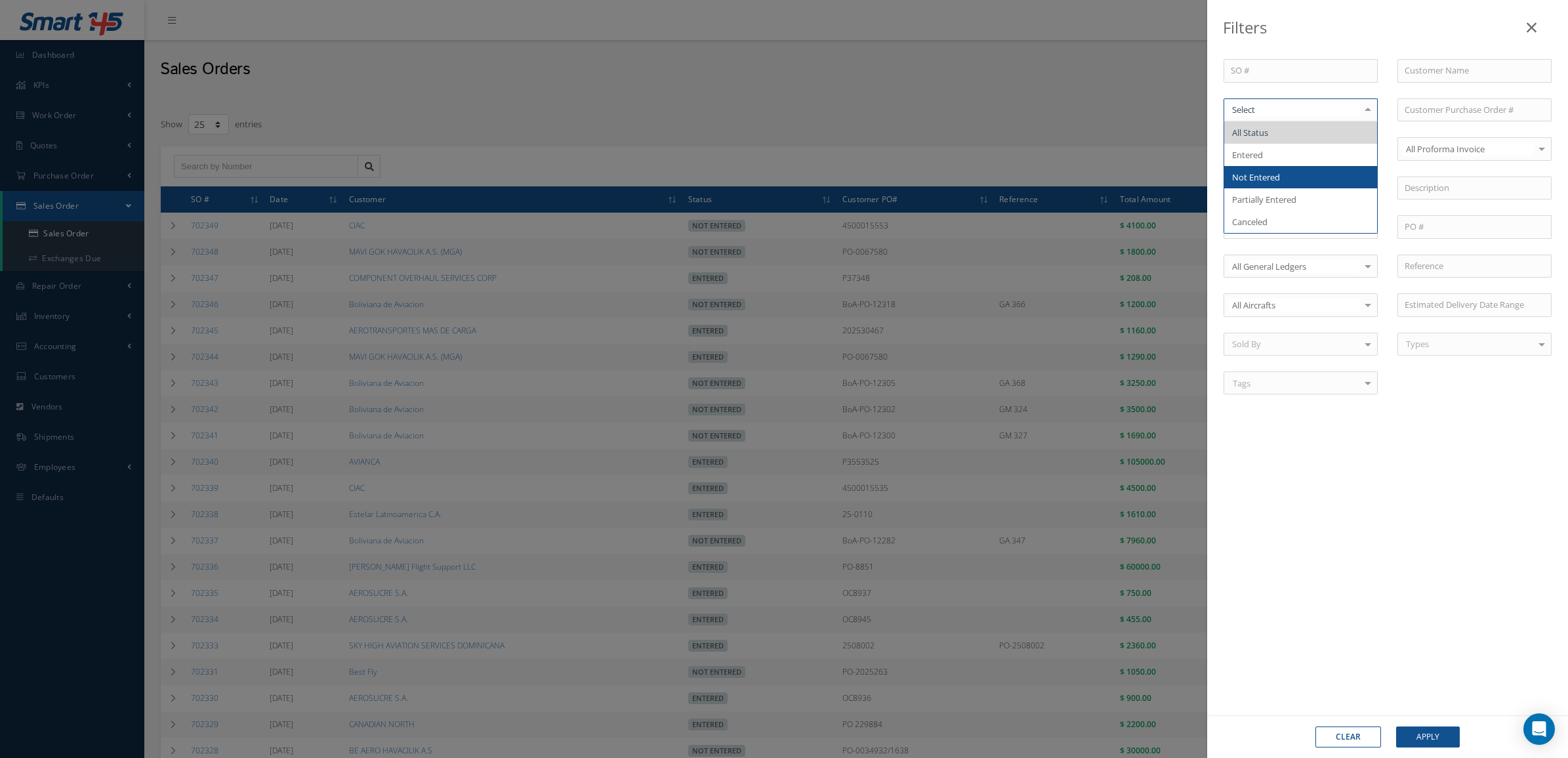
click at [1283, 173] on span "Not Entered" at bounding box center [1301, 177] width 153 height 23
click at [1432, 741] on button "Apply" at bounding box center [1427, 737] width 63 height 21
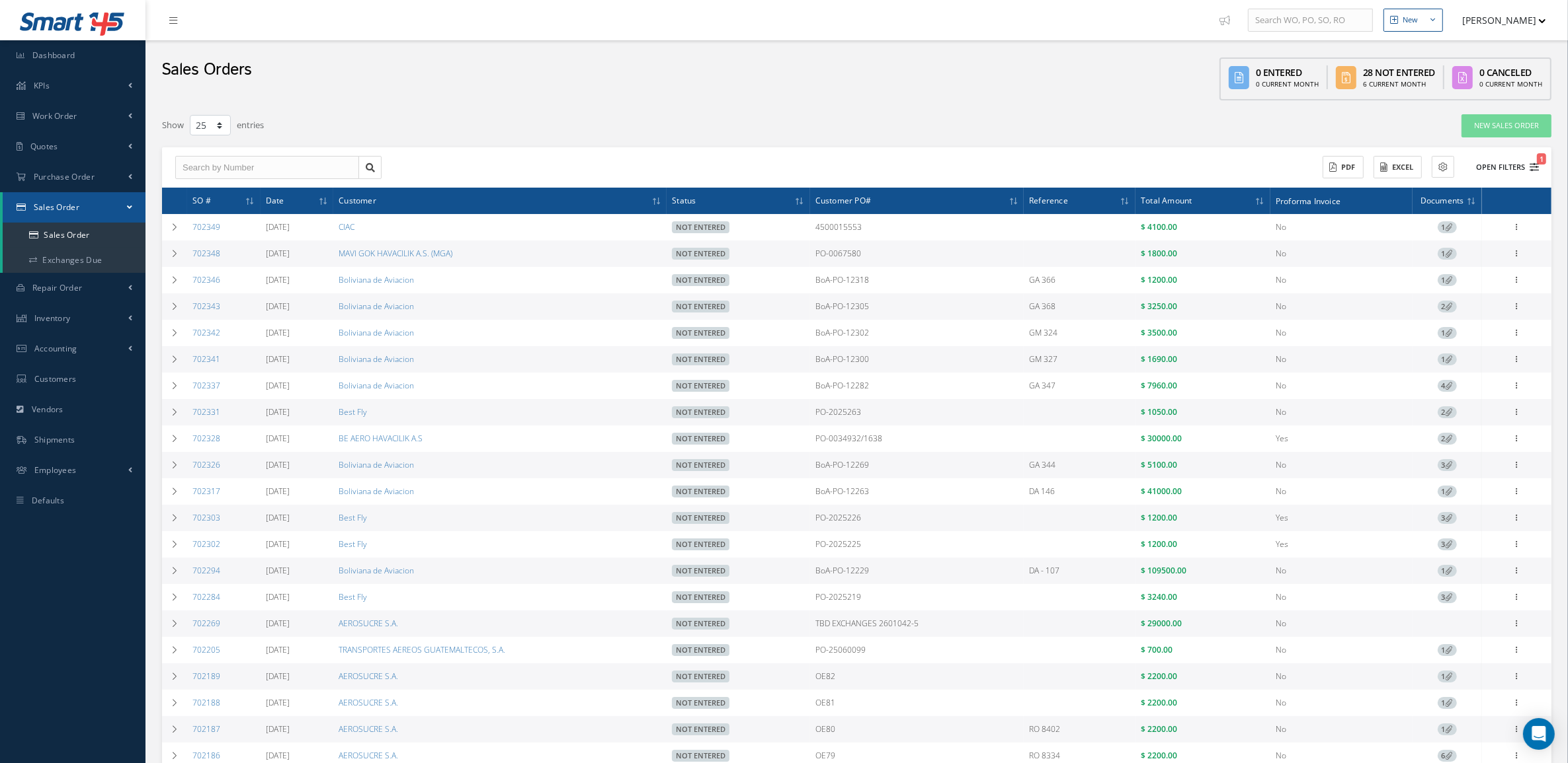
click at [1509, 163] on button "Open Filters 1" at bounding box center [1501, 167] width 74 height 22
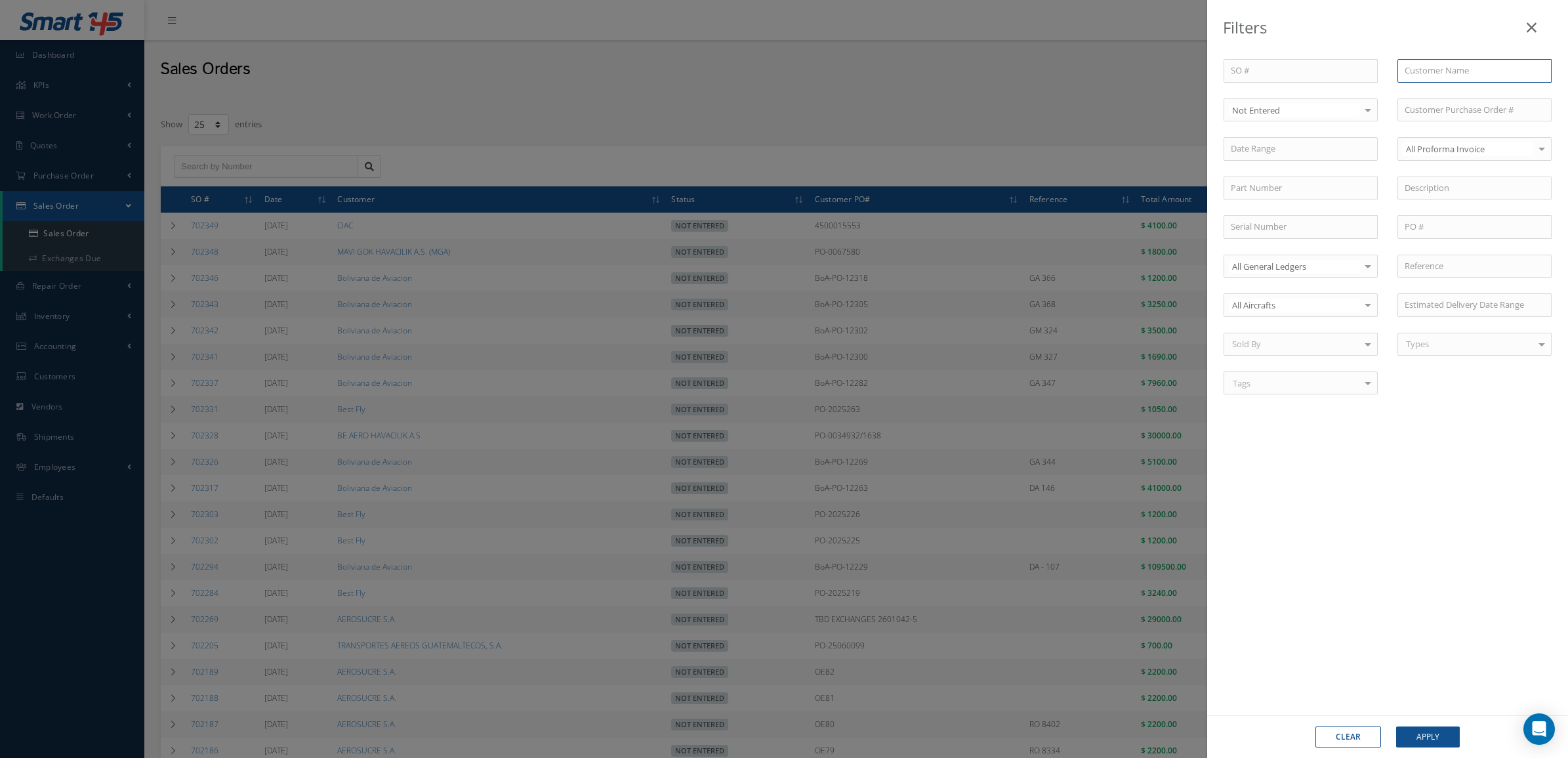
click at [1473, 76] on input "text" at bounding box center [1474, 70] width 154 height 23
click at [1524, 92] on div "Boliviana de Aviacion" at bounding box center [1474, 94] width 140 height 13
type input "Boliviana de Aviacion"
click at [1429, 727] on button "Apply" at bounding box center [1427, 737] width 63 height 21
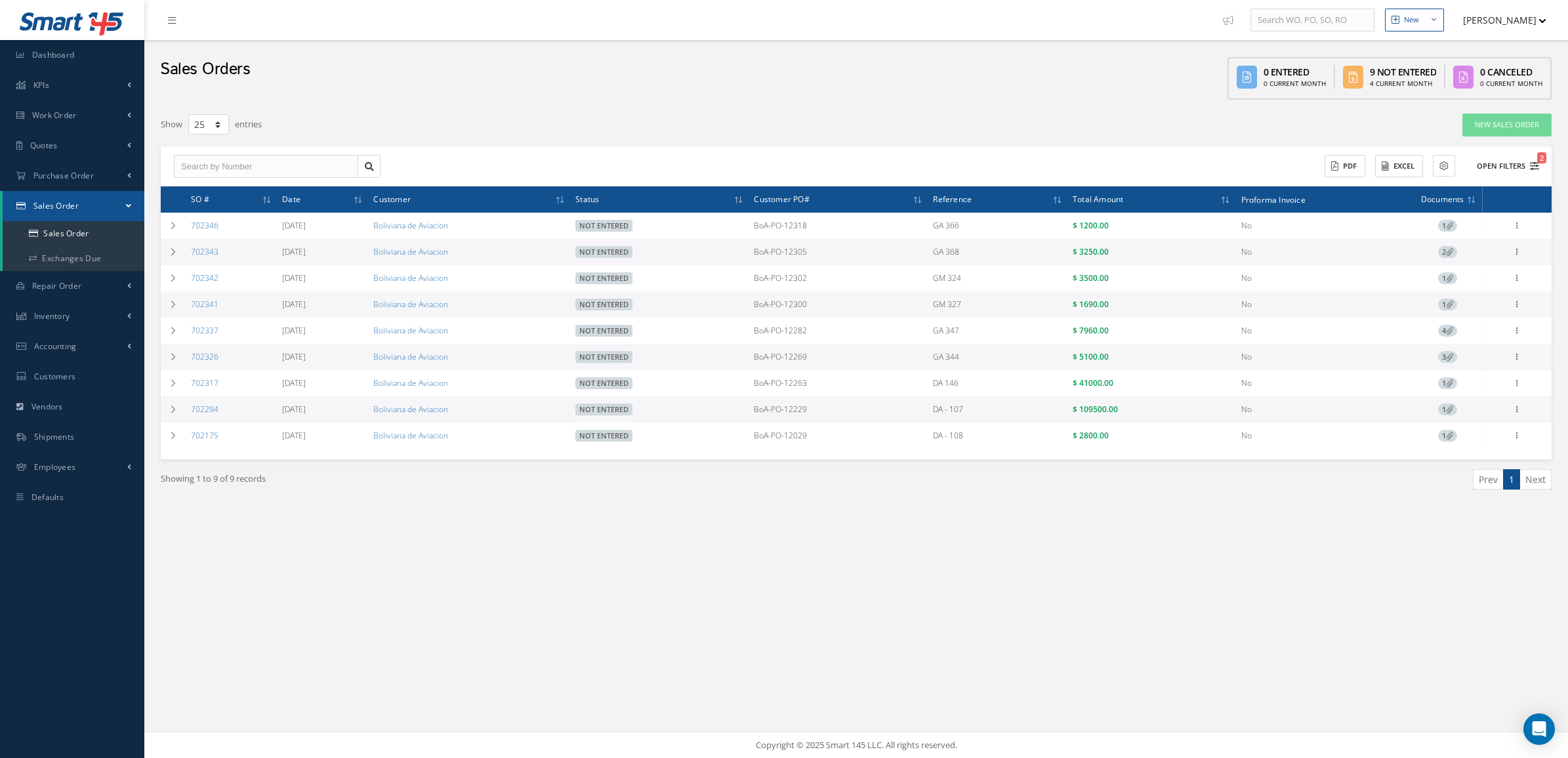
click at [1496, 158] on button "Open Filters 2" at bounding box center [1501, 166] width 74 height 22
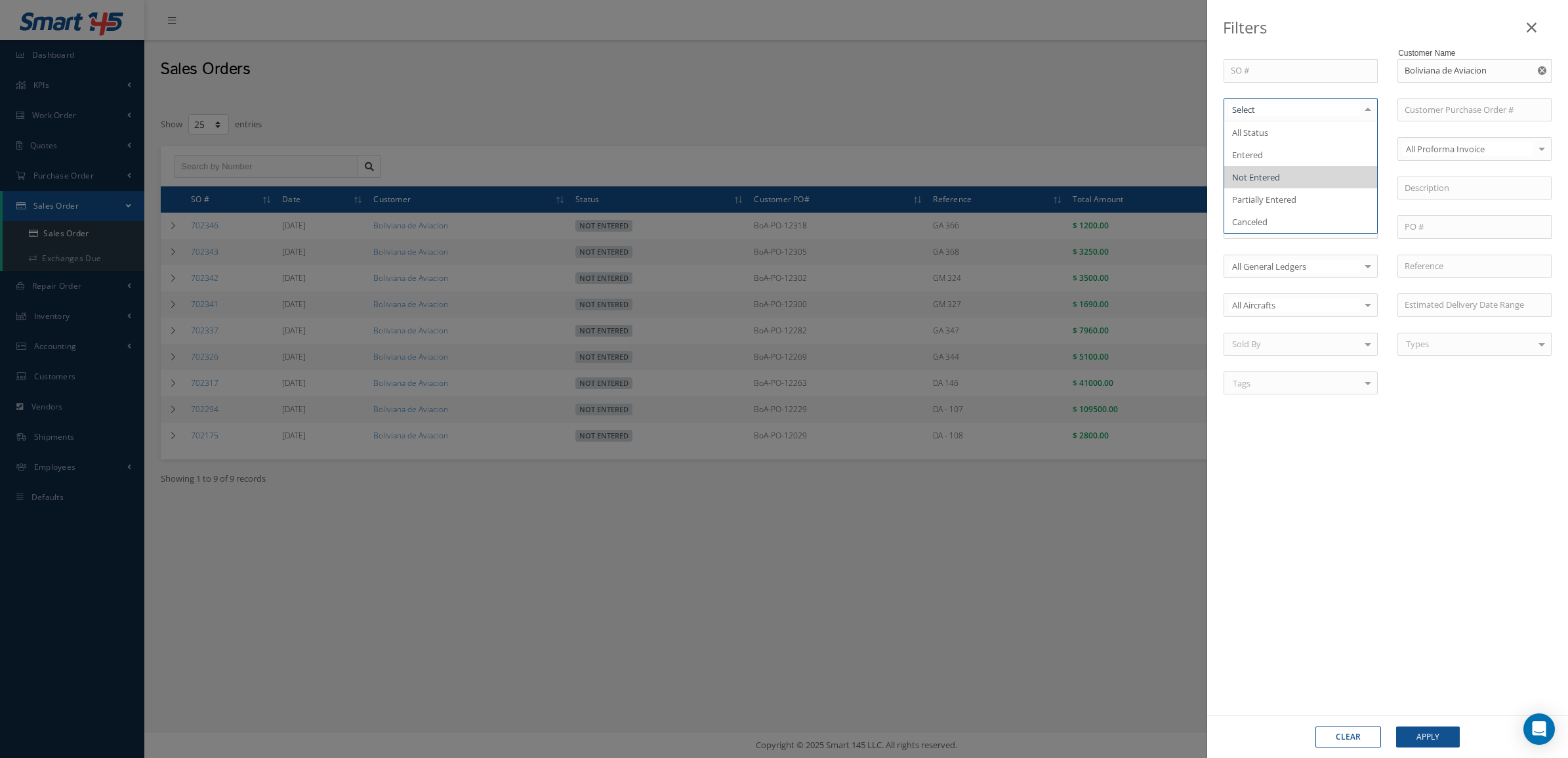
drag, startPoint x: 1304, startPoint y: 181, endPoint x: 1514, endPoint y: 82, distance: 232.2
click at [1304, 181] on span "Not Entered" at bounding box center [1301, 177] width 153 height 23
click at [1543, 63] on button "button" at bounding box center [1543, 70] width 16 height 23
click at [1419, 724] on div "Clear Apply" at bounding box center [1388, 736] width 361 height 43
click at [1419, 740] on button "Apply" at bounding box center [1427, 737] width 63 height 21
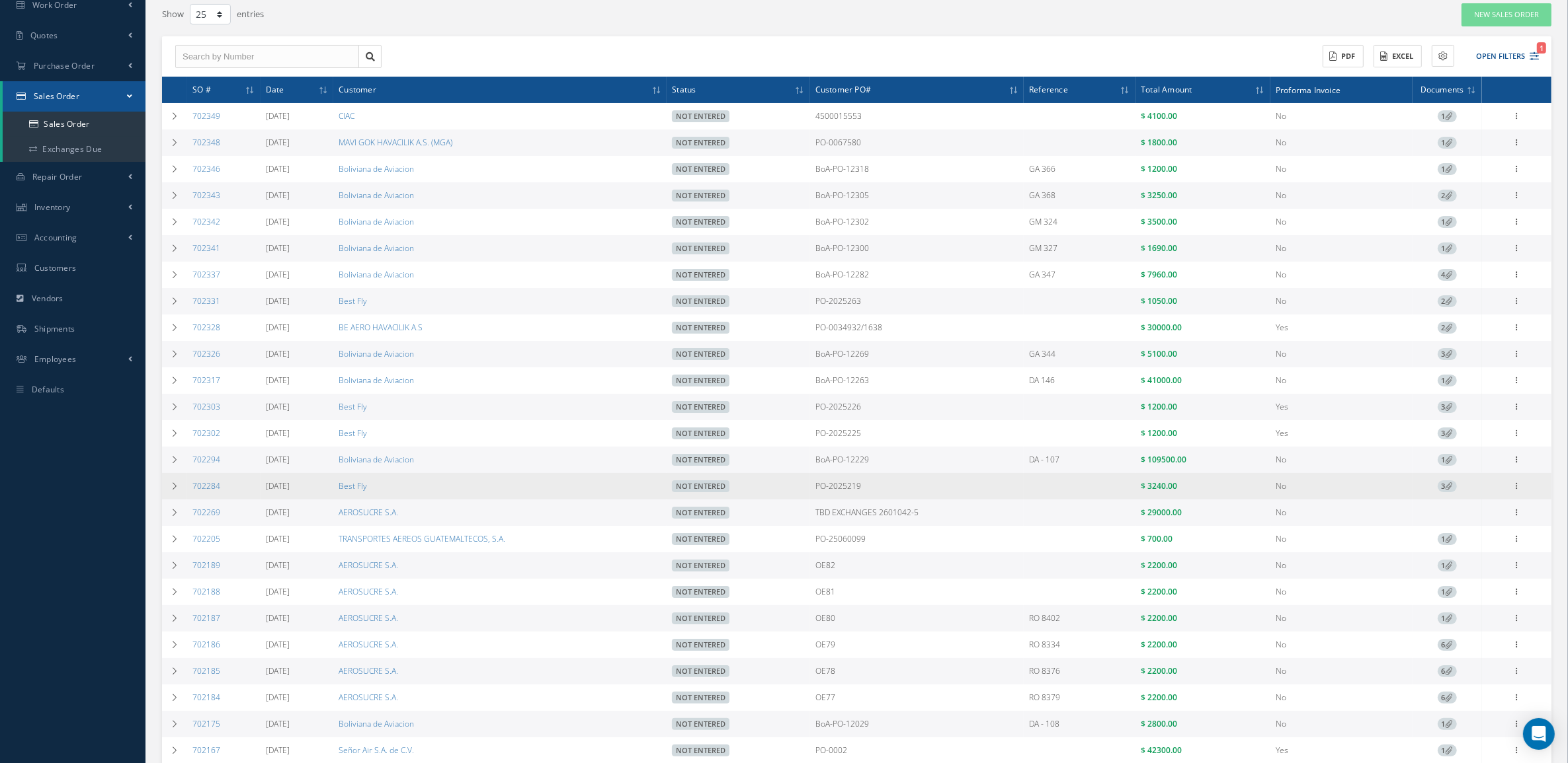
scroll to position [83, 0]
